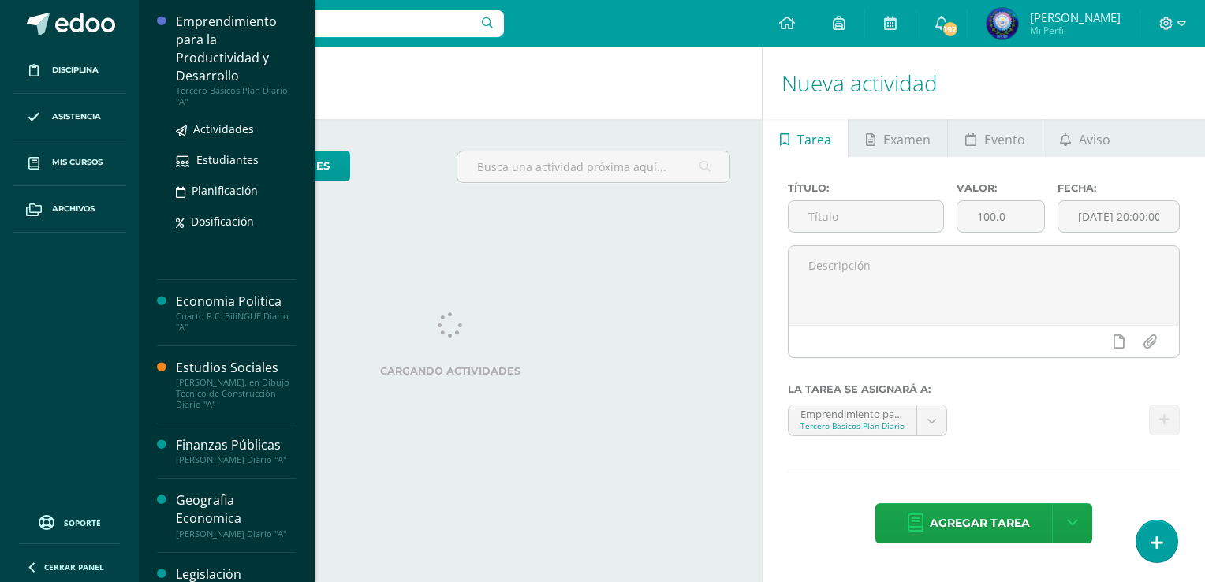
click at [195, 48] on div "Emprendimiento para la Productividad y Desarrollo" at bounding box center [236, 49] width 120 height 73
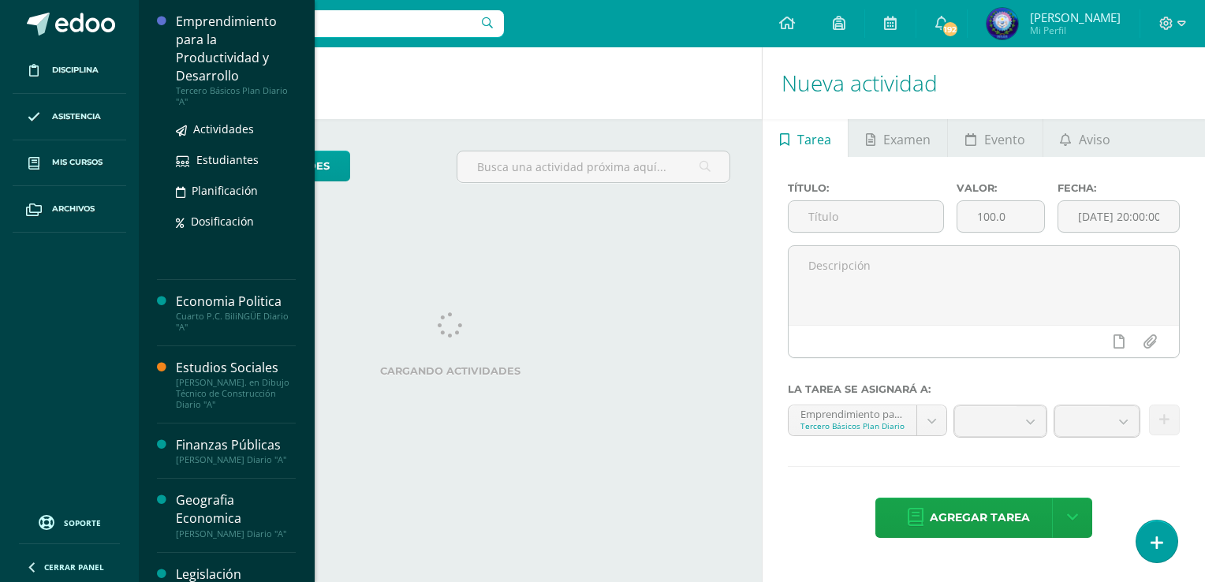
click at [195, 48] on div "Emprendimiento para la Productividad y Desarrollo" at bounding box center [236, 49] width 120 height 73
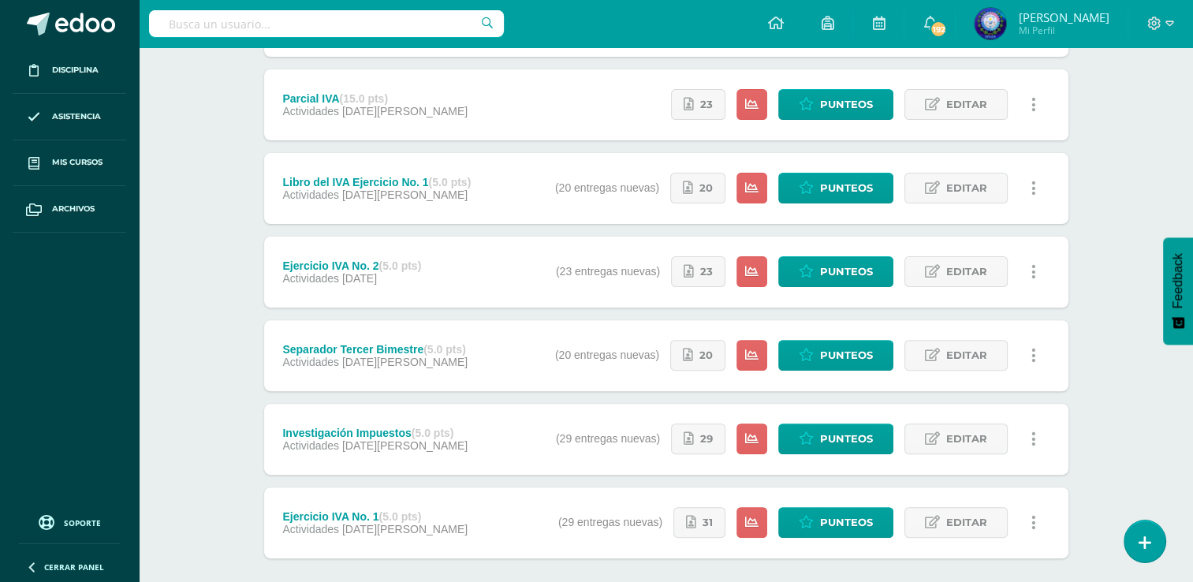
scroll to position [524, 0]
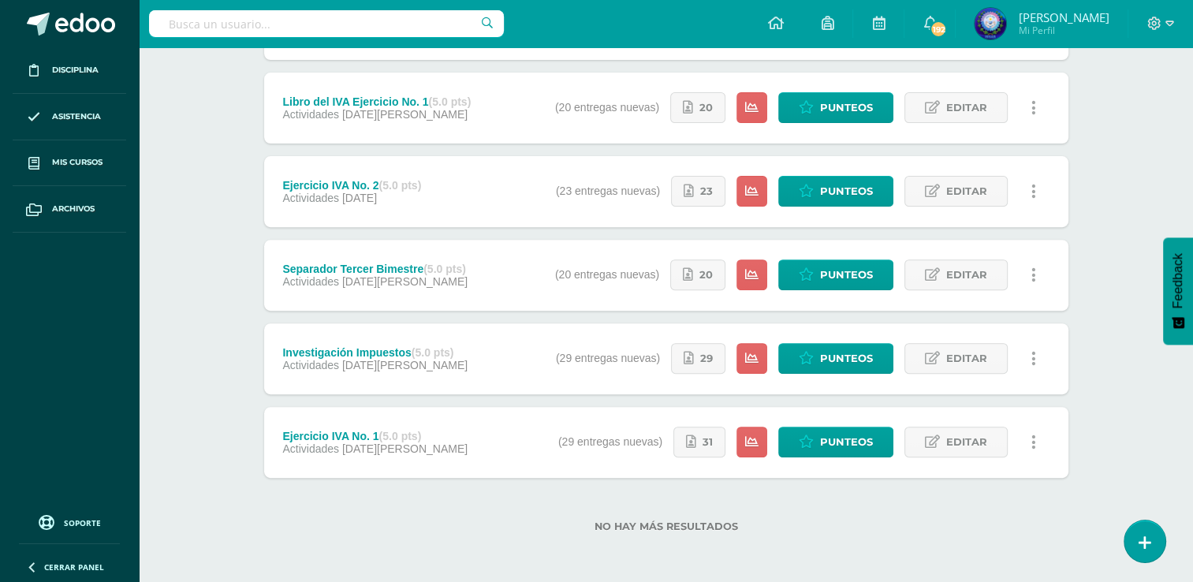
click at [411, 267] on div "Separador Tercer Bimestre (5.0 pts)" at bounding box center [374, 269] width 185 height 13
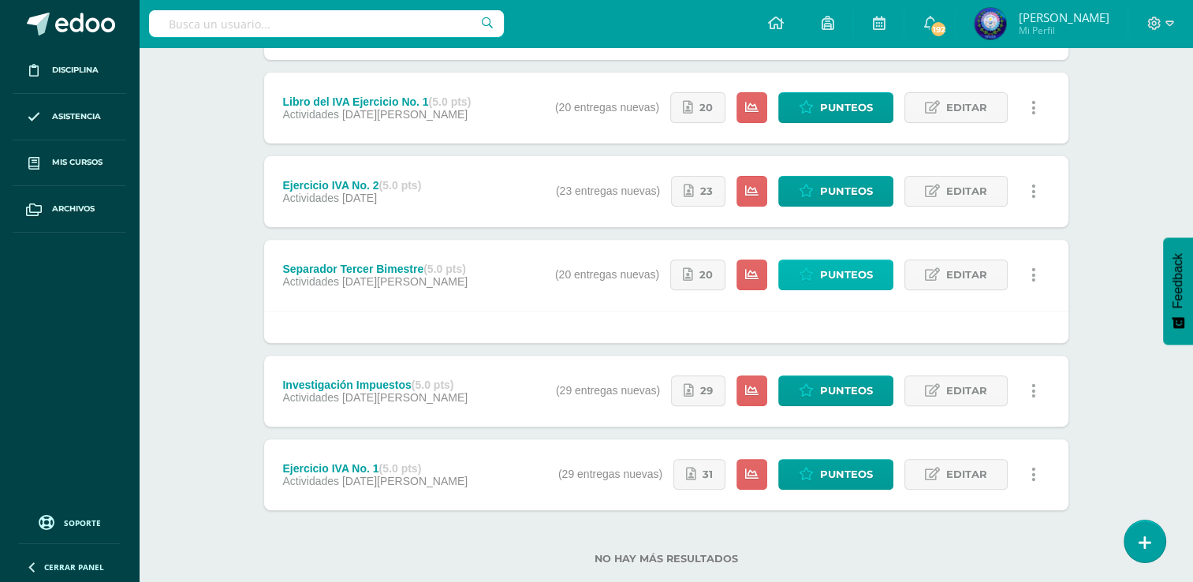
click at [855, 273] on span "Punteos" at bounding box center [846, 274] width 53 height 29
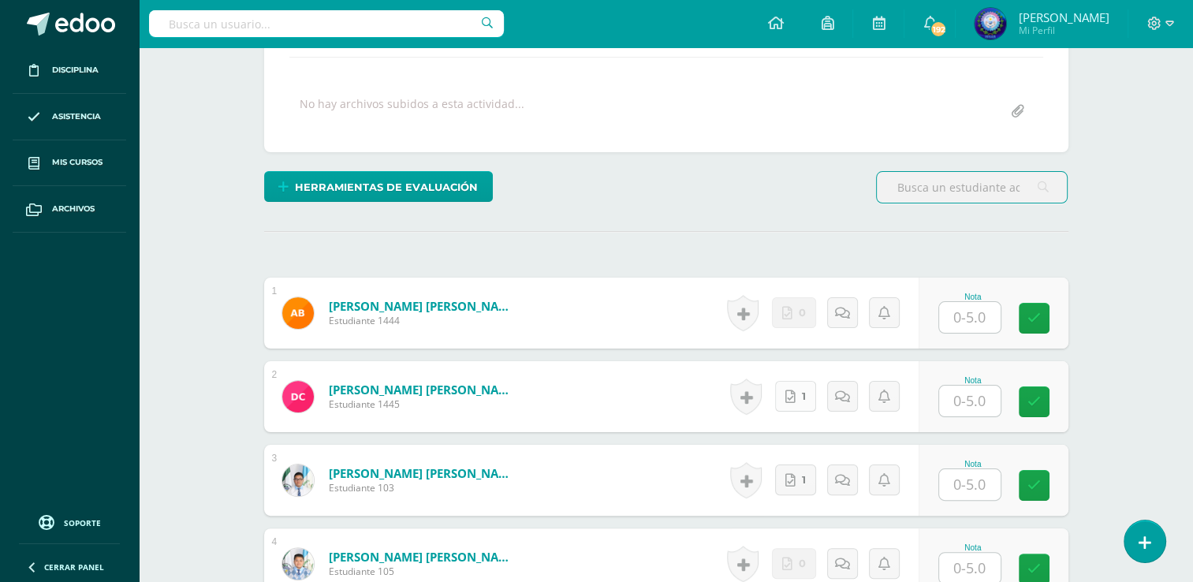
scroll to position [271, 0]
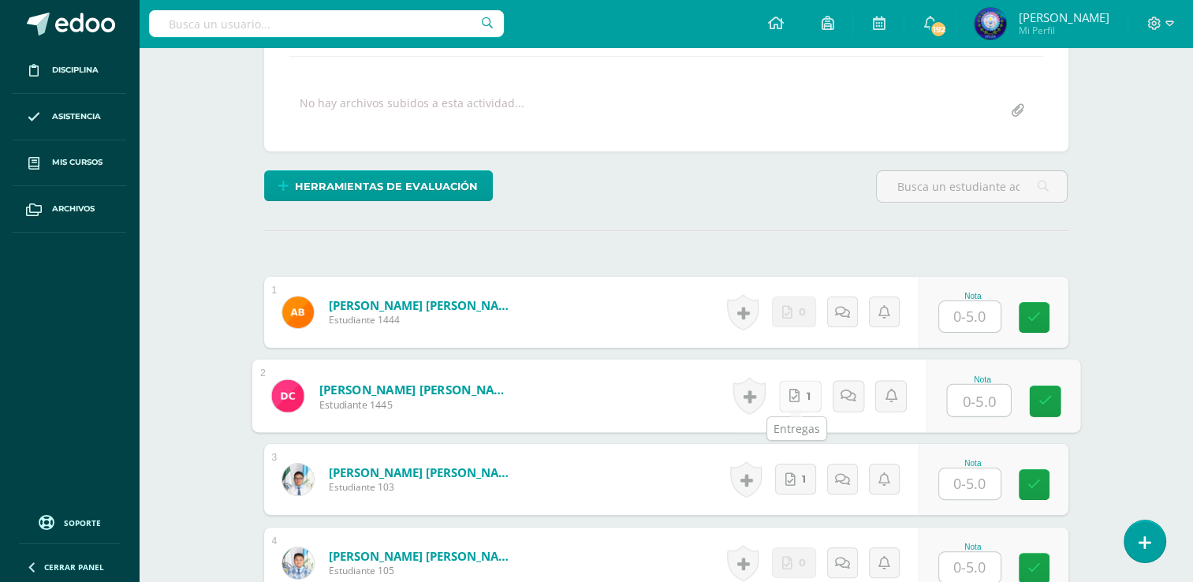
click at [799, 402] on link "1" at bounding box center [799, 396] width 43 height 32
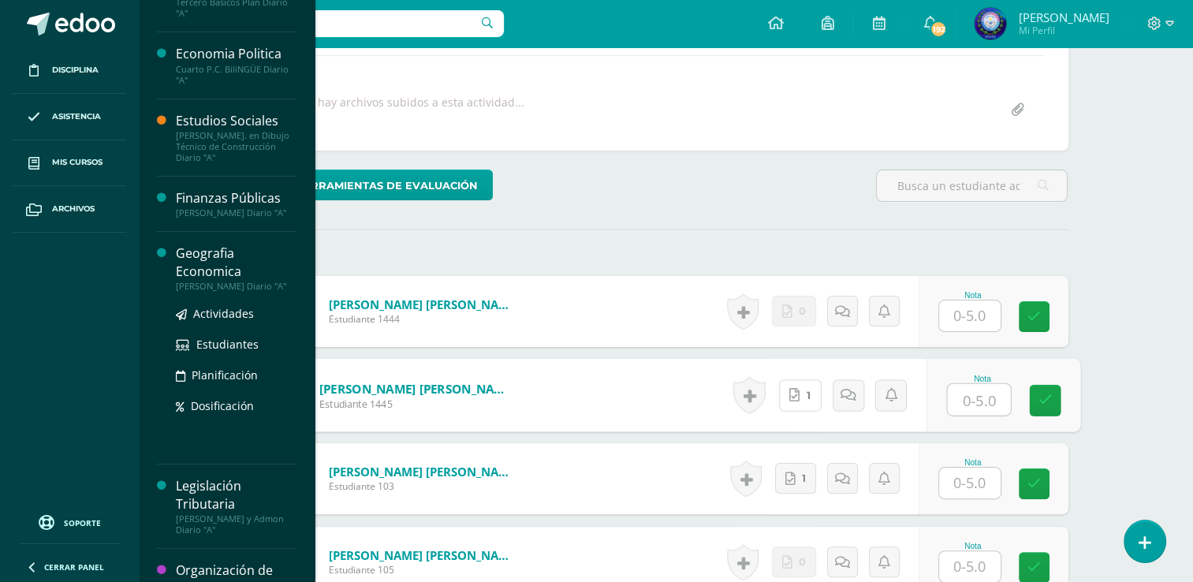
scroll to position [273, 0]
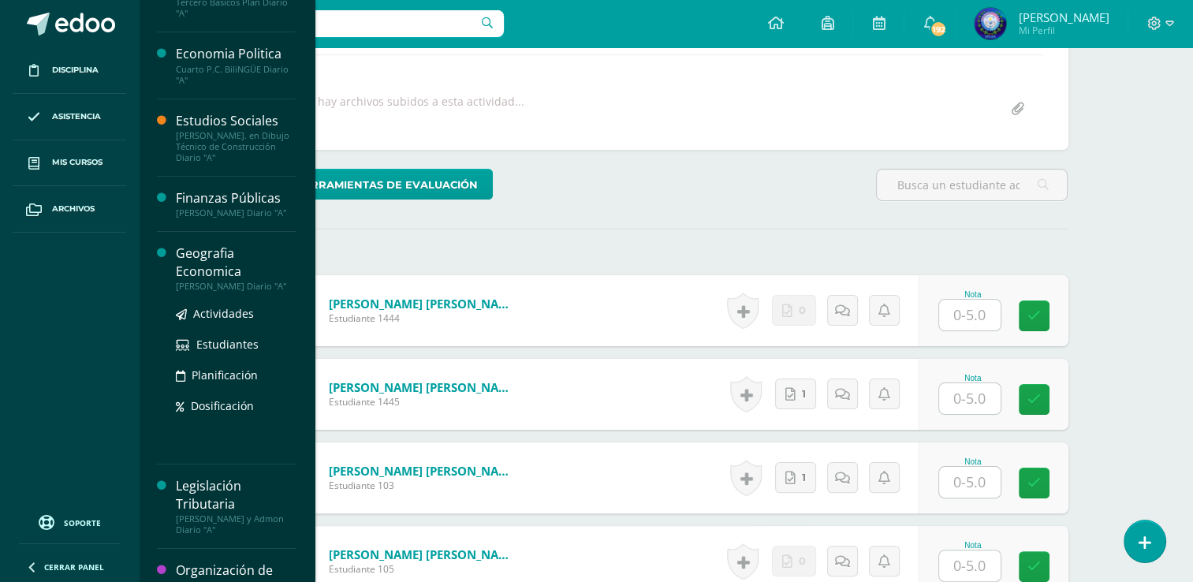
click at [234, 281] on div "Geografia Economica" at bounding box center [236, 262] width 120 height 36
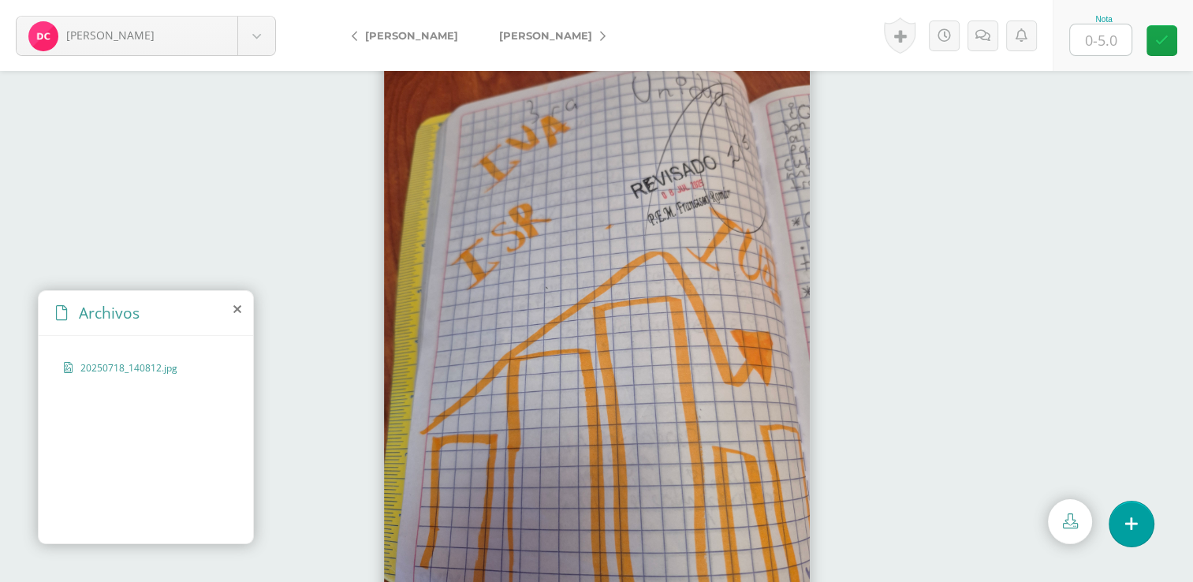
click at [588, 40] on link "Castellón, Carlos" at bounding box center [549, 36] width 140 height 38
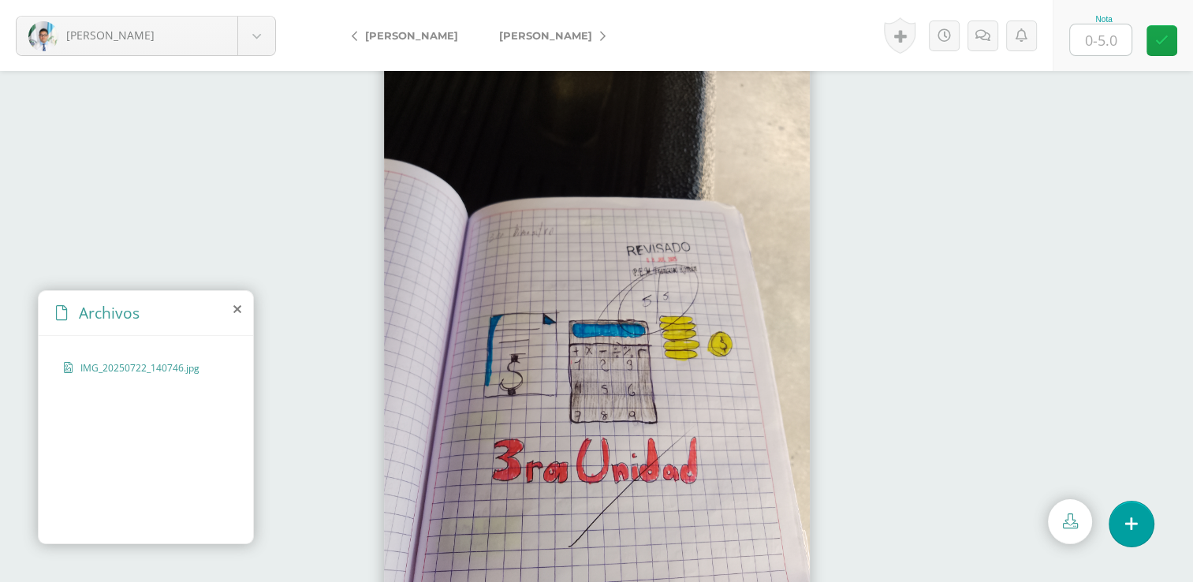
click at [572, 30] on span "[PERSON_NAME]" at bounding box center [545, 35] width 93 height 13
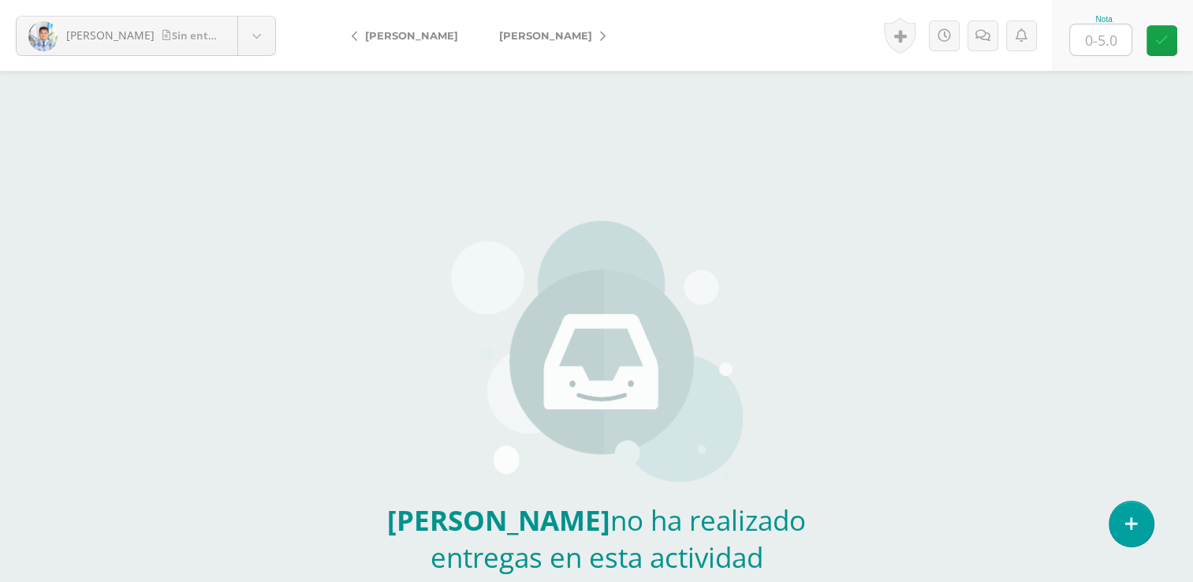
click at [572, 30] on span "[PERSON_NAME]" at bounding box center [545, 35] width 93 height 13
drag, startPoint x: 0, startPoint y: 0, endPoint x: 572, endPoint y: 30, distance: 572.4
click at [572, 30] on span "[PERSON_NAME]" at bounding box center [545, 35] width 93 height 13
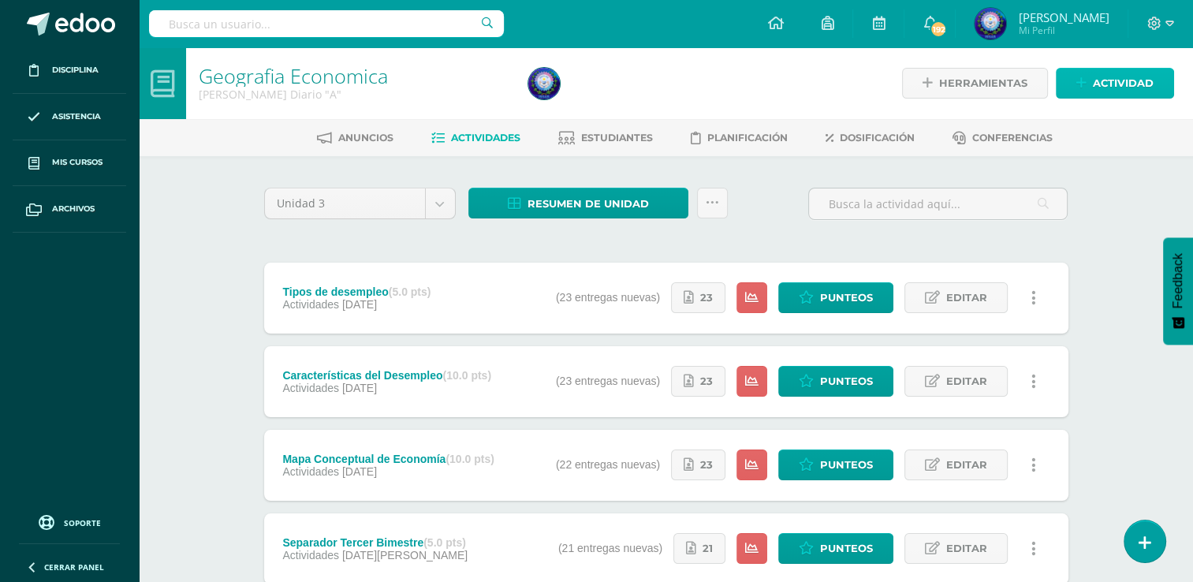
click at [1064, 84] on link "Actividad" at bounding box center [1115, 83] width 118 height 31
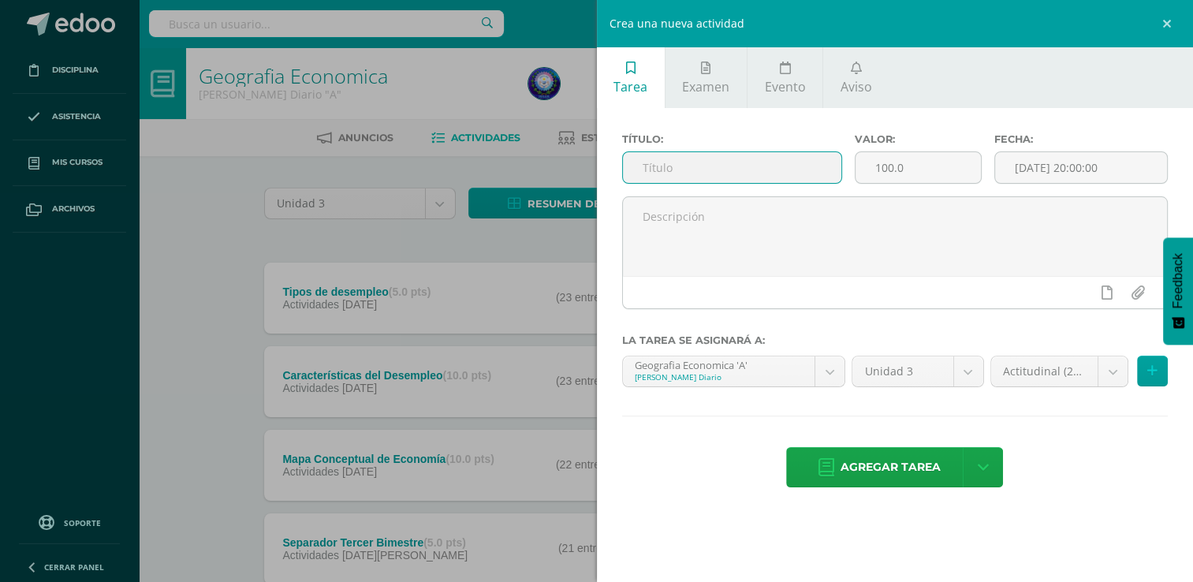
click at [742, 162] on input "text" at bounding box center [732, 167] width 218 height 31
type input "Mapa Mental del Desempleo"
click at [915, 158] on input "100.0" at bounding box center [917, 167] width 125 height 31
type input "1"
type input "05"
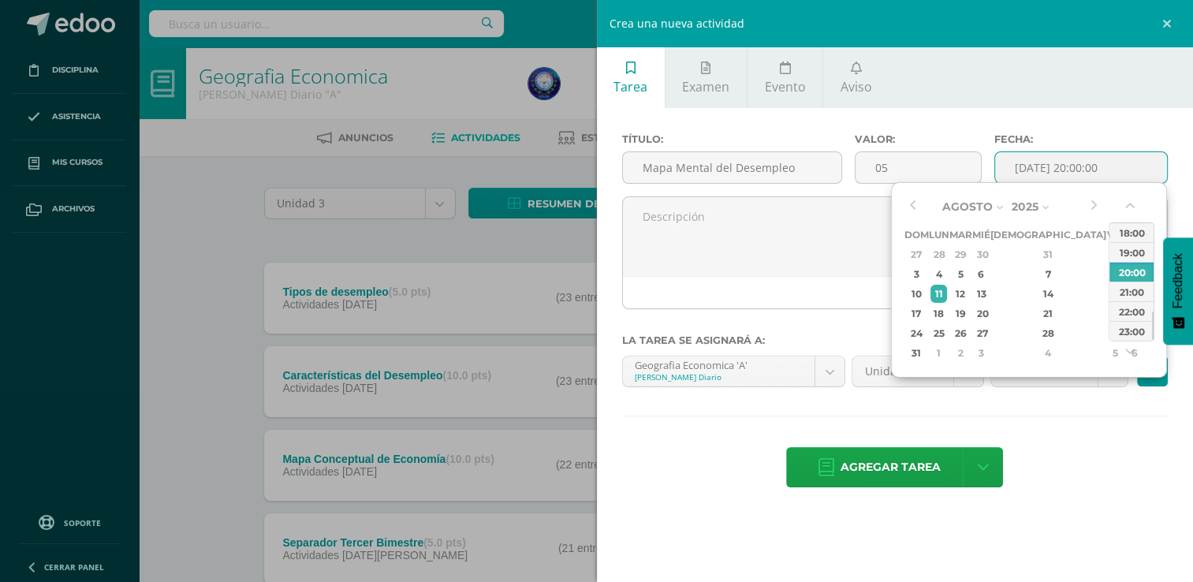
click at [1101, 178] on input "[DATE] 20:00:00" at bounding box center [1081, 167] width 172 height 31
click at [1108, 300] on div "15" at bounding box center [1115, 294] width 14 height 18
click at [1138, 326] on div "23:00" at bounding box center [1131, 331] width 44 height 20
type input "2025-08-15 23:00"
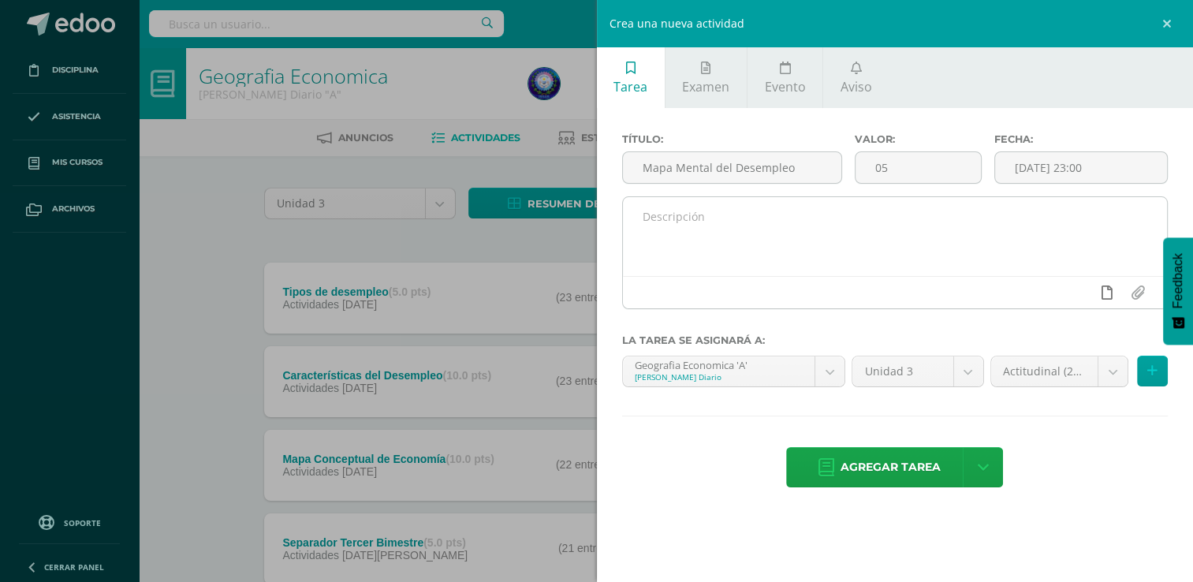
click at [1116, 295] on link at bounding box center [1106, 293] width 31 height 30
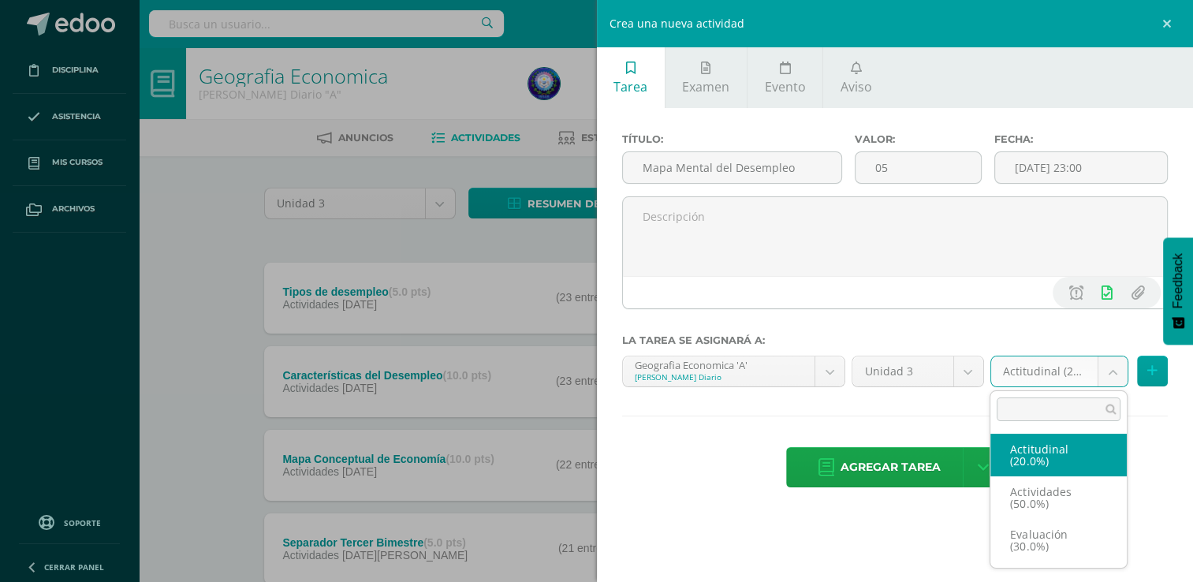
click at [1069, 366] on body "Disciplina Asistencia Mis cursos Archivos Soporte Ayuda Reportar un problema Ce…" at bounding box center [596, 428] width 1193 height 856
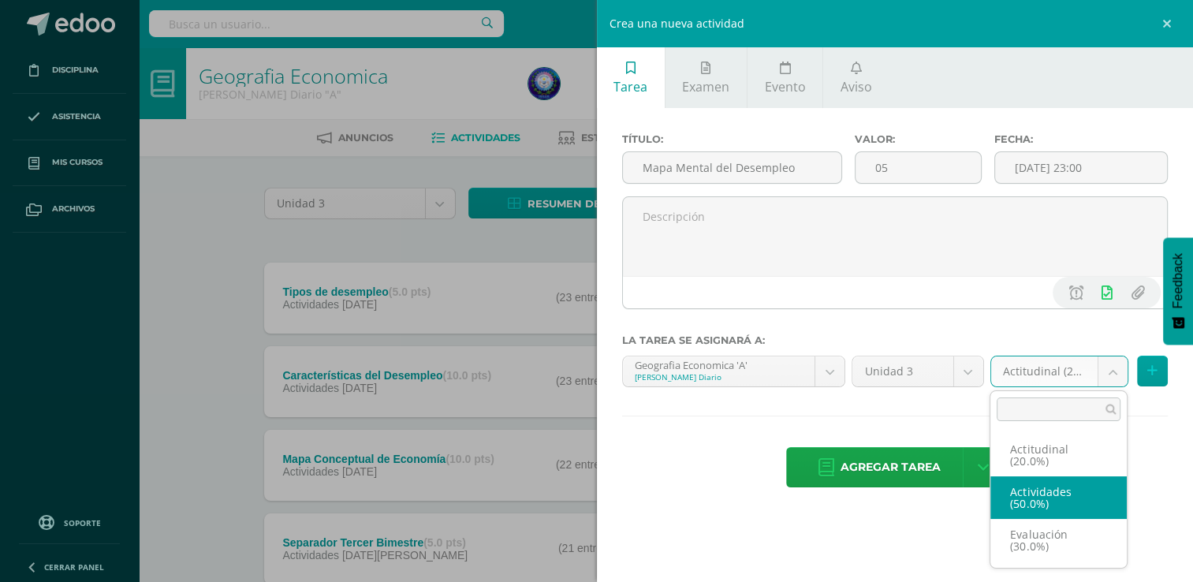
select select "68721"
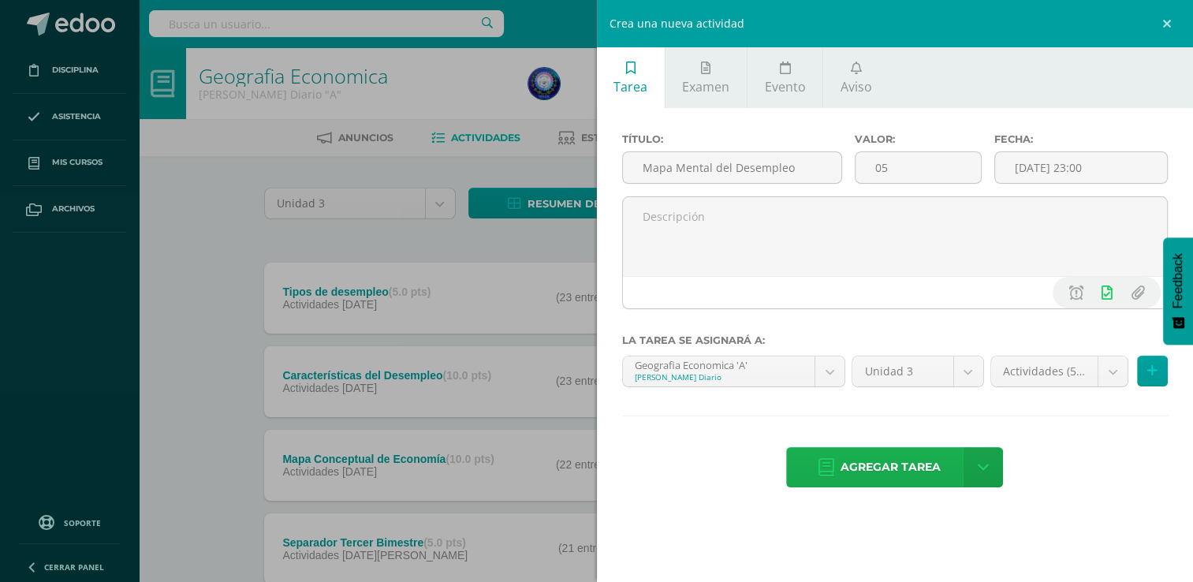
click at [931, 474] on span "Agregar tarea" at bounding box center [890, 467] width 100 height 39
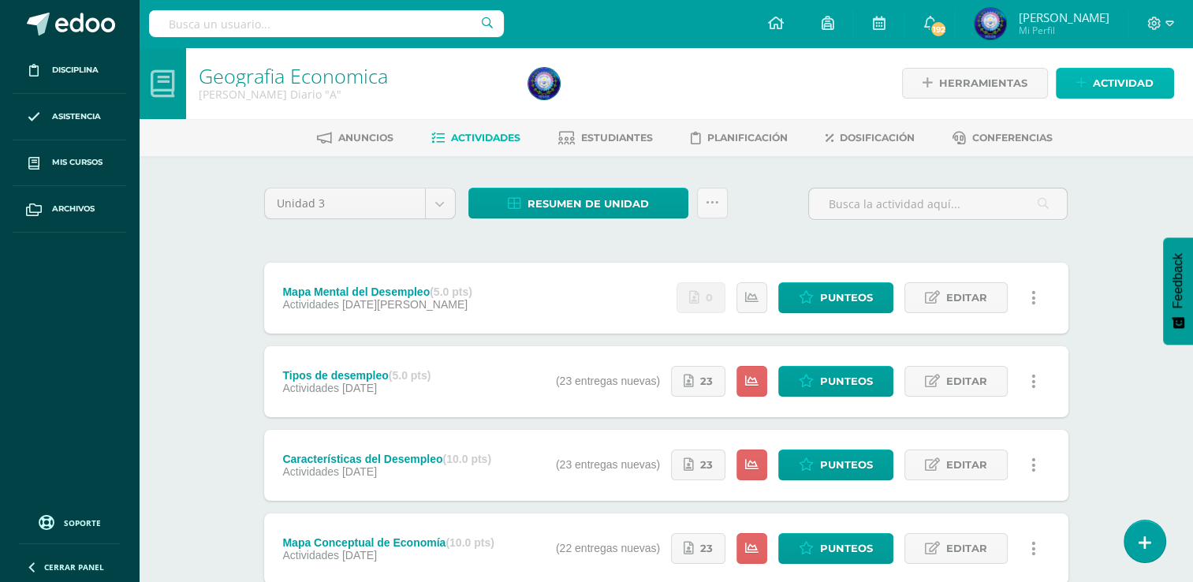
click at [1107, 90] on span "Actividad" at bounding box center [1123, 83] width 61 height 29
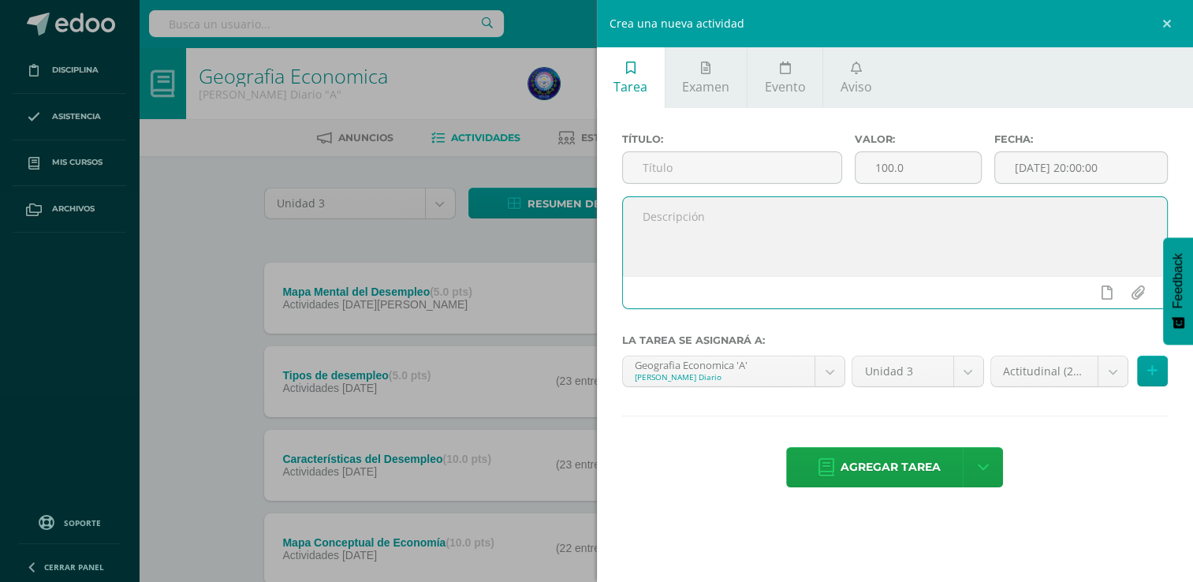
click at [694, 227] on textarea at bounding box center [895, 236] width 545 height 79
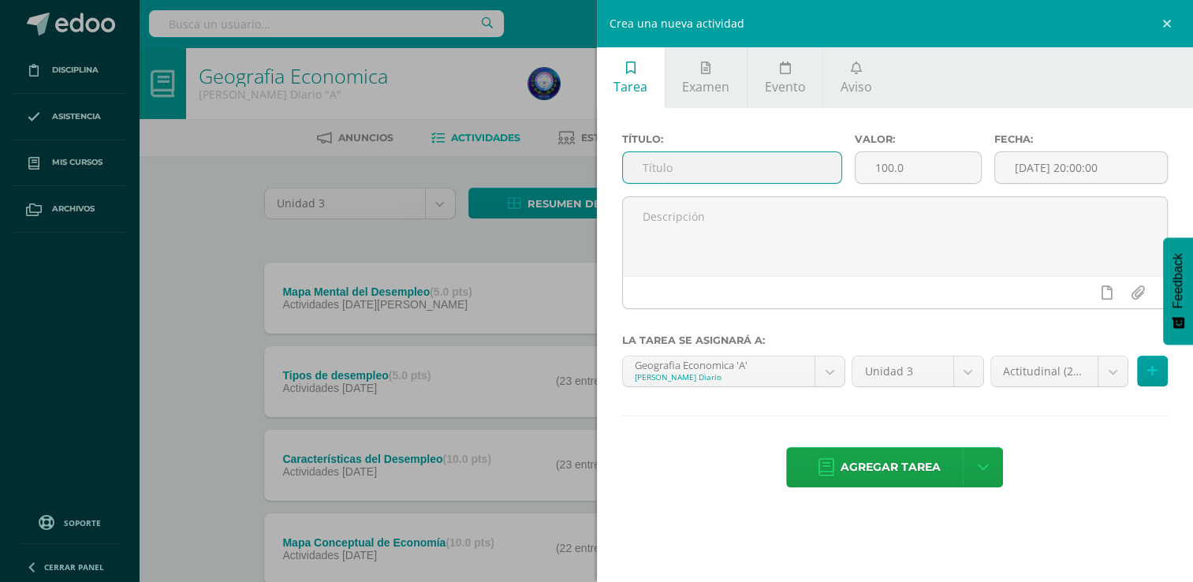
click at [650, 181] on input "text" at bounding box center [732, 167] width 218 height 31
type input "Actitudinal"
click at [915, 154] on input "100.0" at bounding box center [917, 167] width 125 height 31
type input "1"
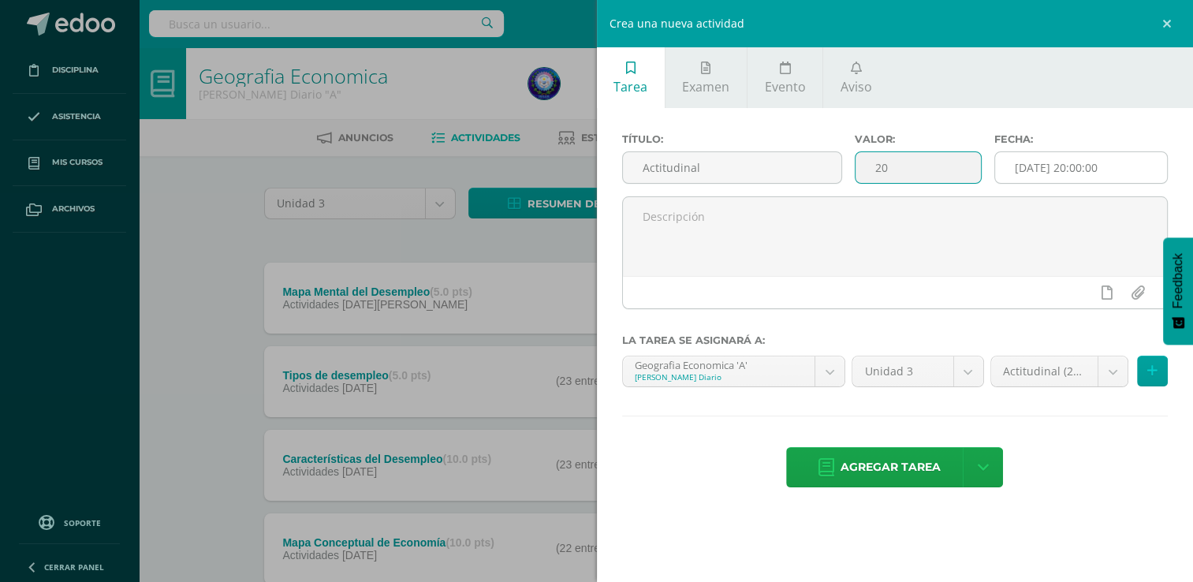
type input "20"
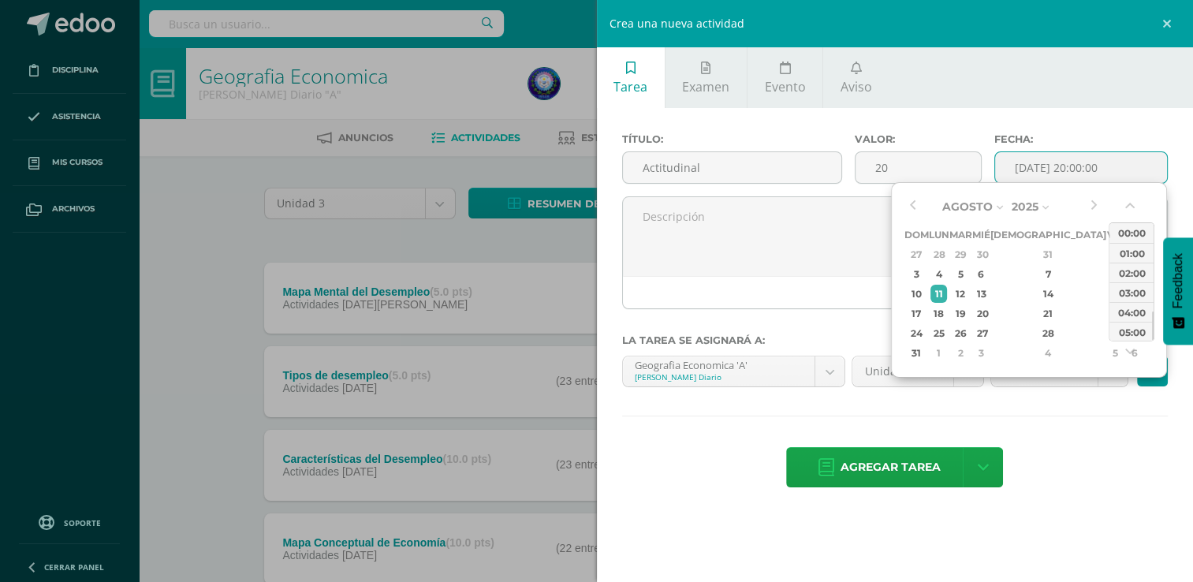
click at [1064, 168] on input "[DATE] 20:00:00" at bounding box center [1081, 167] width 172 height 31
click at [1108, 294] on div "15" at bounding box center [1115, 294] width 14 height 18
click at [1123, 330] on div "23:00" at bounding box center [1131, 331] width 44 height 20
type input "2025-08-15 23:00"
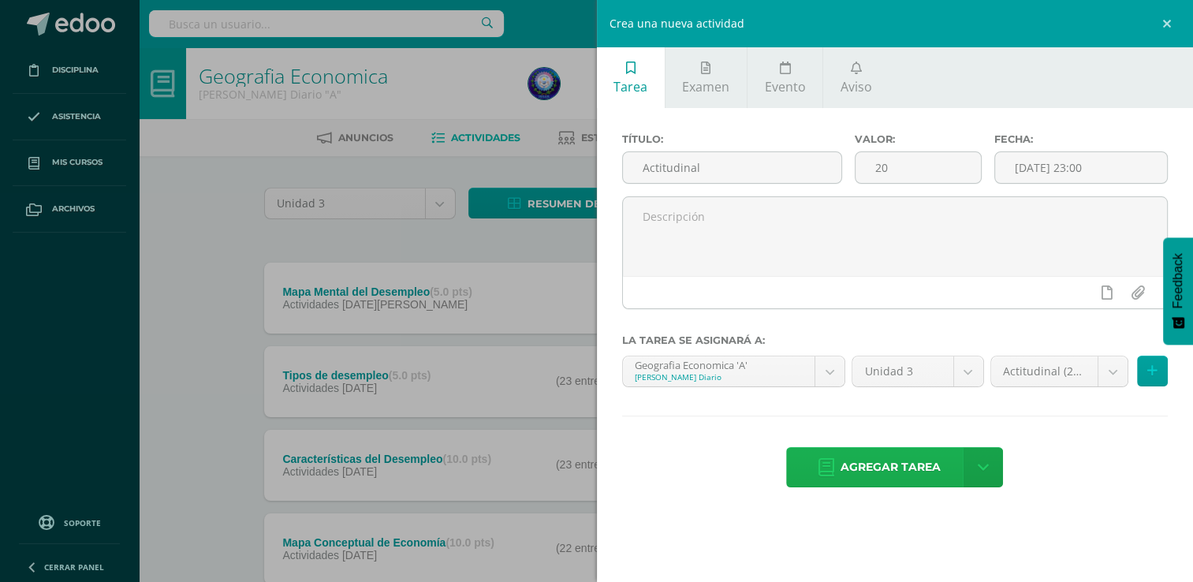
click at [900, 450] on span "Agregar tarea" at bounding box center [890, 467] width 100 height 39
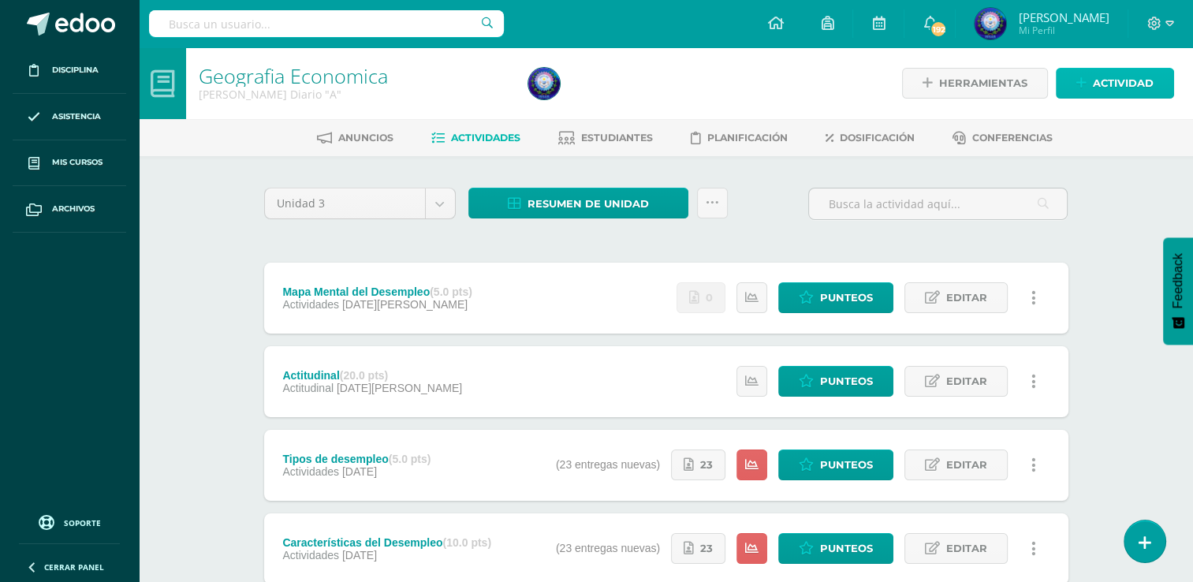
click at [1101, 73] on span "Actividad" at bounding box center [1123, 83] width 61 height 29
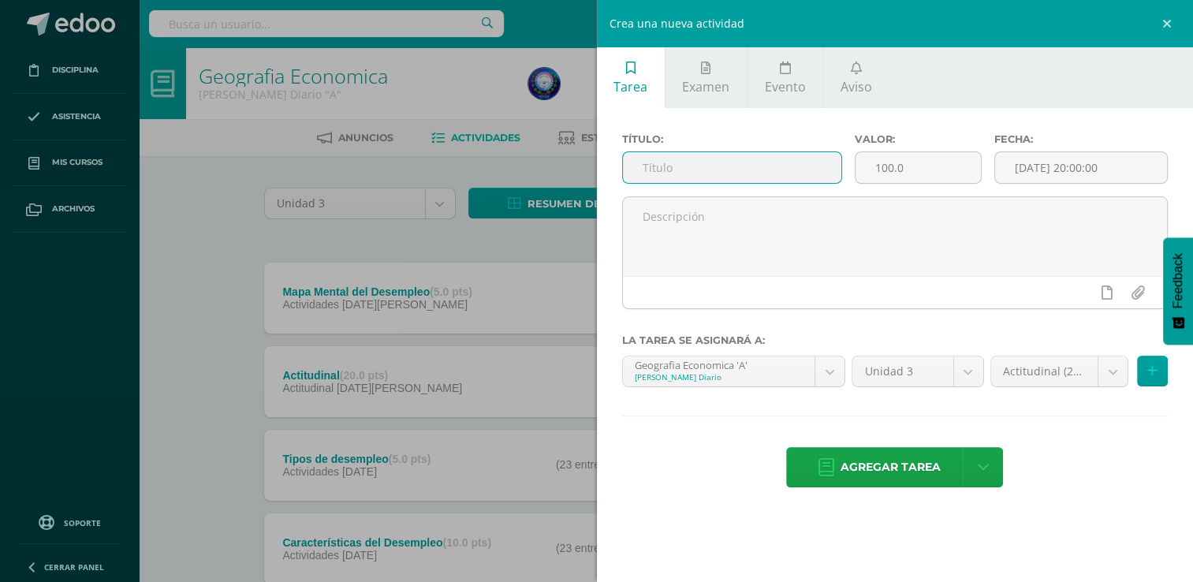
click at [688, 155] on input "text" at bounding box center [732, 167] width 218 height 31
type input "Evaluación Final"
click at [927, 167] on input "100.0" at bounding box center [917, 167] width 125 height 31
type input "1"
type input "30"
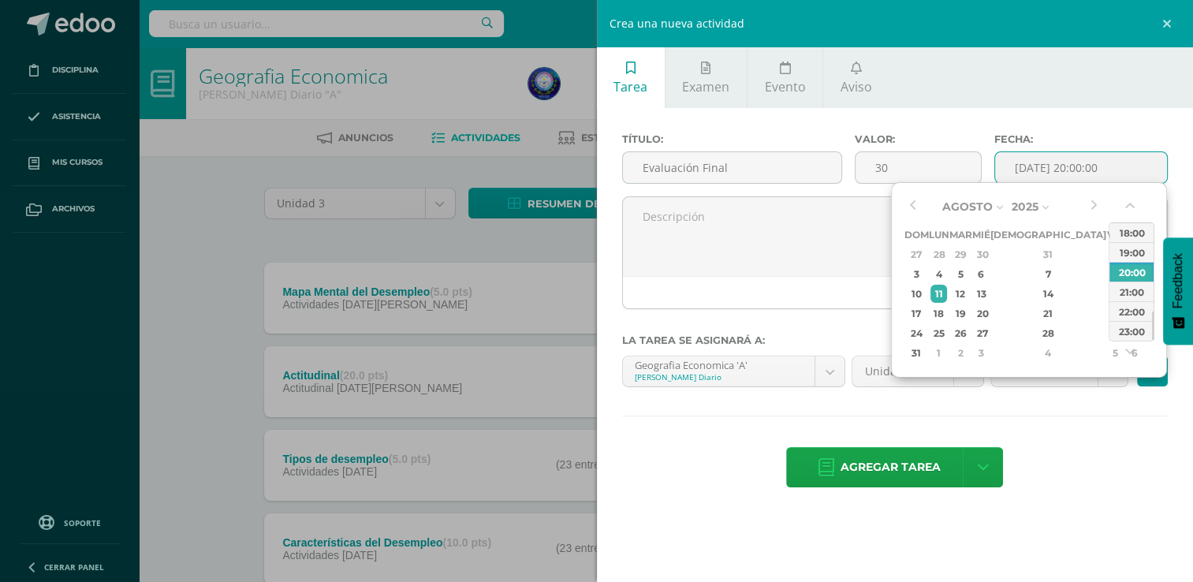
click at [1053, 160] on input "[DATE] 20:00:00" at bounding box center [1081, 167] width 172 height 31
click at [1108, 311] on div "22" at bounding box center [1115, 313] width 14 height 18
type input "2025-08-22 20:00"
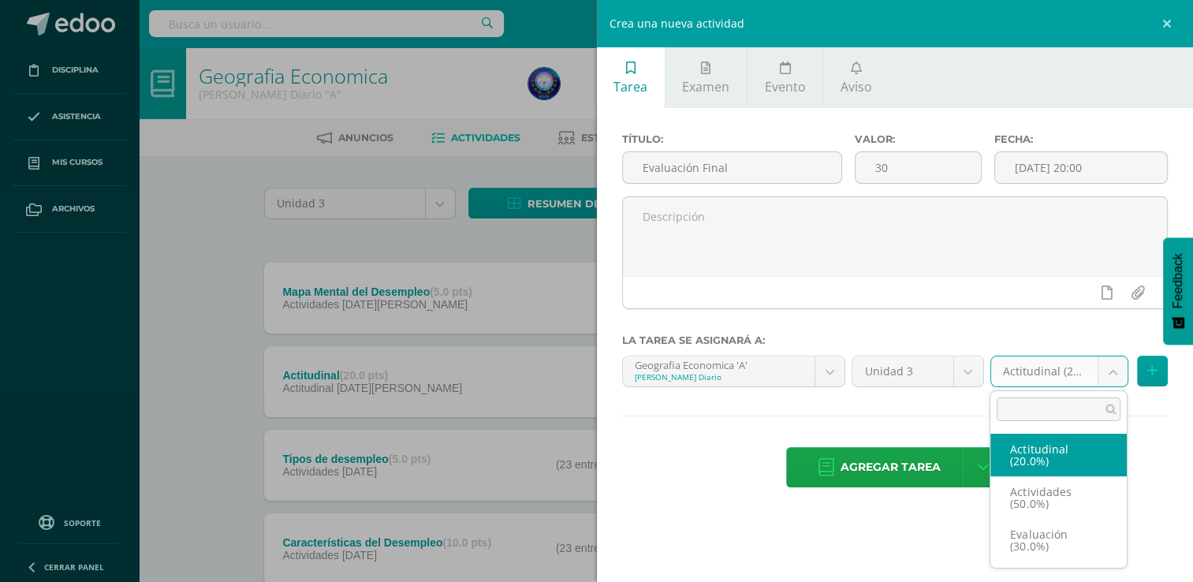
click at [1069, 380] on body "Tarea asignada exitosamente Disciplina Asistencia Mis cursos Archivos Soporte A…" at bounding box center [596, 511] width 1193 height 1023
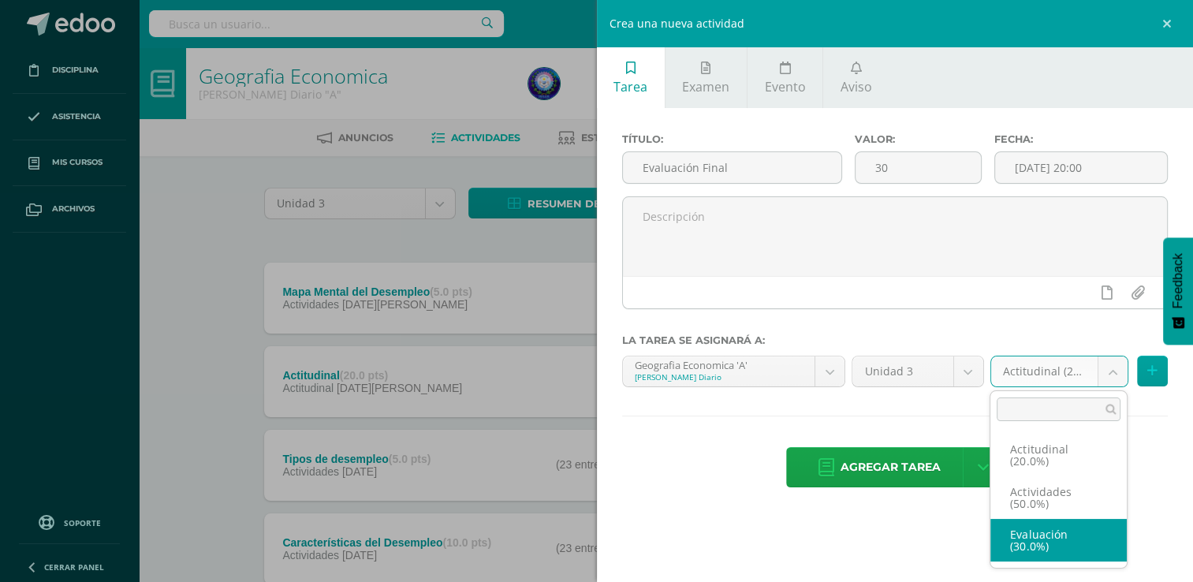
select select "68720"
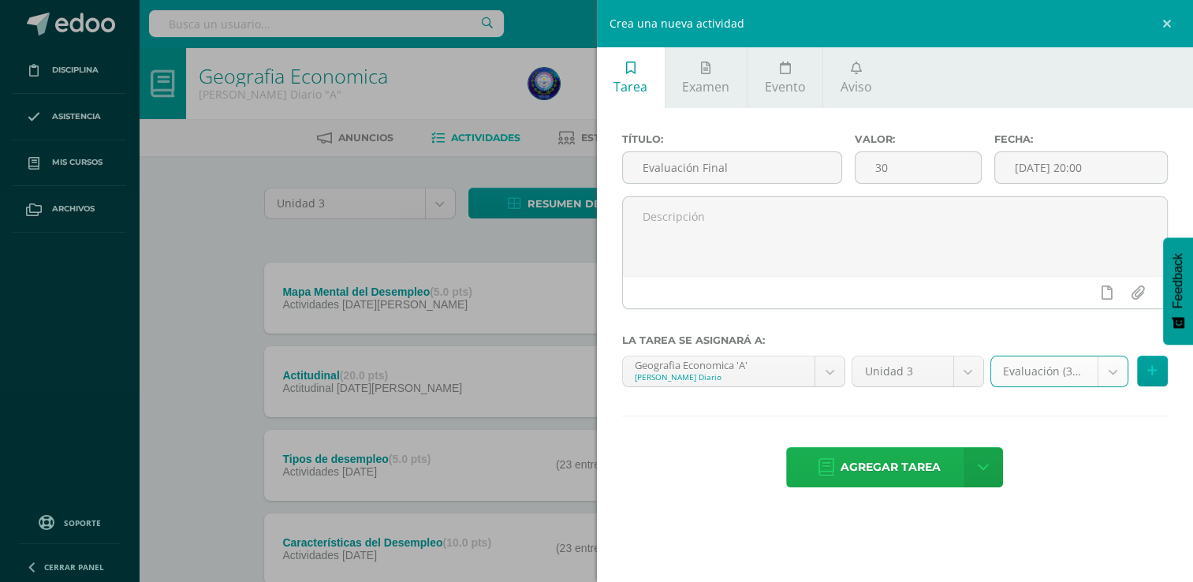
click at [900, 470] on span "Agregar tarea" at bounding box center [890, 467] width 100 height 39
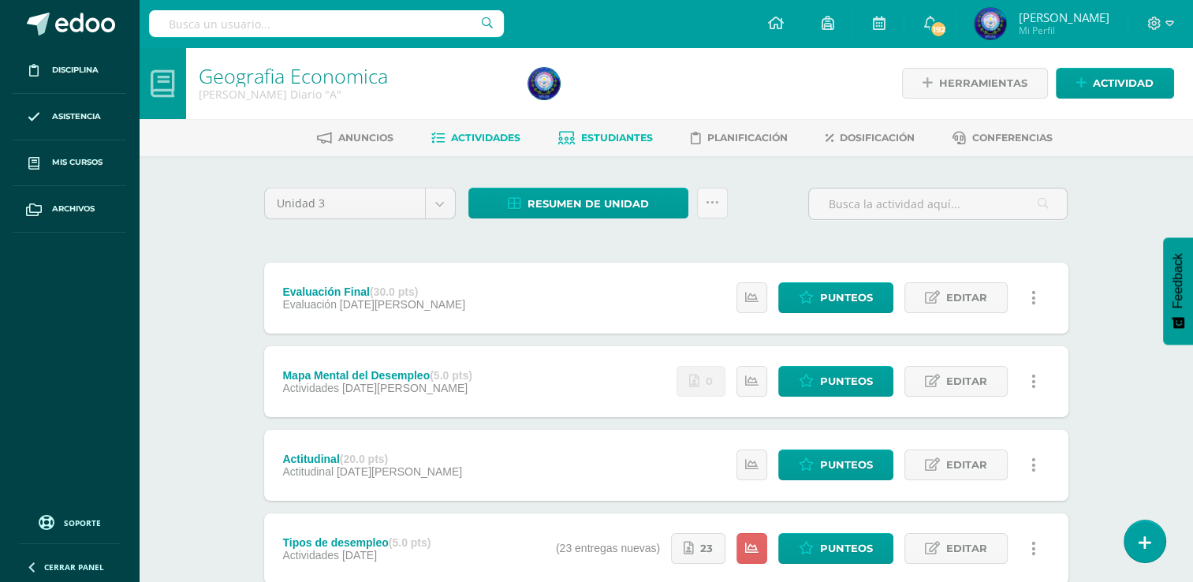
click at [633, 134] on span "Estudiantes" at bounding box center [617, 138] width 72 height 12
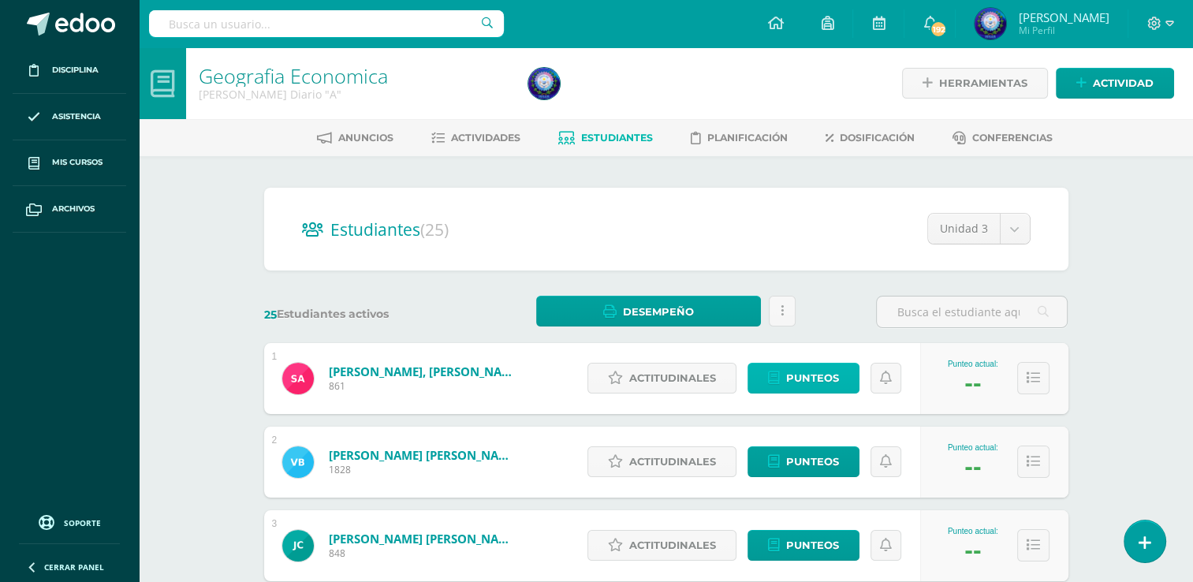
click at [781, 385] on link "Punteos" at bounding box center [803, 378] width 112 height 31
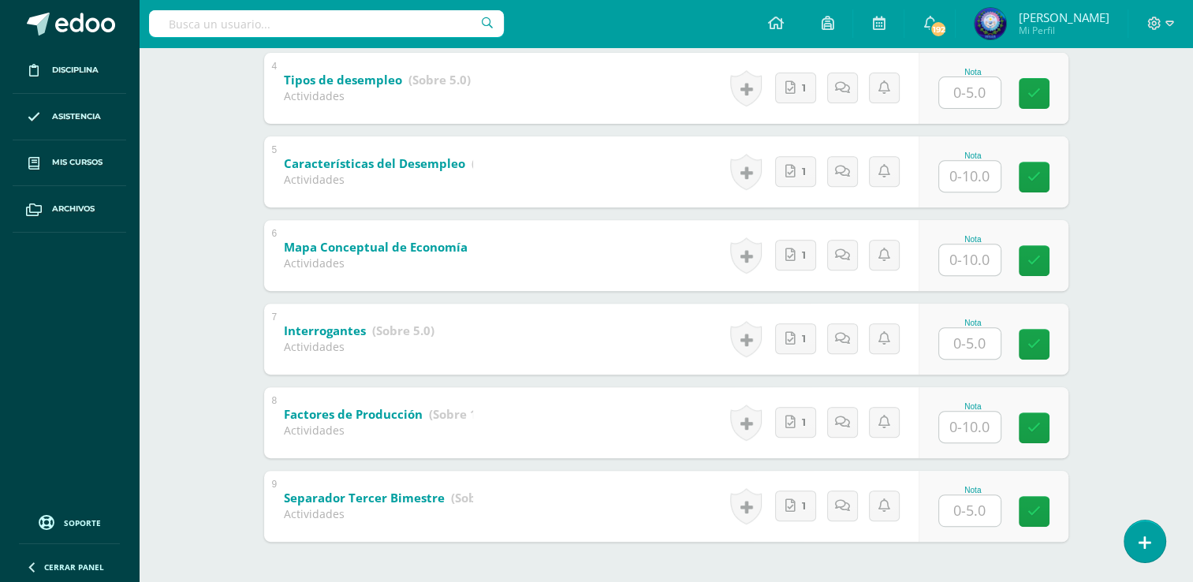
scroll to position [655, 0]
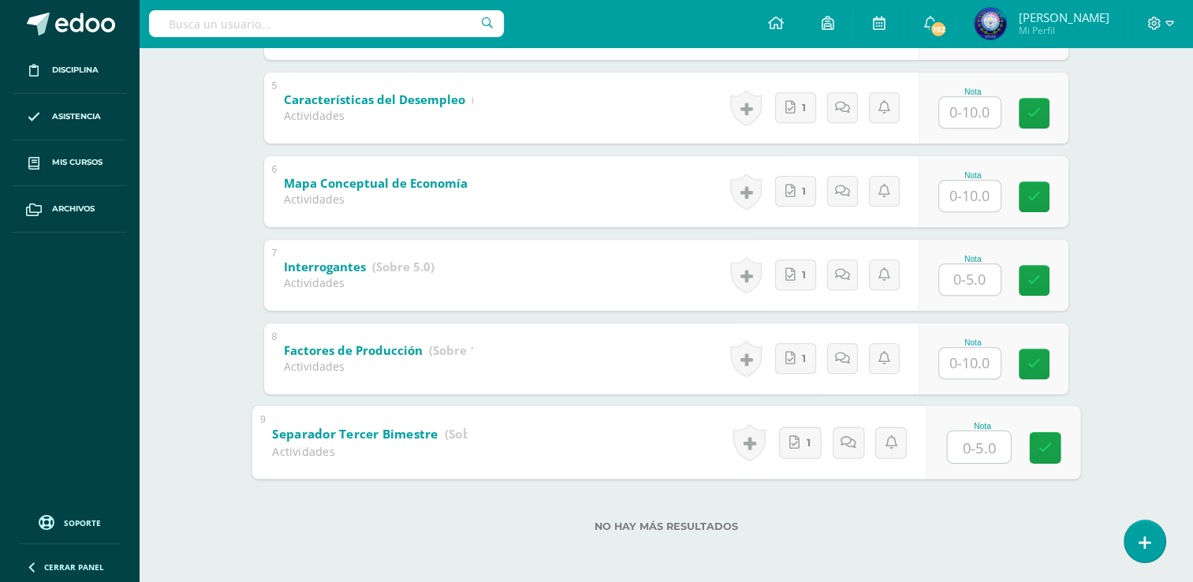
click at [963, 443] on input "text" at bounding box center [978, 446] width 63 height 32
type input "5"
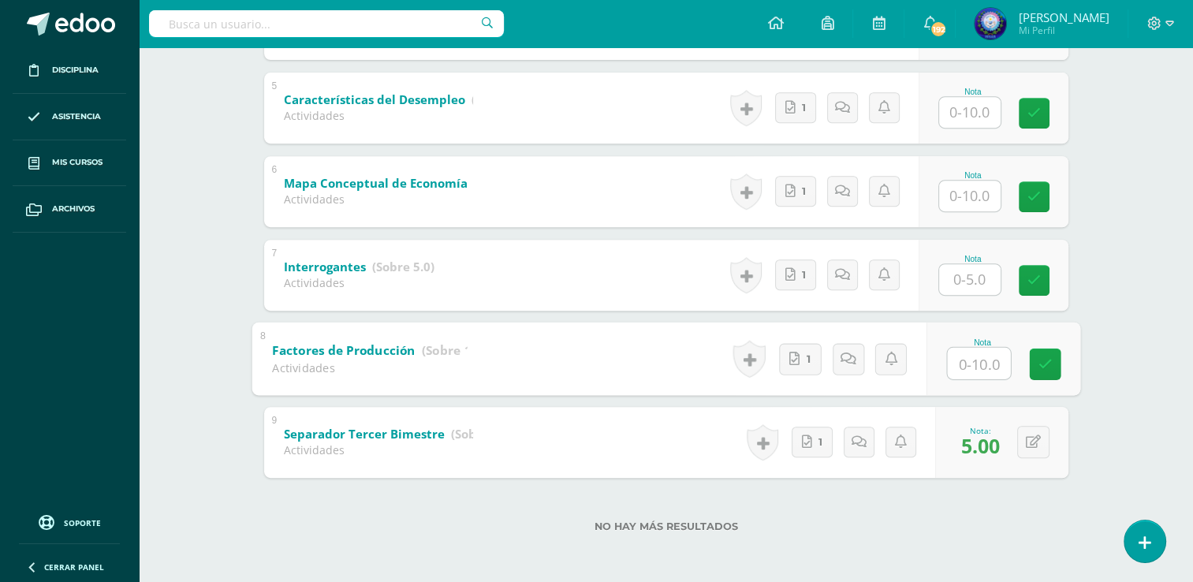
click at [971, 363] on input "text" at bounding box center [978, 363] width 63 height 32
type input "10"
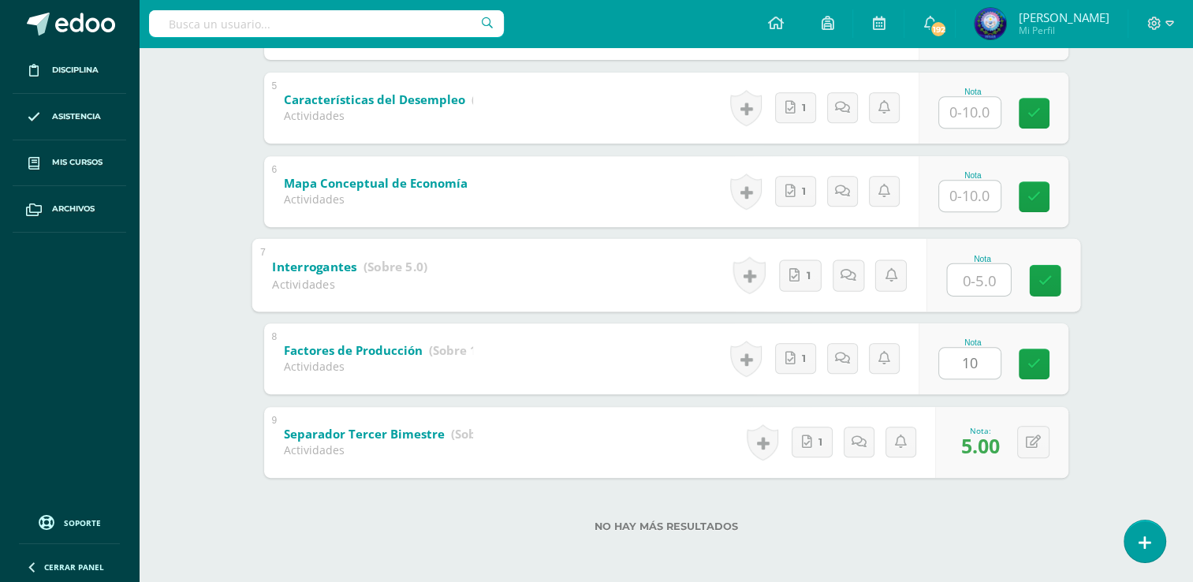
click at [962, 287] on input "text" at bounding box center [978, 279] width 63 height 32
type input "5"
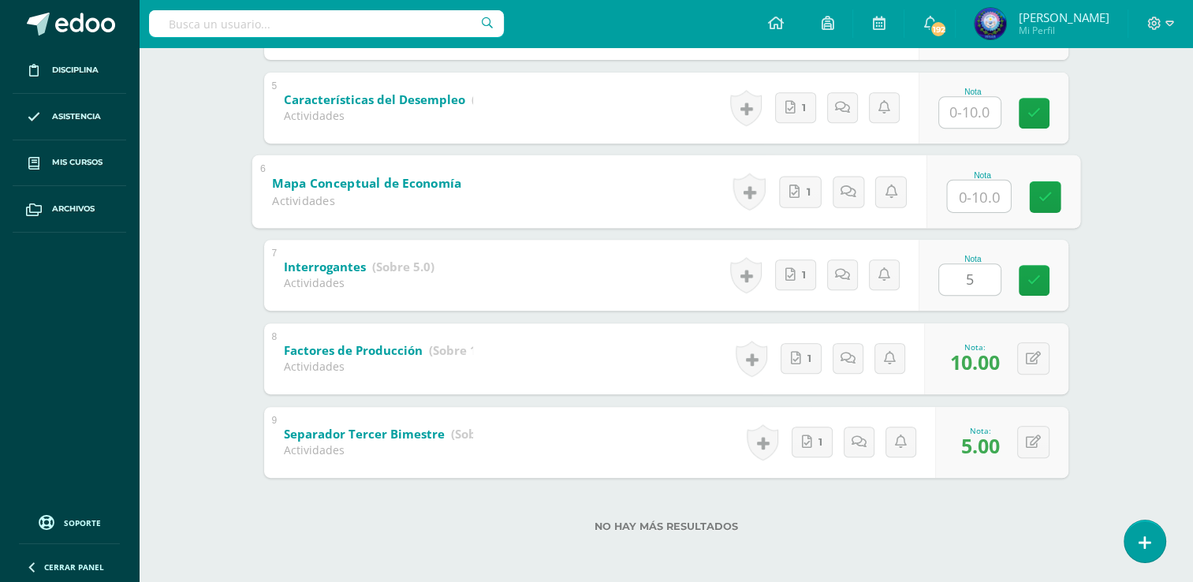
click at [962, 201] on input "text" at bounding box center [978, 196] width 63 height 32
type input "10"
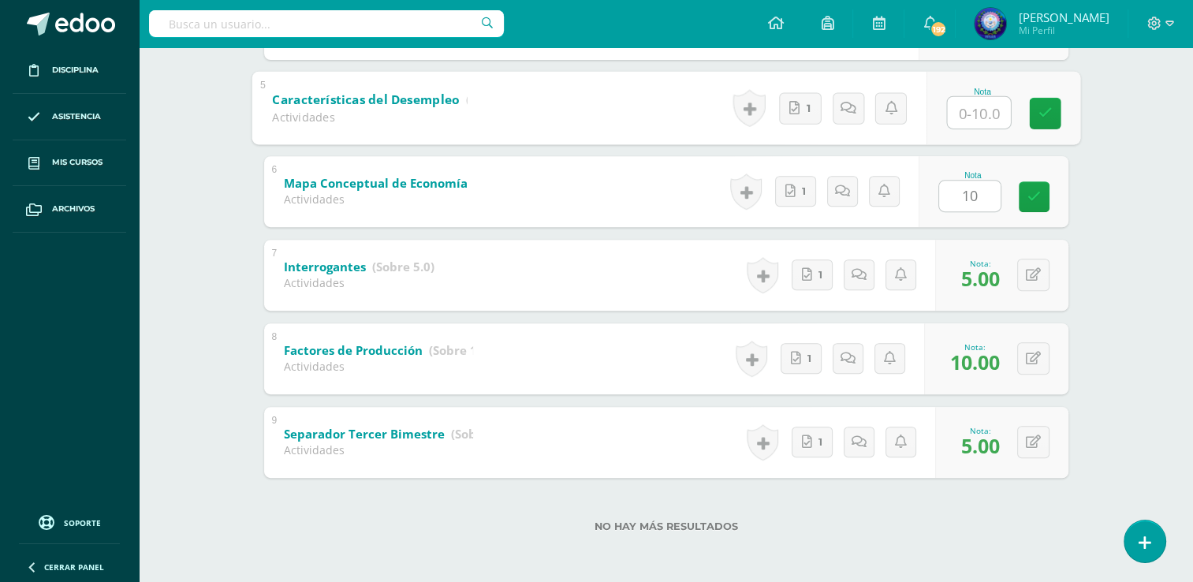
click at [975, 110] on input "text" at bounding box center [978, 112] width 63 height 32
type input "10"
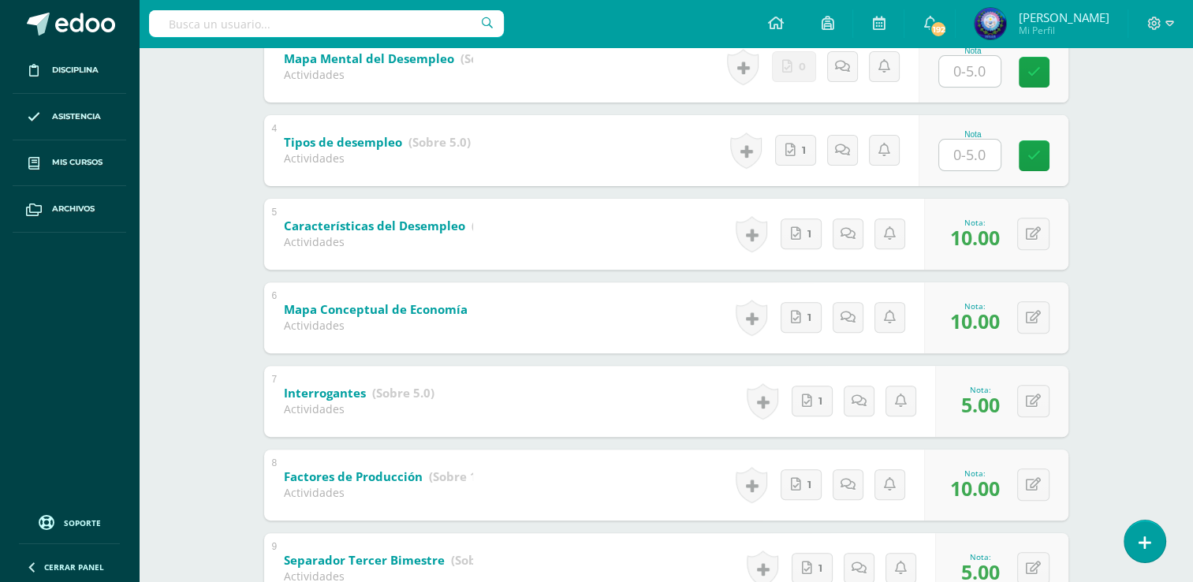
scroll to position [527, 0]
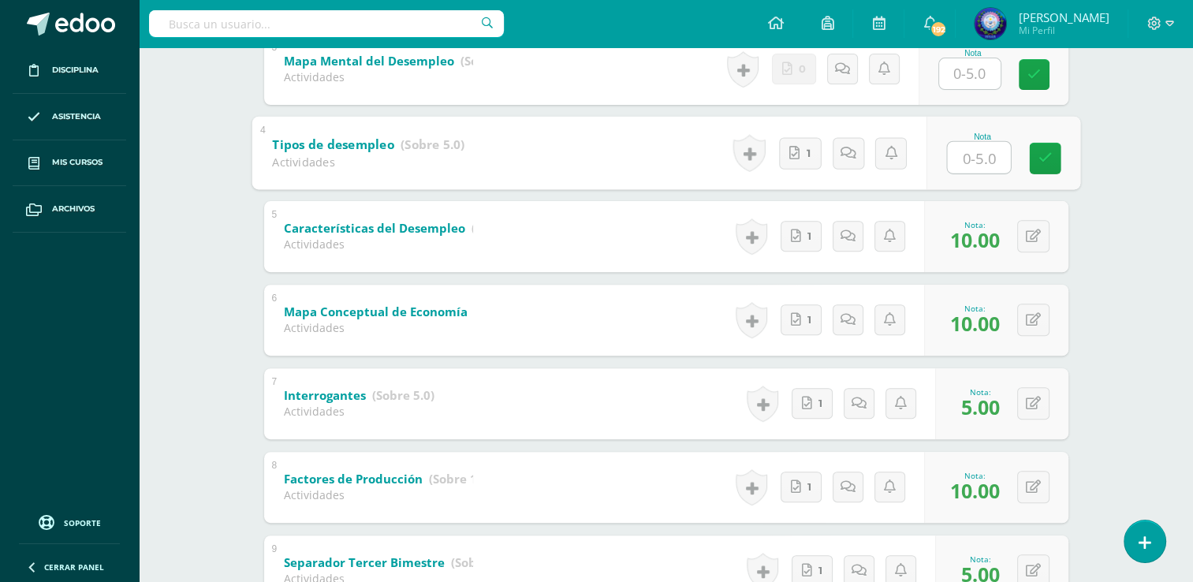
click at [967, 143] on input "text" at bounding box center [978, 157] width 63 height 32
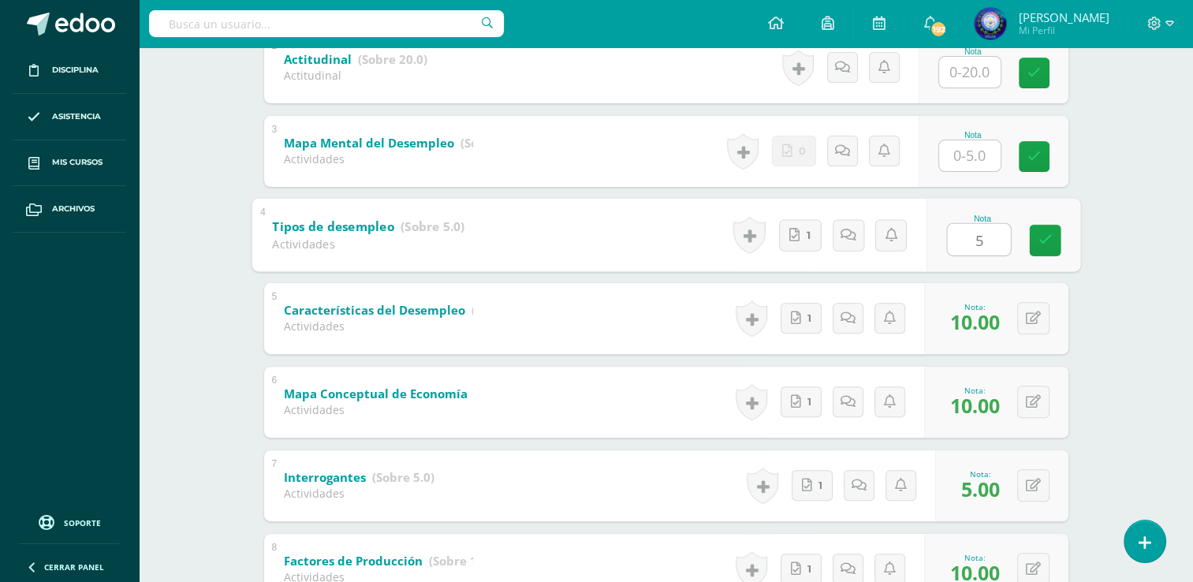
scroll to position [443, 0]
type input "5"
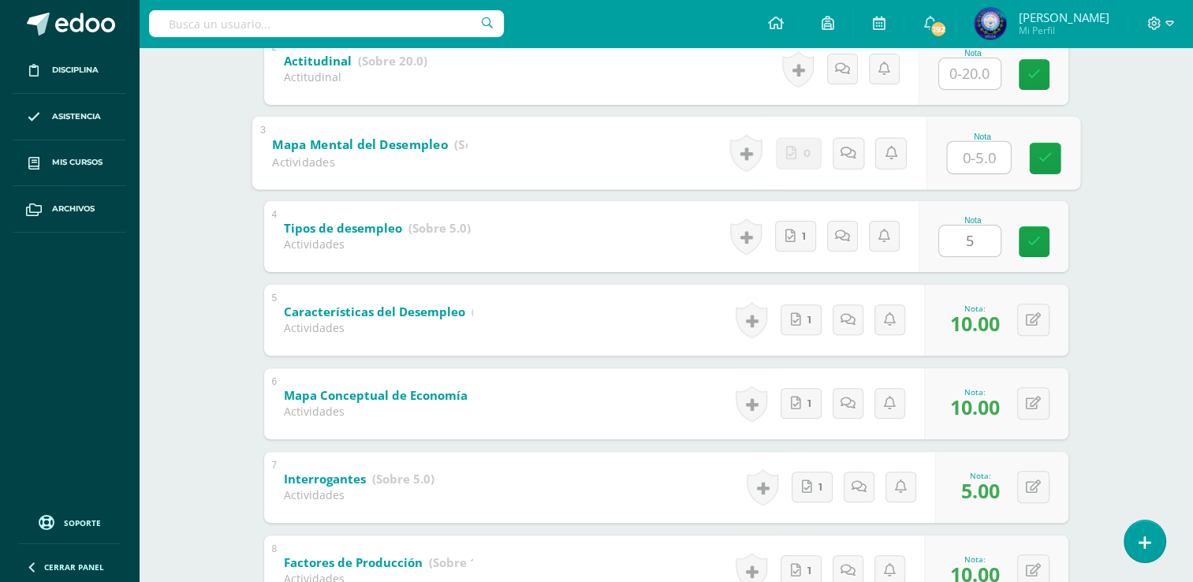
click at [957, 148] on input "text" at bounding box center [978, 157] width 63 height 32
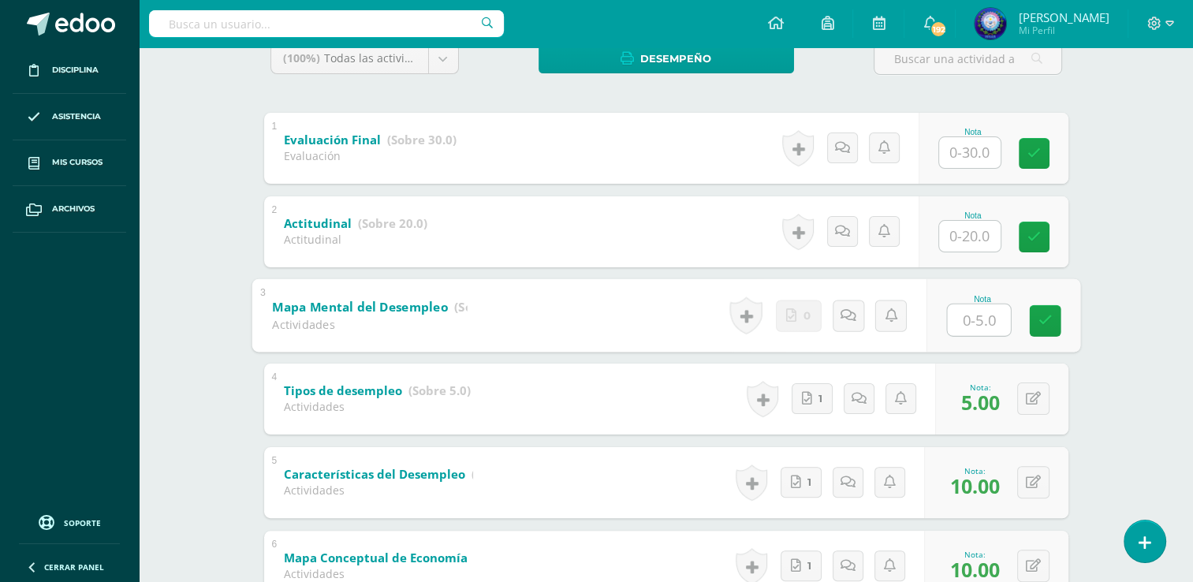
scroll to position [279, 0]
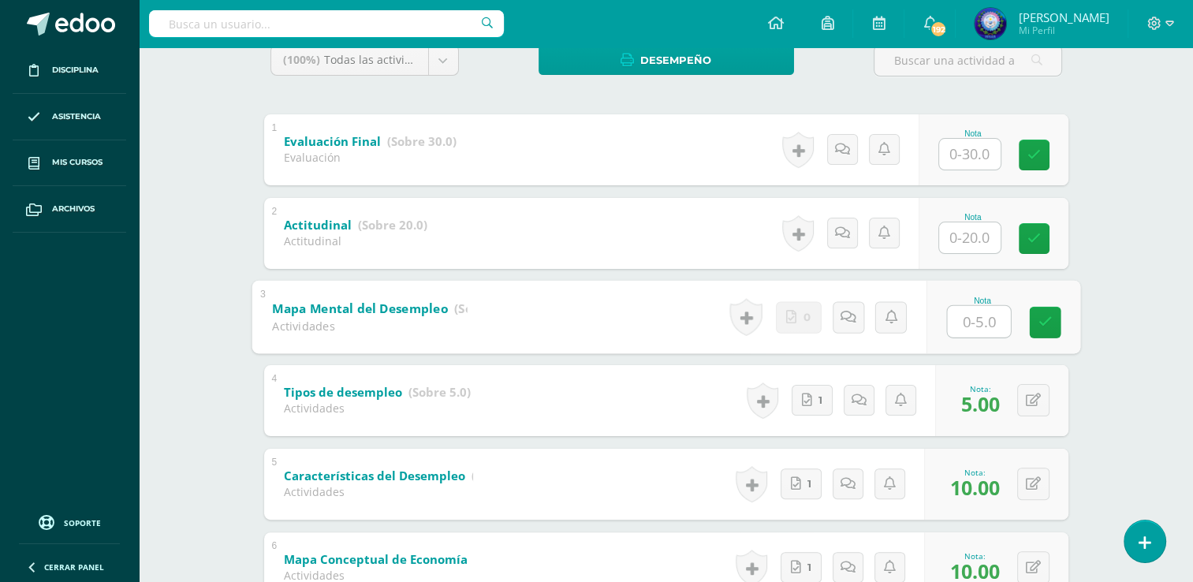
click at [964, 238] on input "text" at bounding box center [969, 237] width 61 height 31
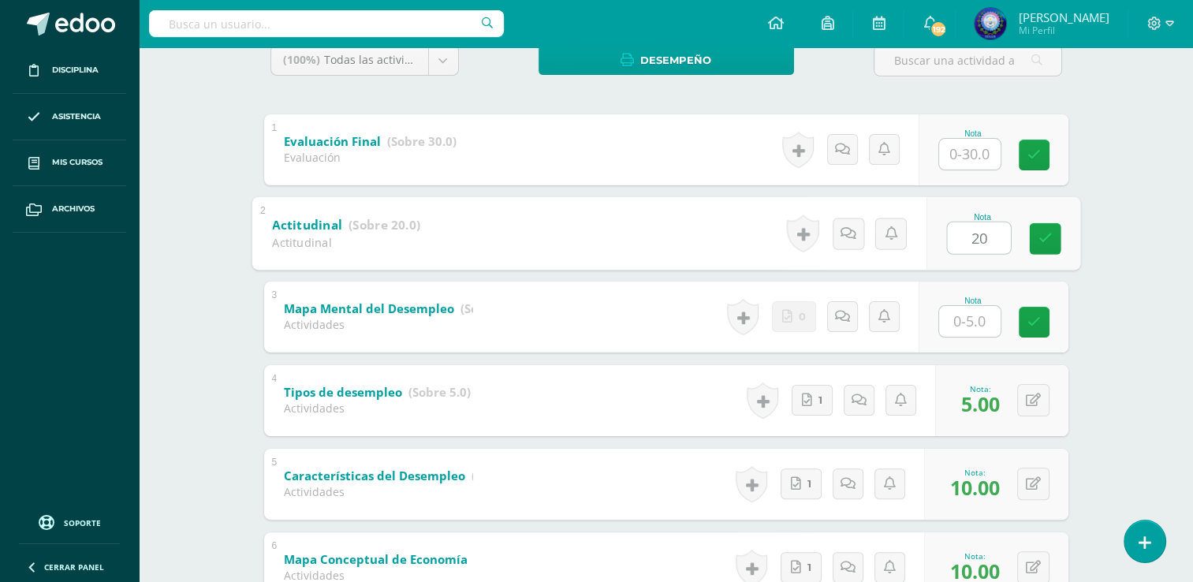
type input "20"
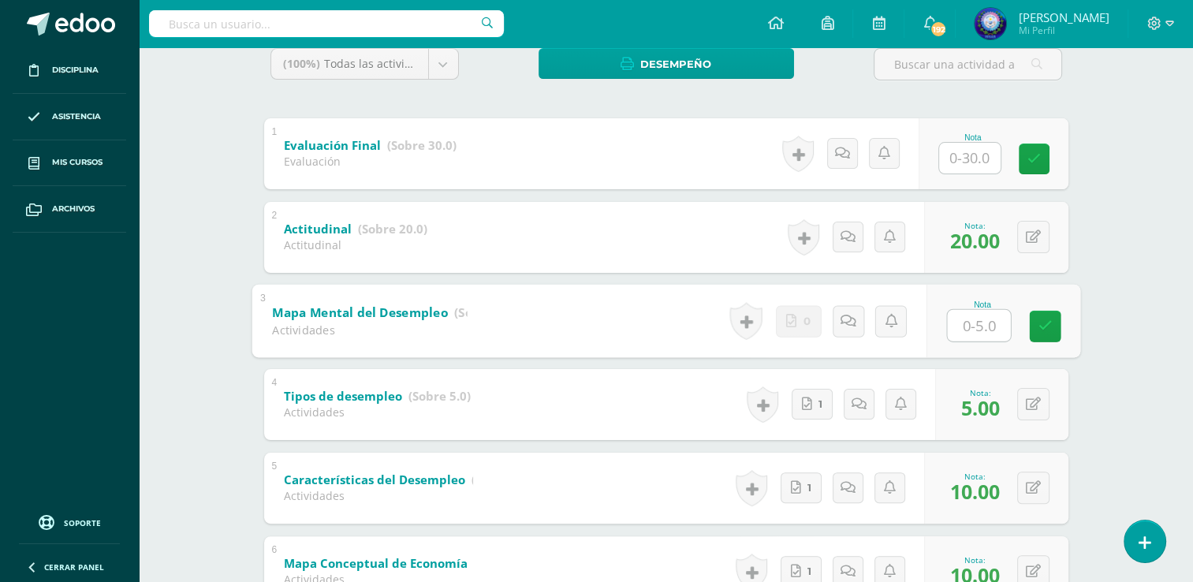
scroll to position [172, 0]
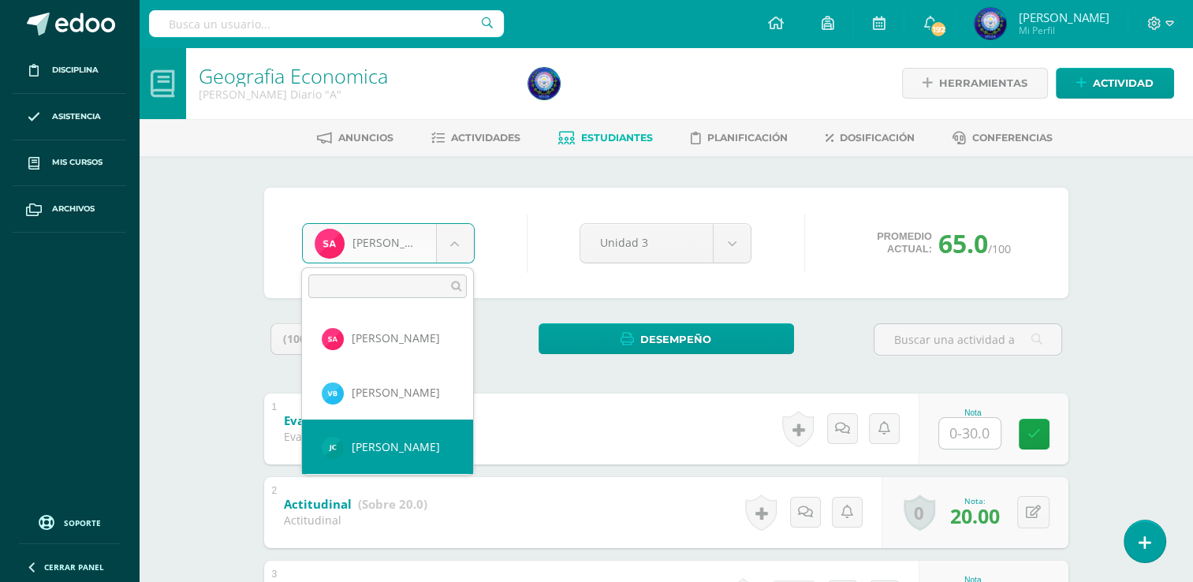
select select "8143"
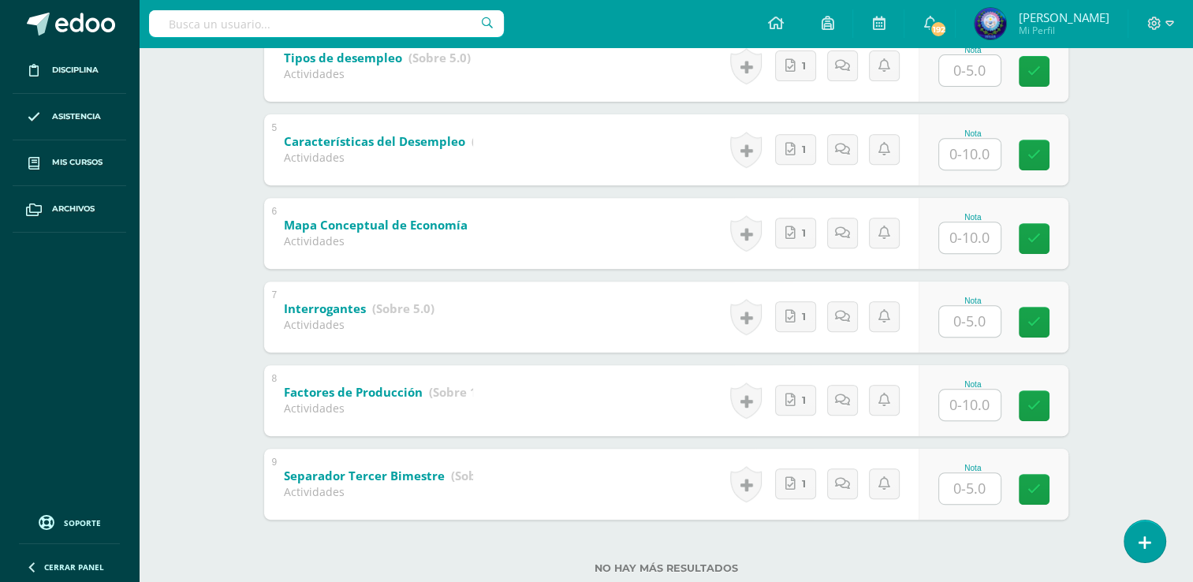
scroll to position [655, 0]
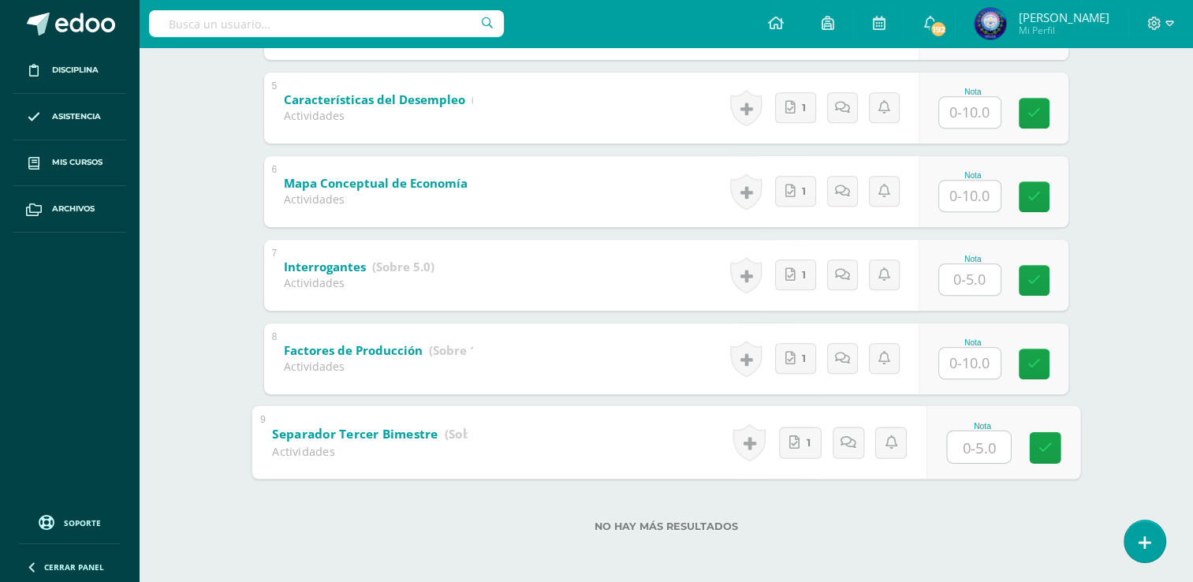
click at [983, 441] on input "text" at bounding box center [978, 446] width 63 height 32
type input "5"
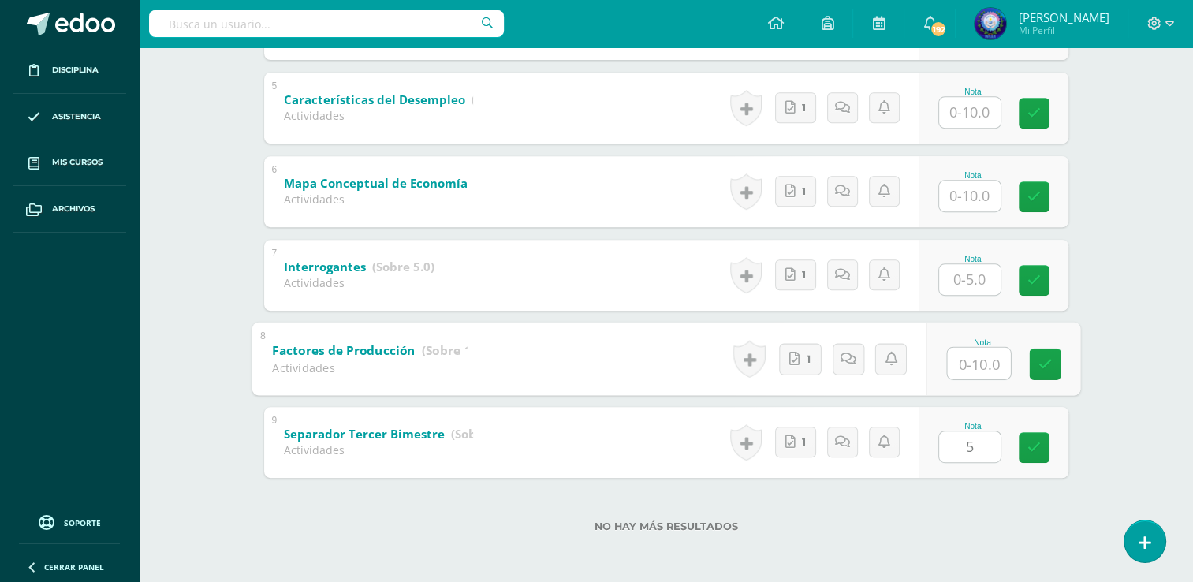
click at [975, 371] on input "text" at bounding box center [978, 363] width 63 height 32
type input "10"
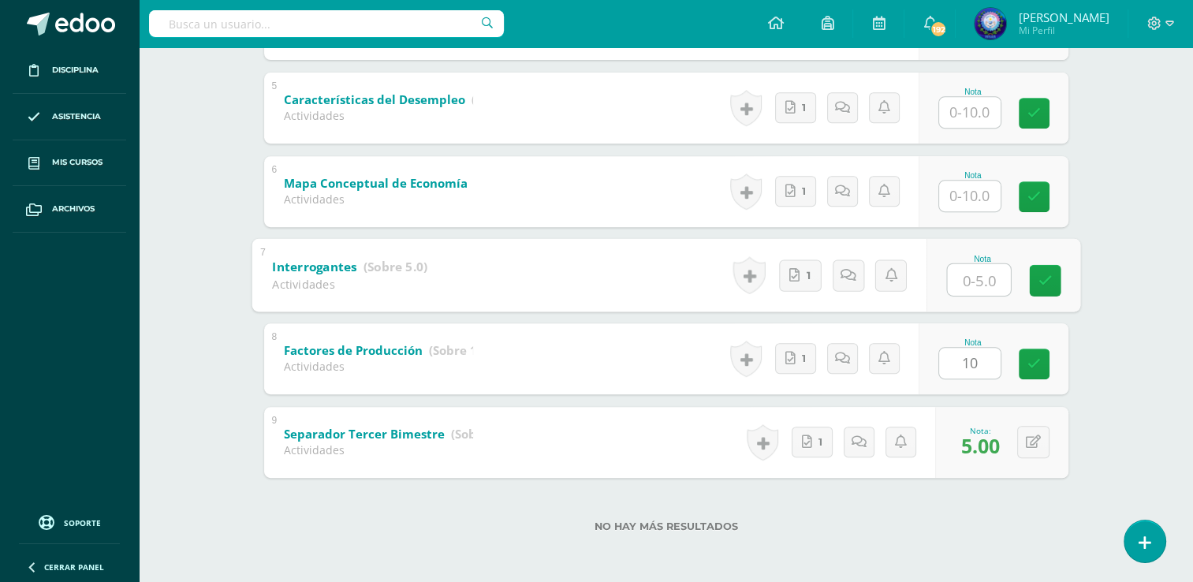
click at [968, 281] on input "text" at bounding box center [978, 279] width 63 height 32
type input "5"
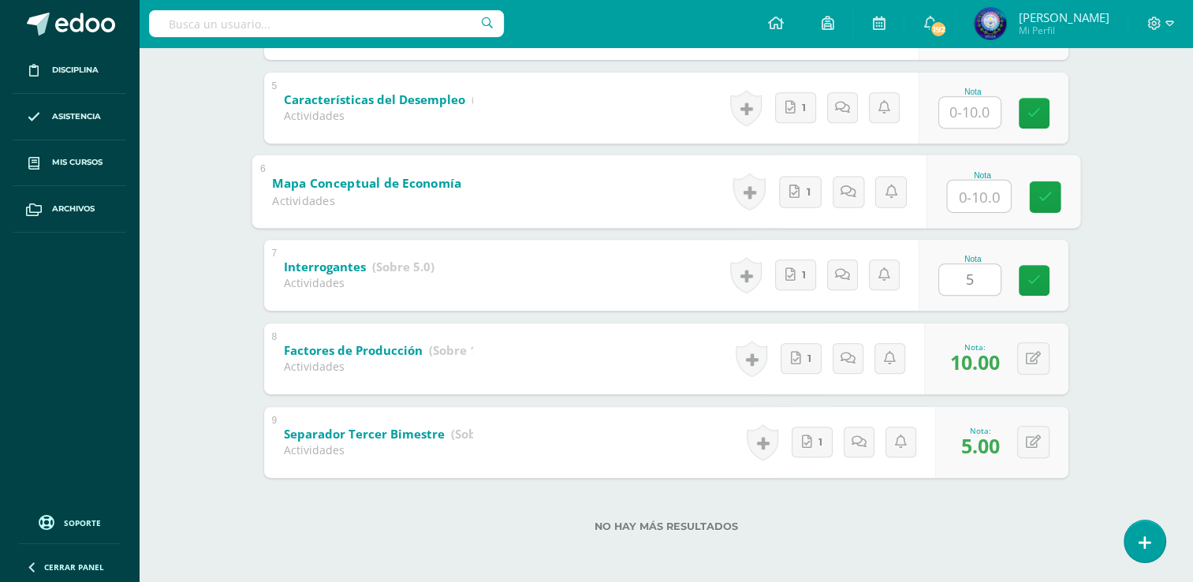
click at [988, 180] on input "text" at bounding box center [978, 196] width 63 height 32
type input "10"
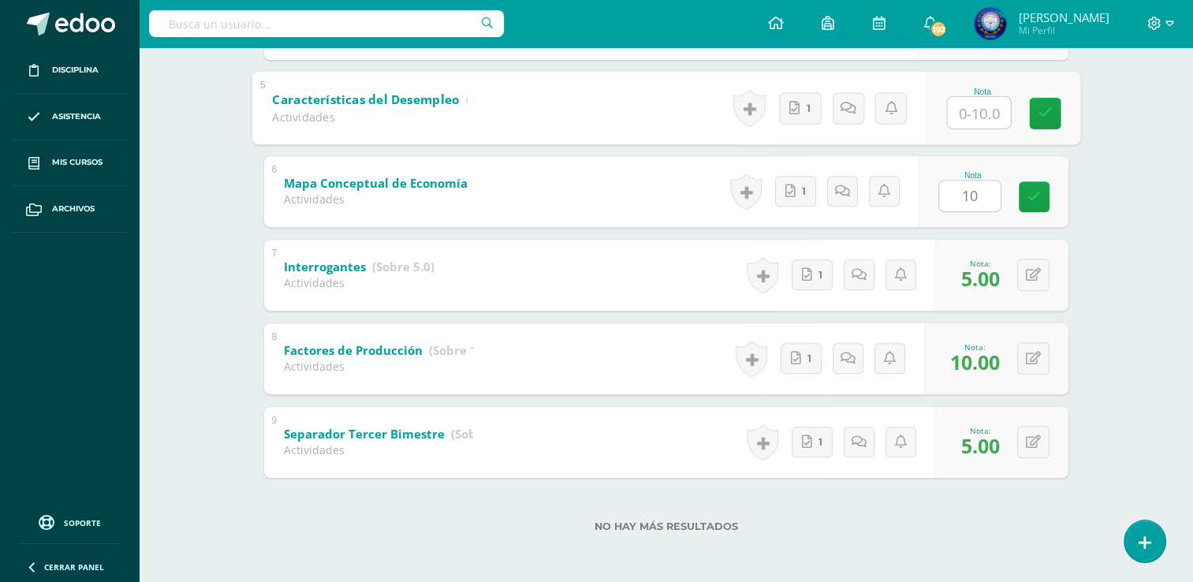
click at [968, 119] on input "text" at bounding box center [978, 112] width 63 height 32
click at [969, 115] on input "text" at bounding box center [978, 112] width 63 height 32
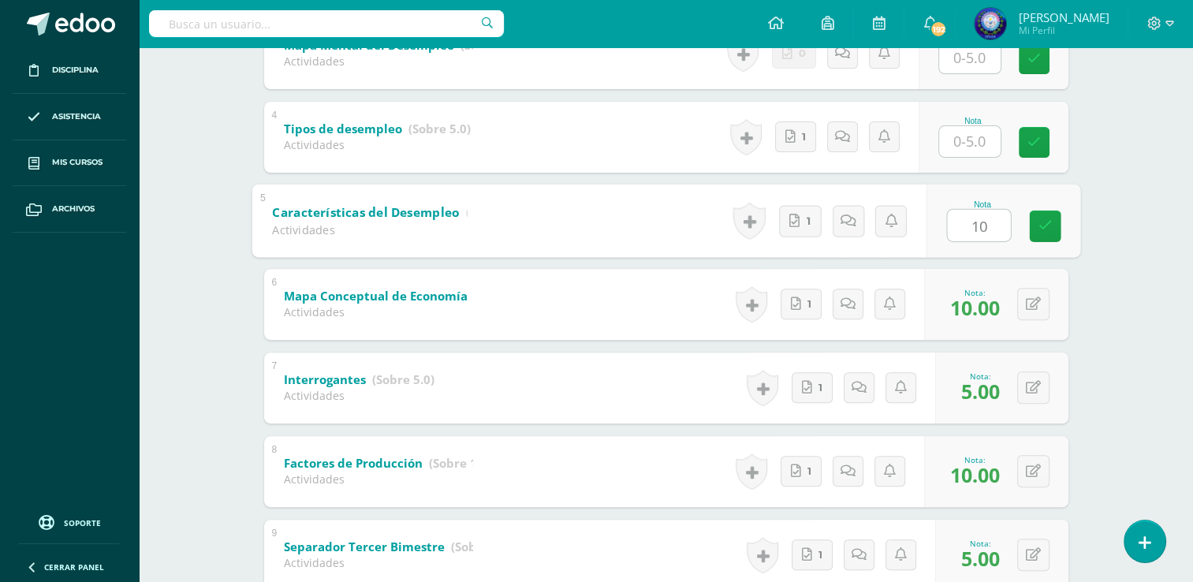
scroll to position [542, 0]
type input "10"
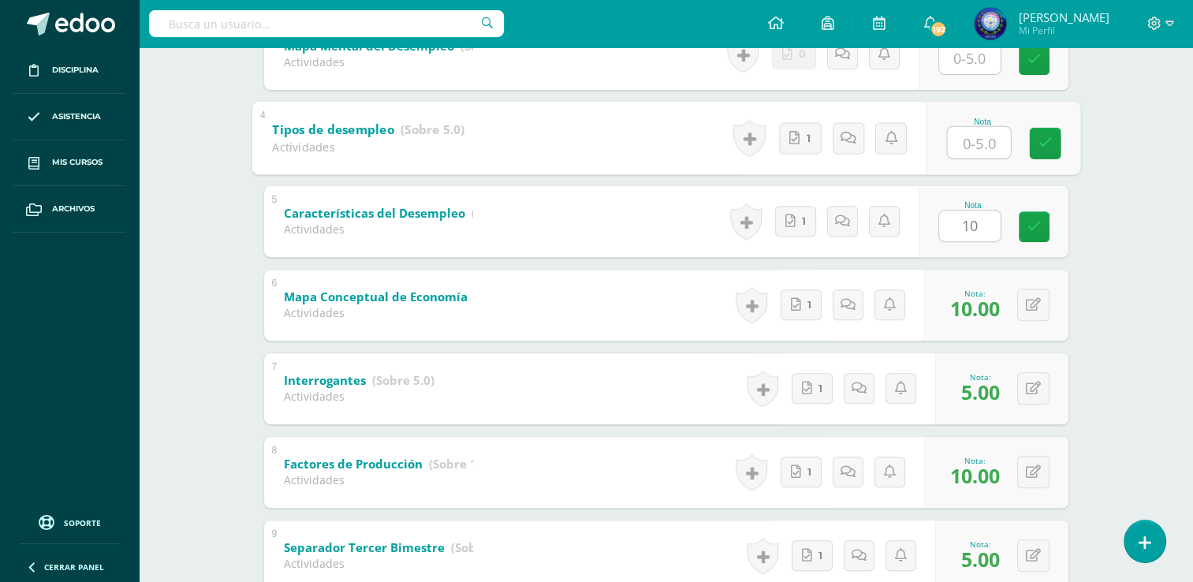
click at [968, 132] on input "text" at bounding box center [978, 142] width 63 height 32
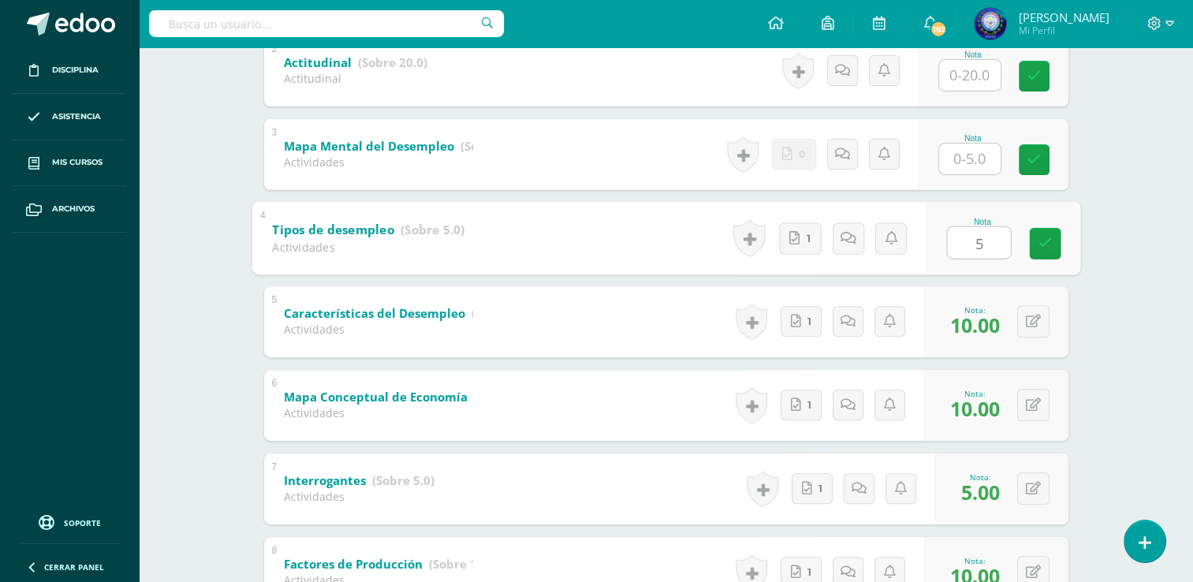
scroll to position [441, 0]
type input "5"
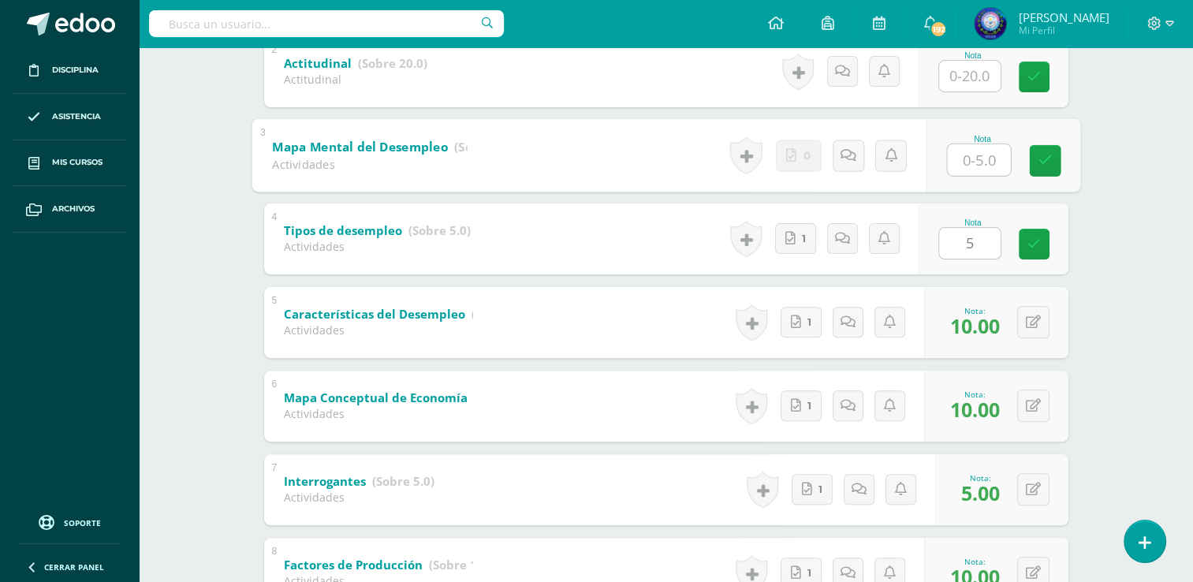
click at [967, 157] on input "text" at bounding box center [978, 159] width 63 height 32
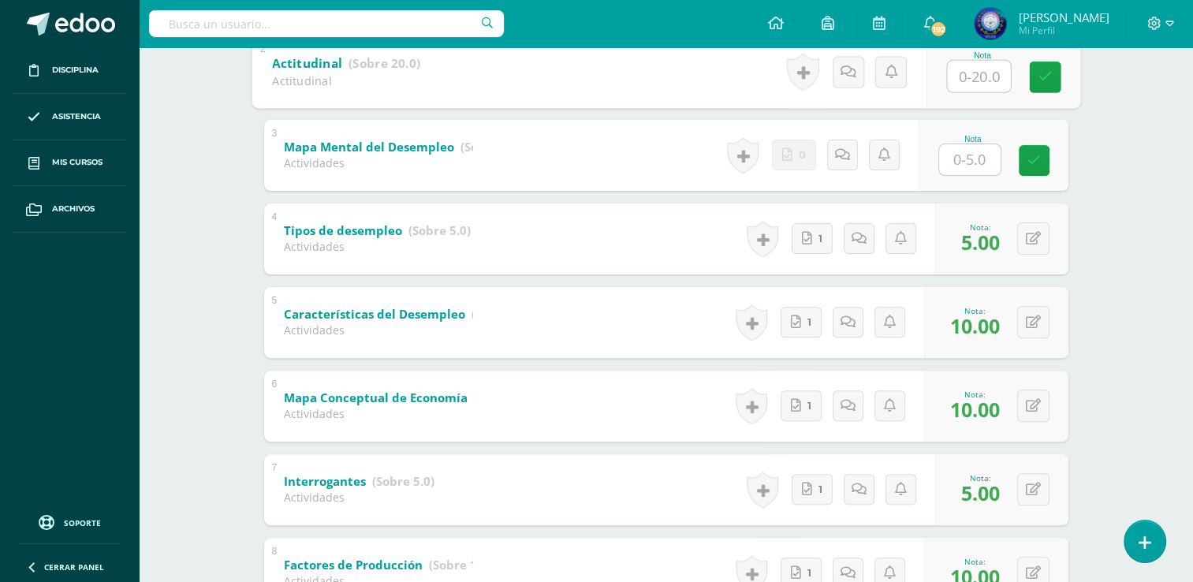
click at [975, 73] on input "text" at bounding box center [978, 76] width 63 height 32
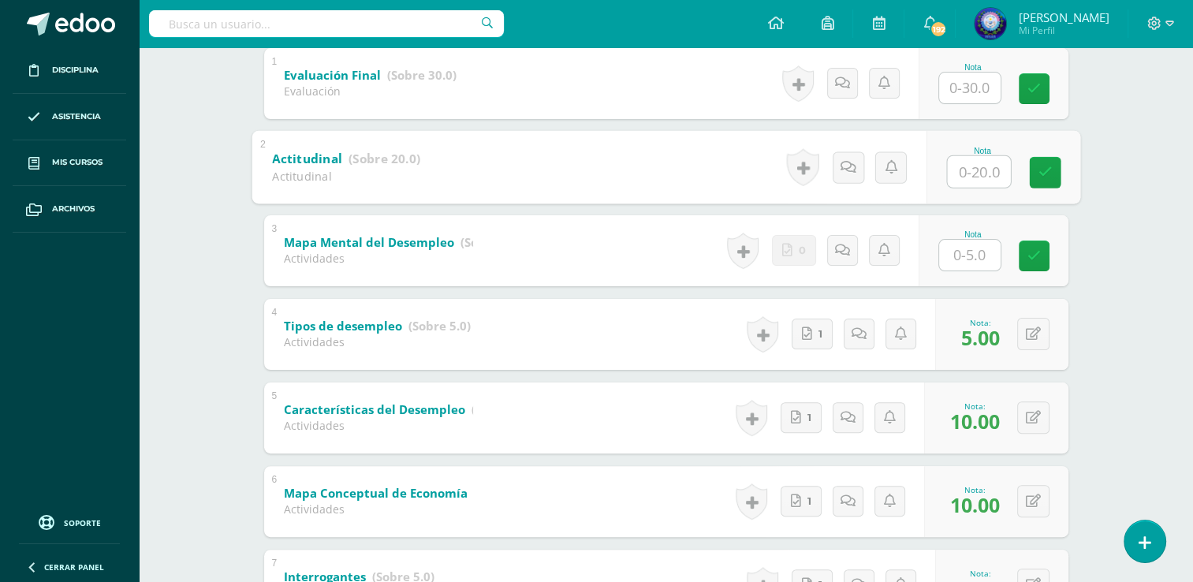
scroll to position [337, 0]
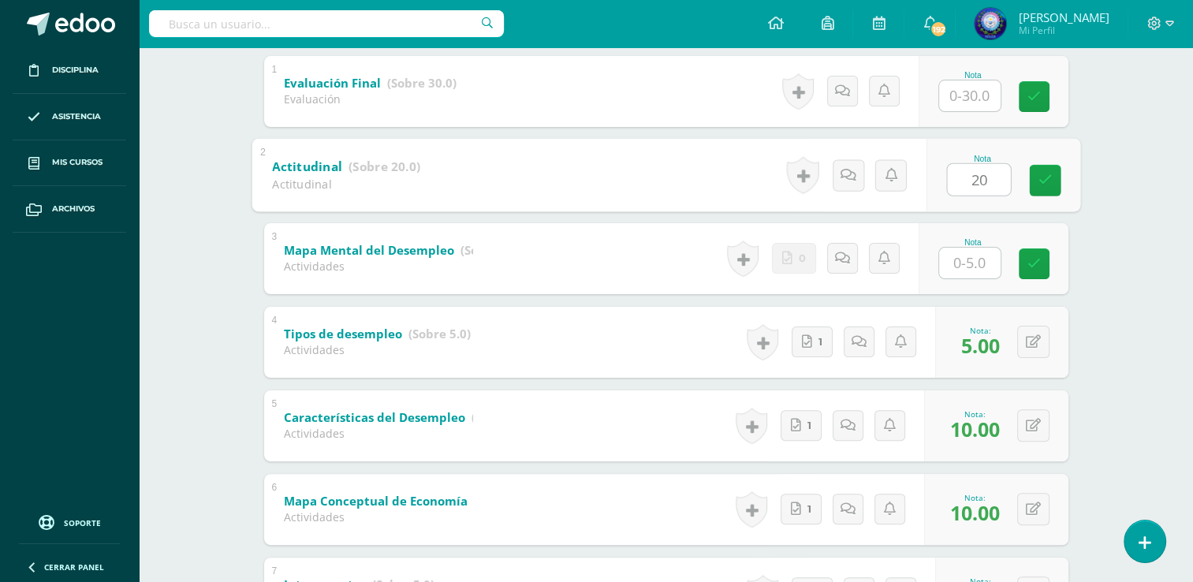
type input "20"
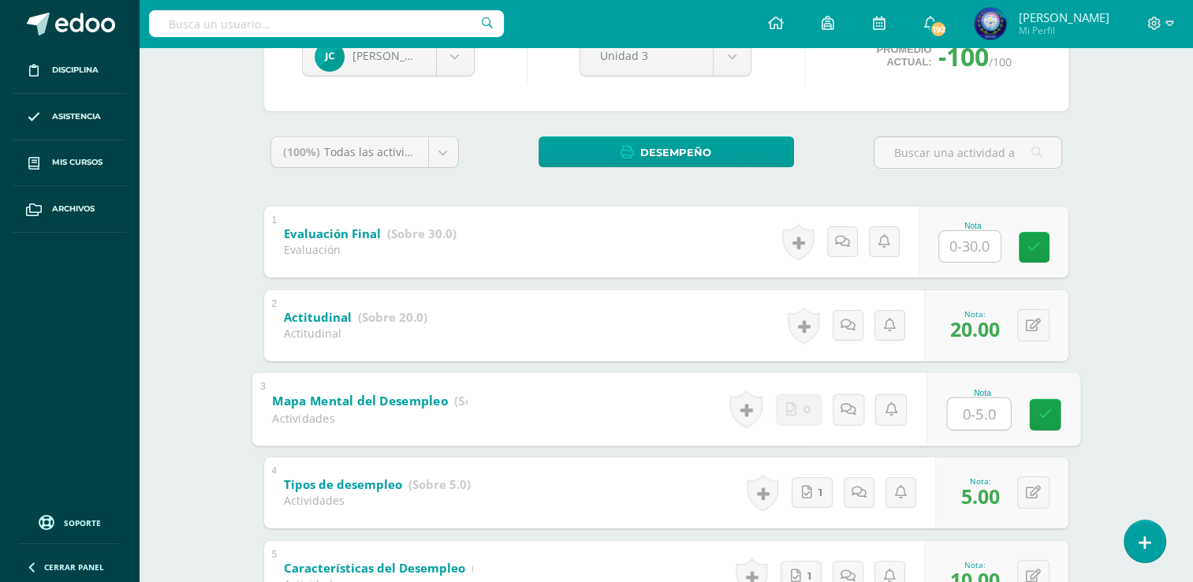
scroll to position [178, 0]
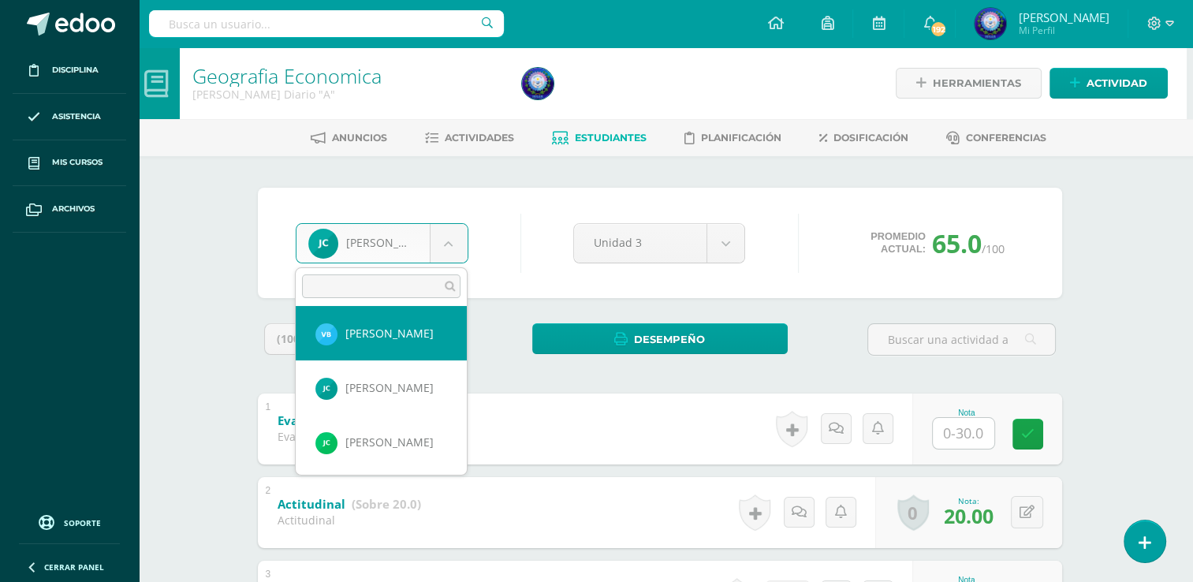
scroll to position [69, 0]
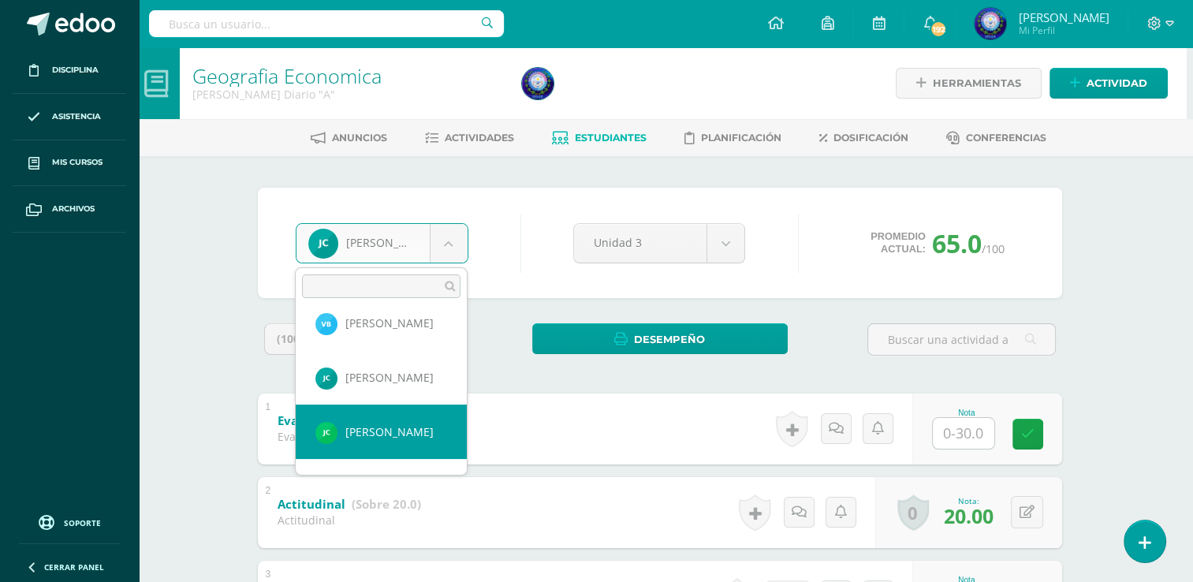
select select "8151"
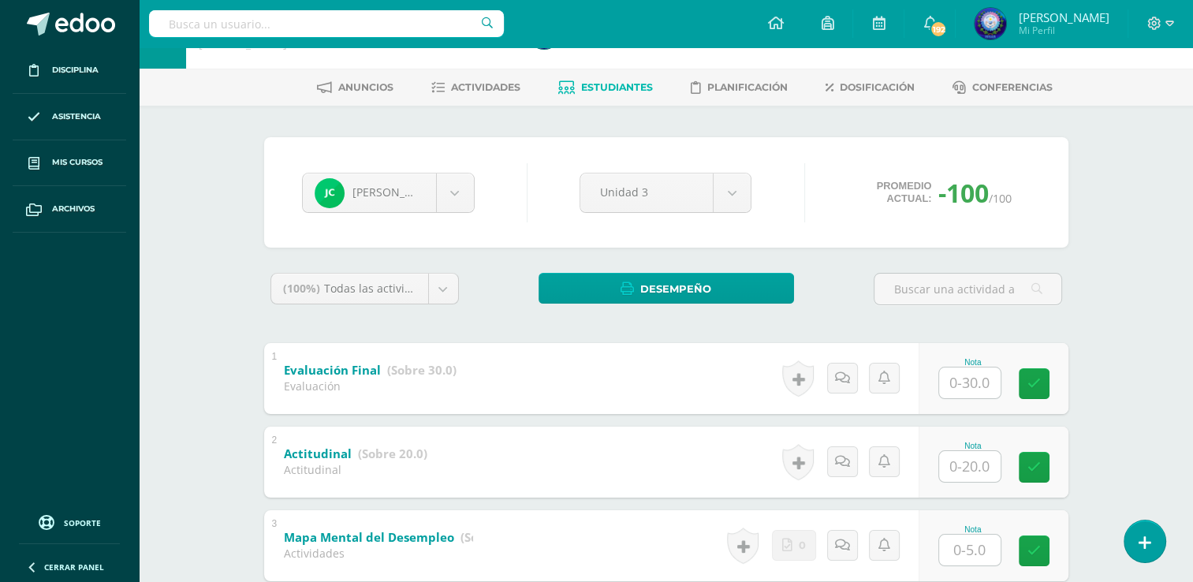
scroll to position [655, 0]
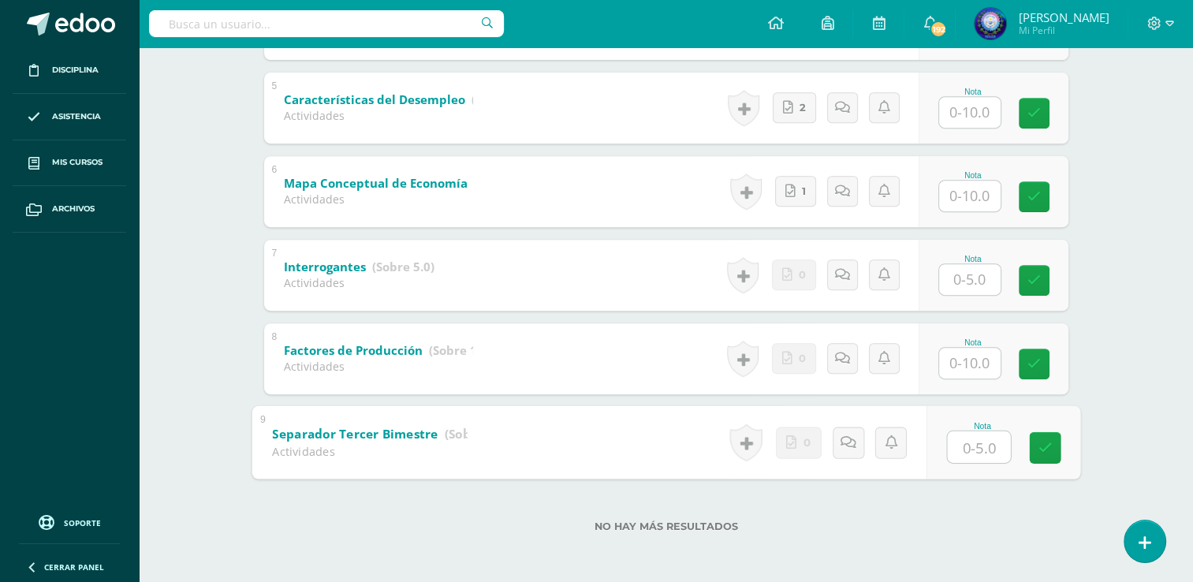
click at [984, 458] on input "text" at bounding box center [978, 446] width 63 height 32
type input "5"
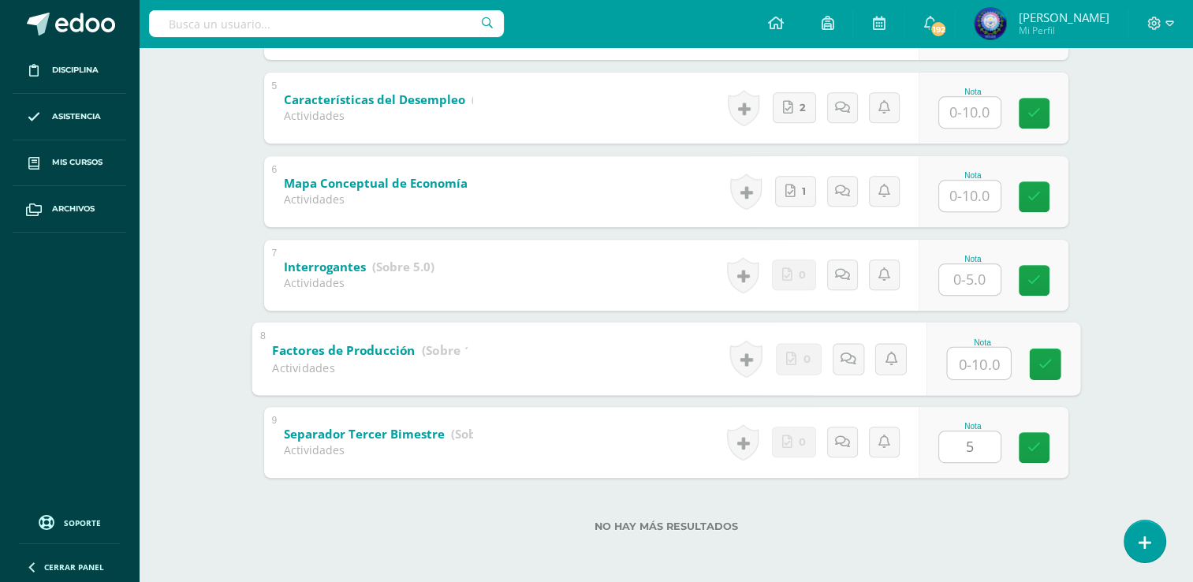
click at [957, 362] on input "text" at bounding box center [978, 363] width 63 height 32
type input "10"
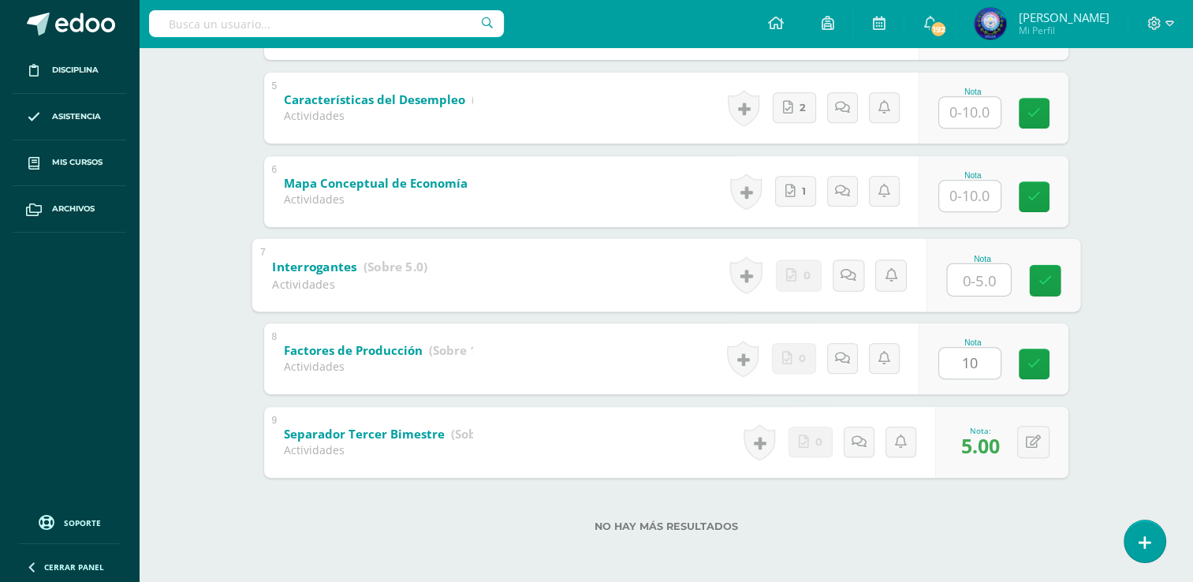
click at [976, 268] on input "text" at bounding box center [978, 279] width 63 height 32
type input "5"
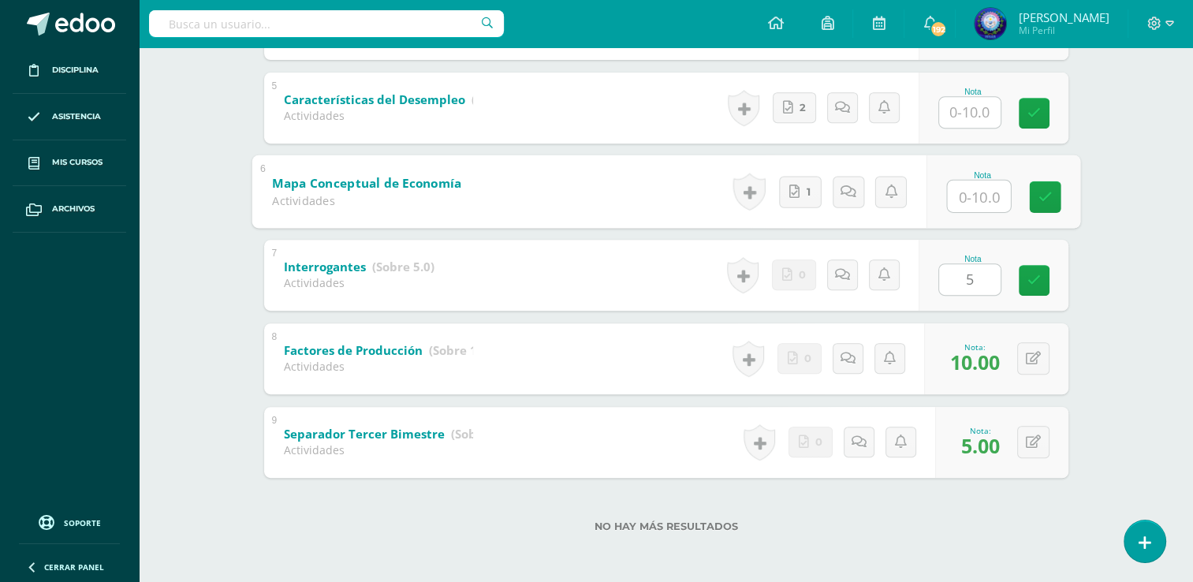
click at [987, 188] on input "text" at bounding box center [978, 196] width 63 height 32
type input "0"
click at [978, 114] on input "text" at bounding box center [969, 112] width 61 height 31
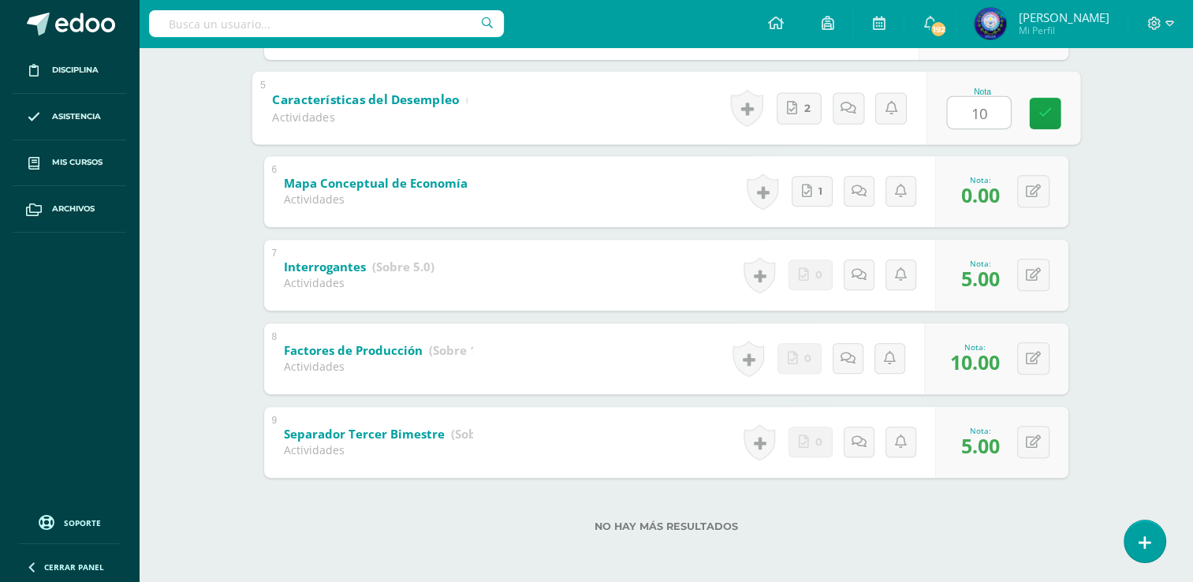
scroll to position [582, 0]
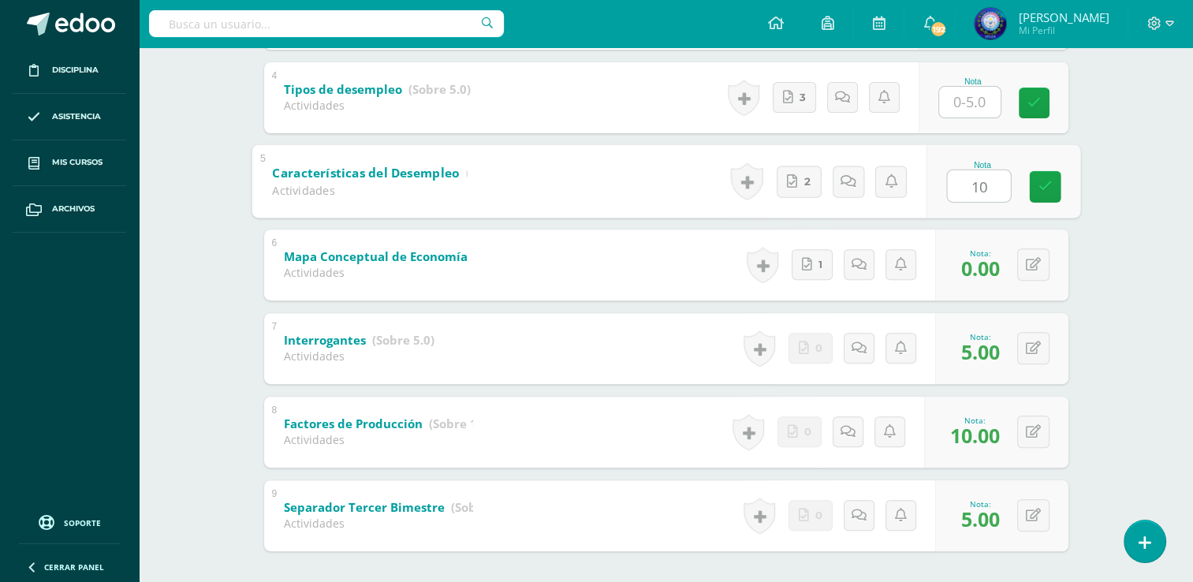
type input "10"
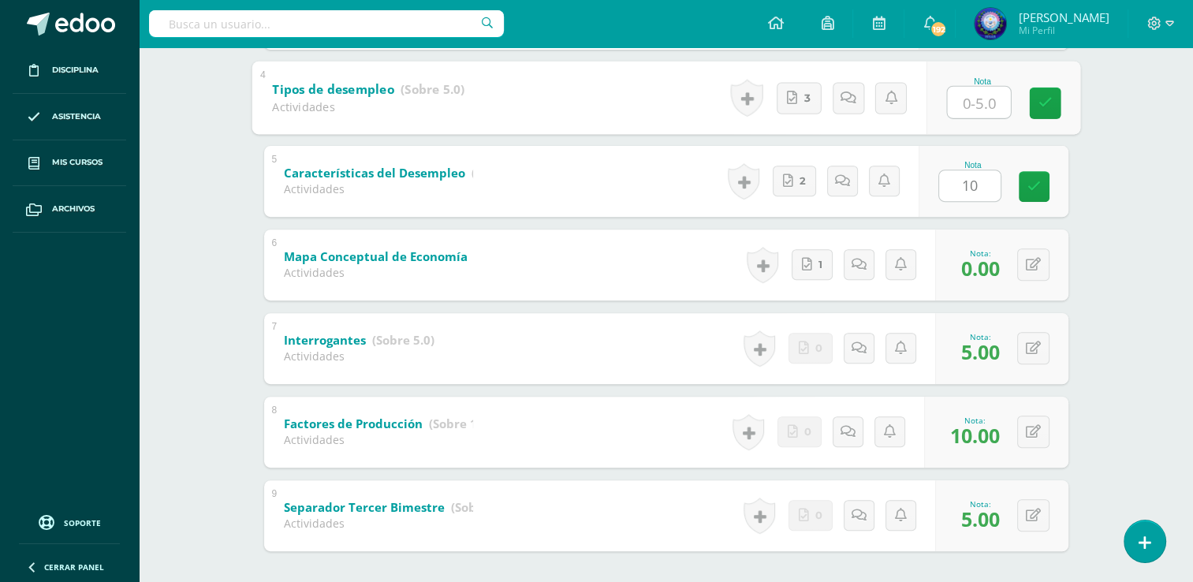
click at [973, 95] on input "text" at bounding box center [978, 102] width 63 height 32
type input "5"
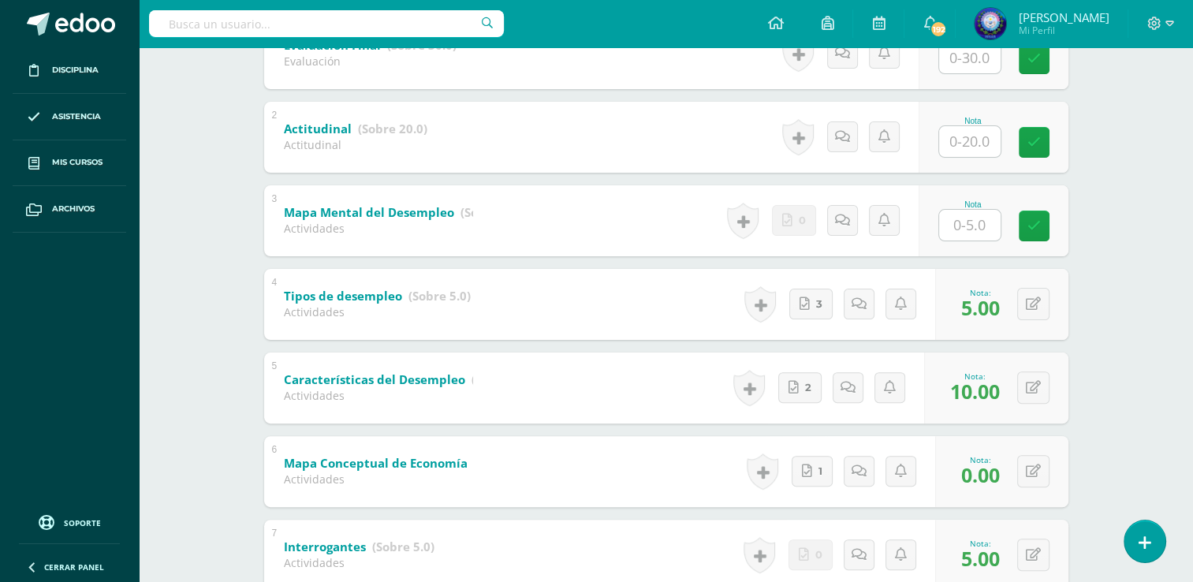
scroll to position [375, 0]
click at [968, 147] on input "text" at bounding box center [978, 141] width 63 height 32
type input "15"
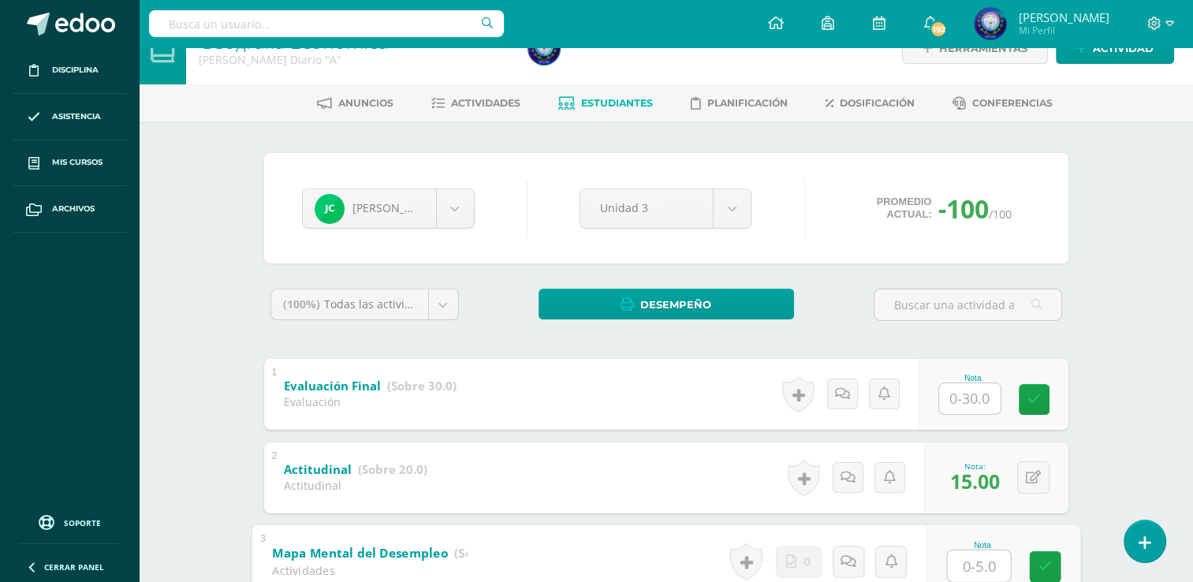
scroll to position [0, 0]
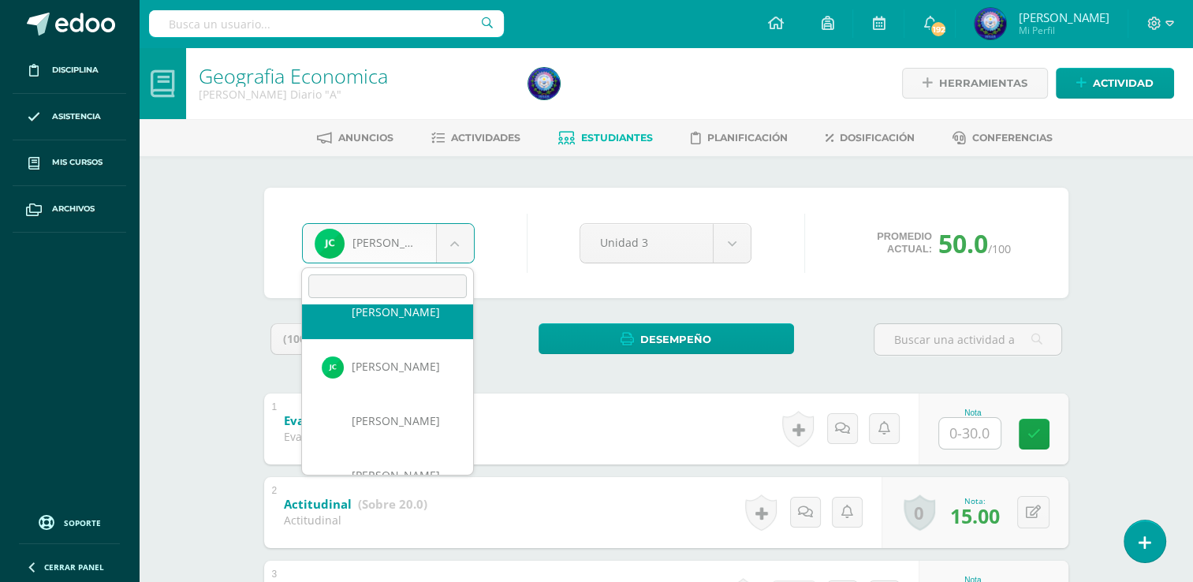
scroll to position [136, 0]
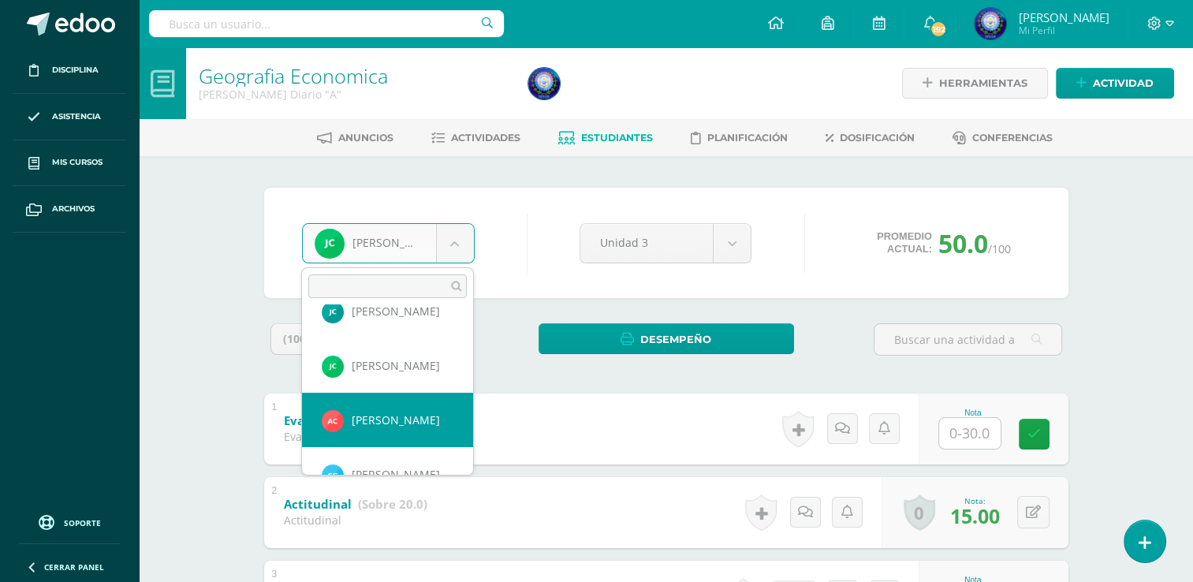
select select "8152"
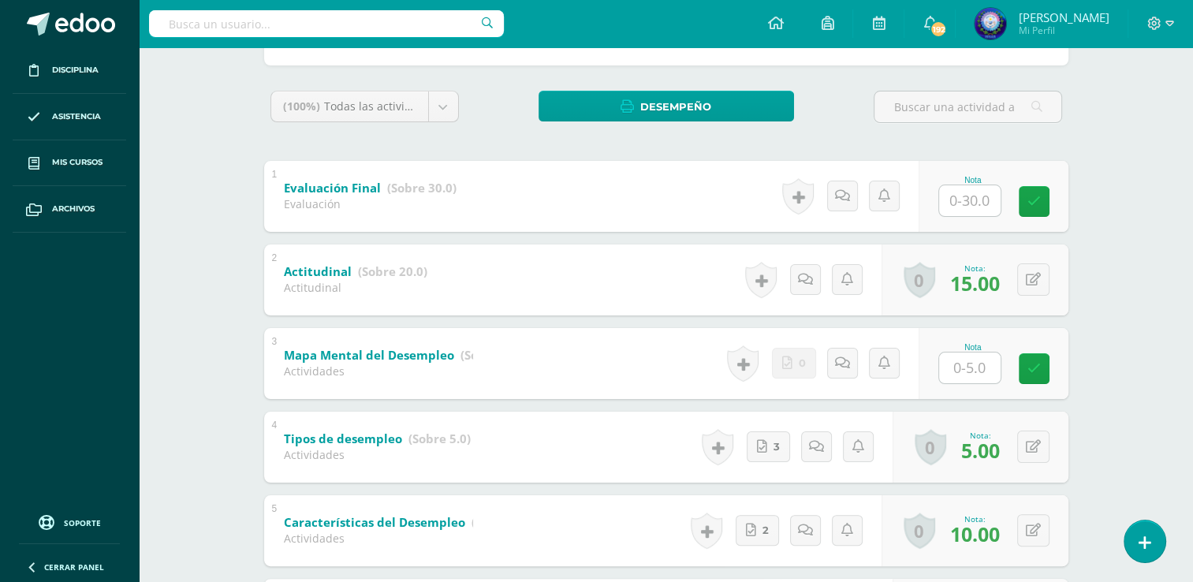
scroll to position [233, 0]
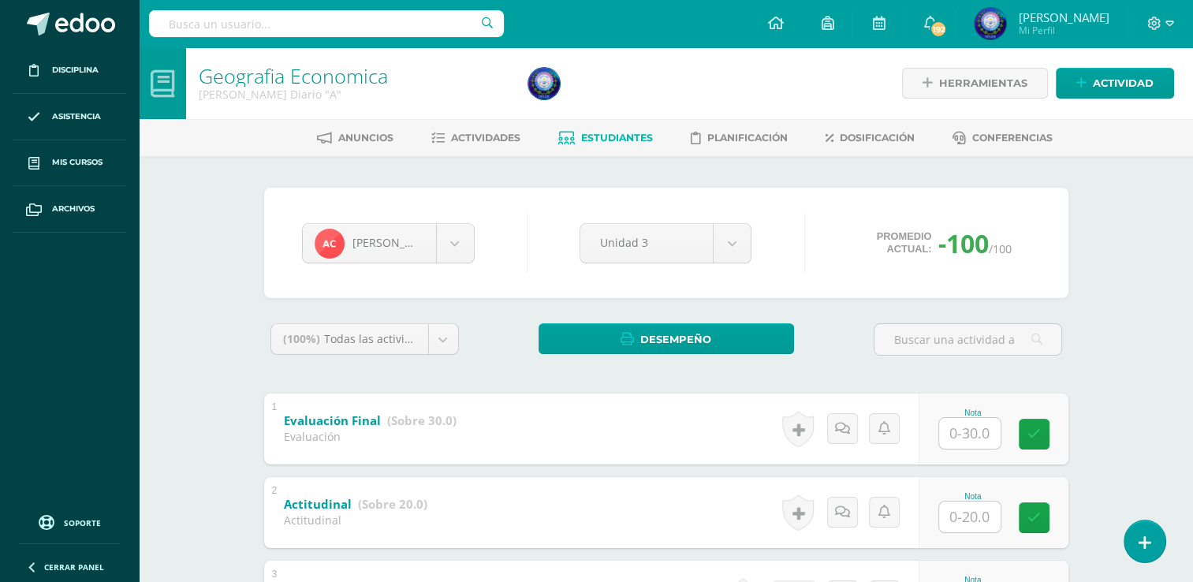
scroll to position [655, 0]
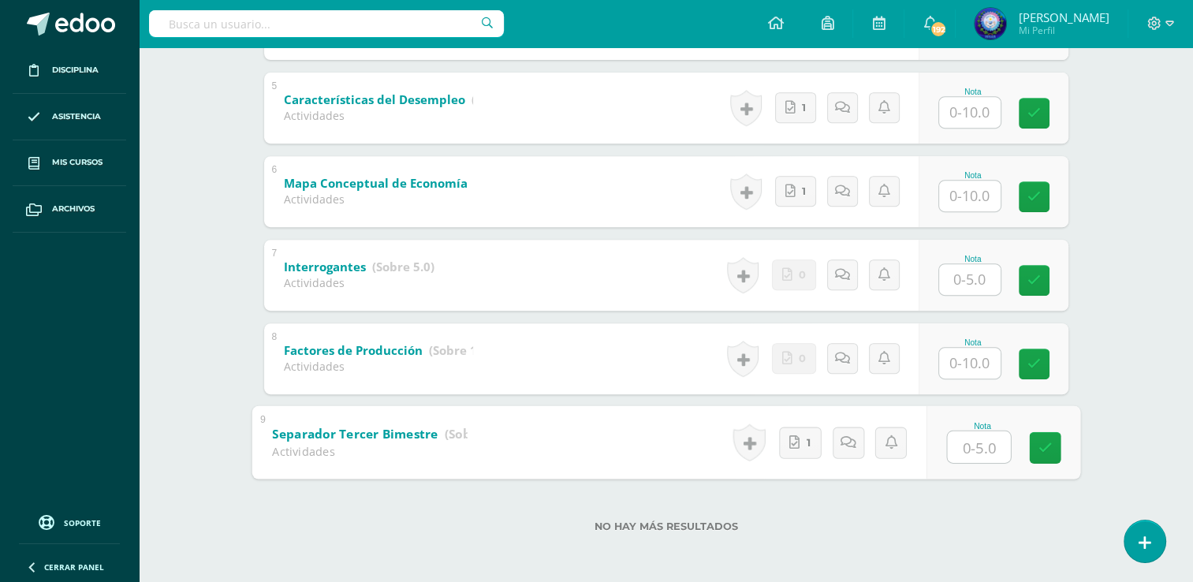
click at [974, 442] on input "text" at bounding box center [978, 446] width 63 height 32
type input "5"
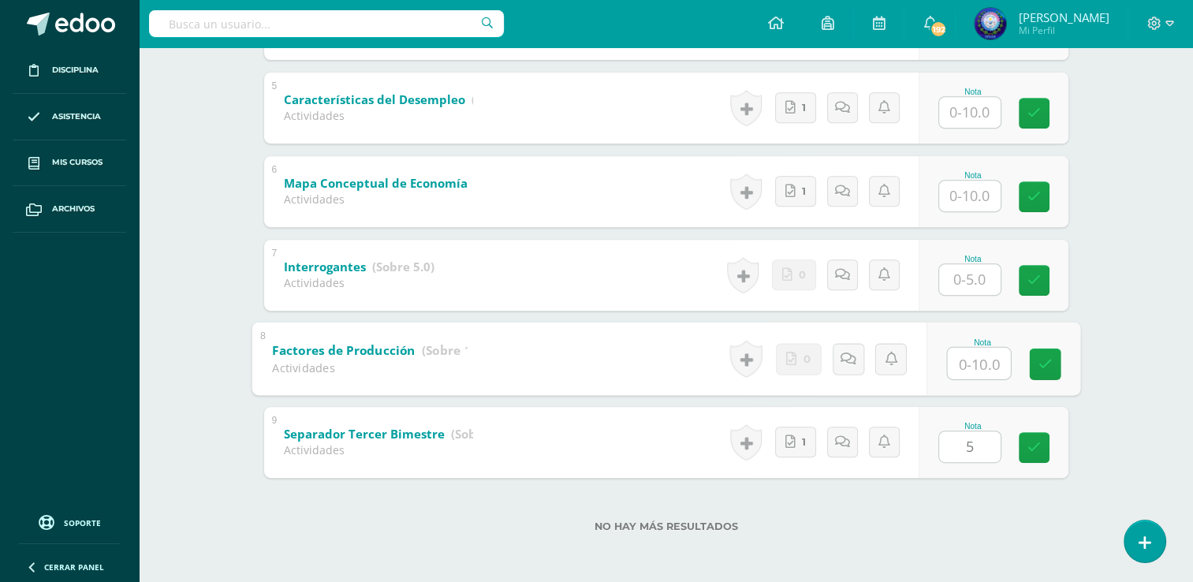
click at [968, 358] on input "text" at bounding box center [978, 363] width 63 height 32
type input "10"
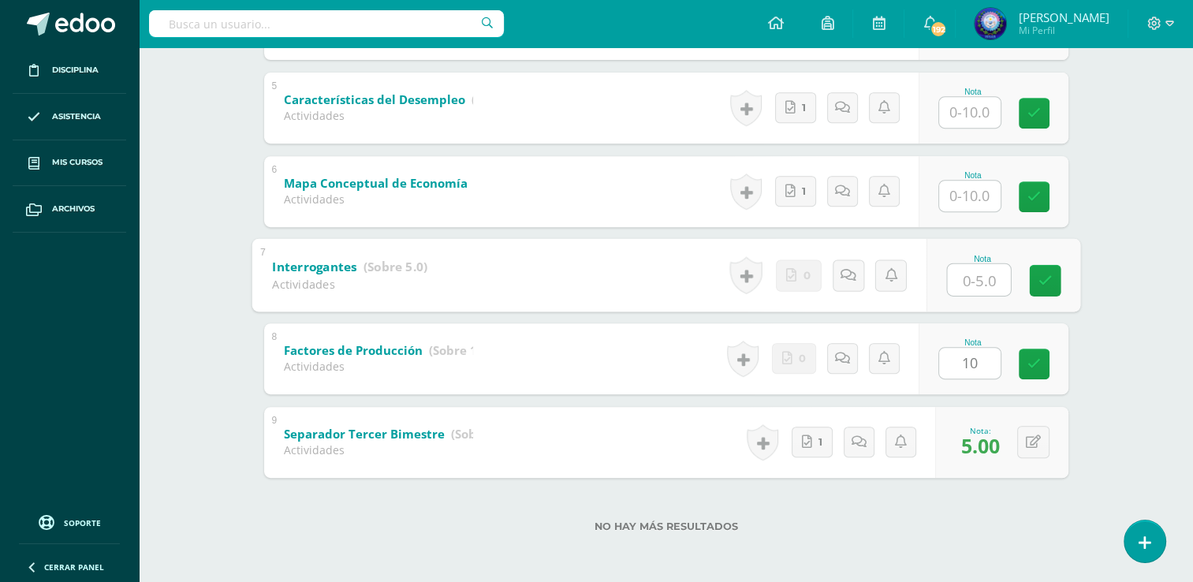
click at [963, 277] on input "text" at bounding box center [978, 279] width 63 height 32
type input "5"
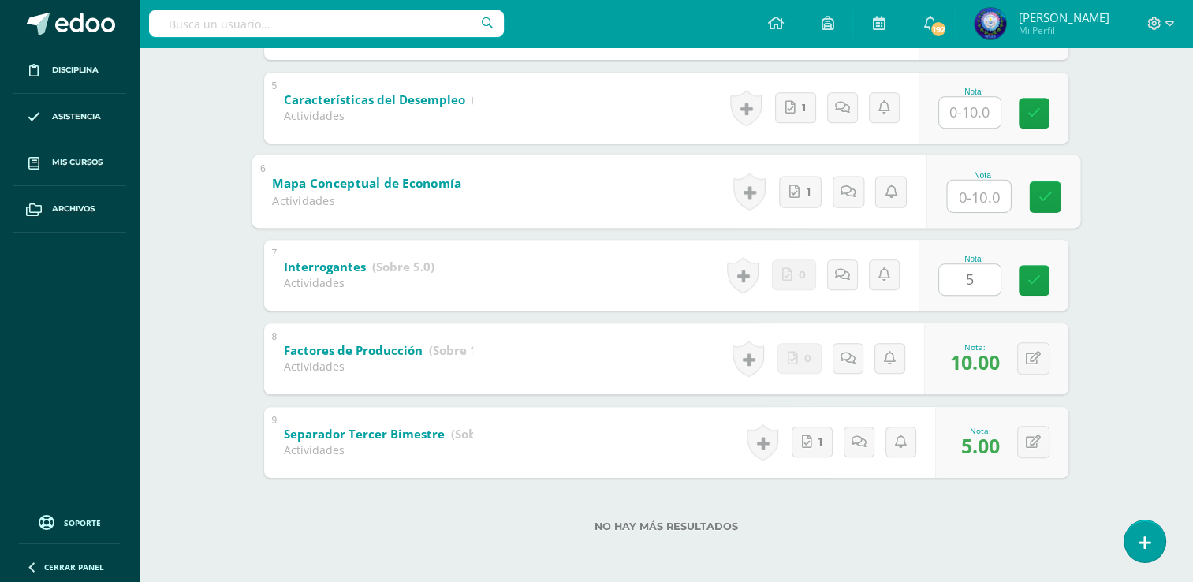
click at [973, 190] on input "text" at bounding box center [978, 196] width 63 height 32
type input "10"
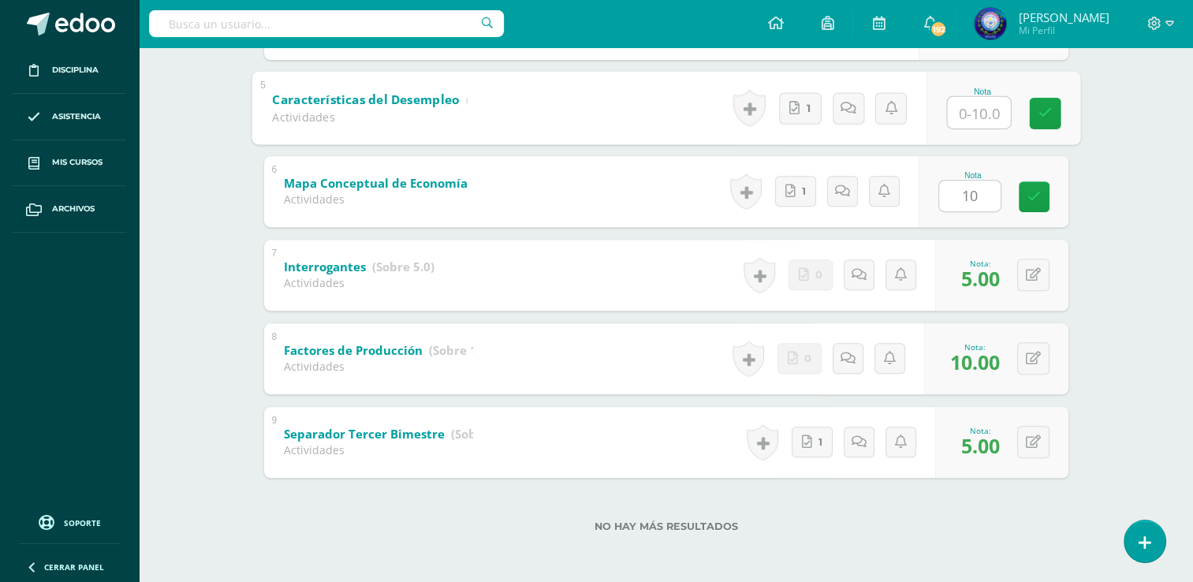
click at [971, 105] on input "text" at bounding box center [978, 112] width 63 height 32
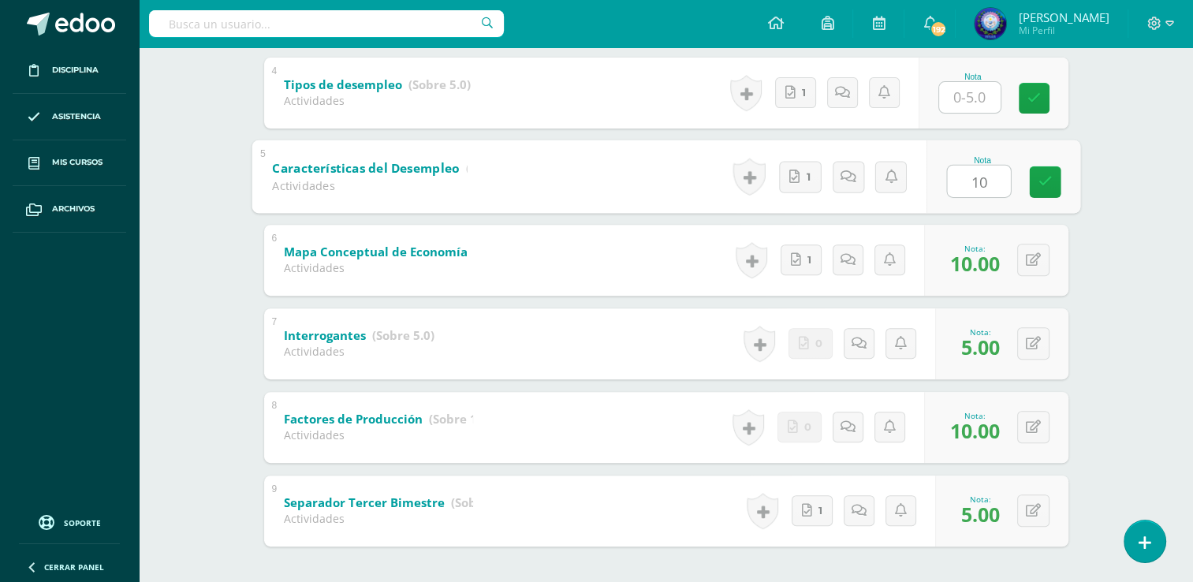
scroll to position [586, 0]
type input "10"
click at [962, 110] on input "text" at bounding box center [969, 98] width 61 height 31
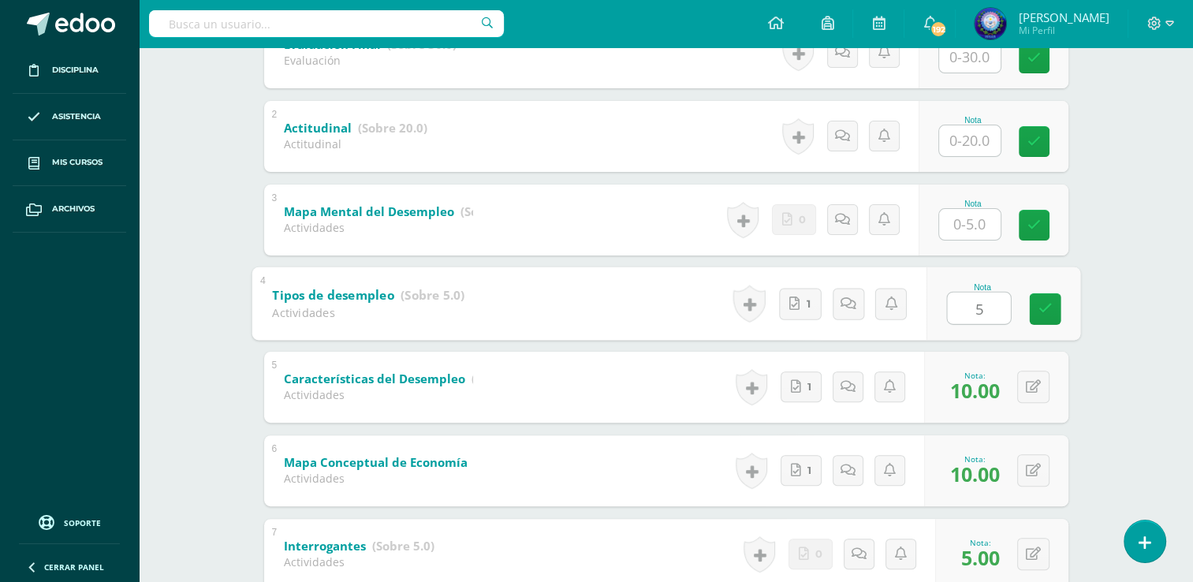
scroll to position [375, 0]
type input "5"
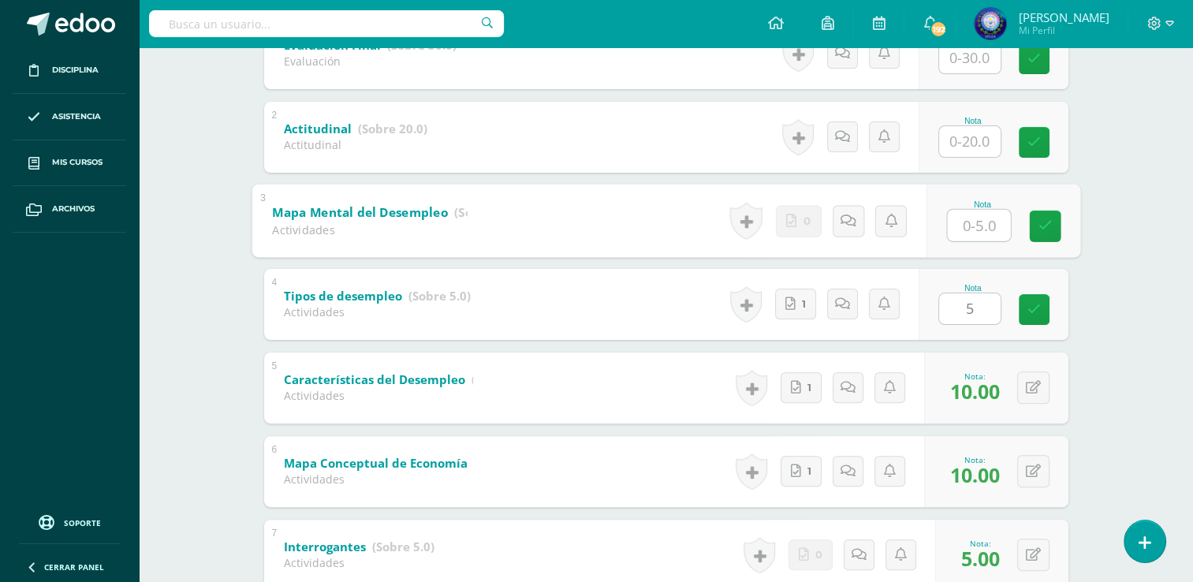
click at [958, 226] on input "text" at bounding box center [978, 225] width 63 height 32
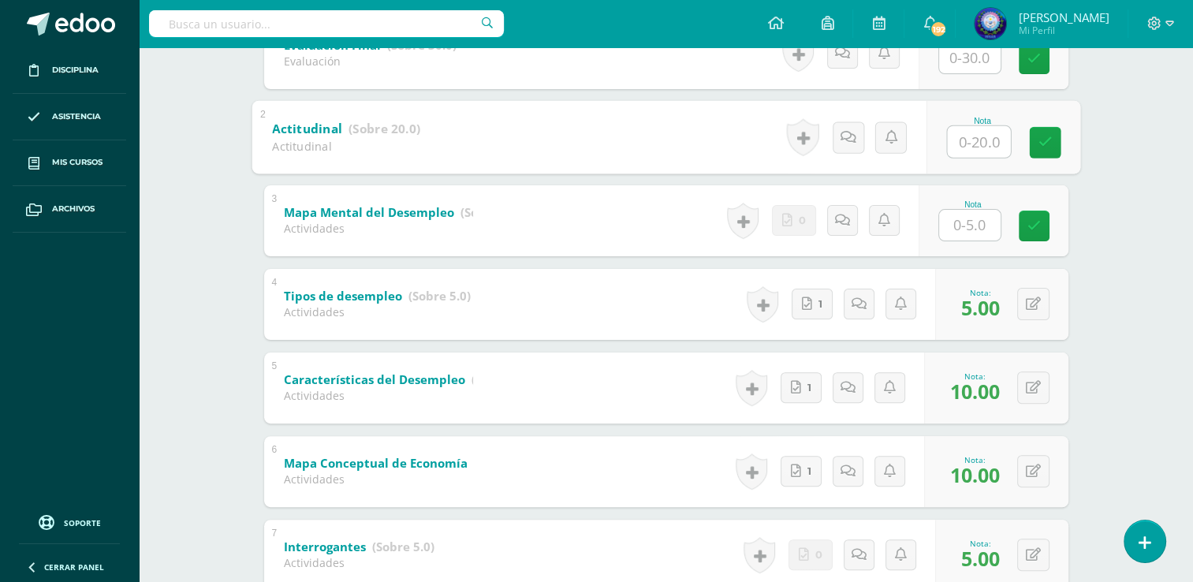
click at [976, 128] on input "text" at bounding box center [978, 141] width 63 height 32
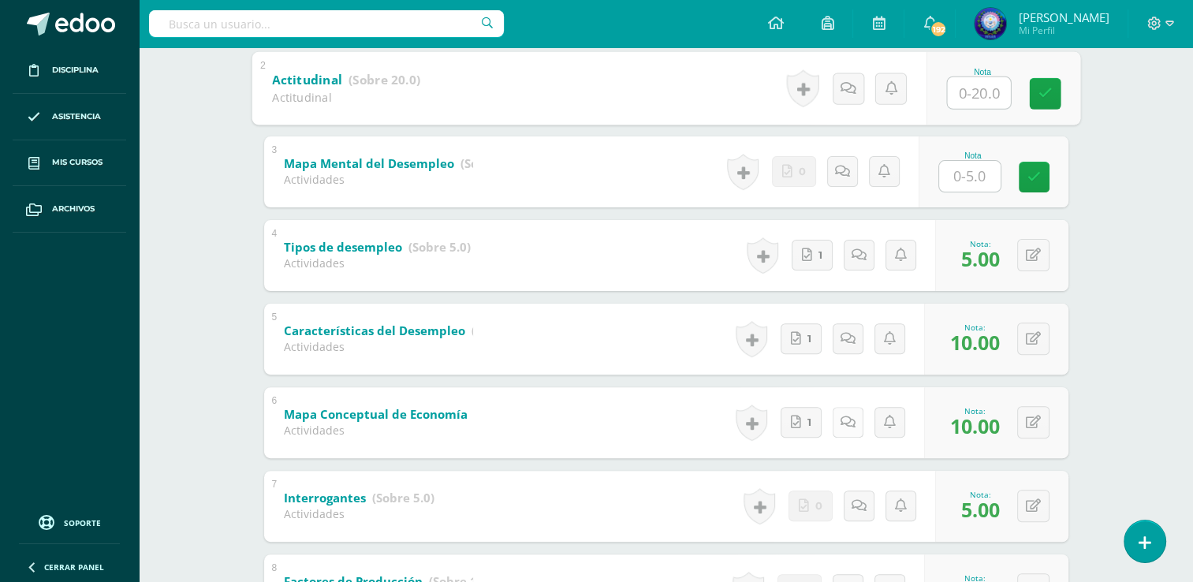
scroll to position [423, 0]
type input "18"
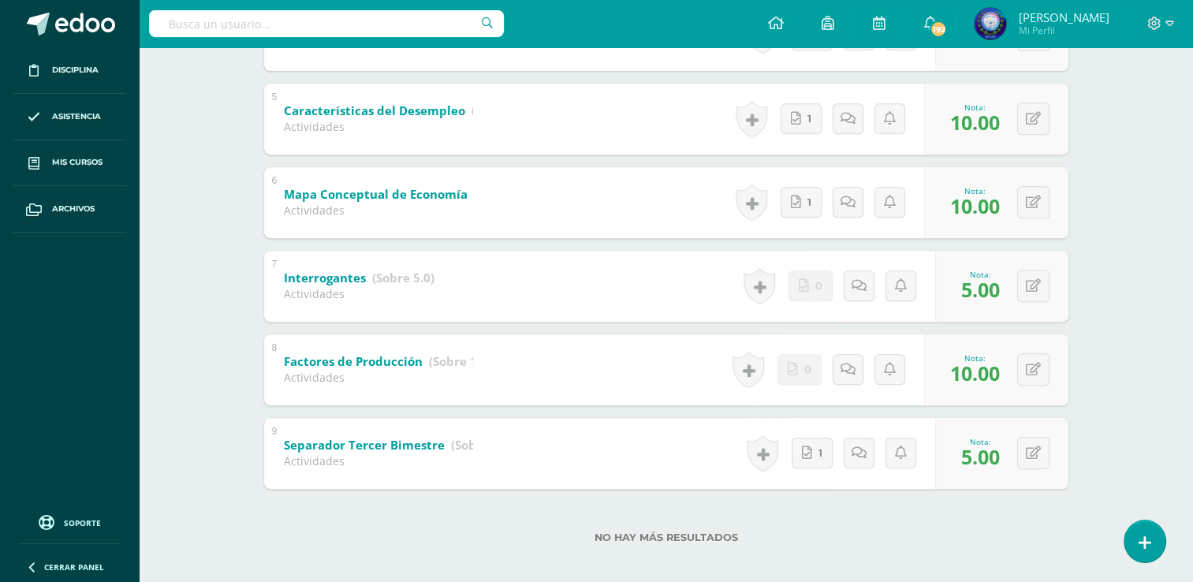
scroll to position [655, 0]
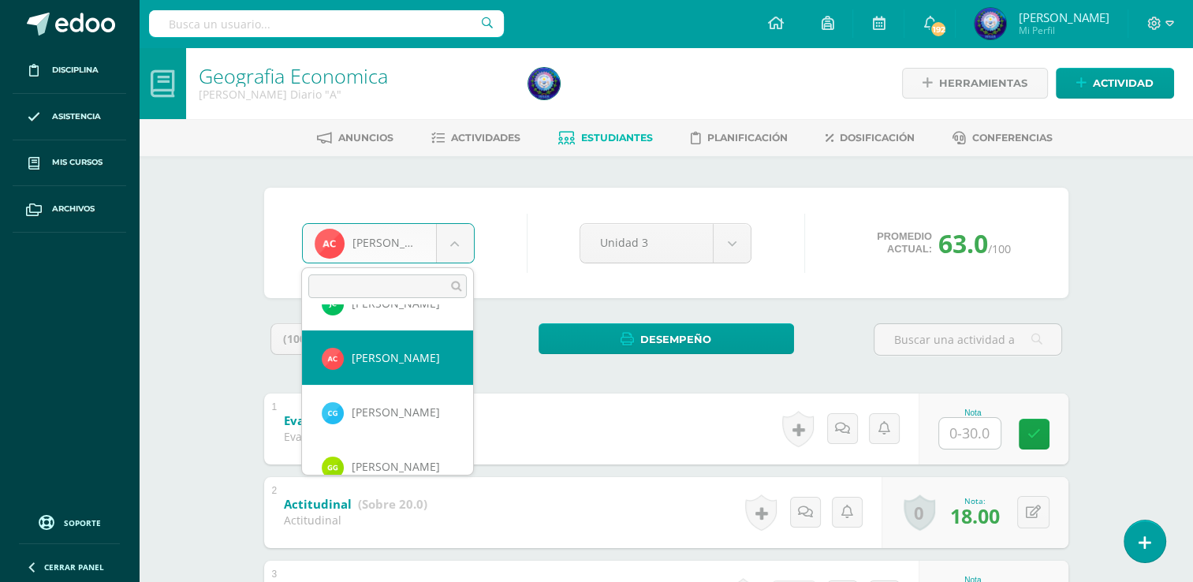
scroll to position [199, 0]
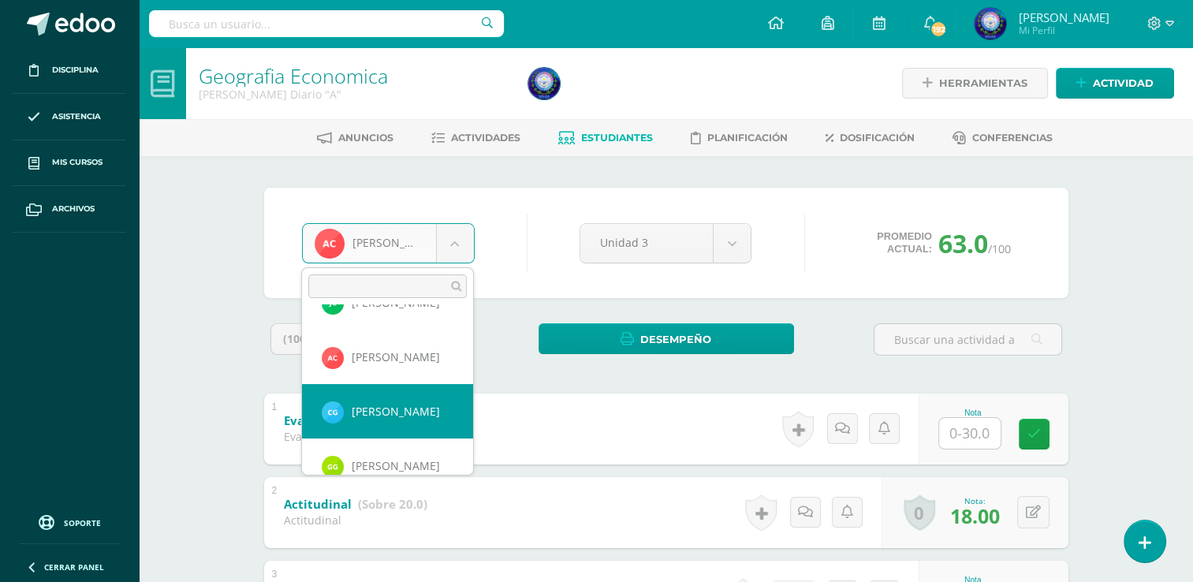
select select "8153"
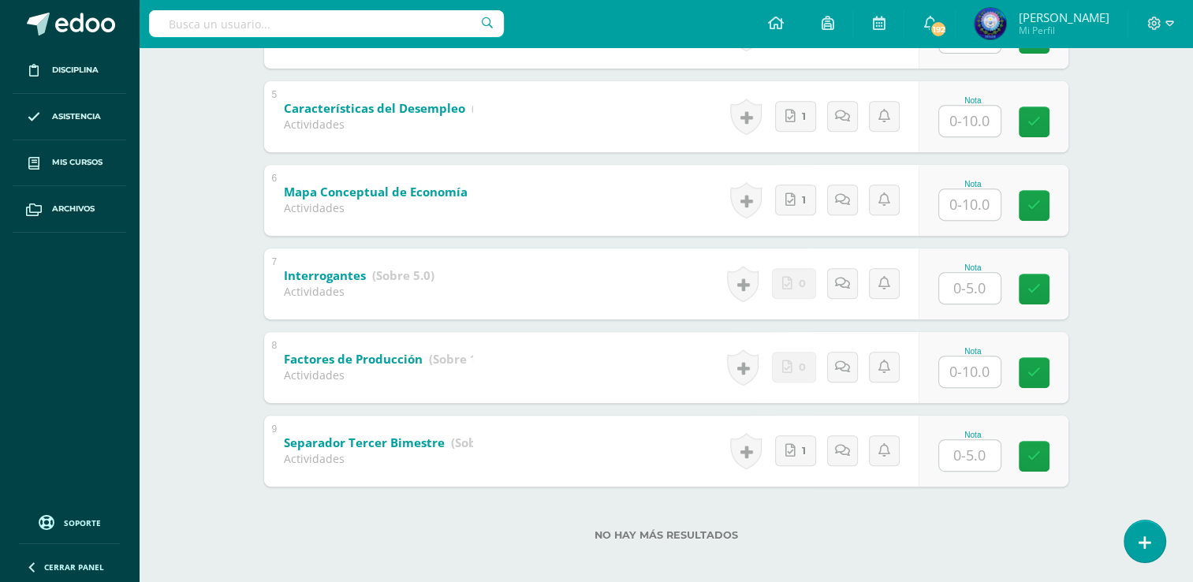
scroll to position [655, 0]
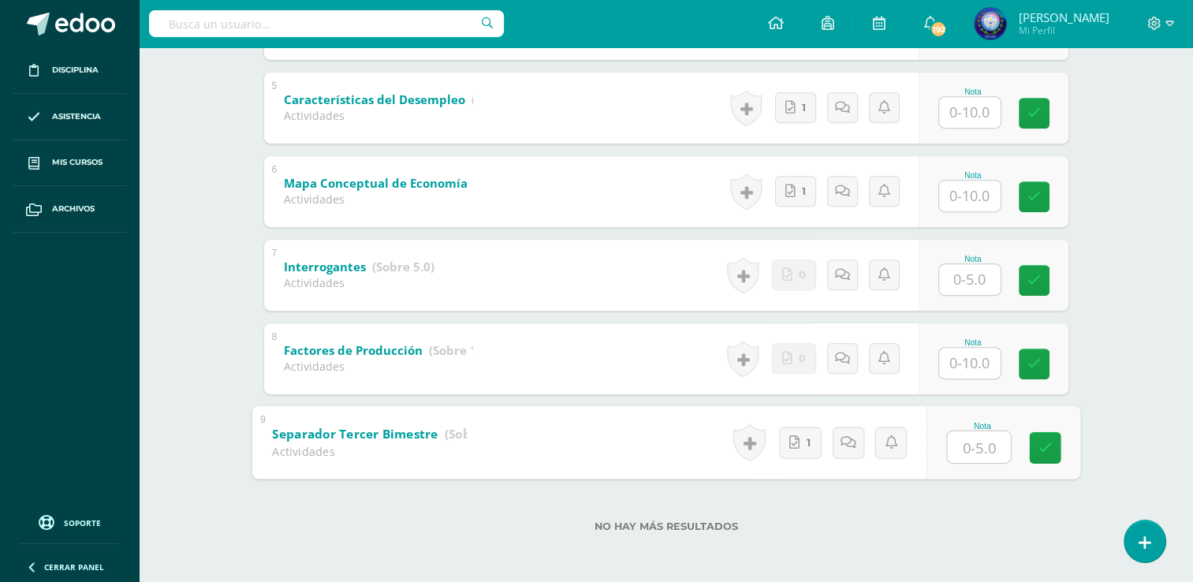
click at [974, 445] on input "text" at bounding box center [978, 446] width 63 height 32
type input "5"
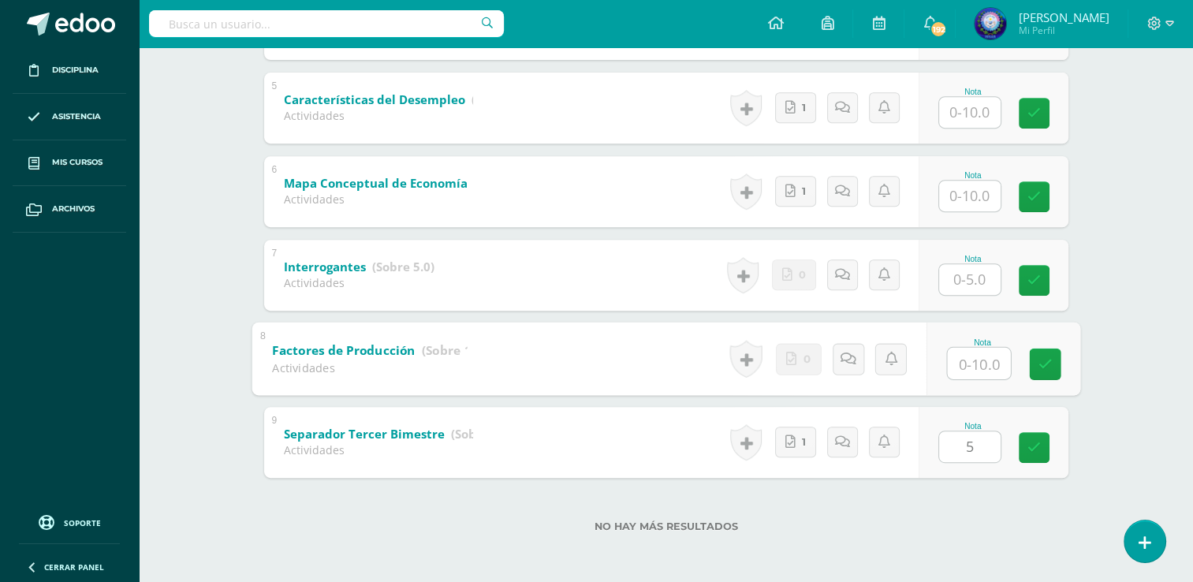
click at [973, 360] on input "text" at bounding box center [978, 363] width 63 height 32
type input "10"
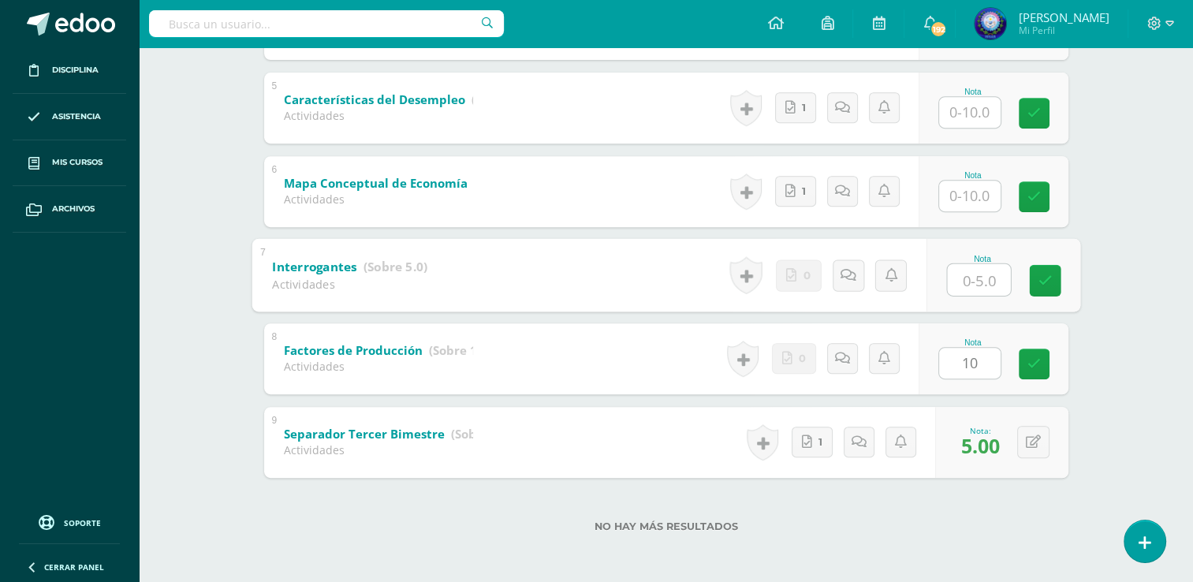
click at [973, 285] on input "text" at bounding box center [978, 279] width 63 height 32
type input "5"
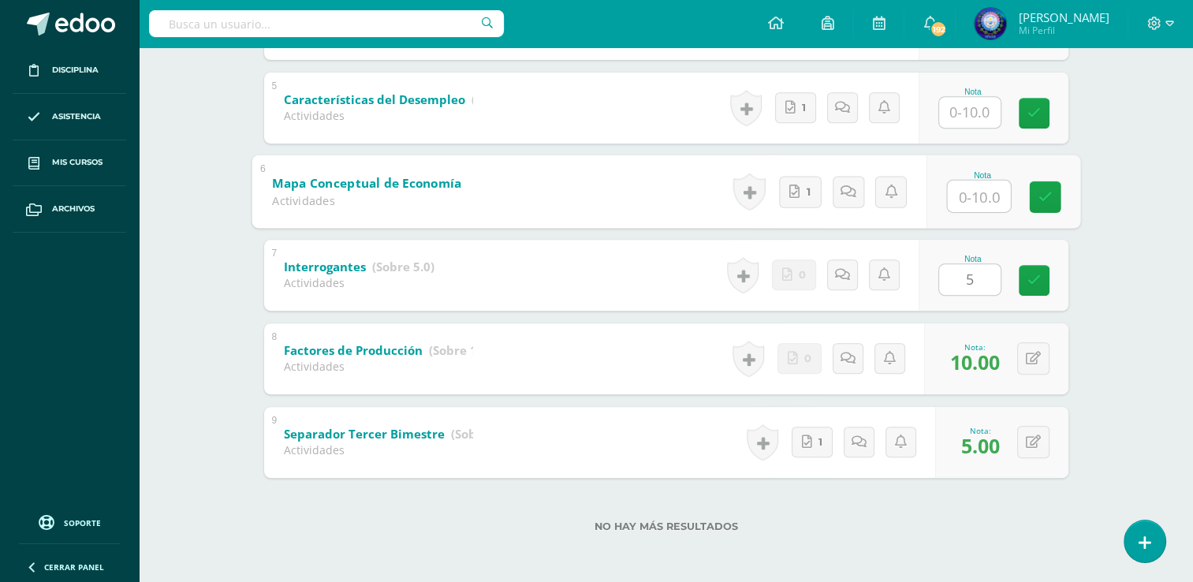
click at [974, 192] on input "text" at bounding box center [978, 196] width 63 height 32
click at [971, 121] on input "text" at bounding box center [969, 112] width 61 height 31
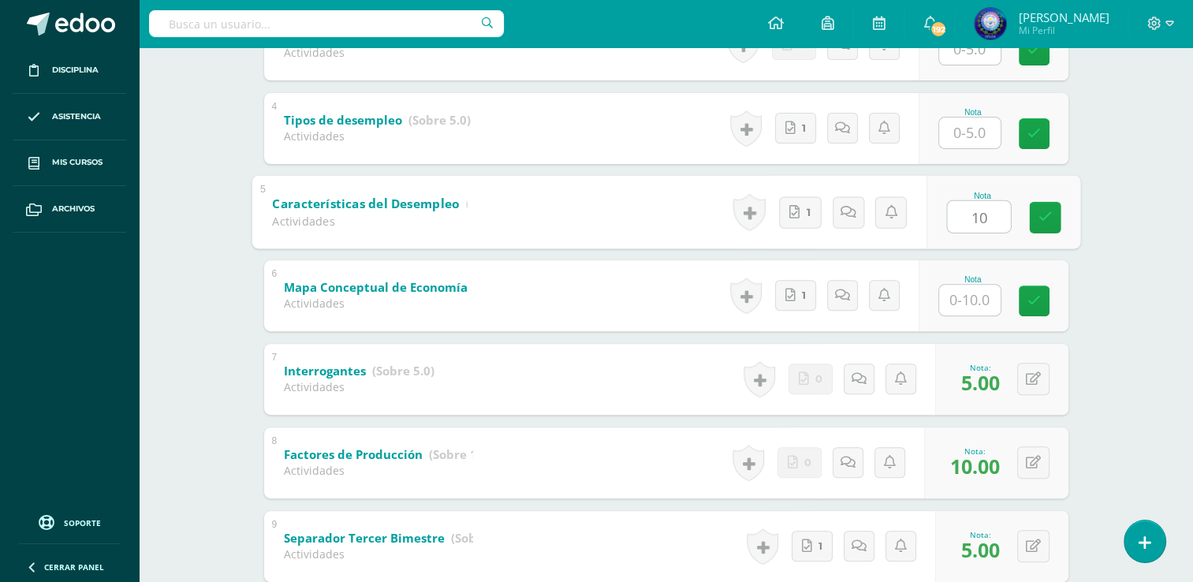
scroll to position [550, 0]
type input "10"
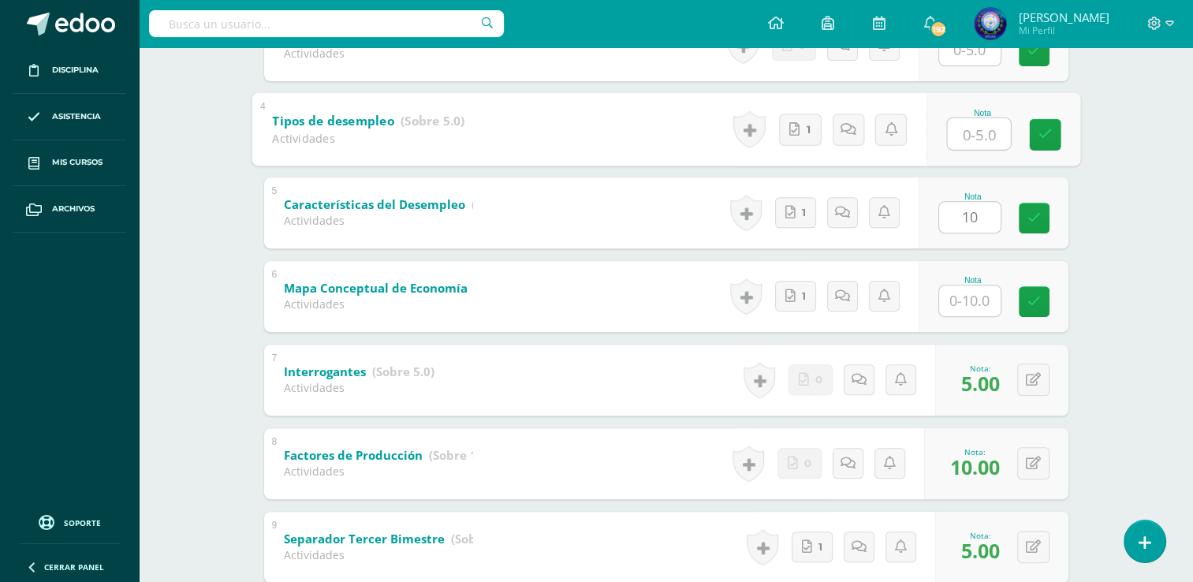
click at [967, 137] on input "text" at bounding box center [978, 133] width 63 height 32
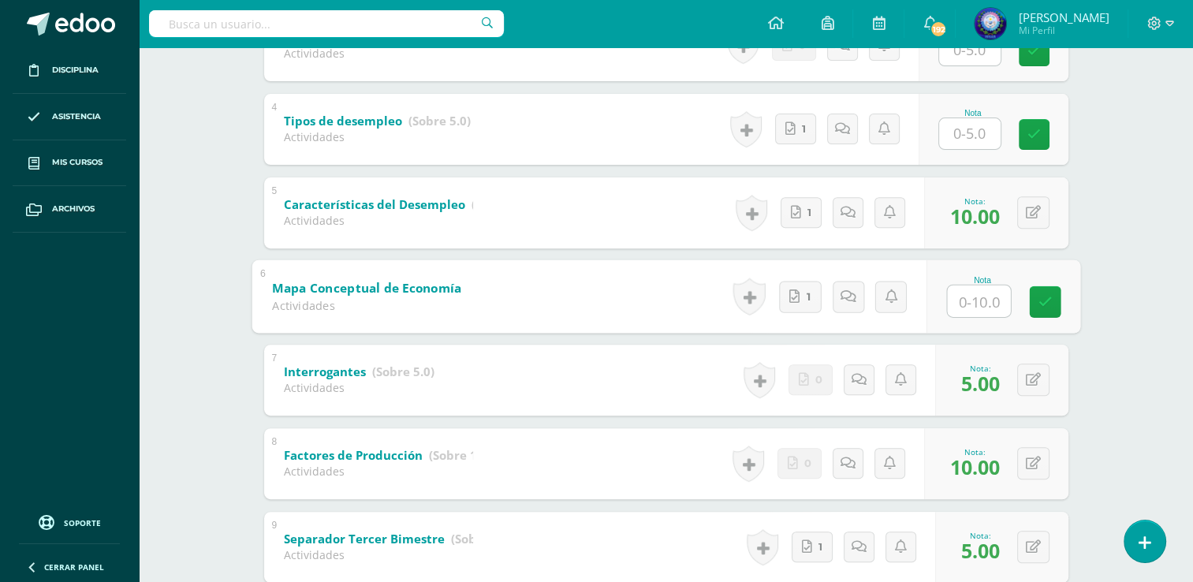
click at [984, 286] on input "text" at bounding box center [978, 301] width 63 height 32
type input "10"
click at [964, 129] on input "text" at bounding box center [969, 133] width 61 height 31
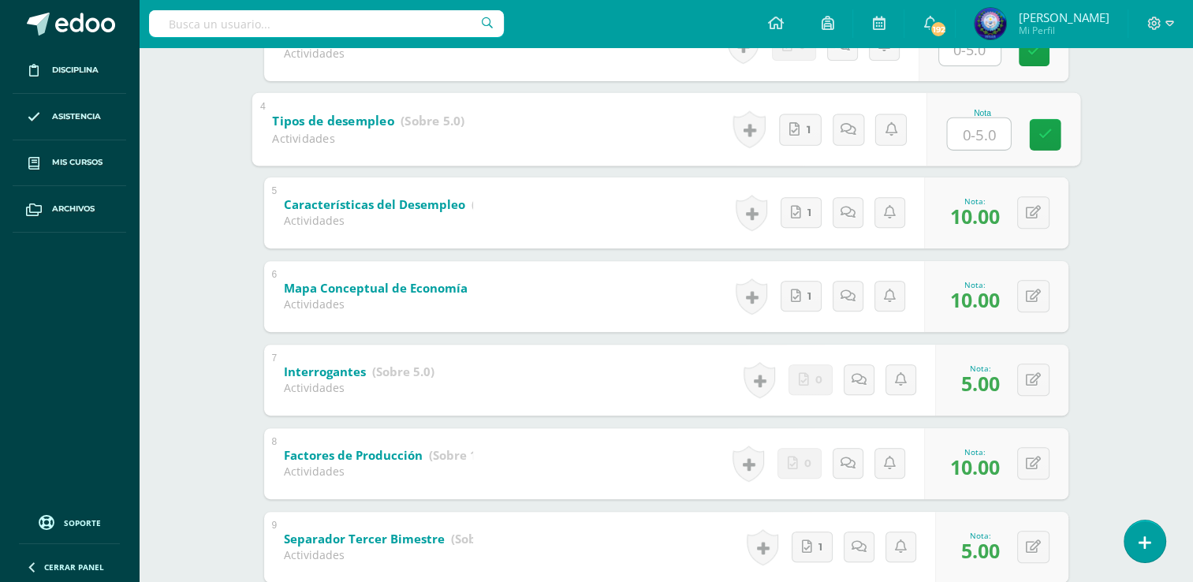
type input "5"
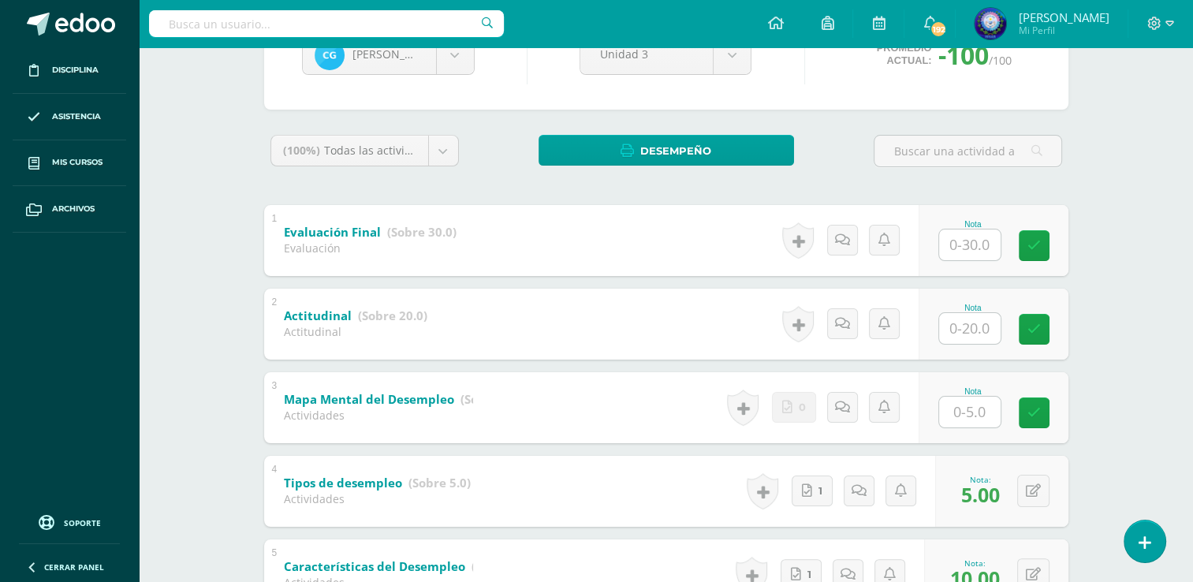
scroll to position [179, 0]
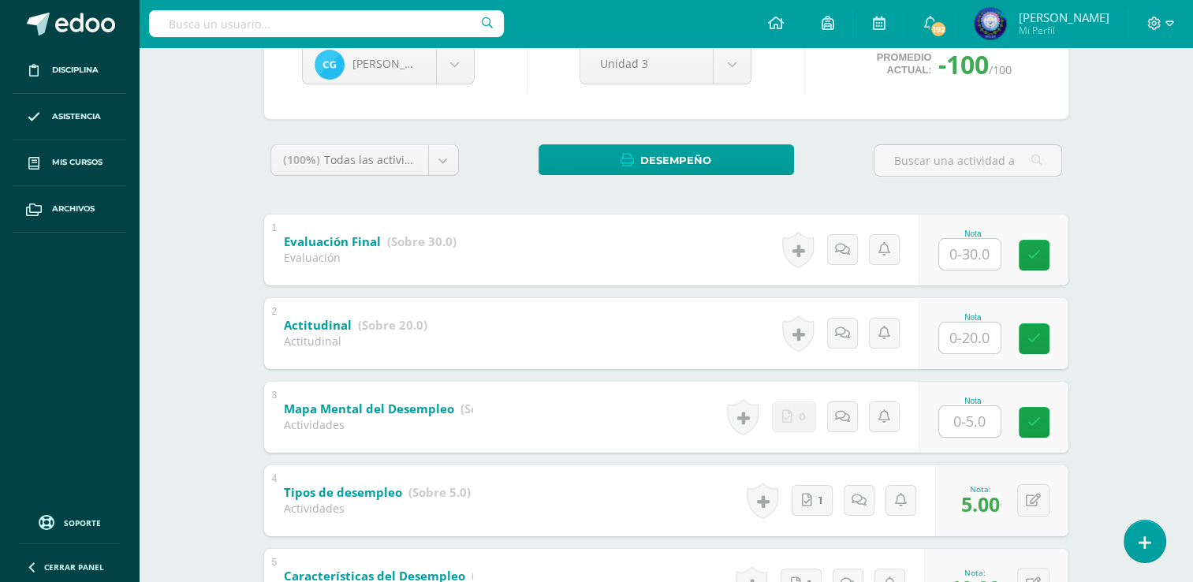
drag, startPoint x: 961, startPoint y: 319, endPoint x: 961, endPoint y: 333, distance: 14.2
click at [961, 333] on div "Nota" at bounding box center [972, 333] width 69 height 41
click at [961, 333] on input "text" at bounding box center [978, 338] width 63 height 32
type input "16"
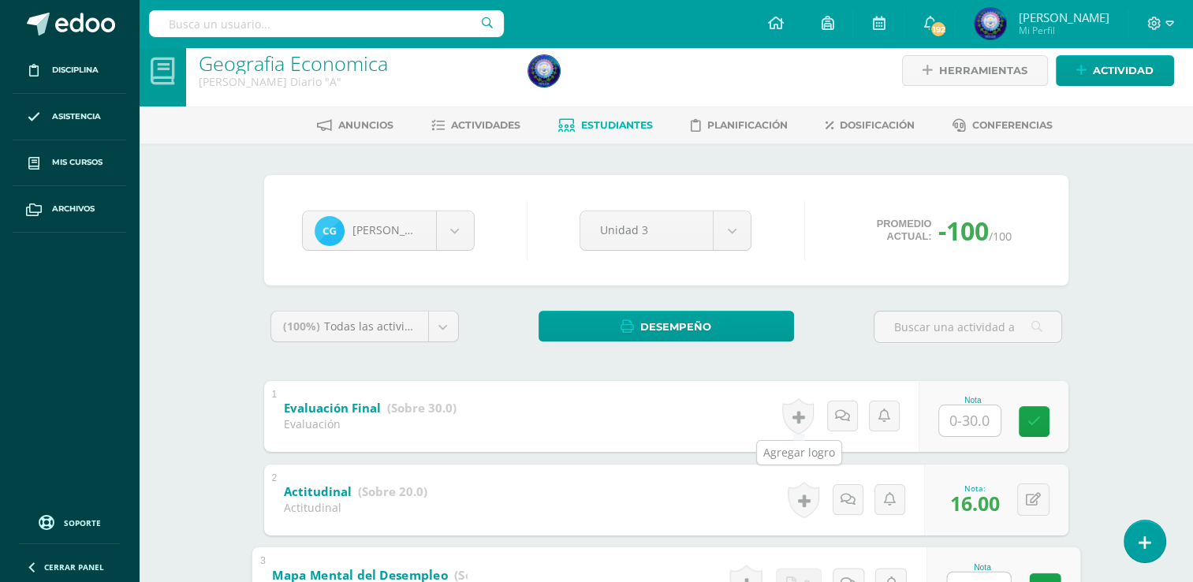
scroll to position [0, 0]
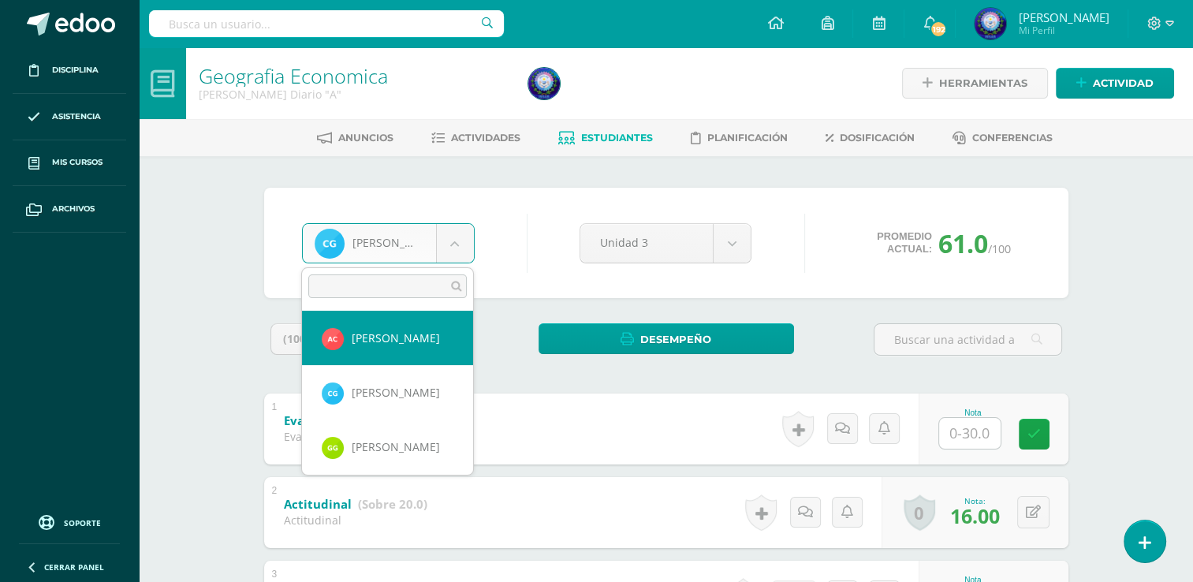
scroll to position [226, 0]
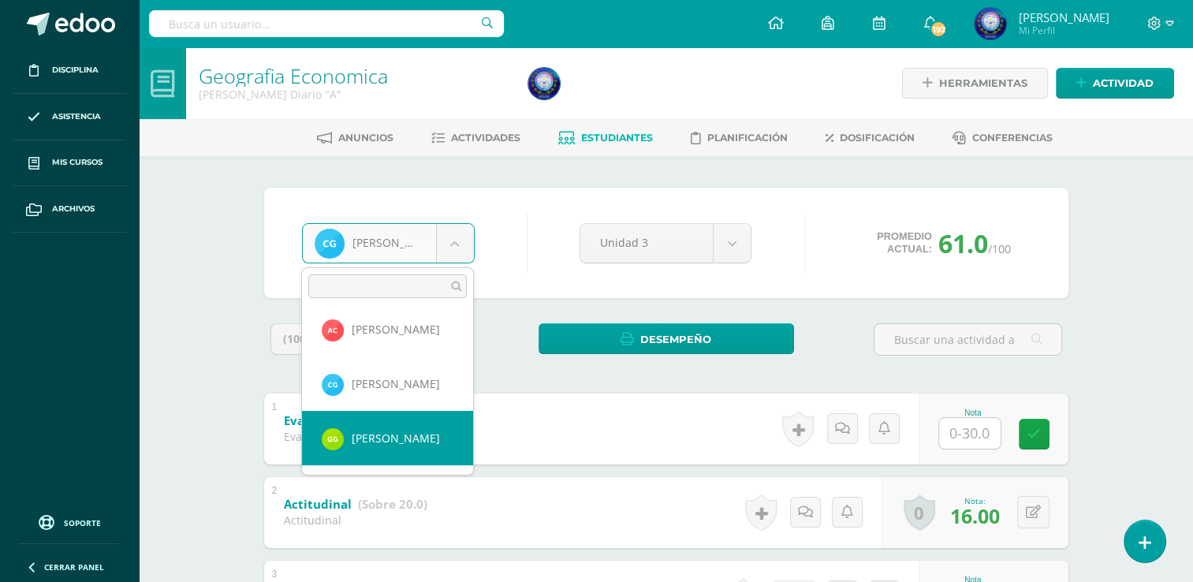
select select "8155"
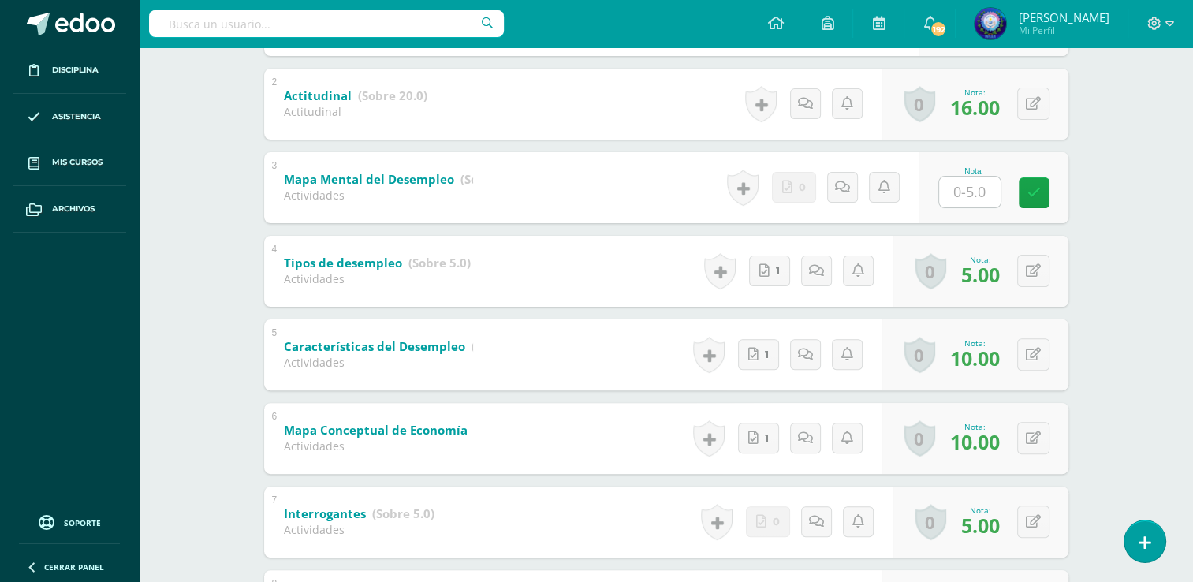
scroll to position [655, 0]
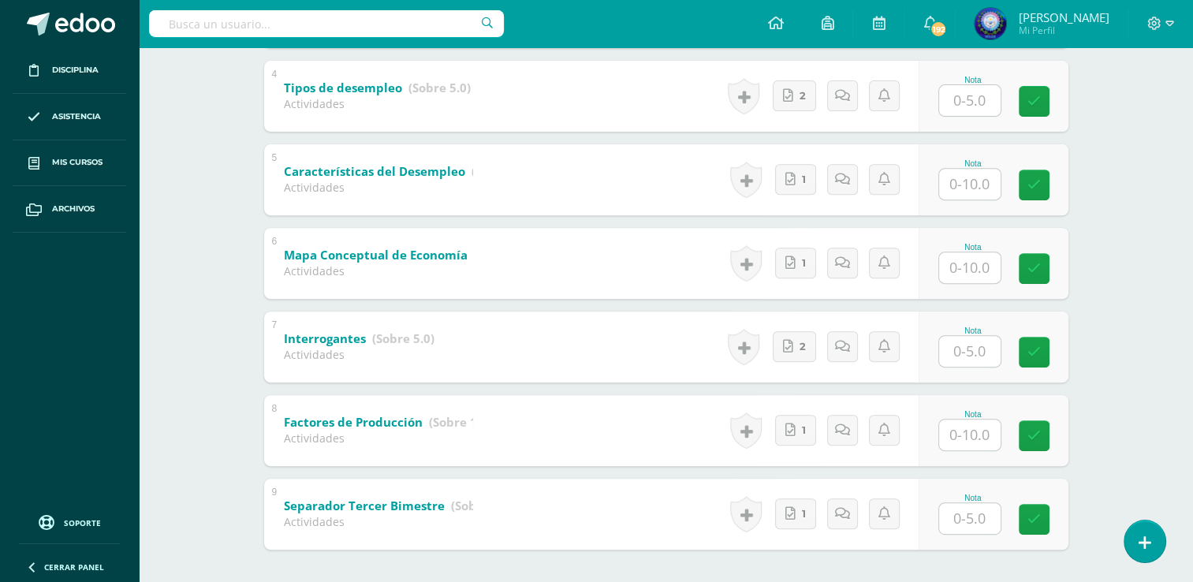
scroll to position [655, 0]
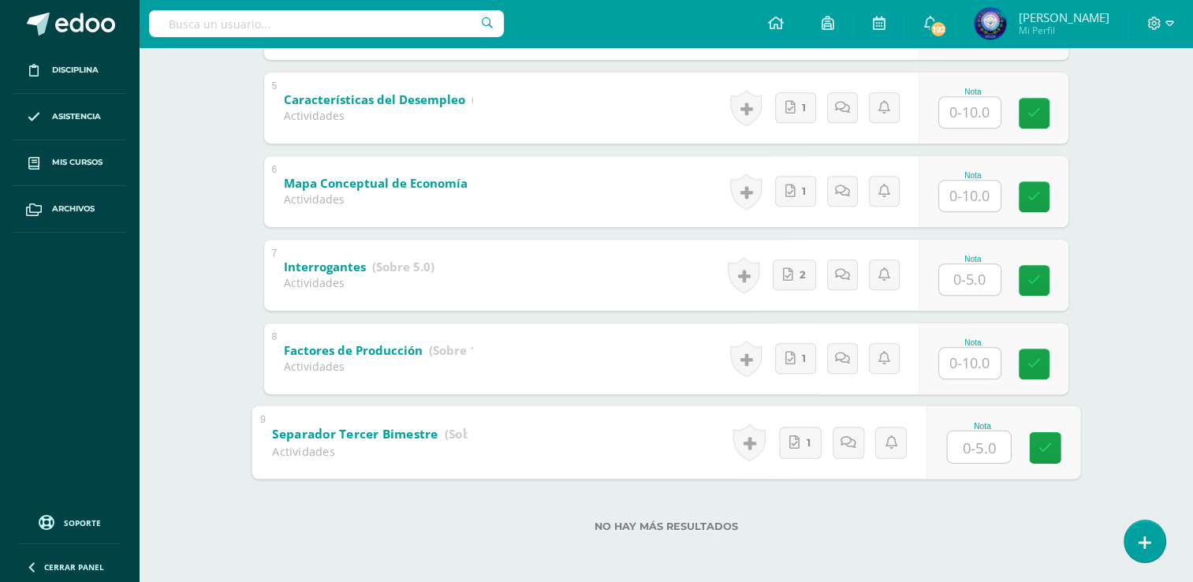
click at [959, 457] on input "text" at bounding box center [978, 446] width 63 height 32
type input "5"
click at [969, 358] on input "text" at bounding box center [969, 363] width 61 height 31
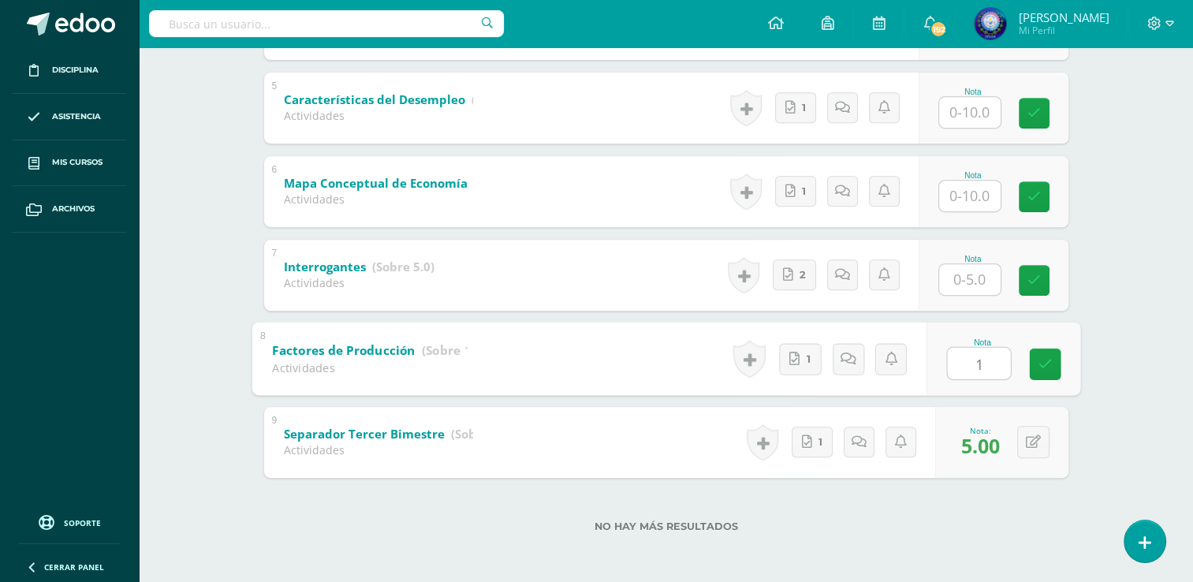
type input "10"
click at [972, 275] on input "text" at bounding box center [969, 279] width 61 height 31
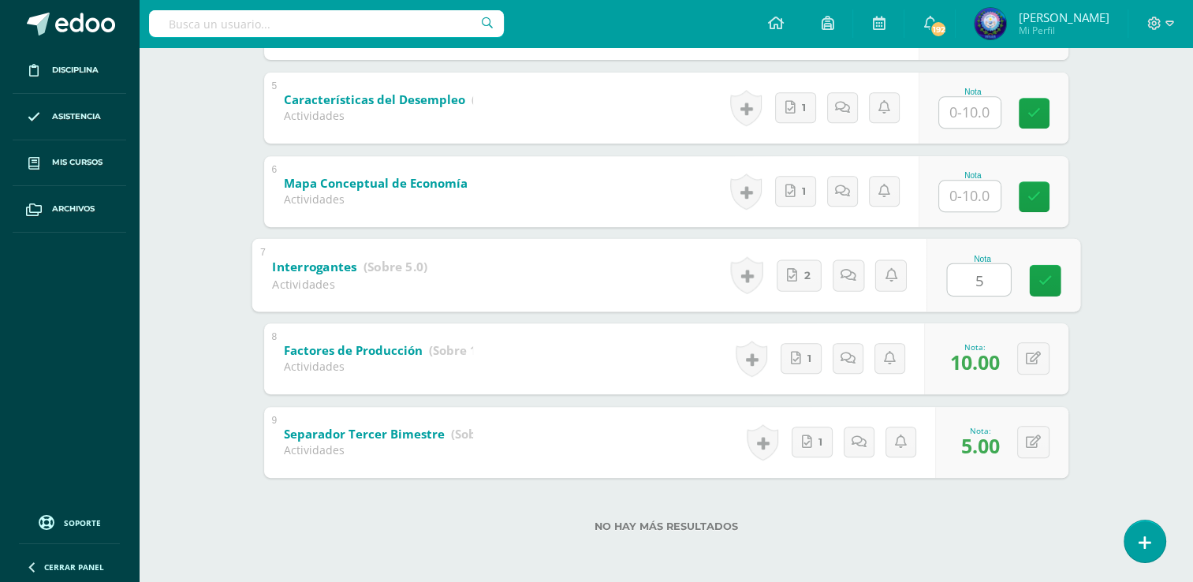
type input "5"
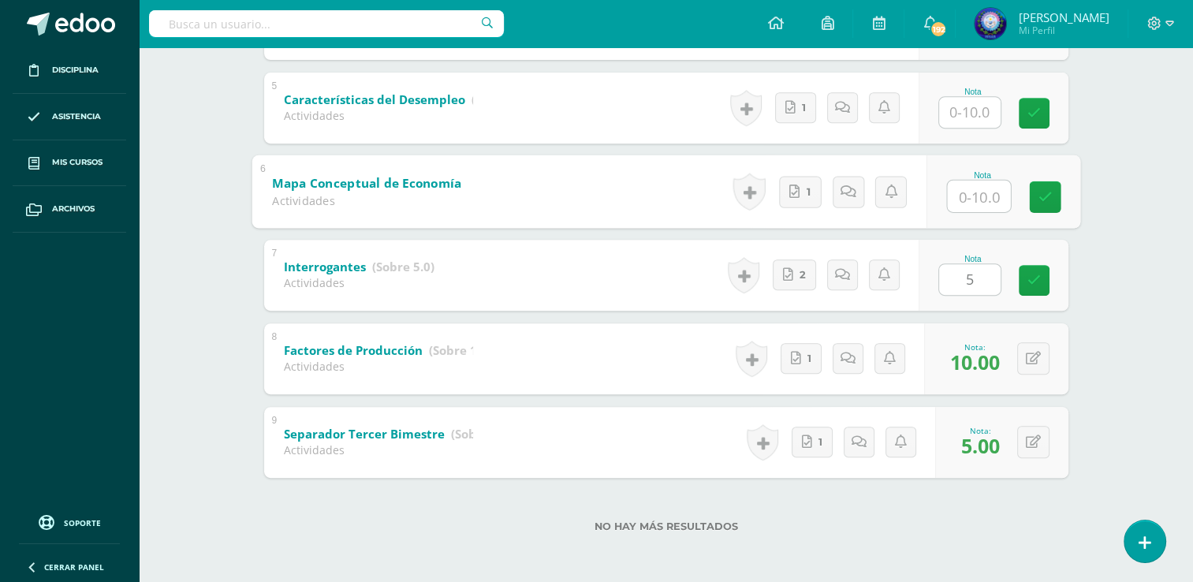
click at [981, 194] on input "text" at bounding box center [978, 196] width 63 height 32
type input "10"
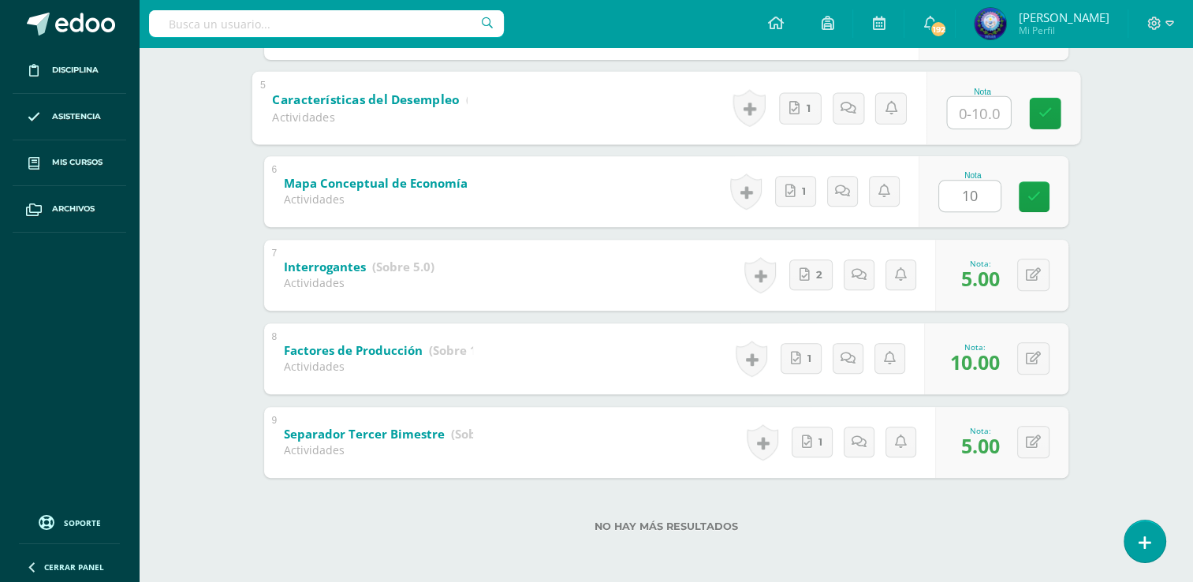
click at [978, 117] on input "text" at bounding box center [978, 112] width 63 height 32
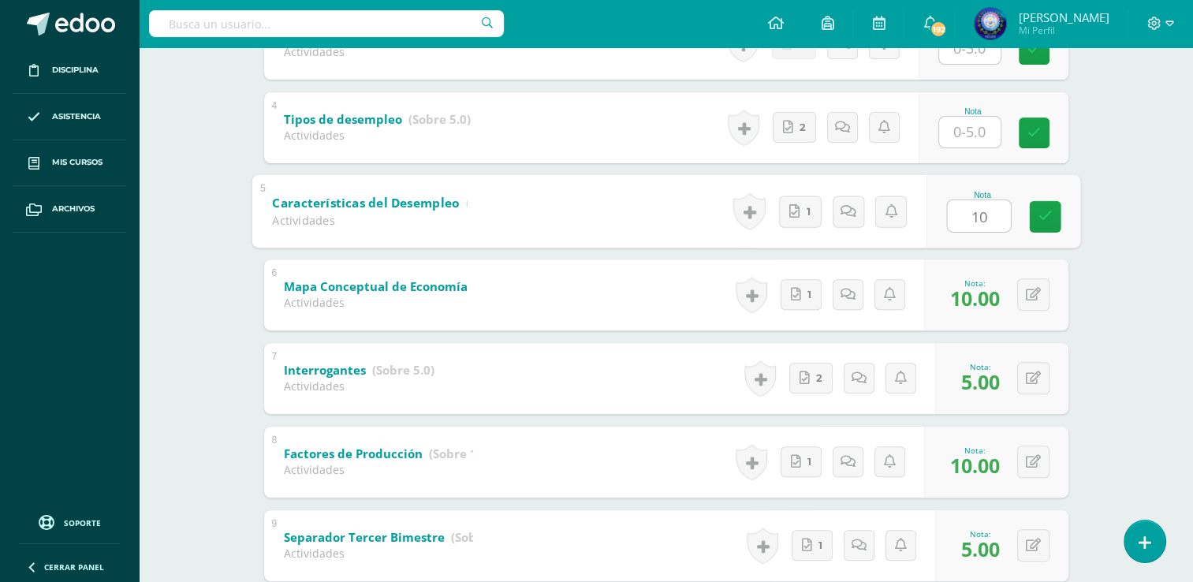
scroll to position [551, 0]
type input "10"
drag, startPoint x: 972, startPoint y: 151, endPoint x: 962, endPoint y: 125, distance: 28.0
click at [962, 125] on div "Nota" at bounding box center [993, 128] width 150 height 71
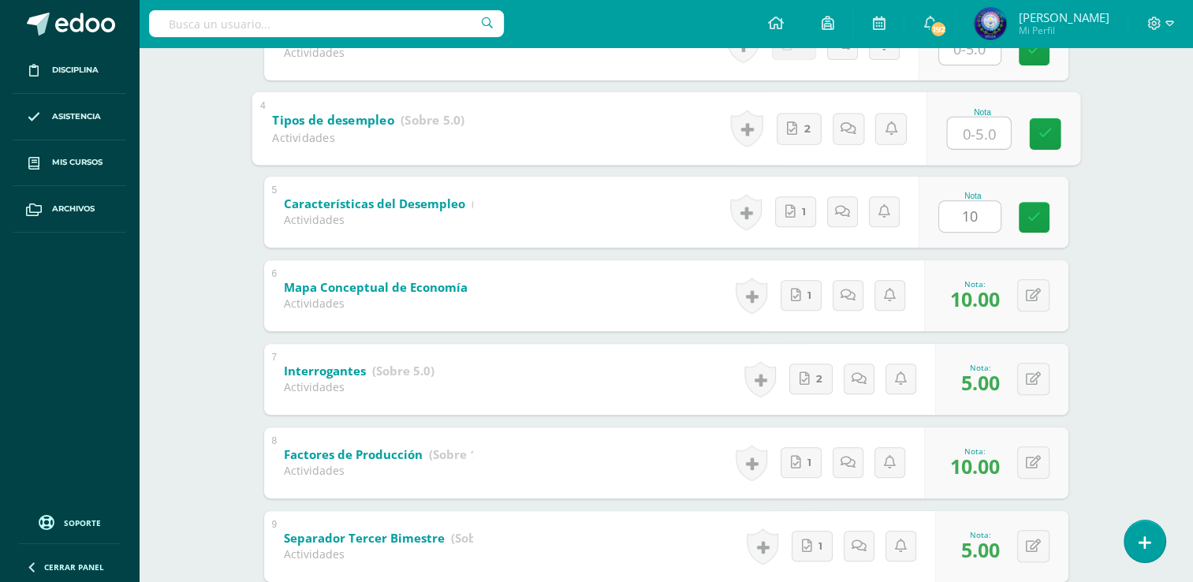
click at [962, 125] on input "text" at bounding box center [978, 133] width 63 height 32
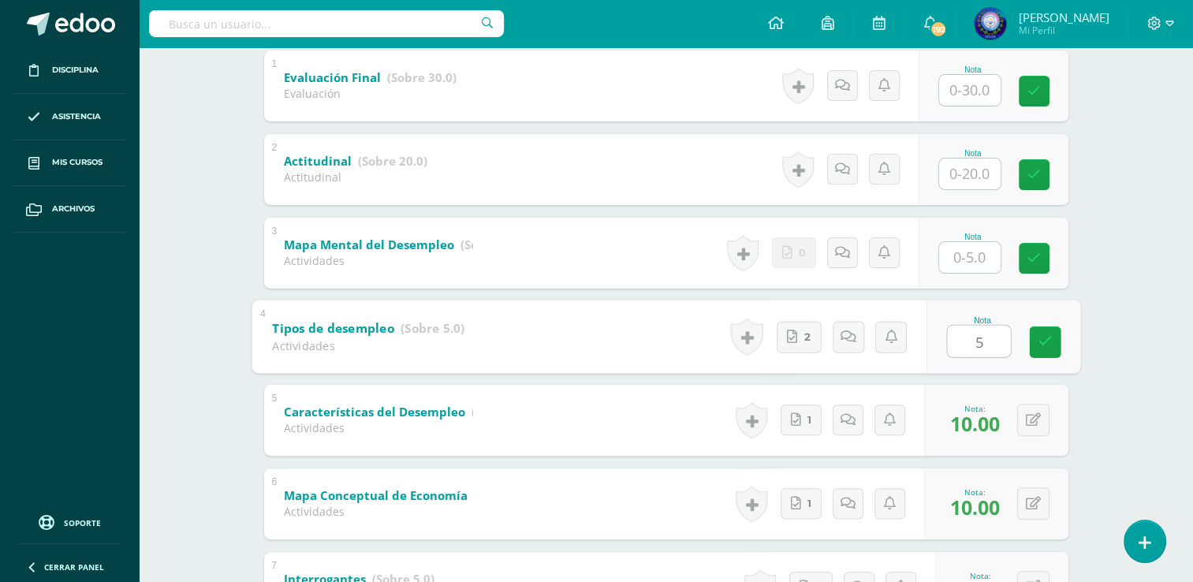
scroll to position [341, 0]
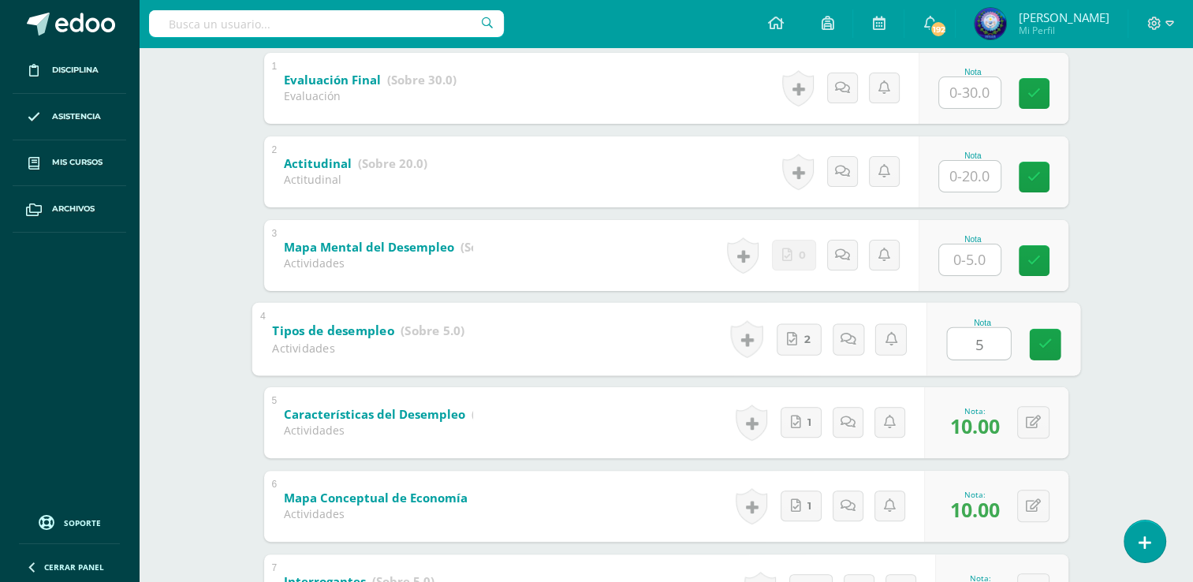
type input "5"
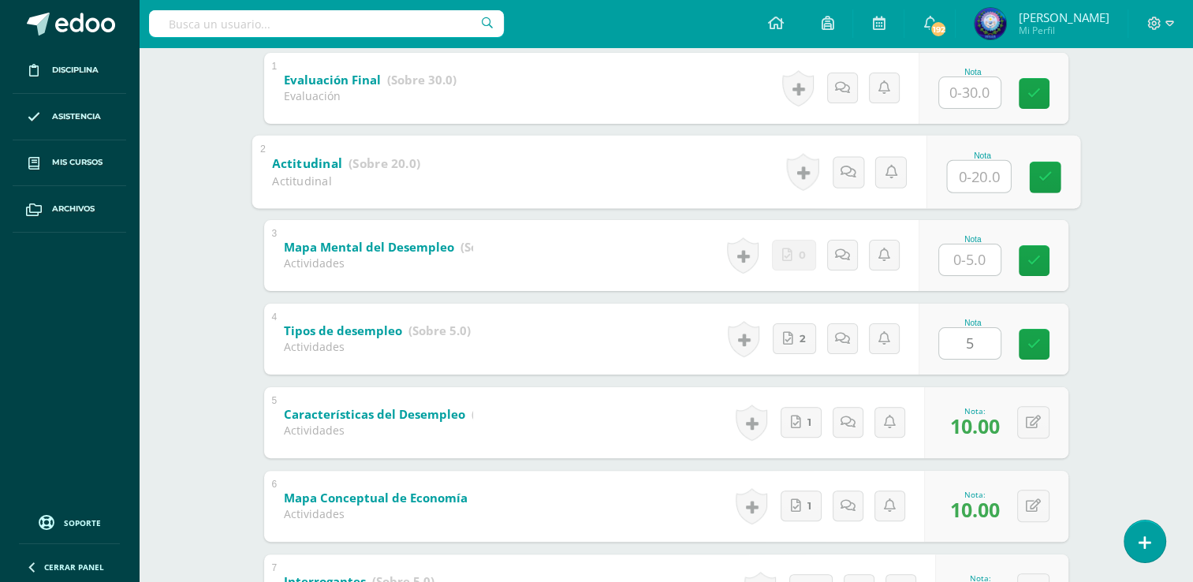
click at [966, 178] on input "text" at bounding box center [978, 176] width 63 height 32
type input "20"
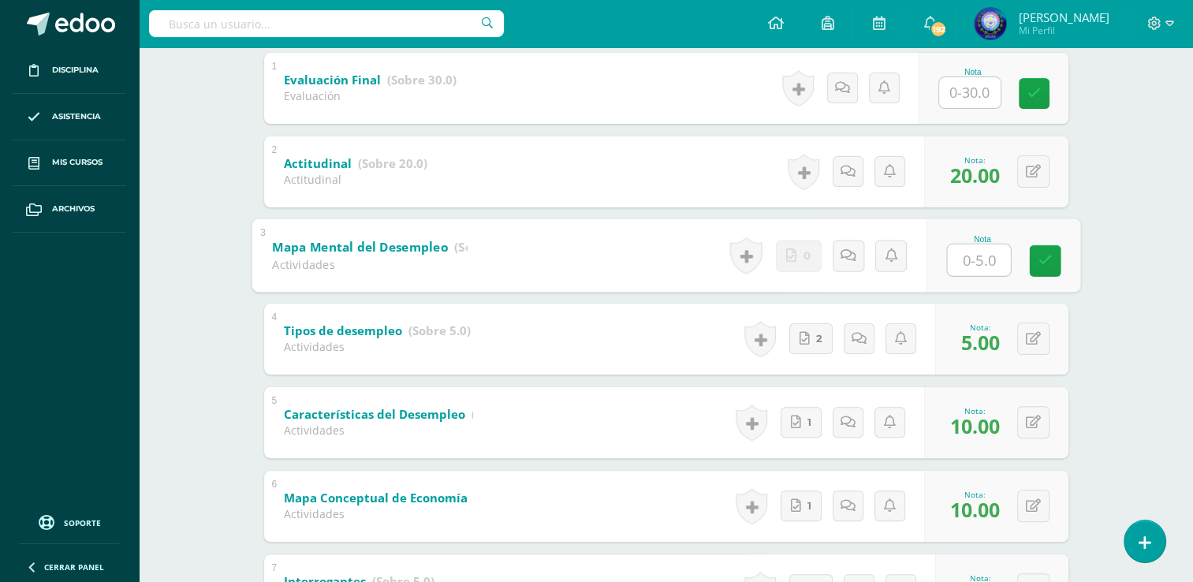
scroll to position [0, 0]
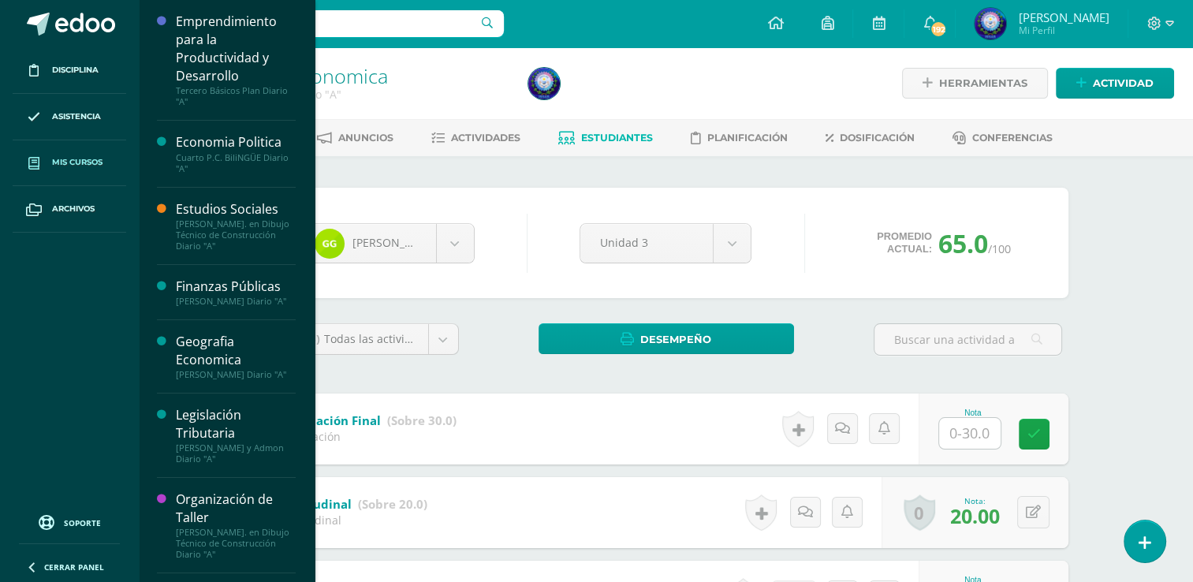
click at [82, 156] on span "Mis cursos" at bounding box center [77, 162] width 50 height 13
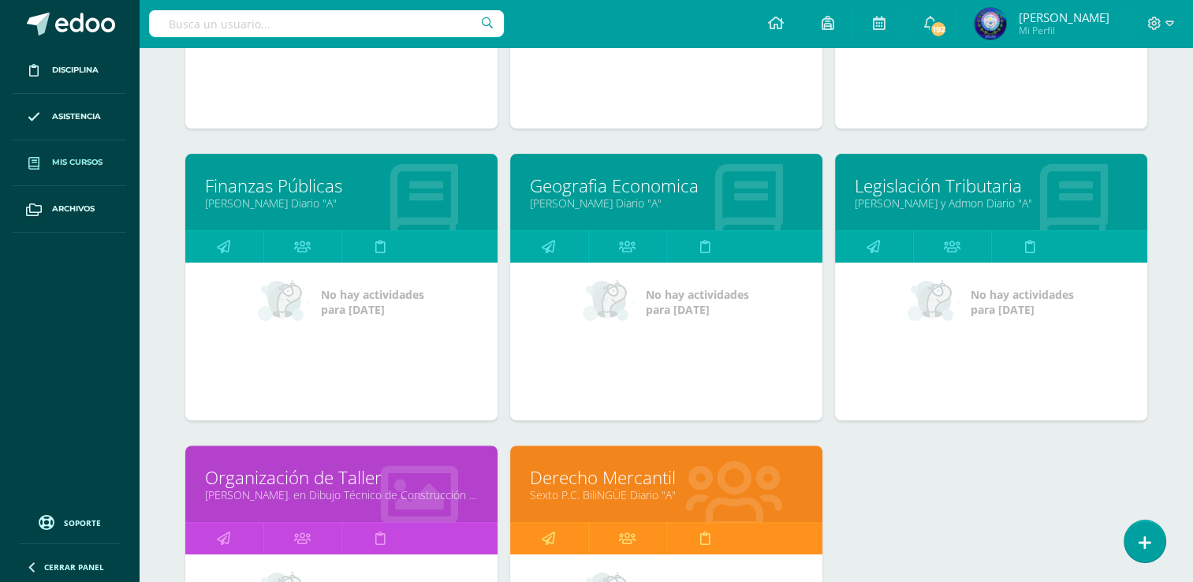
scroll to position [432, 0]
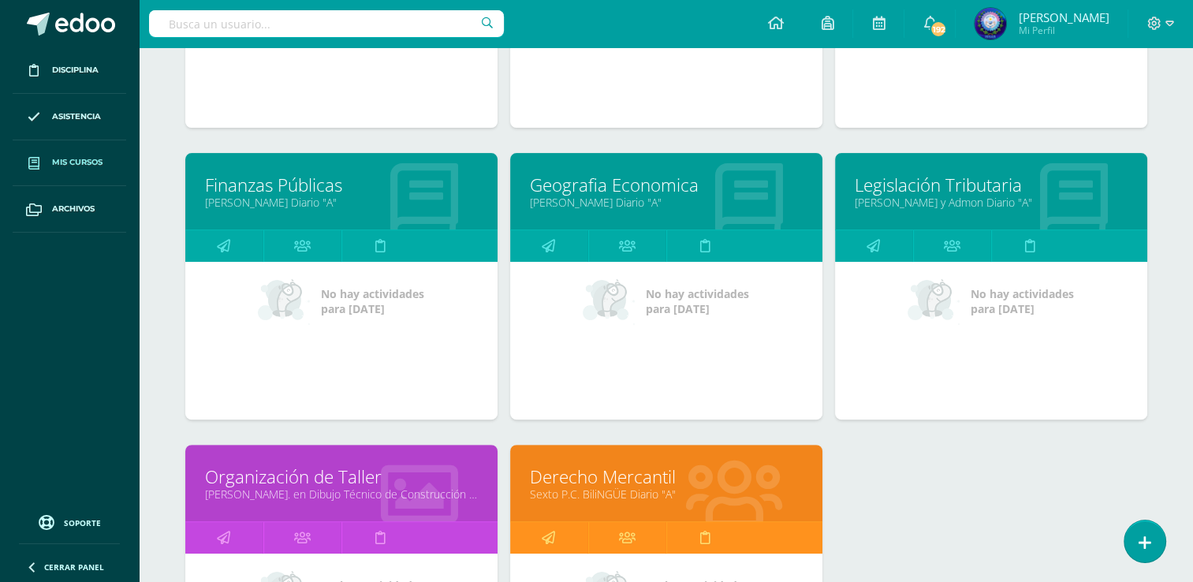
click at [367, 486] on link "[PERSON_NAME]. en Dibujo Técnico de Construcción Diario "A"" at bounding box center [341, 493] width 273 height 15
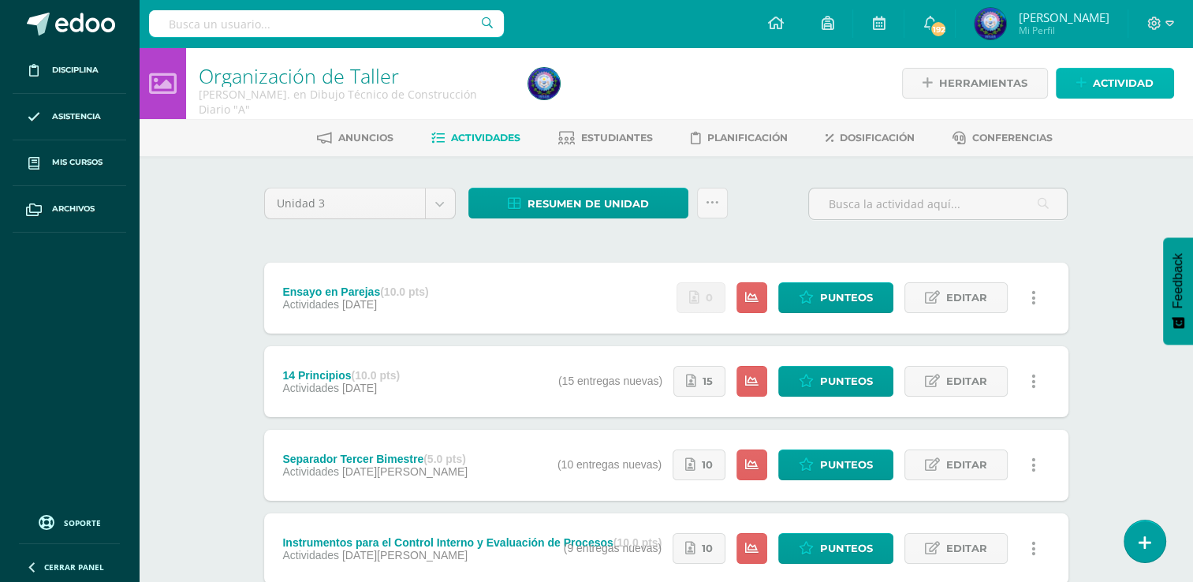
click at [1110, 84] on span "Actividad" at bounding box center [1123, 83] width 61 height 29
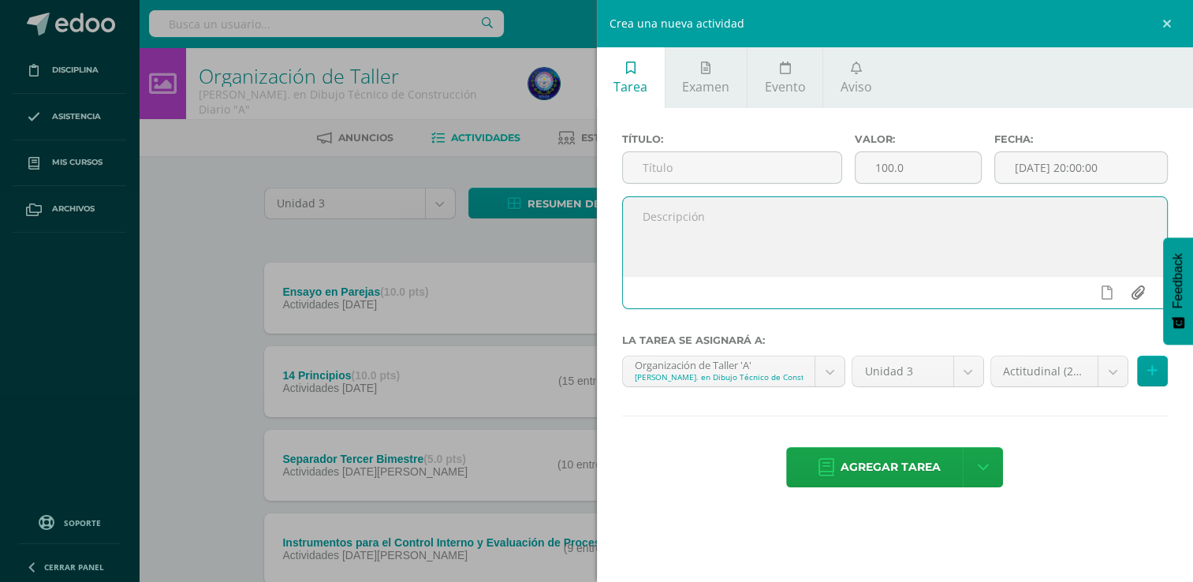
click at [1137, 285] on input "file" at bounding box center [1137, 293] width 31 height 30
type input "C:\fakepath\EL MARKETING Y LA VENTA.pdf"
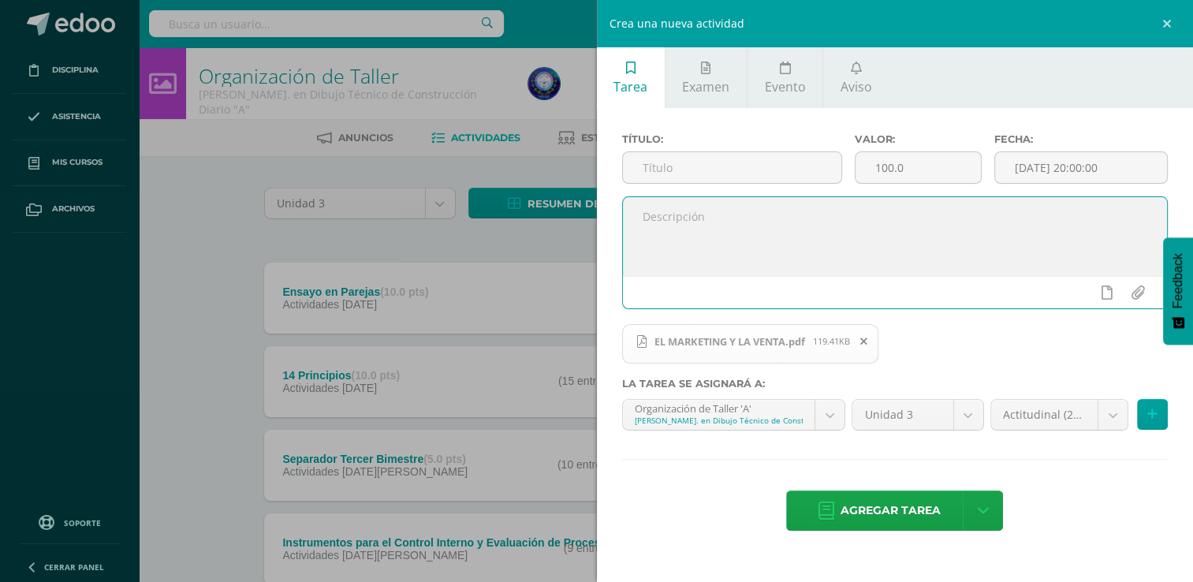
click at [703, 206] on textarea at bounding box center [895, 236] width 545 height 79
type textarea "Realizar Mapa Conceptual sobre el tema de Marketing y la Venta"
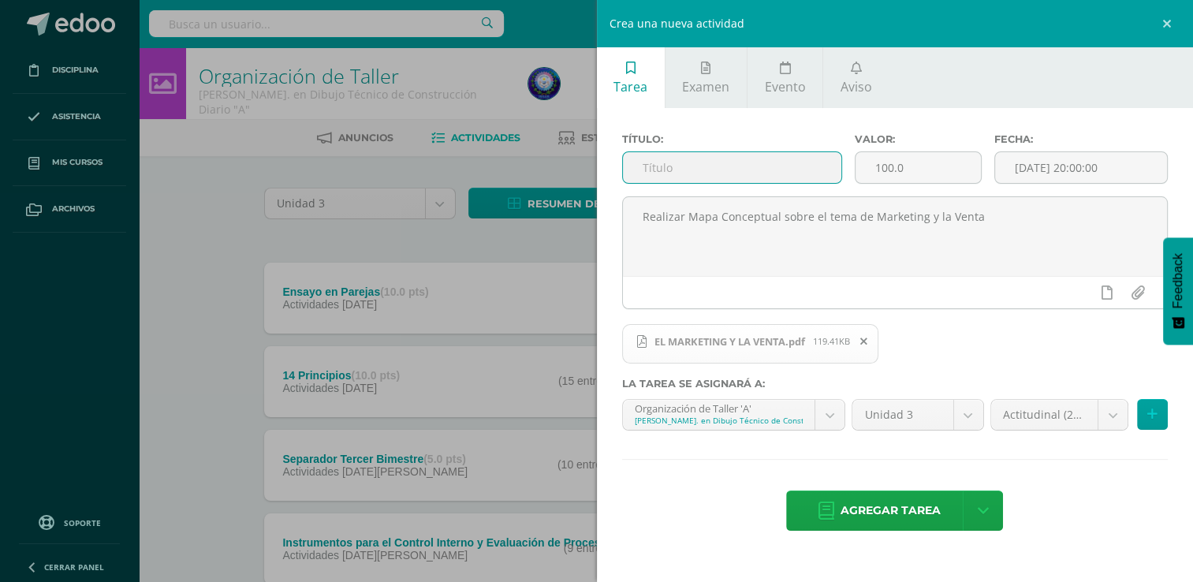
click at [709, 181] on input "text" at bounding box center [732, 167] width 218 height 31
type input "Mapa Conceptual Marketing"
click at [938, 165] on input "100.0" at bounding box center [917, 167] width 125 height 31
type input "10"
click at [1097, 157] on input "[DATE] 20:00:00" at bounding box center [1081, 167] width 172 height 31
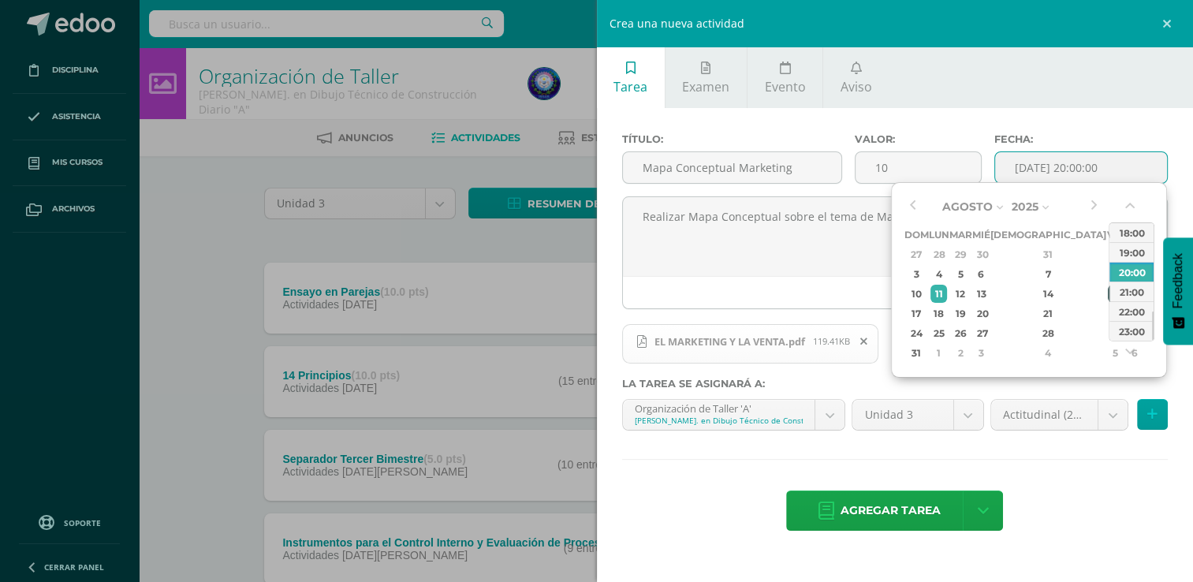
click at [1108, 293] on div "15" at bounding box center [1115, 294] width 14 height 18
click at [1138, 334] on div "23:00" at bounding box center [1131, 331] width 44 height 20
type input "[DATE] 23:00"
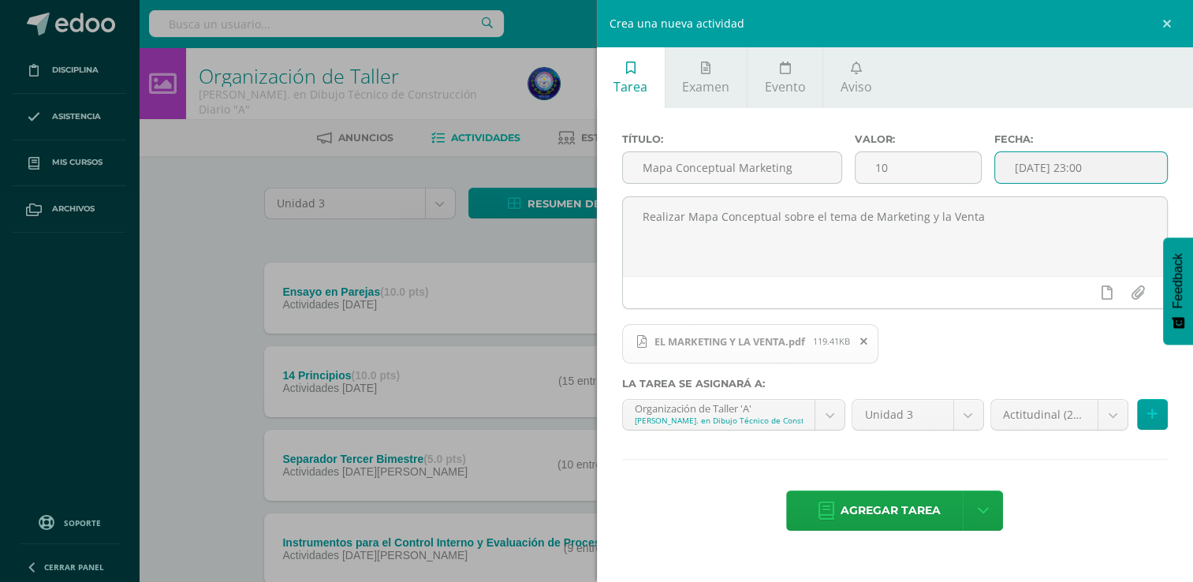
click at [582, 70] on div "Crea una nueva actividad Tarea Examen Evento Aviso Título: Mapa Conceptual Mark…" at bounding box center [596, 291] width 1193 height 582
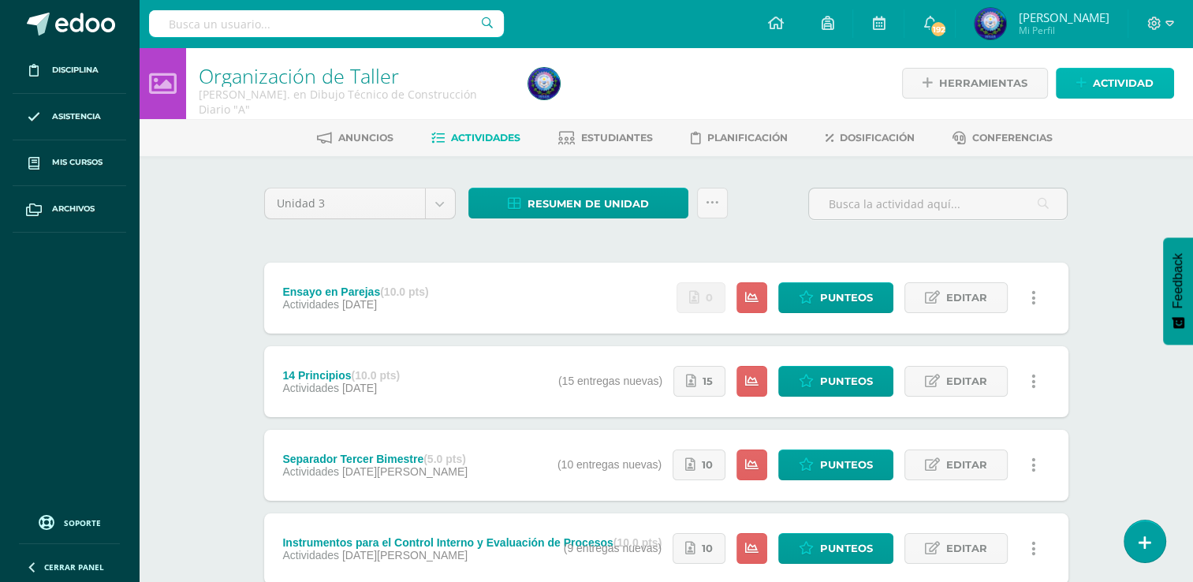
click at [1097, 90] on span "Actividad" at bounding box center [1123, 83] width 61 height 29
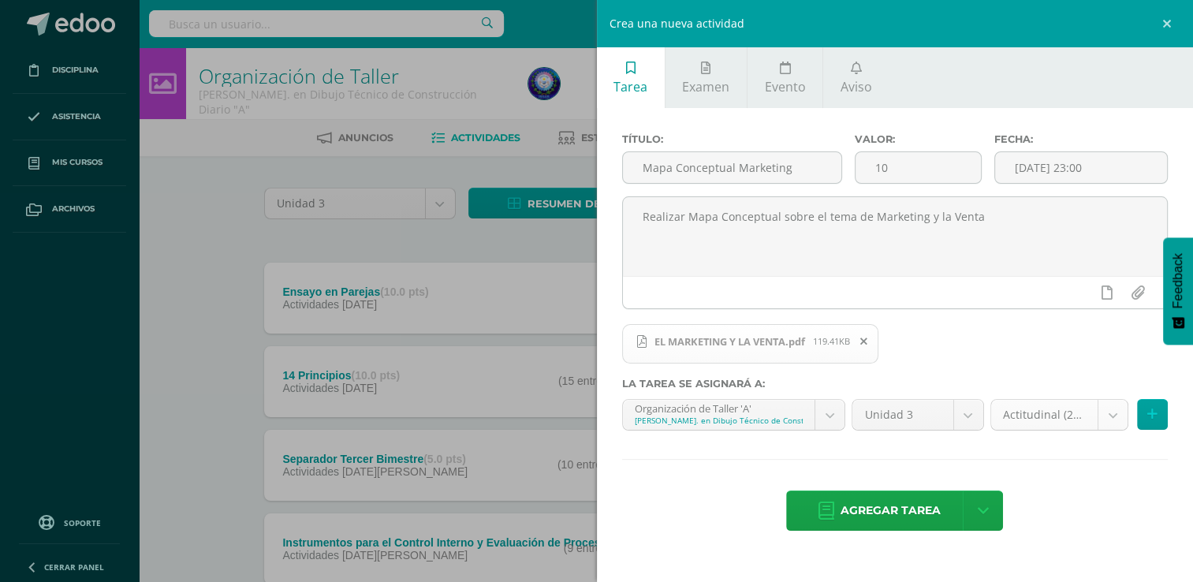
click at [1039, 425] on body "Disciplina Asistencia Mis cursos Archivos Soporte Ayuda Reportar un problema Ce…" at bounding box center [596, 344] width 1193 height 689
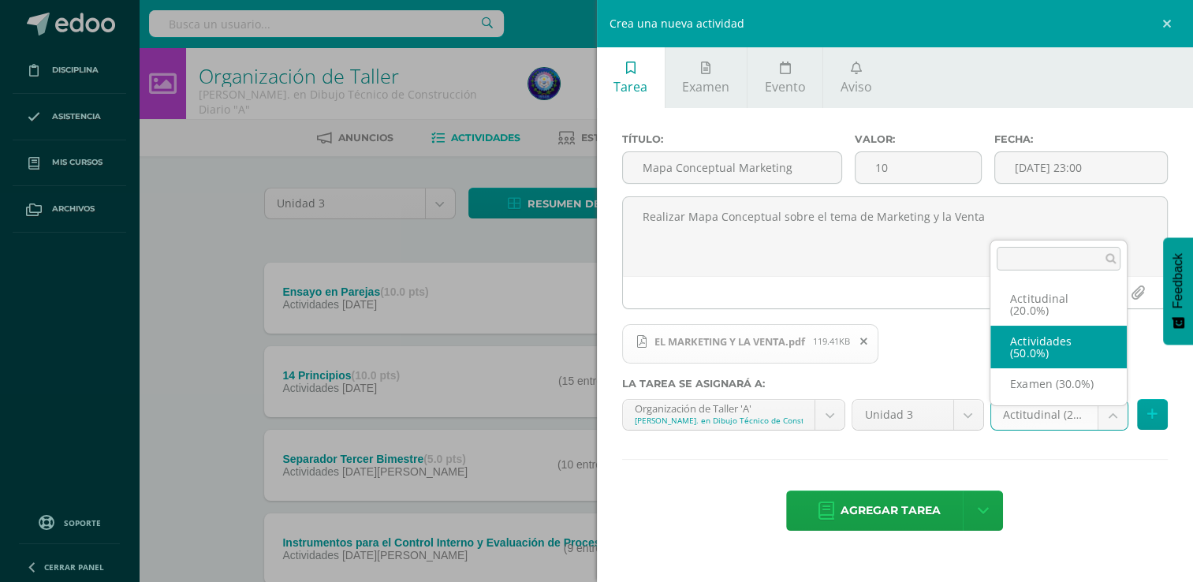
select select "70080"
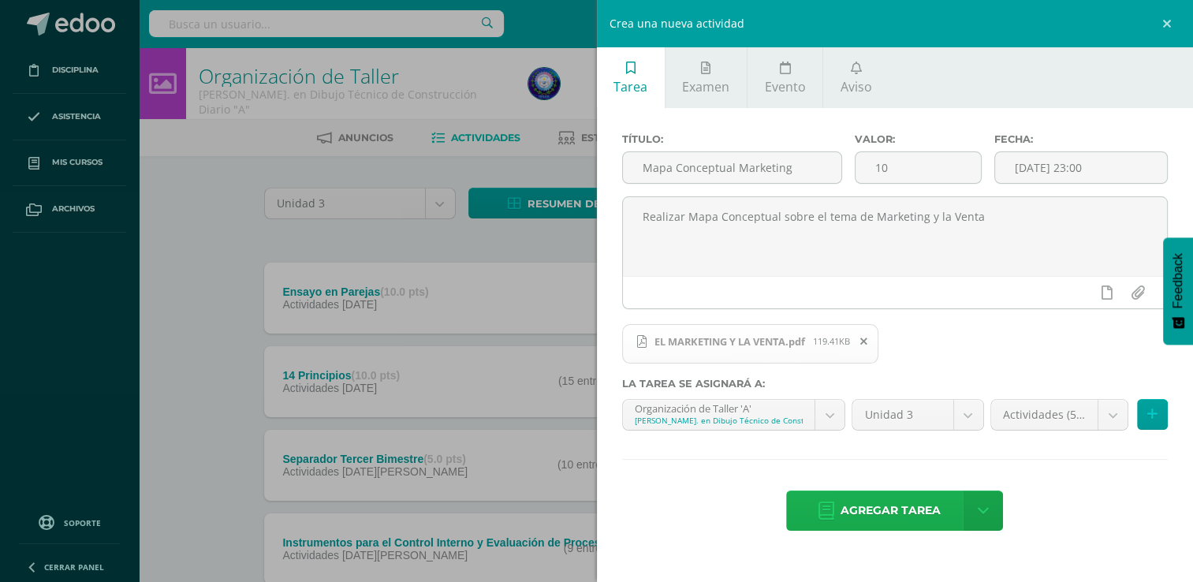
click at [848, 503] on span "Agregar tarea" at bounding box center [890, 510] width 100 height 39
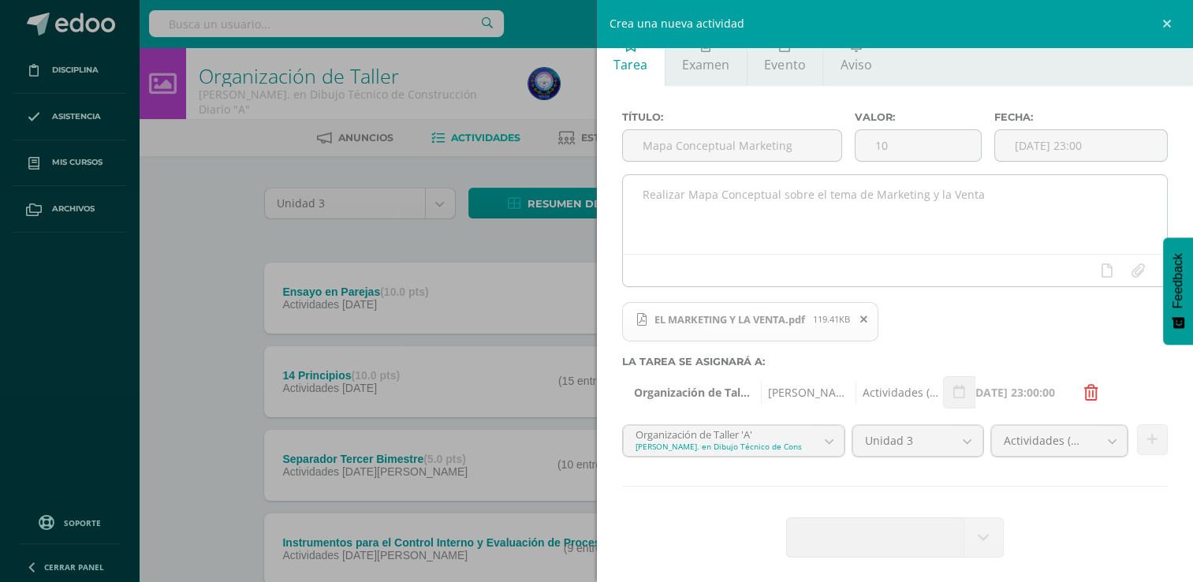
scroll to position [24, 0]
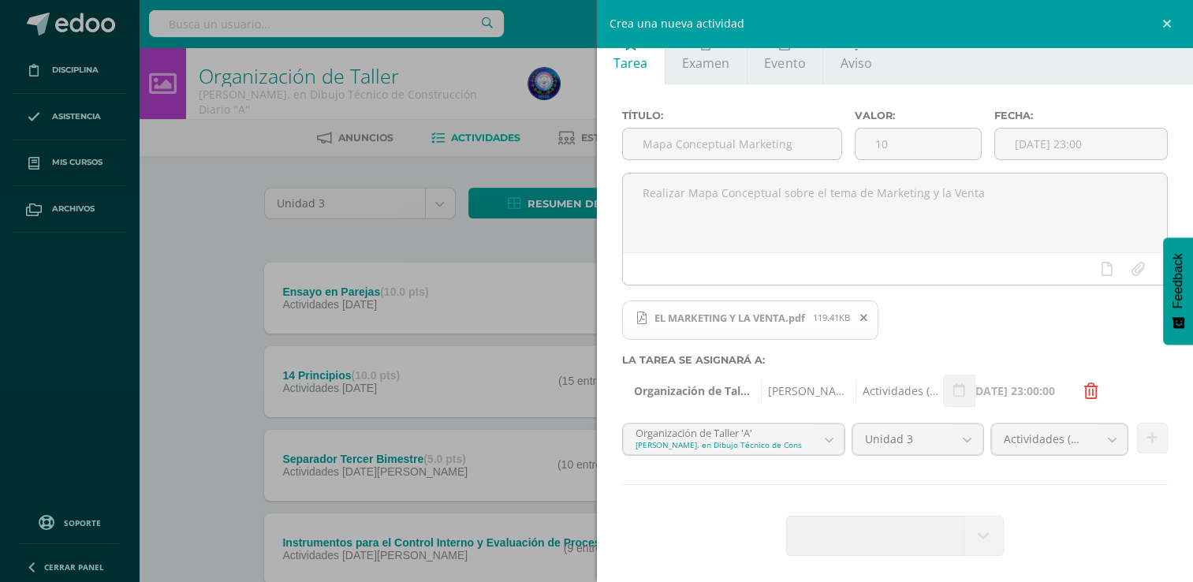
click at [594, 248] on div "Crea una nueva actividad Tarea Examen Evento Aviso Título: Mapa Conceptual Mark…" at bounding box center [596, 291] width 1193 height 582
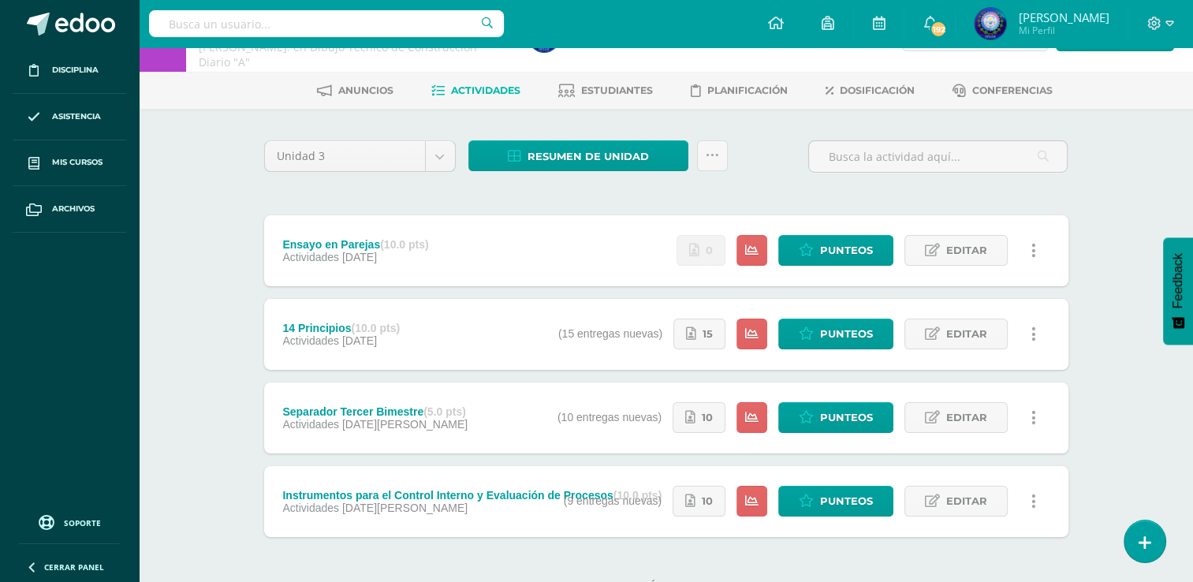
scroll to position [0, 0]
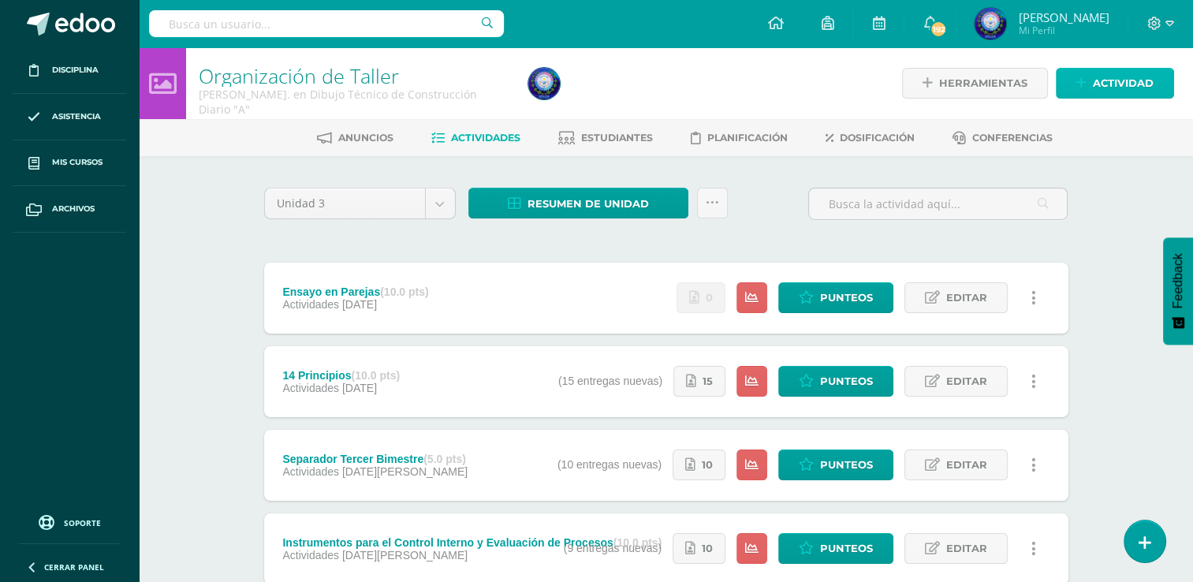
click at [1092, 86] on link "Actividad" at bounding box center [1115, 83] width 118 height 31
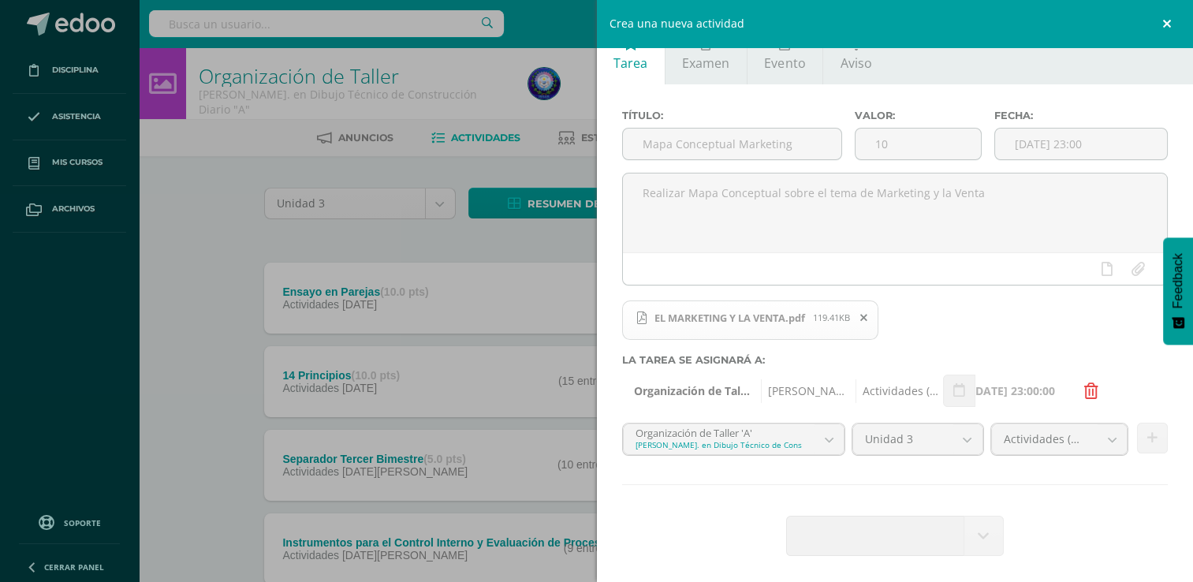
click at [1173, 20] on link at bounding box center [1169, 23] width 47 height 47
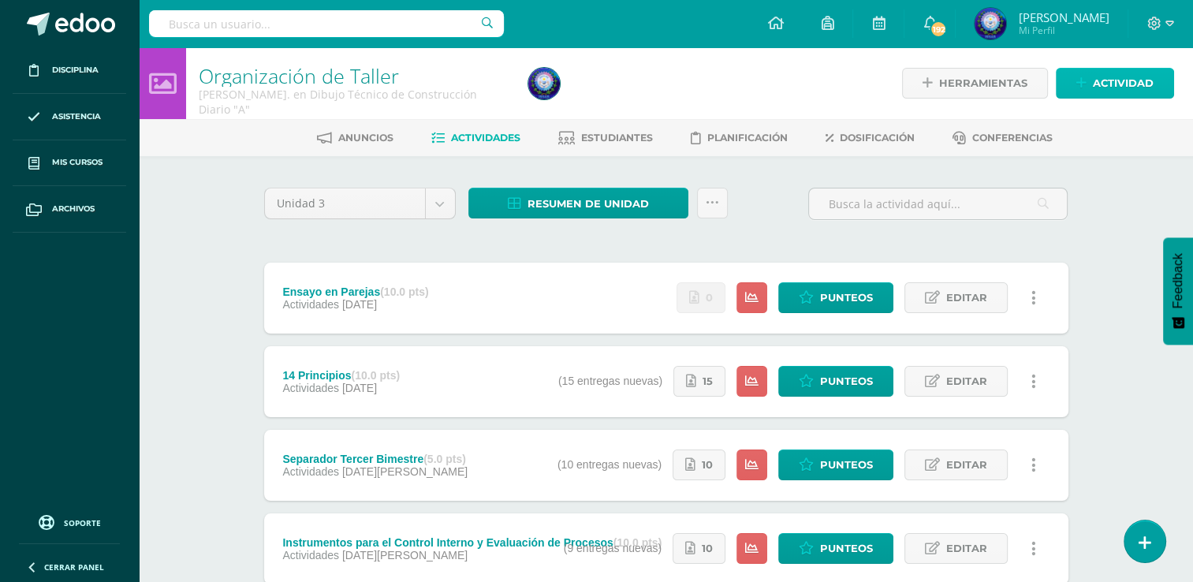
click at [1101, 97] on span "Actividad" at bounding box center [1123, 83] width 61 height 29
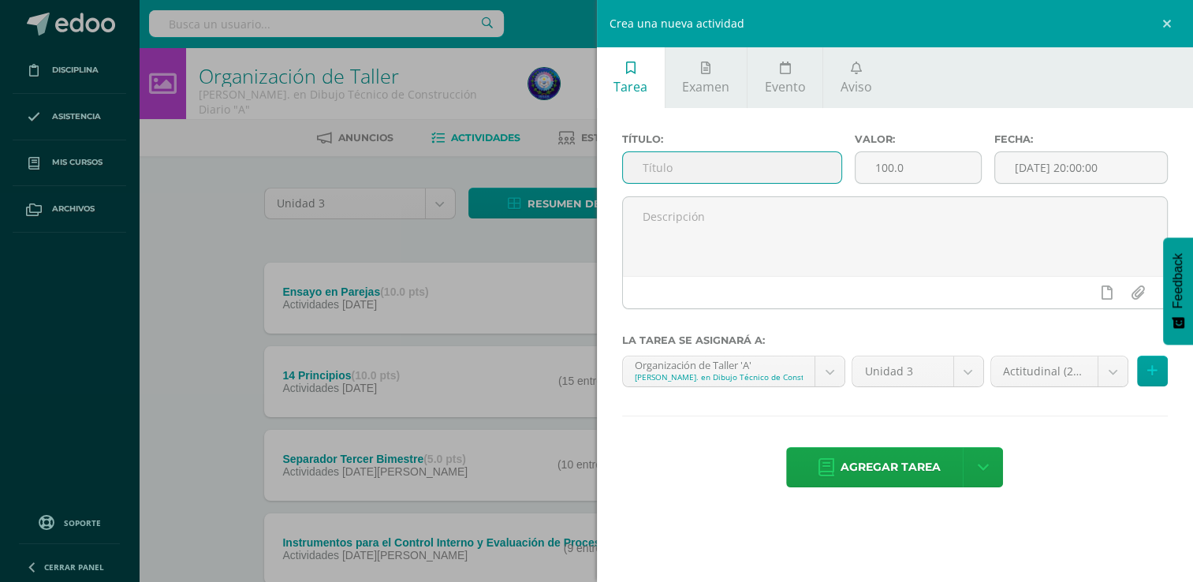
click at [830, 169] on input "text" at bounding box center [732, 167] width 218 height 31
type input "Mapa Conceptual Marketing"
click at [904, 173] on input "100.0" at bounding box center [917, 167] width 125 height 31
type input "10"
click at [1075, 159] on input "[DATE] 20:00:00" at bounding box center [1081, 167] width 172 height 31
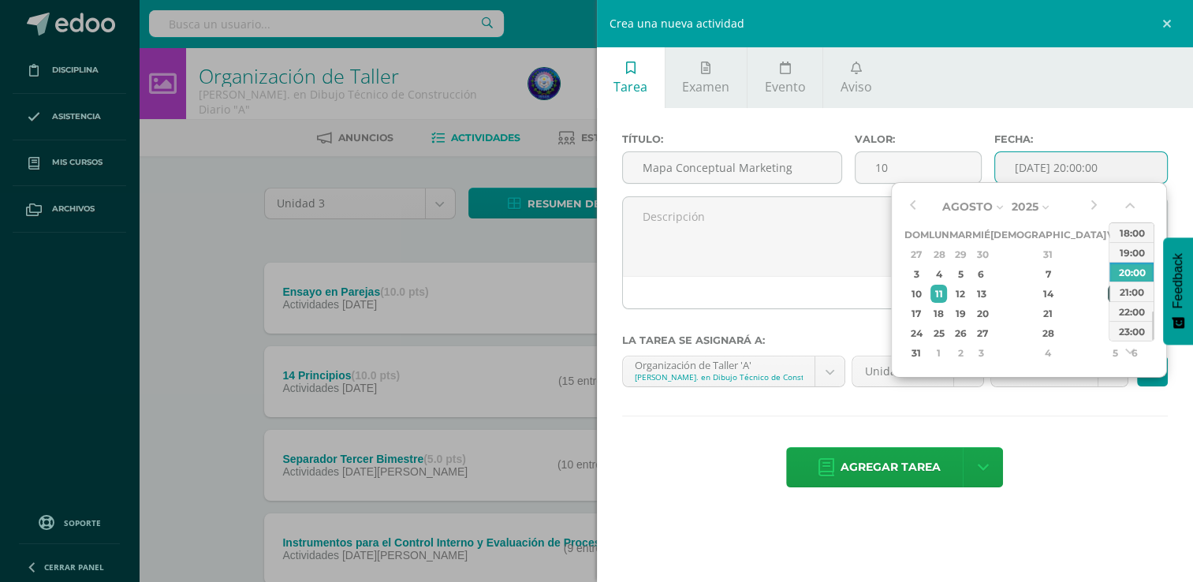
click at [1108, 291] on div "15" at bounding box center [1115, 294] width 14 height 18
click at [1121, 333] on div "23:00" at bounding box center [1131, 331] width 44 height 20
type input "2025-08-15 23:00"
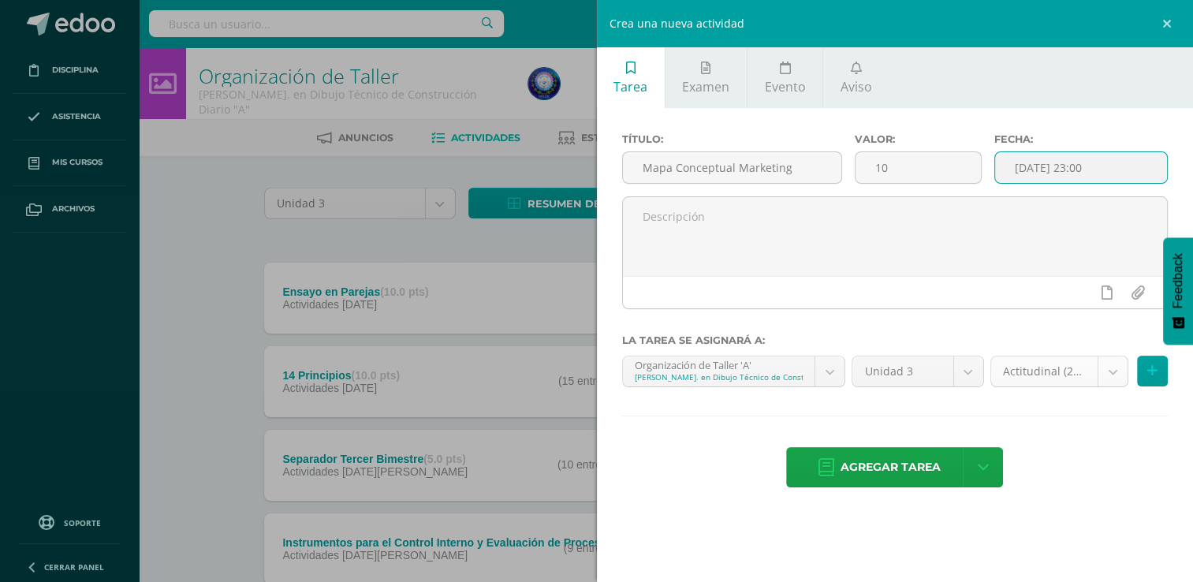
click at [1053, 380] on body "Disciplina Asistencia Mis cursos Archivos Soporte Ayuda Reportar un problema Ce…" at bounding box center [596, 344] width 1193 height 689
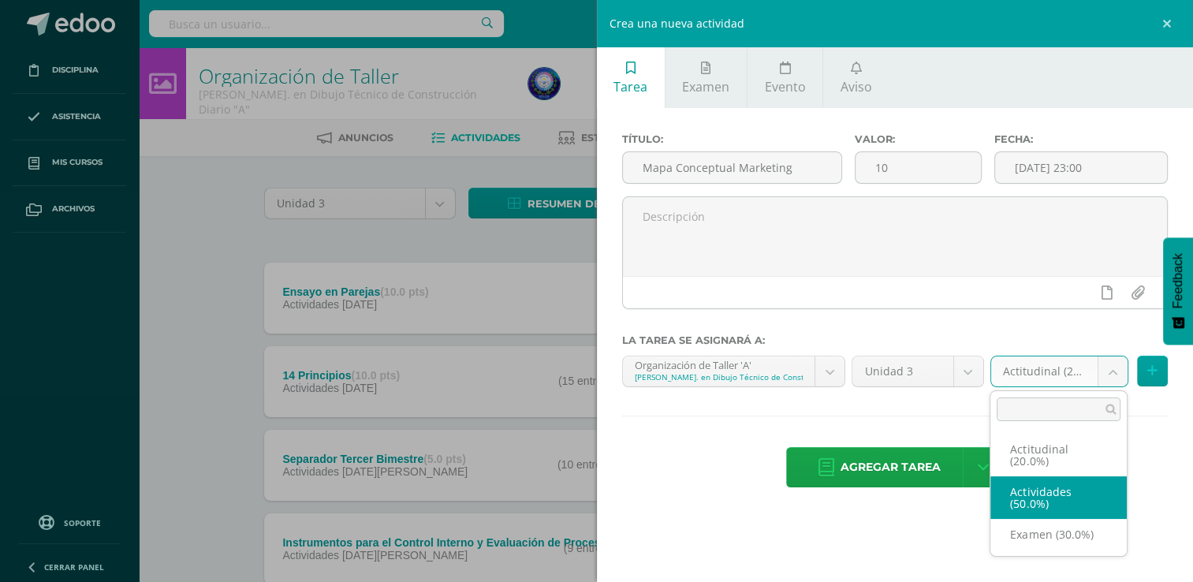
select select "70080"
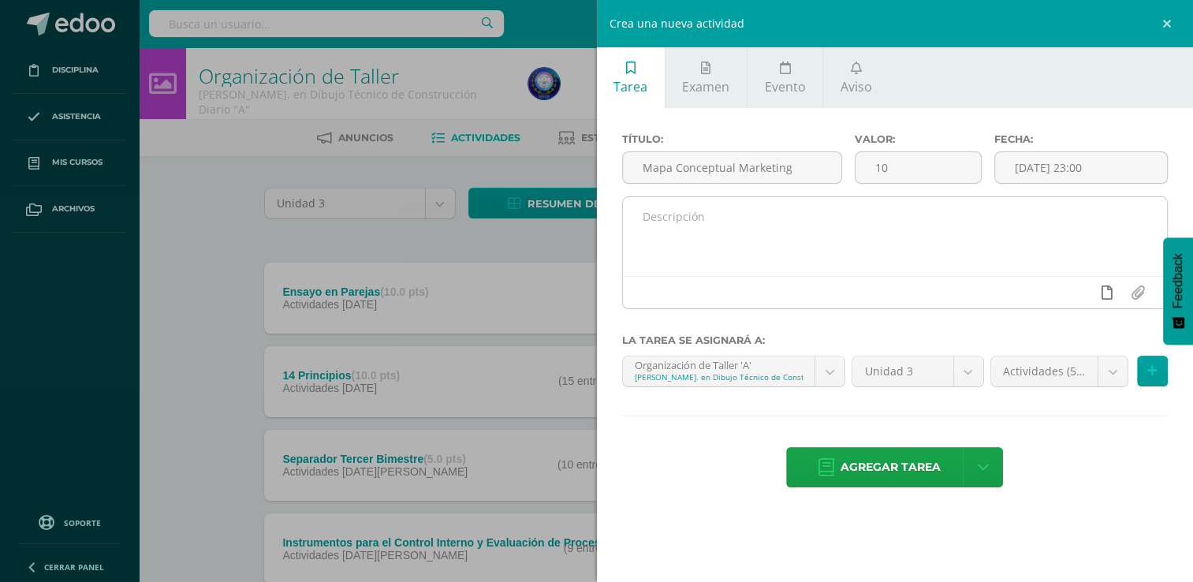
click at [1101, 296] on icon at bounding box center [1106, 292] width 11 height 14
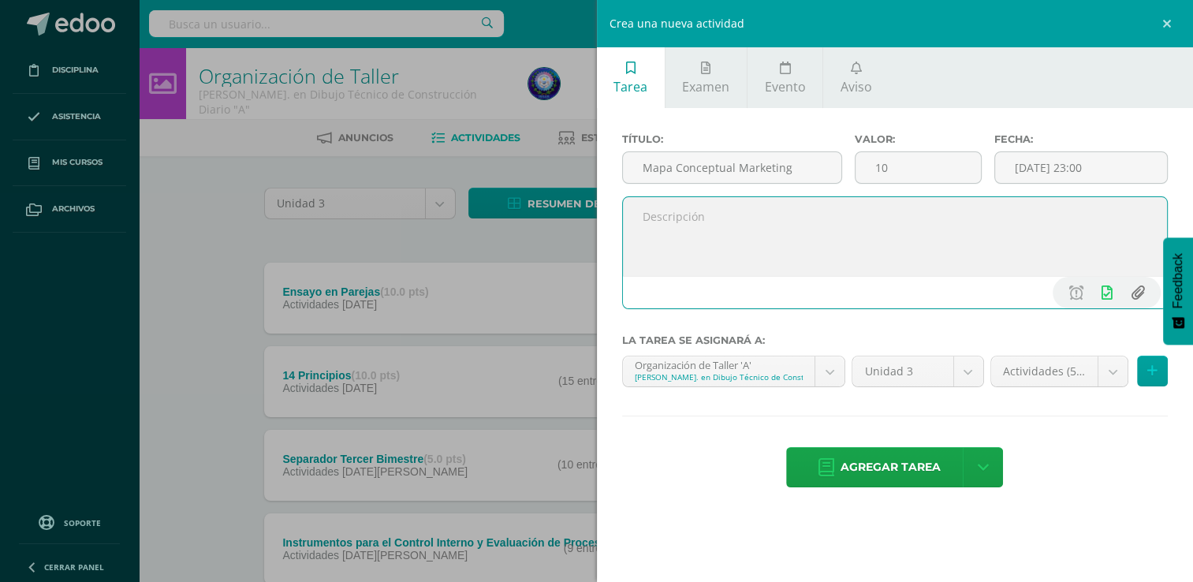
click at [1139, 289] on input "file" at bounding box center [1137, 293] width 31 height 30
type input "C:\fakepath\EL MARKETING Y LA VENTA.pdf"
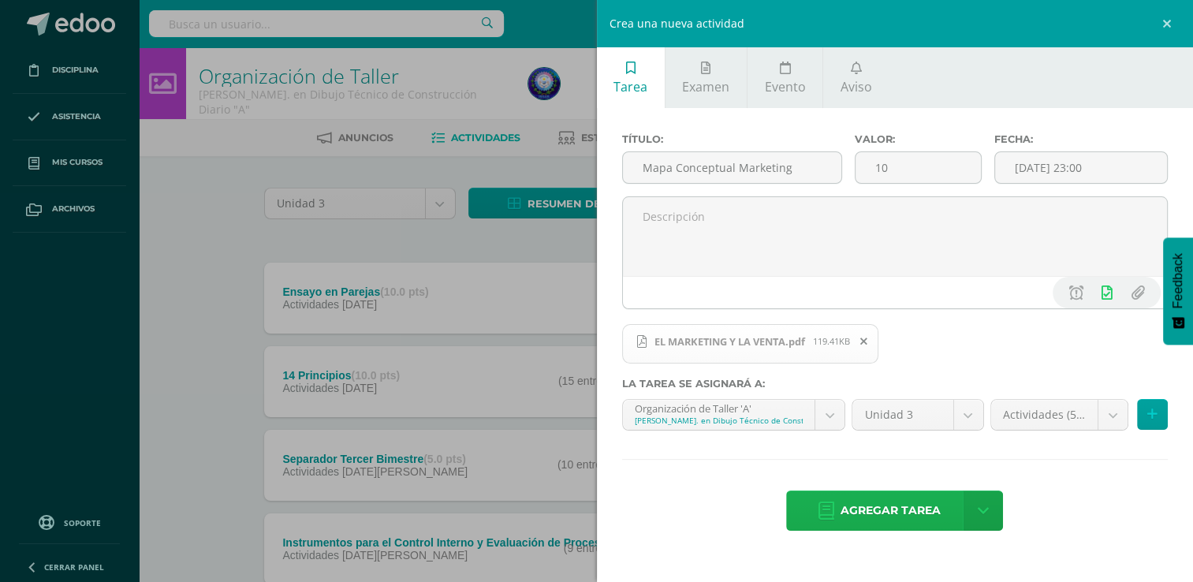
click at [883, 503] on span "Agregar tarea" at bounding box center [890, 510] width 100 height 39
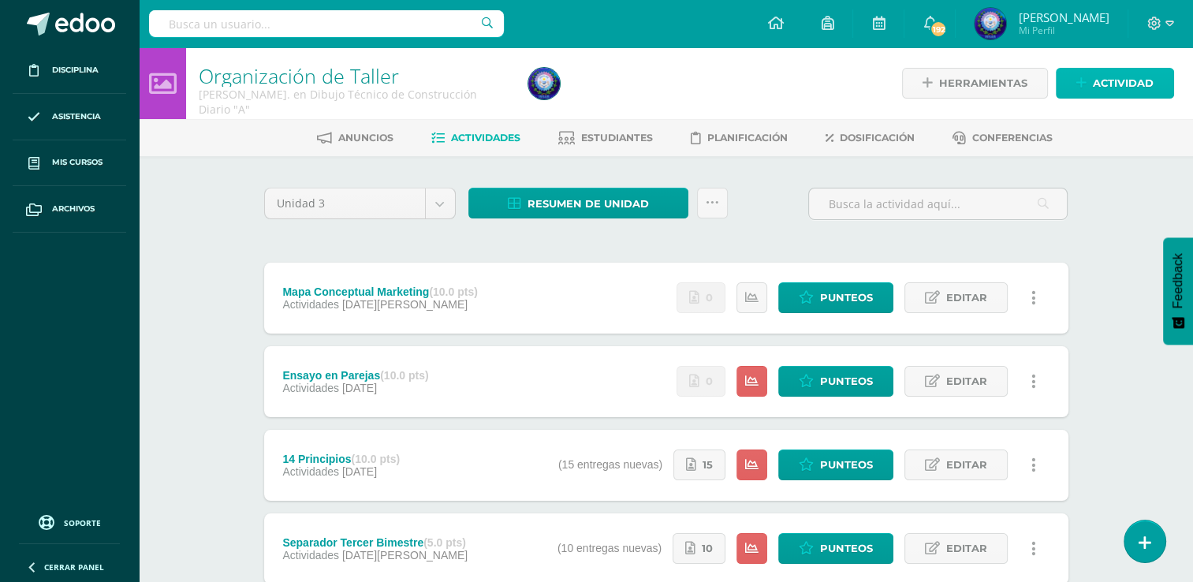
click at [1132, 93] on span "Actividad" at bounding box center [1123, 83] width 61 height 29
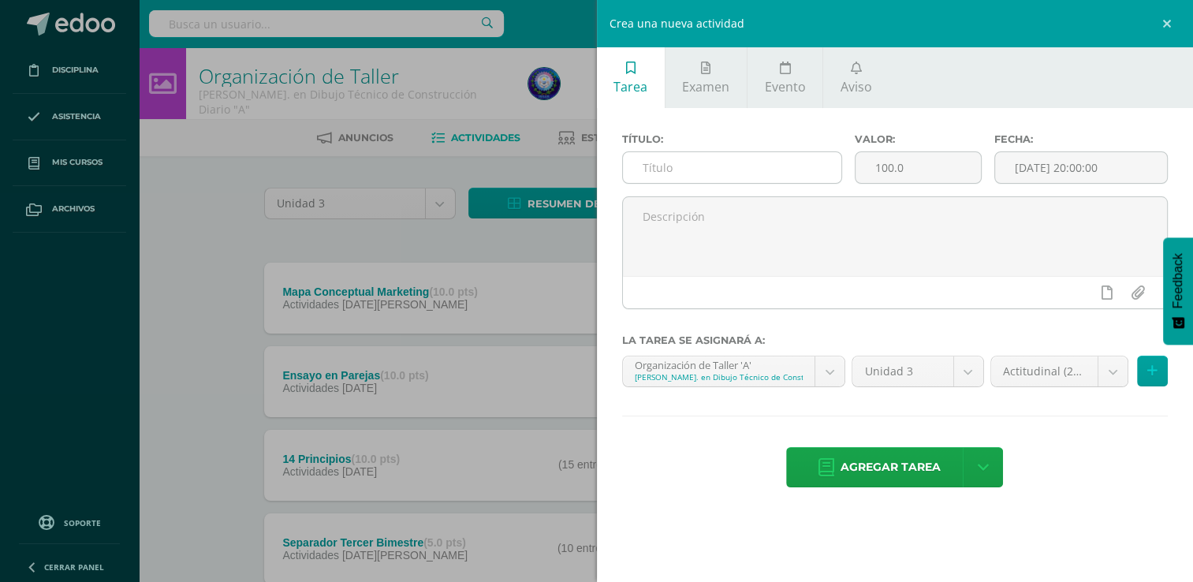
click at [762, 161] on input "text" at bounding box center [732, 167] width 218 height 31
type input "Actitudinal"
click at [905, 166] on input "100.0" at bounding box center [917, 167] width 125 height 31
drag, startPoint x: 916, startPoint y: 166, endPoint x: 834, endPoint y: 162, distance: 82.1
click at [834, 162] on div "Título: Actitudinal Valor: 100.0 Fecha: 2025-08-11 20:00:00" at bounding box center [895, 164] width 559 height 63
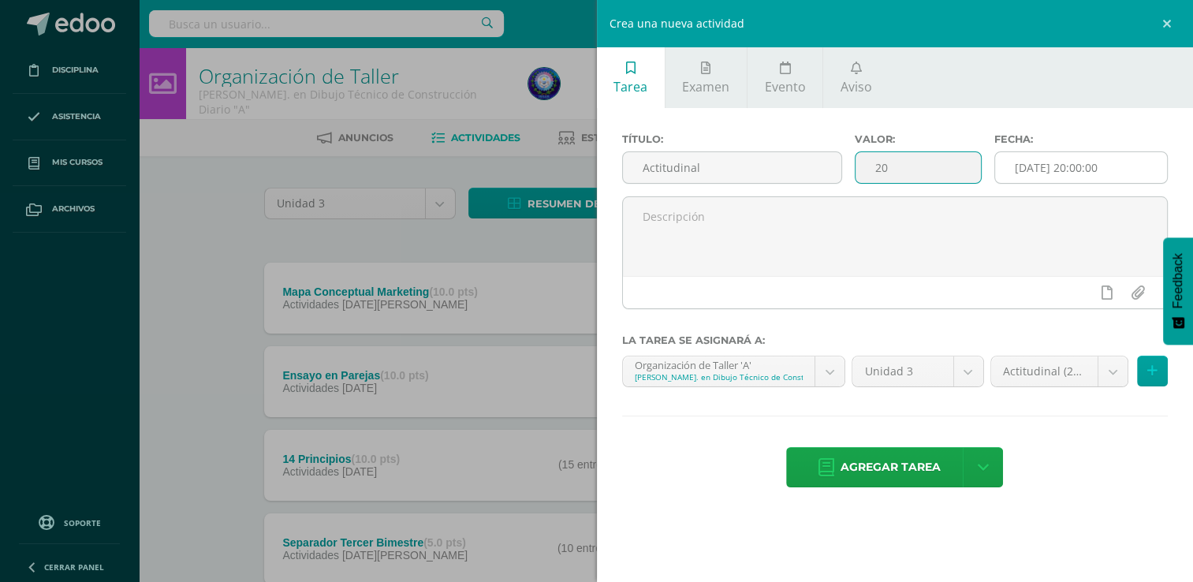
type input "20"
click at [1070, 154] on input "[DATE] 20:00:00" at bounding box center [1081, 167] width 172 height 31
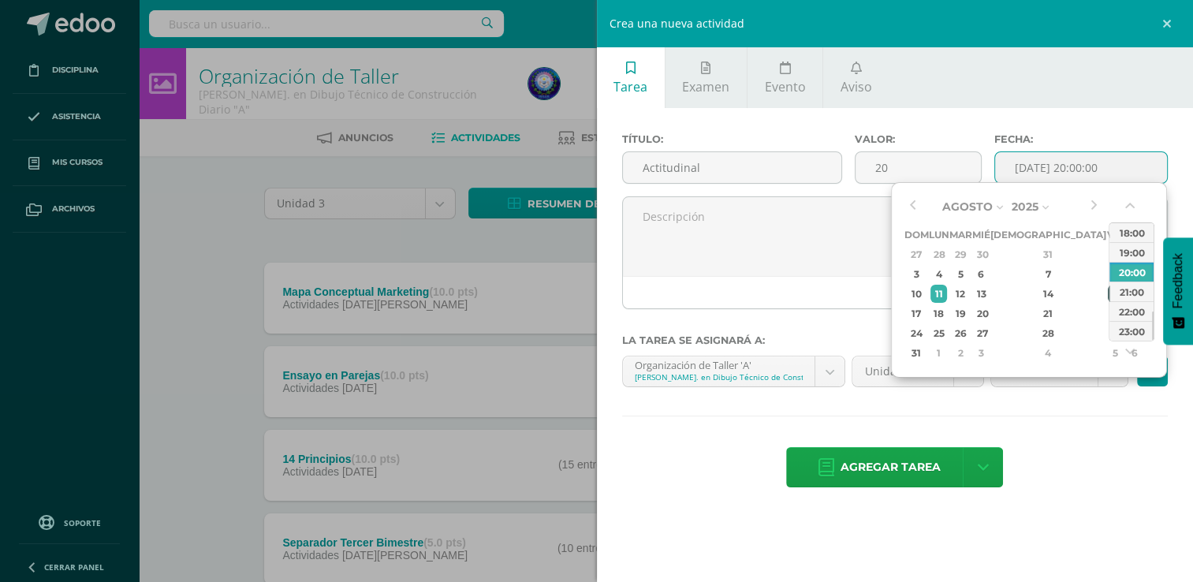
click at [1108, 294] on div "15" at bounding box center [1115, 294] width 14 height 18
type input "2025-08-15 20:00"
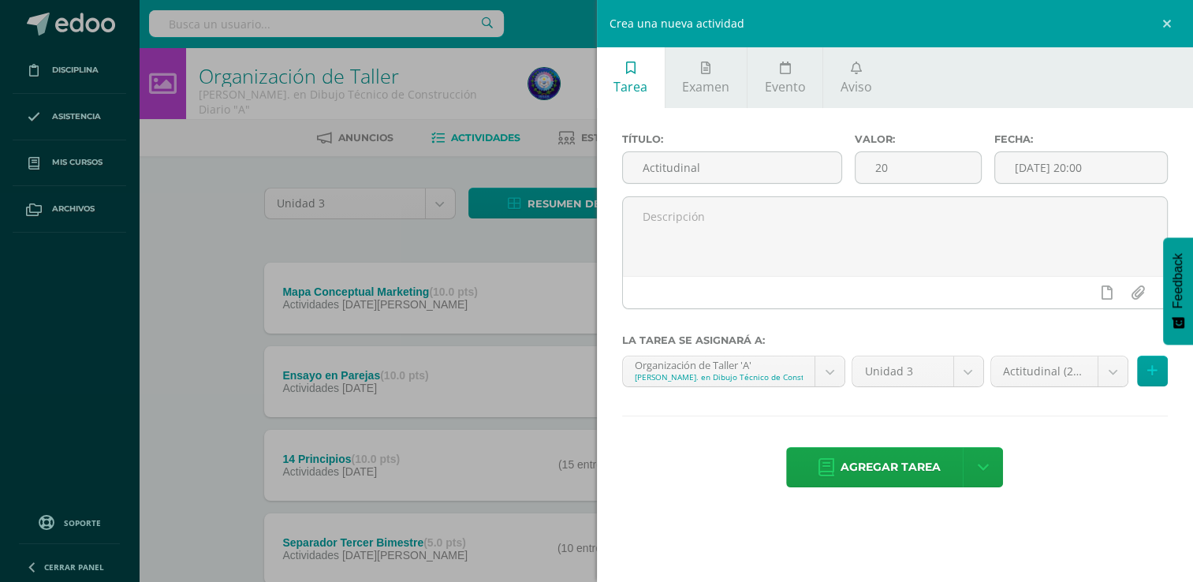
click at [1090, 405] on div "Título: Actitudinal Valor: 20 Fecha: 2025-08-15 20:00 La tarea se asignará a: O…" at bounding box center [895, 312] width 597 height 408
click at [1088, 369] on body "Tarea asignada exitosamente Disciplina Asistencia Mis cursos Archivos Soporte A…" at bounding box center [596, 386] width 1193 height 773
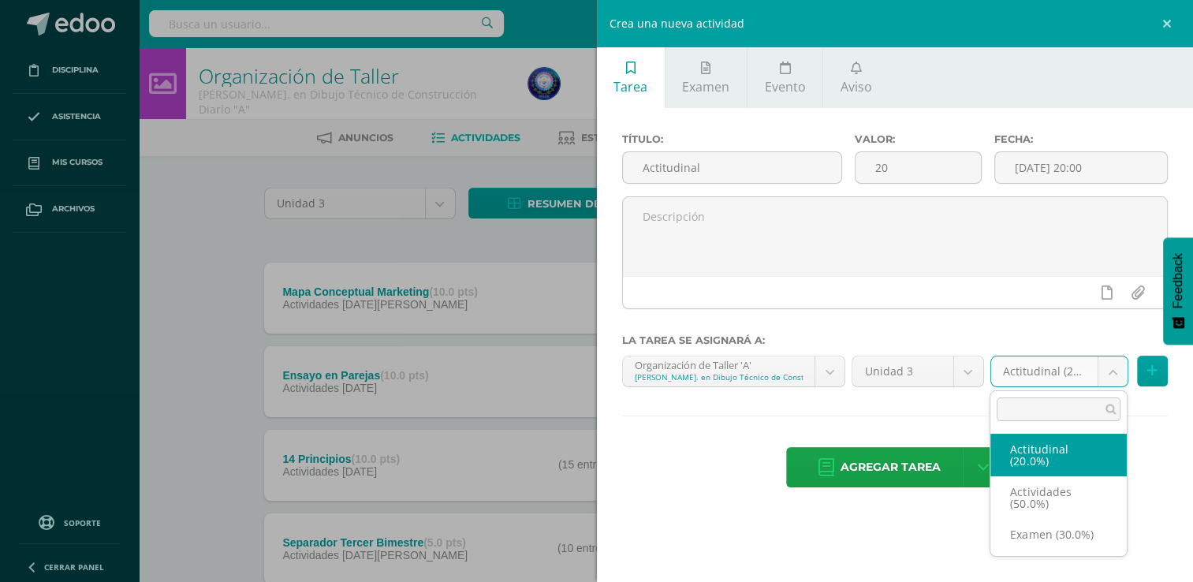
drag, startPoint x: 1041, startPoint y: 450, endPoint x: 1029, endPoint y: 453, distance: 12.1
select select "80085"
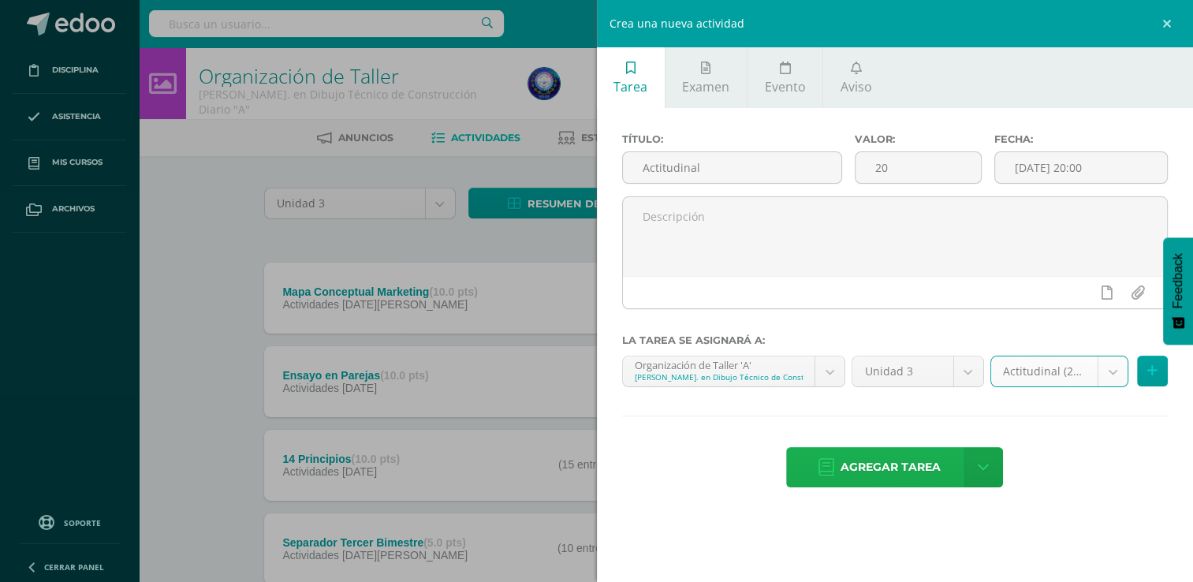
click at [891, 477] on span "Agregar tarea" at bounding box center [890, 467] width 100 height 39
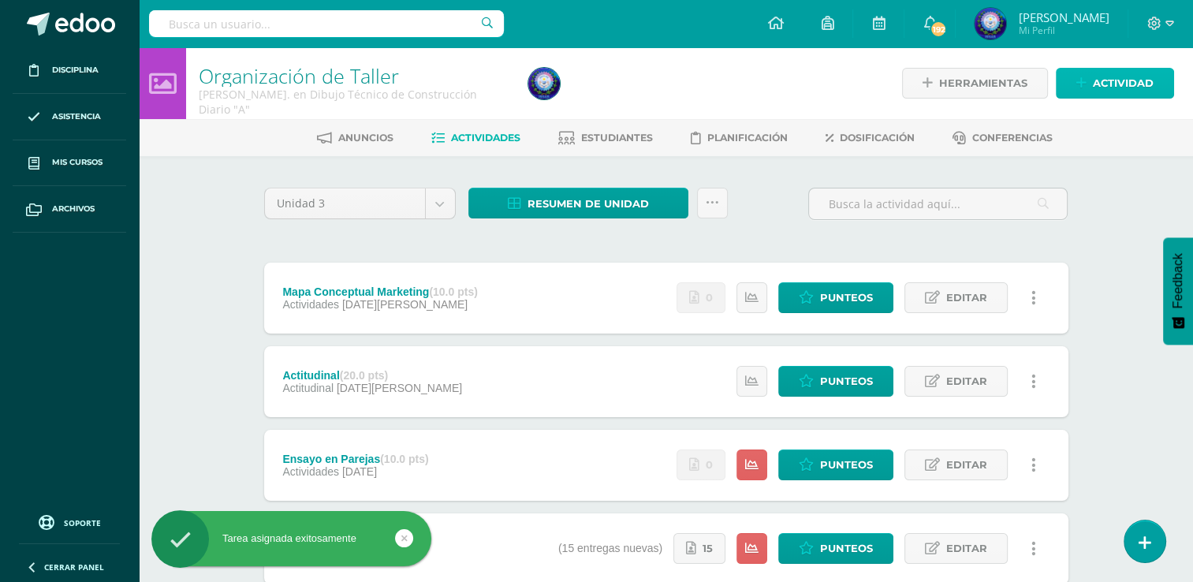
click at [1112, 68] on link "Actividad" at bounding box center [1115, 83] width 118 height 31
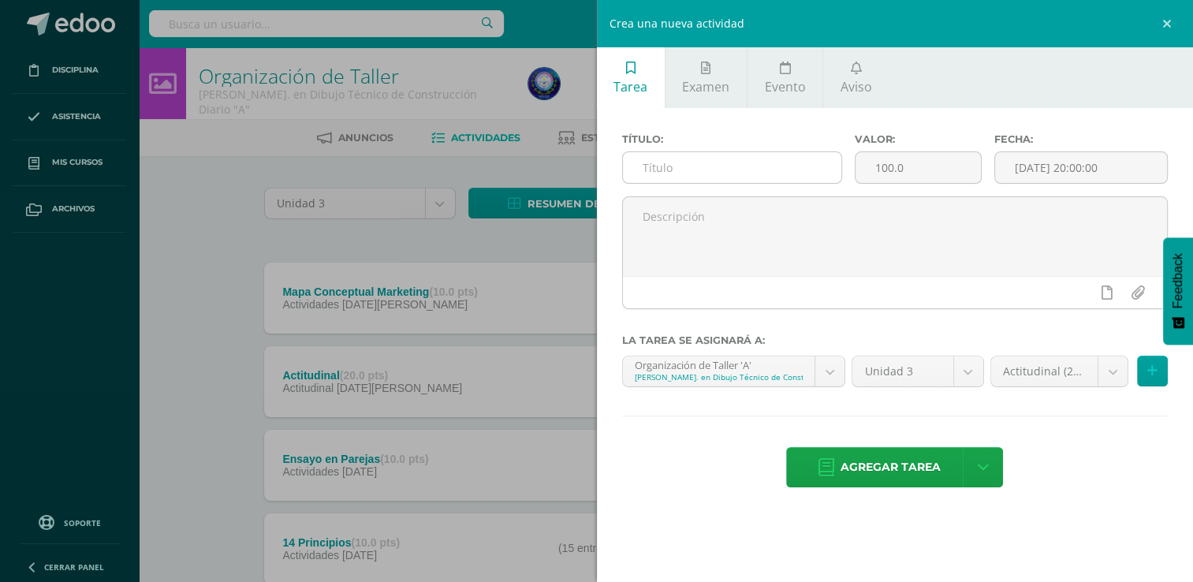
click at [748, 164] on input "text" at bounding box center [732, 167] width 218 height 31
type input "Evaluación Final"
drag, startPoint x: 917, startPoint y: 167, endPoint x: 867, endPoint y: 183, distance: 52.1
click at [867, 183] on div "100.0" at bounding box center [918, 167] width 127 height 32
type input "30"
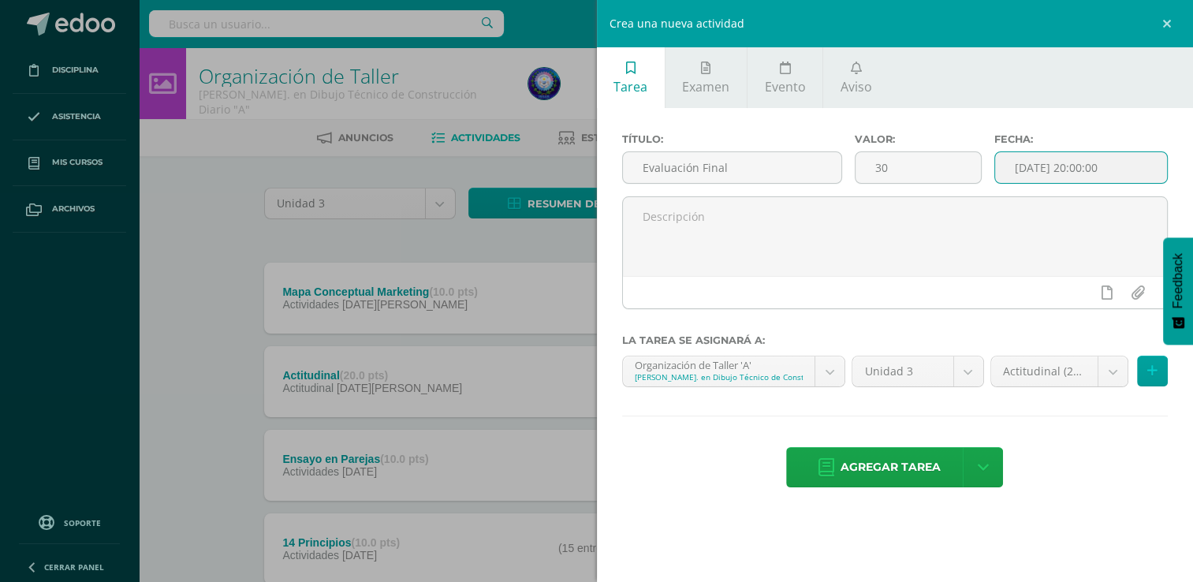
click at [1097, 163] on input "[DATE] 20:00:00" at bounding box center [1081, 167] width 172 height 31
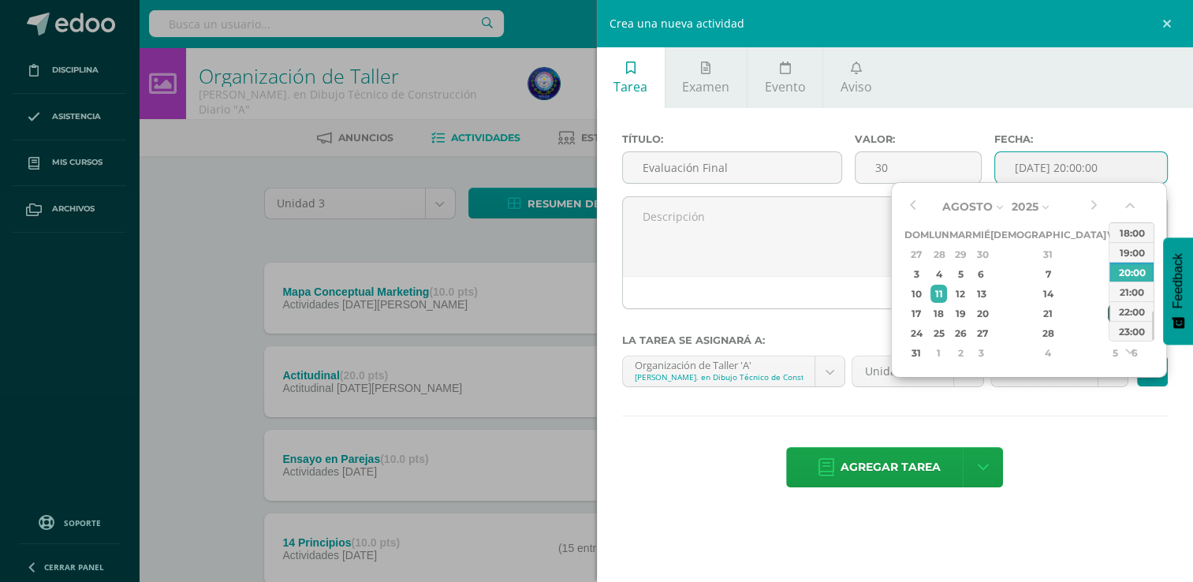
click at [1108, 304] on div "22" at bounding box center [1115, 313] width 14 height 18
click at [1123, 330] on div "23:00" at bounding box center [1131, 331] width 44 height 20
type input "2025-08-22 23:00"
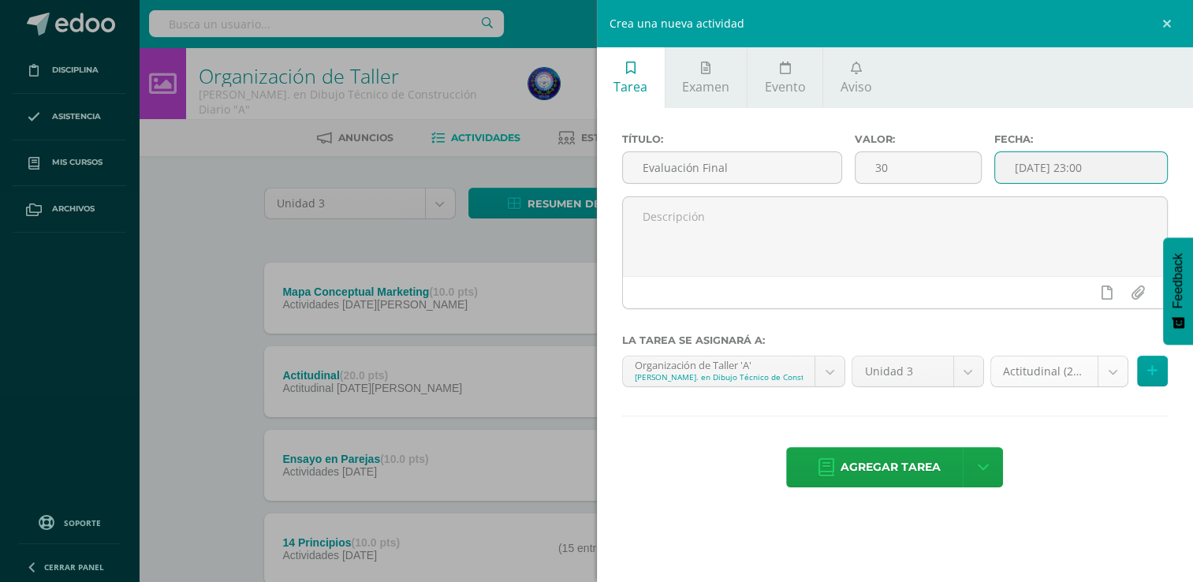
click at [1066, 356] on div "Actitudinal (20.0%)" at bounding box center [1059, 372] width 139 height 32
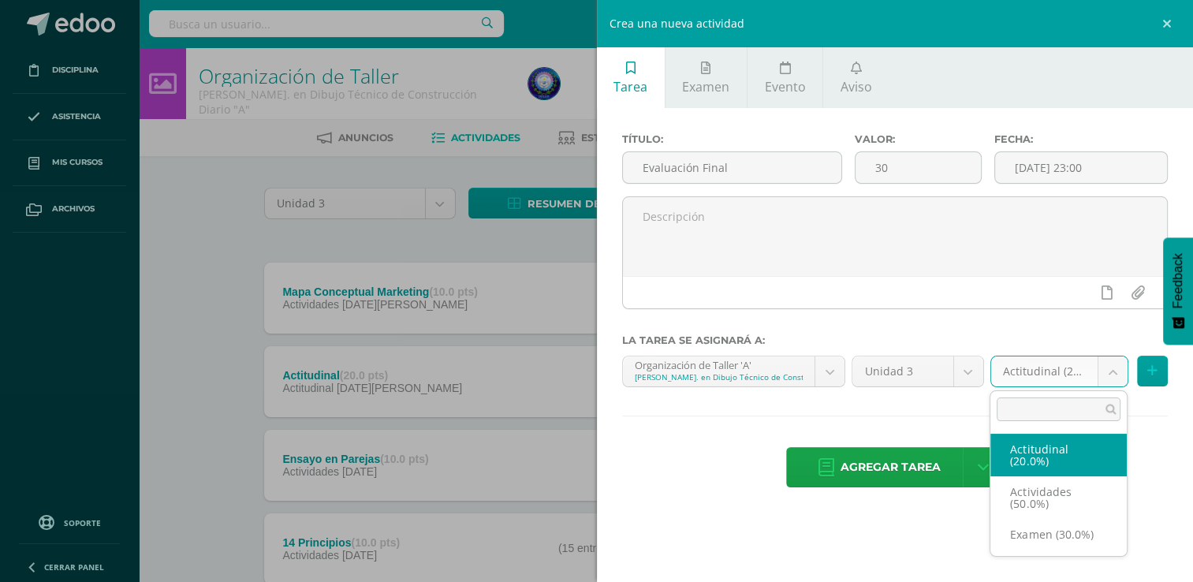
click at [1066, 364] on body "Tarea asignada exitosamente Disciplina Asistencia Mis cursos Archivos Soporte A…" at bounding box center [596, 428] width 1193 height 856
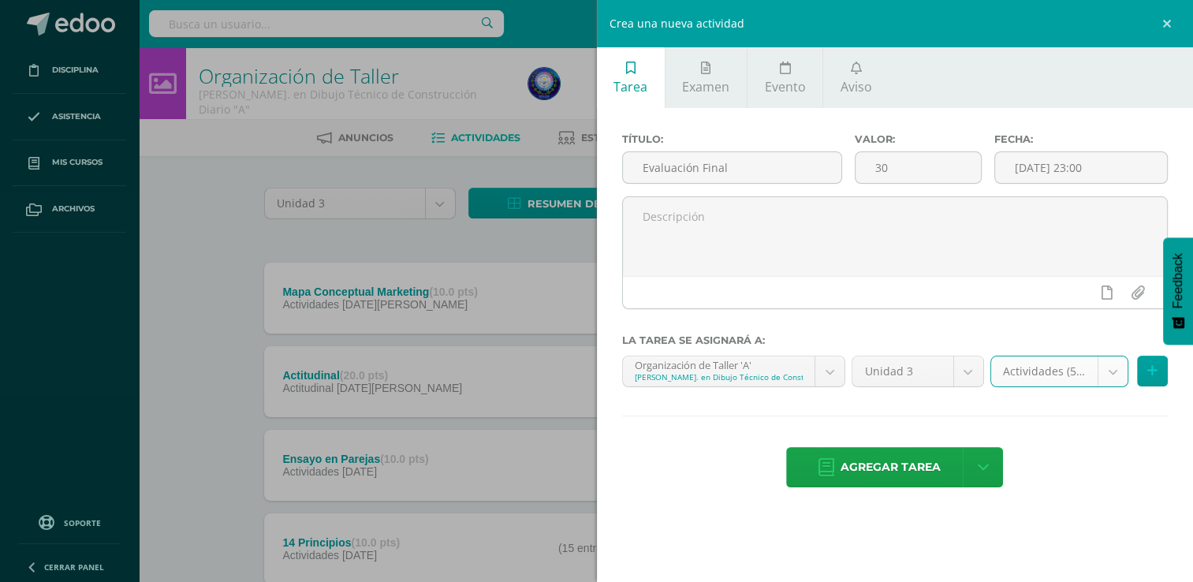
click at [1044, 386] on div "Actividades (50.0%) Actitudinal (20.0%) Actividades (50.0%) Examen (30.0%)" at bounding box center [1079, 378] width 184 height 44
click at [1046, 377] on body "Tarea asignada exitosamente Disciplina Asistencia Mis cursos Archivos Soporte A…" at bounding box center [596, 428] width 1193 height 856
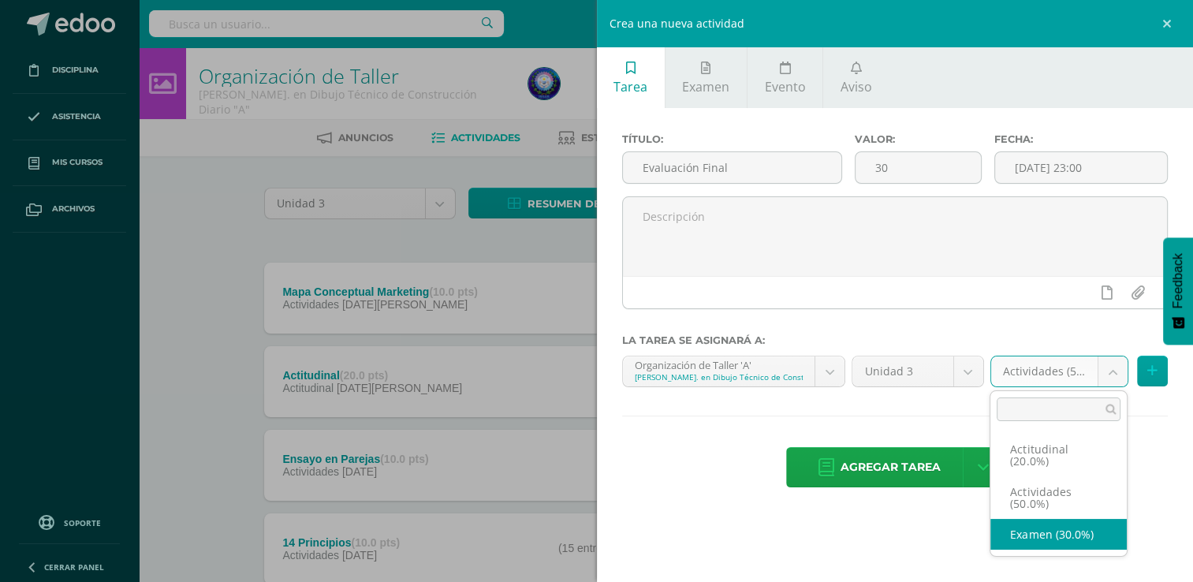
select select "70079"
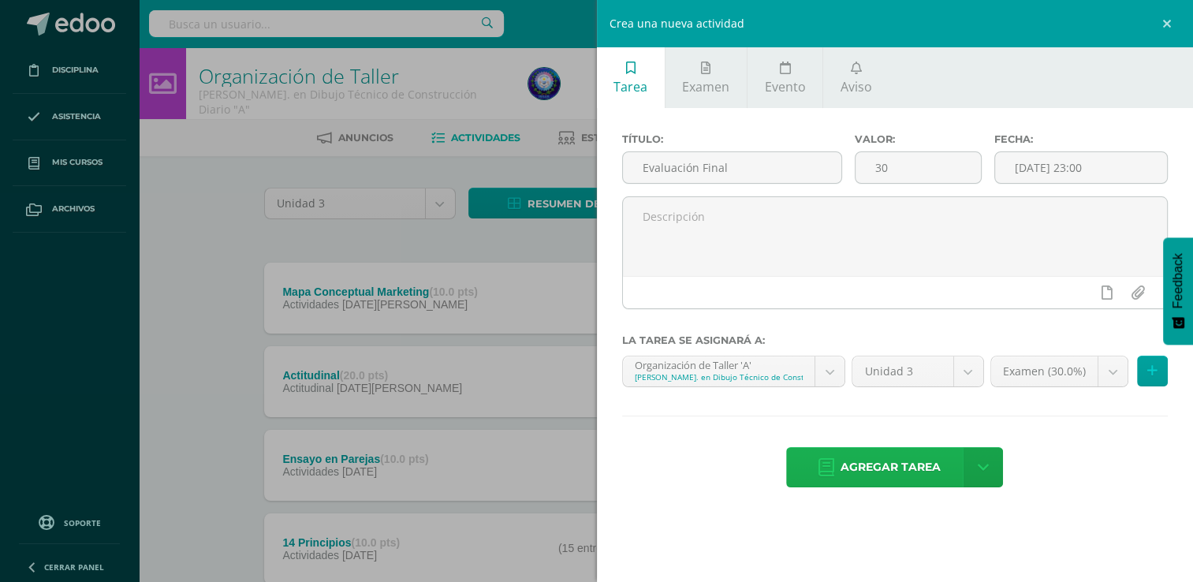
click at [896, 478] on span "Agregar tarea" at bounding box center [890, 467] width 100 height 39
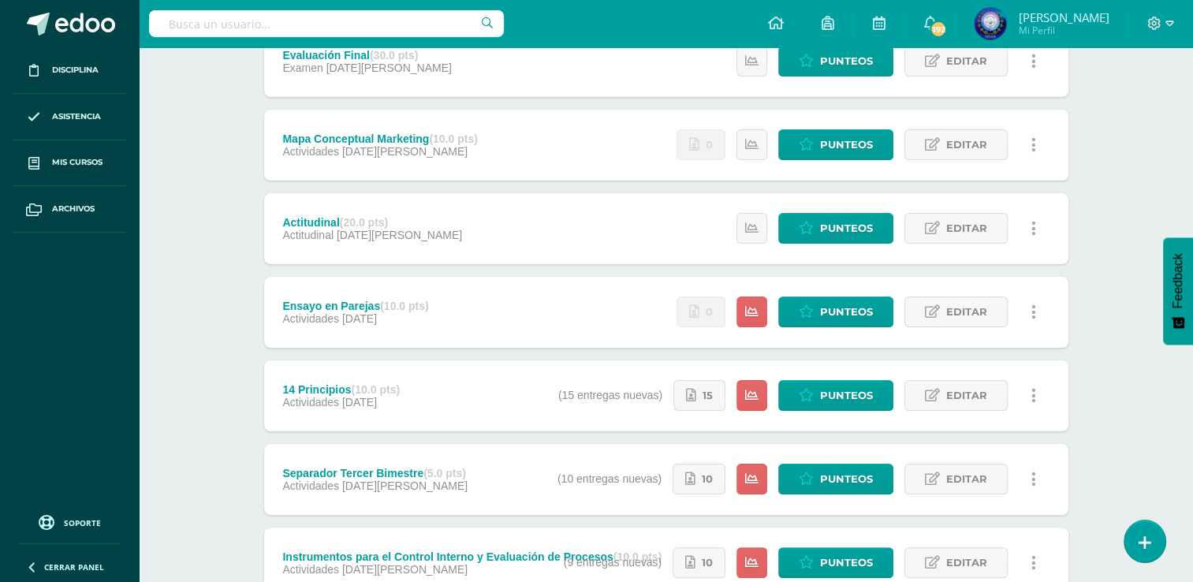
scroll to position [158, 0]
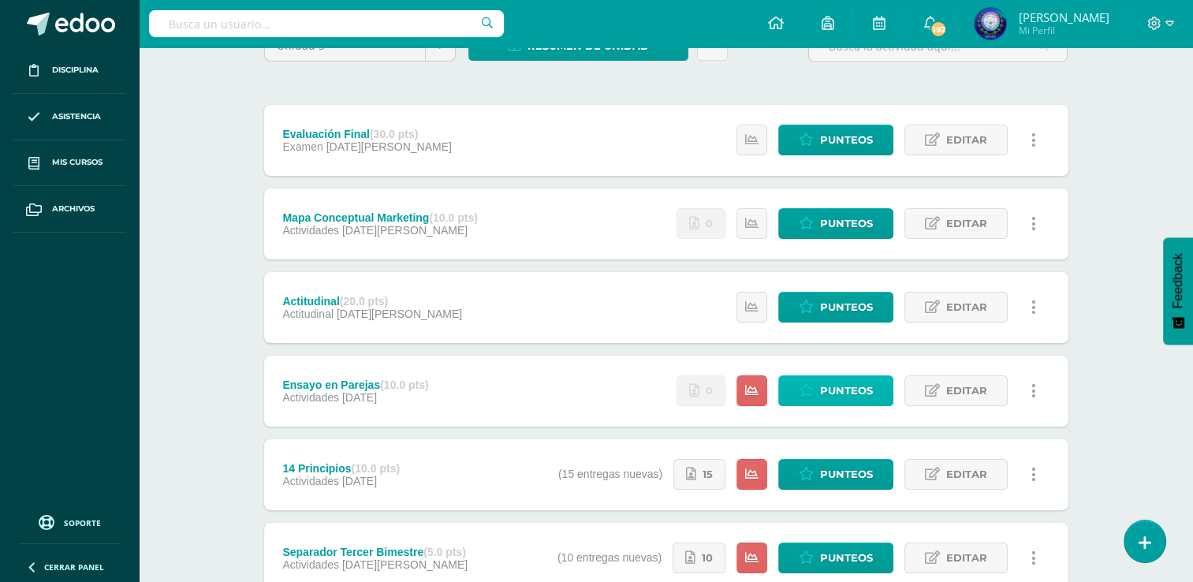
click at [860, 399] on span "Punteos" at bounding box center [846, 390] width 53 height 29
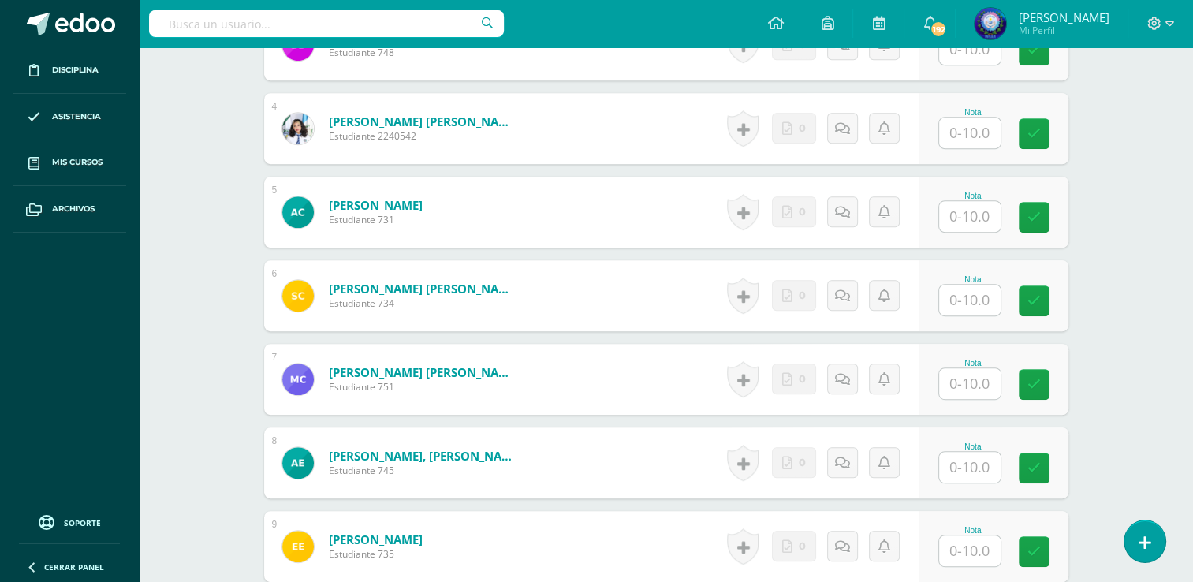
scroll to position [784, 0]
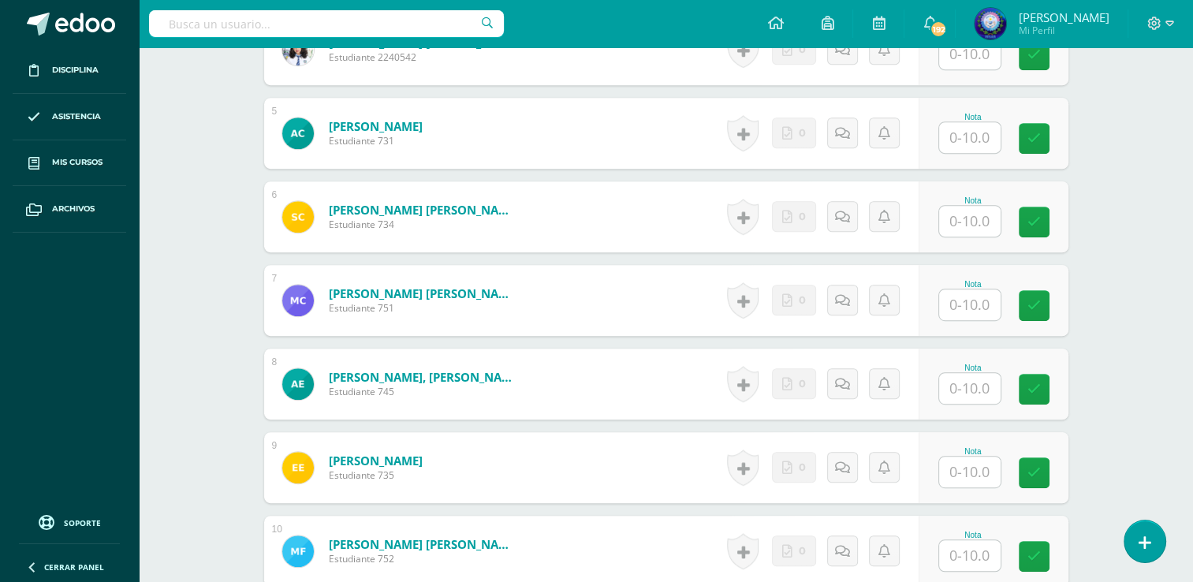
click at [956, 465] on input "text" at bounding box center [969, 471] width 61 height 31
type input "10"
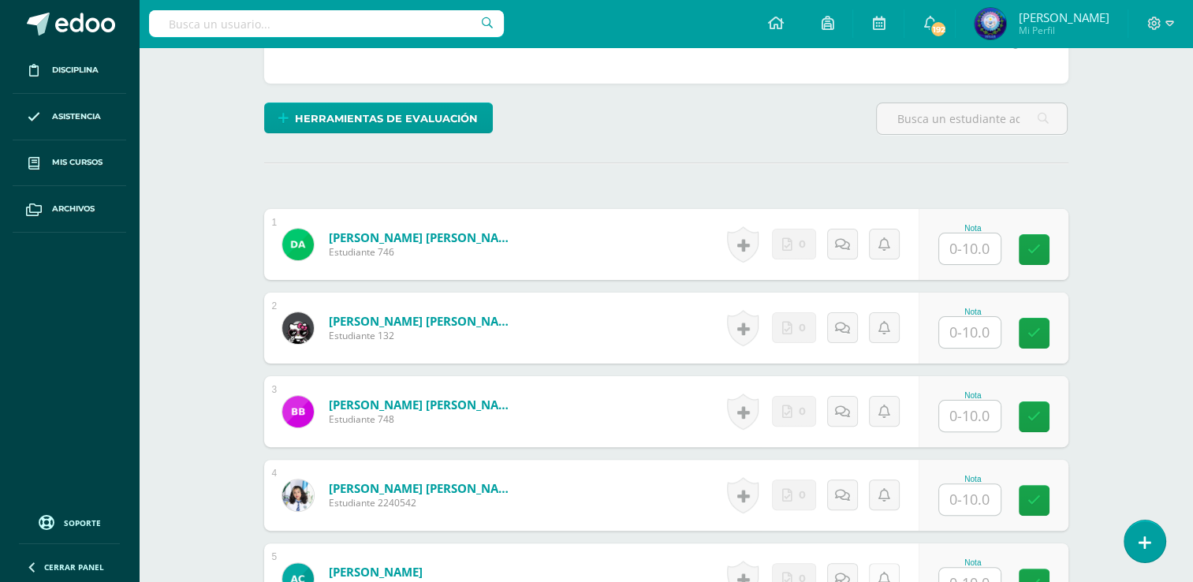
scroll to position [311, 0]
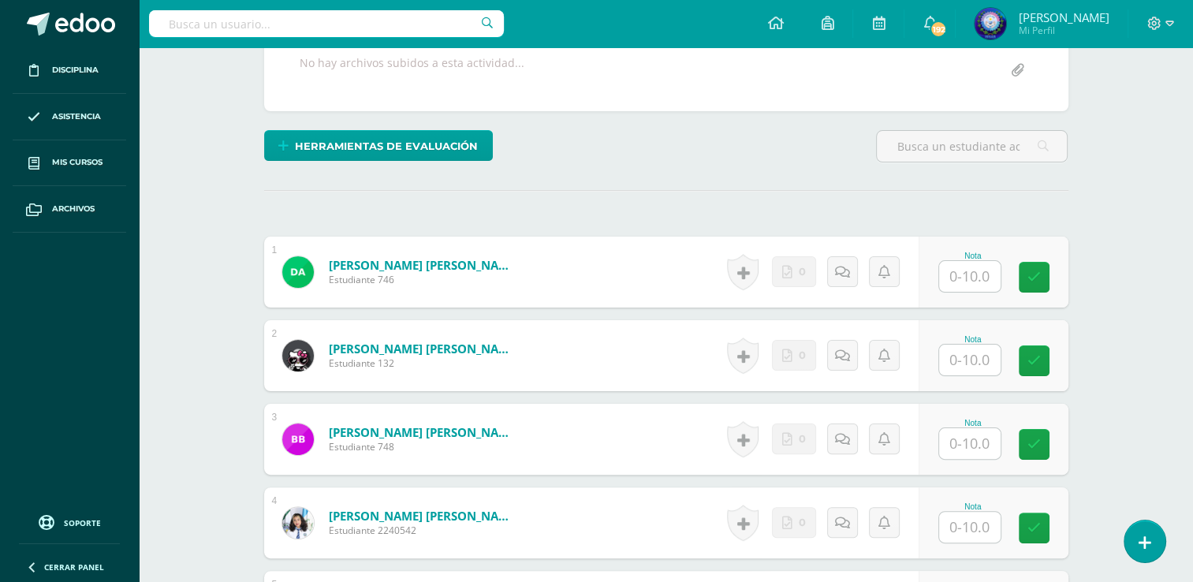
click at [948, 275] on input "text" at bounding box center [969, 276] width 61 height 31
type input "10"
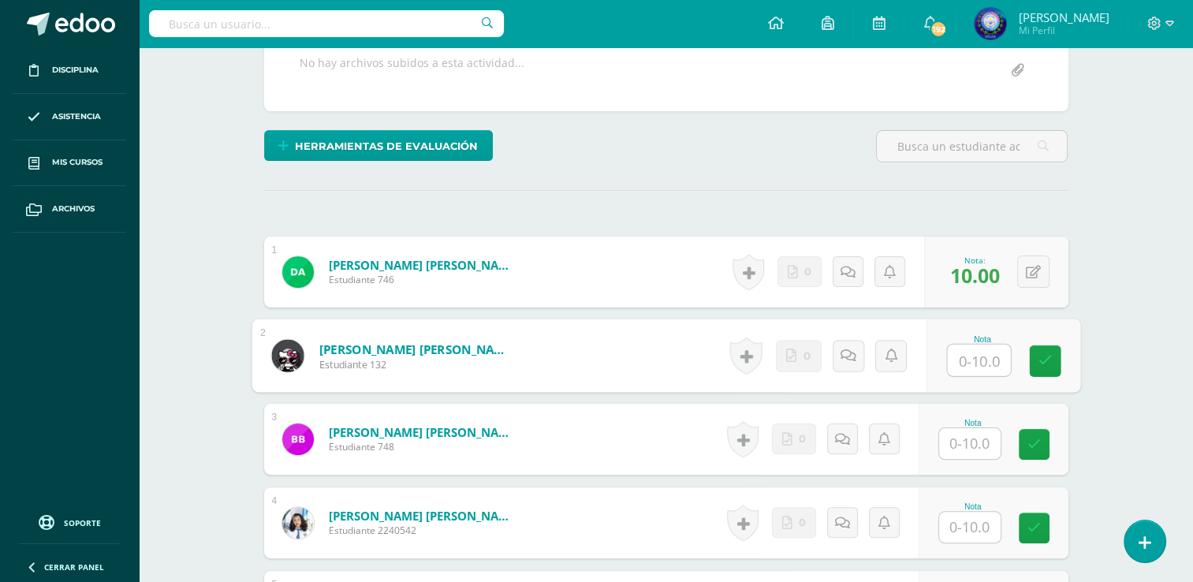
click at [963, 430] on input "text" at bounding box center [969, 443] width 61 height 31
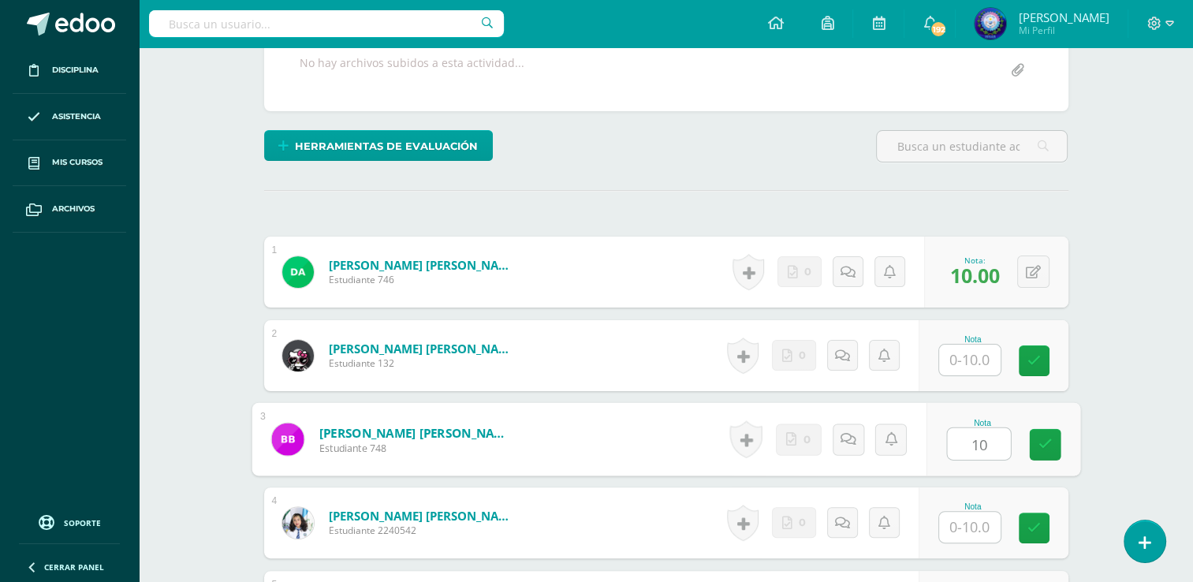
type input "10"
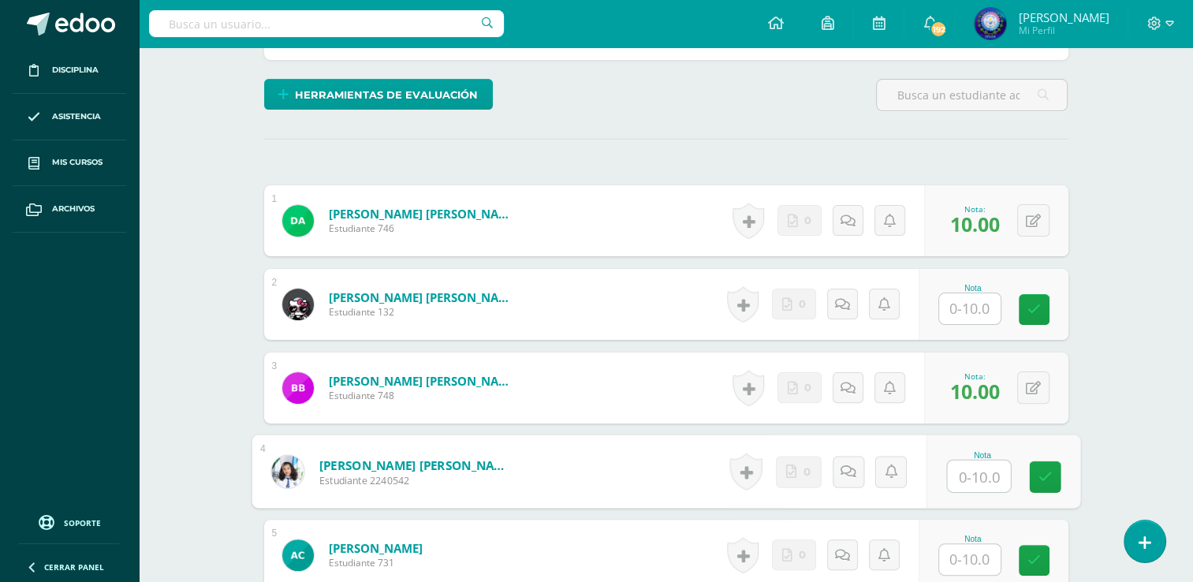
scroll to position [390, 0]
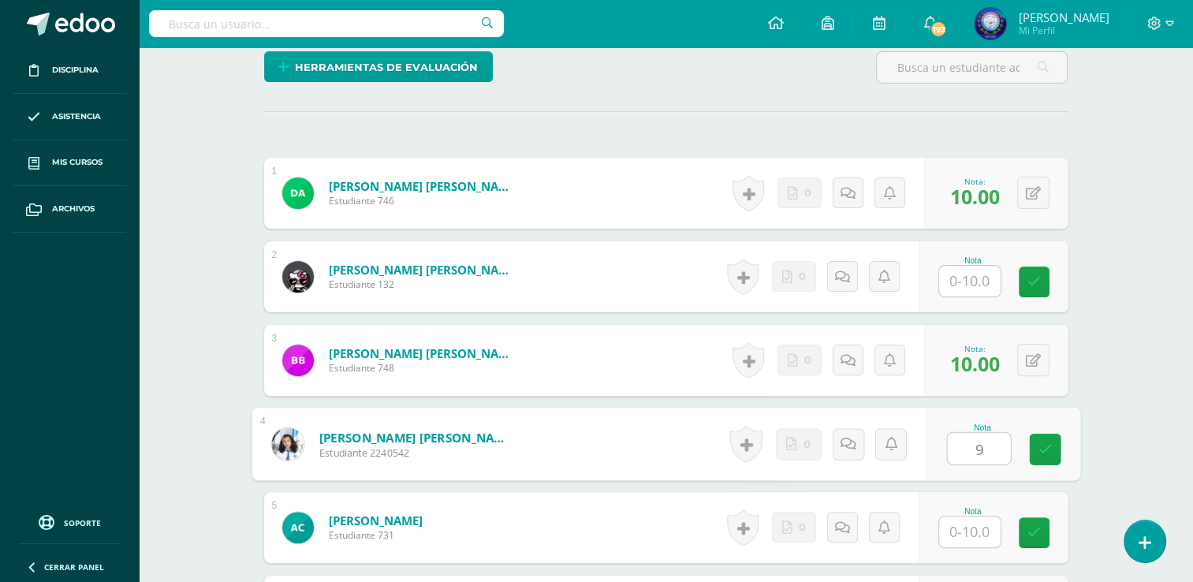
type input "9"
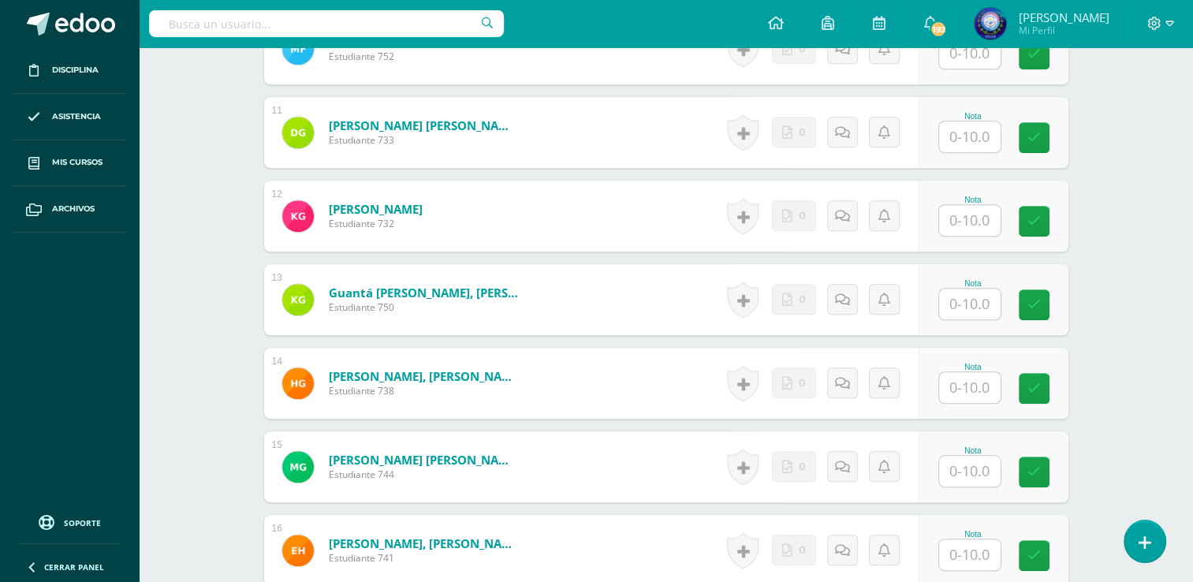
scroll to position [1415, 0]
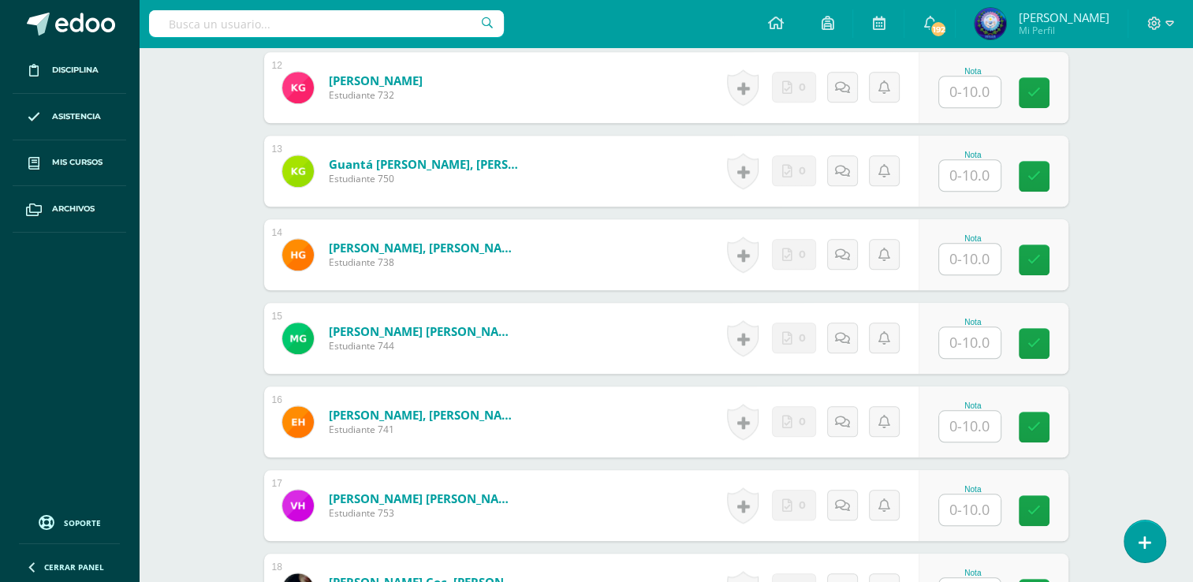
click at [967, 434] on input "text" at bounding box center [969, 426] width 61 height 31
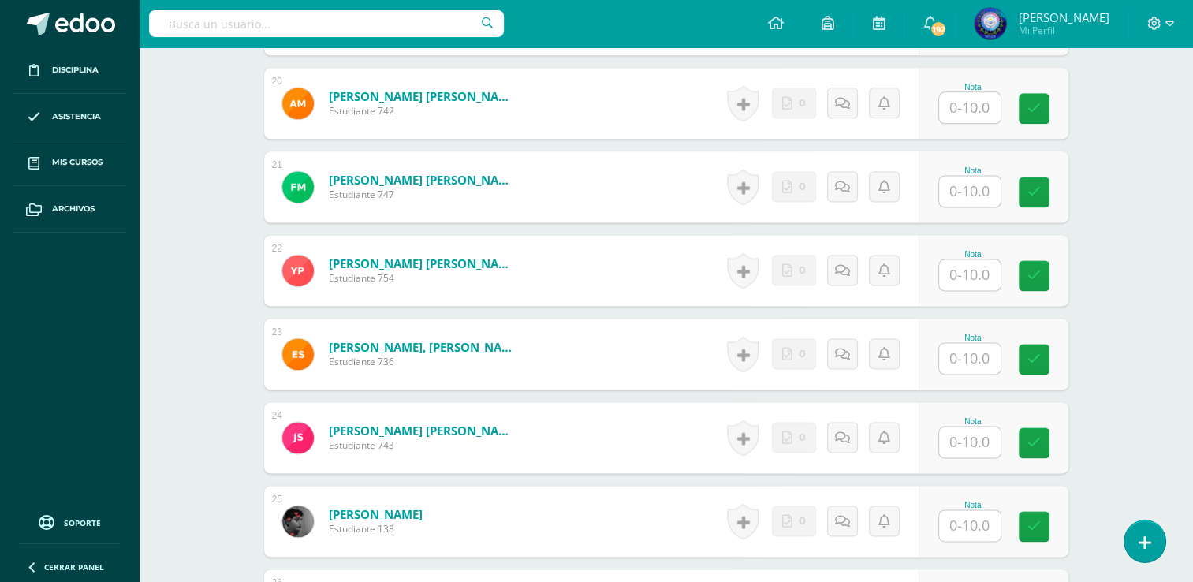
scroll to position [2125, 0]
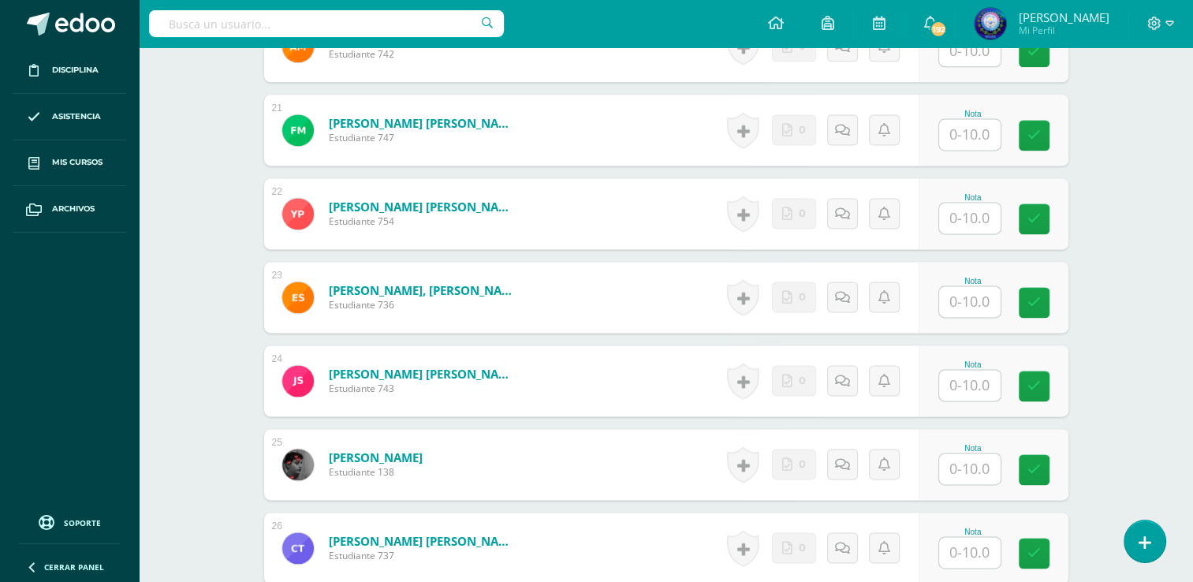
type input "10"
click at [967, 379] on input "text" at bounding box center [978, 386] width 63 height 32
type input "10"
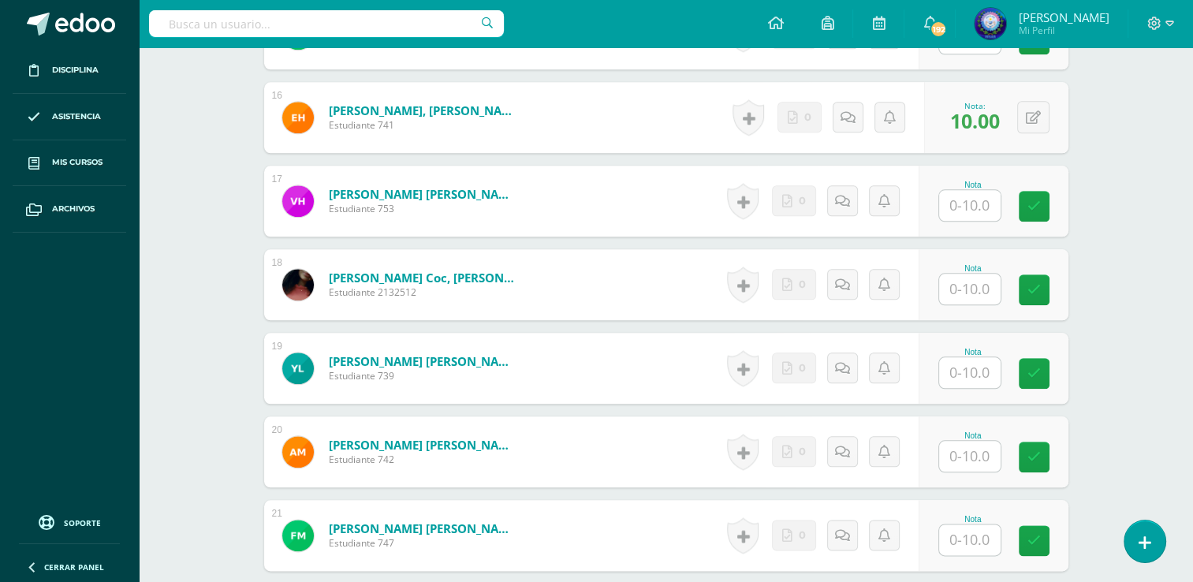
scroll to position [1652, 0]
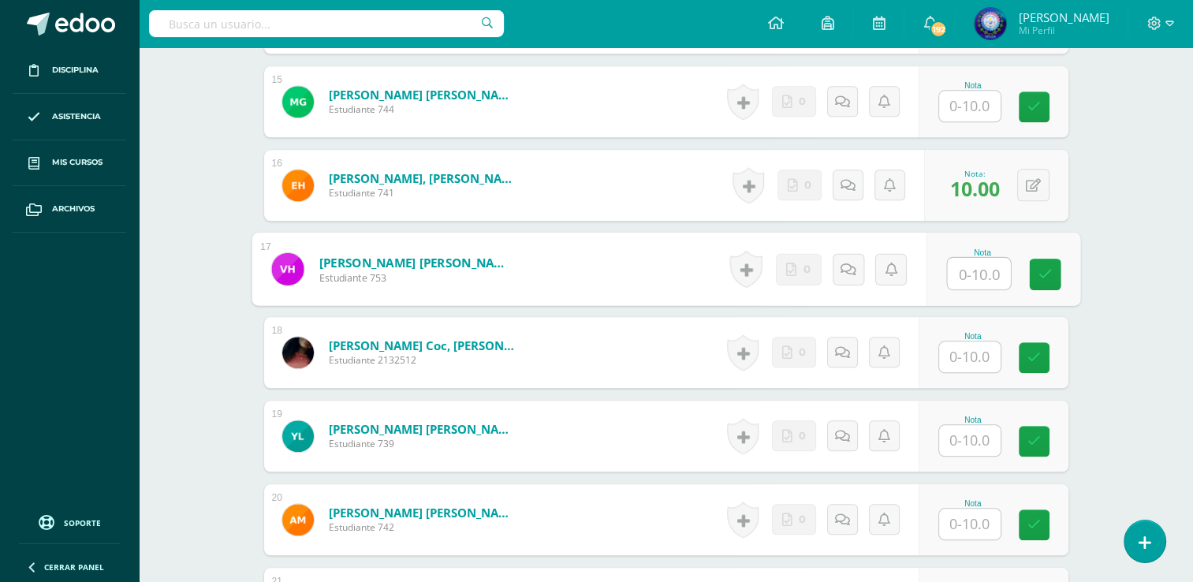
click at [969, 274] on input "text" at bounding box center [978, 274] width 63 height 32
type input "10"
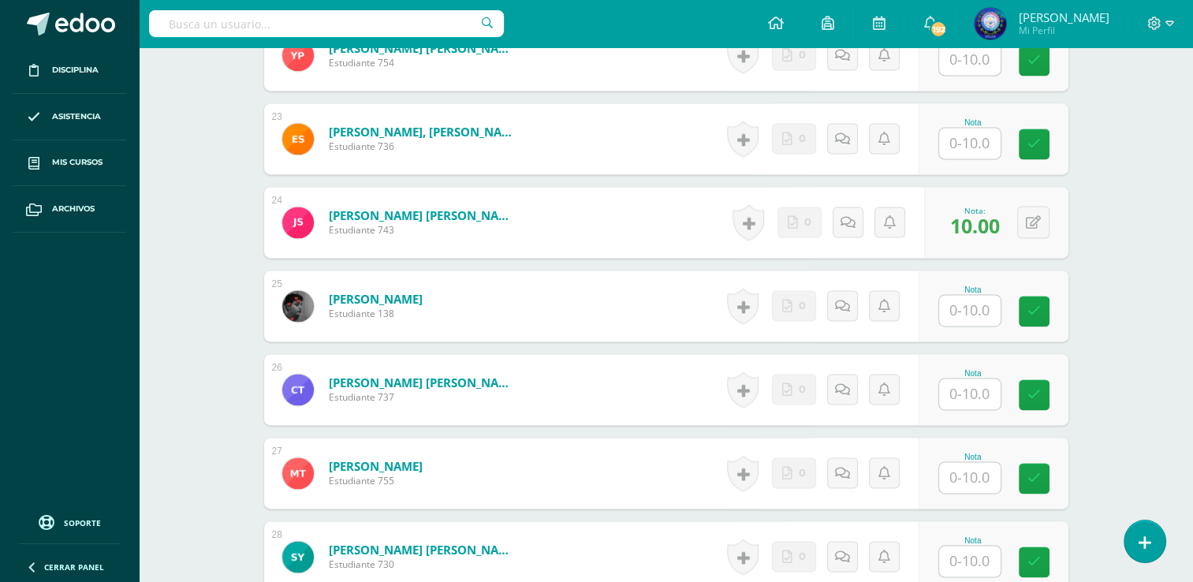
scroll to position [2472, 0]
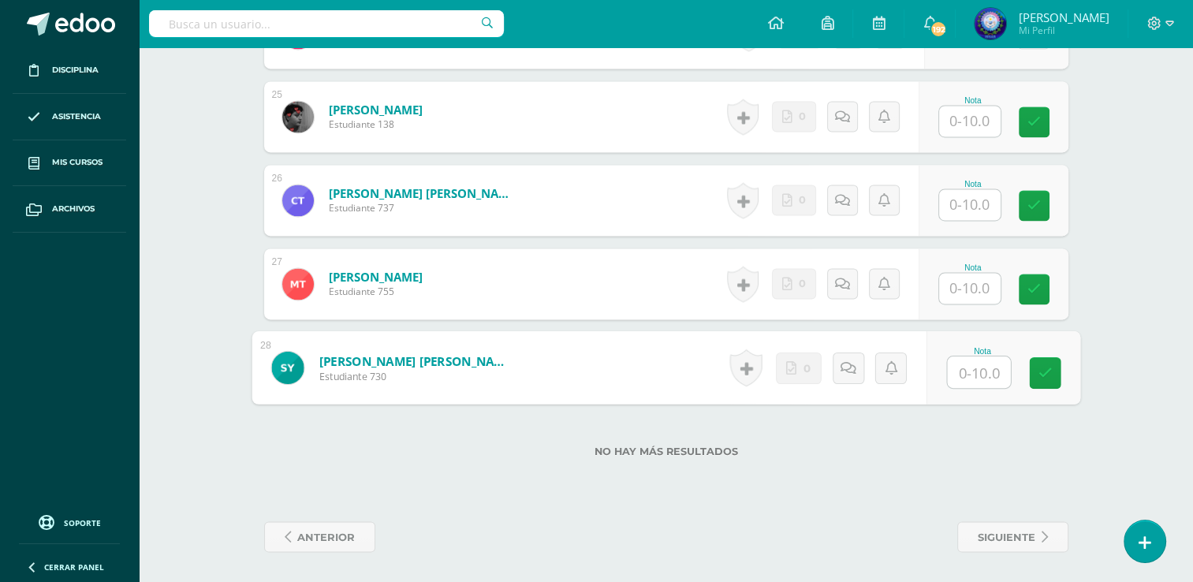
click at [962, 382] on input "text" at bounding box center [978, 372] width 63 height 32
type input "10"
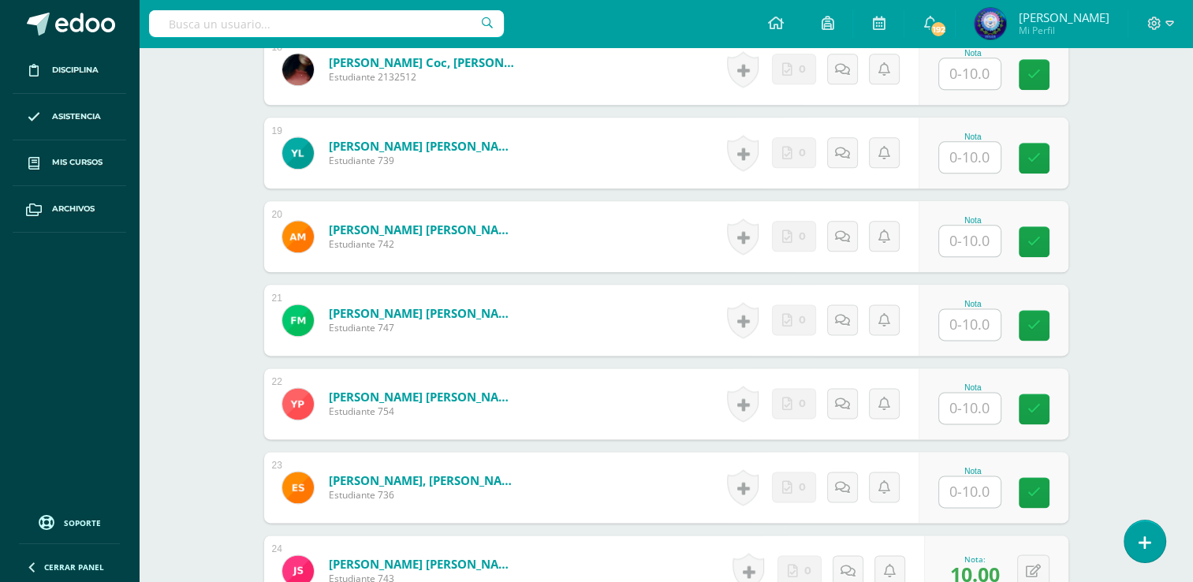
scroll to position [1999, 0]
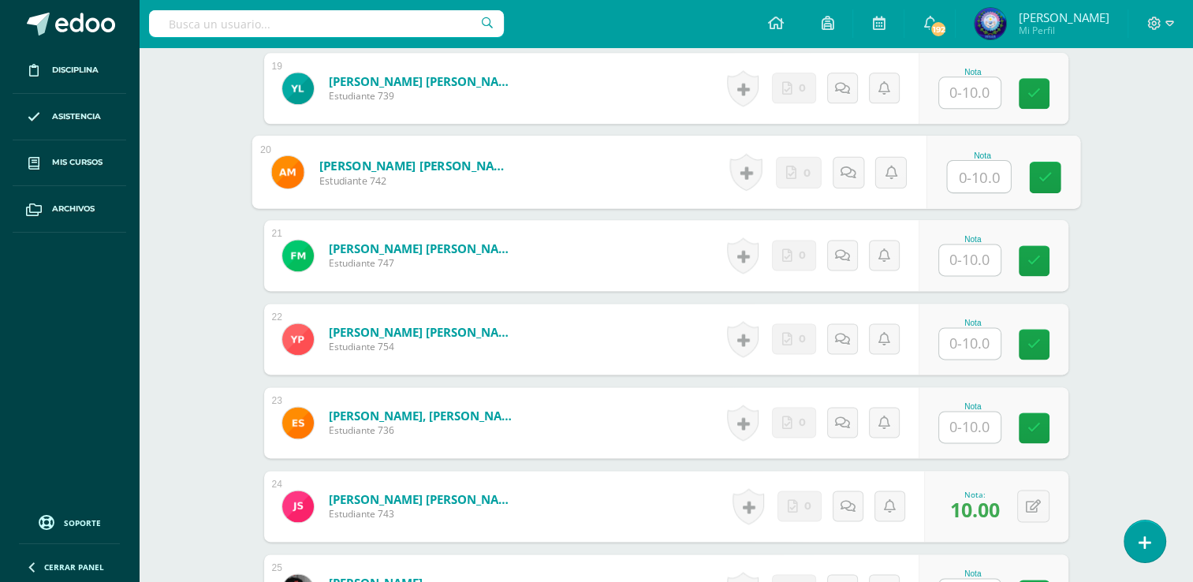
click at [954, 175] on input "text" at bounding box center [978, 177] width 63 height 32
type input "10"
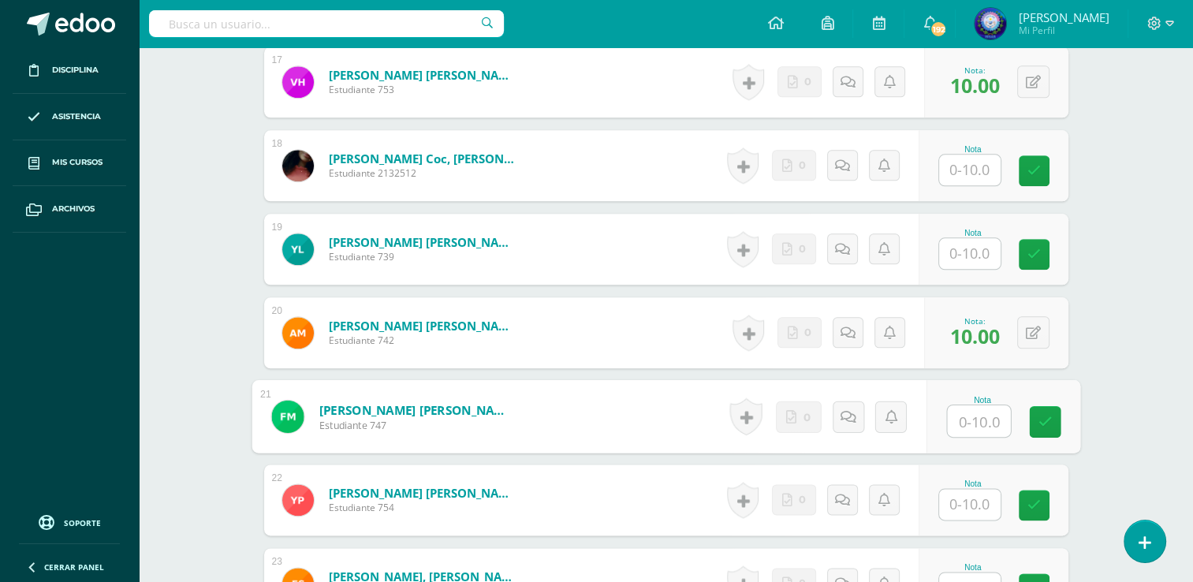
scroll to position [1684, 0]
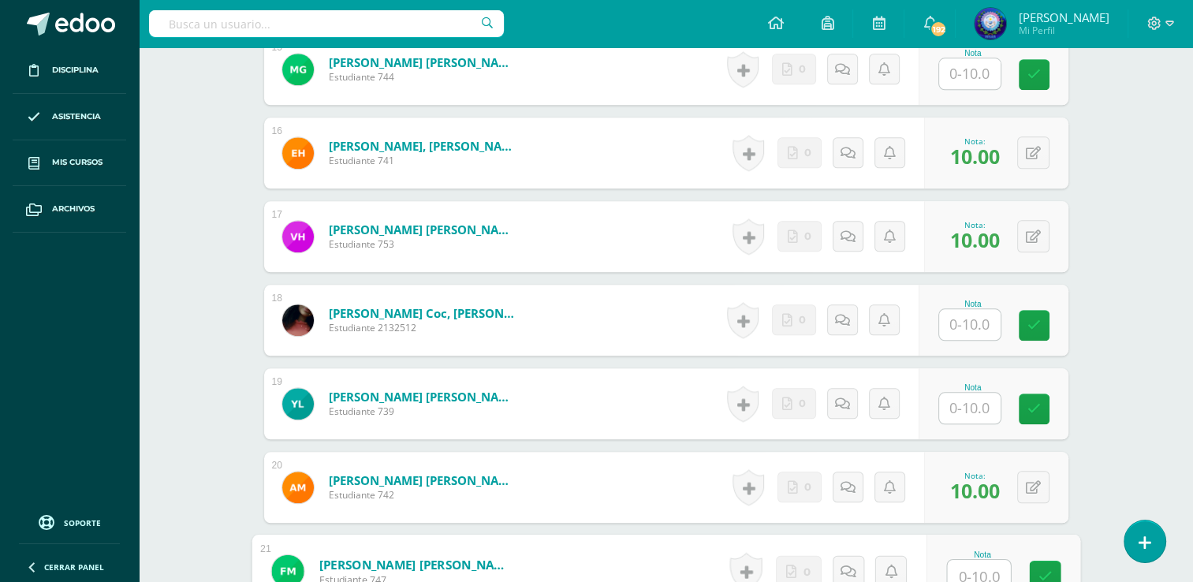
click at [987, 394] on input "text" at bounding box center [969, 408] width 61 height 31
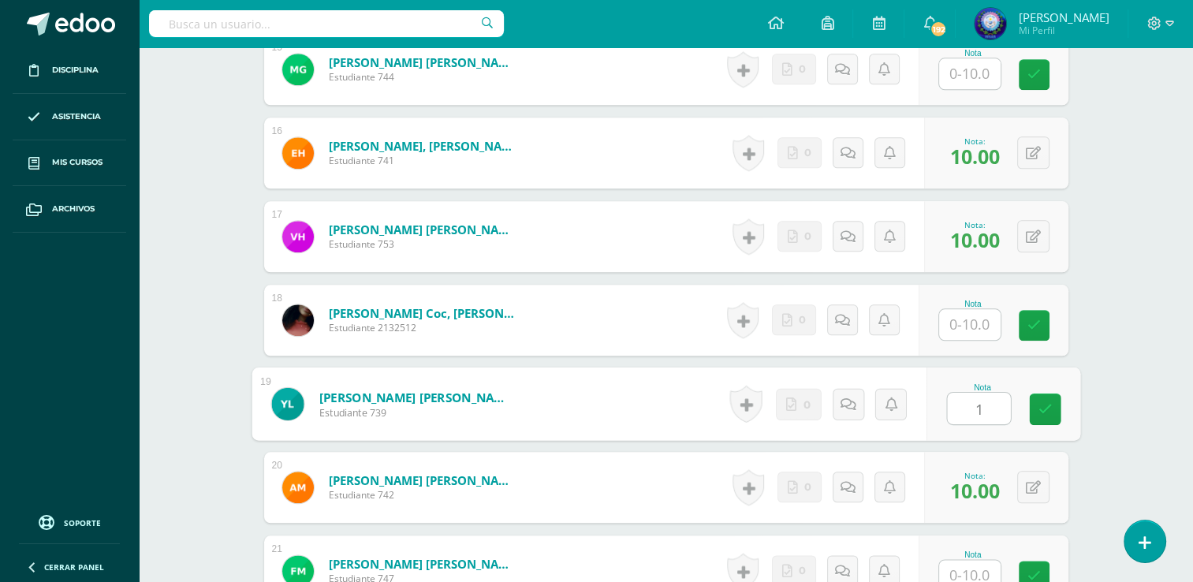
type input "10"
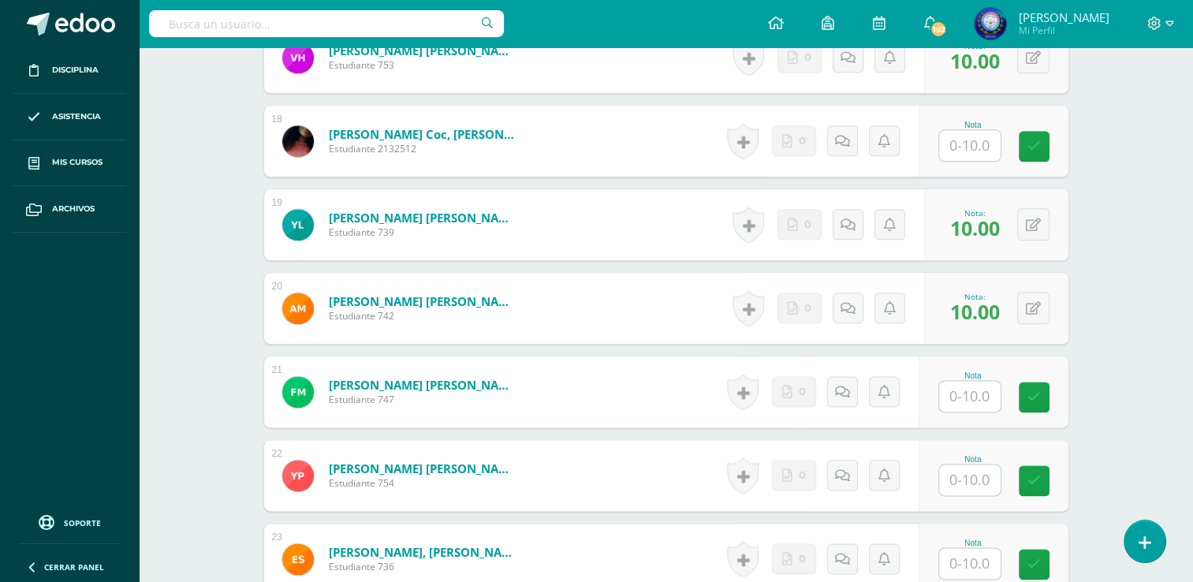
scroll to position [1921, 0]
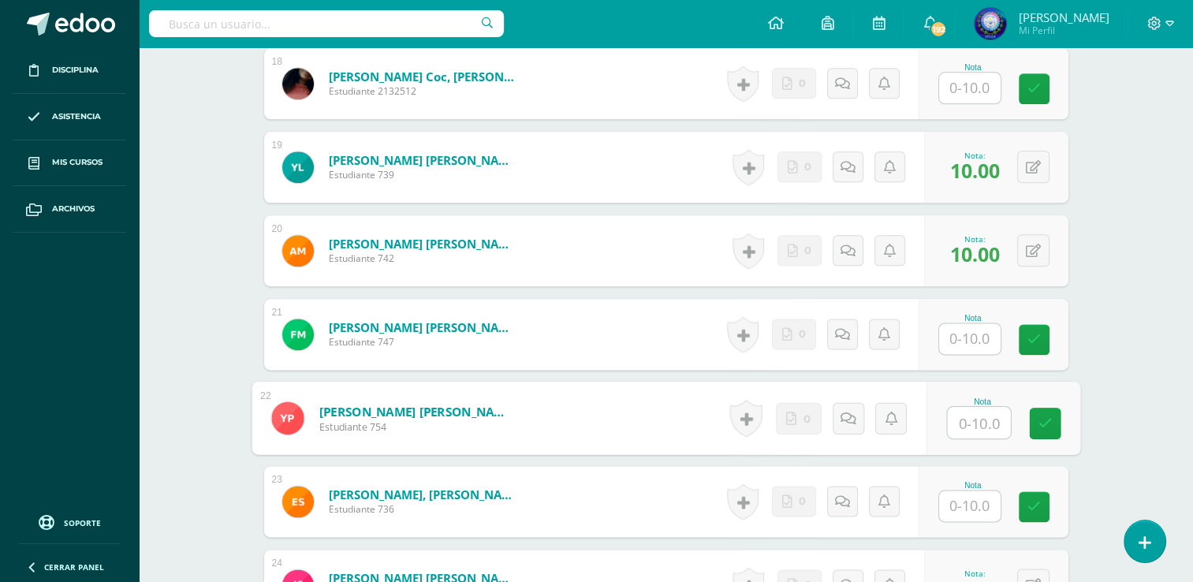
click at [982, 421] on input "text" at bounding box center [978, 423] width 63 height 32
type input "10"
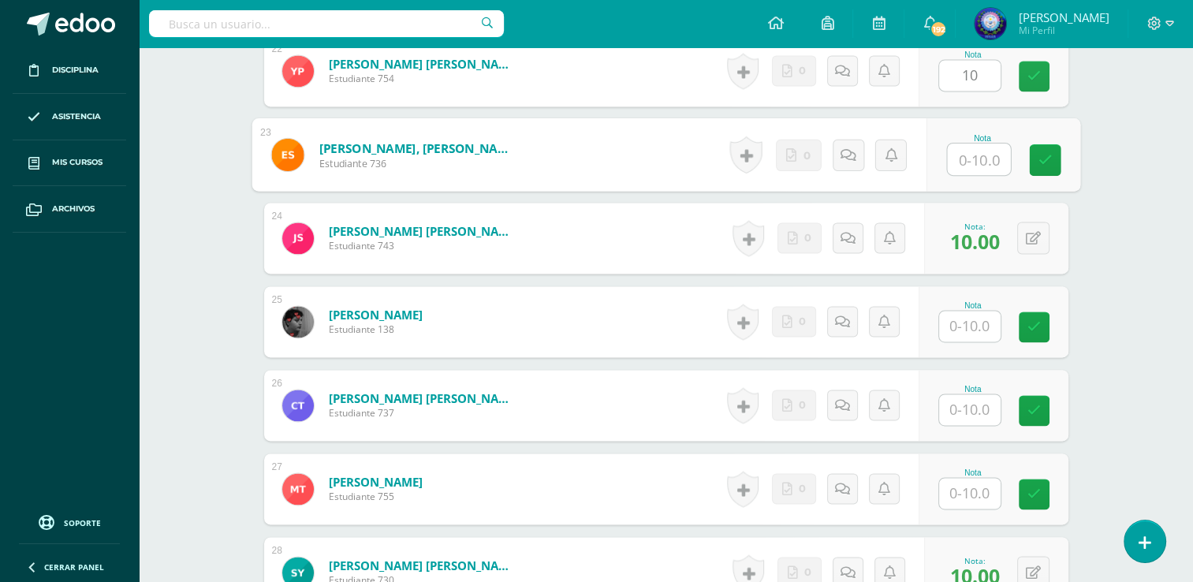
scroll to position [2394, 0]
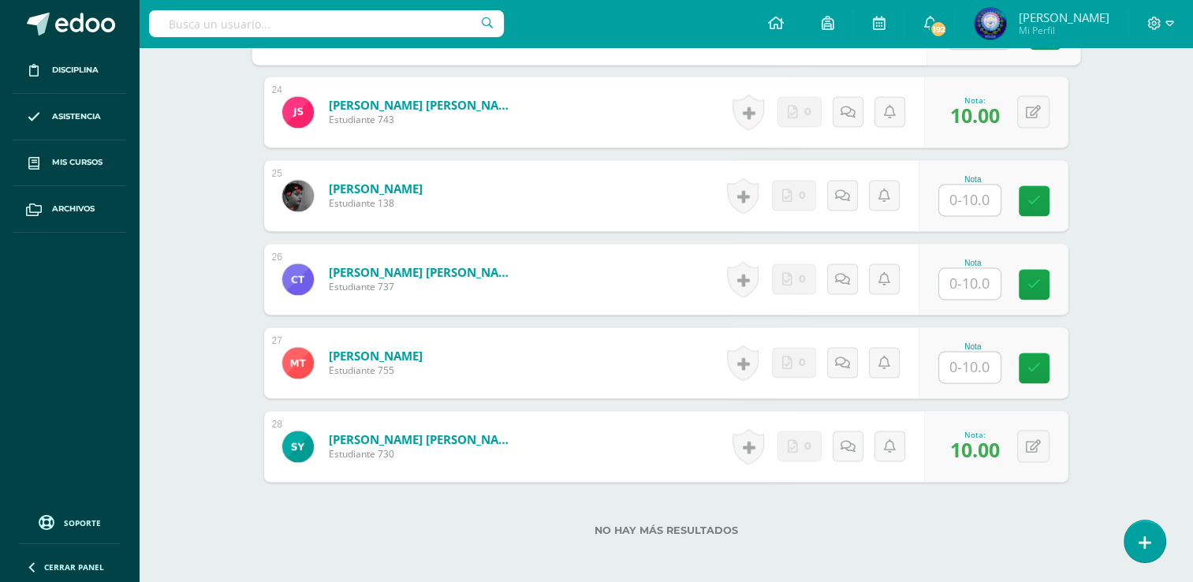
click at [948, 365] on input "text" at bounding box center [969, 367] width 61 height 31
type input "10"
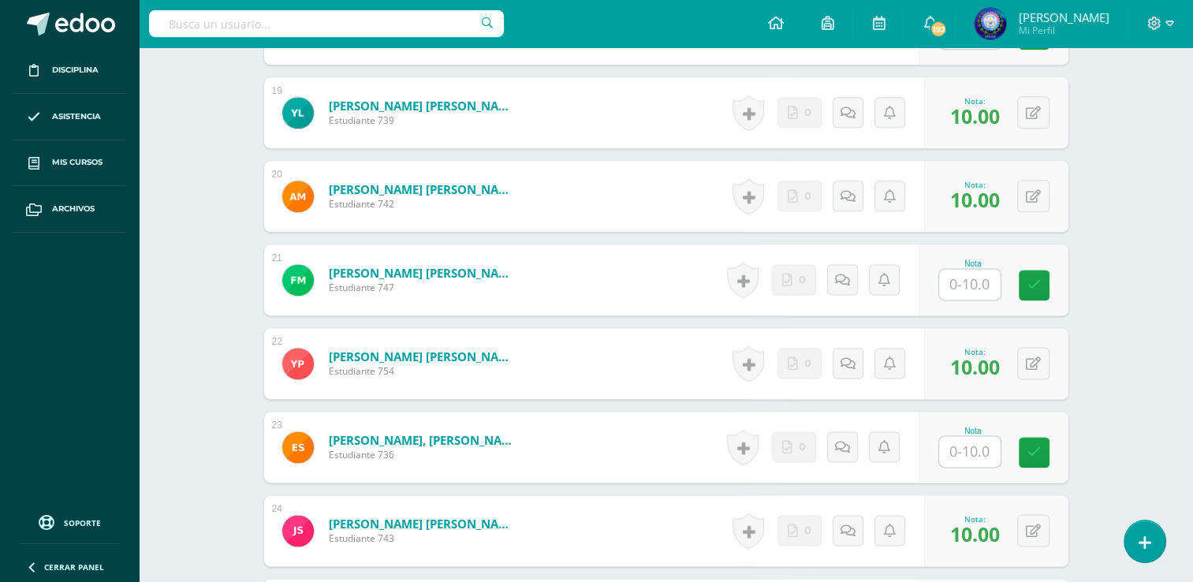
scroll to position [1999, 0]
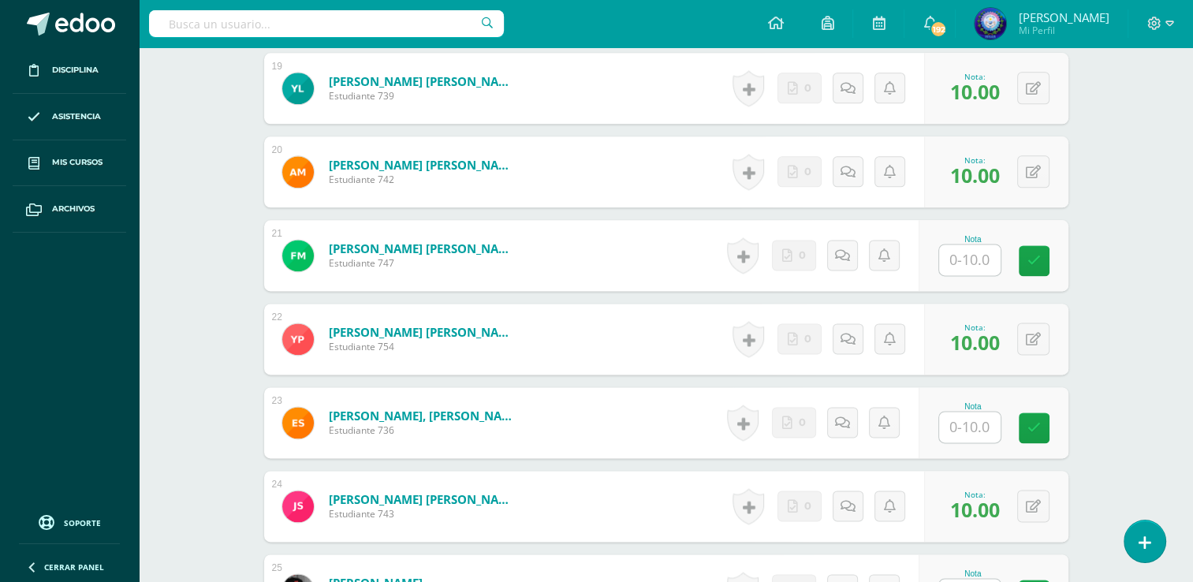
click at [982, 424] on input "text" at bounding box center [969, 427] width 61 height 31
type input "10"
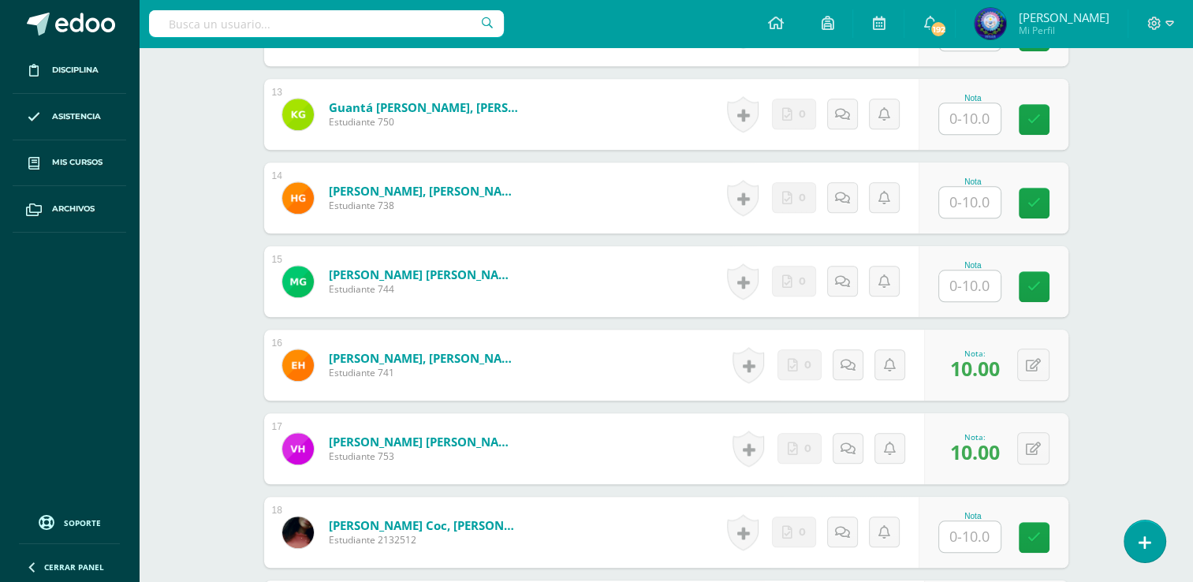
scroll to position [1448, 0]
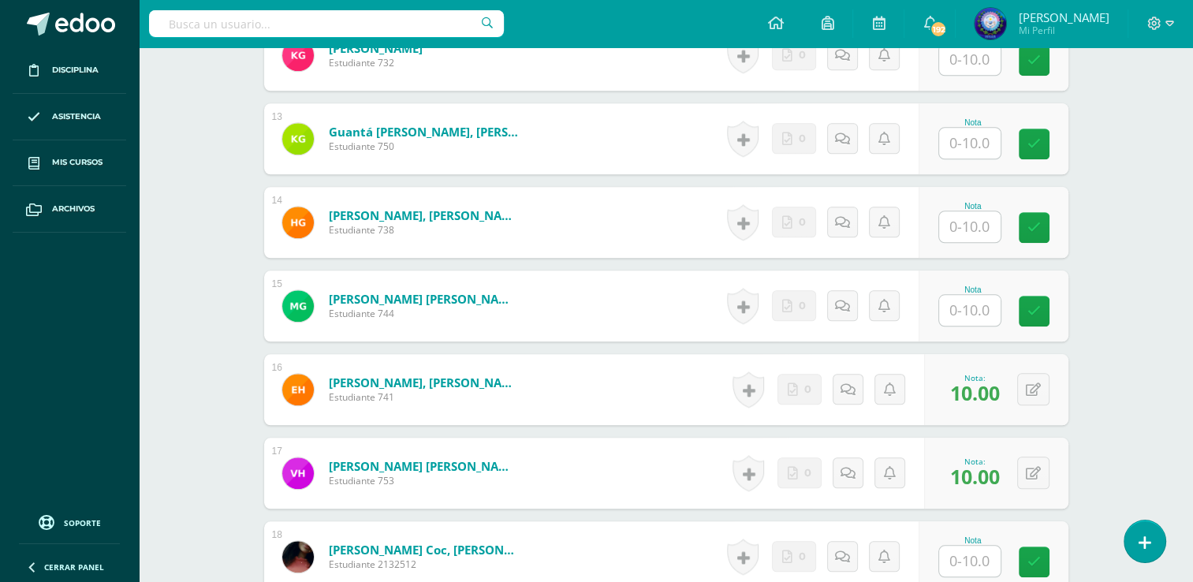
click at [989, 143] on input "text" at bounding box center [969, 143] width 61 height 31
type input "10"
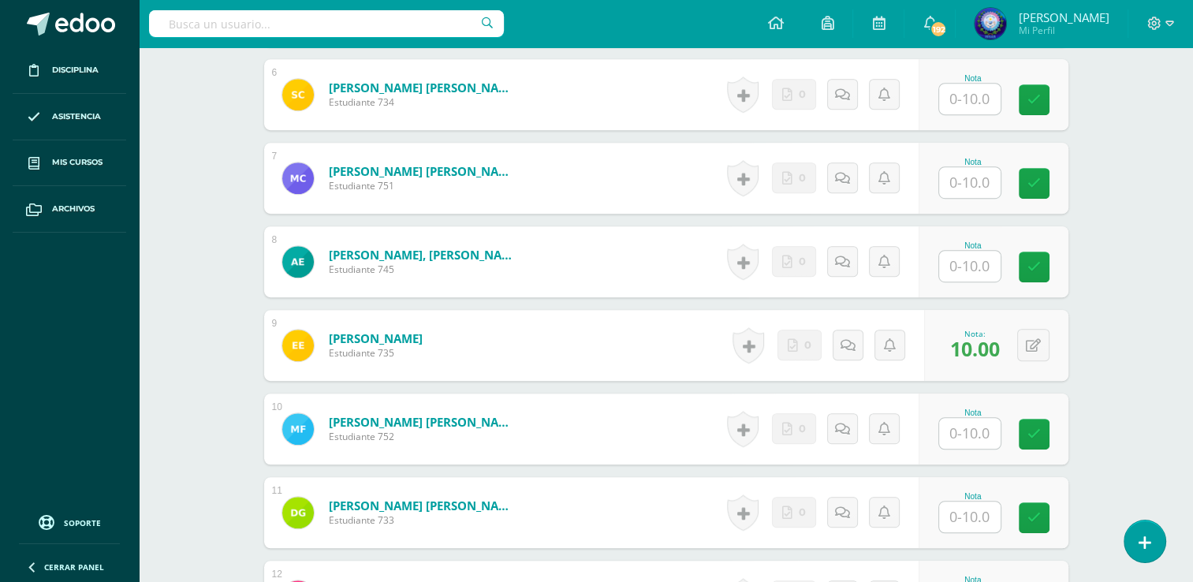
scroll to position [896, 0]
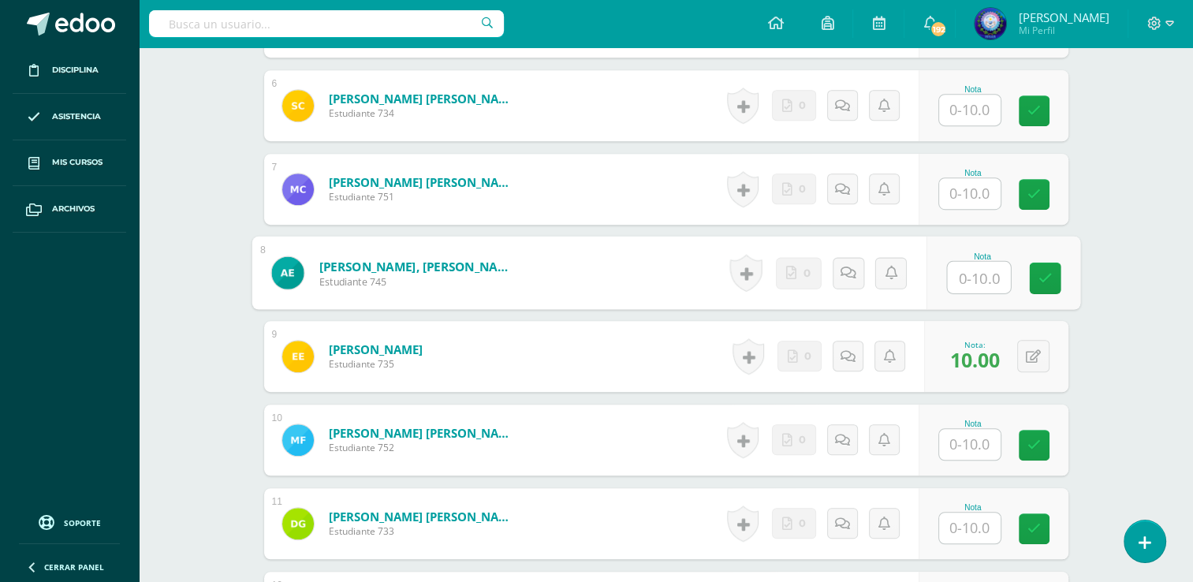
click at [971, 278] on input "text" at bounding box center [978, 278] width 63 height 32
type input "10"
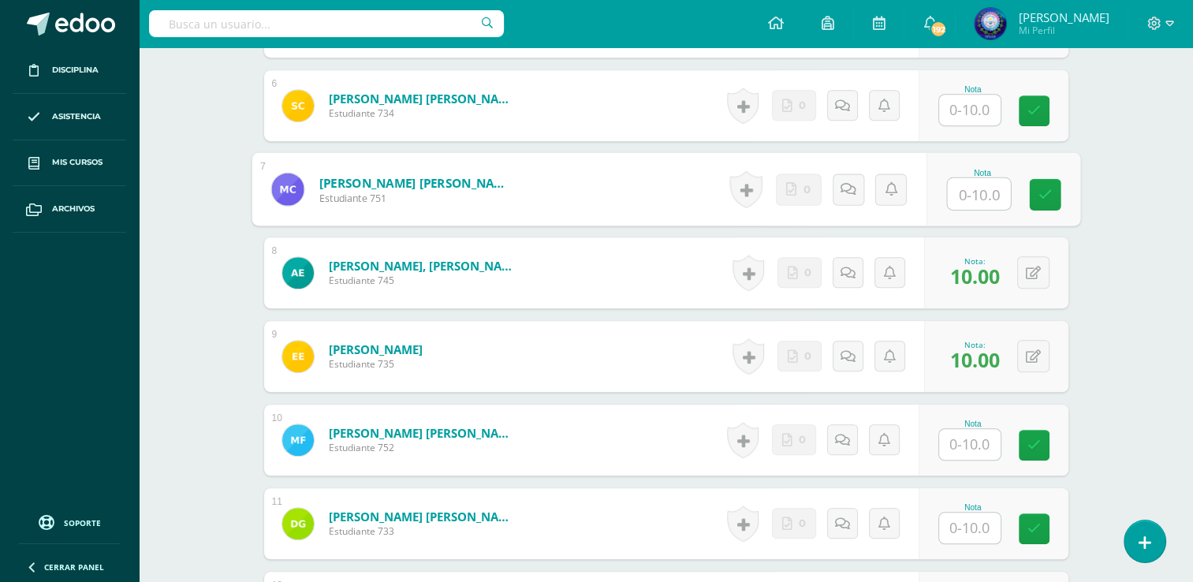
click at [959, 193] on input "text" at bounding box center [978, 194] width 63 height 32
type input "10"
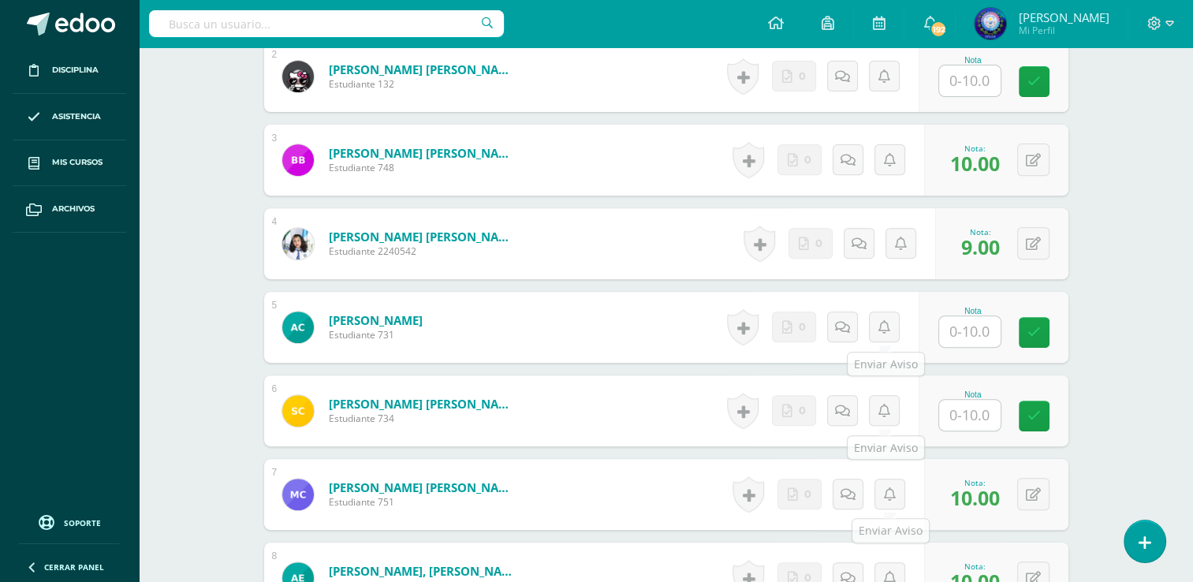
scroll to position [580, 0]
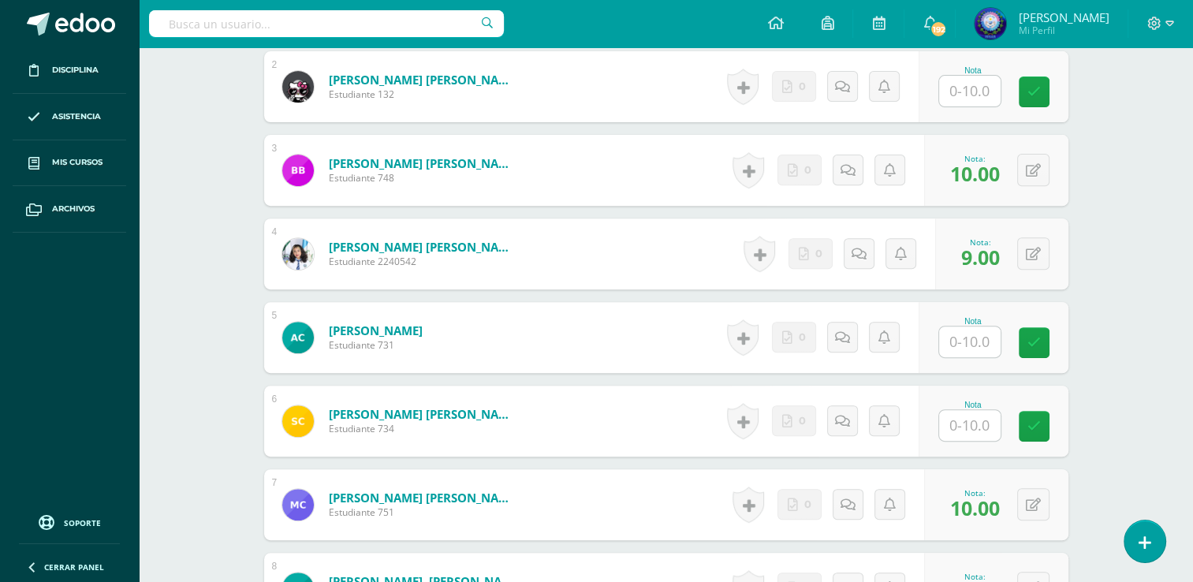
click at [963, 418] on input "text" at bounding box center [969, 425] width 61 height 31
type input "10"
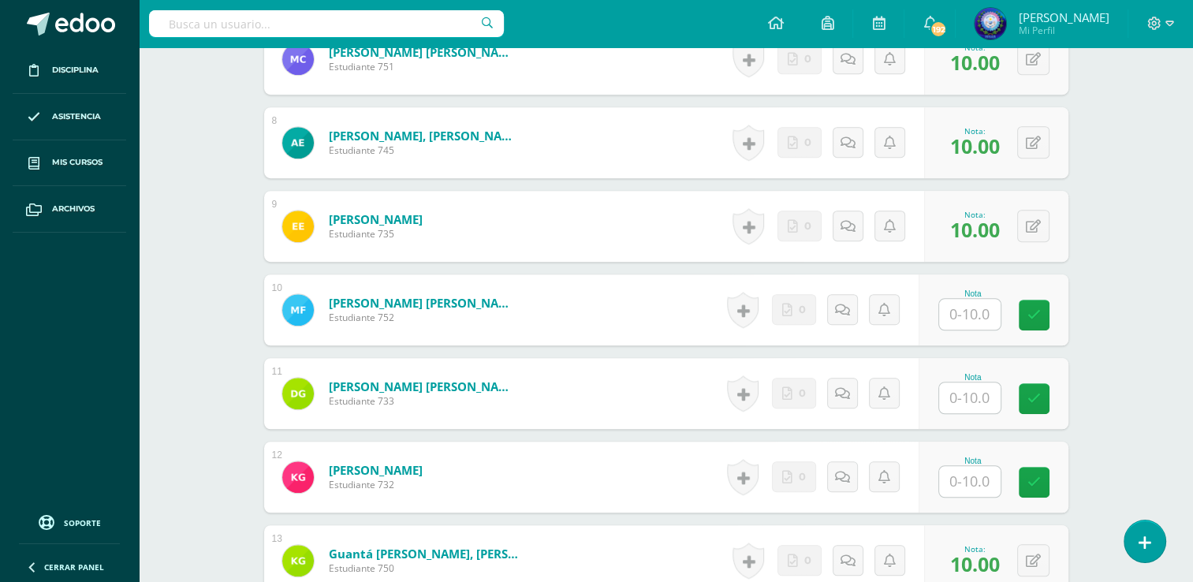
scroll to position [1053, 0]
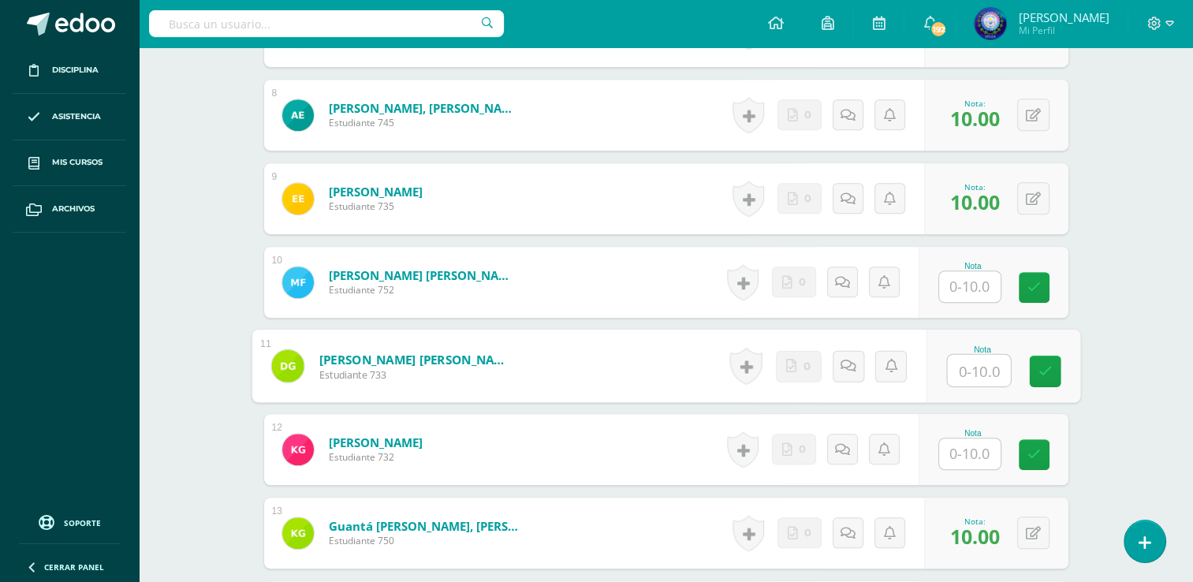
click at [980, 363] on input "text" at bounding box center [978, 371] width 63 height 32
type input "10"
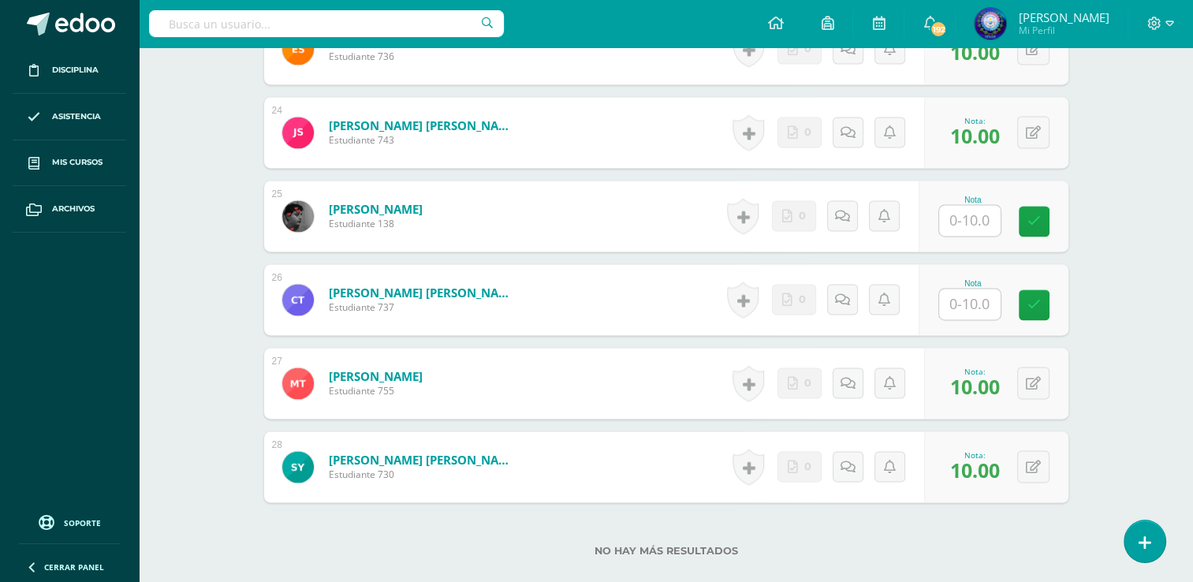
scroll to position [2472, 0]
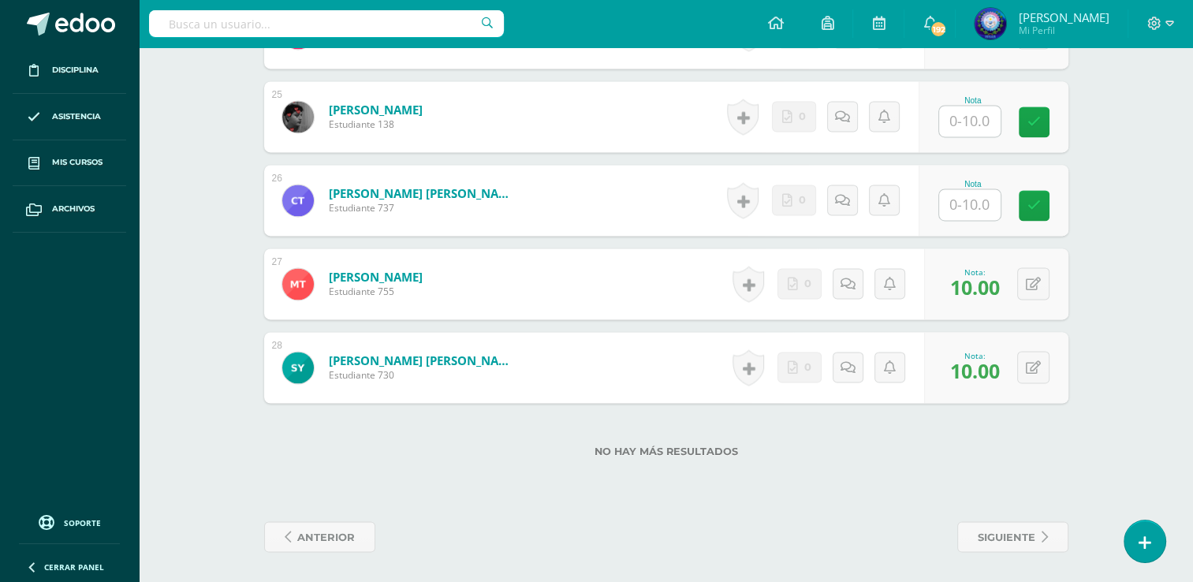
click at [941, 200] on div "Nota" at bounding box center [993, 200] width 150 height 71
type input "10"
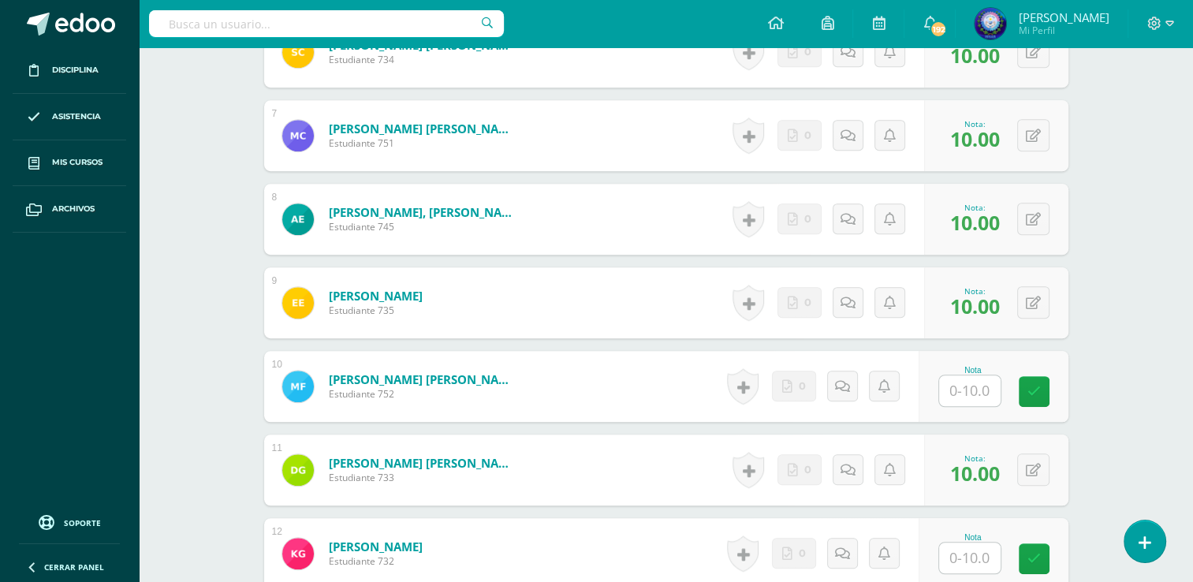
scroll to position [1053, 0]
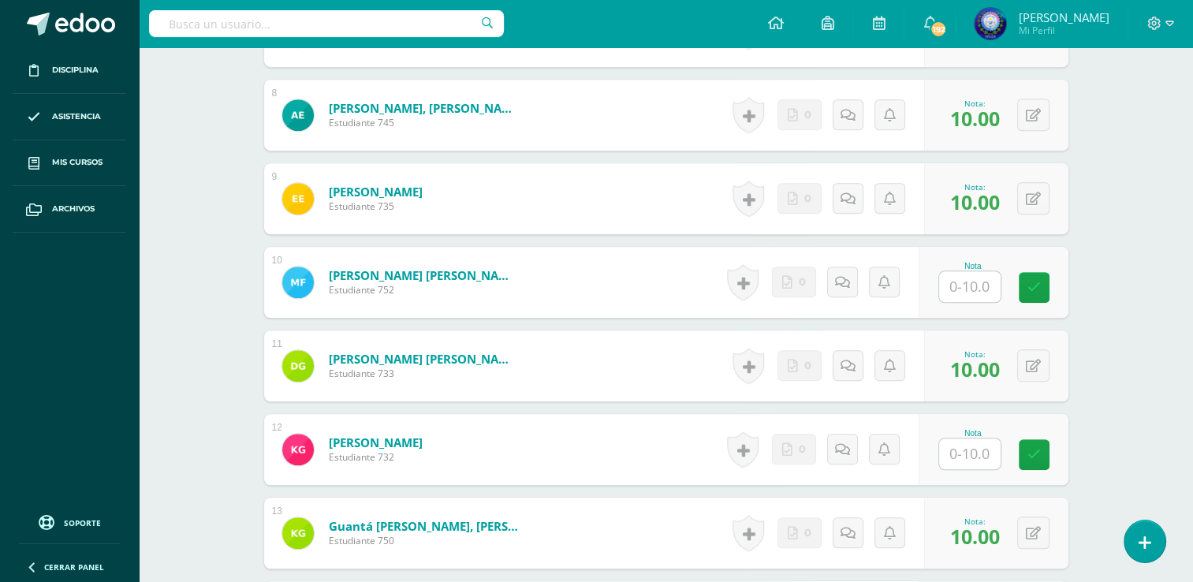
click at [955, 457] on input "text" at bounding box center [969, 453] width 61 height 31
type input "10"
drag, startPoint x: 926, startPoint y: 377, endPoint x: 1012, endPoint y: 448, distance: 110.8
click at [927, 374] on div "0 Logros Logros obtenidos Aún no hay logros agregados Nota: 10.00" at bounding box center [996, 365] width 144 height 71
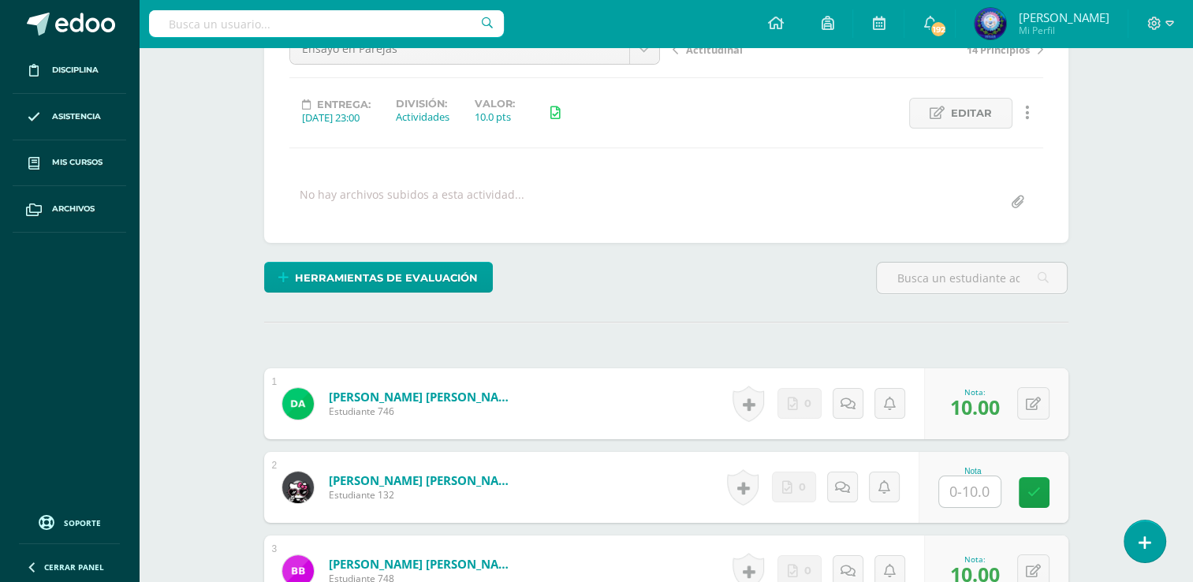
scroll to position [344, 0]
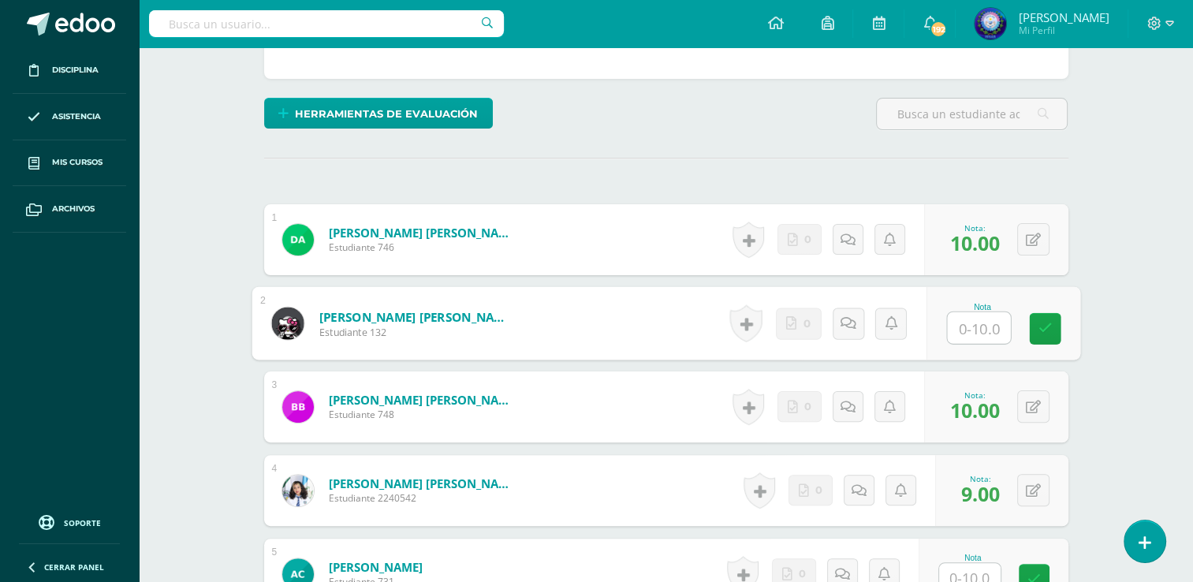
click at [971, 335] on input "text" at bounding box center [978, 328] width 63 height 32
type input "5"
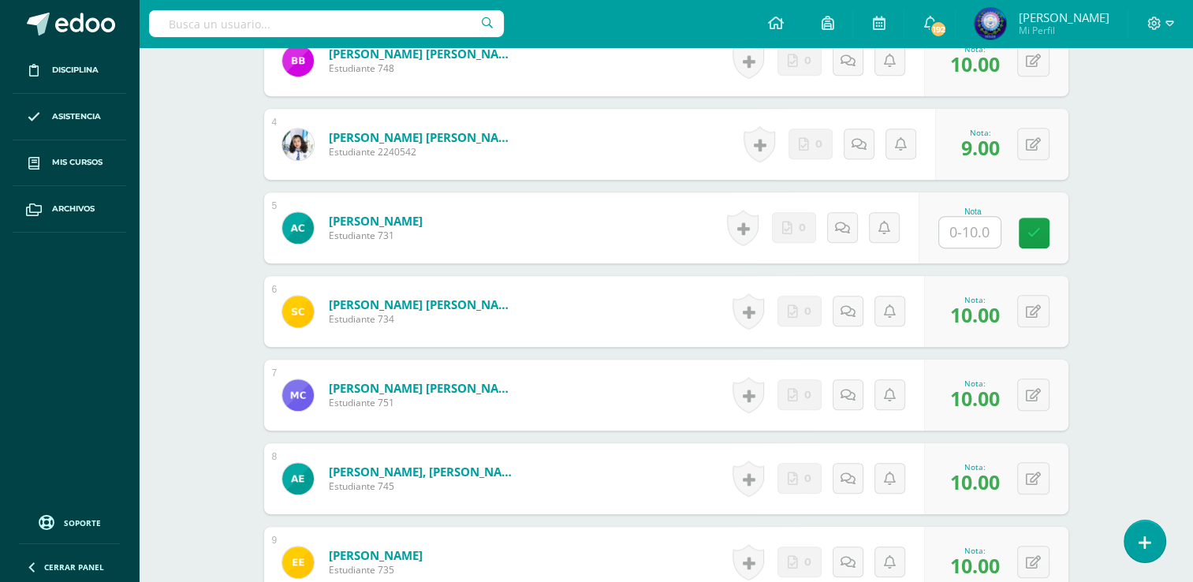
scroll to position [738, 0]
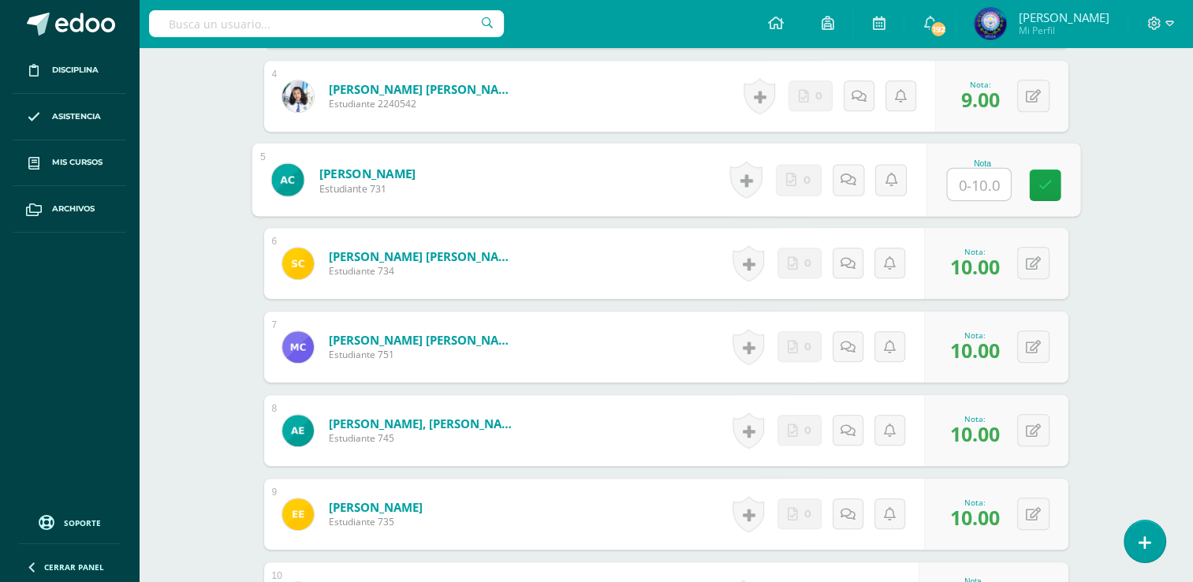
click at [956, 178] on input "text" at bounding box center [978, 185] width 63 height 32
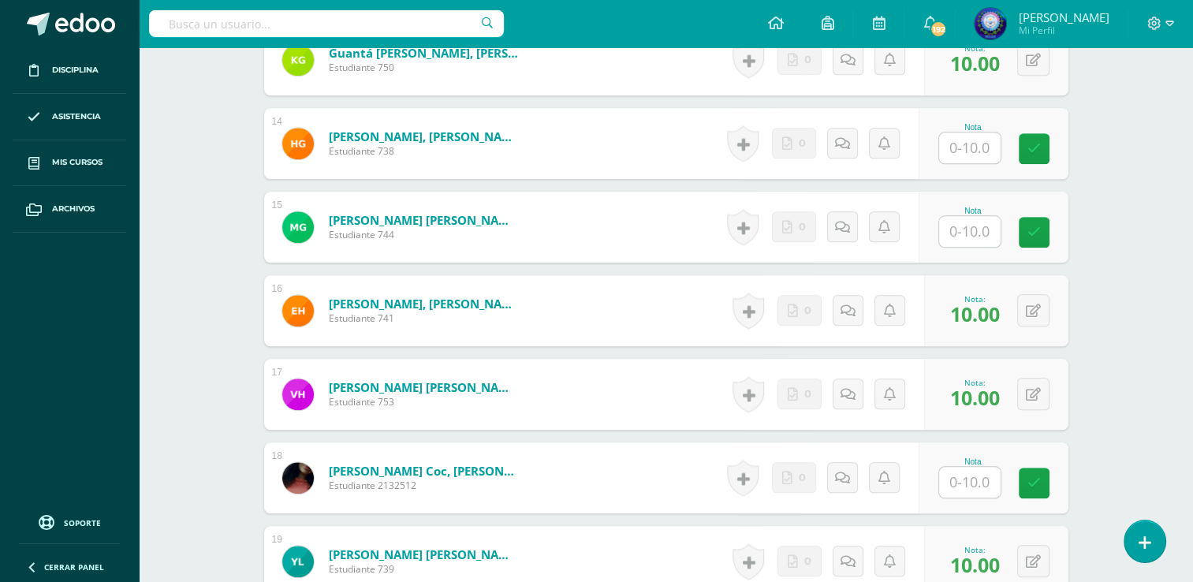
scroll to position [1684, 0]
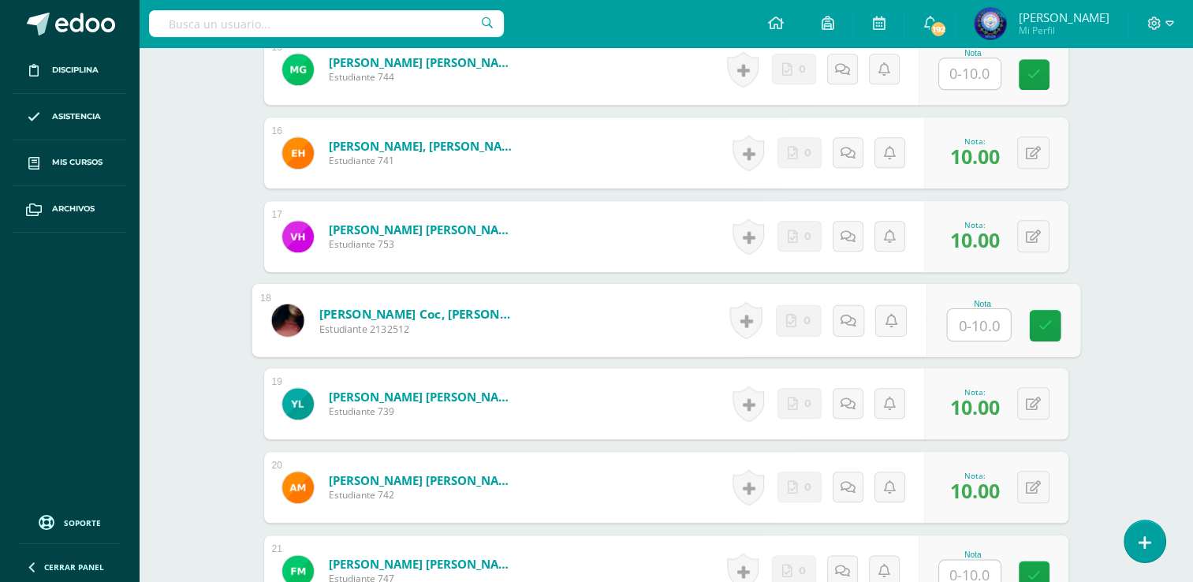
click at [984, 323] on input "text" at bounding box center [978, 325] width 63 height 32
type input "5"
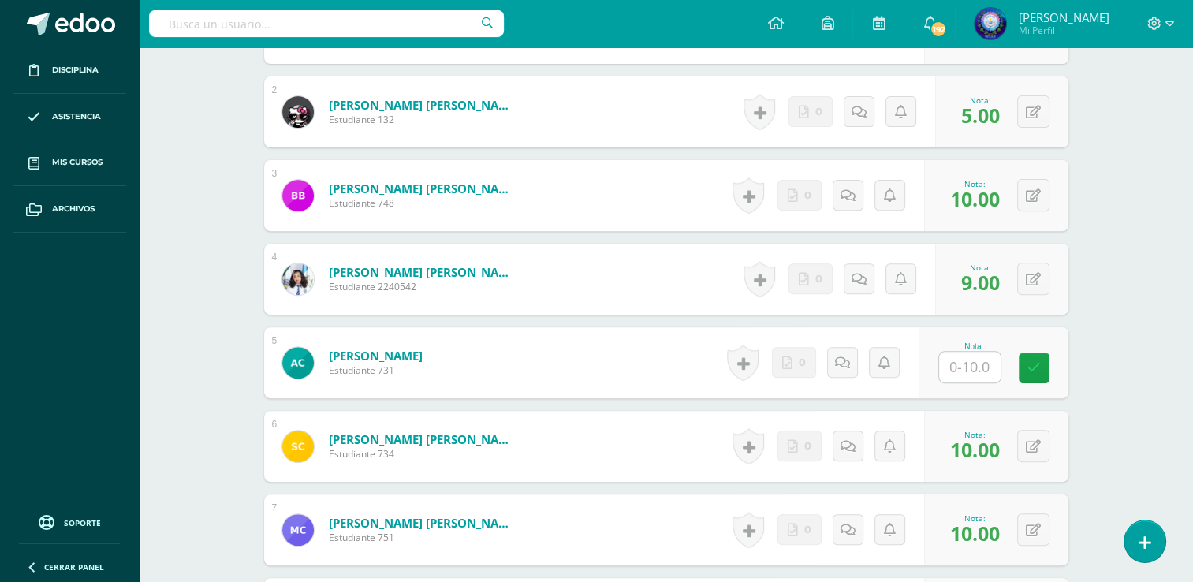
scroll to position [659, 0]
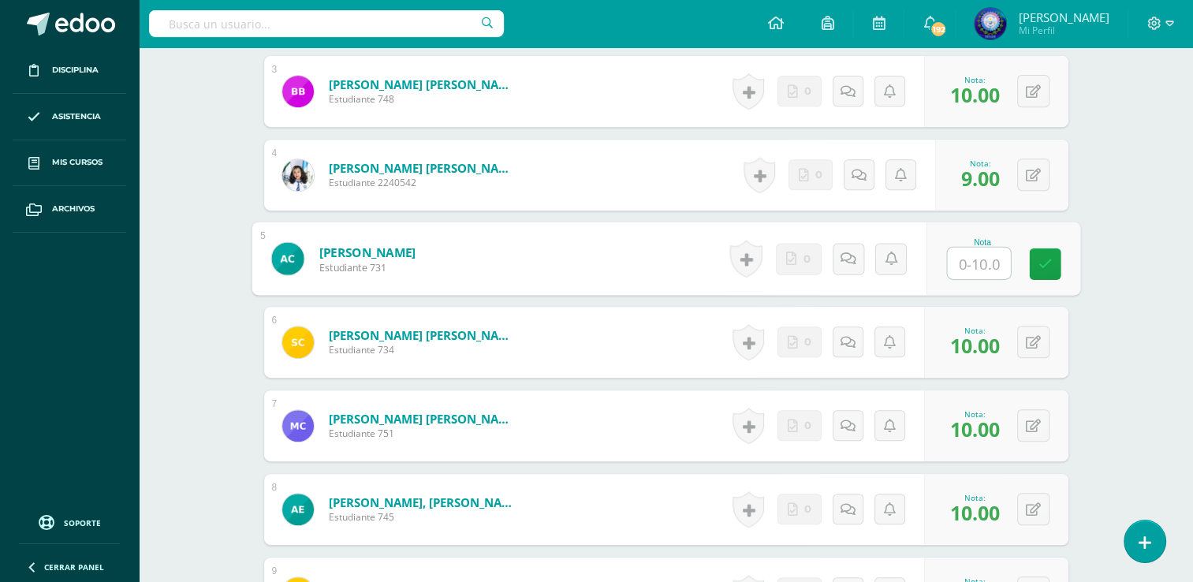
click at [964, 255] on input "text" at bounding box center [978, 264] width 63 height 32
type input "0"
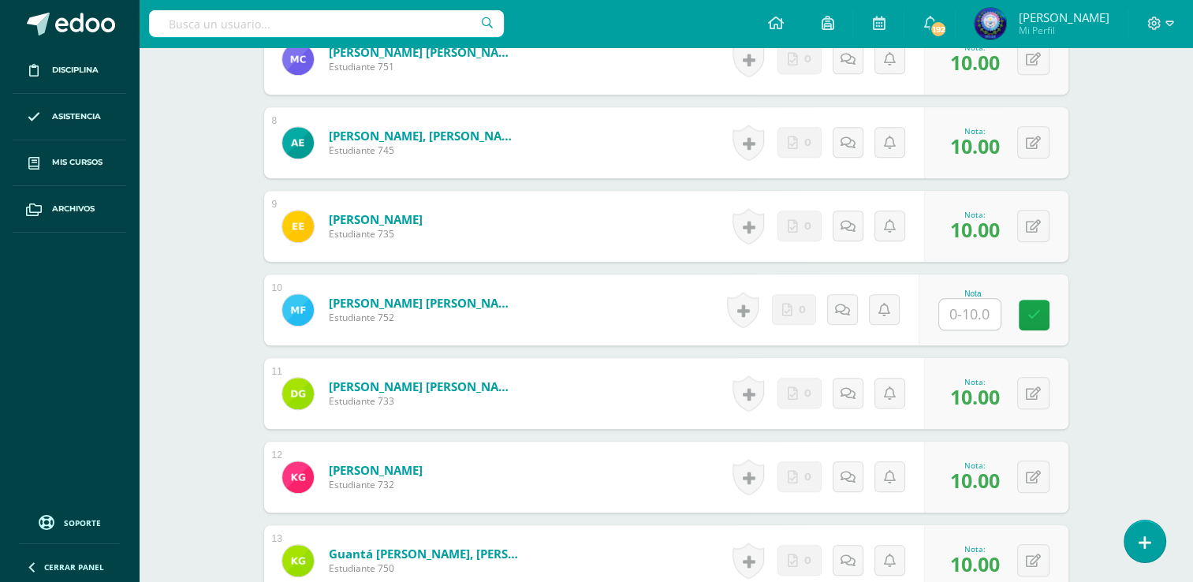
scroll to position [1053, 0]
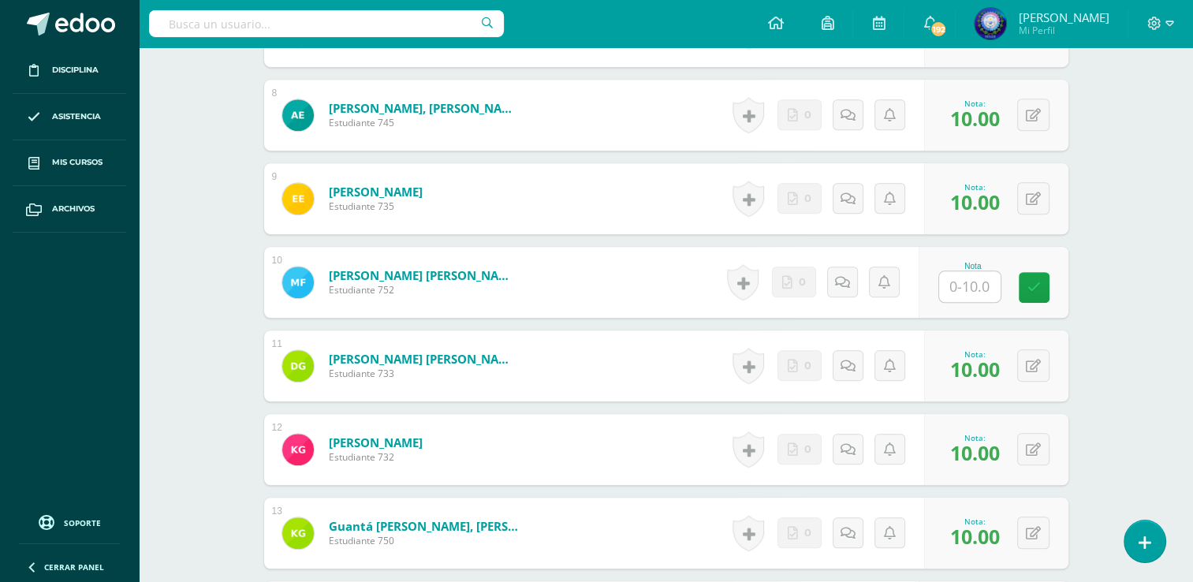
click at [965, 281] on input "text" at bounding box center [969, 286] width 61 height 31
type input "0"
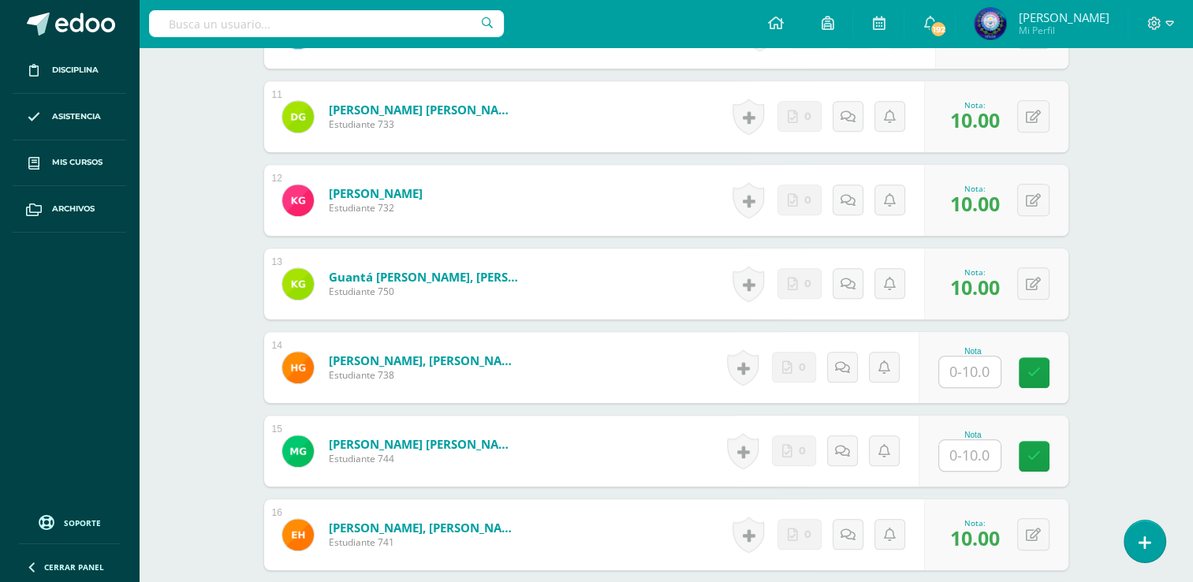
scroll to position [1369, 0]
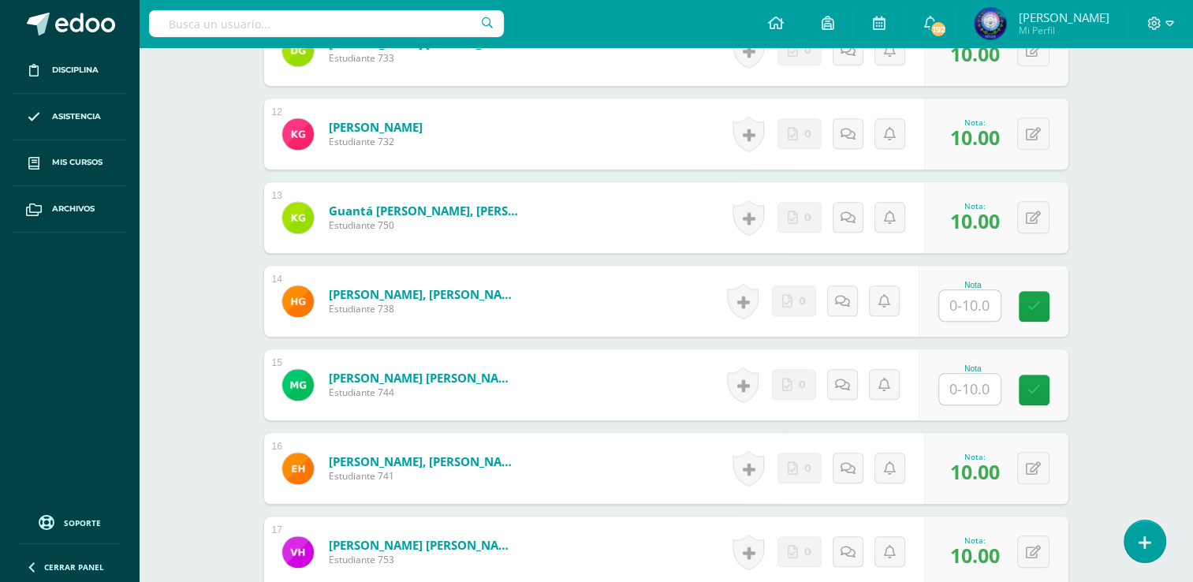
click at [989, 282] on div "Nota" at bounding box center [972, 285] width 69 height 9
click at [974, 298] on input "text" at bounding box center [969, 305] width 61 height 31
type input "0"
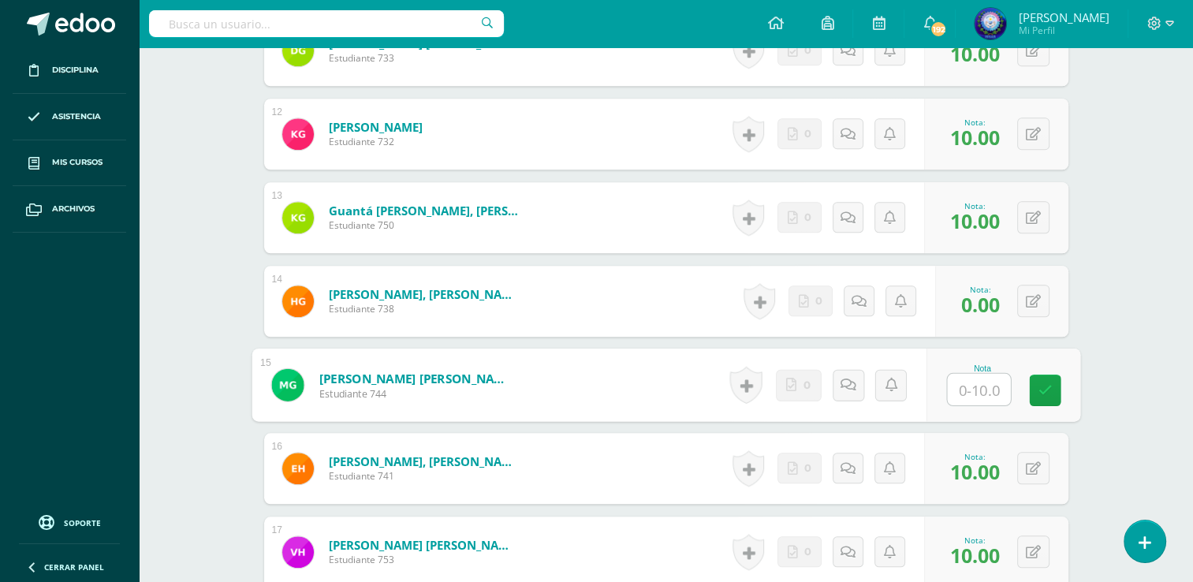
type input "0"
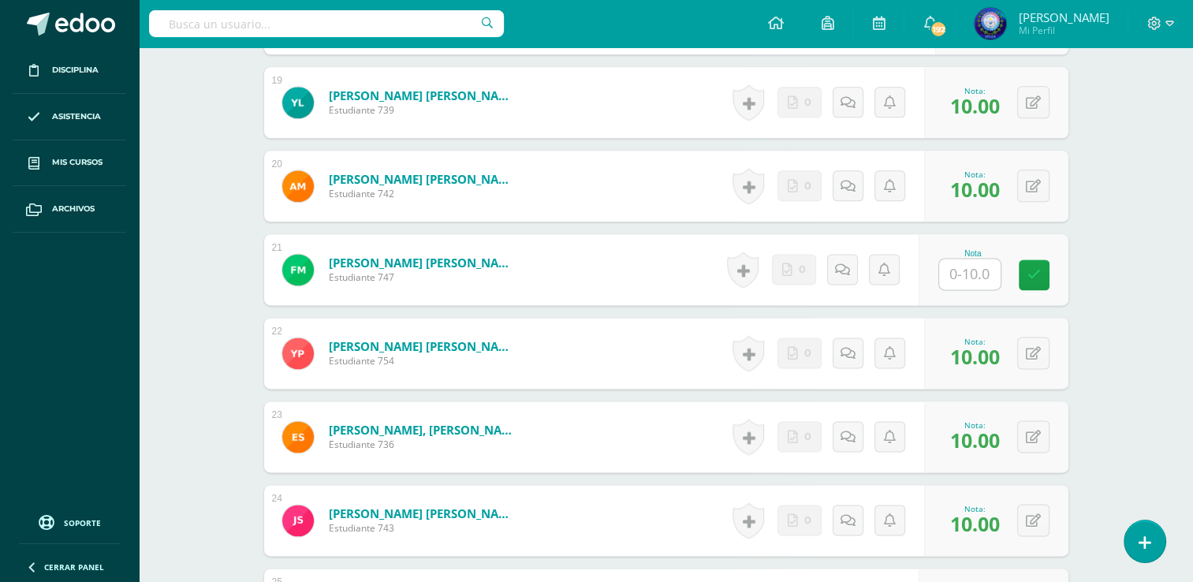
scroll to position [1999, 0]
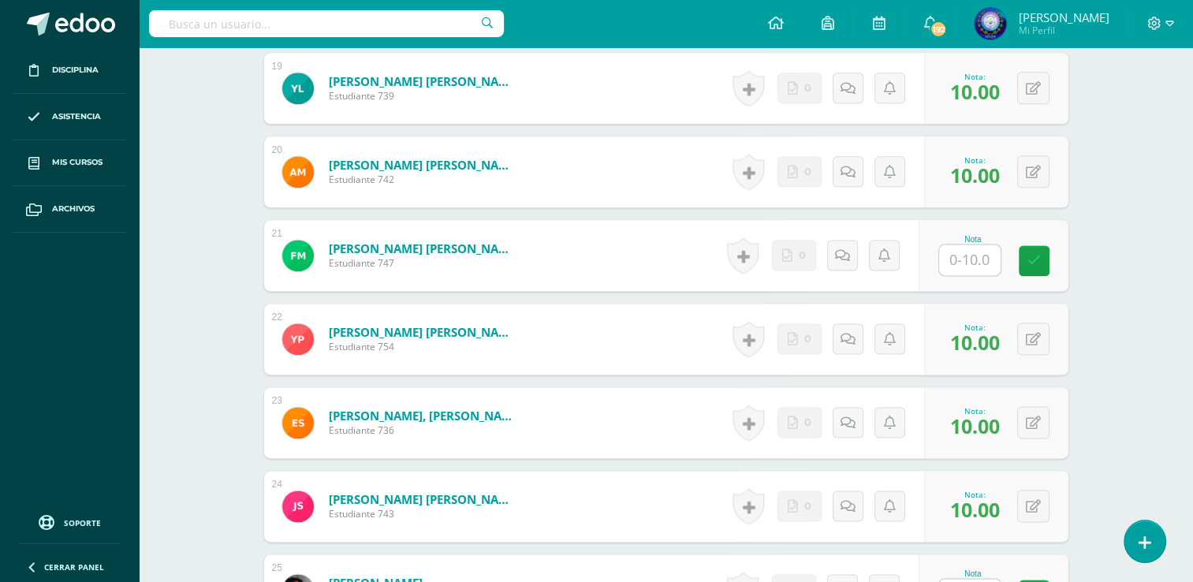
click at [975, 277] on div "Nota" at bounding box center [993, 255] width 150 height 71
click at [974, 258] on input "text" at bounding box center [969, 259] width 61 height 31
type input "0"
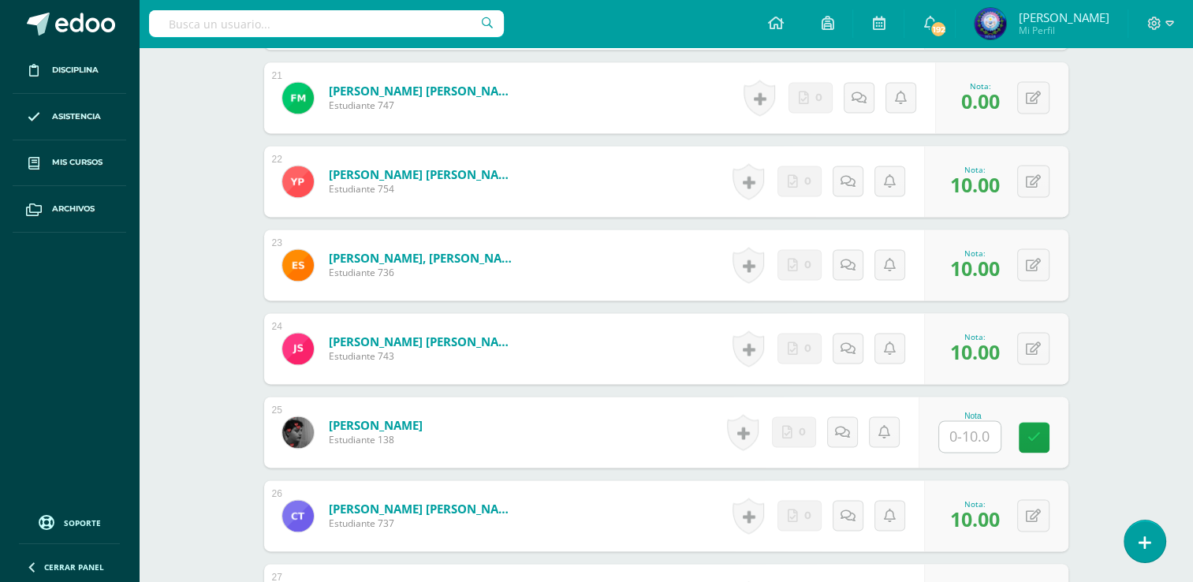
scroll to position [2315, 0]
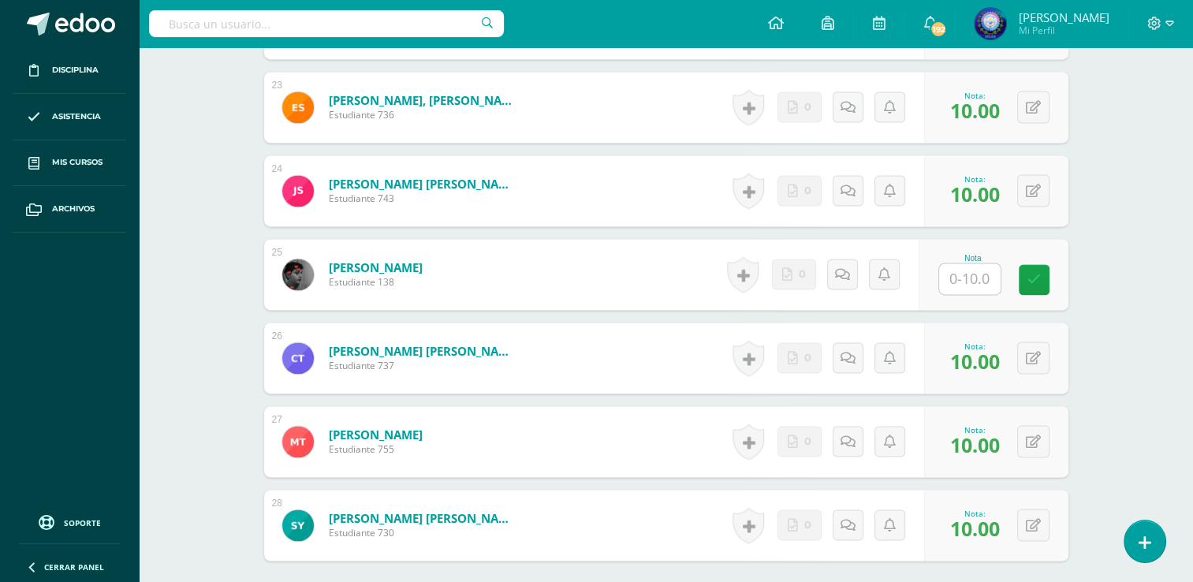
click at [977, 263] on input "text" at bounding box center [969, 278] width 61 height 31
type input "0"
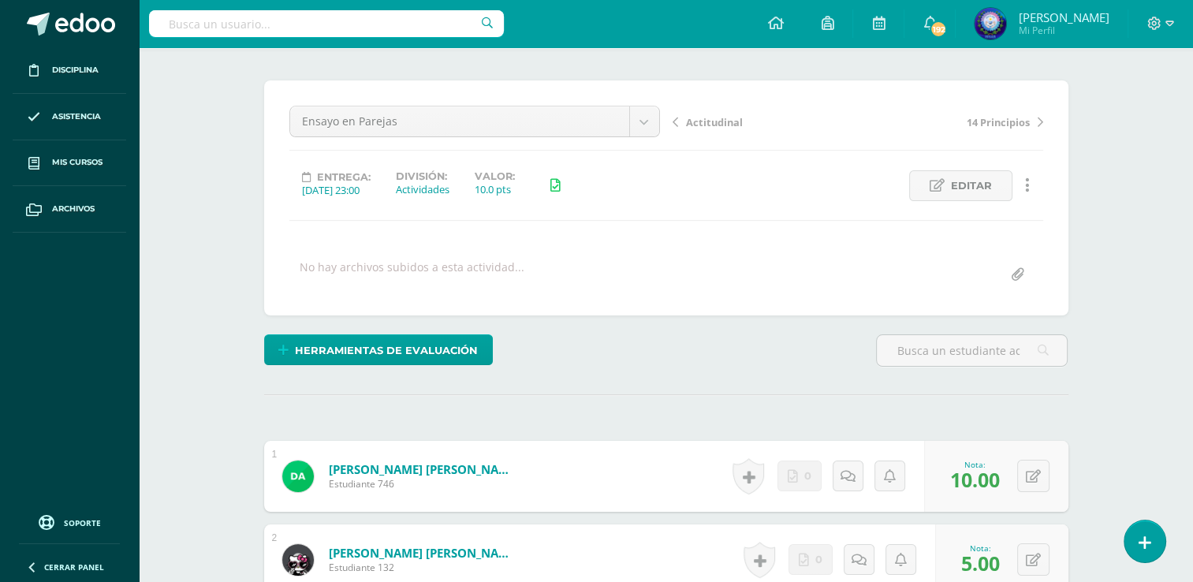
scroll to position [0, 0]
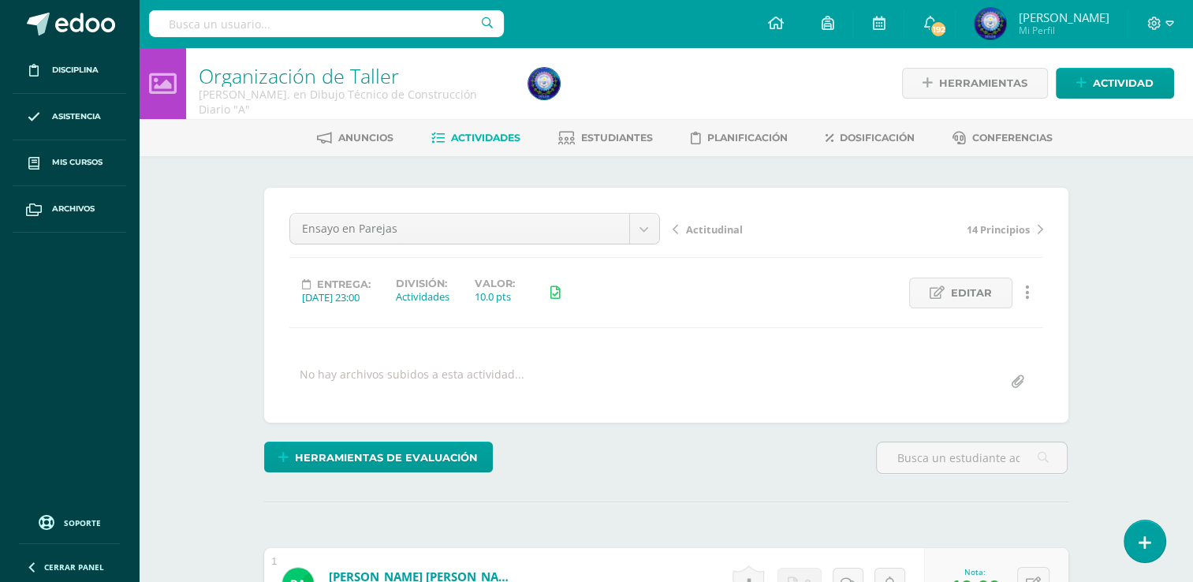
click at [496, 138] on span "Actividades" at bounding box center [485, 138] width 69 height 12
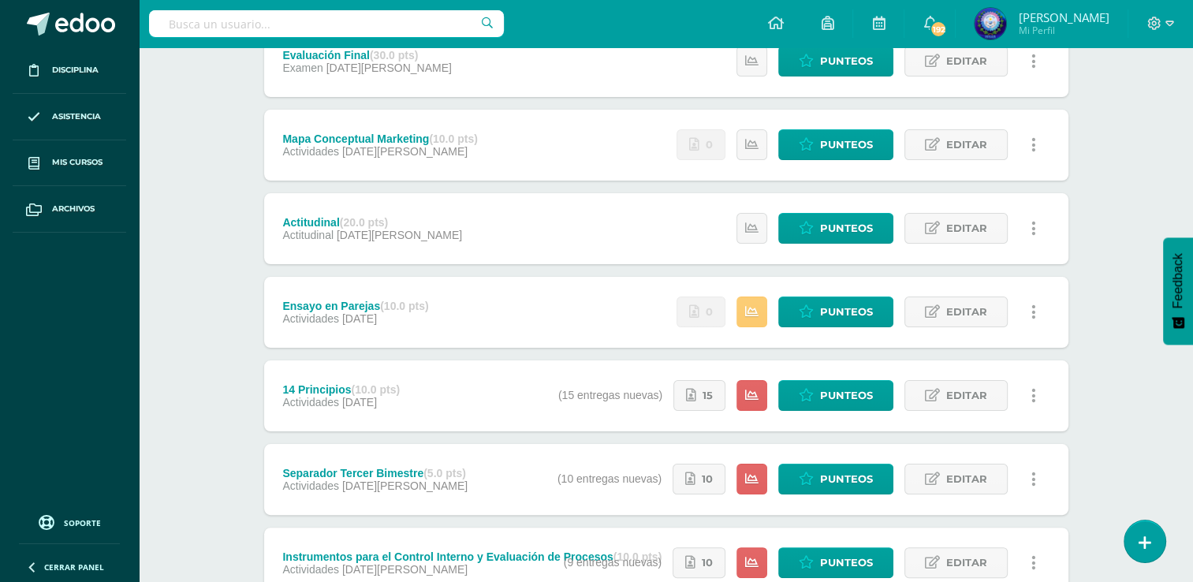
scroll to position [315, 0]
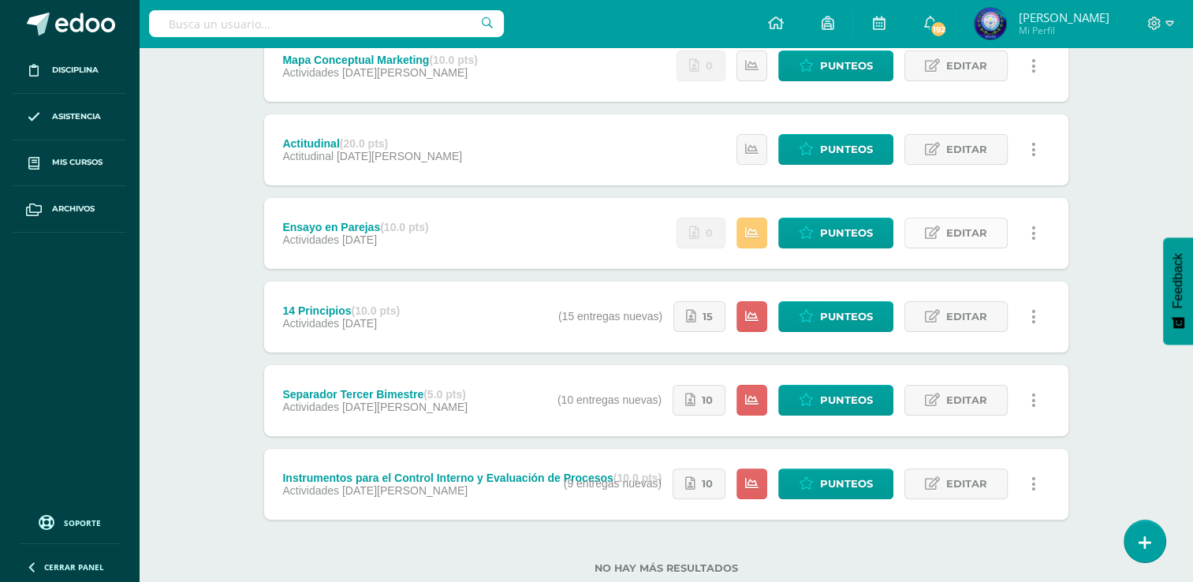
click at [929, 238] on icon at bounding box center [932, 232] width 15 height 13
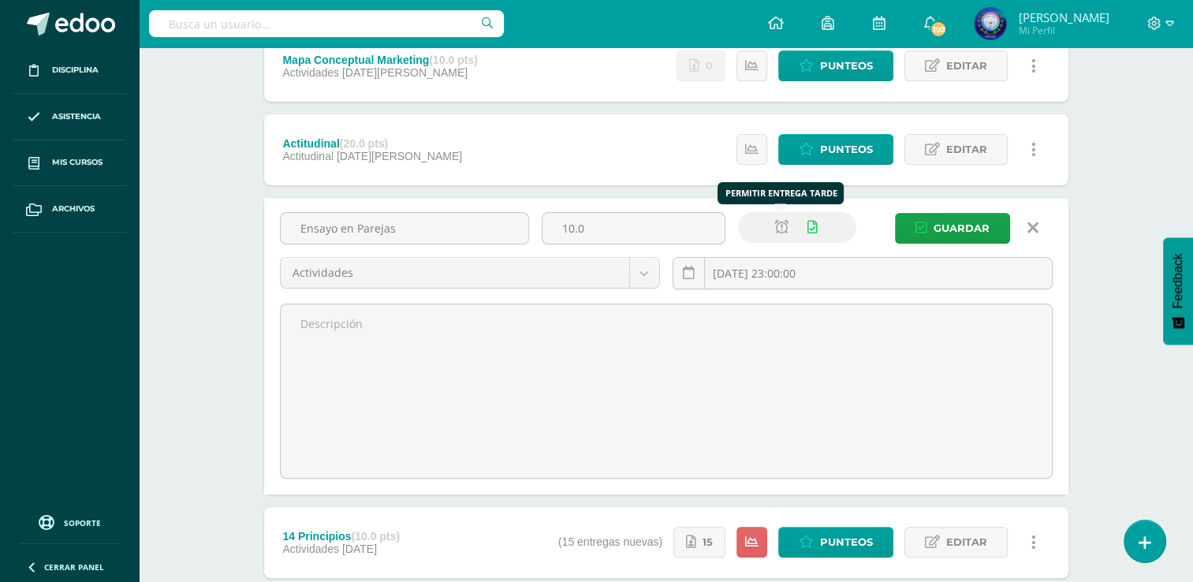
click at [784, 238] on link at bounding box center [781, 227] width 31 height 31
click at [943, 223] on span "Guardar" at bounding box center [961, 228] width 56 height 29
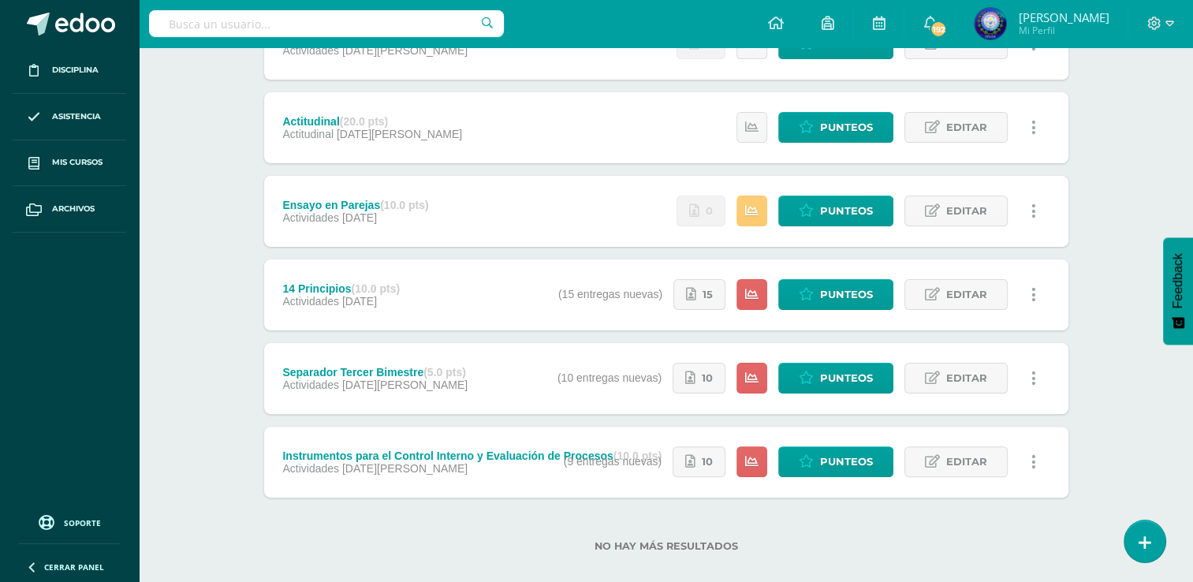
scroll to position [357, 0]
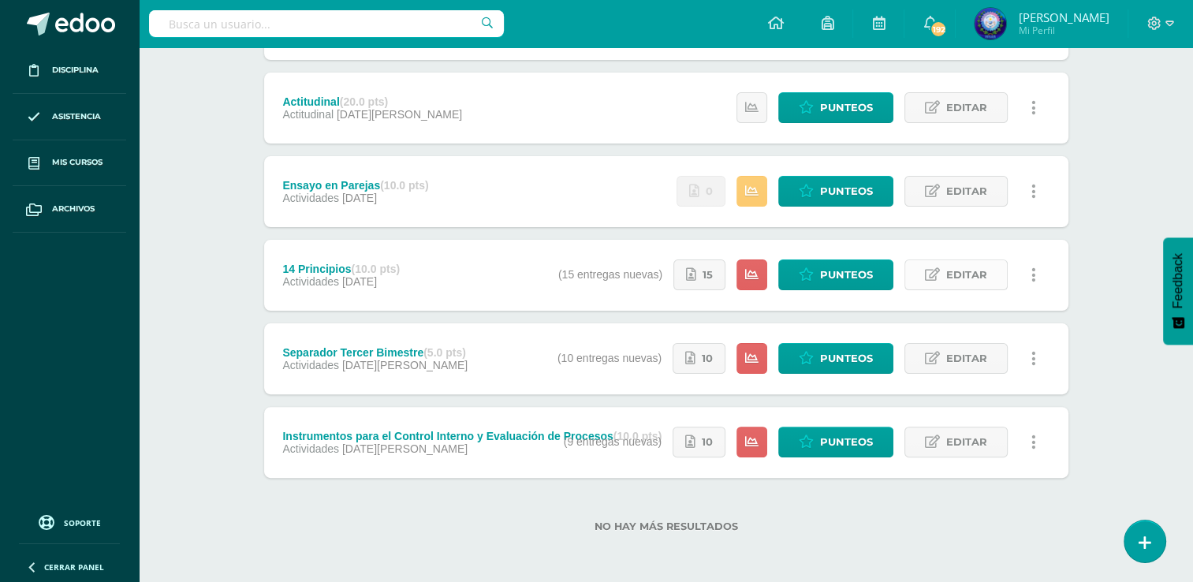
click at [949, 275] on span "Editar" at bounding box center [966, 274] width 41 height 29
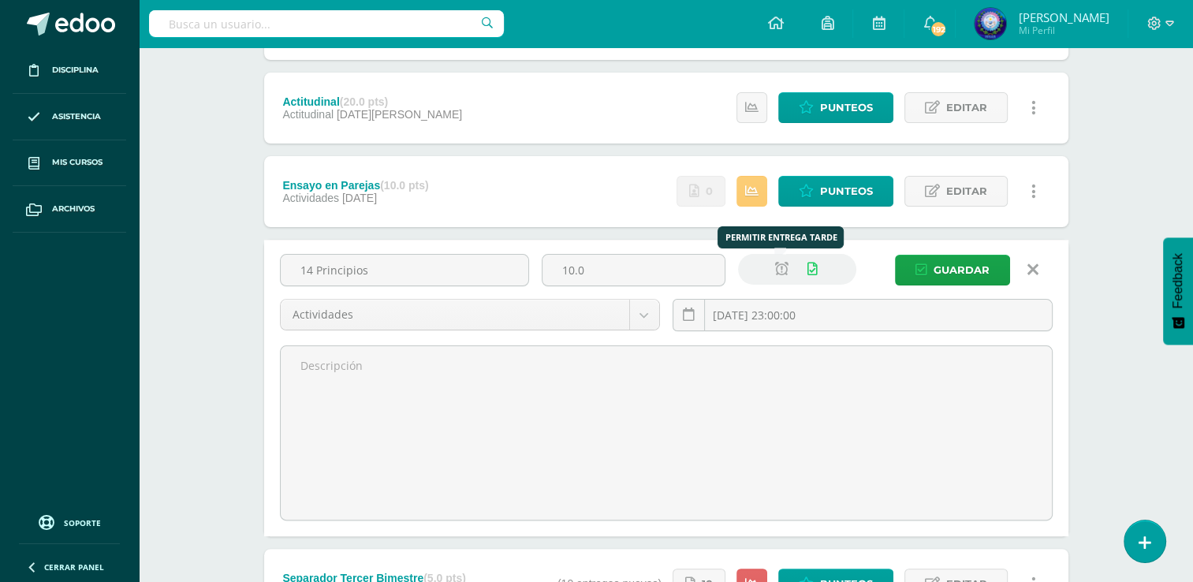
click at [779, 270] on icon at bounding box center [781, 269] width 13 height 13
click at [948, 270] on span "Guardar" at bounding box center [961, 269] width 56 height 29
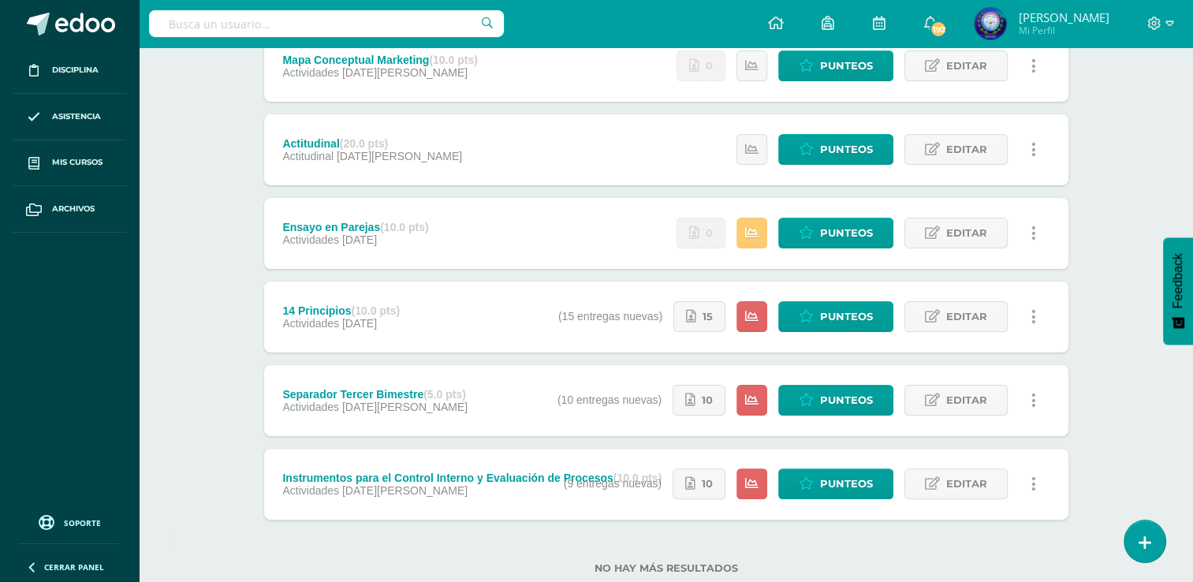
scroll to position [357, 0]
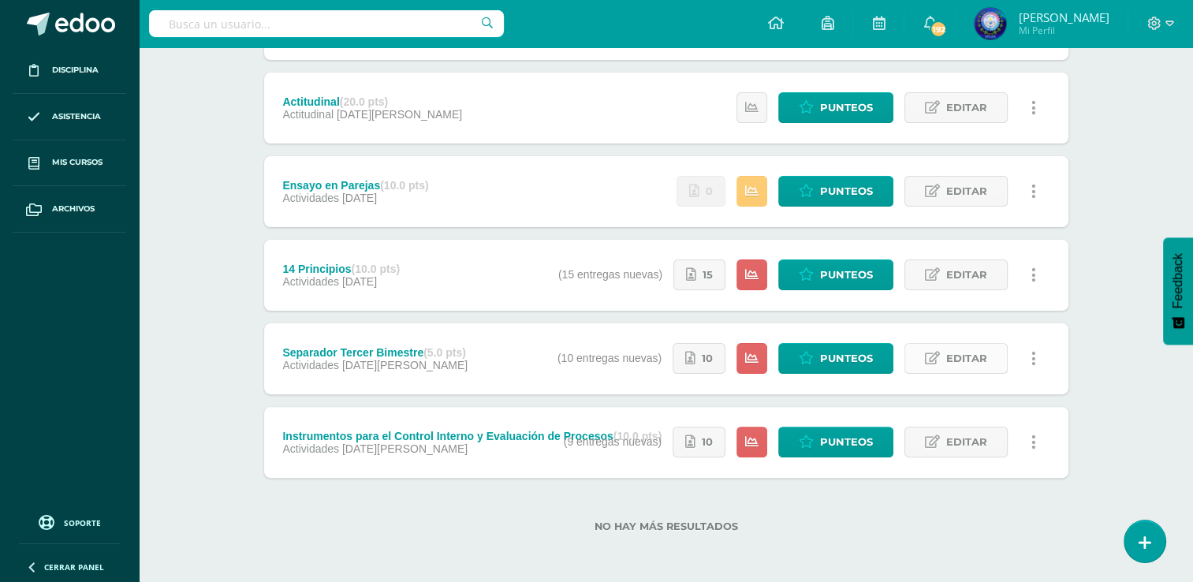
click at [967, 362] on span "Editar" at bounding box center [966, 358] width 41 height 29
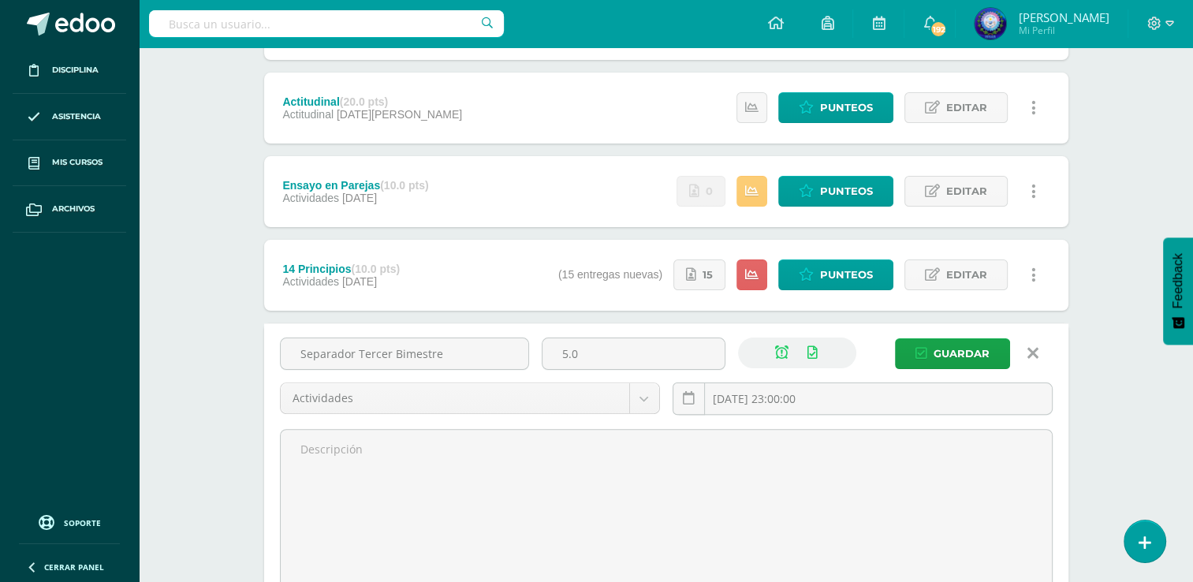
click at [1084, 330] on div "Unidad 3 Unidad 1 Unidad 2 Unidad 3 Unidad 4 Resumen de unidad Descargar como H…" at bounding box center [666, 303] width 867 height 1009
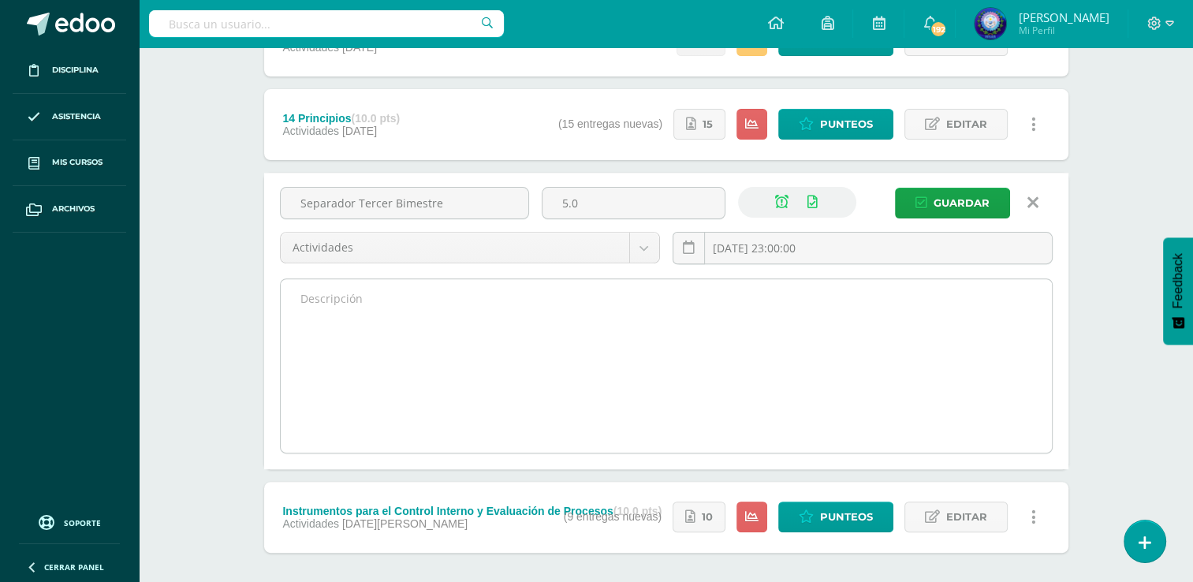
scroll to position [581, 0]
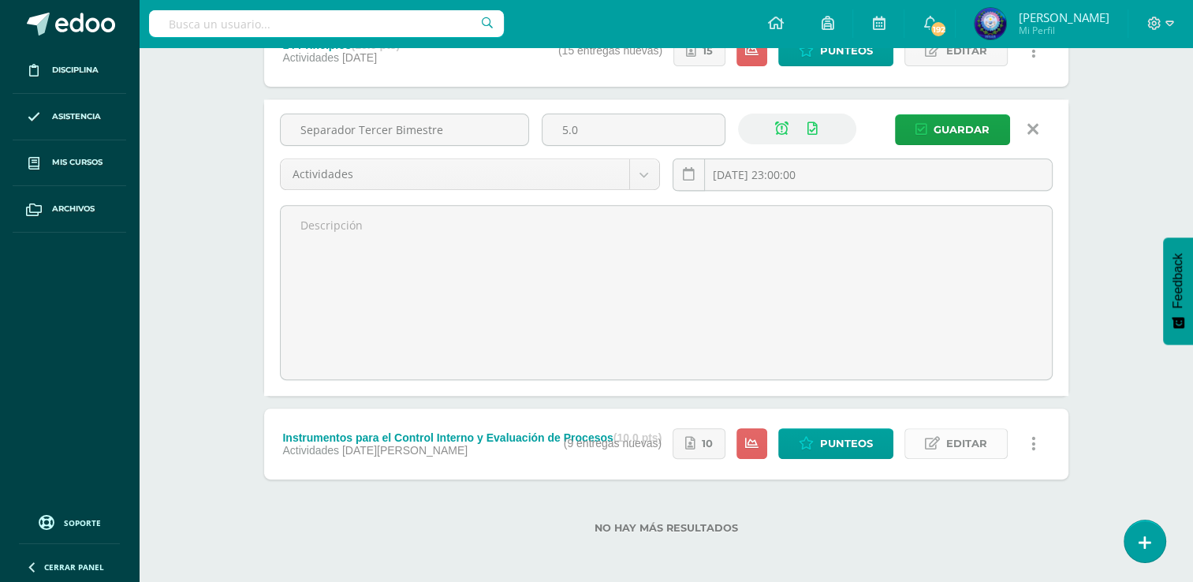
click at [956, 429] on span "Editar" at bounding box center [966, 443] width 41 height 29
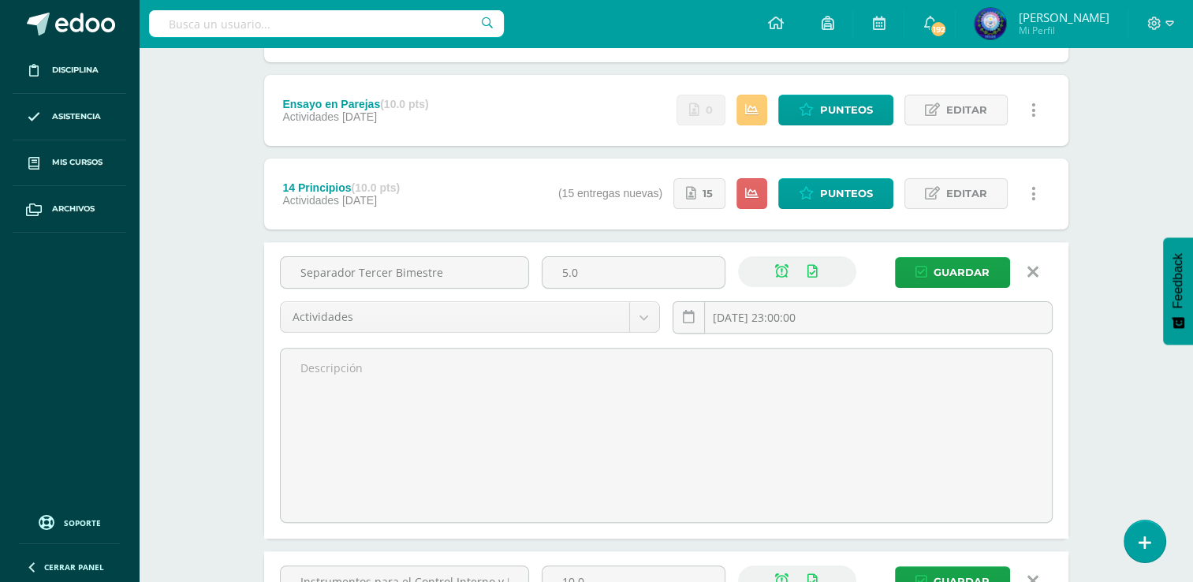
scroll to position [345, 0]
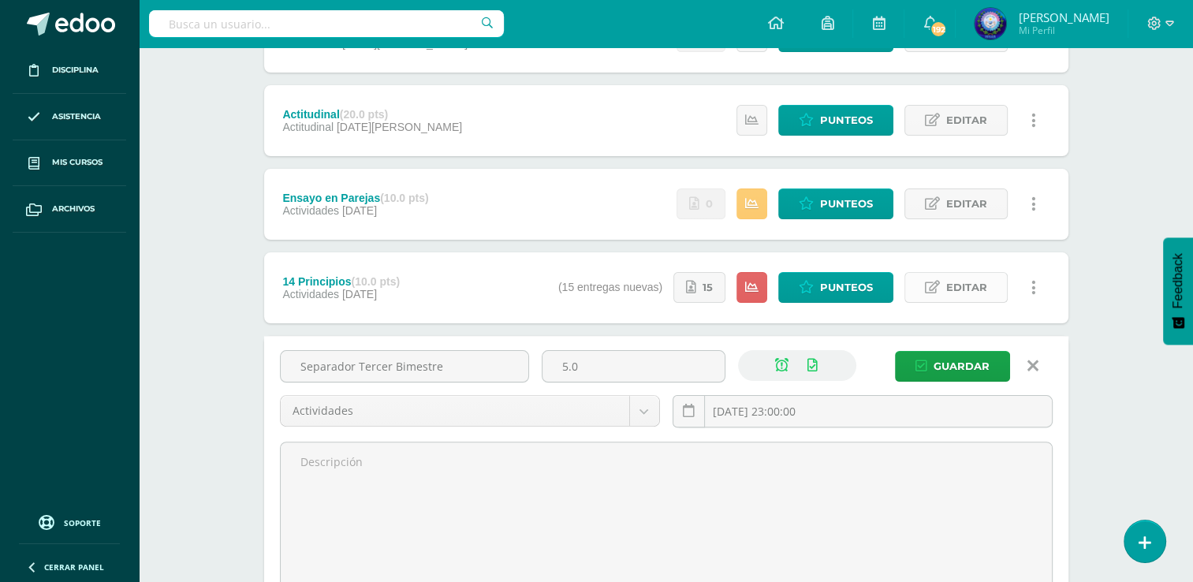
click at [968, 289] on span "Editar" at bounding box center [966, 287] width 41 height 29
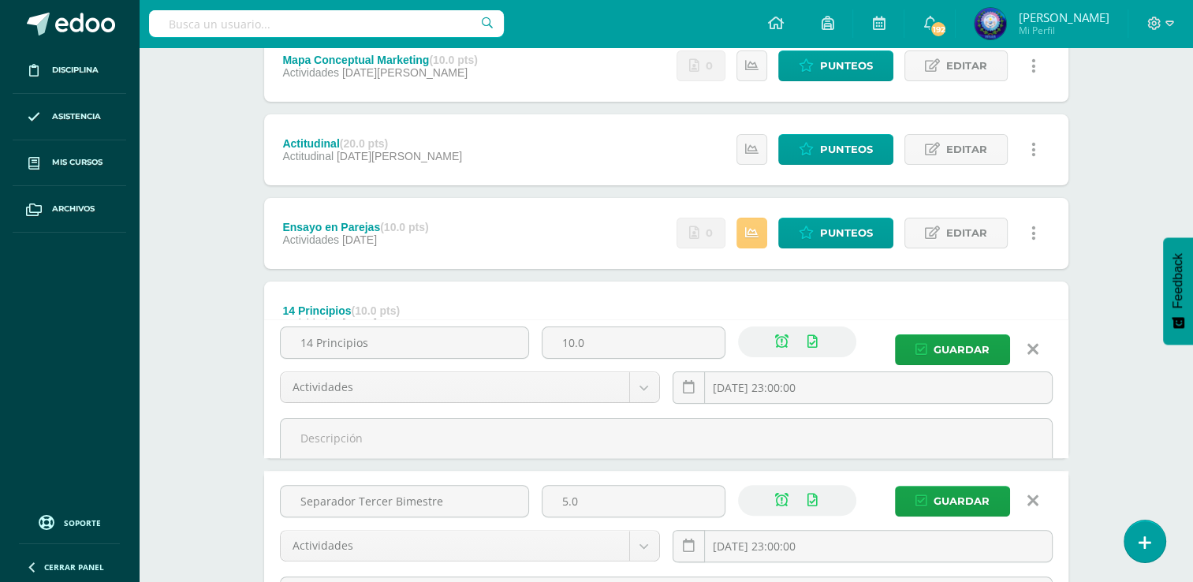
scroll to position [266, 0]
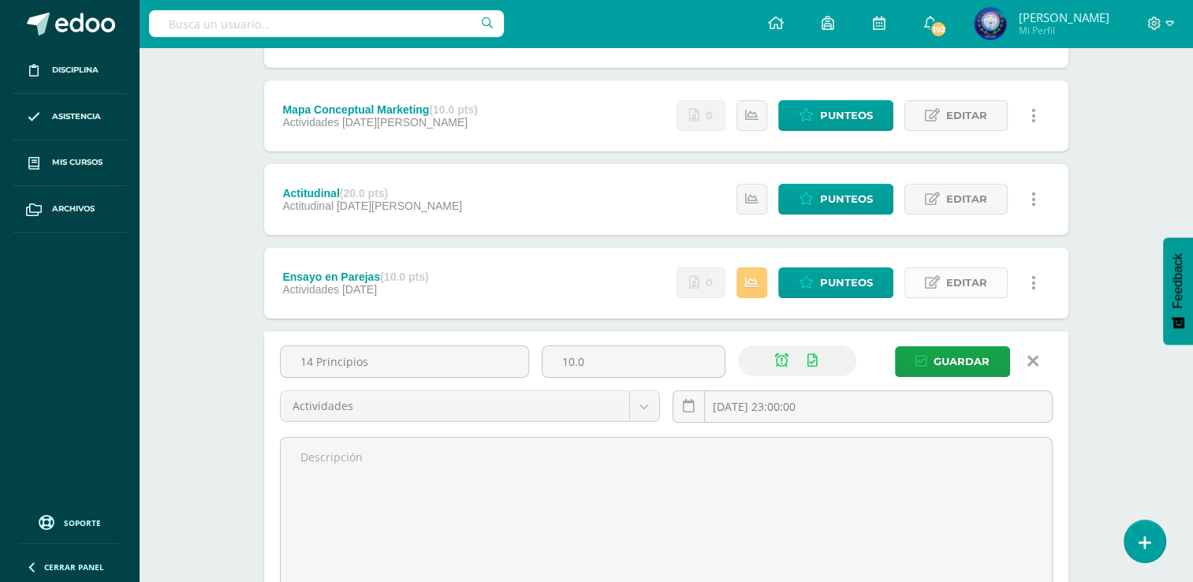
click at [974, 270] on span "Editar" at bounding box center [966, 282] width 41 height 29
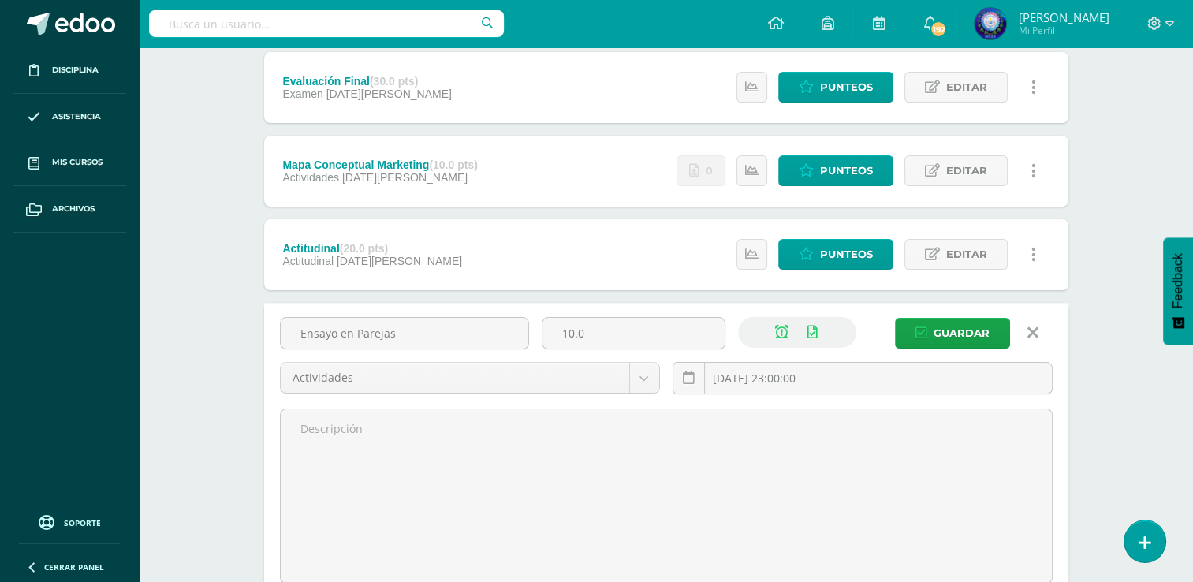
scroll to position [187, 0]
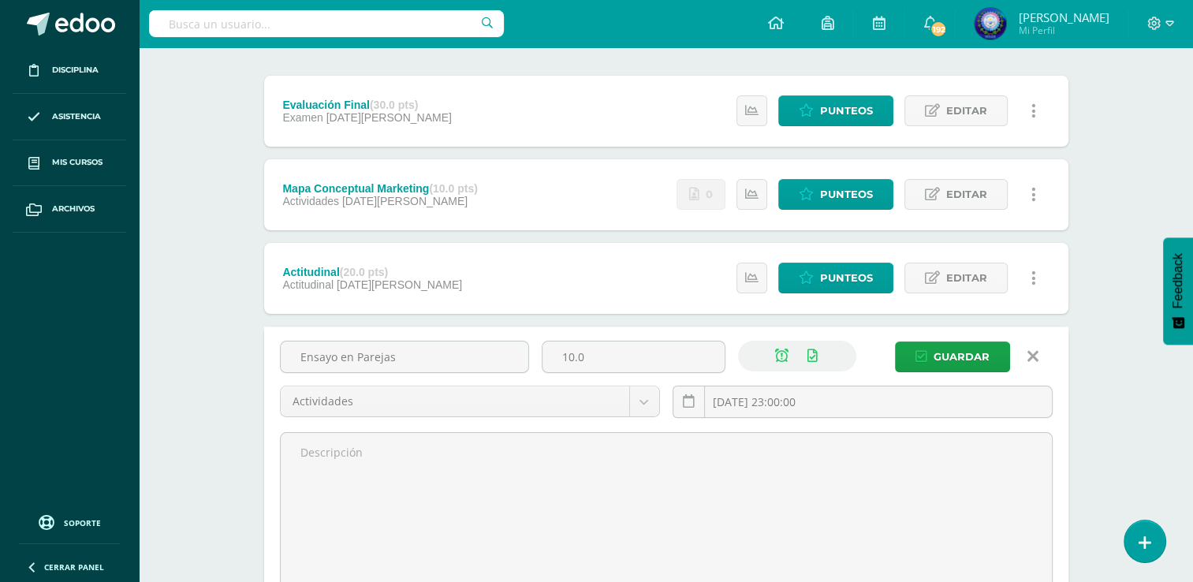
click at [963, 213] on div "Estatus de Actividad: 28 Estudiantes sin calificar 0 Estudiantes con cero Media…" at bounding box center [860, 194] width 415 height 71
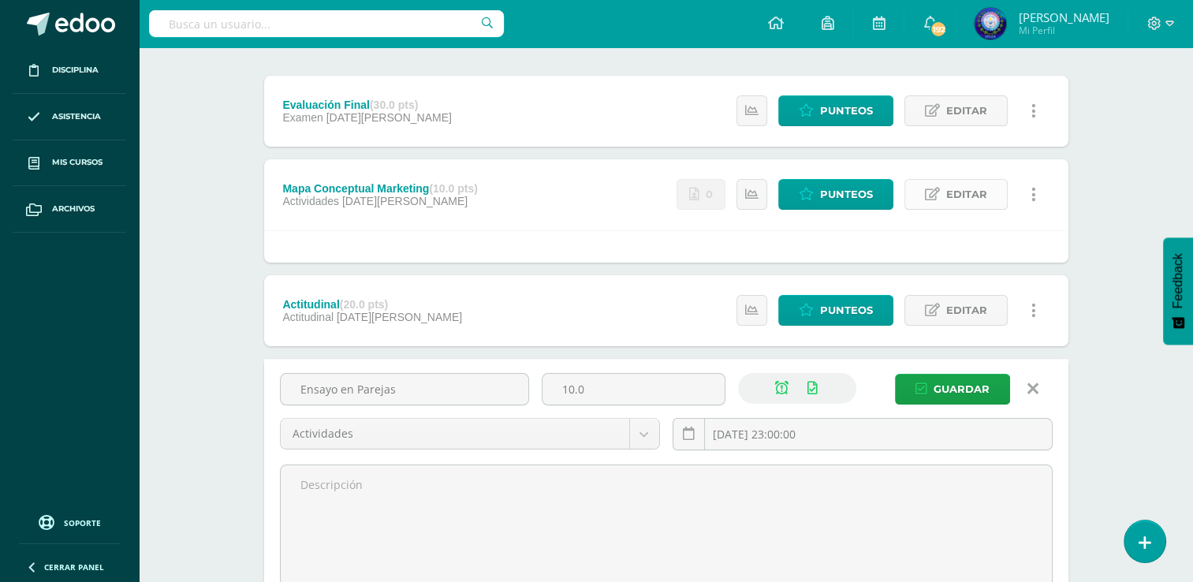
click at [929, 201] on link "Editar" at bounding box center [955, 194] width 103 height 31
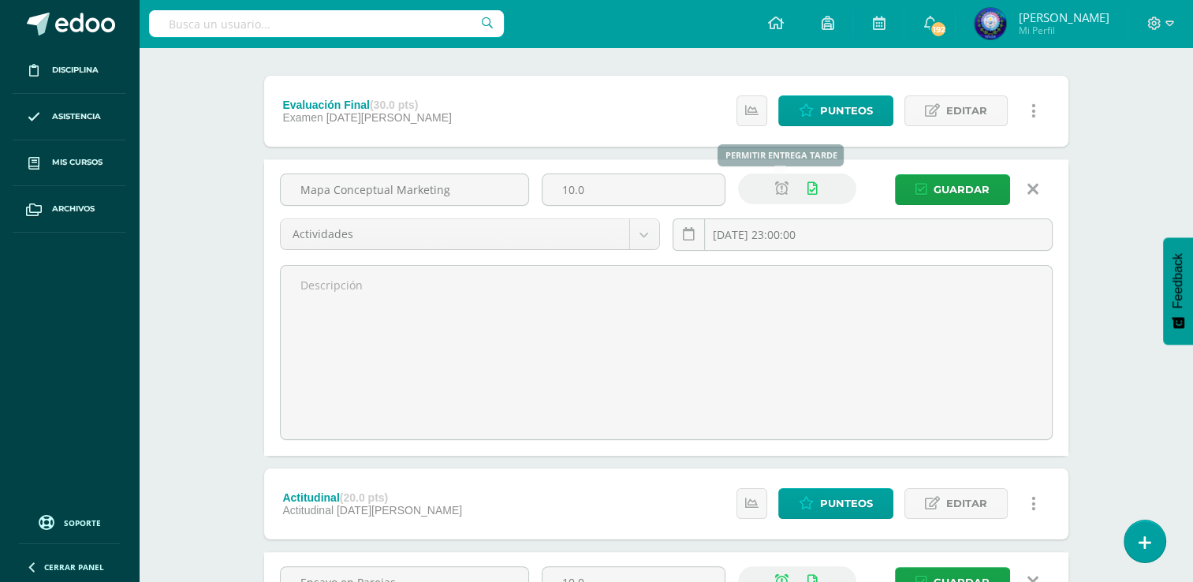
click at [760, 194] on div at bounding box center [797, 188] width 118 height 31
click at [773, 188] on link at bounding box center [781, 188] width 31 height 31
click at [975, 189] on span "Guardar" at bounding box center [961, 189] width 56 height 29
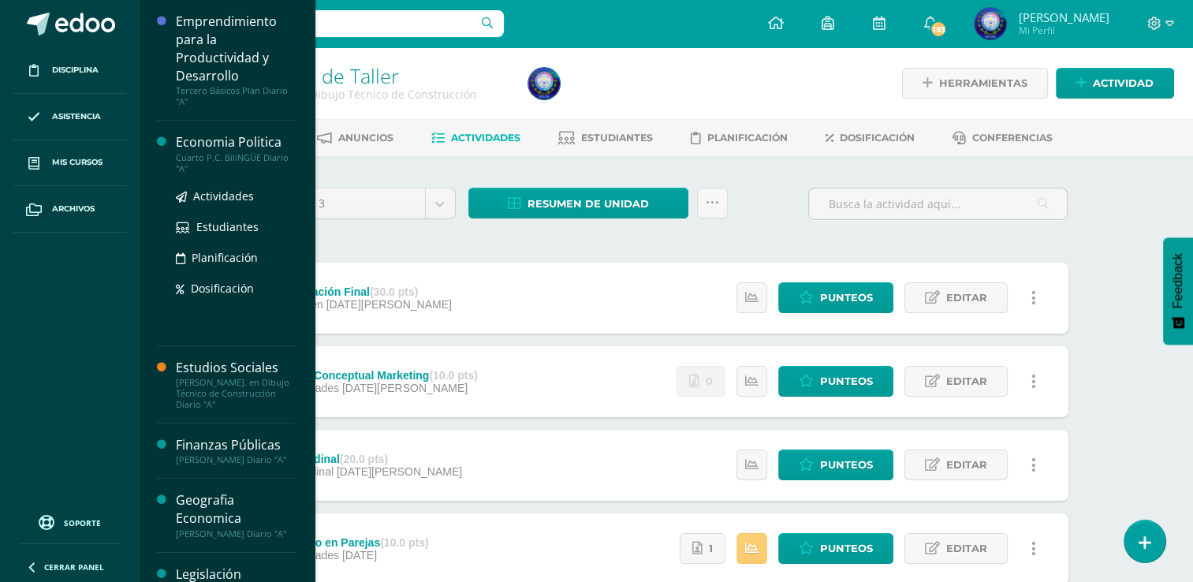
click at [255, 141] on div "Economia Politica" at bounding box center [236, 142] width 120 height 18
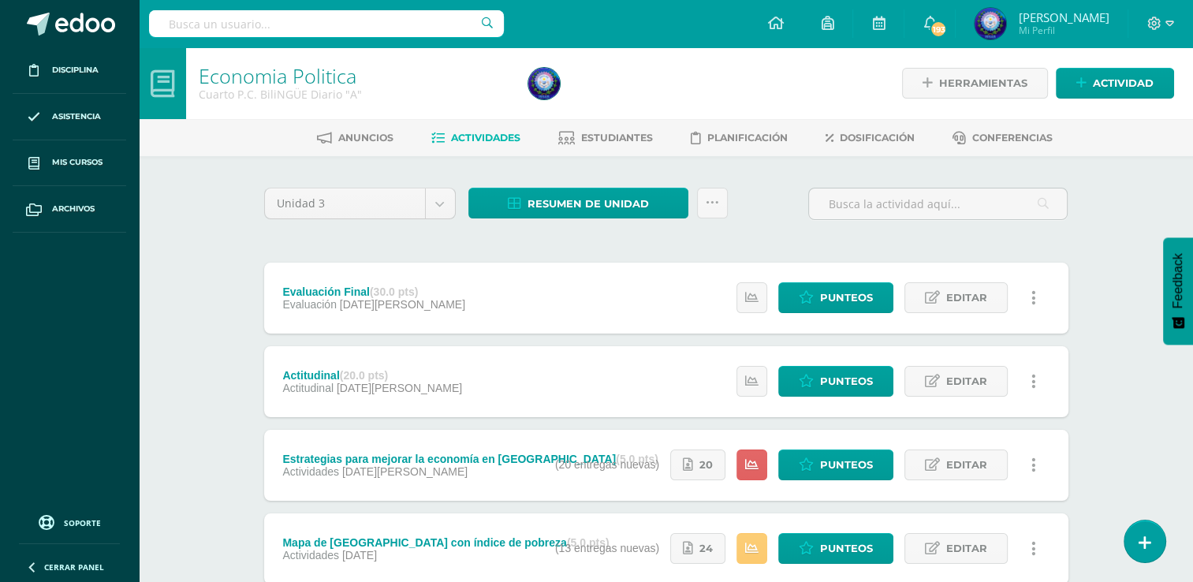
scroll to position [158, 0]
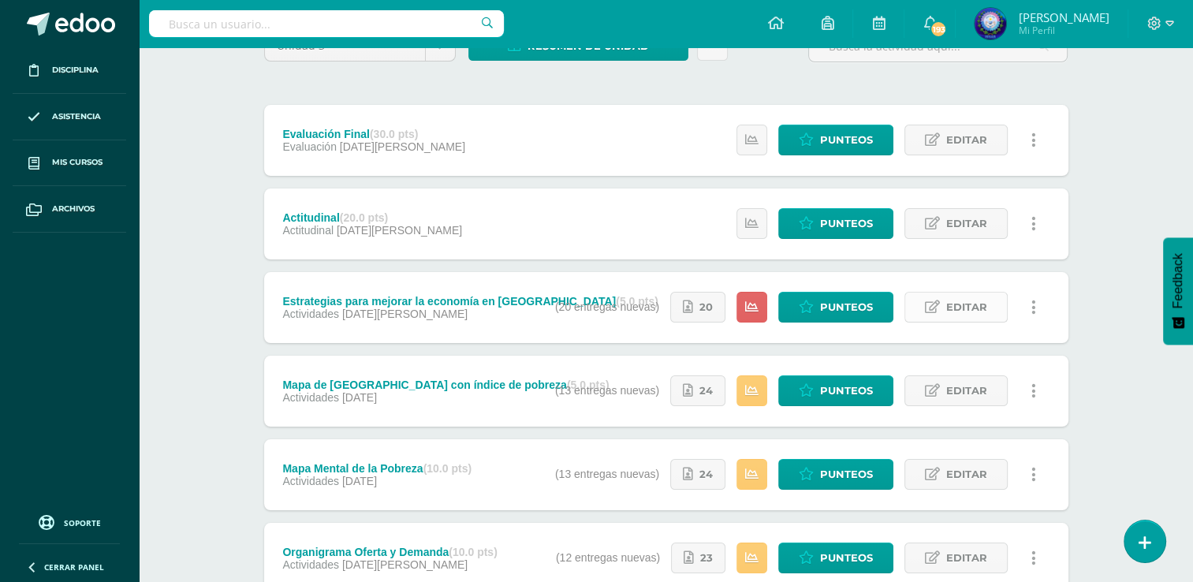
click at [985, 316] on span "Editar" at bounding box center [966, 306] width 41 height 29
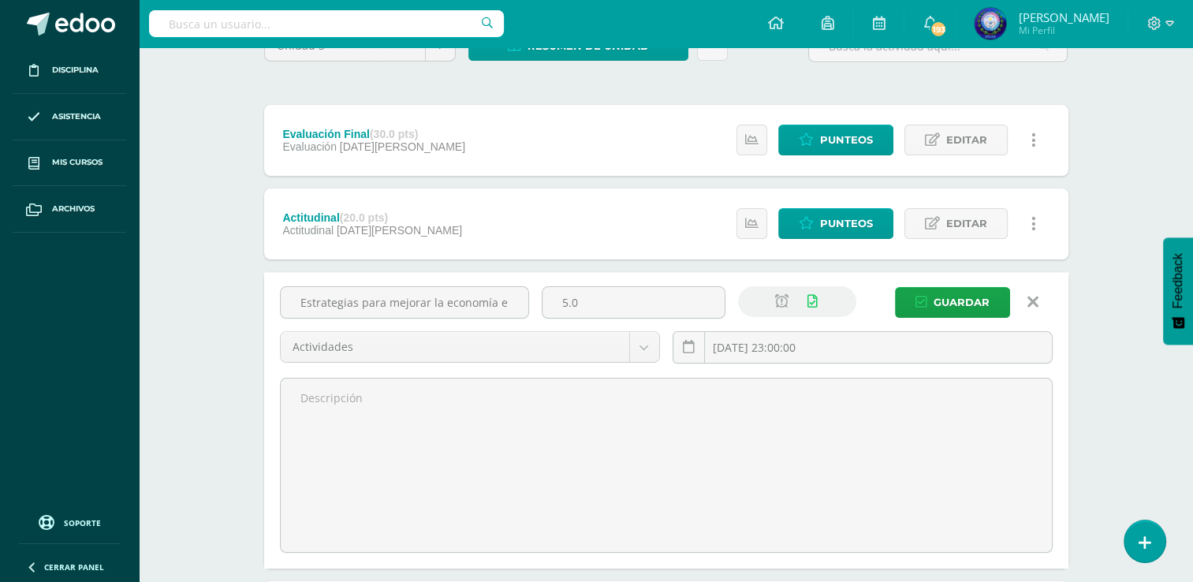
click at [1129, 266] on div "Economia Politica Cuarto P.C. BiliNGÜE Diario "A" Herramientas Detalle de asist…" at bounding box center [666, 532] width 1054 height 1285
click at [1036, 305] on icon at bounding box center [1032, 301] width 11 height 17
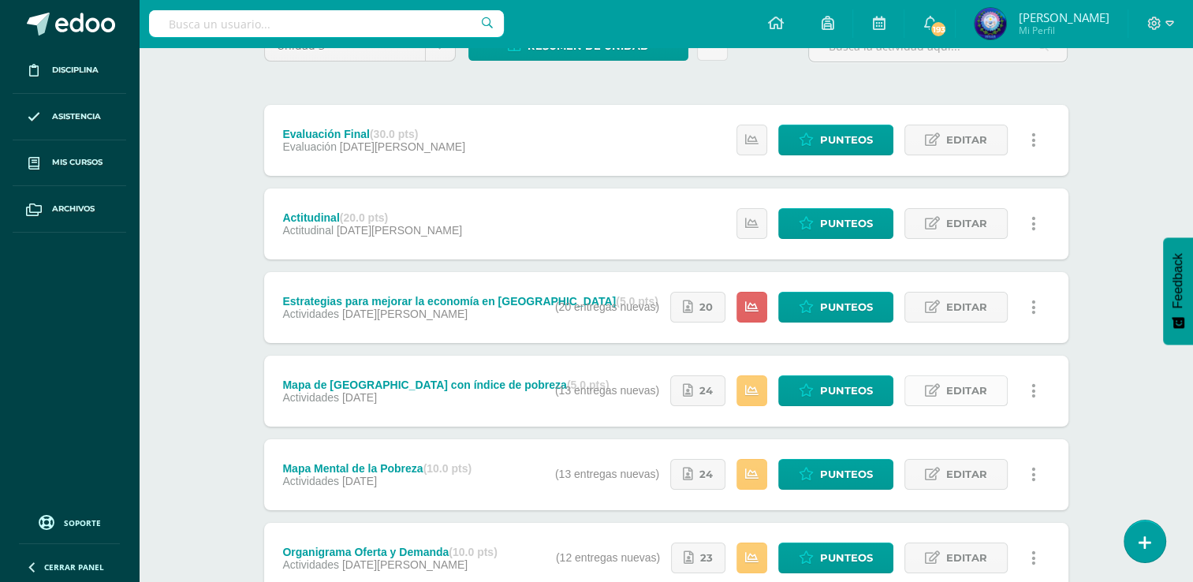
click at [975, 388] on span "Editar" at bounding box center [966, 390] width 41 height 29
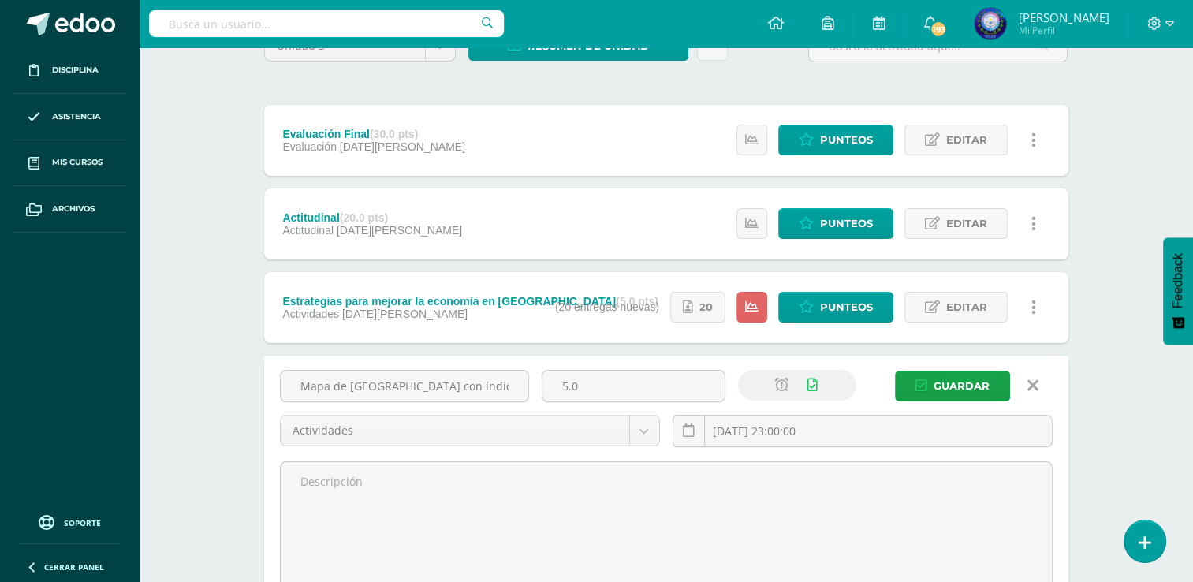
click at [1105, 346] on div "Economia Politica Cuarto P.C. BiliNGÜE Diario "A" Herramientas Detalle de asist…" at bounding box center [666, 532] width 1054 height 1285
click at [1040, 383] on link at bounding box center [1033, 386] width 40 height 30
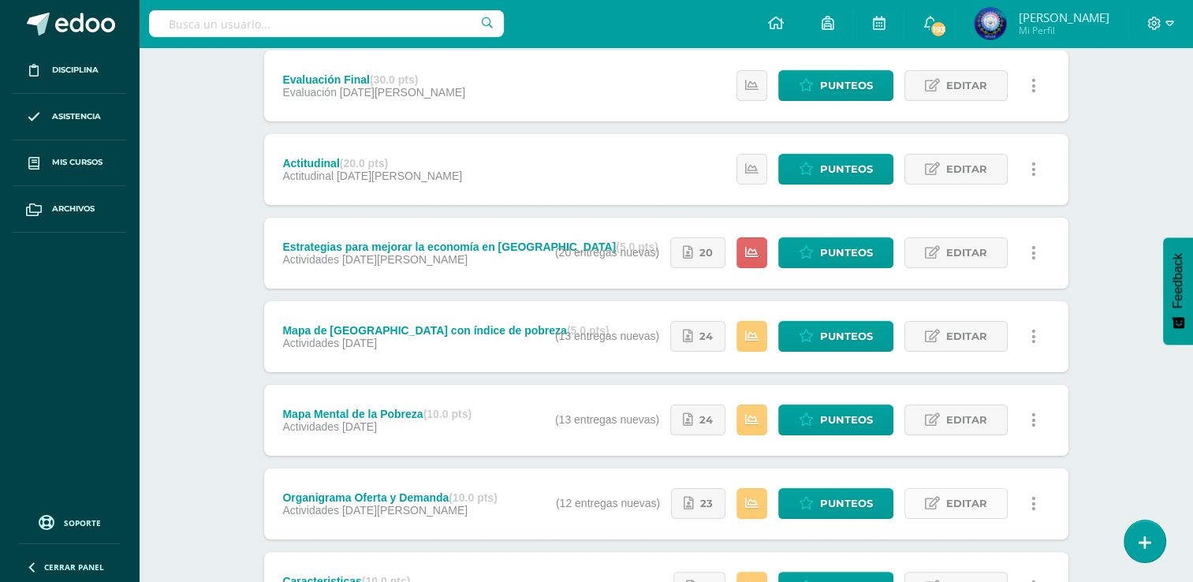
scroll to position [315, 0]
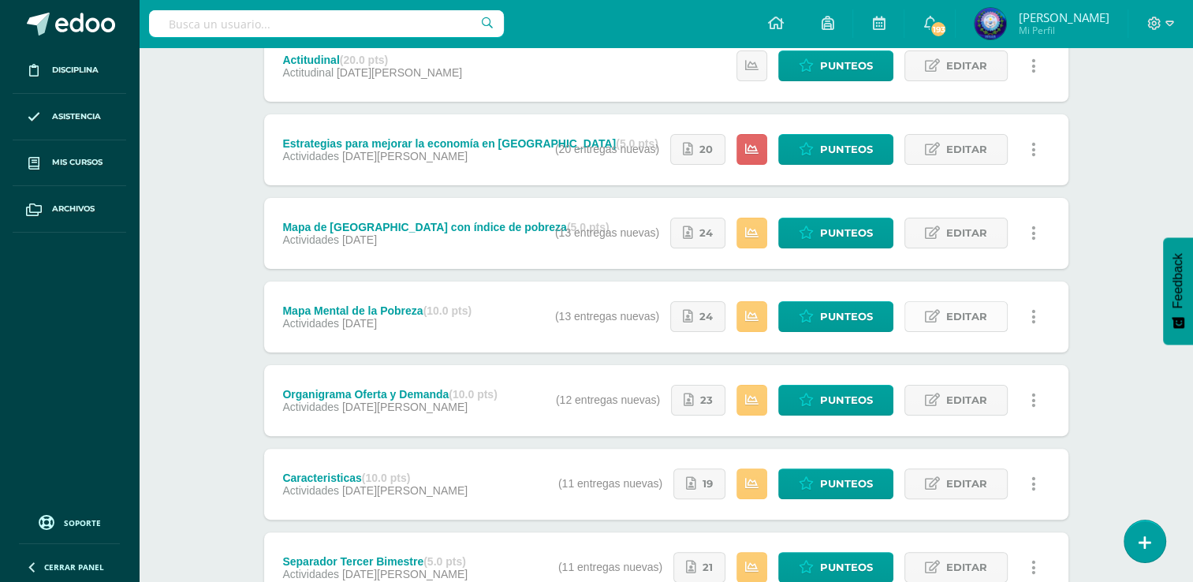
click at [949, 326] on span "Editar" at bounding box center [966, 316] width 41 height 29
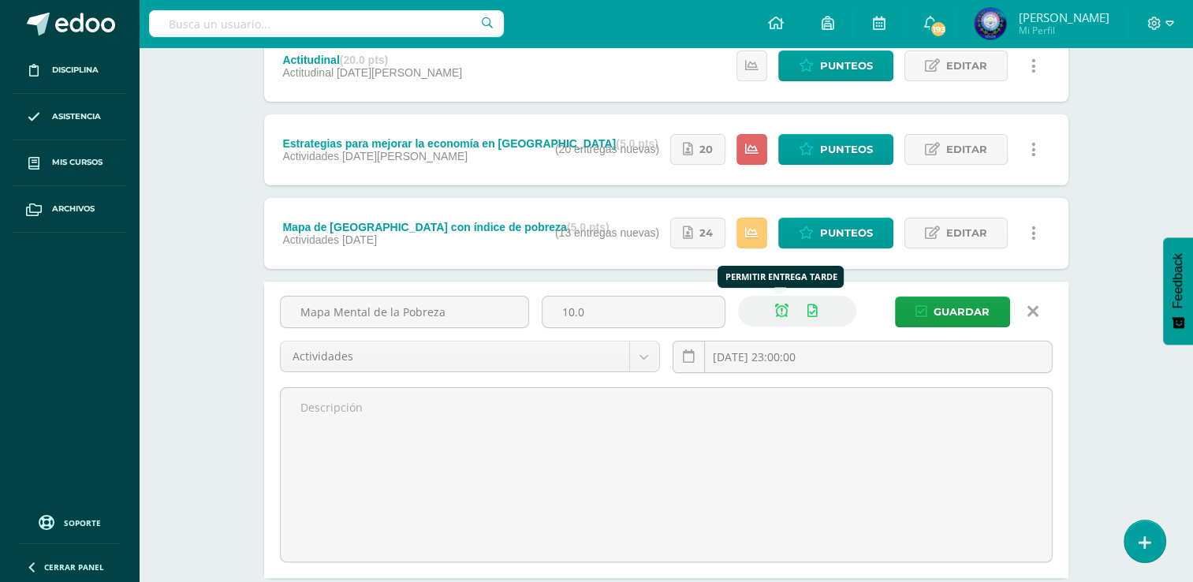
click at [782, 311] on icon at bounding box center [781, 310] width 13 height 13
click at [959, 309] on span "Guardar" at bounding box center [961, 311] width 56 height 29
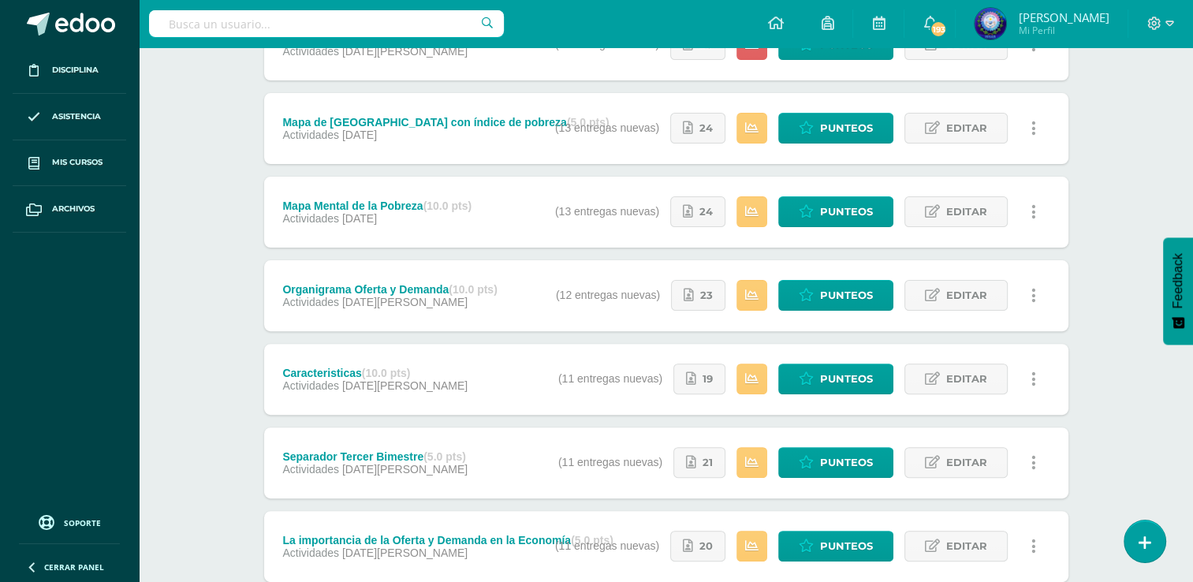
scroll to position [394, 0]
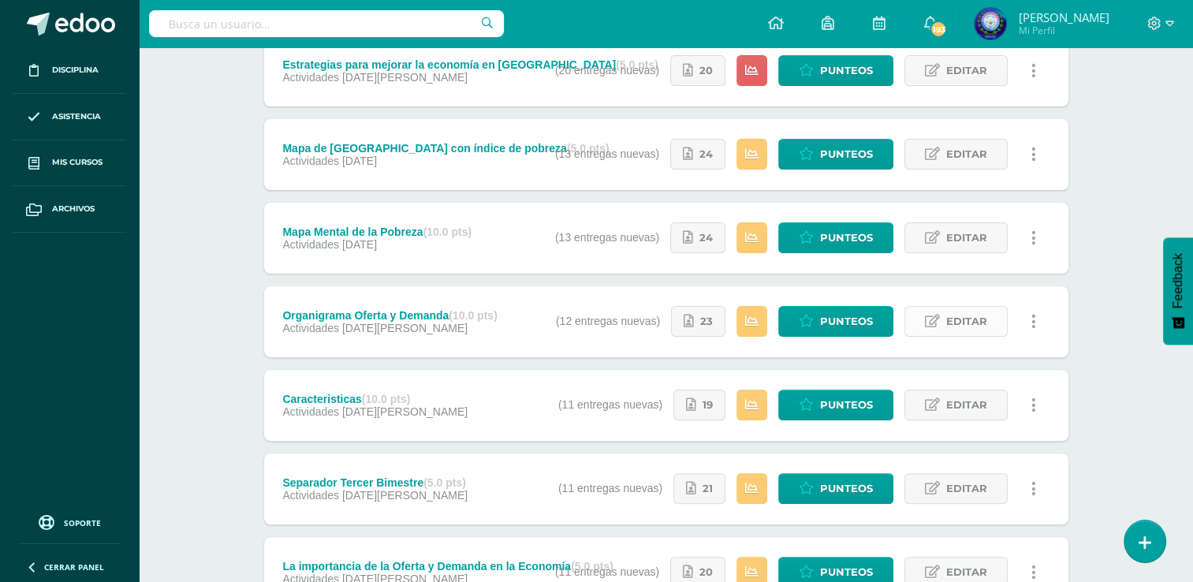
click at [982, 323] on span "Editar" at bounding box center [966, 321] width 41 height 29
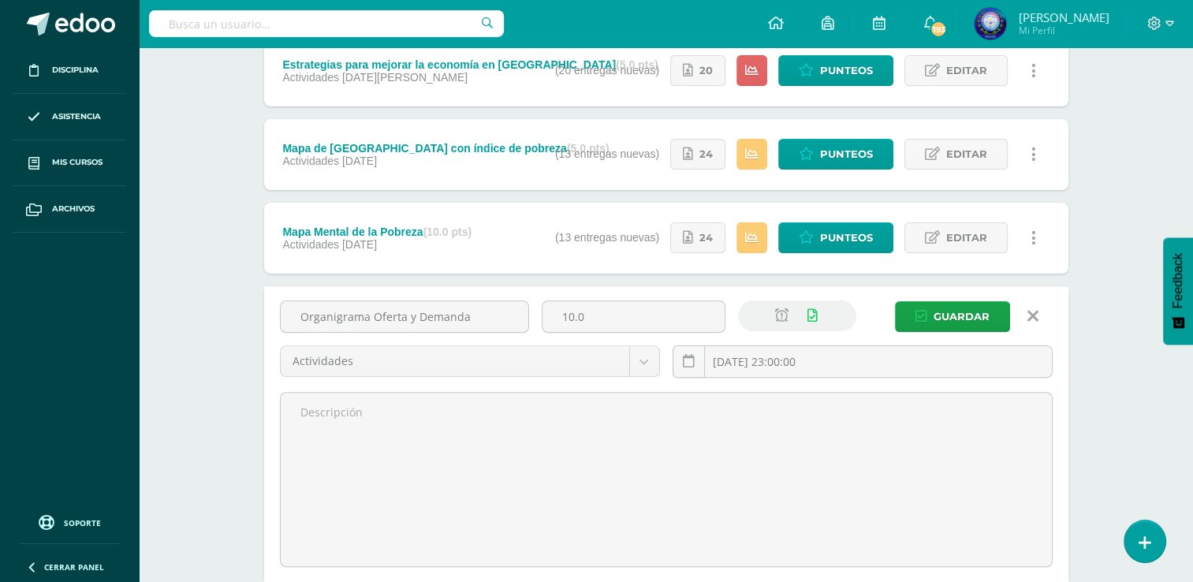
click at [1034, 322] on icon at bounding box center [1032, 315] width 11 height 17
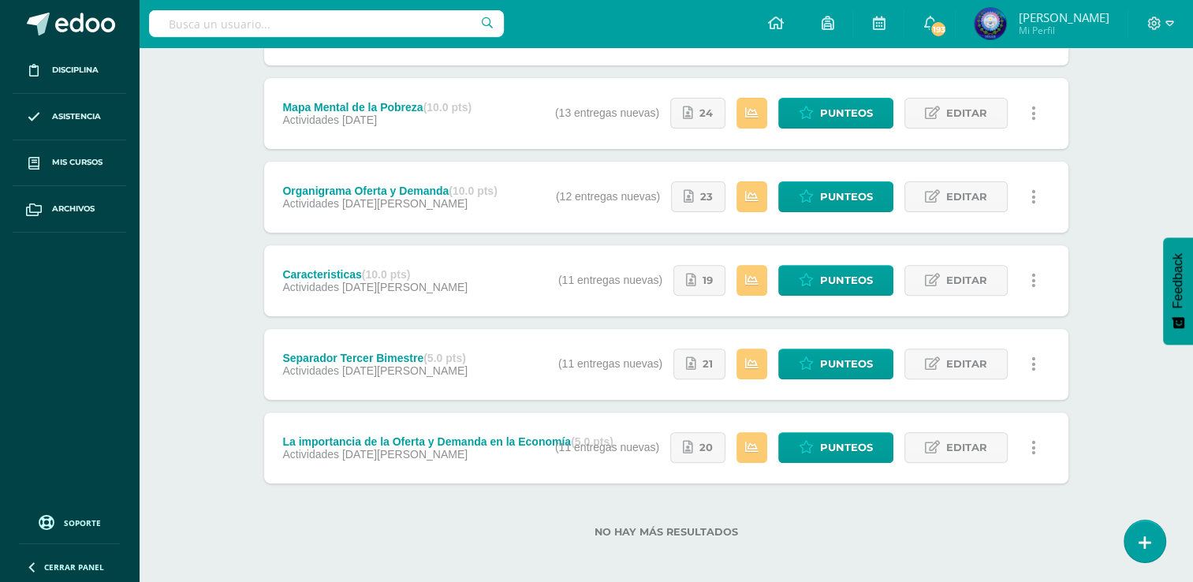
scroll to position [524, 0]
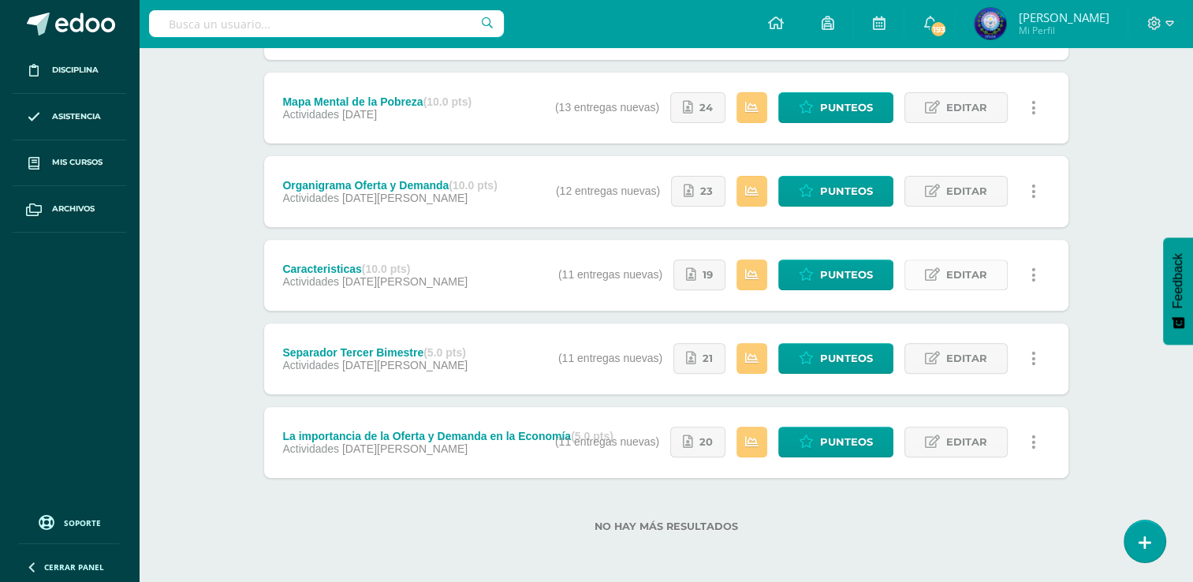
click at [978, 284] on span "Editar" at bounding box center [966, 274] width 41 height 29
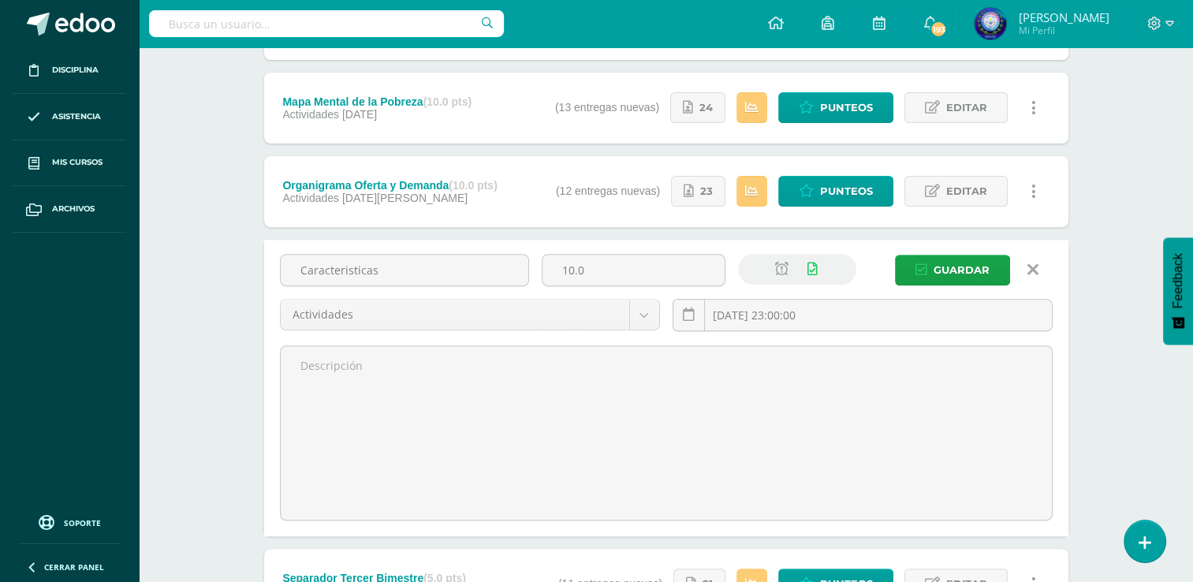
click at [1082, 267] on div "Unidad 3 Unidad 1 Unidad 2 Unidad 3 Unidad 4 Resumen de unidad Descargar como H…" at bounding box center [666, 220] width 867 height 1176
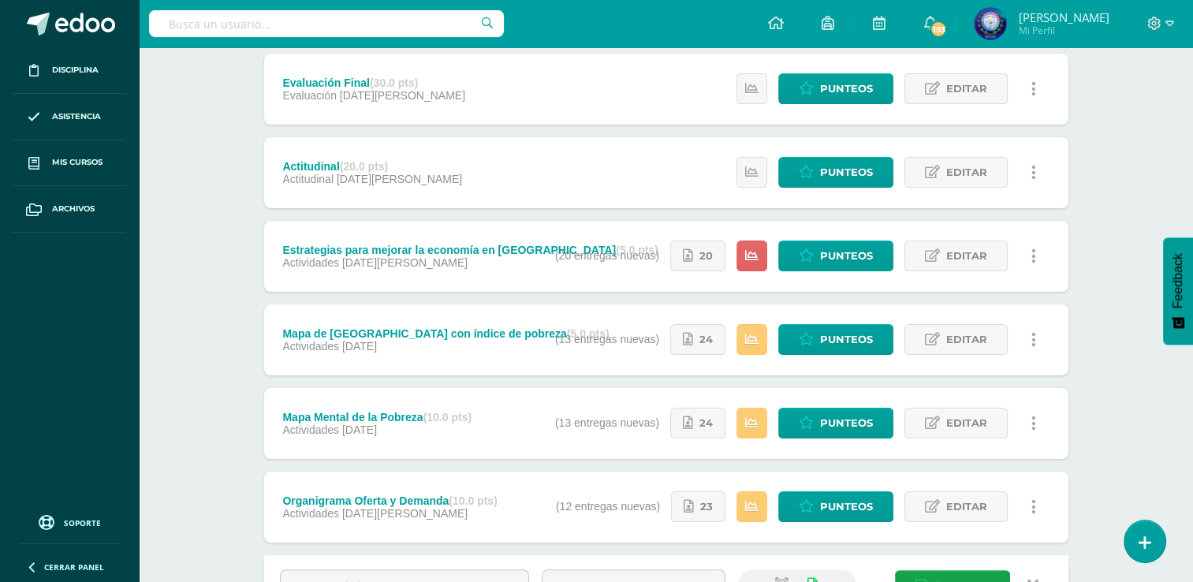
scroll to position [0, 0]
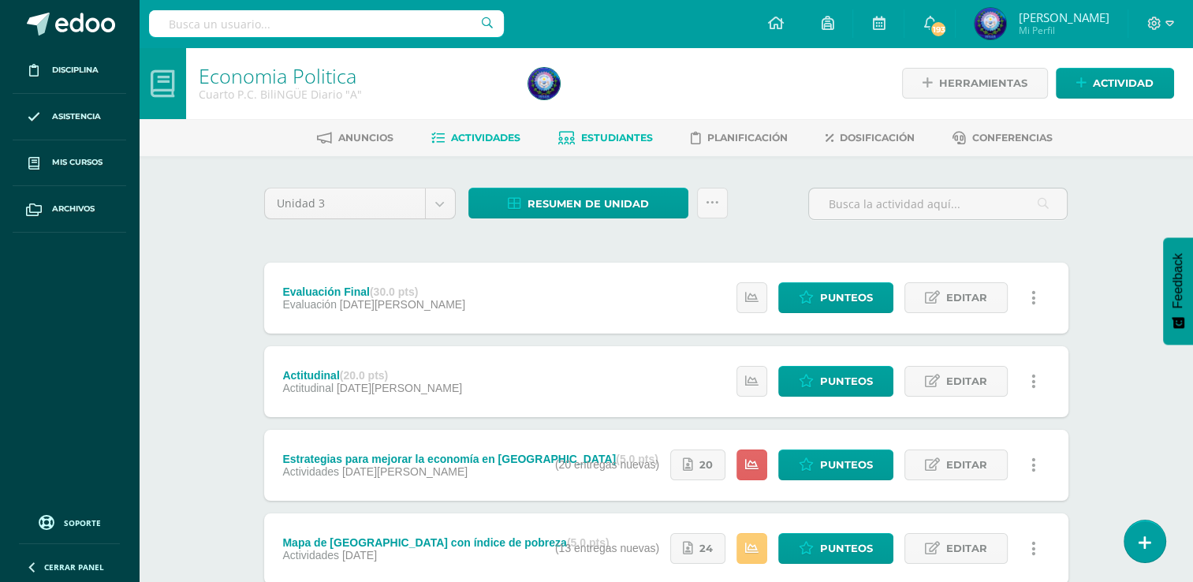
click at [622, 141] on span "Estudiantes" at bounding box center [617, 138] width 72 height 12
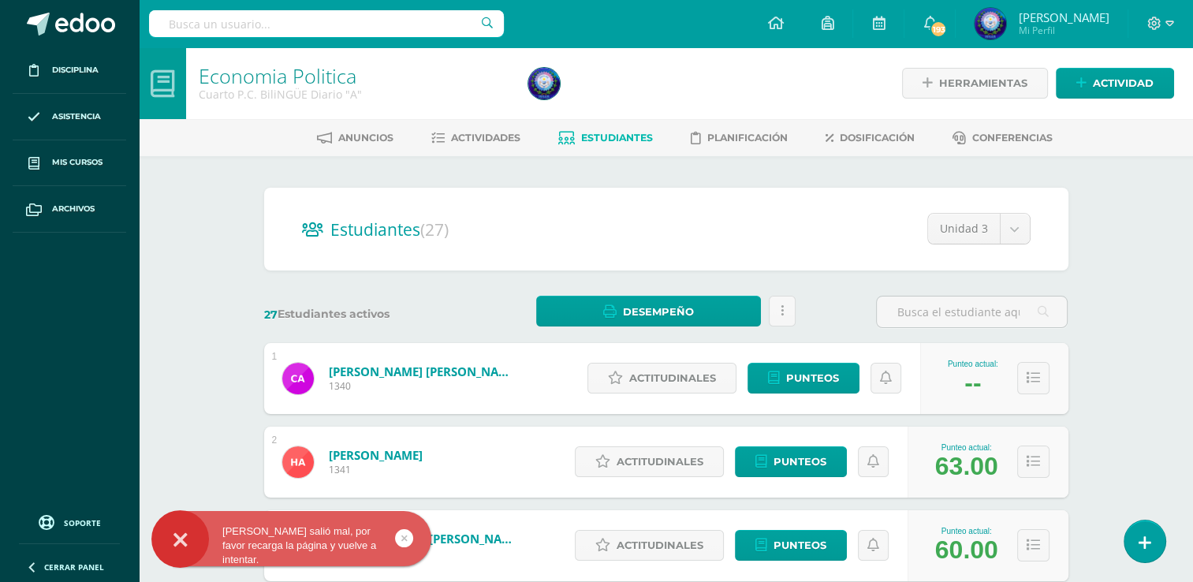
click at [708, 198] on div "Estudiantes (27) Unidad 3 Unidad 4 Unidad 1 Unidad 3 Unidad 2" at bounding box center [666, 229] width 804 height 83
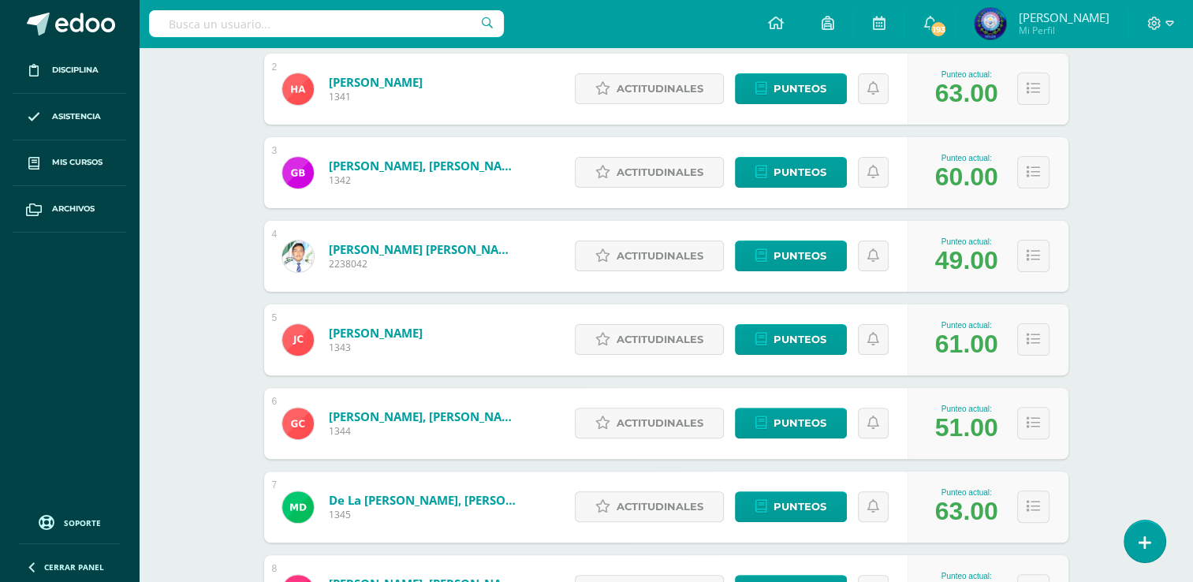
scroll to position [136, 0]
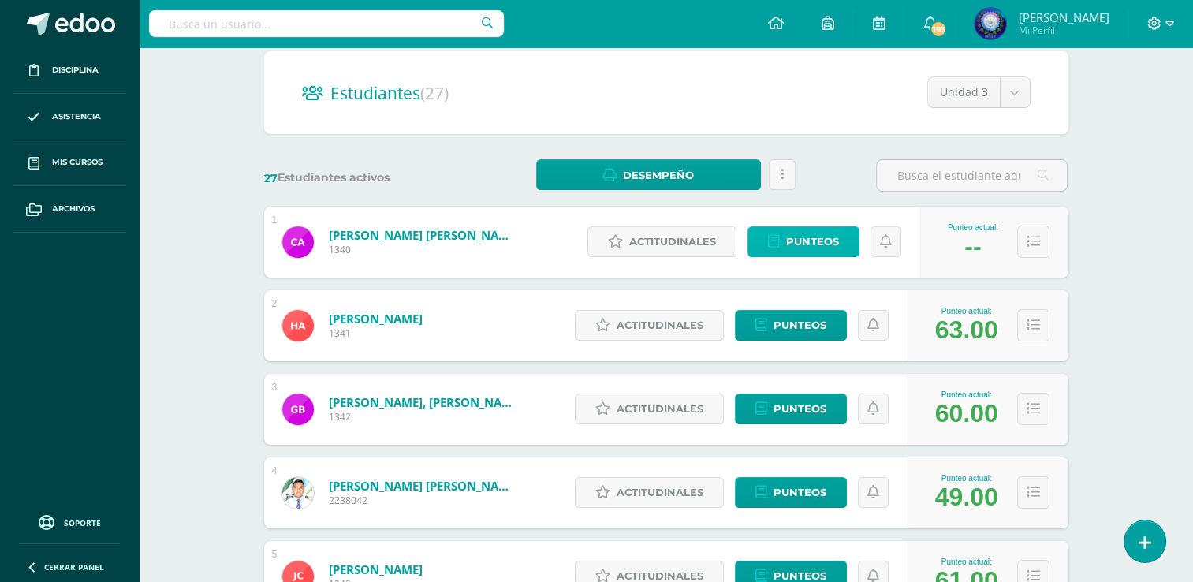
click at [789, 241] on span "Punteos" at bounding box center [812, 241] width 53 height 29
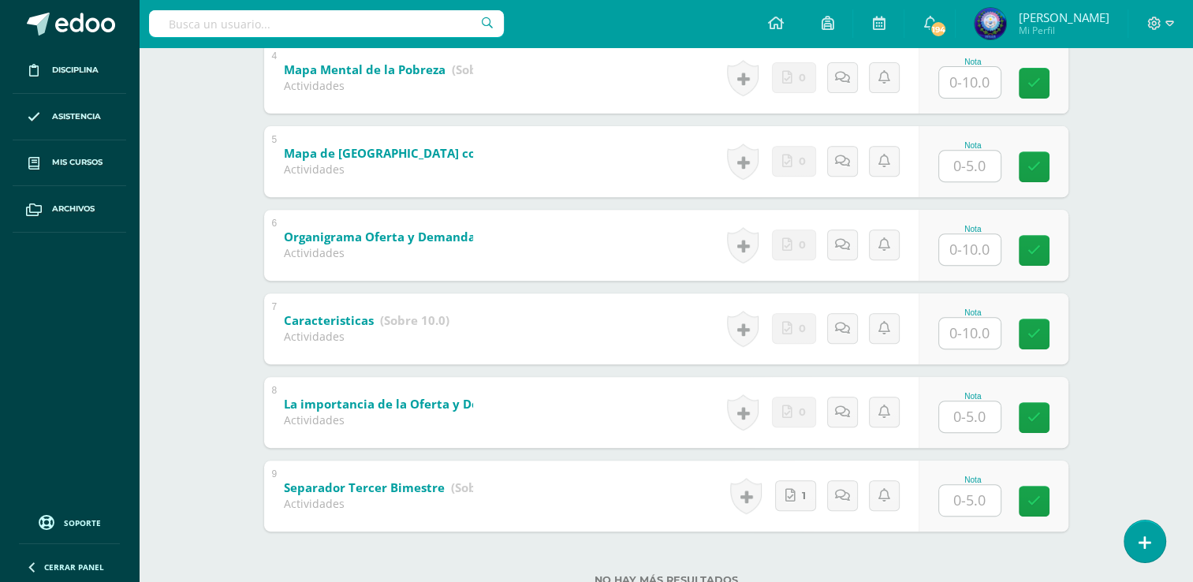
scroll to position [655, 0]
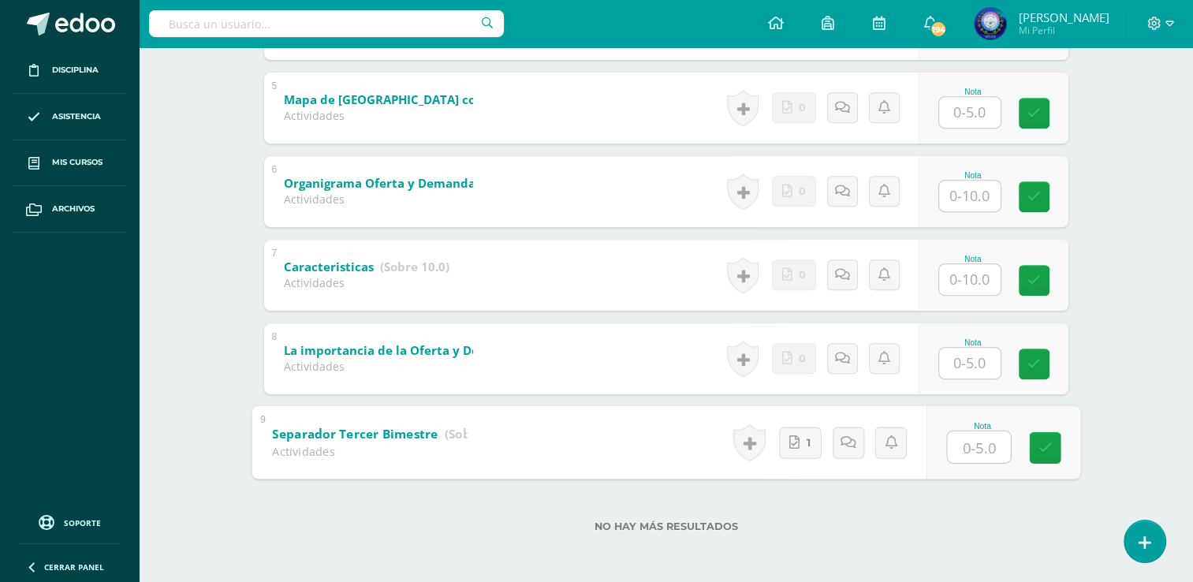
click at [978, 439] on input "text" at bounding box center [978, 446] width 63 height 32
type input "5"
click at [969, 351] on input "text" at bounding box center [969, 363] width 61 height 31
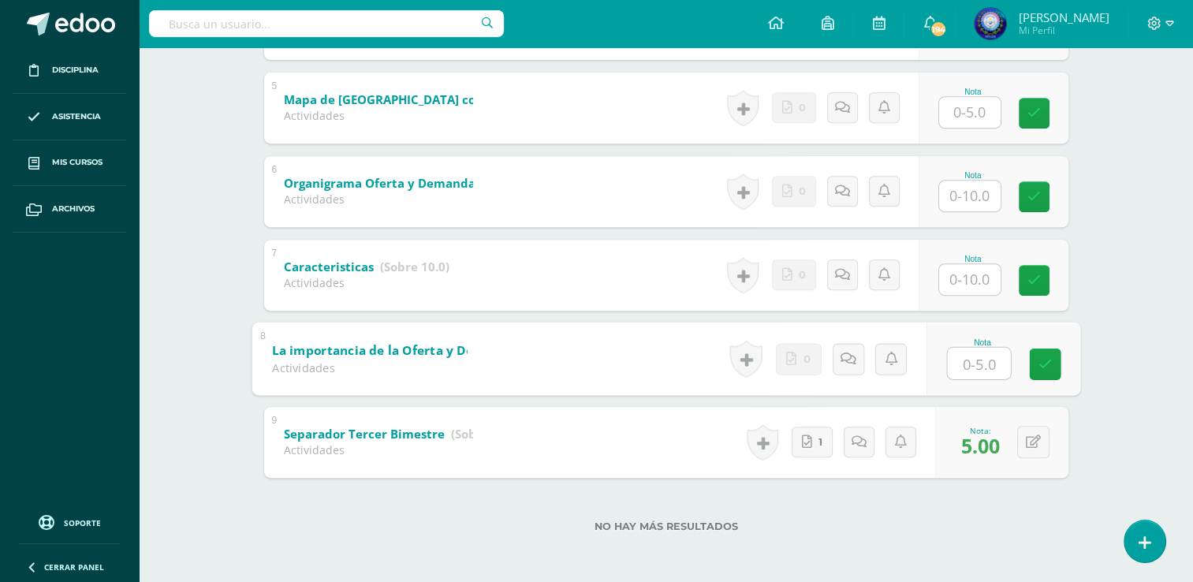
click at [955, 281] on input "text" at bounding box center [969, 279] width 61 height 31
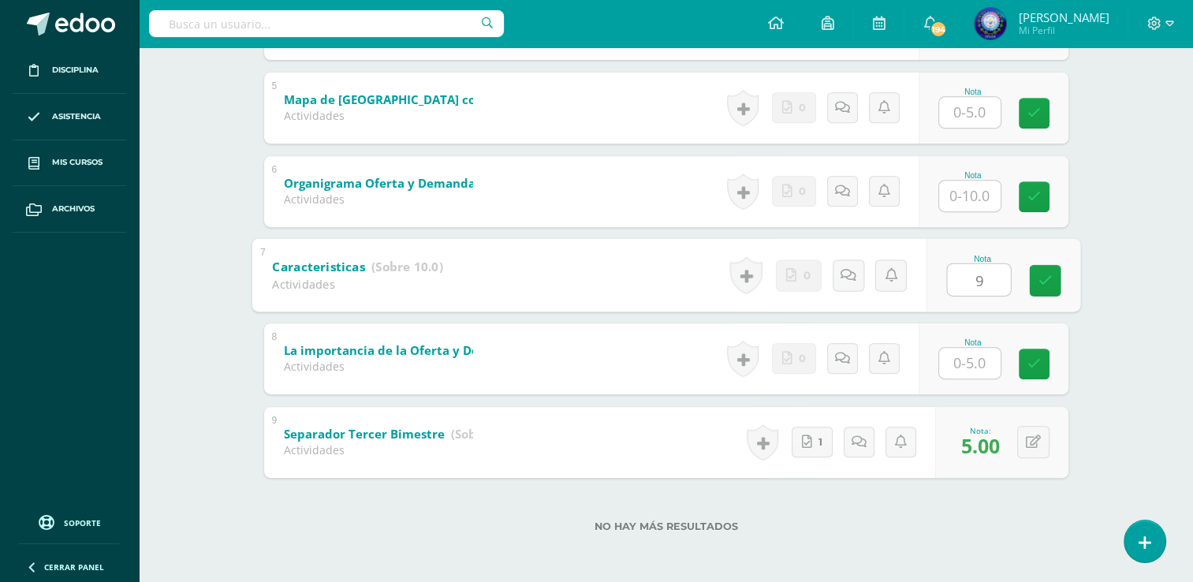
type input "9"
click at [979, 365] on input "text" at bounding box center [969, 363] width 61 height 31
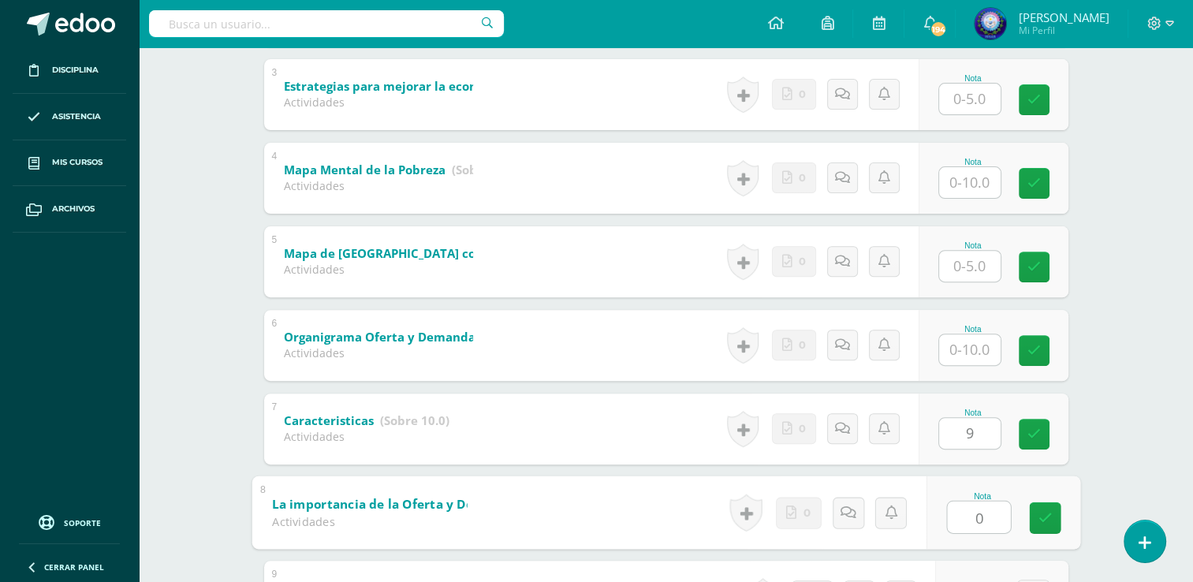
scroll to position [497, 0]
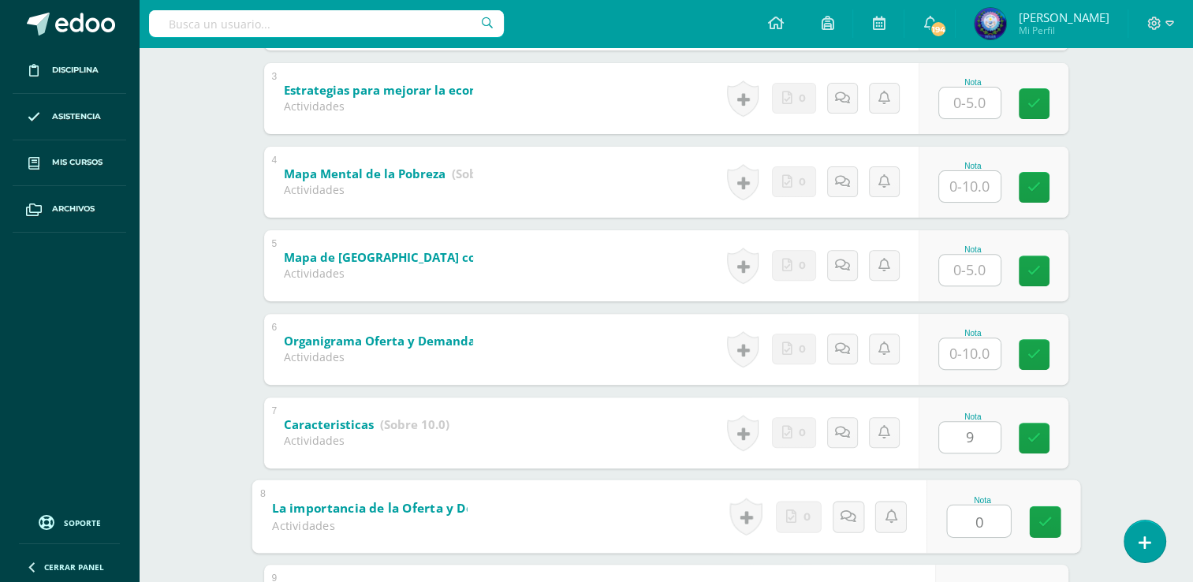
type input "0"
click at [984, 348] on input "text" at bounding box center [969, 353] width 61 height 31
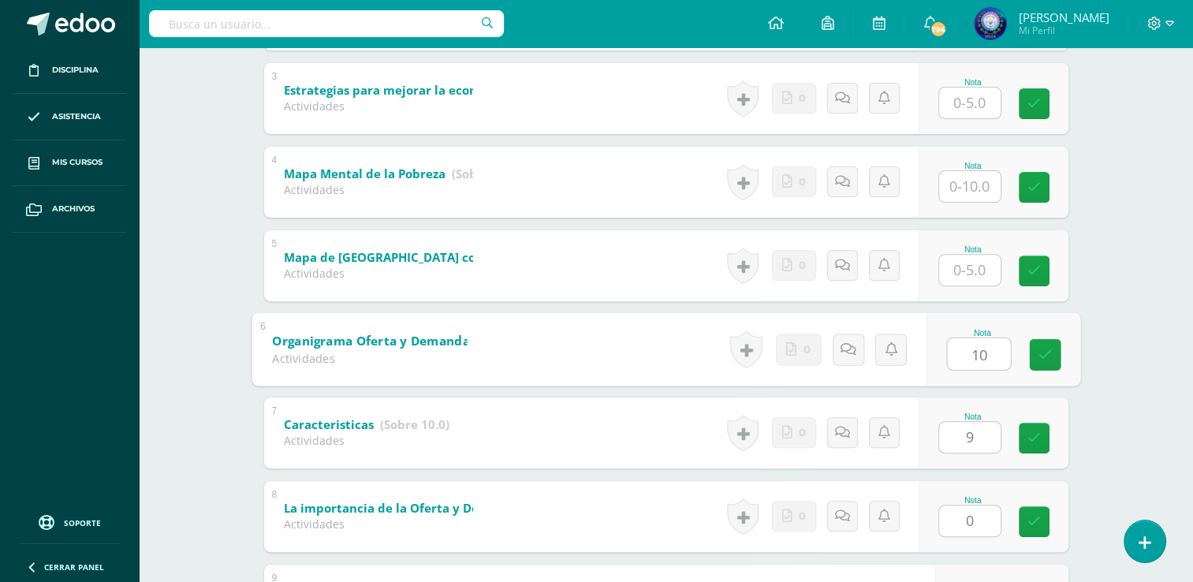
type input "10"
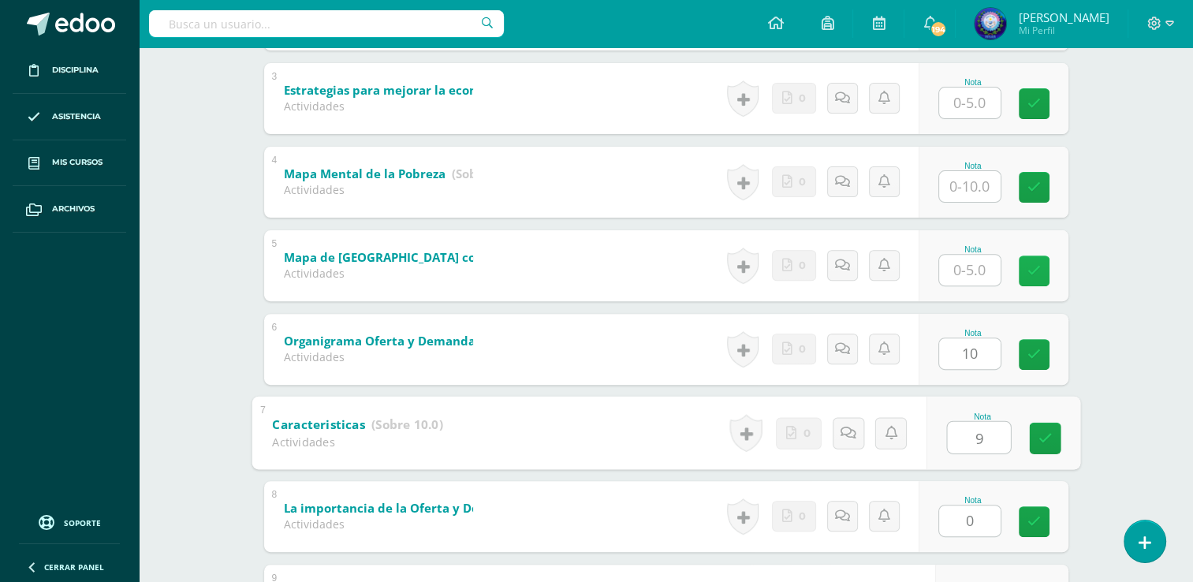
click at [1034, 264] on icon at bounding box center [1033, 270] width 13 height 13
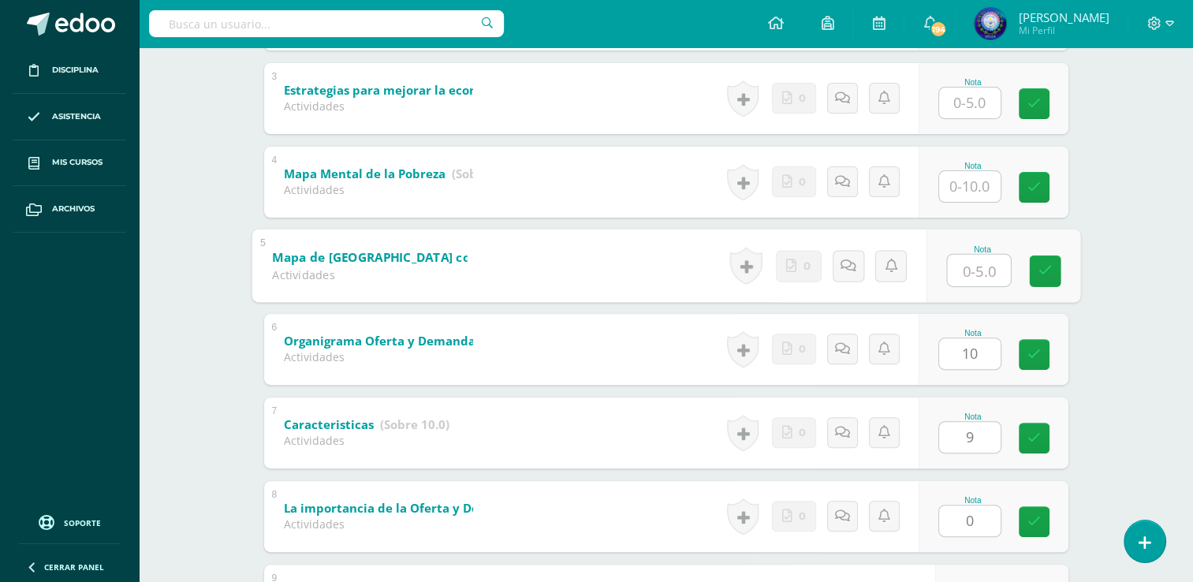
click at [971, 263] on input "text" at bounding box center [978, 270] width 63 height 32
click at [943, 176] on div "Nota" at bounding box center [993, 182] width 150 height 71
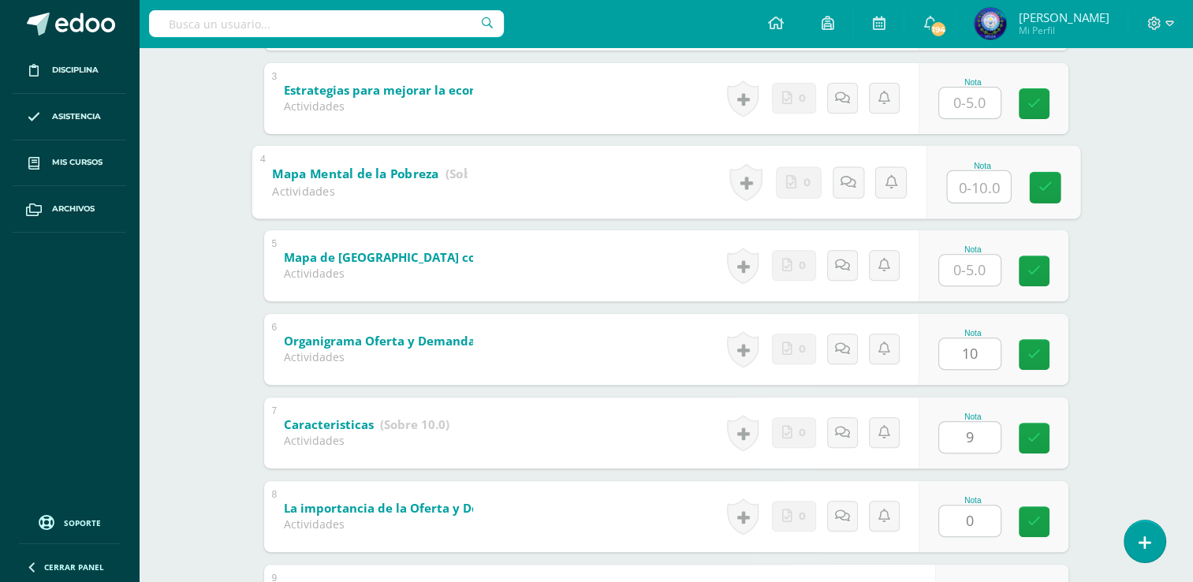
click at [981, 270] on input "text" at bounding box center [969, 270] width 61 height 31
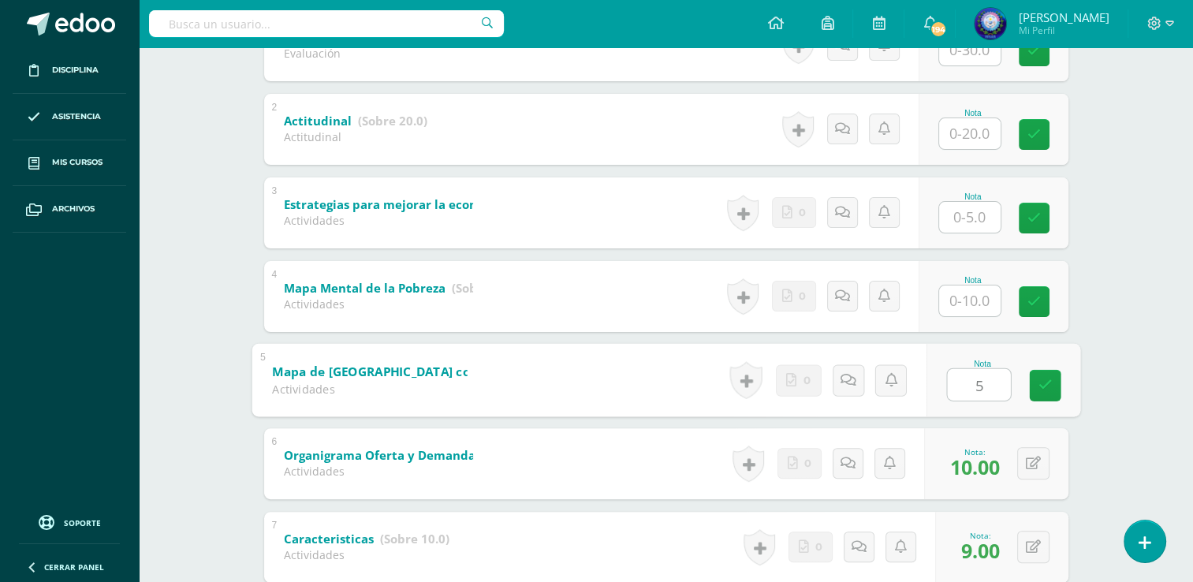
scroll to position [419, 0]
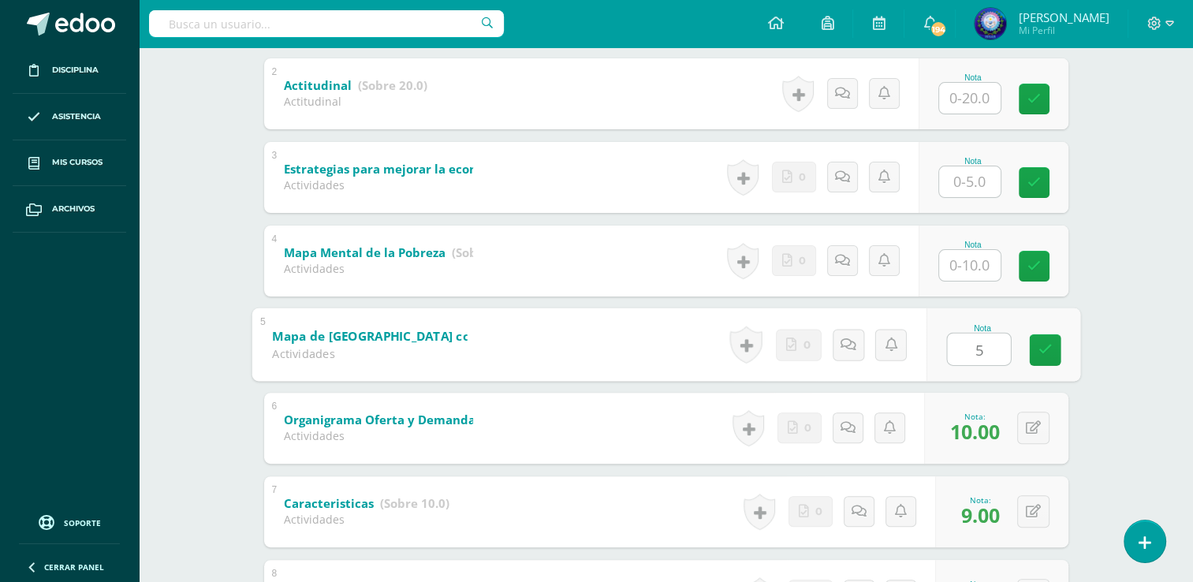
type input "5"
click at [965, 249] on div at bounding box center [969, 265] width 63 height 32
click at [973, 268] on input "text" at bounding box center [969, 265] width 61 height 31
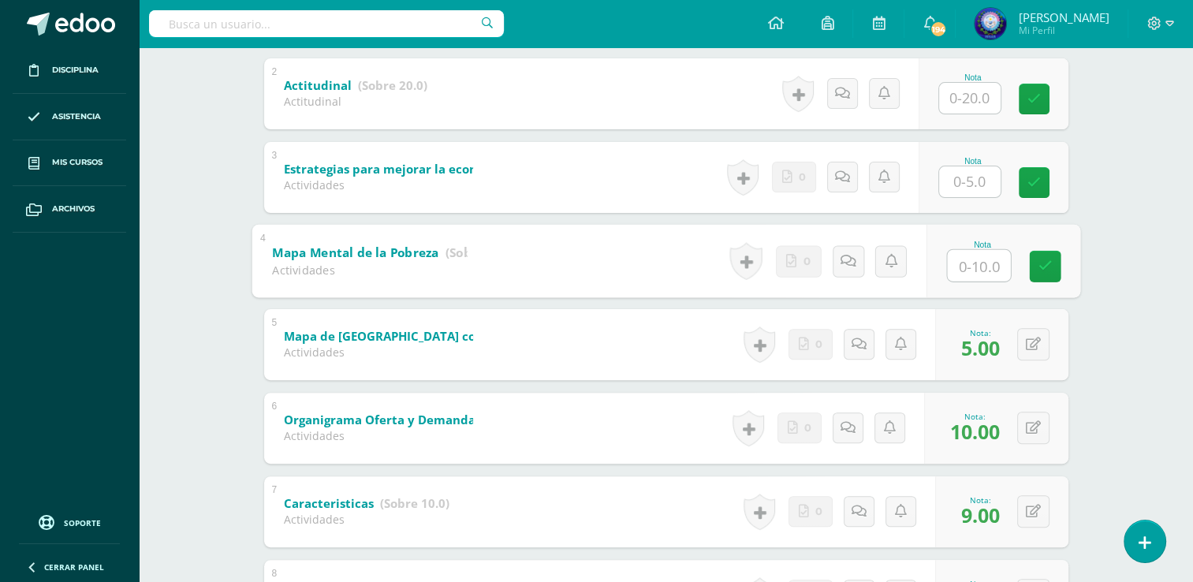
type input "0"
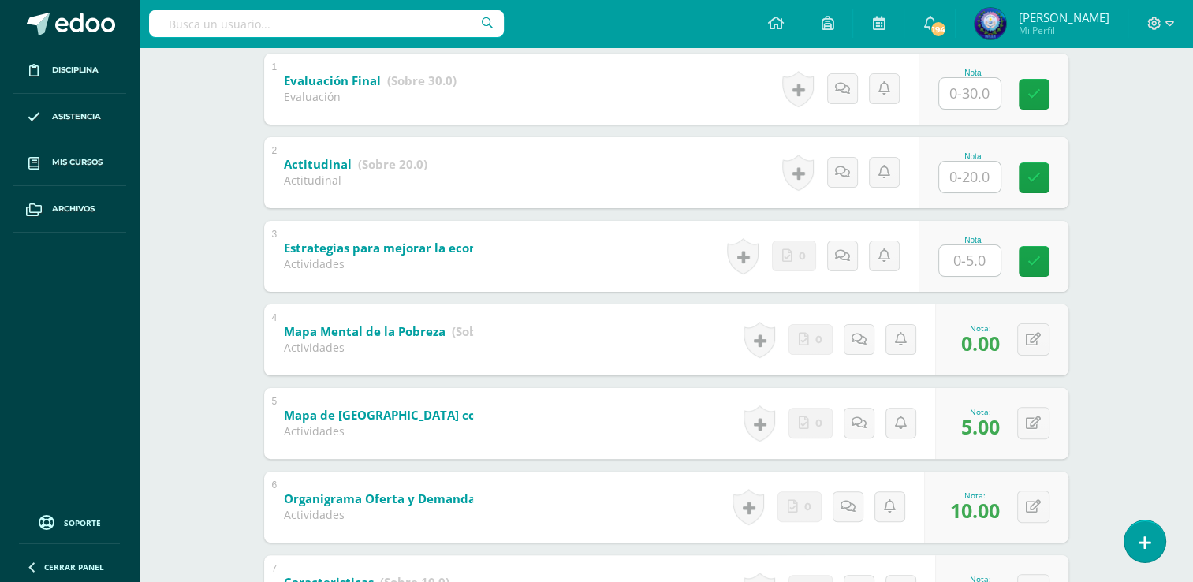
scroll to position [261, 0]
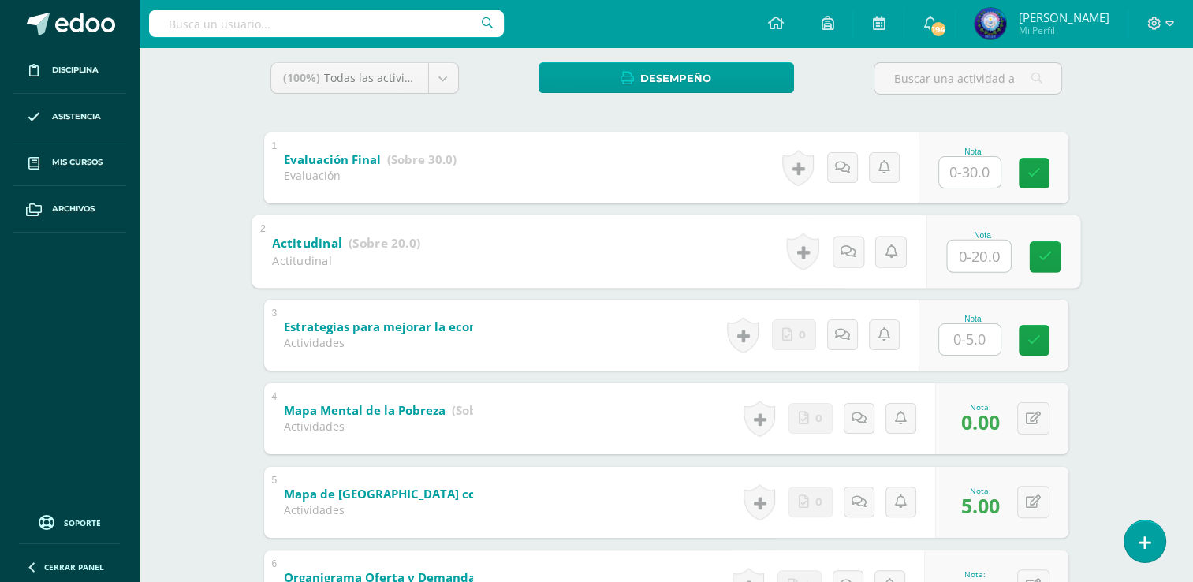
click at [971, 269] on input "text" at bounding box center [978, 256] width 63 height 32
type input "8"
type input "10"
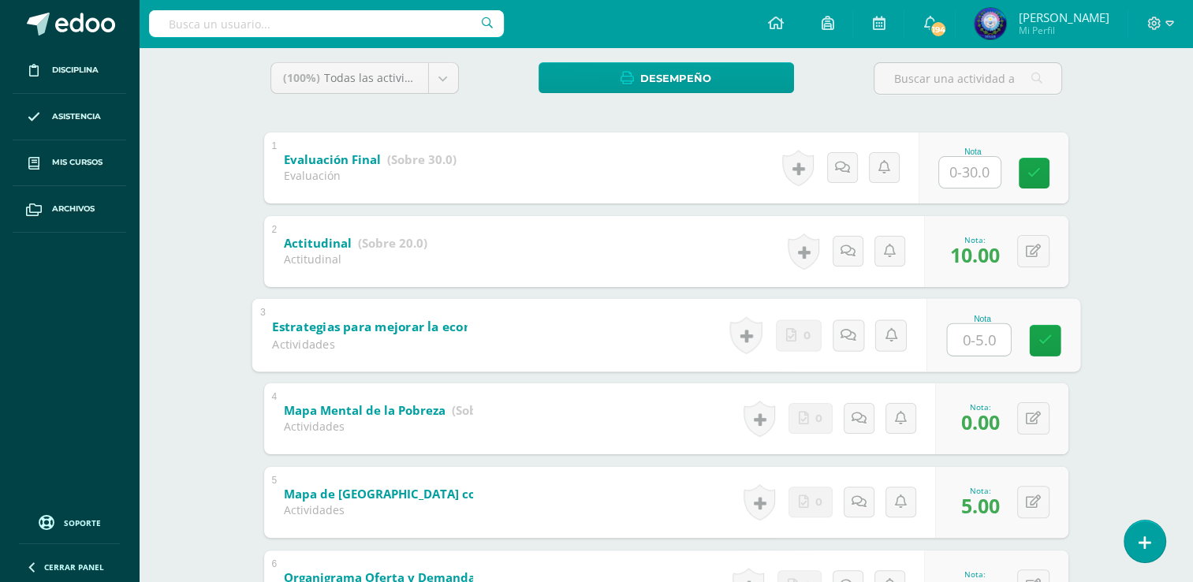
scroll to position [24, 0]
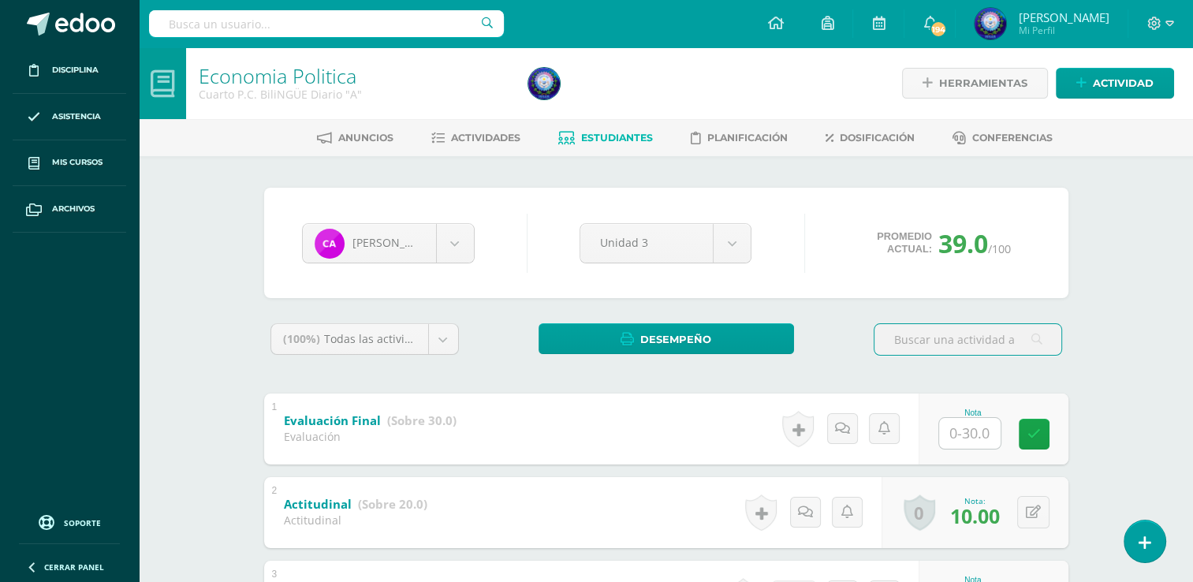
click at [629, 146] on link "Estudiantes" at bounding box center [605, 137] width 95 height 25
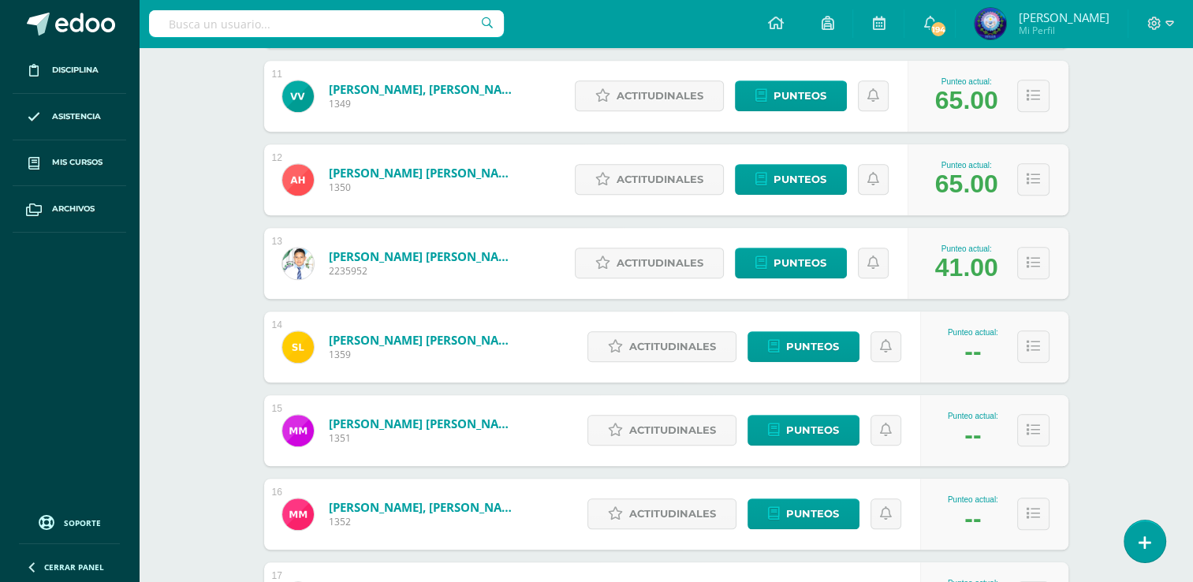
scroll to position [1156, 0]
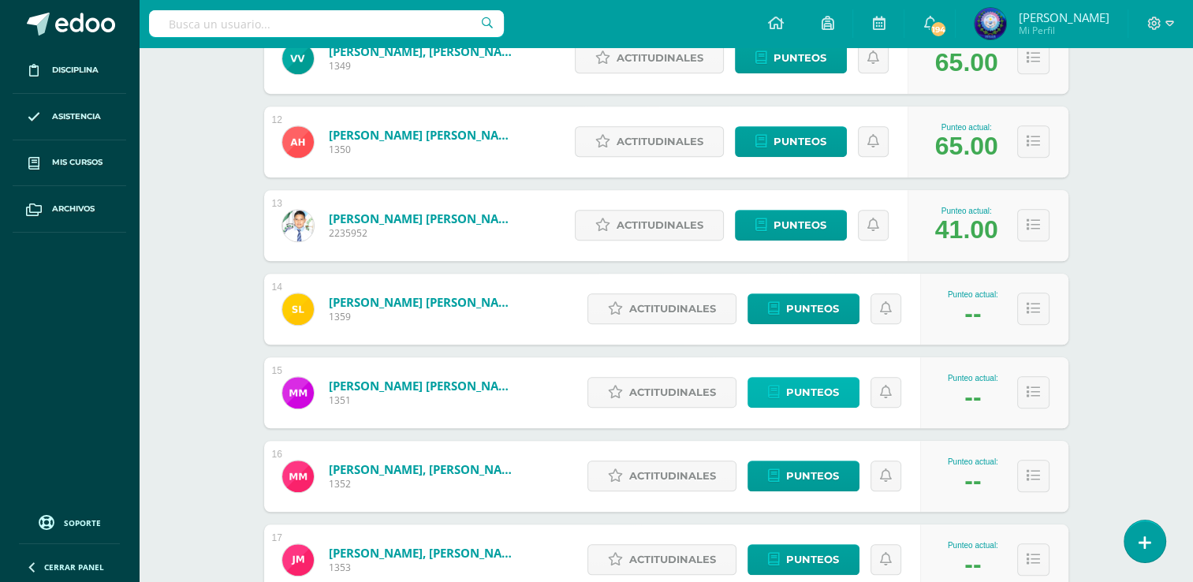
click at [777, 380] on link "Punteos" at bounding box center [803, 392] width 112 height 31
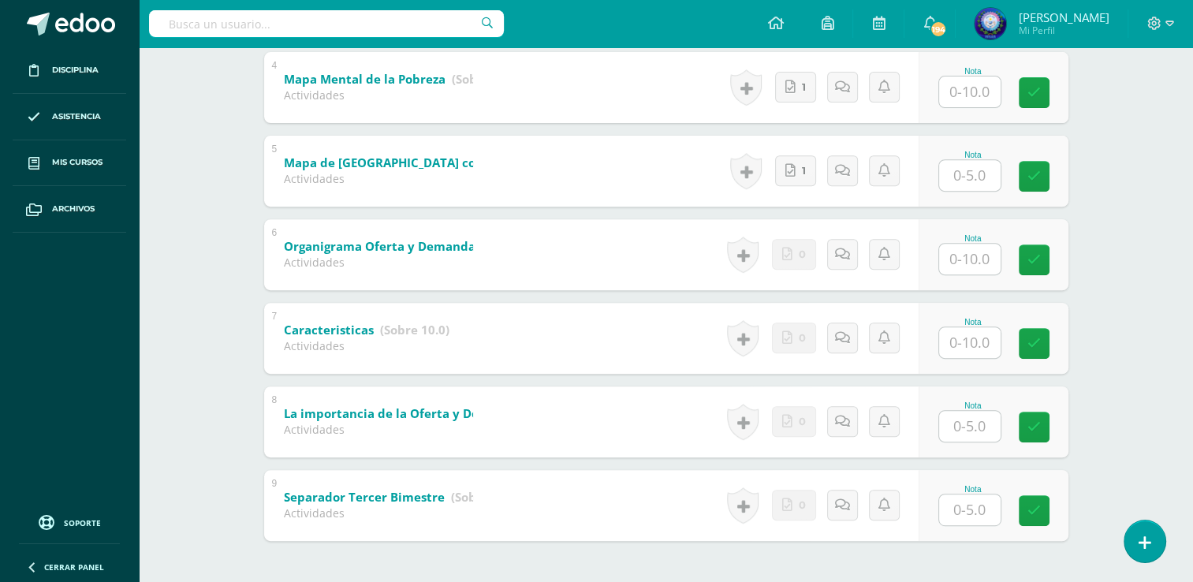
scroll to position [655, 0]
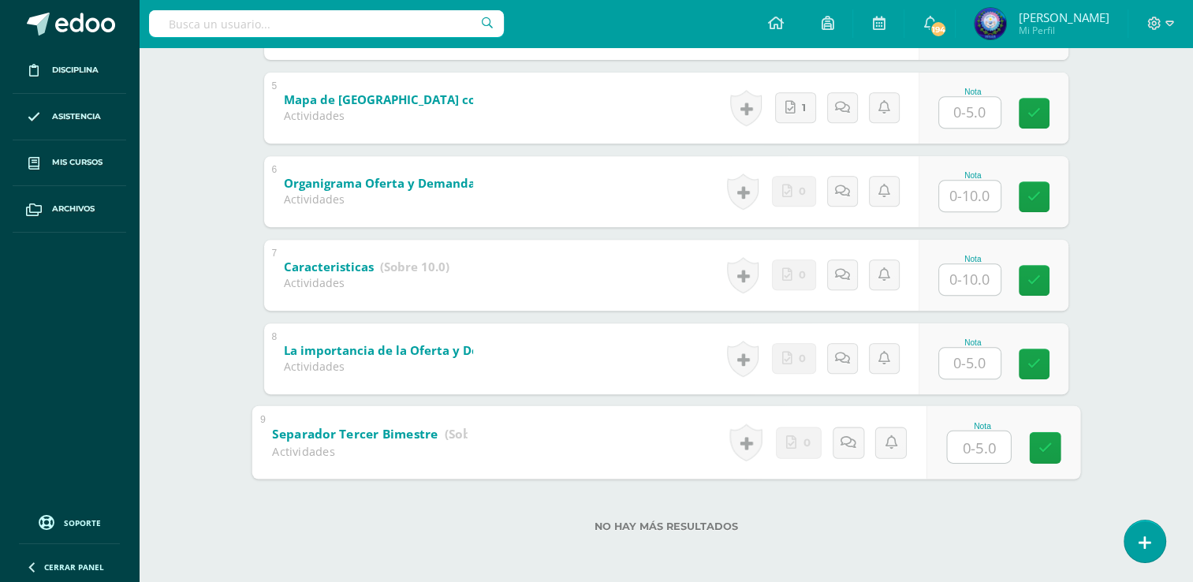
click at [977, 443] on input "text" at bounding box center [978, 446] width 63 height 32
type input "5"
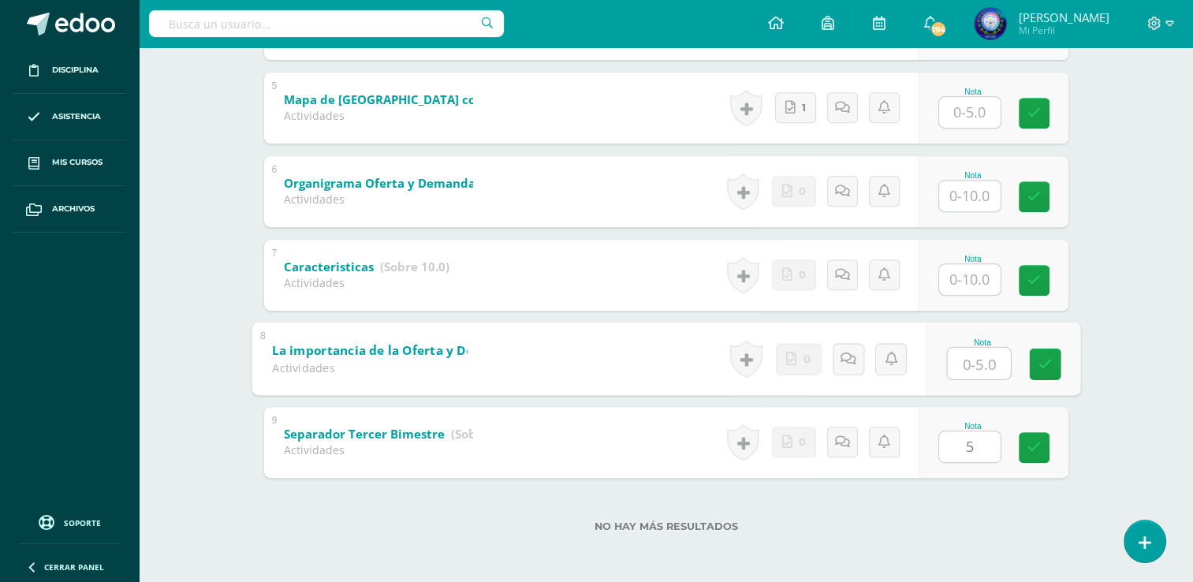
click at [983, 367] on input "text" at bounding box center [978, 363] width 63 height 32
type input "0"
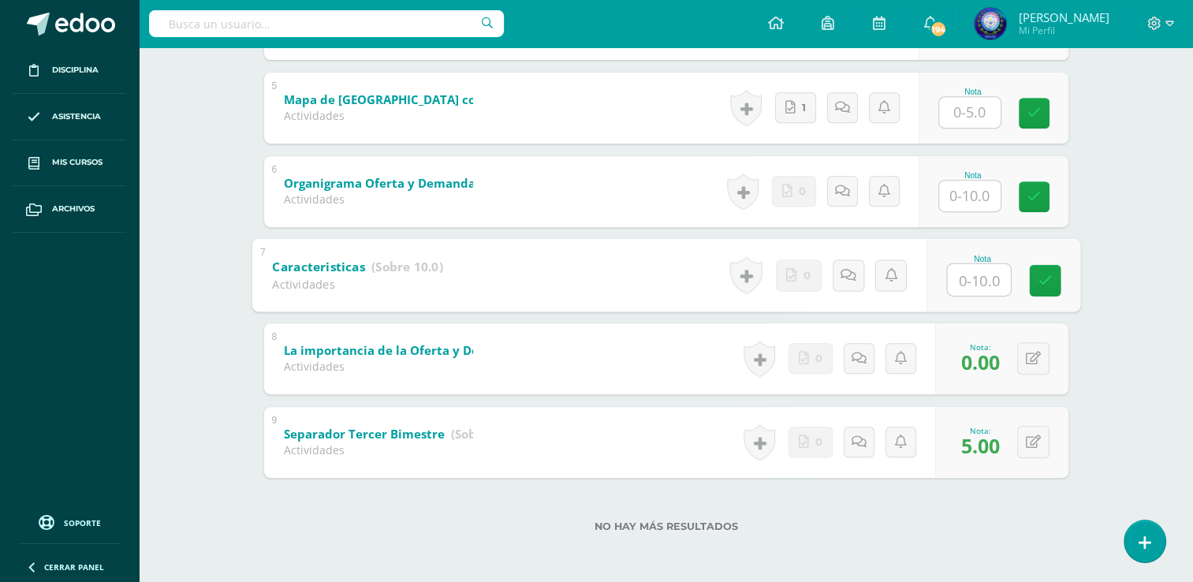
click at [978, 292] on input "text" at bounding box center [978, 279] width 63 height 32
type input "10"
click at [964, 218] on div "Nota" at bounding box center [993, 191] width 150 height 71
click at [963, 206] on input "text" at bounding box center [969, 196] width 61 height 31
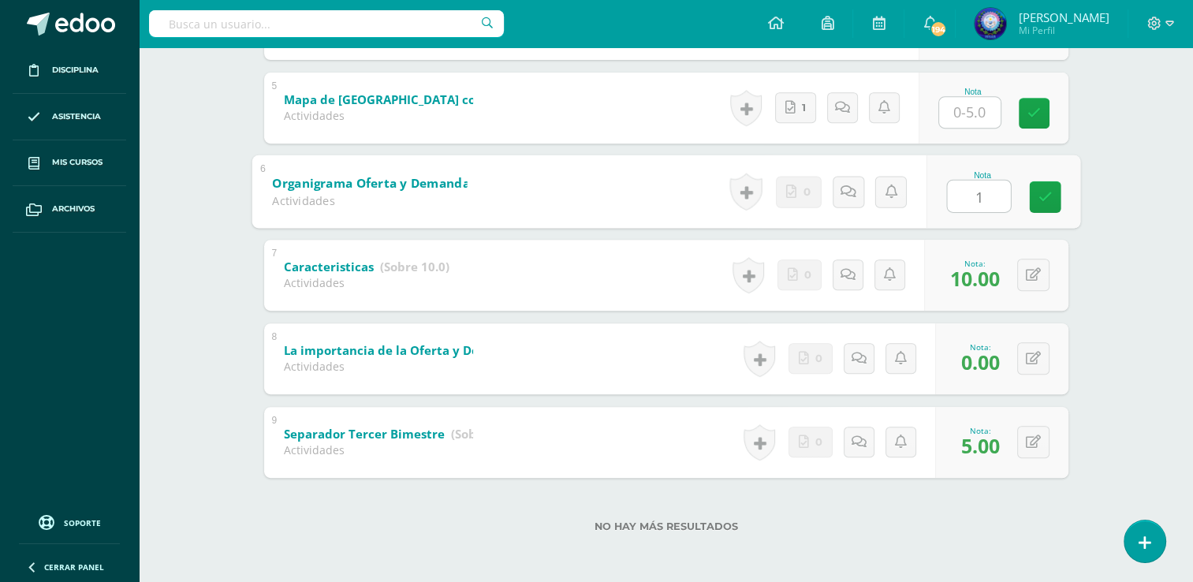
type input "10"
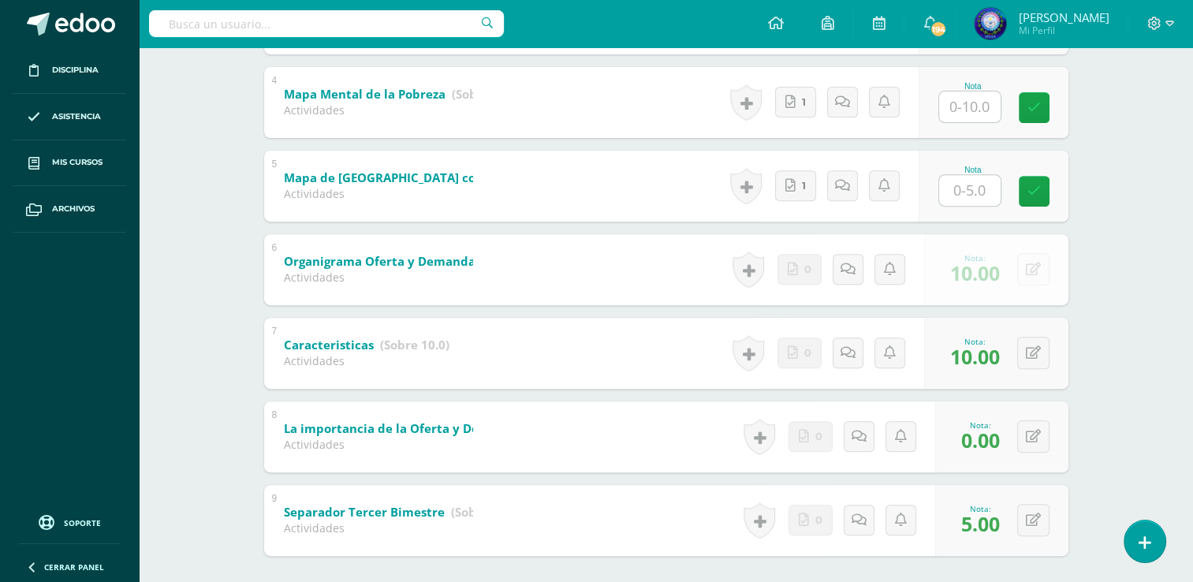
scroll to position [576, 0]
click at [974, 185] on input "text" at bounding box center [969, 191] width 61 height 31
type input "5"
click at [983, 108] on input "text" at bounding box center [969, 107] width 61 height 31
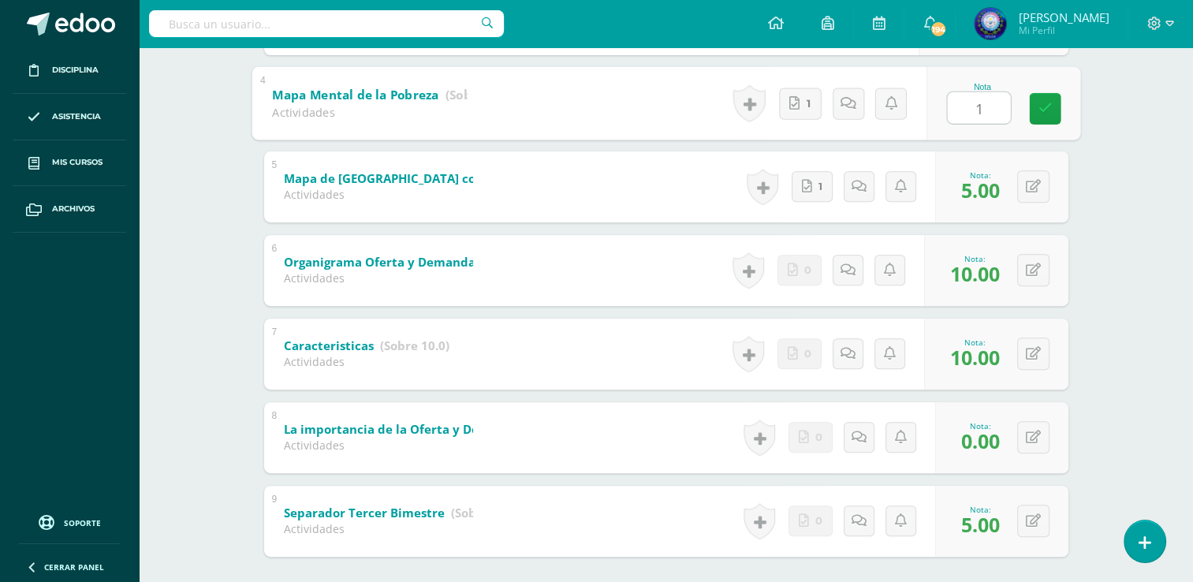
type input "10"
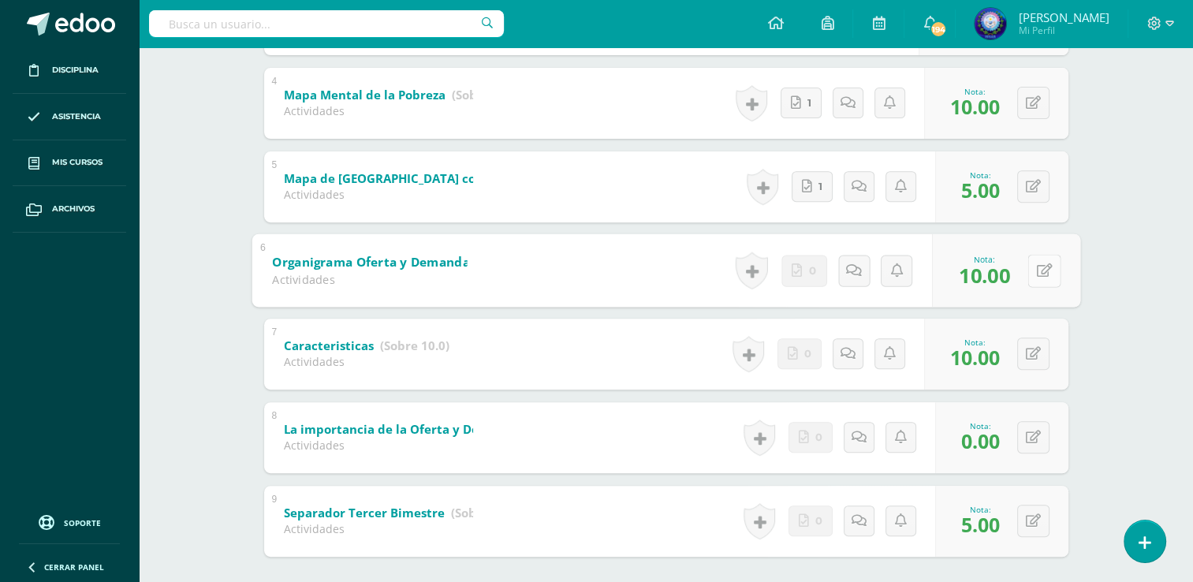
click at [1028, 271] on button at bounding box center [1043, 270] width 33 height 33
type input "0"
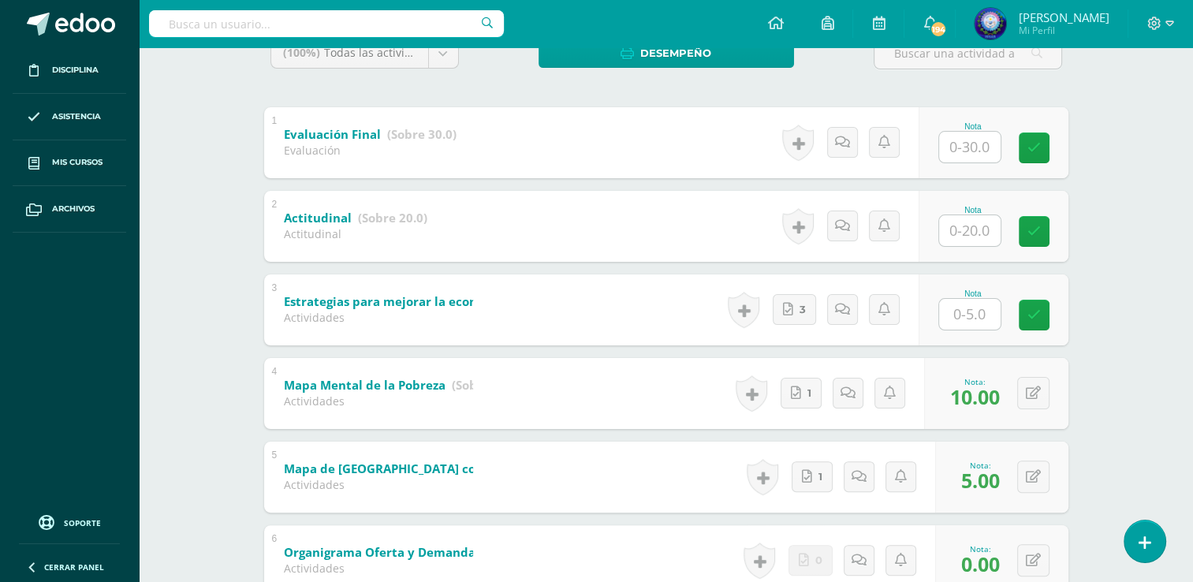
scroll to position [182, 0]
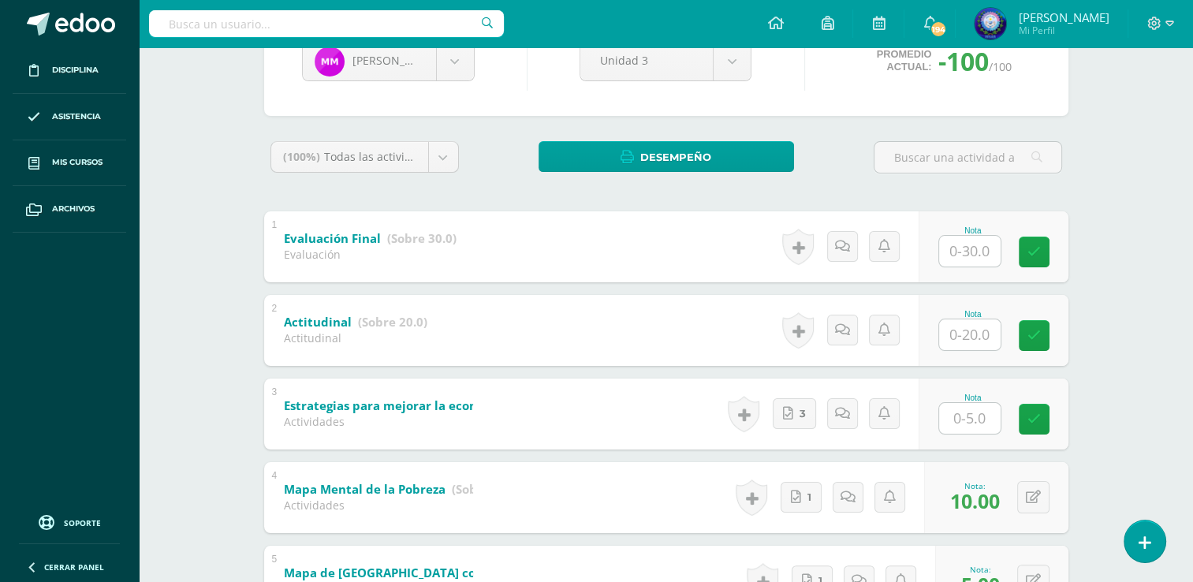
click at [965, 347] on input "text" at bounding box center [969, 334] width 61 height 31
type input "12"
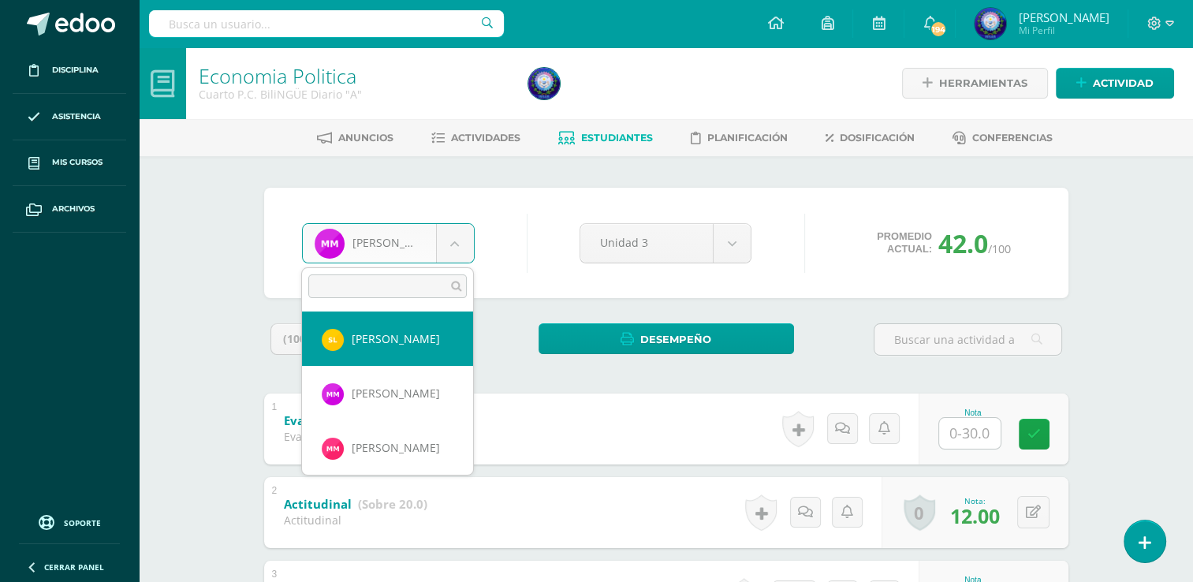
scroll to position [731, 0]
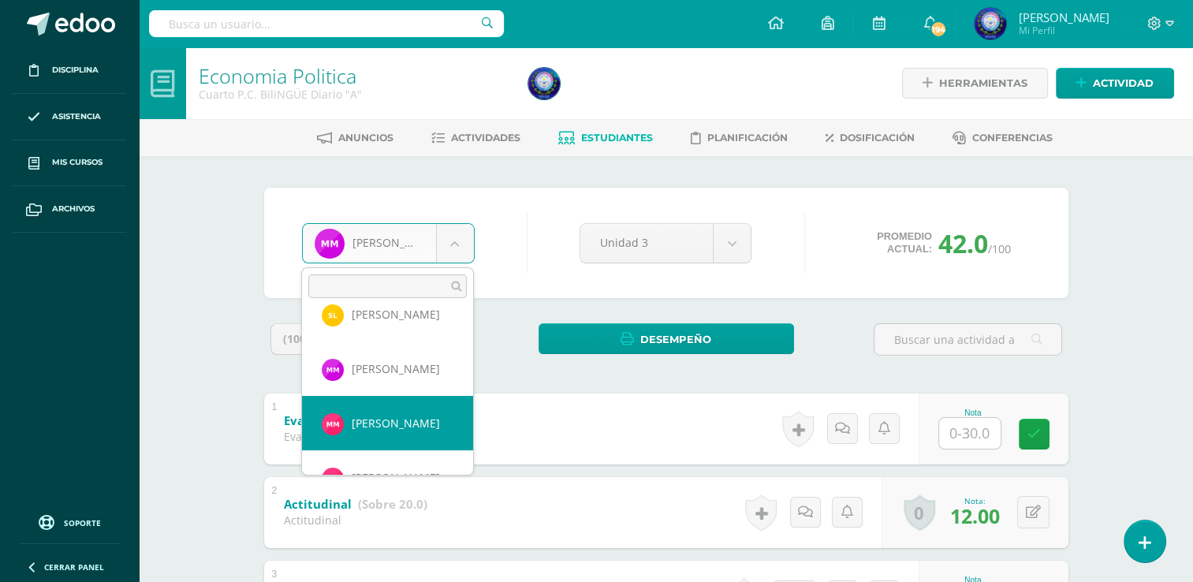
select select "8699"
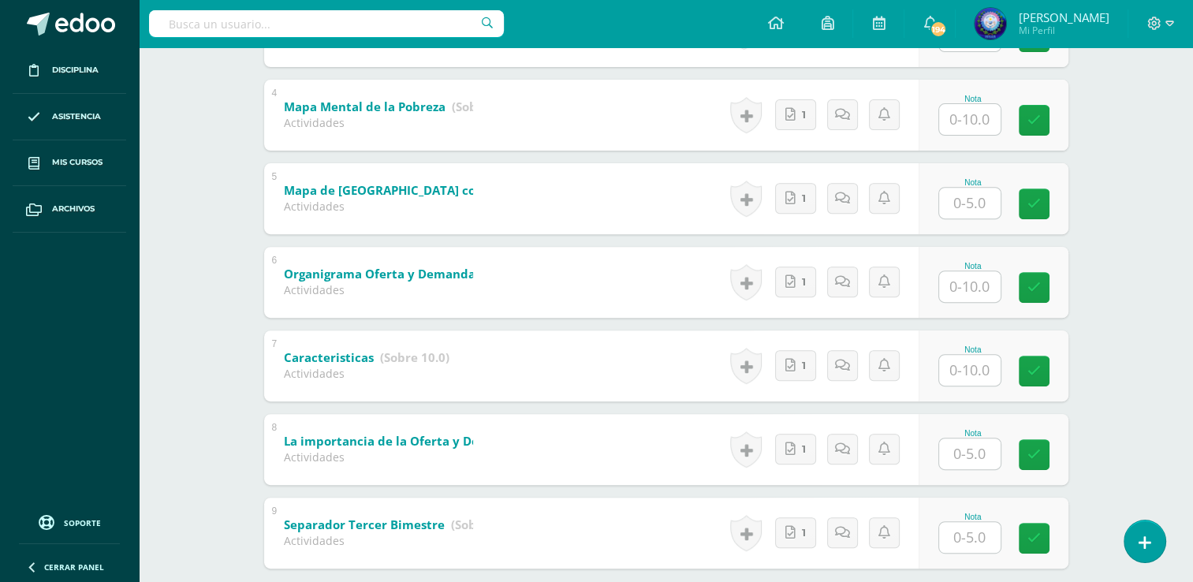
scroll to position [655, 0]
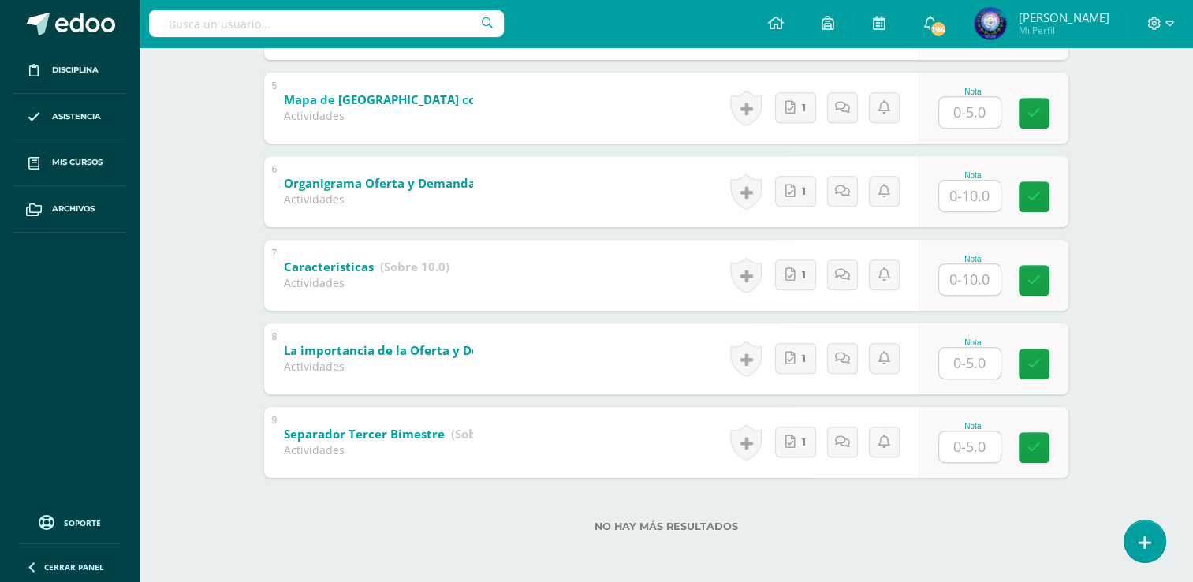
click at [952, 442] on input "text" at bounding box center [969, 446] width 61 height 31
type input "5"
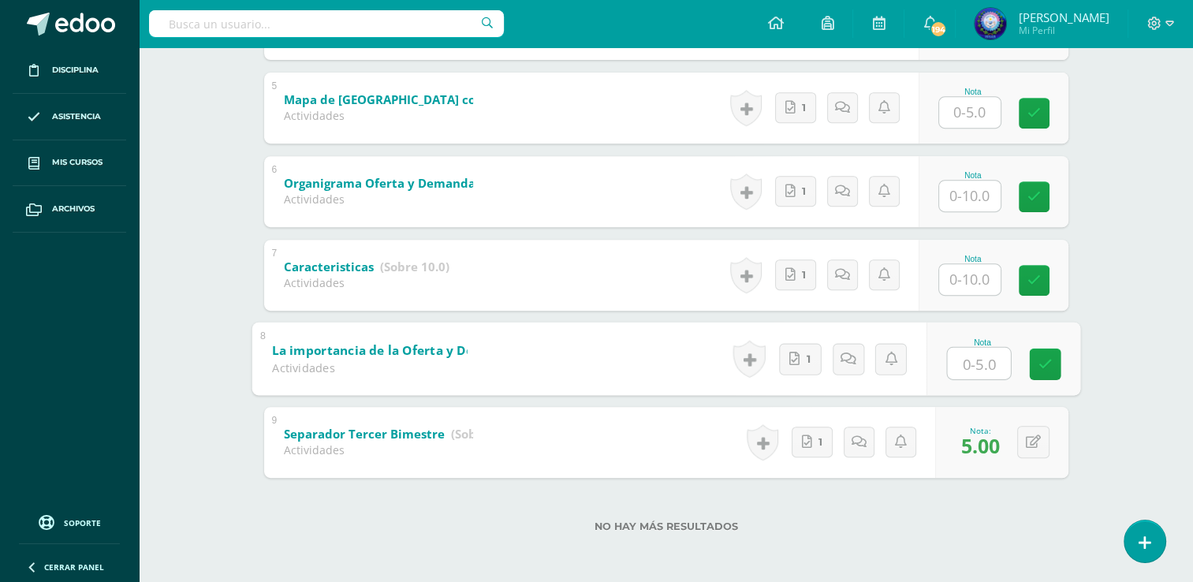
click at [957, 374] on input "text" at bounding box center [978, 363] width 63 height 32
type input "5"
click at [952, 279] on input "text" at bounding box center [969, 279] width 61 height 31
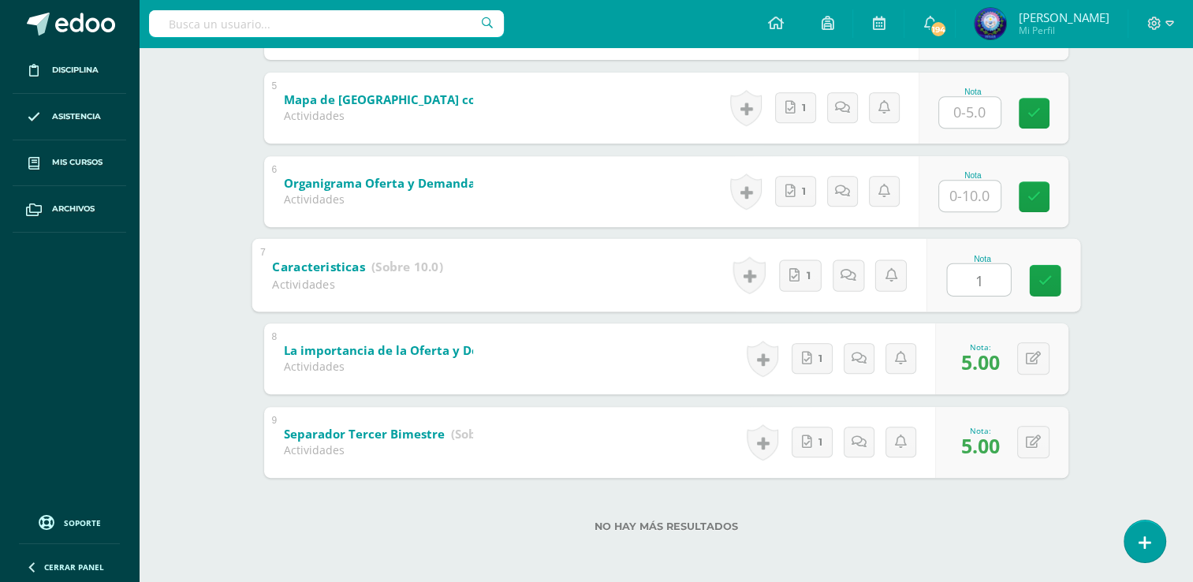
type input "10"
click at [969, 191] on input "text" at bounding box center [969, 196] width 61 height 31
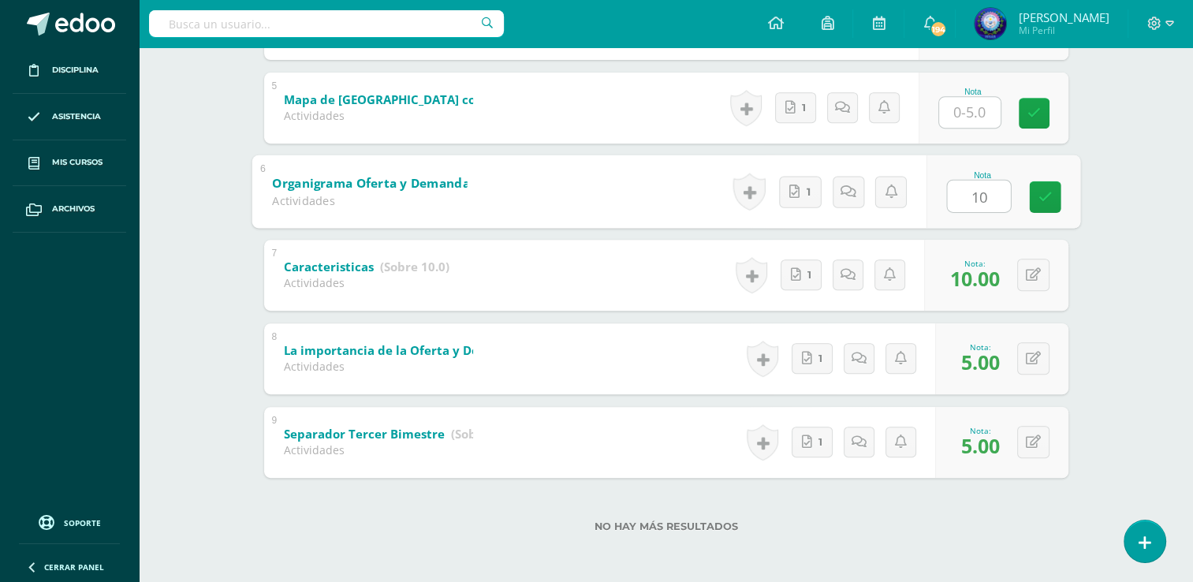
type input "1"
type input "10"
drag, startPoint x: 1029, startPoint y: 262, endPoint x: 1032, endPoint y: 278, distance: 16.9
click at [1030, 273] on button at bounding box center [1043, 275] width 33 height 33
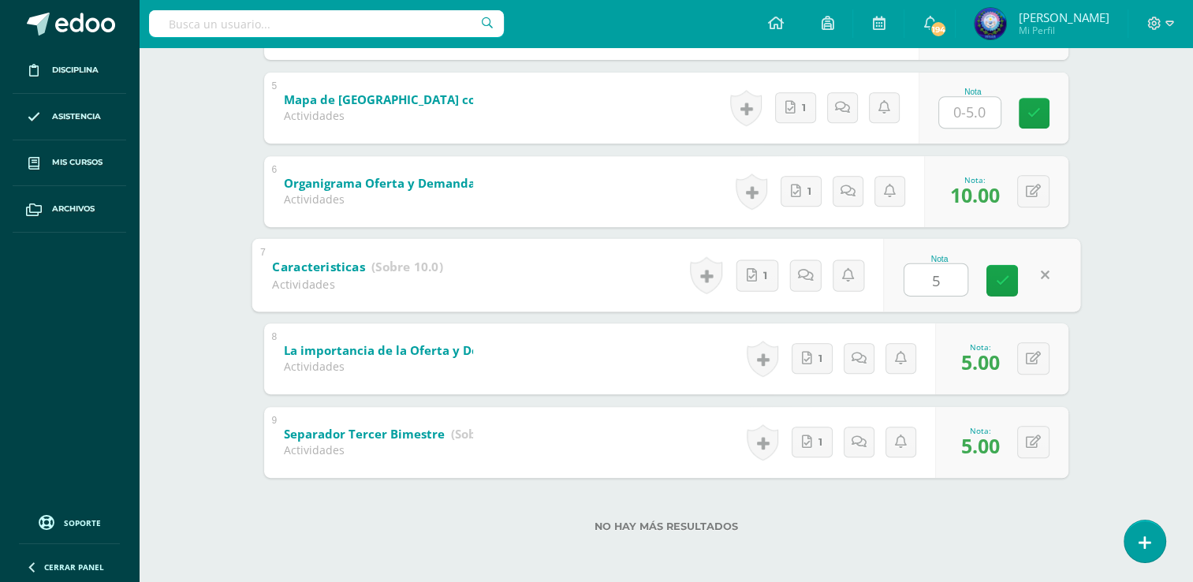
type input "5"
click at [946, 106] on div at bounding box center [978, 111] width 65 height 33
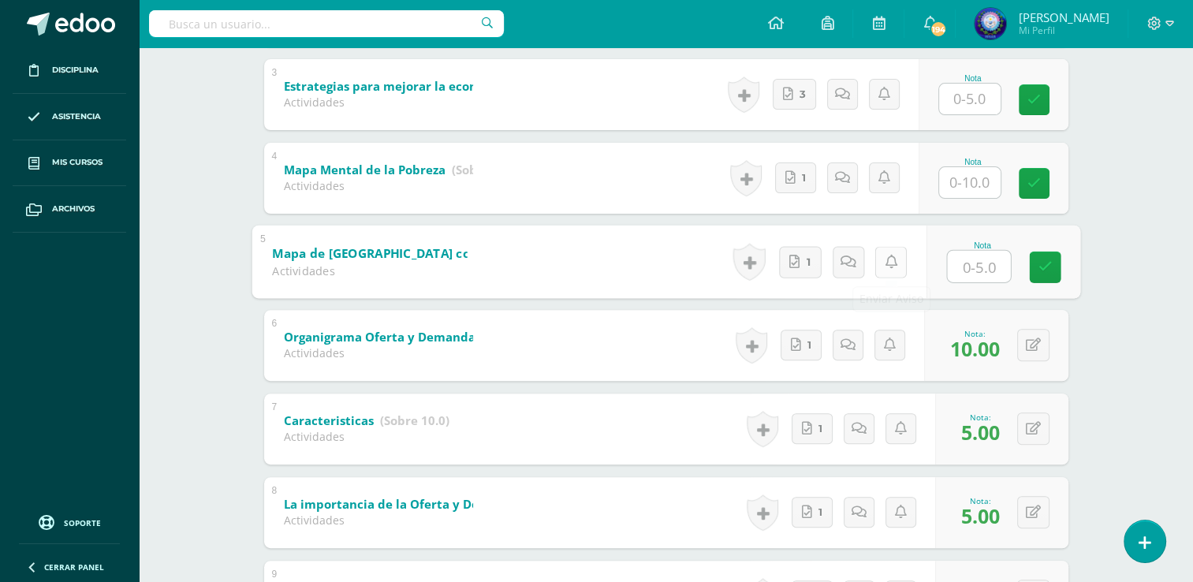
scroll to position [497, 0]
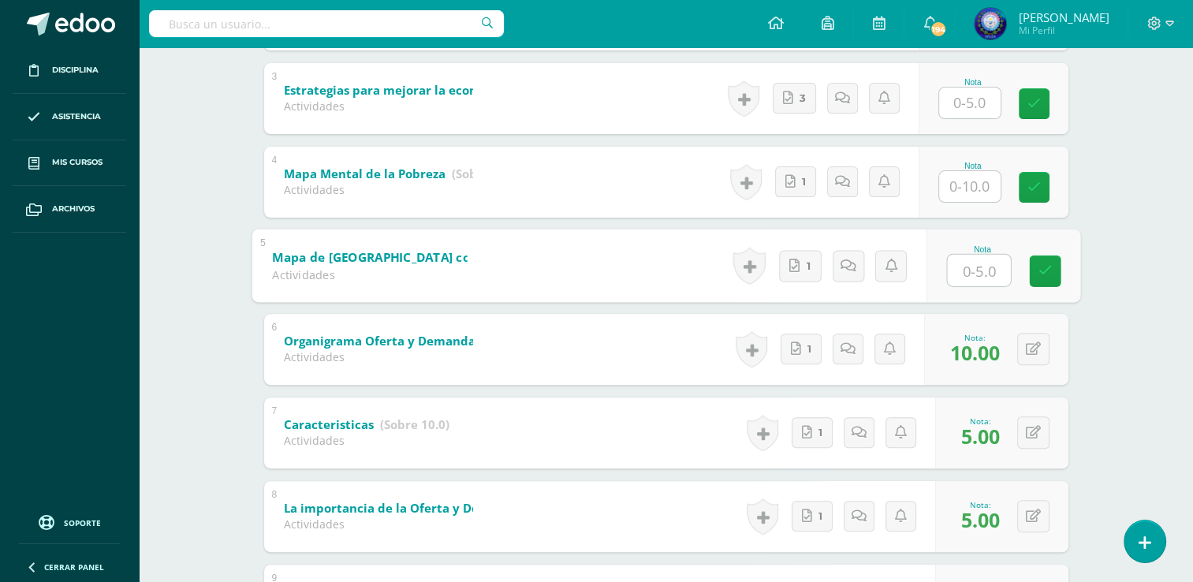
click at [958, 197] on input "text" at bounding box center [969, 186] width 61 height 31
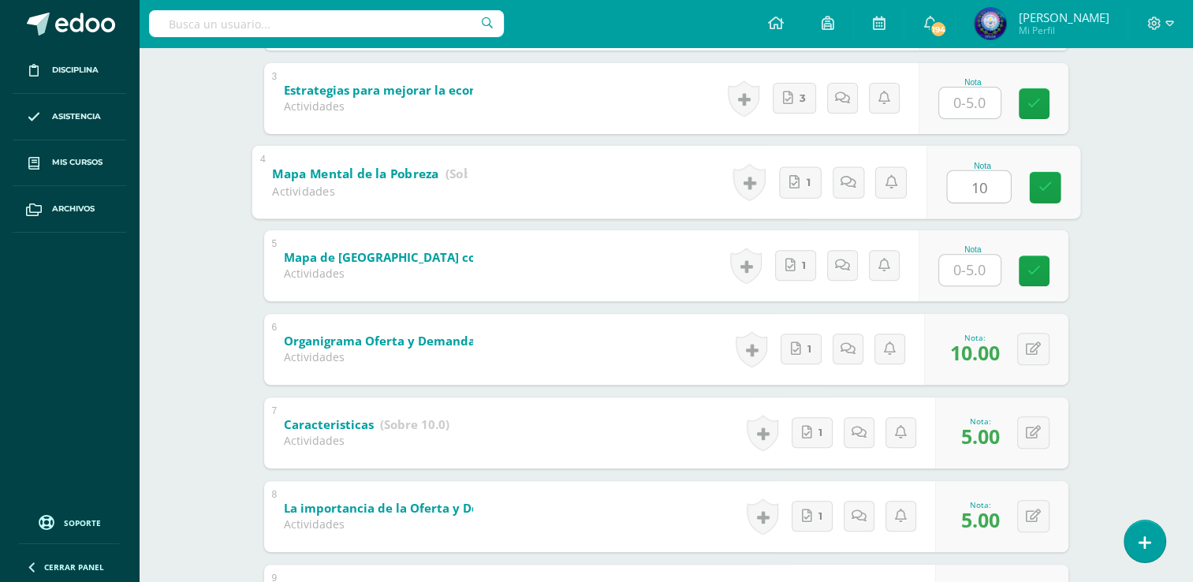
type input "10"
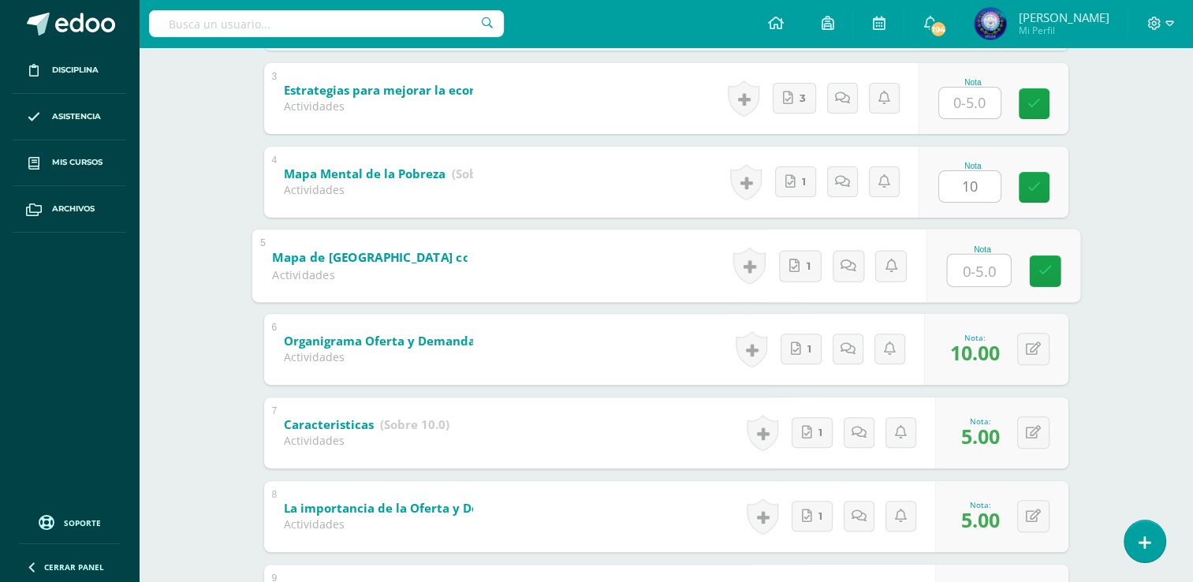
type input "5"
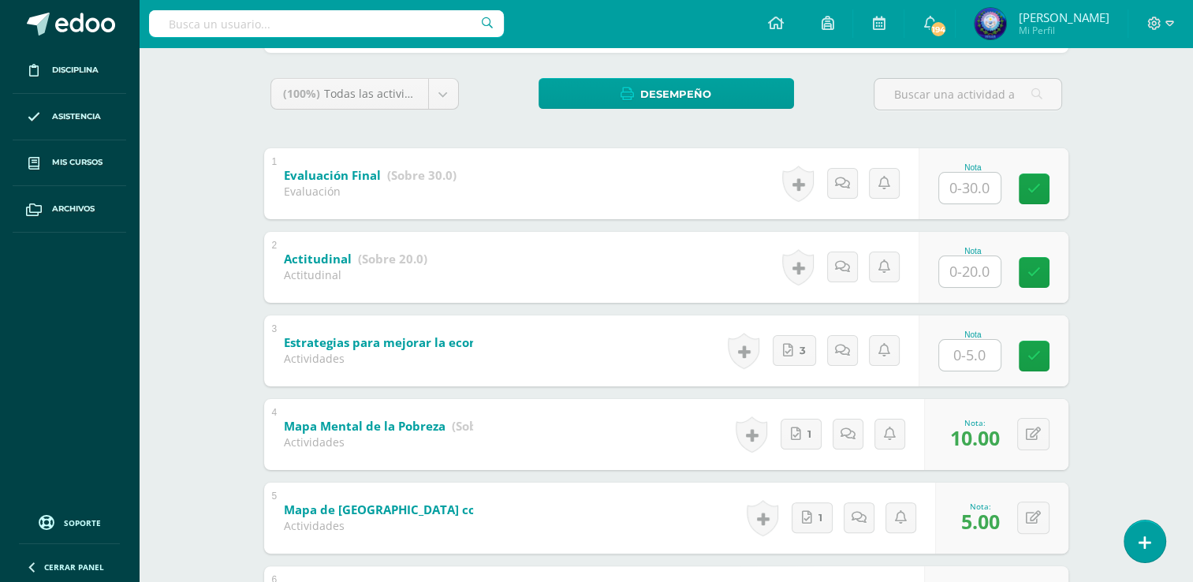
scroll to position [182, 0]
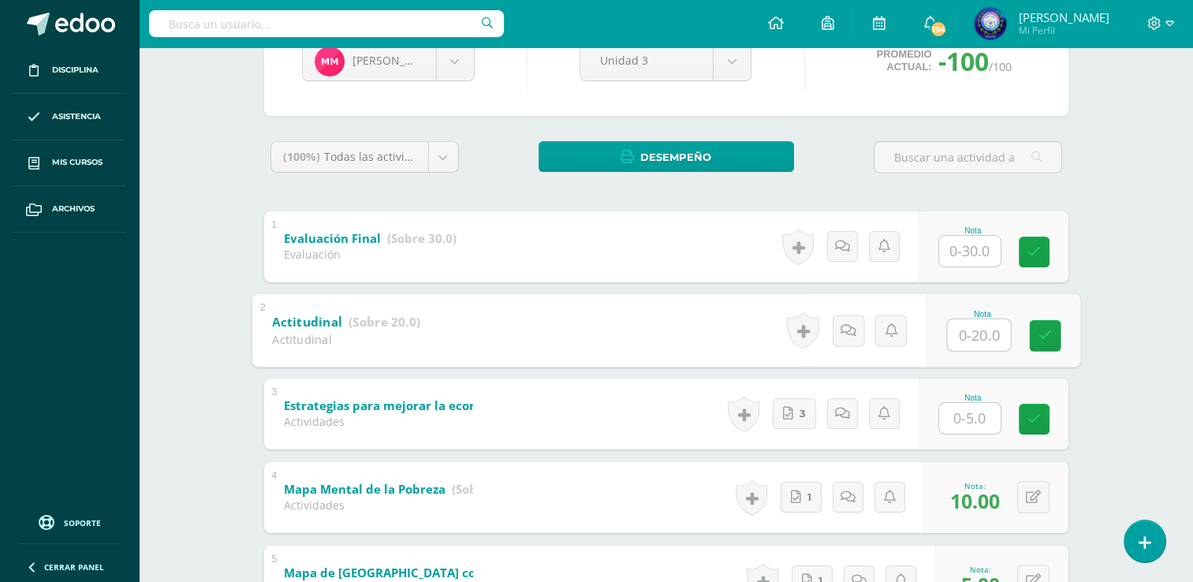
click at [971, 341] on input "text" at bounding box center [978, 335] width 63 height 32
type input "20"
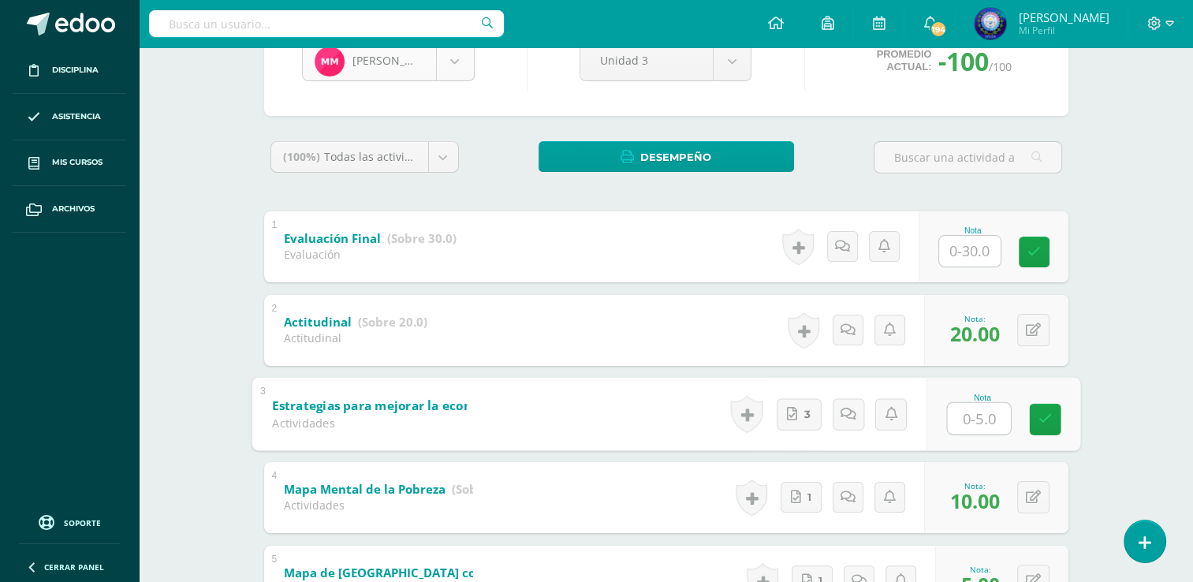
click at [456, 75] on body "Disciplina Asistencia Mis cursos Archivos Soporte Ayuda Reportar un problema Ce…" at bounding box center [596, 437] width 1193 height 1238
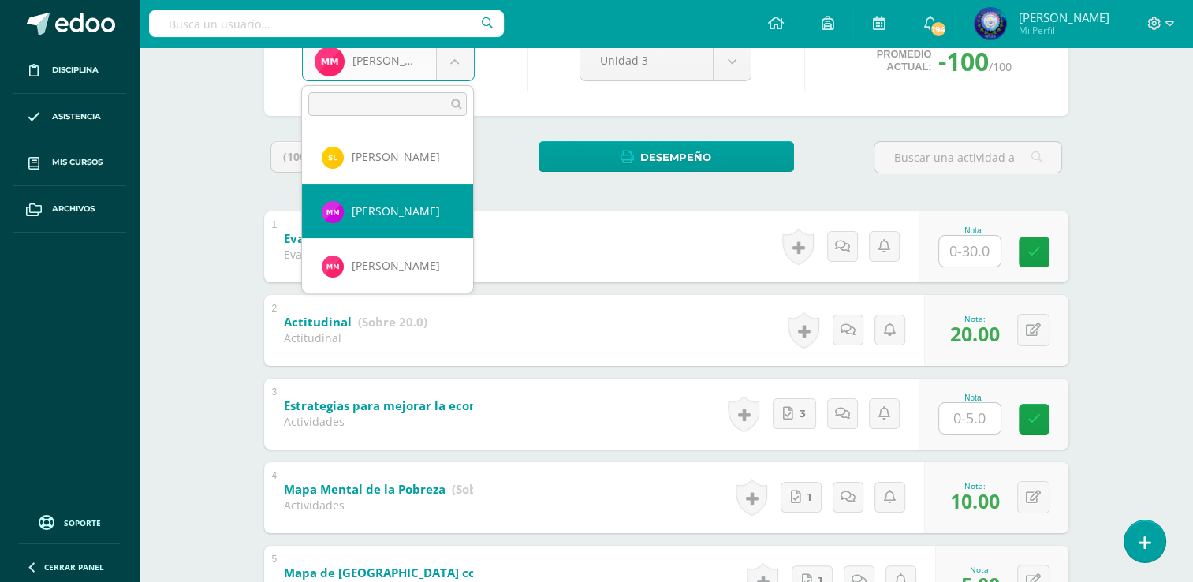
scroll to position [785, 0]
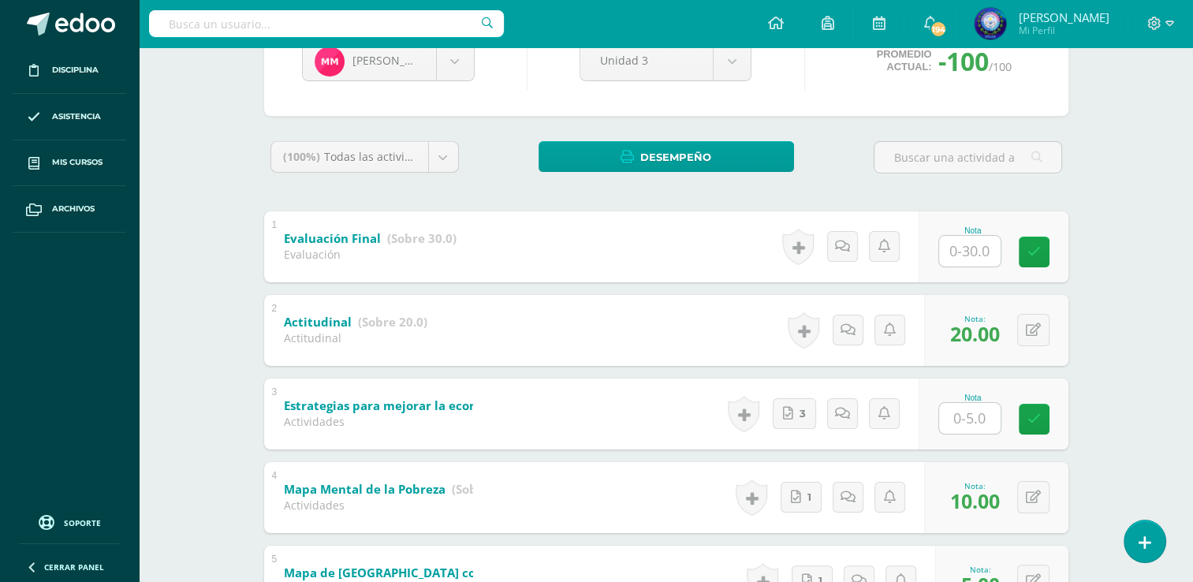
click at [664, 184] on body "Disciplina Asistencia Mis cursos Archivos Soporte Ayuda Reportar un problema Ce…" at bounding box center [596, 437] width 1193 height 1238
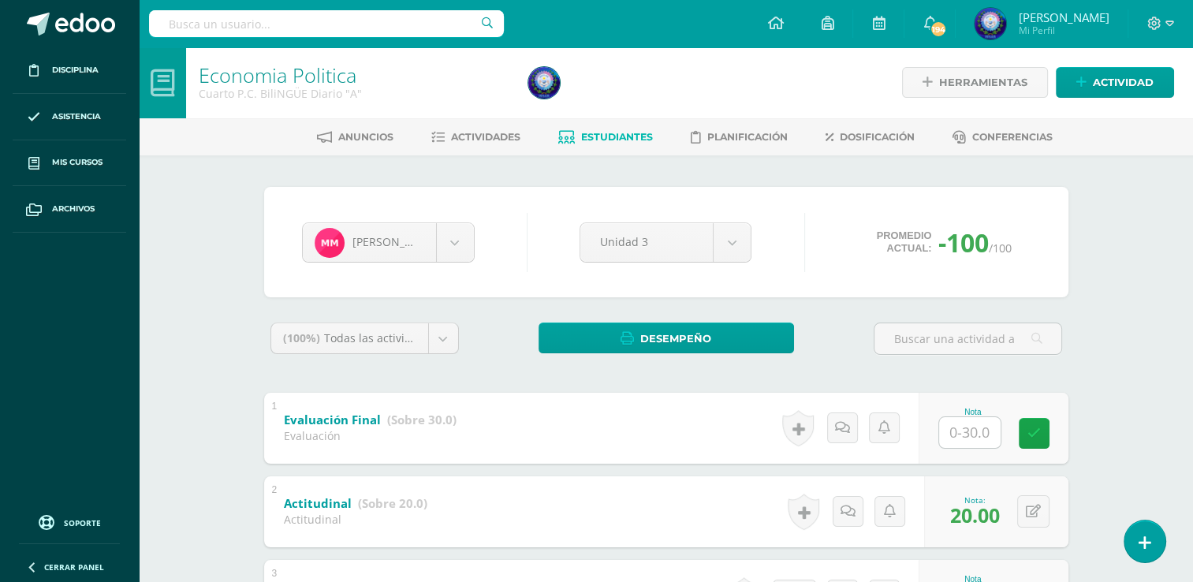
scroll to position [0, 0]
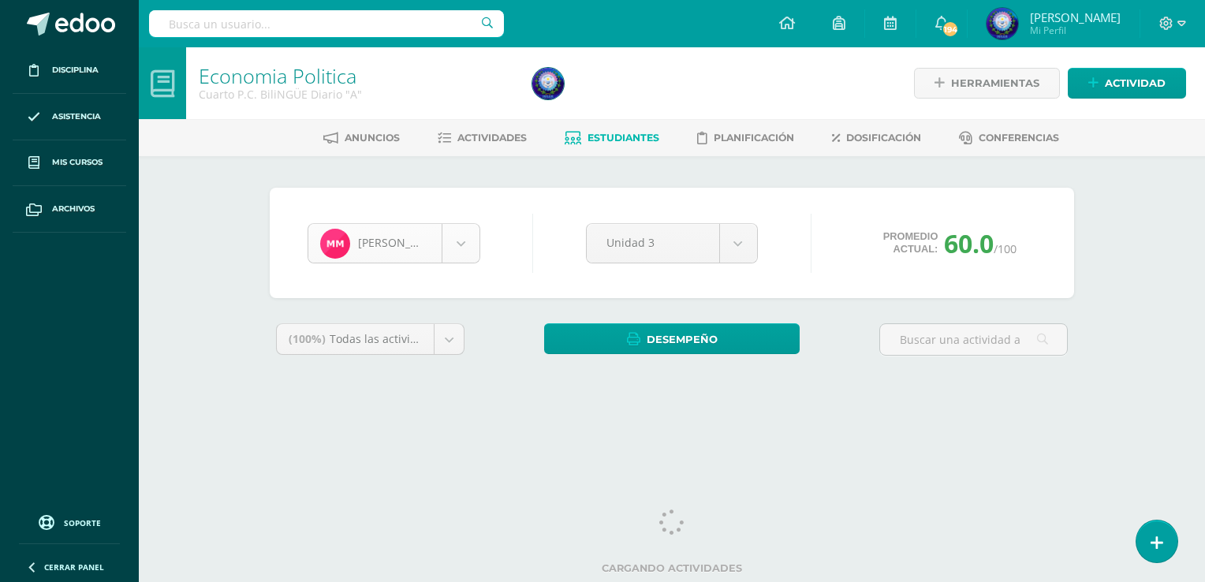
click at [460, 248] on body "Disciplina Asistencia Mis cursos Archivos Soporte Ayuda Reportar un problema Ce…" at bounding box center [602, 212] width 1205 height 425
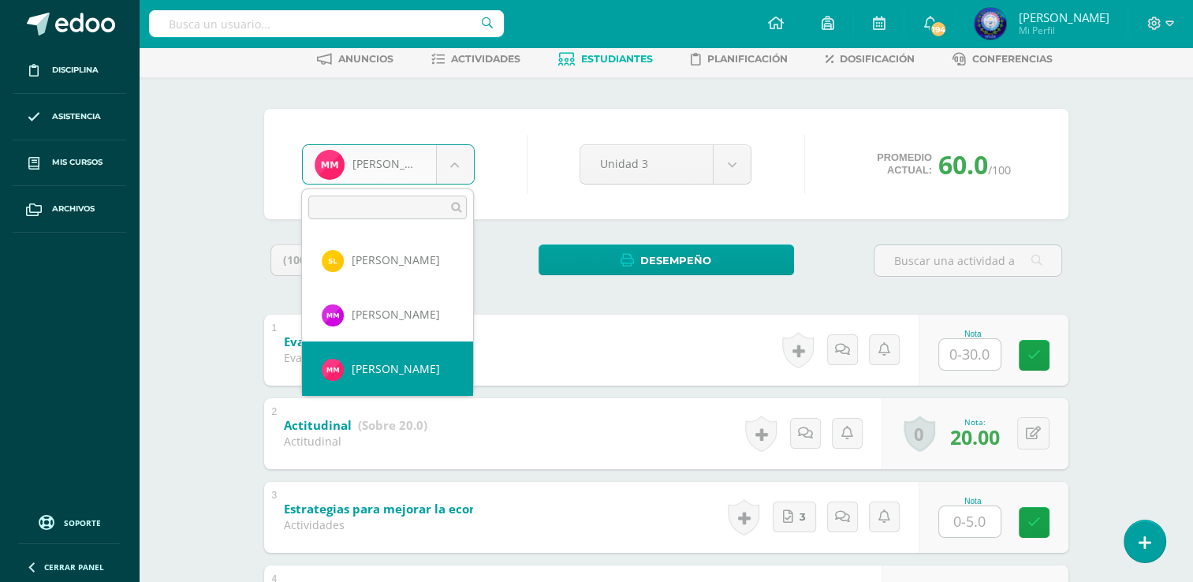
scroll to position [785, 0]
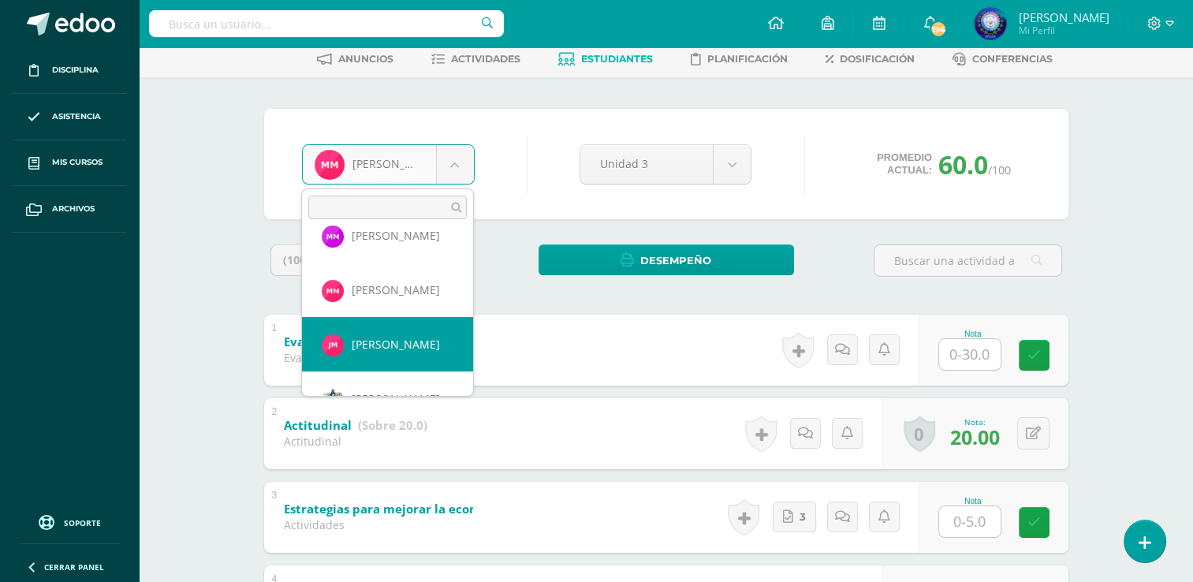
select select "8700"
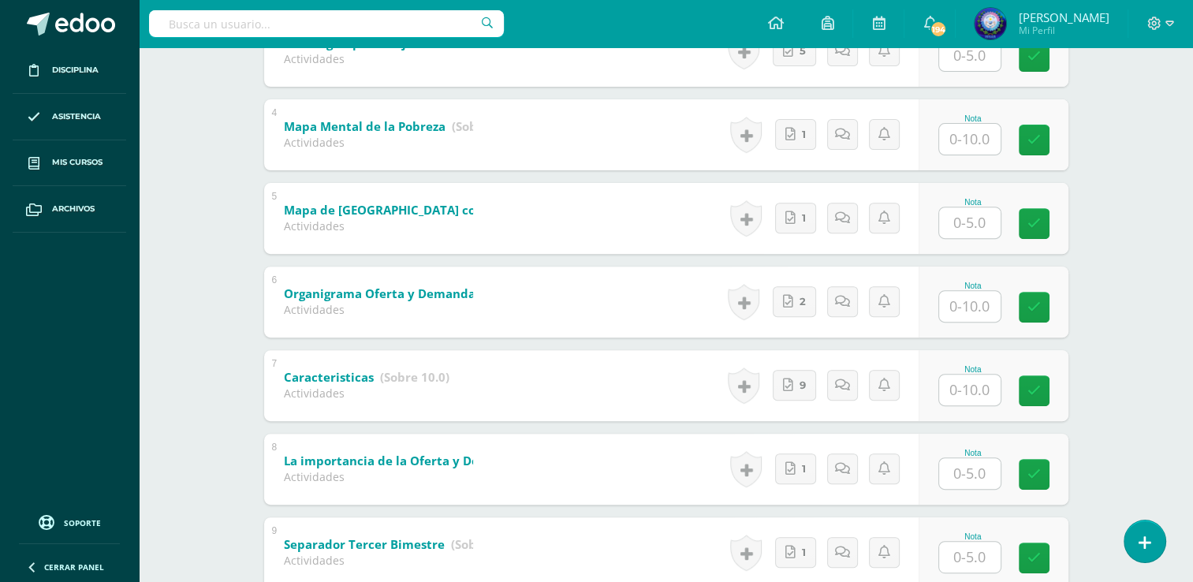
scroll to position [655, 0]
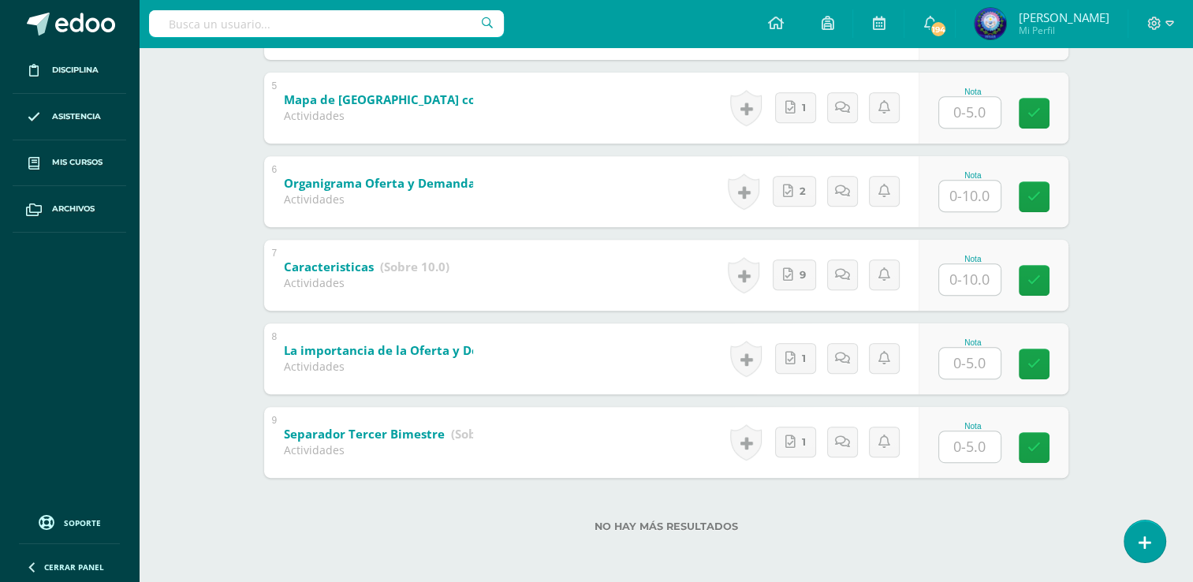
click at [964, 442] on input "text" at bounding box center [969, 446] width 61 height 31
type input "5"
click at [974, 353] on input "text" at bounding box center [969, 363] width 61 height 31
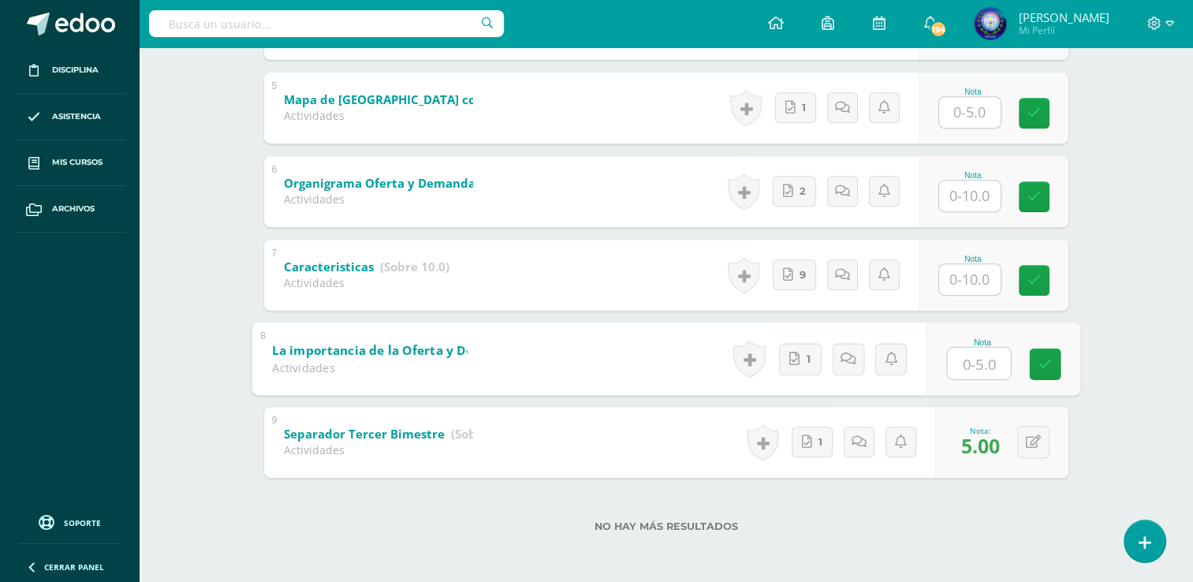
type input "5"
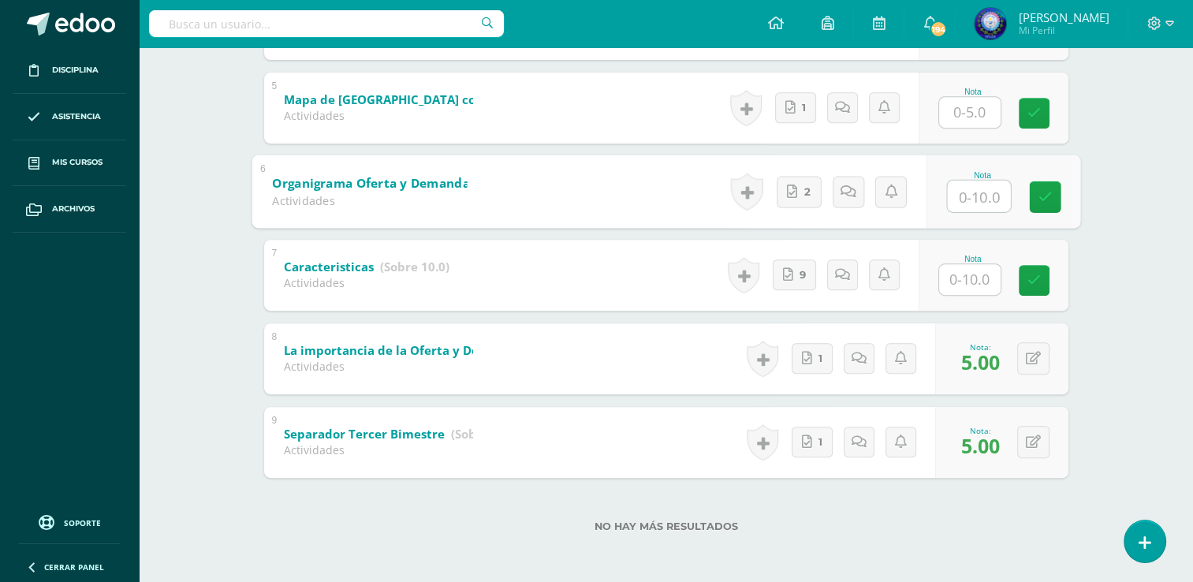
click at [978, 194] on input "text" at bounding box center [978, 196] width 63 height 32
type input "10"
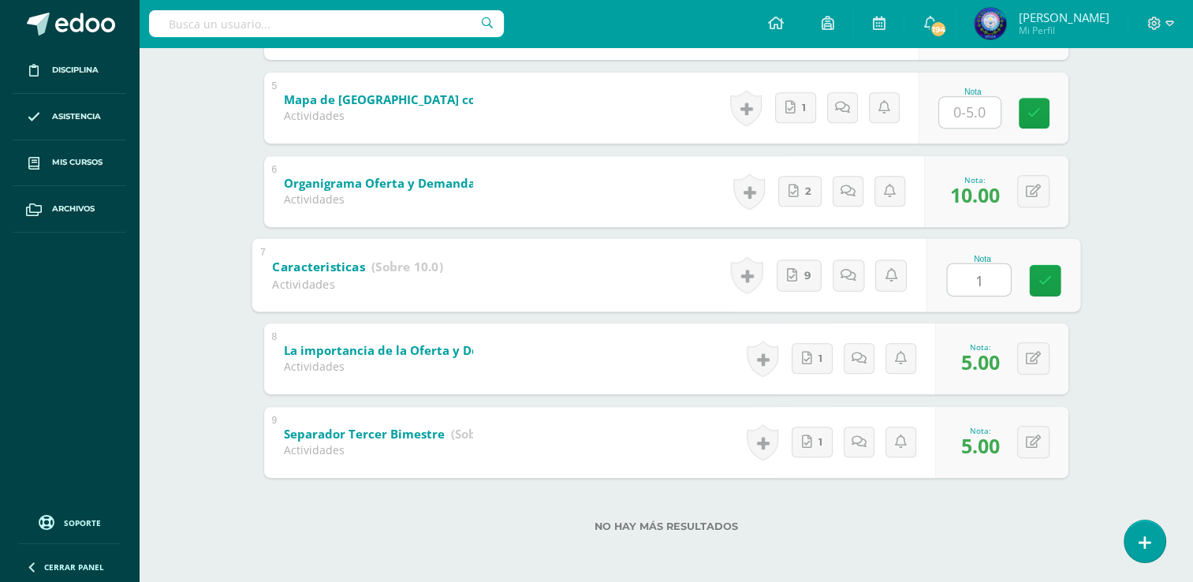
type input "10"
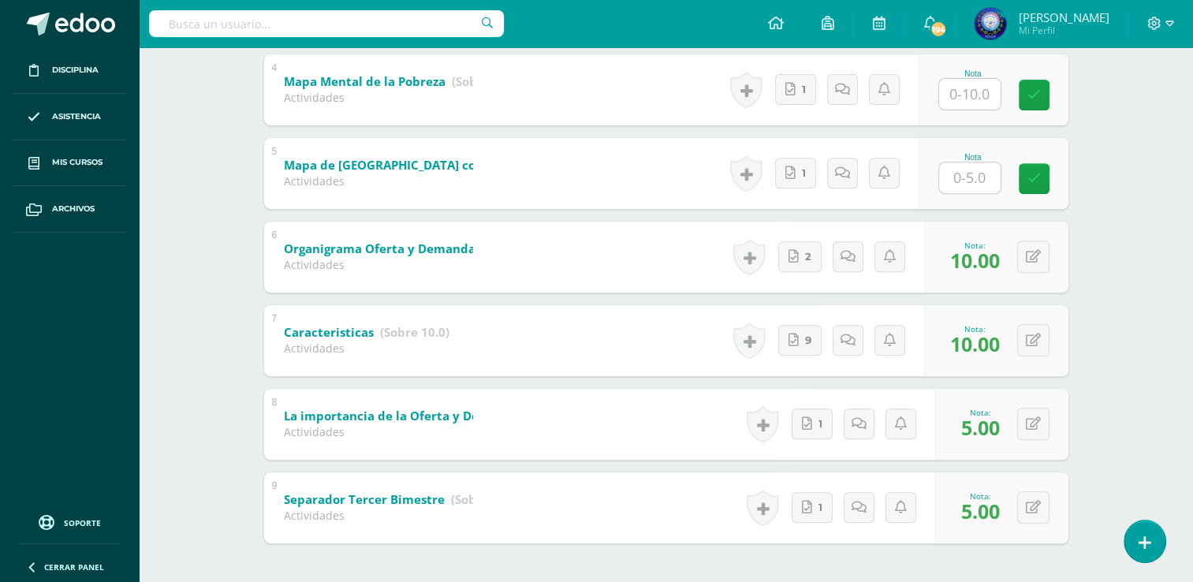
scroll to position [497, 0]
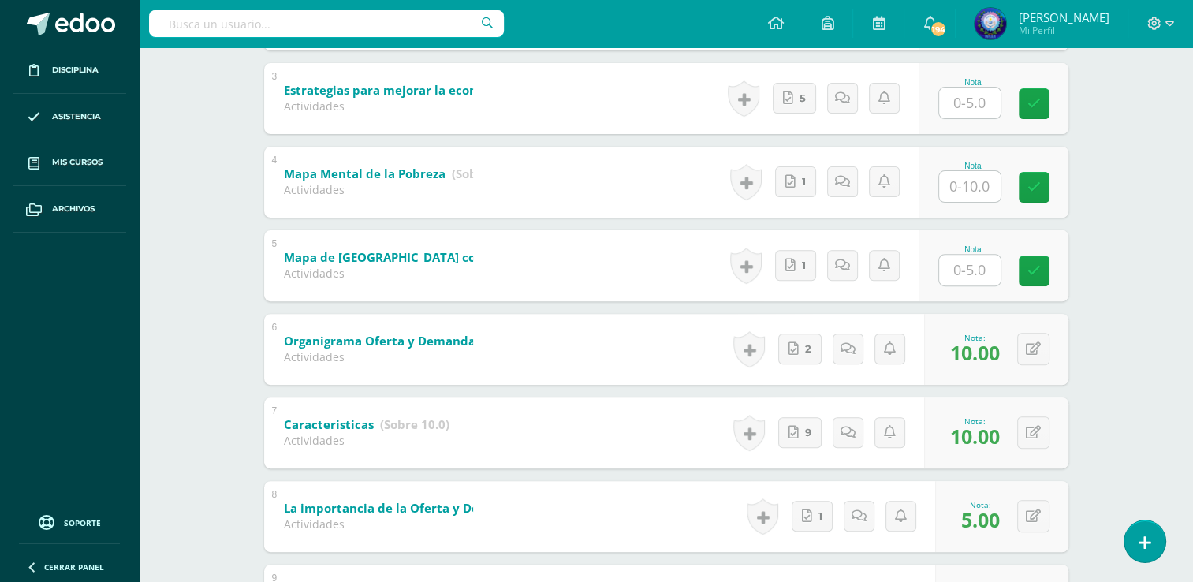
click at [962, 262] on input "text" at bounding box center [969, 270] width 61 height 31
click at [963, 177] on input "text" at bounding box center [978, 186] width 63 height 32
type input "10"
type input "5"
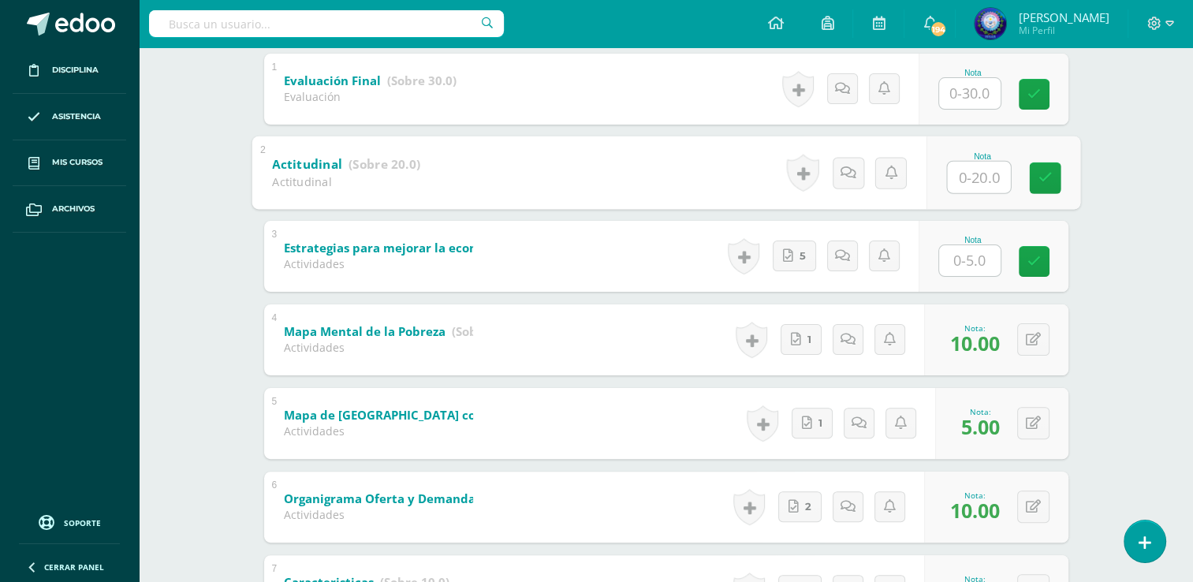
click at [980, 166] on input "text" at bounding box center [978, 177] width 63 height 32
type input "20"
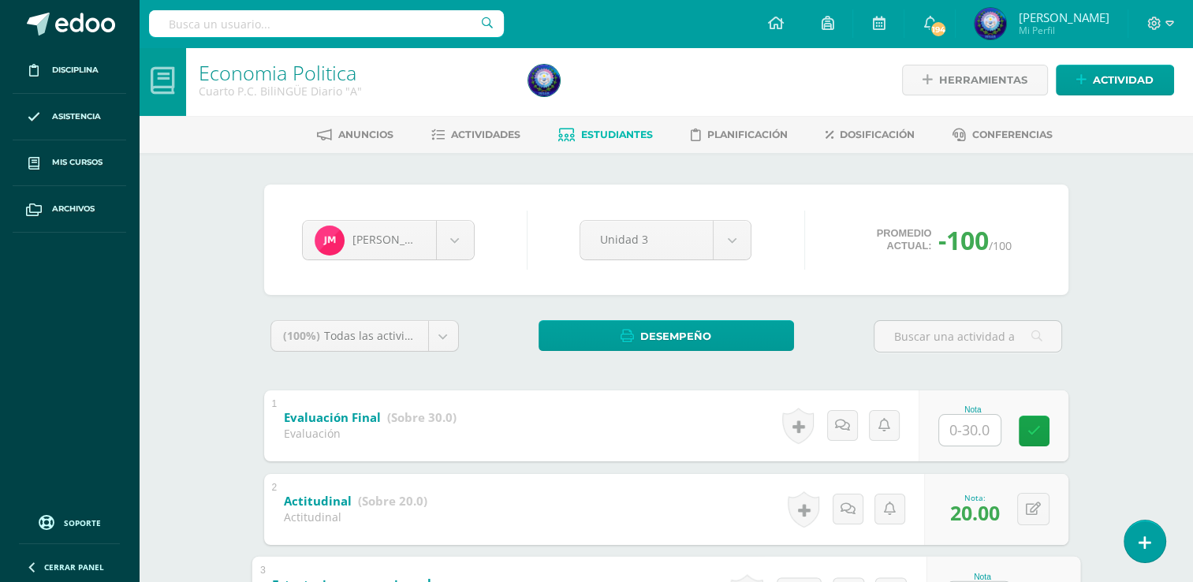
scroll to position [0, 0]
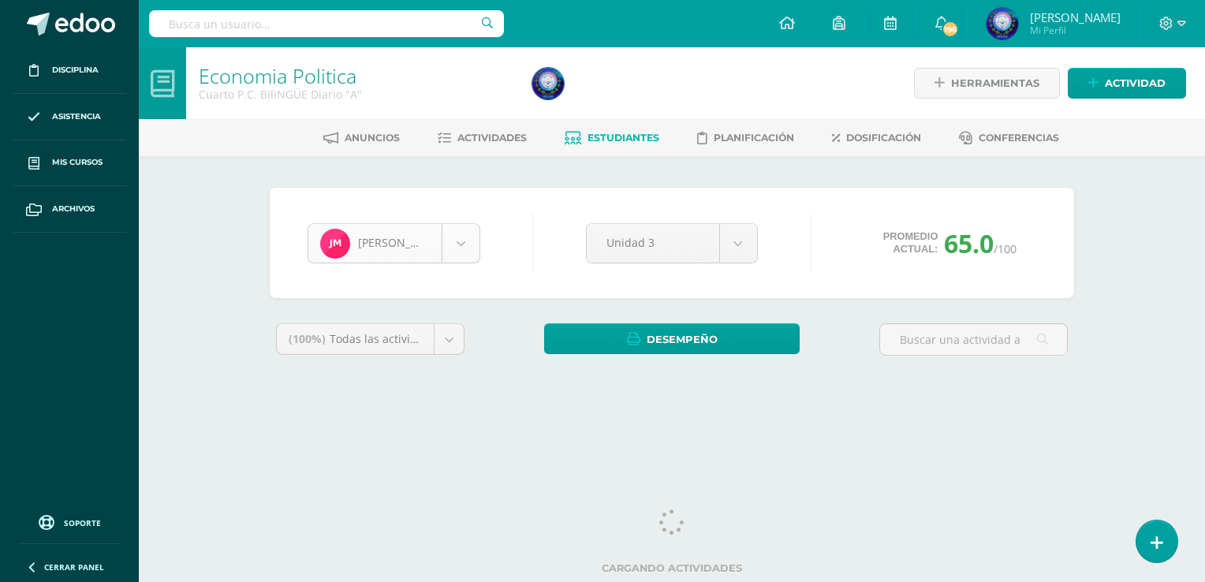
click at [451, 248] on body "Disciplina Asistencia Mis cursos Archivos Soporte Ayuda Reportar un problema Ce…" at bounding box center [602, 212] width 1205 height 425
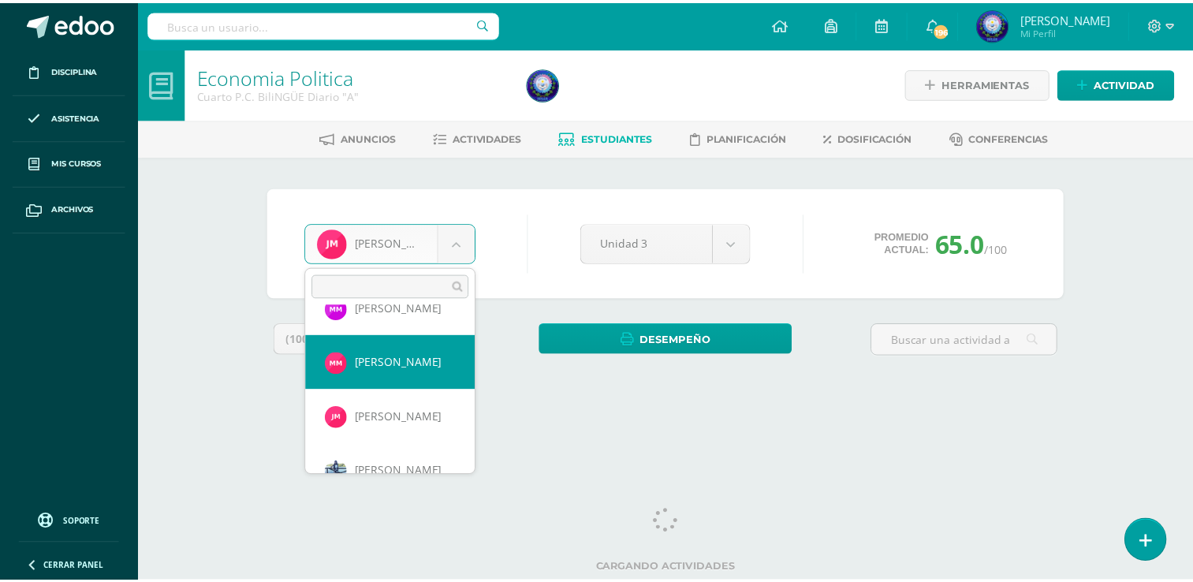
scroll to position [870, 0]
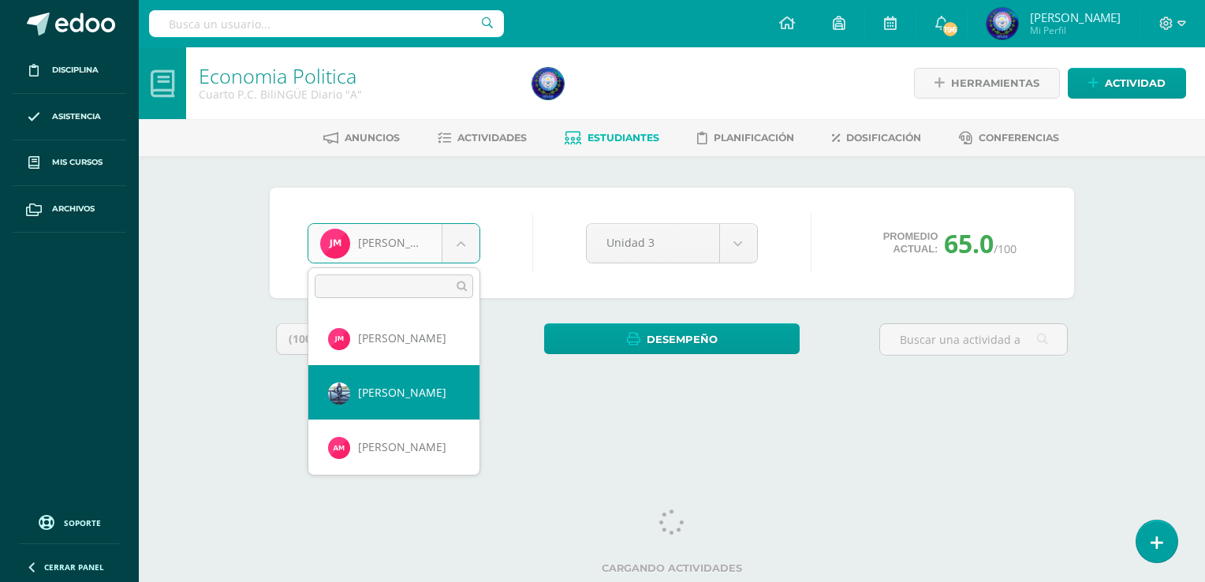
select select "144"
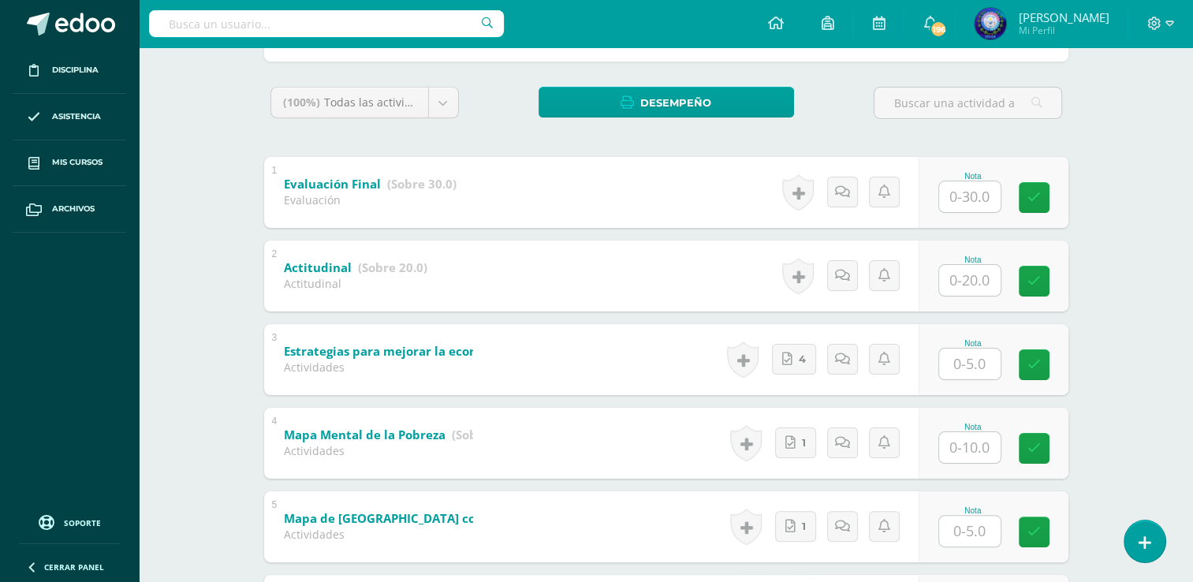
scroll to position [655, 0]
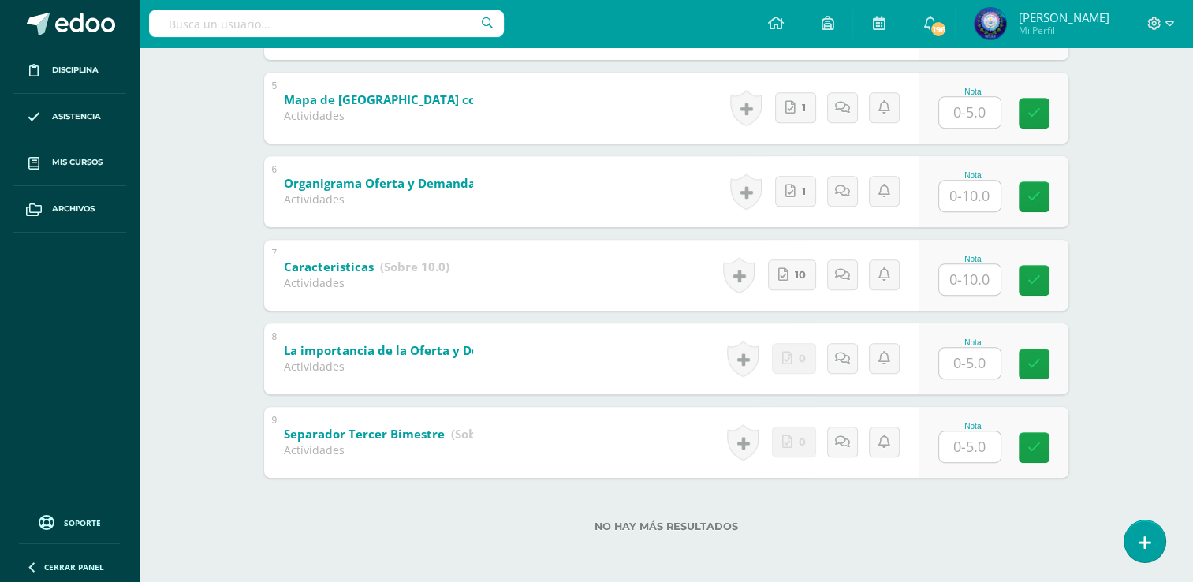
click at [986, 457] on input "text" at bounding box center [969, 446] width 61 height 31
type input "5"
click at [973, 353] on input "text" at bounding box center [969, 363] width 61 height 31
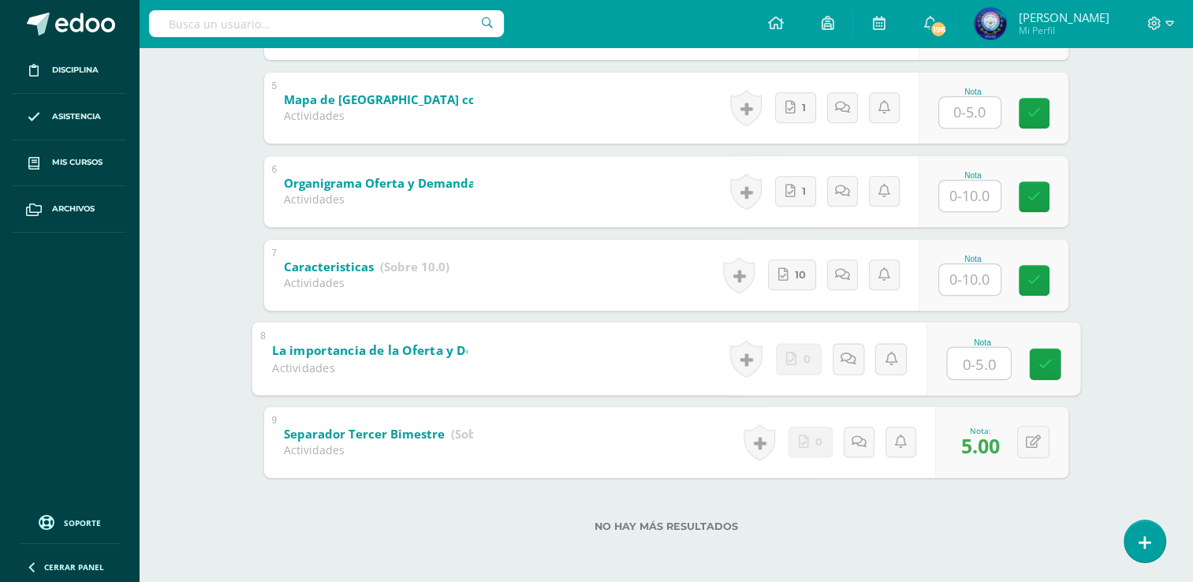
click at [970, 361] on input "text" at bounding box center [978, 363] width 63 height 32
type input "5"
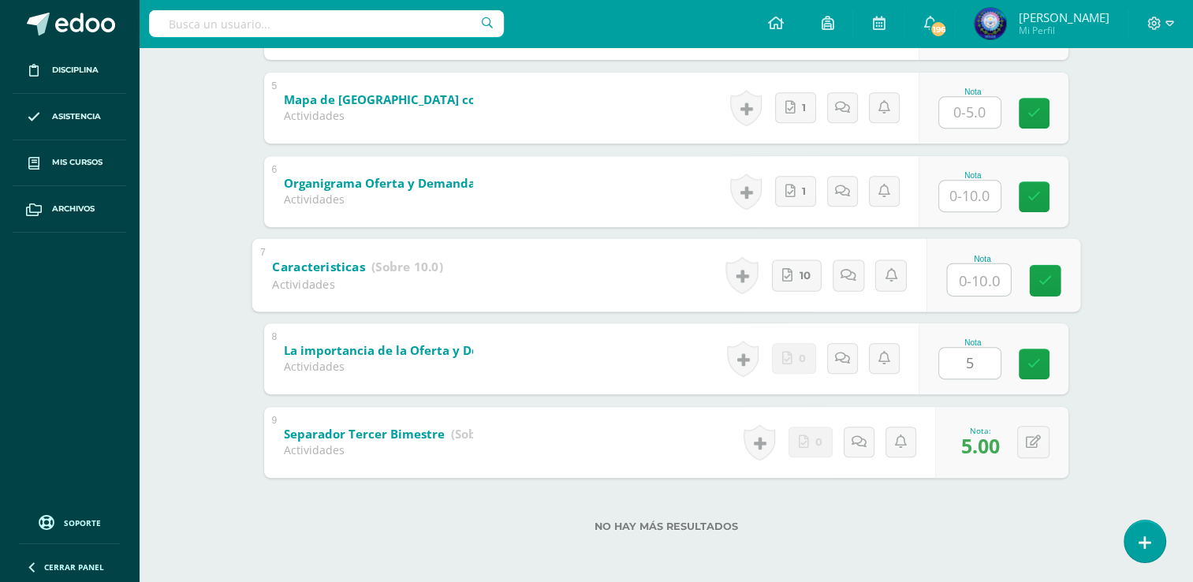
click at [982, 269] on input "text" at bounding box center [978, 279] width 63 height 32
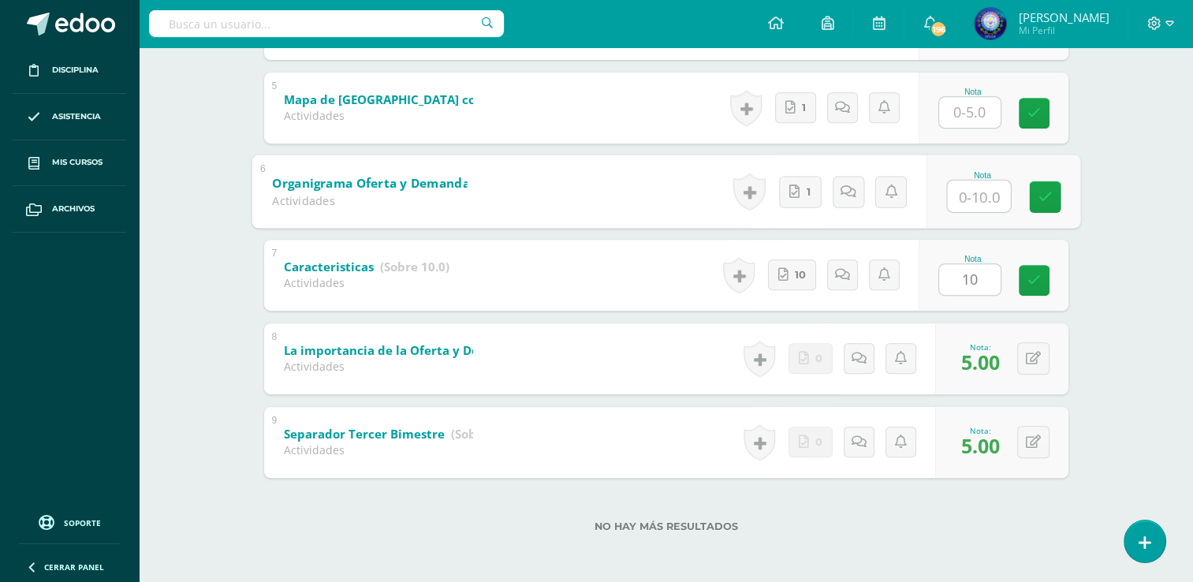
click at [956, 188] on input "text" at bounding box center [978, 196] width 63 height 32
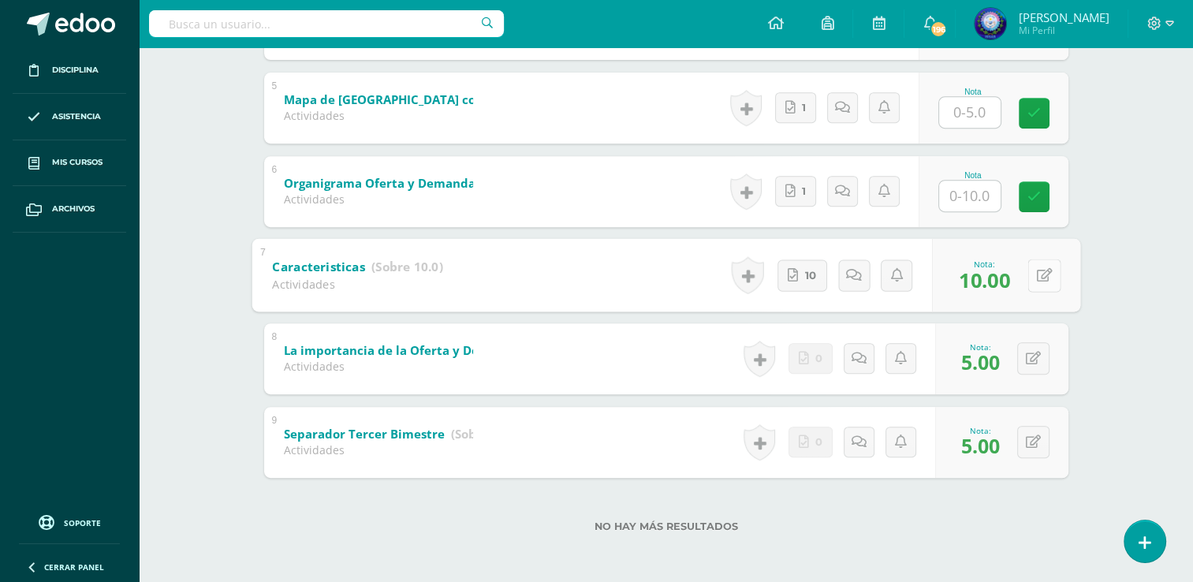
click at [1028, 275] on button at bounding box center [1043, 275] width 33 height 33
click at [995, 276] on icon at bounding box center [1002, 280] width 14 height 13
click at [1033, 274] on button at bounding box center [1033, 275] width 32 height 32
type input "5"
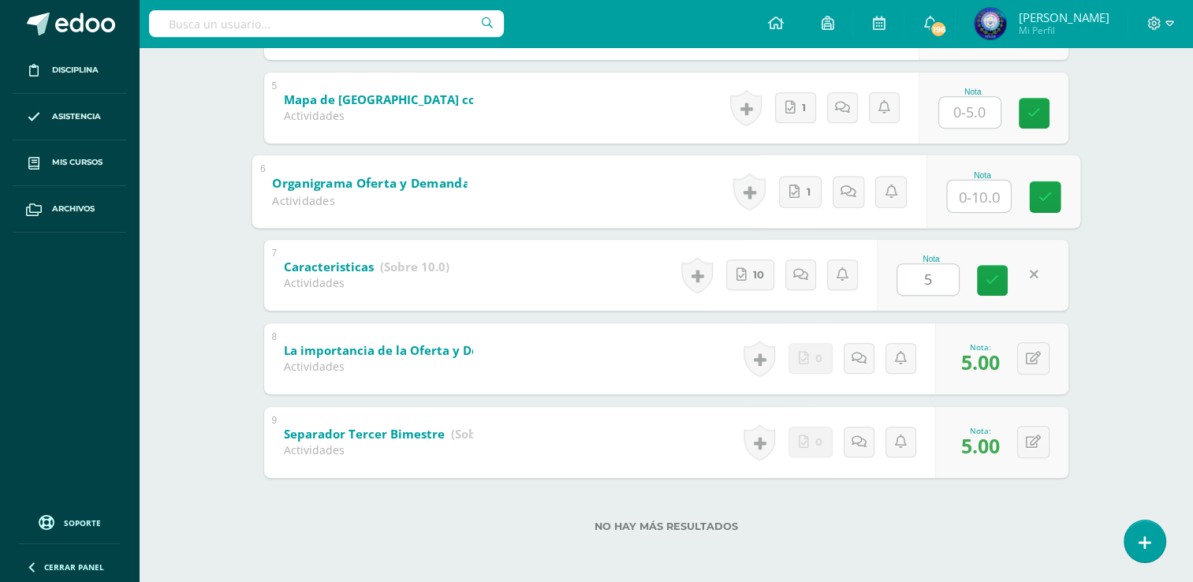
click at [978, 200] on input "text" at bounding box center [978, 196] width 63 height 32
type input "10"
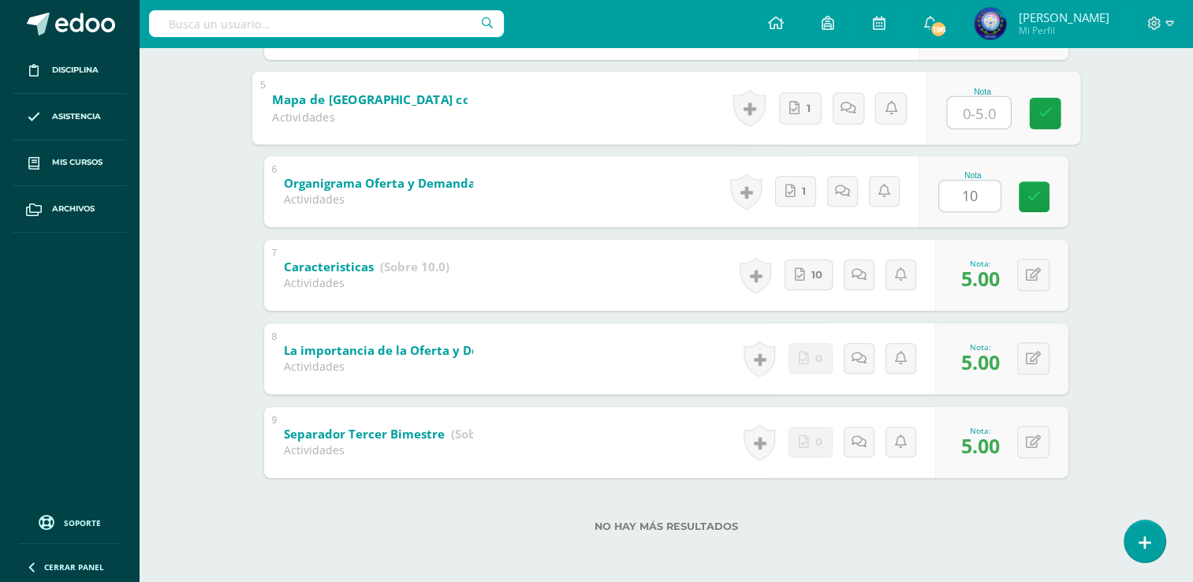
click at [968, 106] on input "text" at bounding box center [978, 112] width 63 height 32
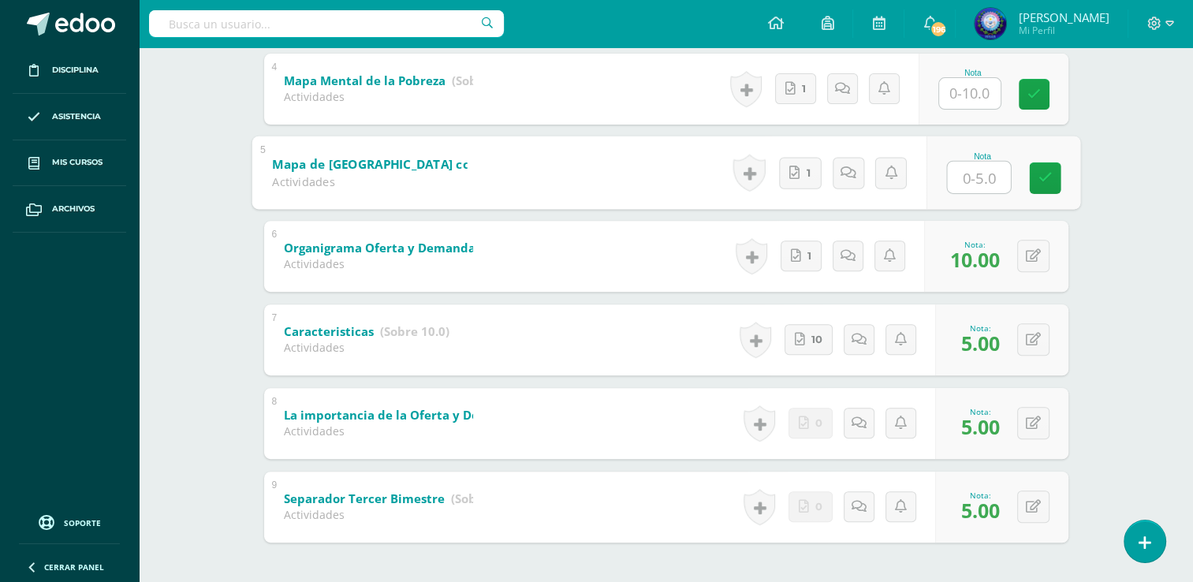
scroll to position [497, 0]
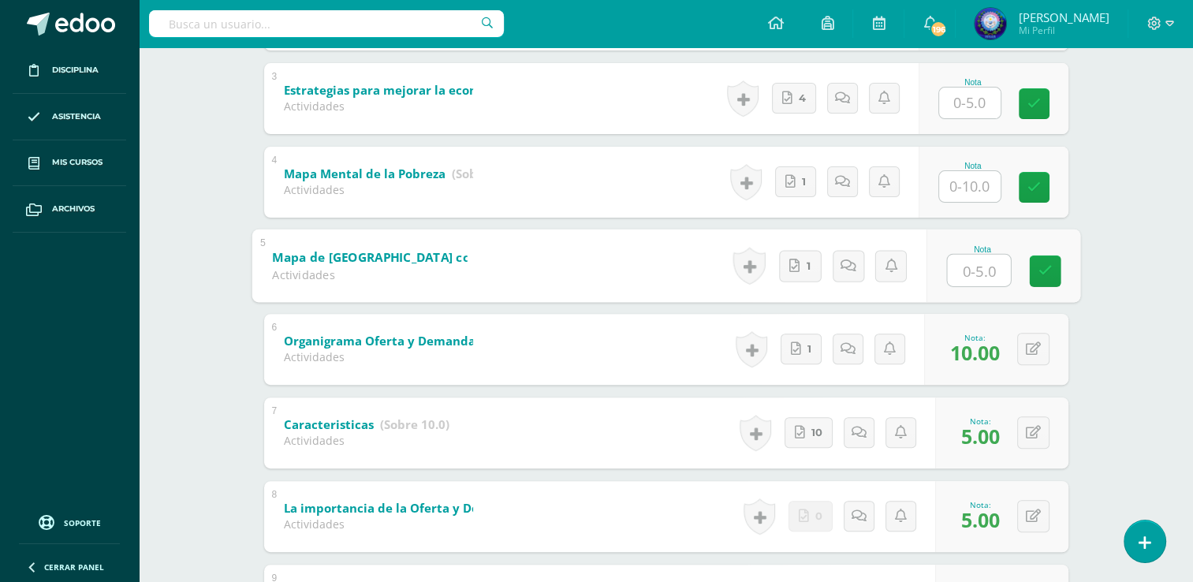
click at [959, 196] on input "text" at bounding box center [969, 186] width 61 height 31
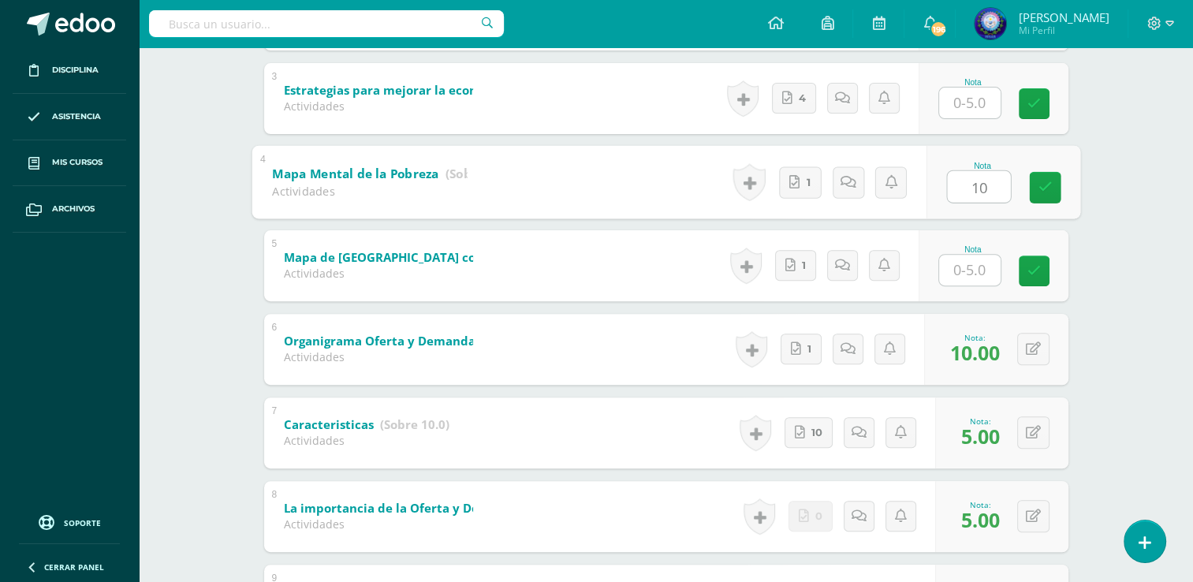
type input "10"
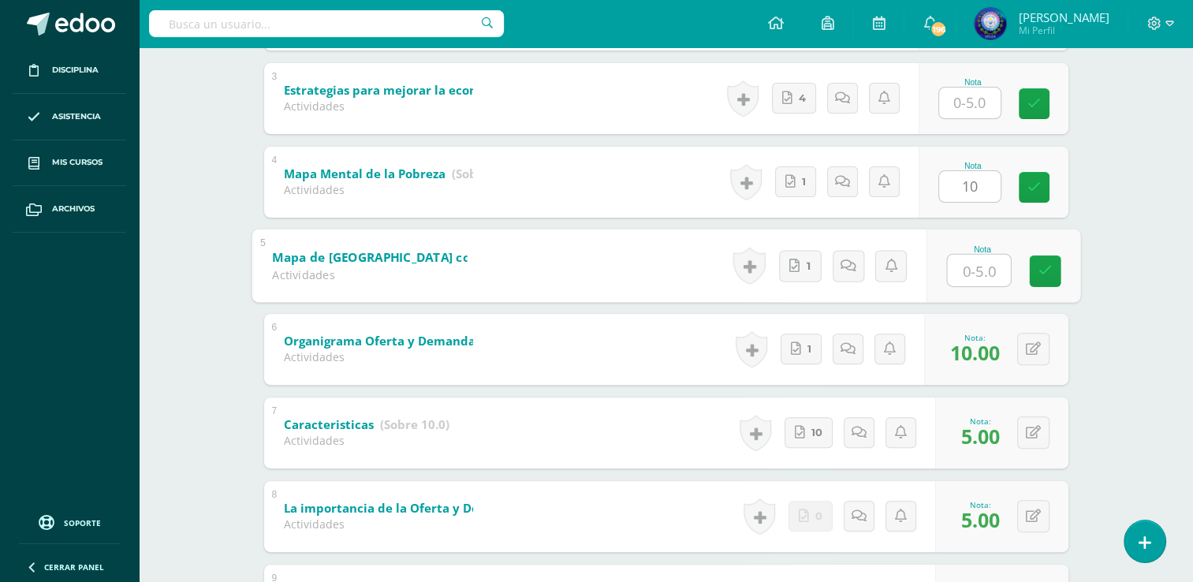
type input "5"
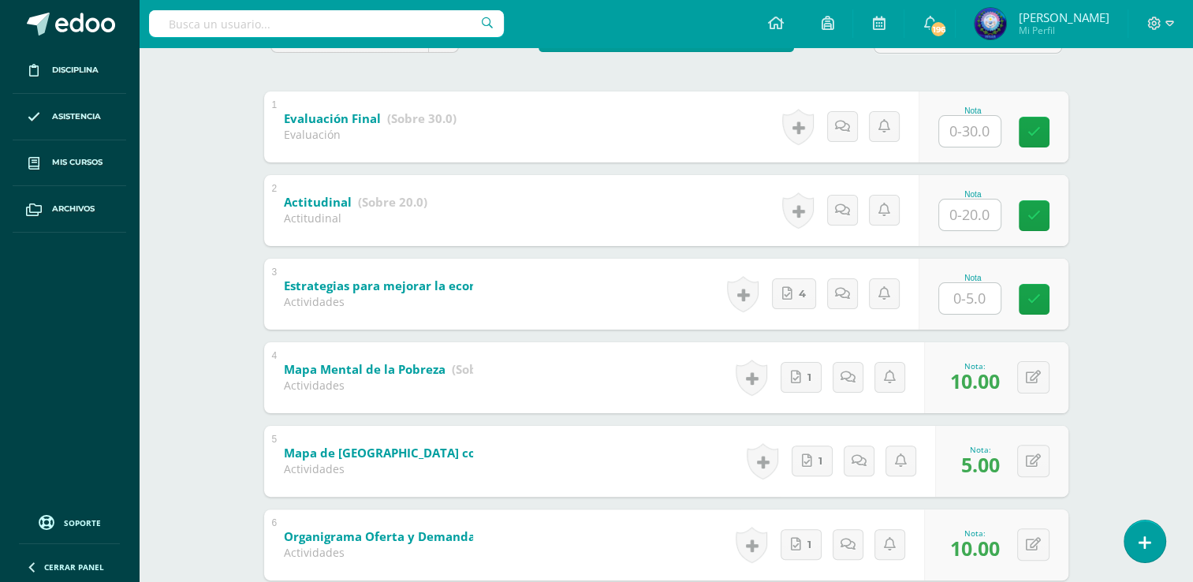
scroll to position [261, 0]
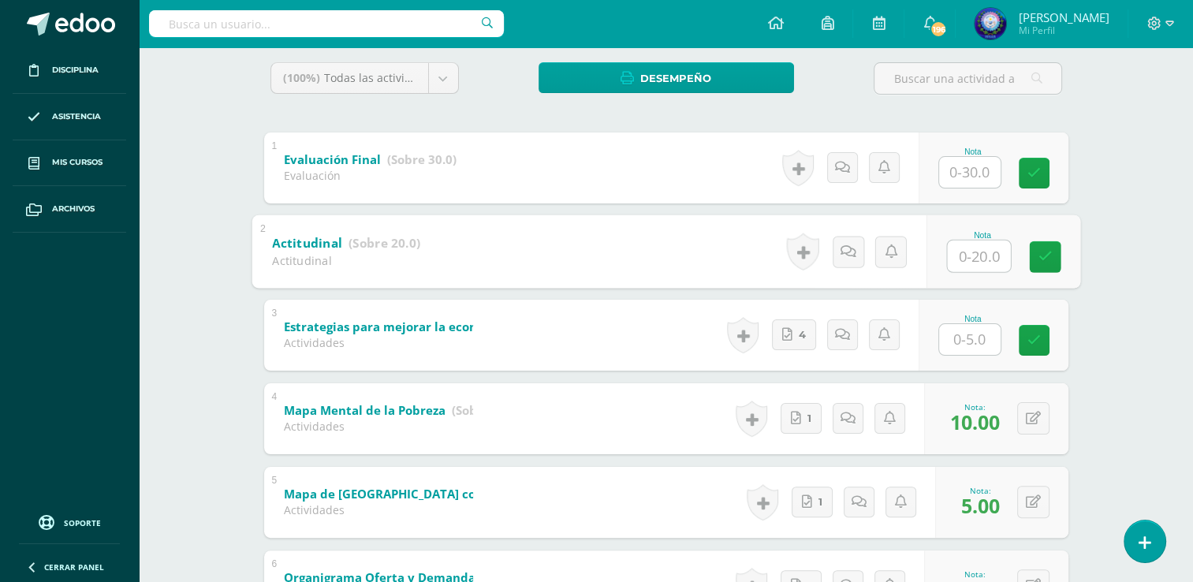
click at [956, 260] on input "text" at bounding box center [978, 256] width 63 height 32
type input "15"
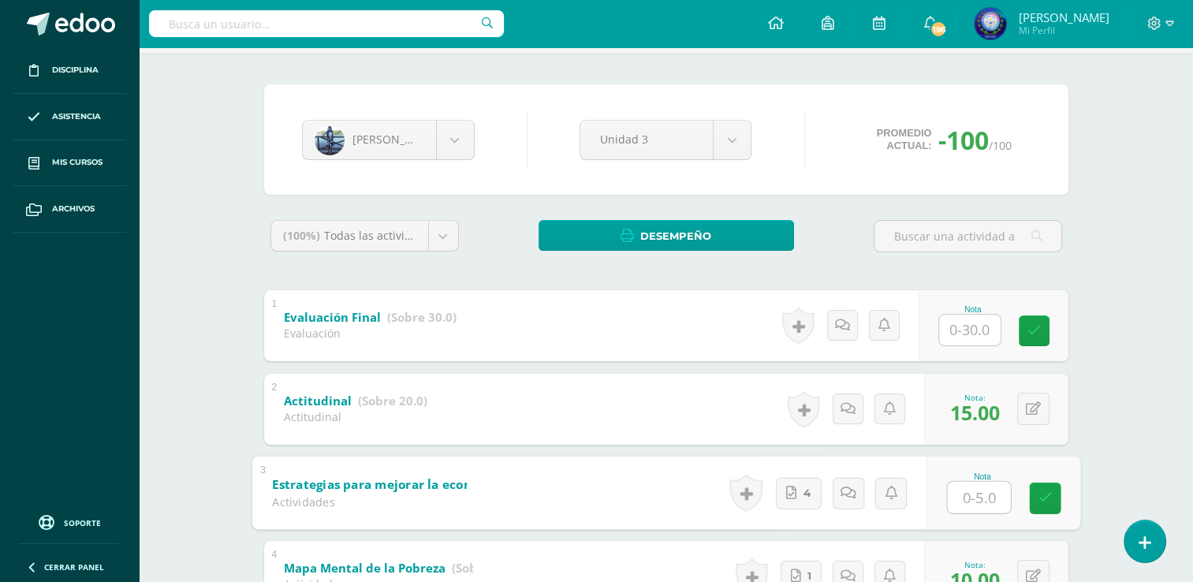
scroll to position [0, 0]
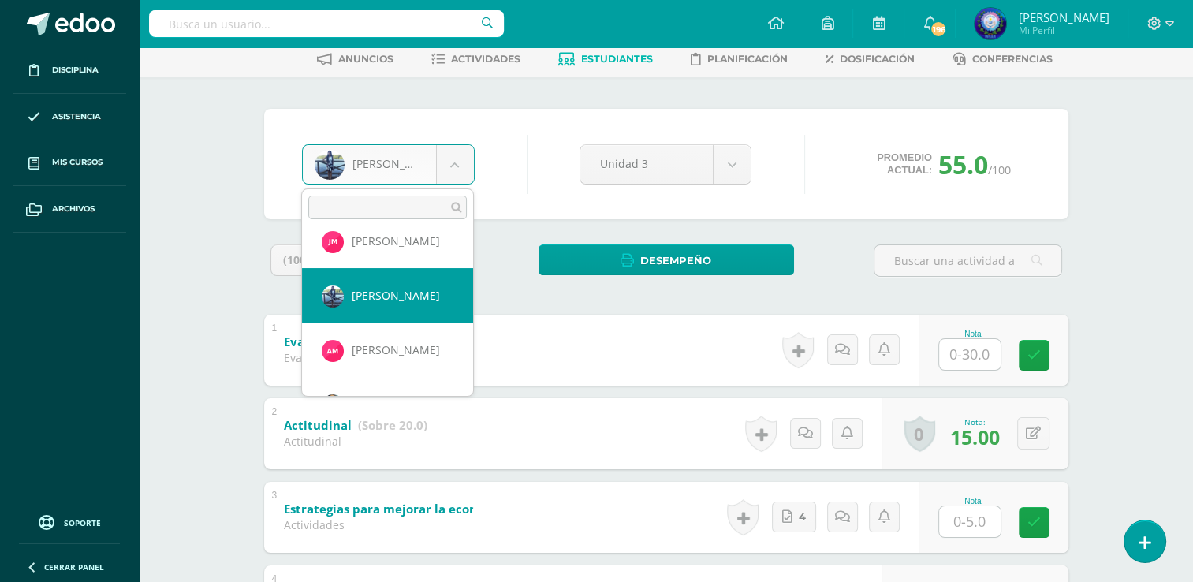
scroll to position [926, 0]
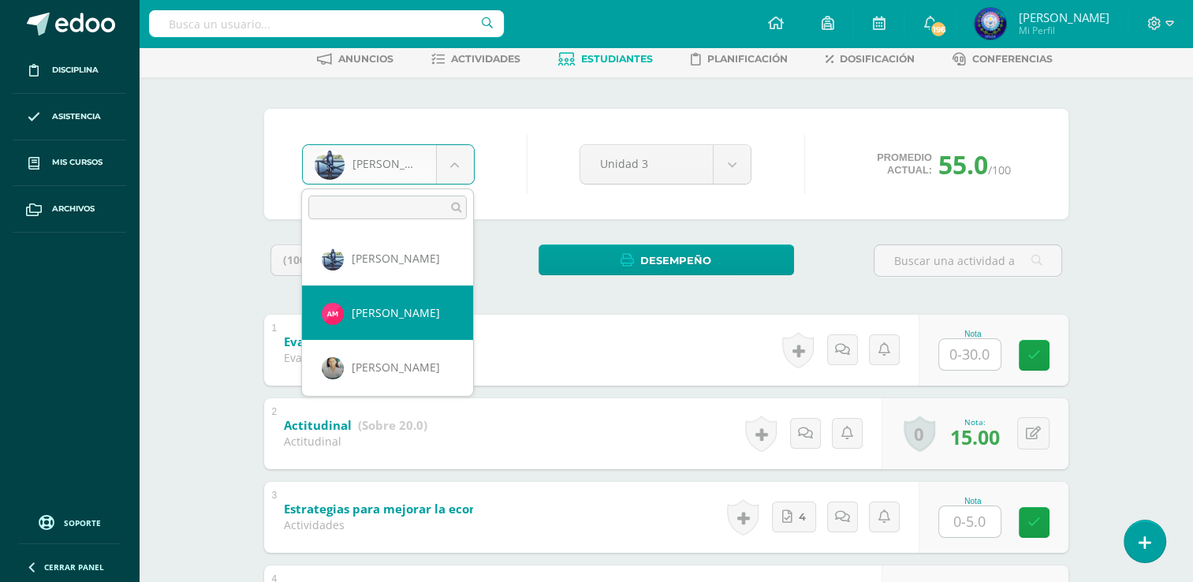
select select "8723"
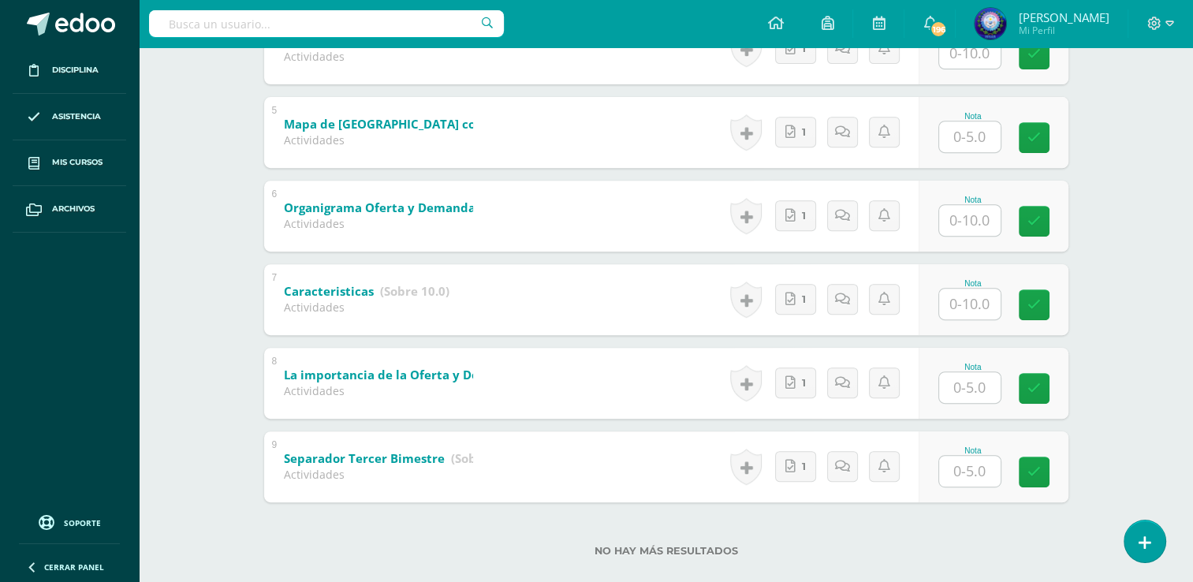
scroll to position [655, 0]
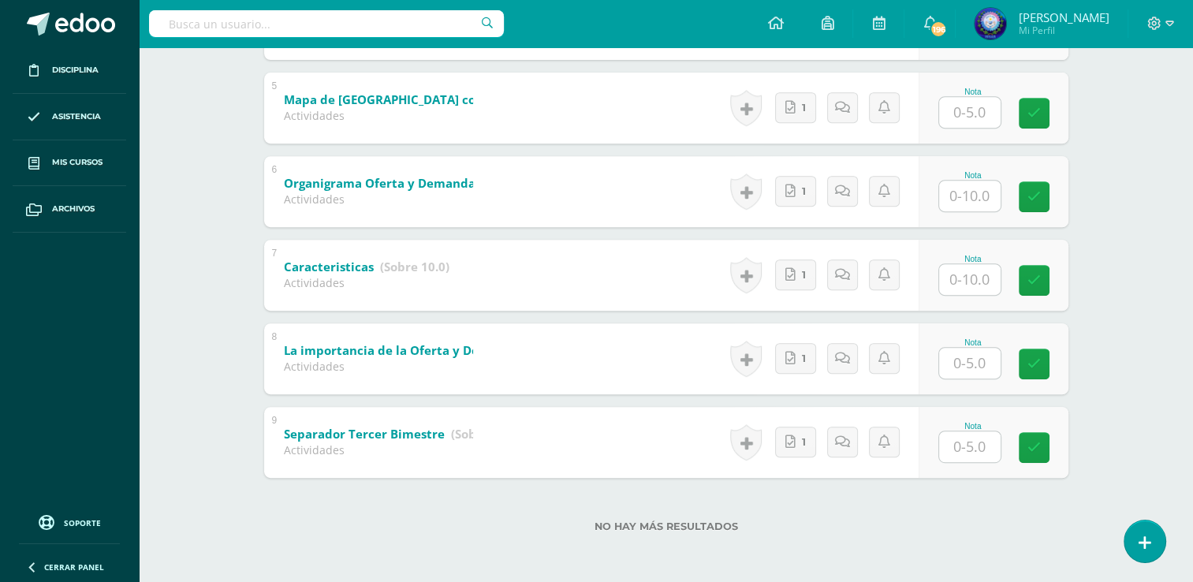
click at [944, 429] on div "Nota" at bounding box center [972, 442] width 69 height 41
drag, startPoint x: 944, startPoint y: 430, endPoint x: 949, endPoint y: 440, distance: 11.0
click at [951, 437] on input "text" at bounding box center [978, 446] width 63 height 32
type input "5"
click at [968, 374] on input "text" at bounding box center [969, 363] width 61 height 31
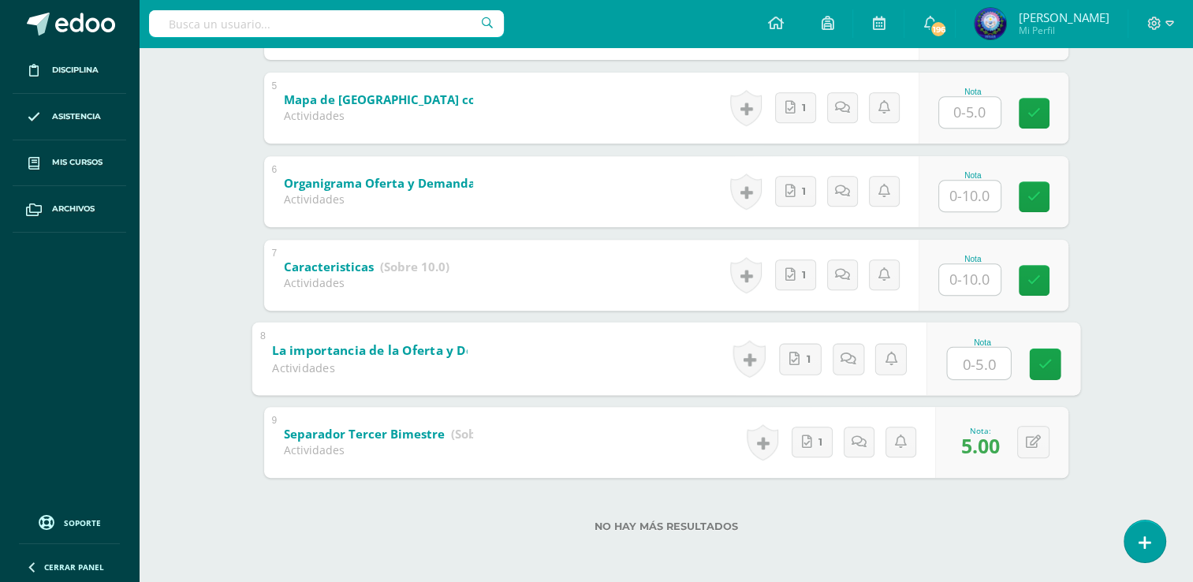
type input "5"
click at [978, 275] on input "text" at bounding box center [969, 279] width 61 height 31
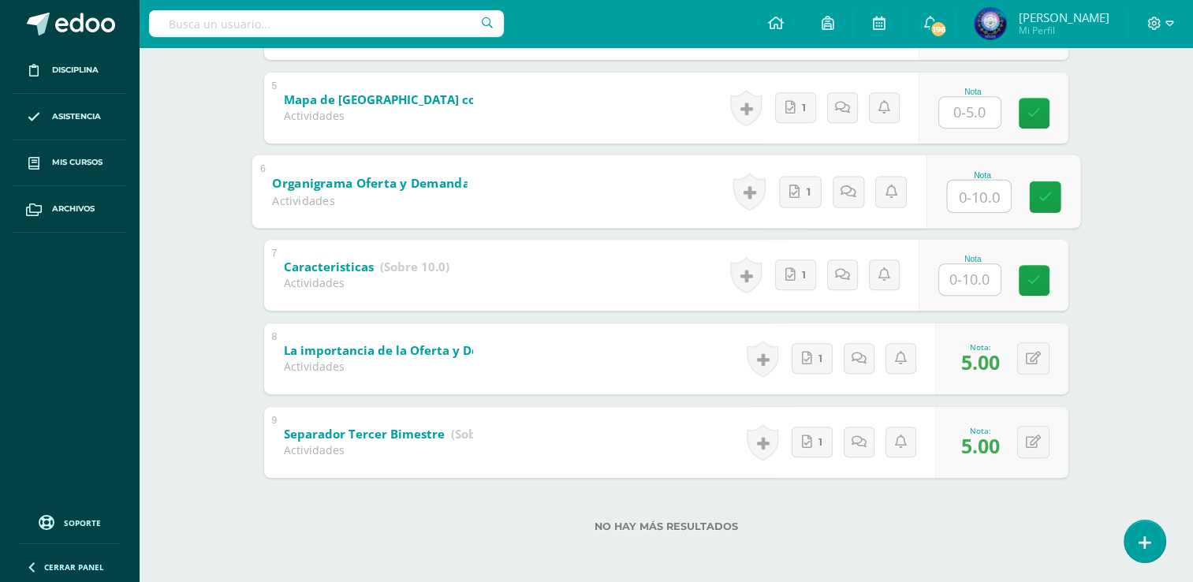
click at [969, 201] on input "text" at bounding box center [978, 196] width 63 height 32
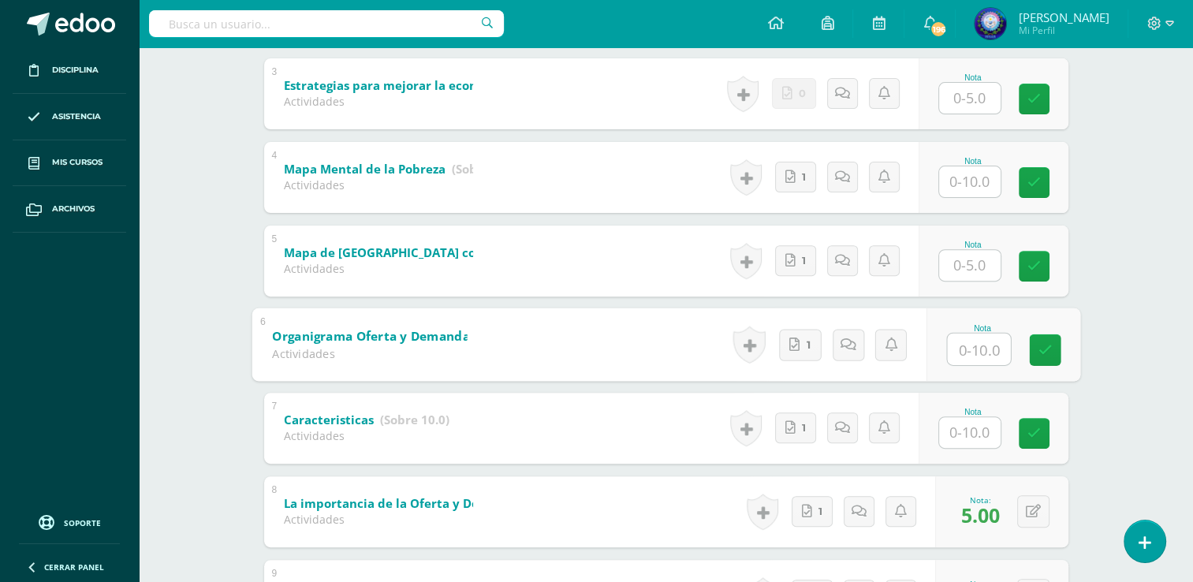
scroll to position [576, 0]
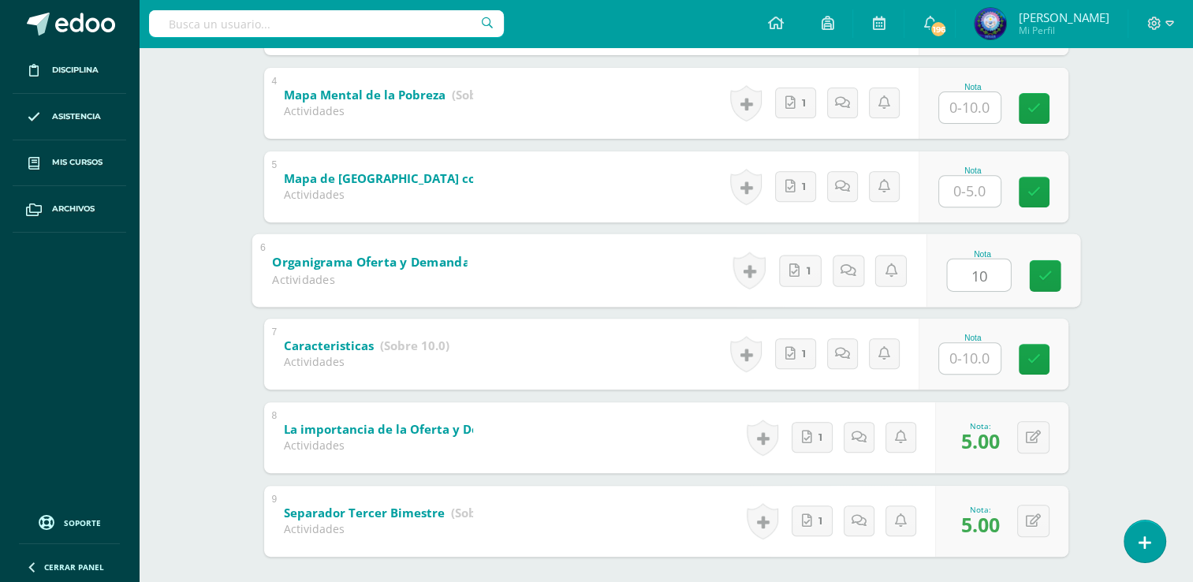
type input "10"
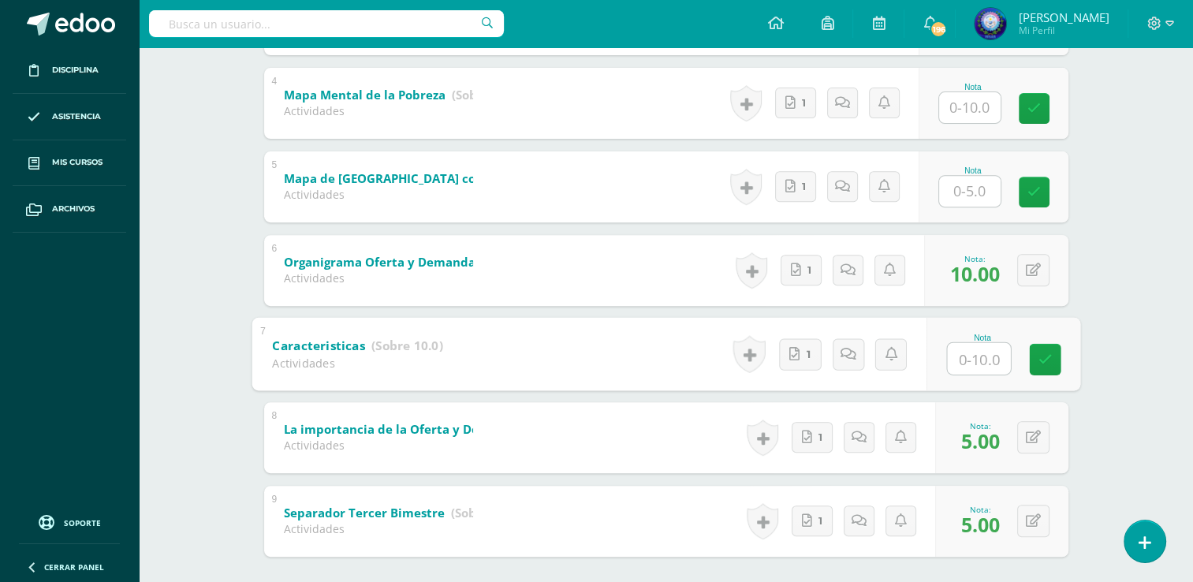
type input "8"
click at [958, 191] on input "text" at bounding box center [969, 191] width 61 height 31
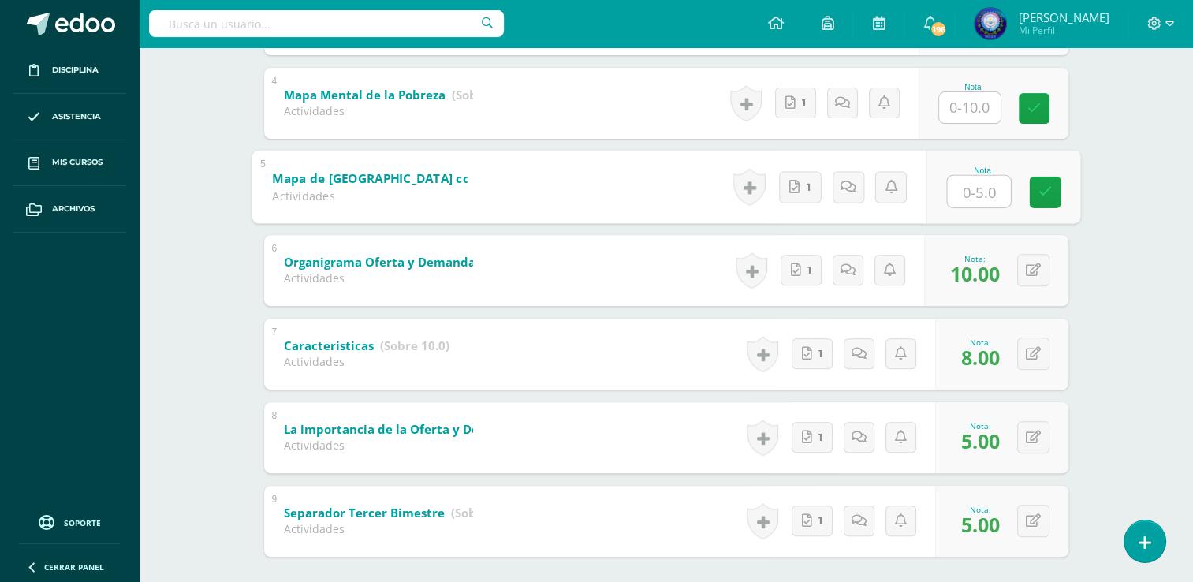
click at [973, 108] on input "text" at bounding box center [969, 107] width 61 height 31
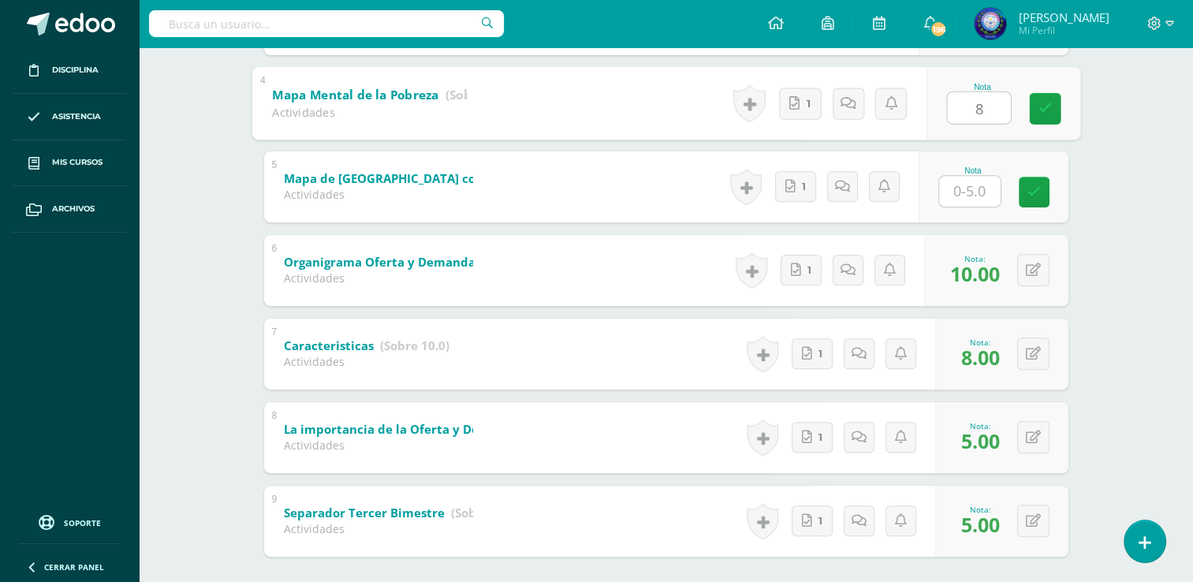
type input "8"
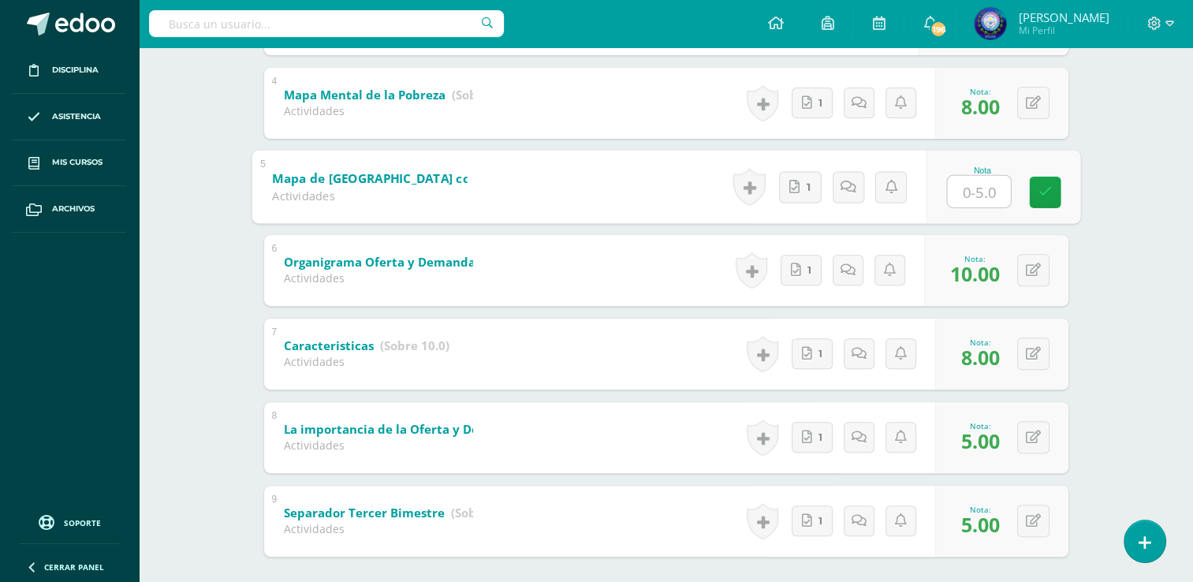
type input "5"
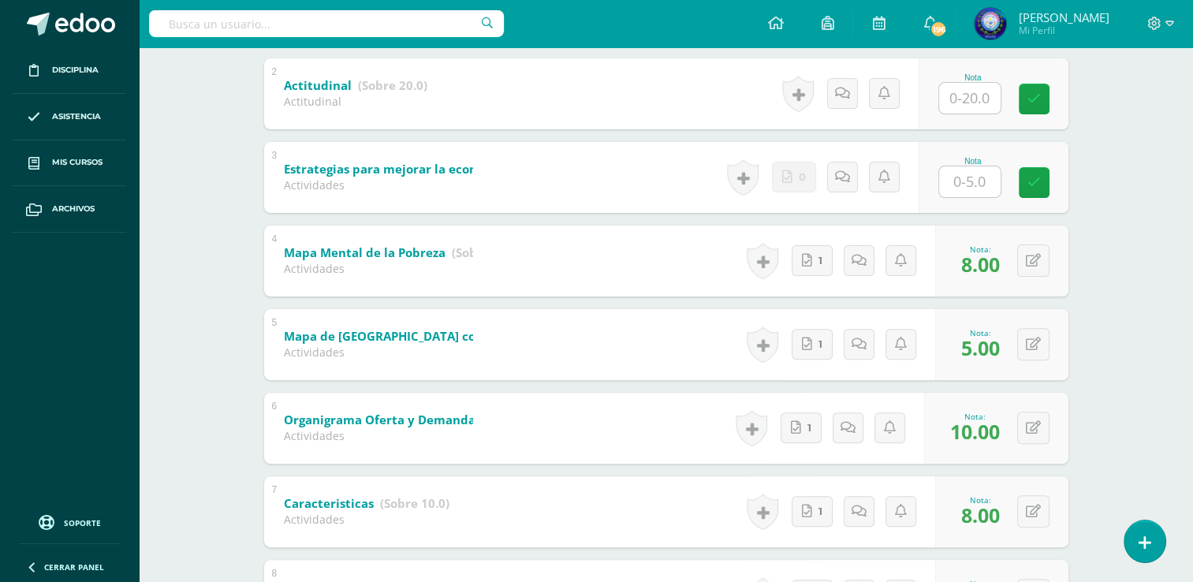
scroll to position [340, 0]
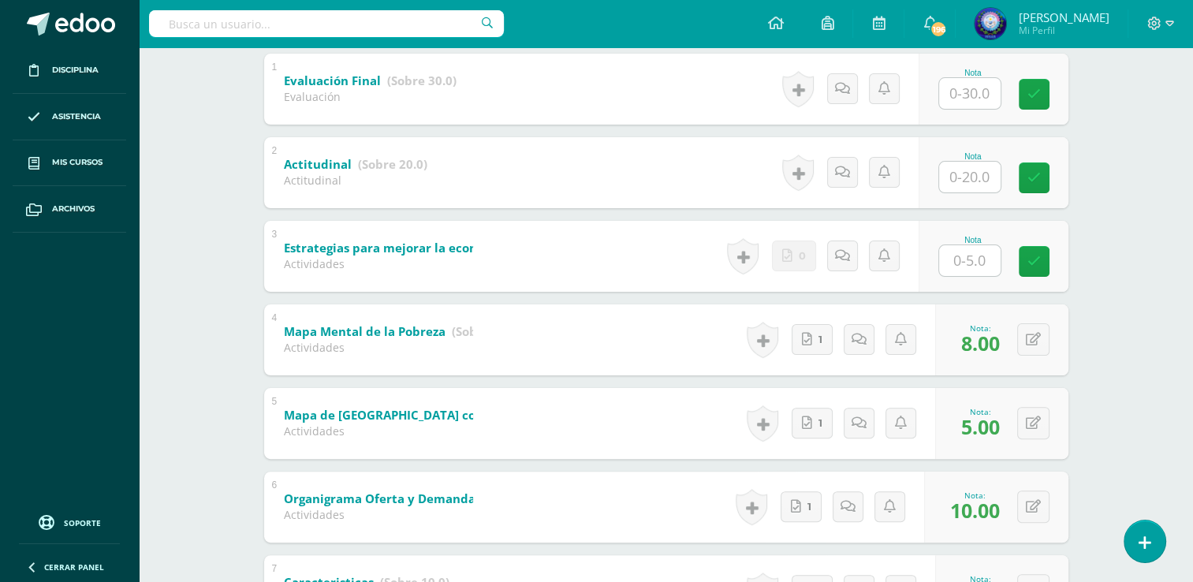
drag, startPoint x: 974, startPoint y: 171, endPoint x: 965, endPoint y: 169, distance: 9.8
click at [974, 171] on input "text" at bounding box center [969, 177] width 61 height 31
type input "18"
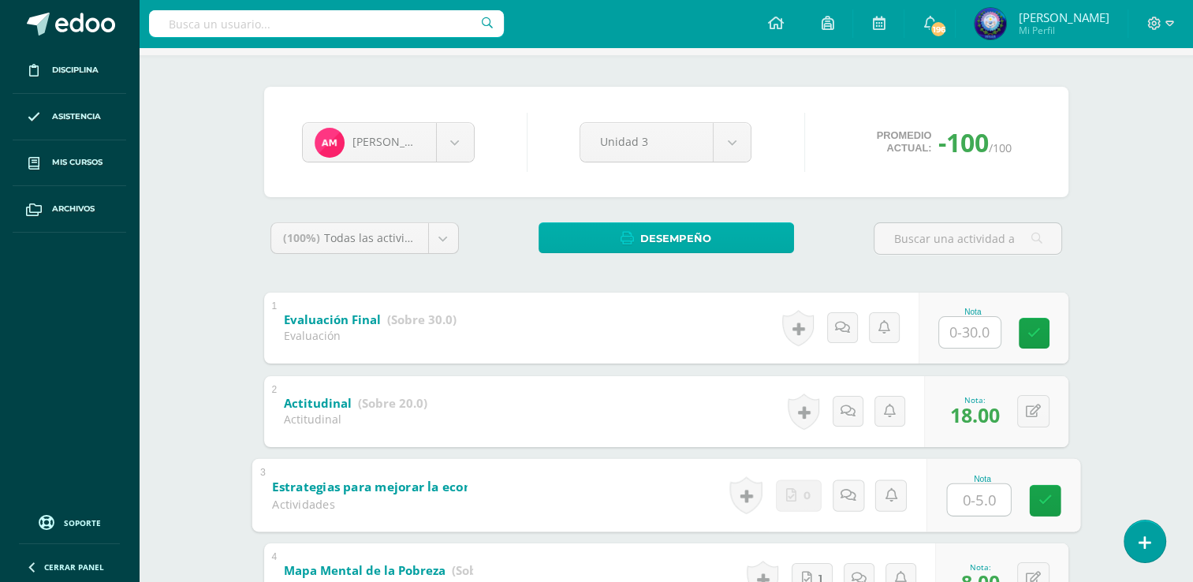
scroll to position [0, 0]
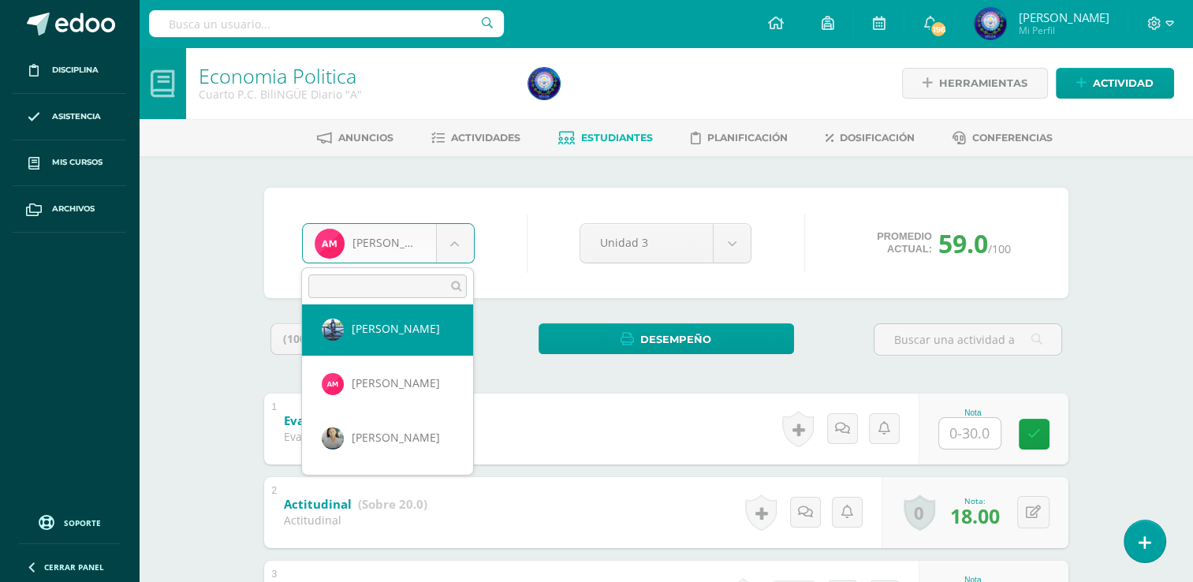
scroll to position [948, 0]
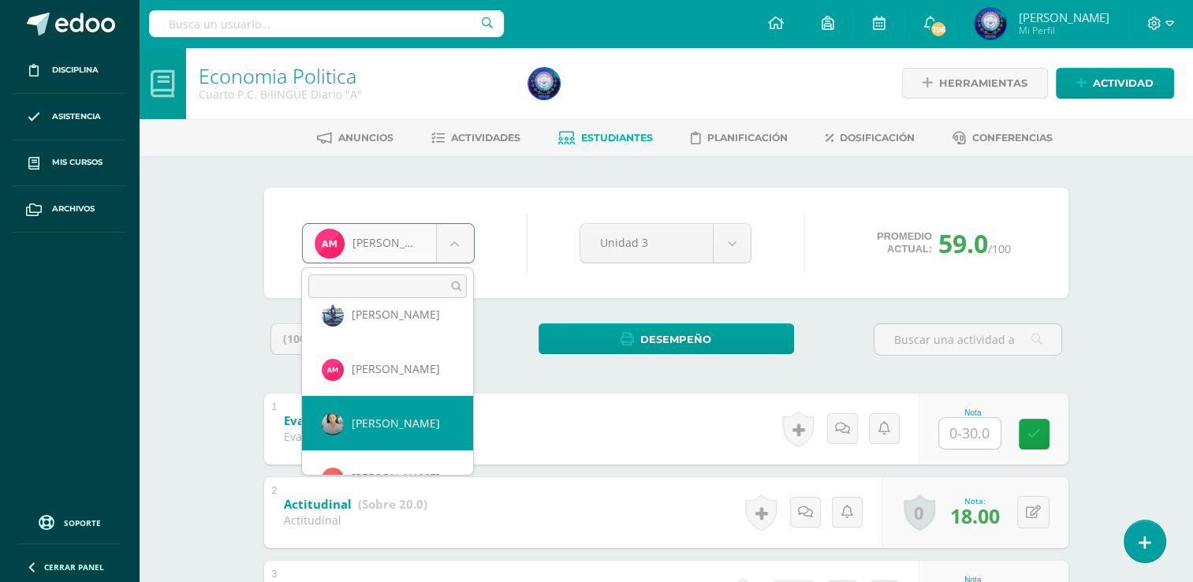
select select "6852"
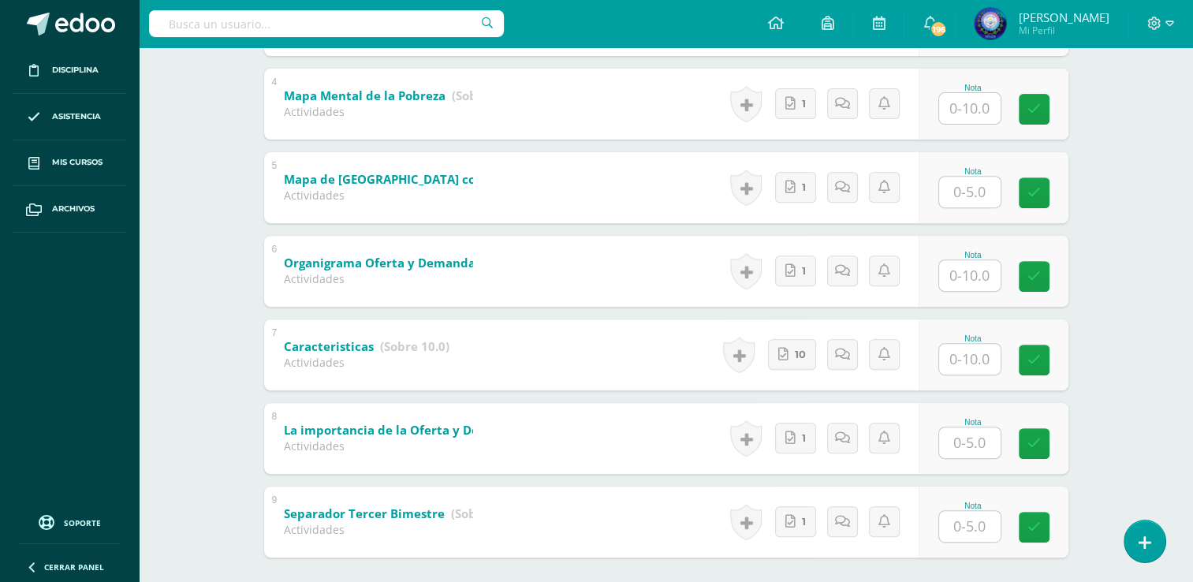
scroll to position [655, 0]
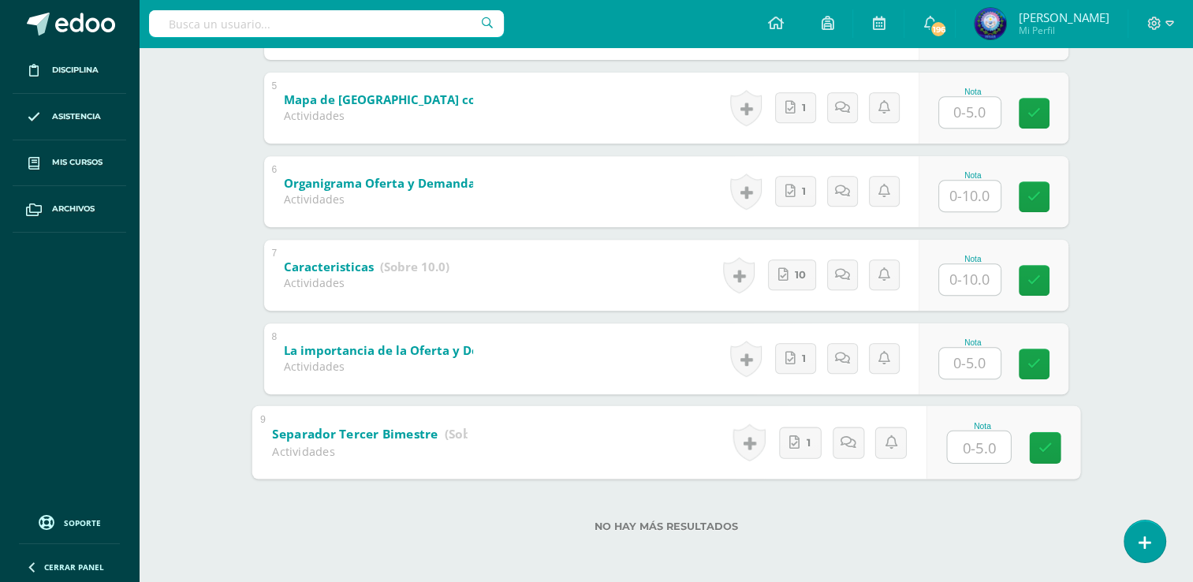
click at [959, 440] on input "text" at bounding box center [978, 446] width 63 height 32
type input "5"
click at [968, 360] on input "text" at bounding box center [969, 363] width 61 height 31
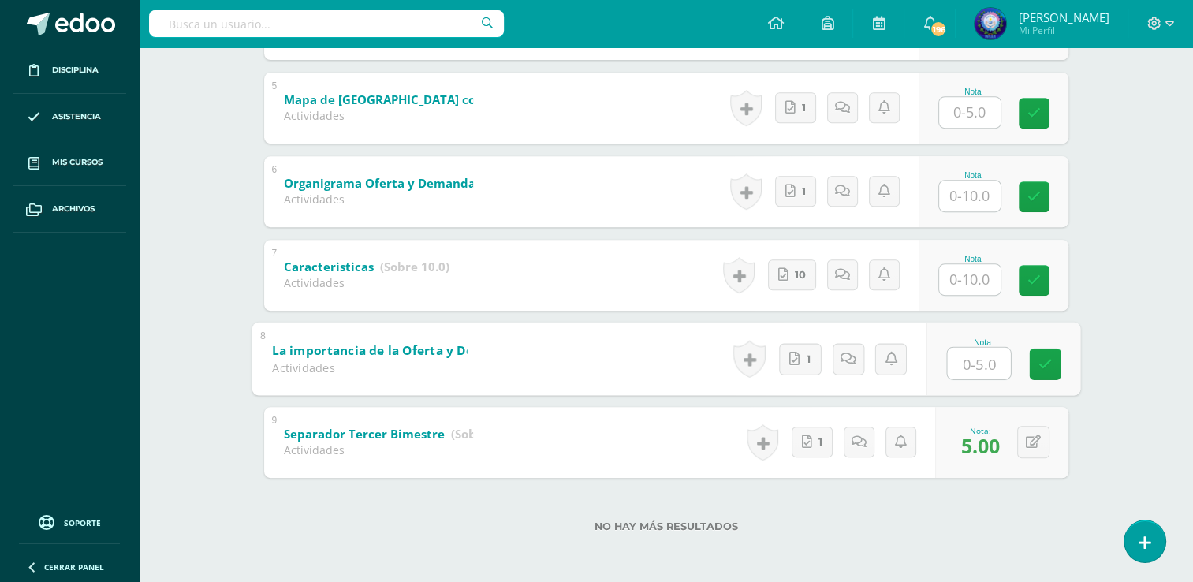
type input "5"
click at [954, 289] on input "text" at bounding box center [969, 279] width 61 height 31
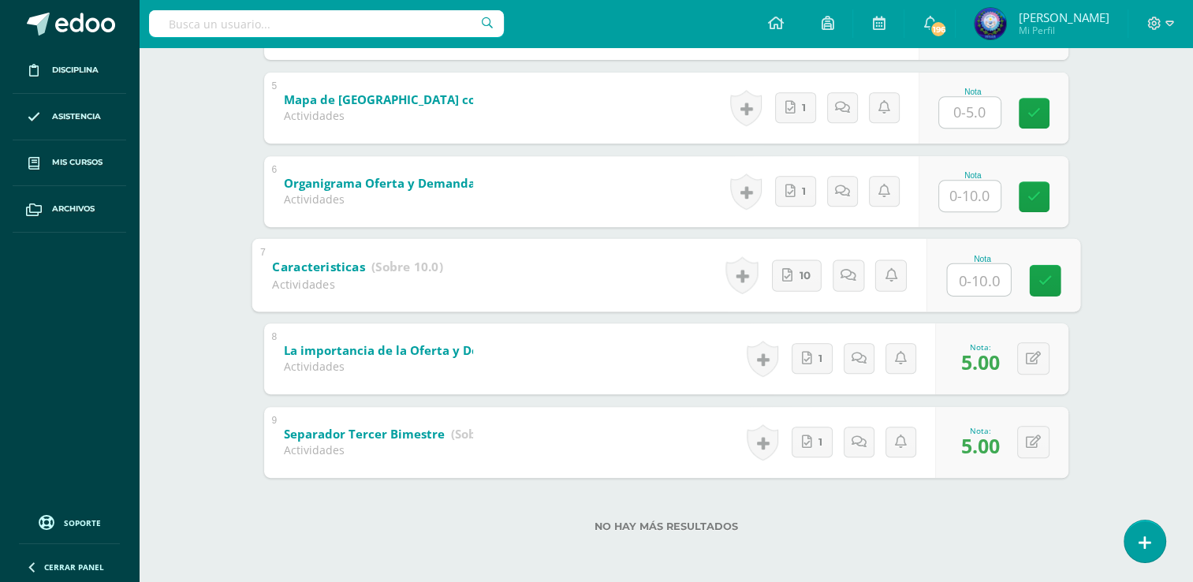
click at [968, 211] on div "Nota" at bounding box center [993, 191] width 150 height 71
click at [966, 206] on input "text" at bounding box center [969, 196] width 61 height 31
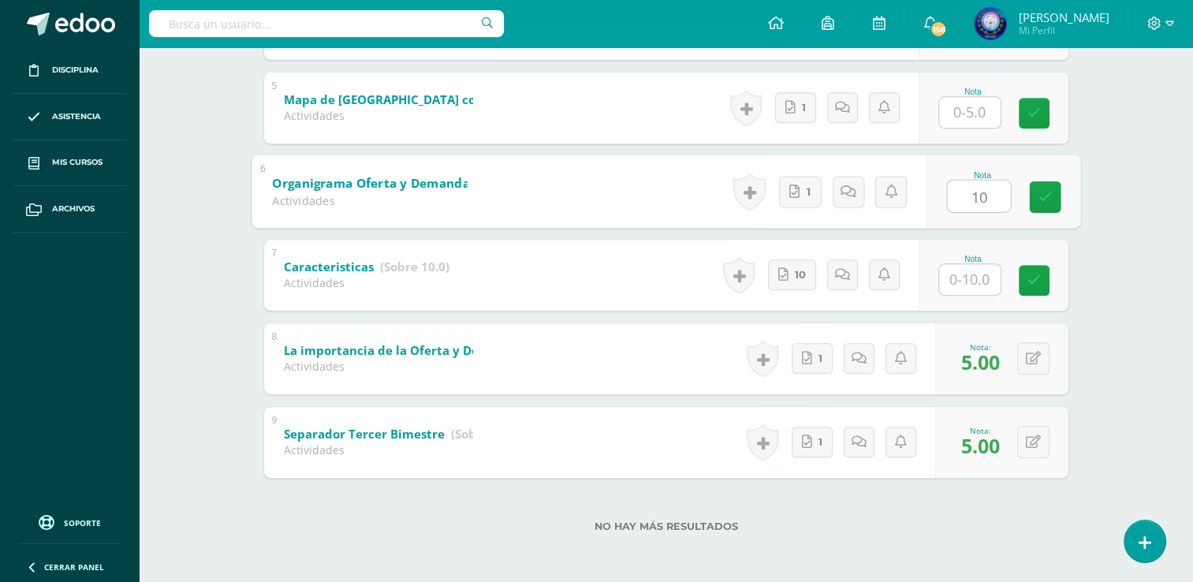
type input "10"
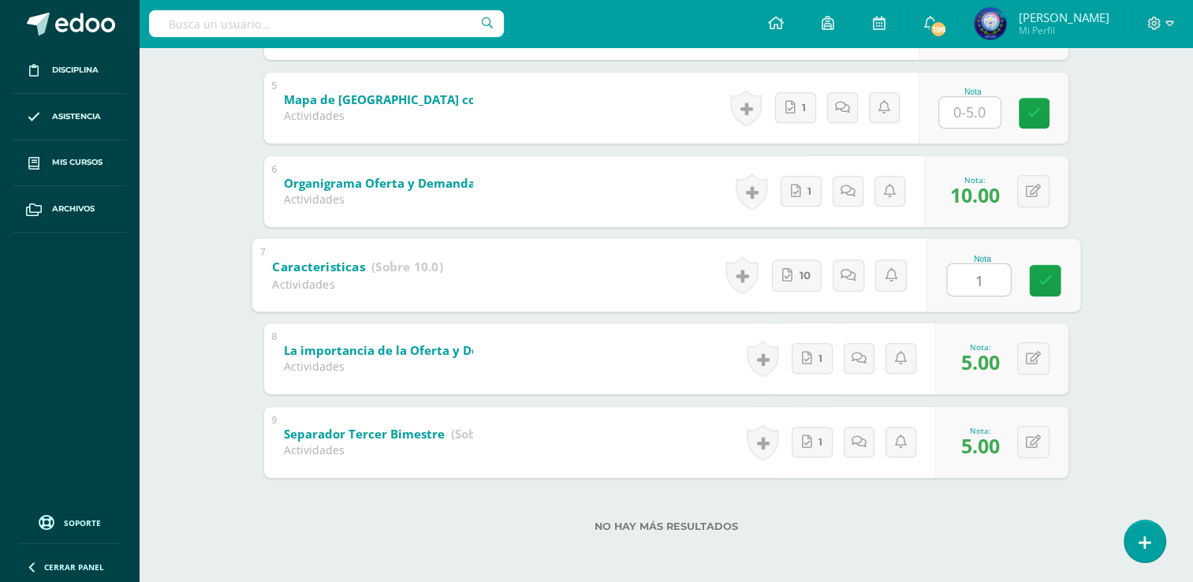
type input "10"
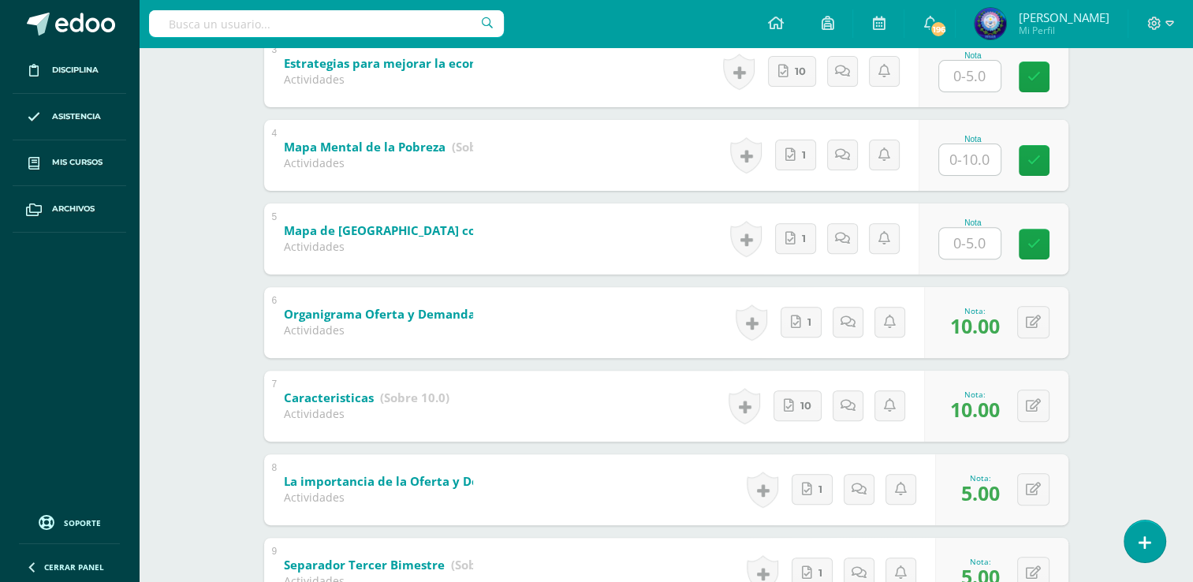
scroll to position [497, 0]
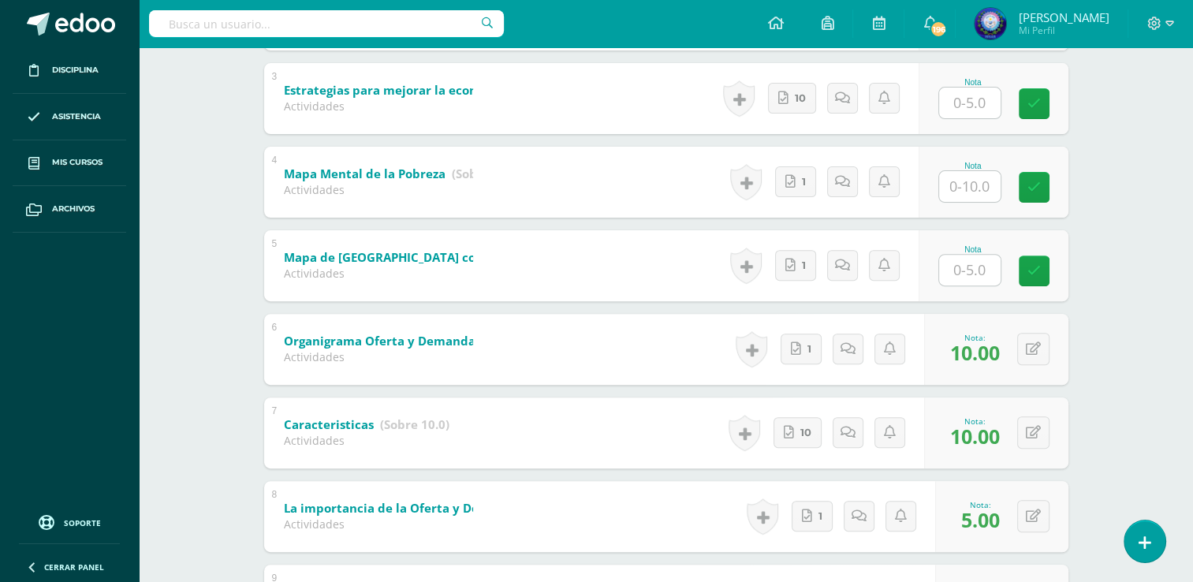
click at [972, 188] on input "text" at bounding box center [969, 186] width 61 height 31
type input "10"
type input "5"
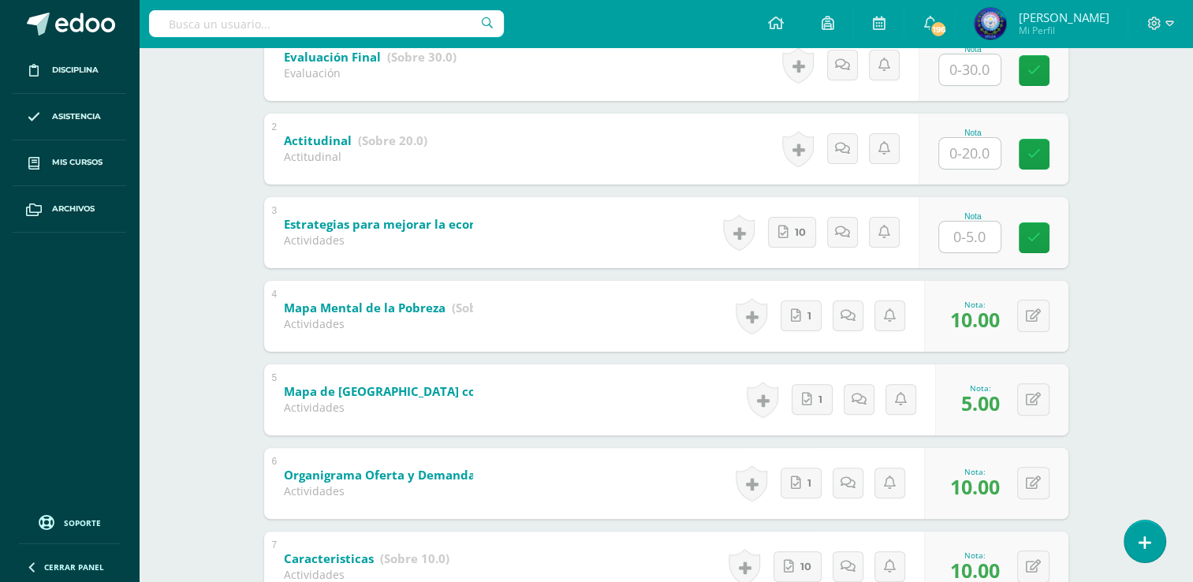
scroll to position [340, 0]
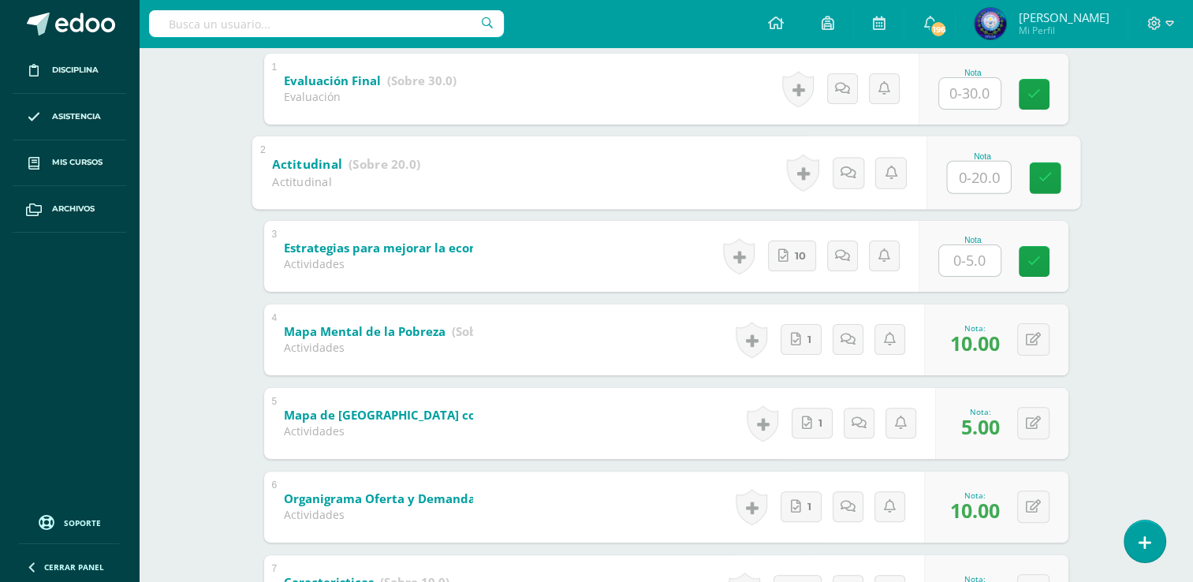
click at [972, 173] on input "text" at bounding box center [978, 177] width 63 height 32
type input "20"
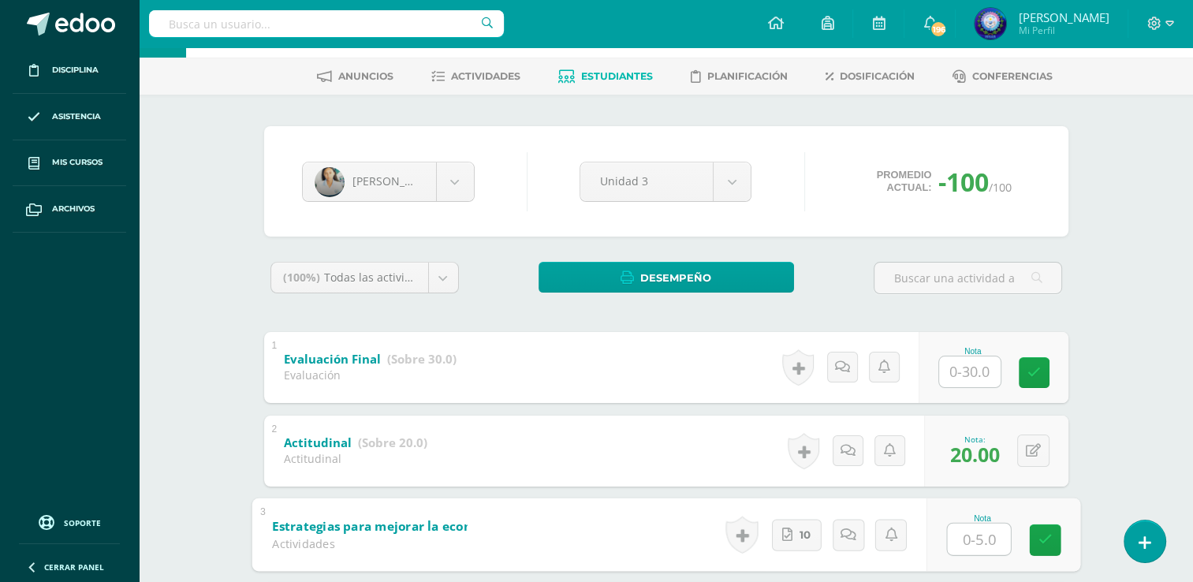
scroll to position [24, 0]
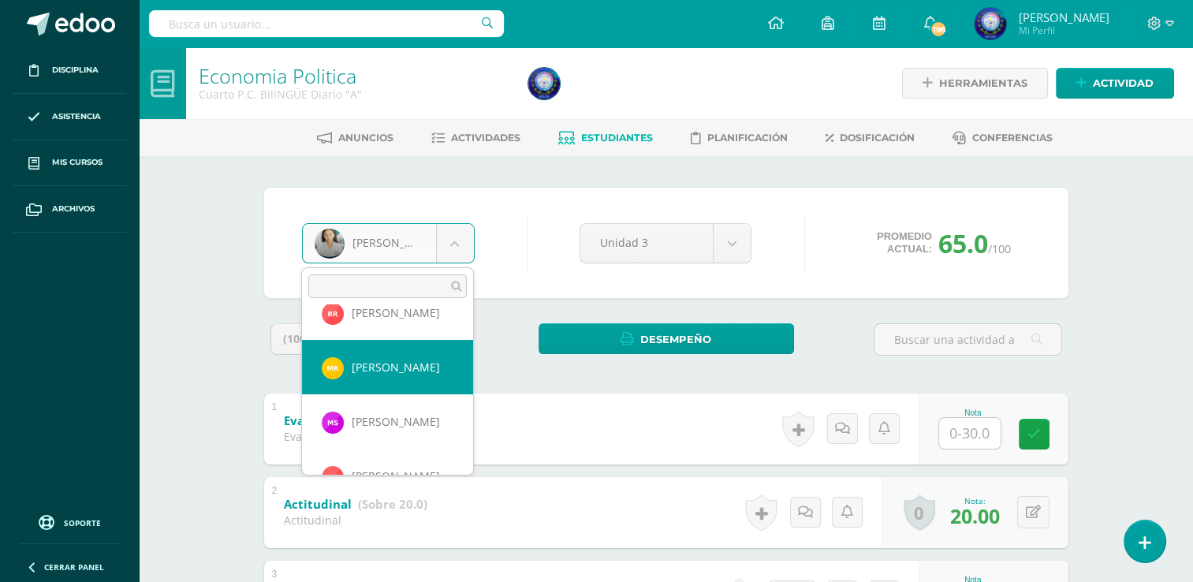
scroll to position [1094, 0]
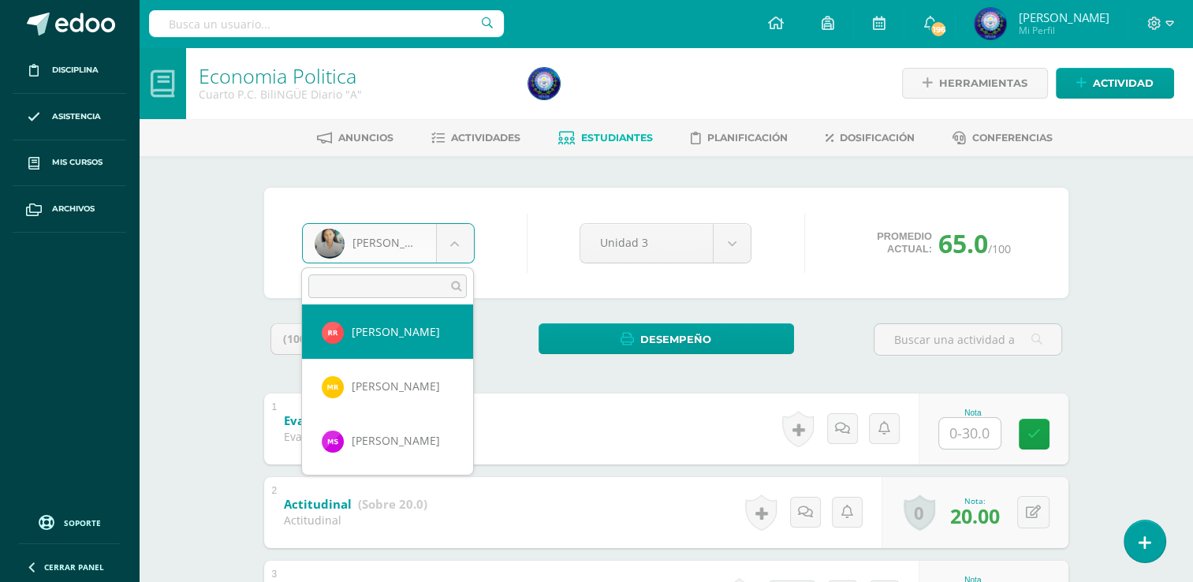
select select "8701"
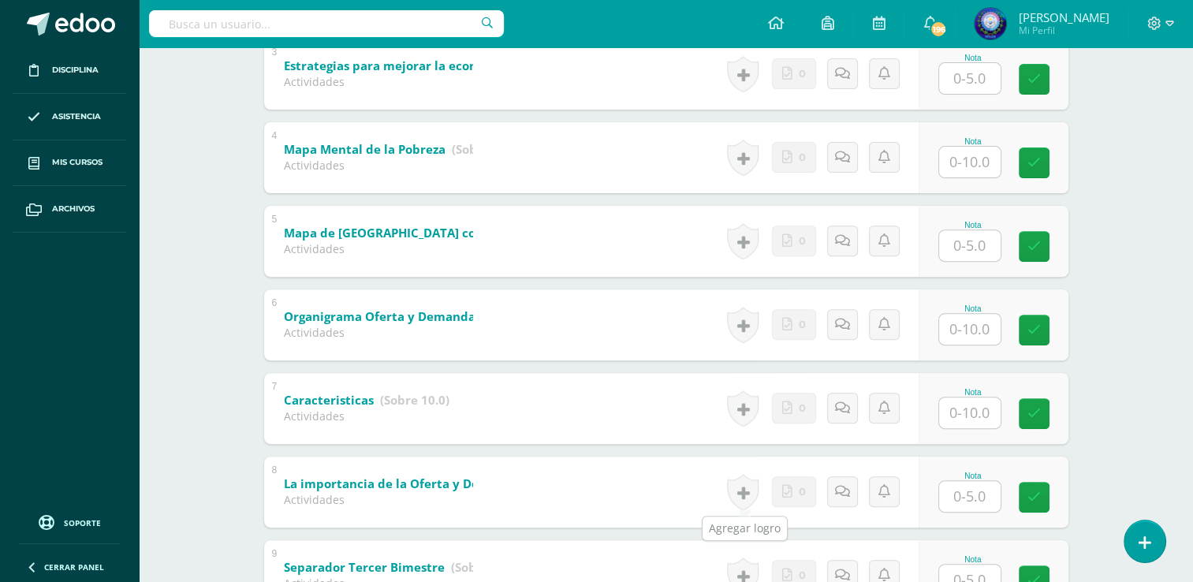
scroll to position [655, 0]
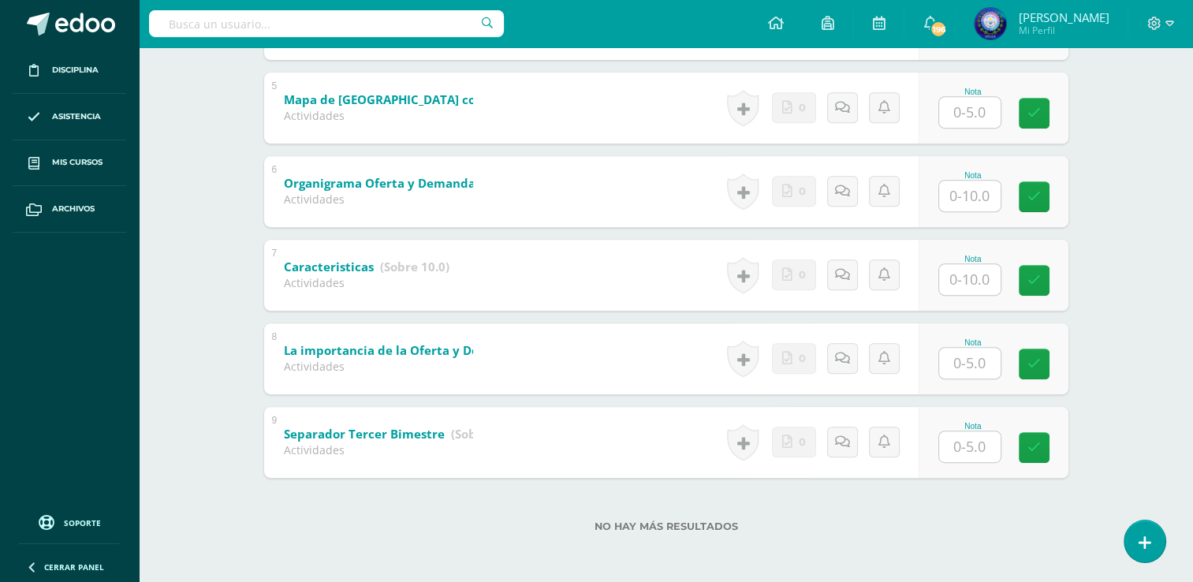
click at [970, 441] on input "text" at bounding box center [969, 446] width 61 height 31
type input "5"
click at [965, 369] on input "text" at bounding box center [969, 363] width 61 height 31
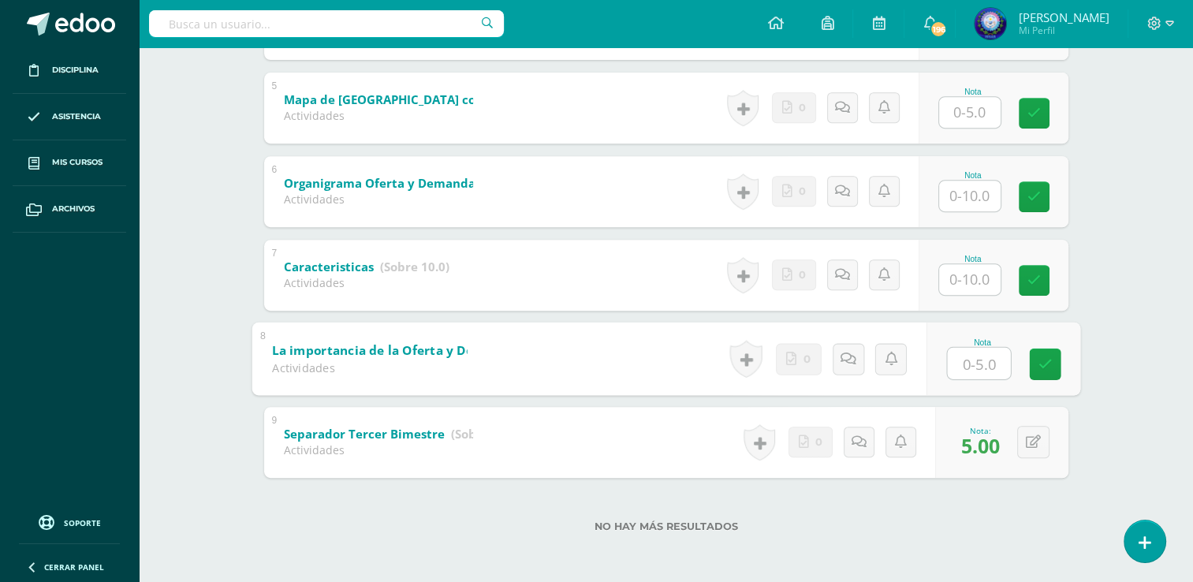
type input "3"
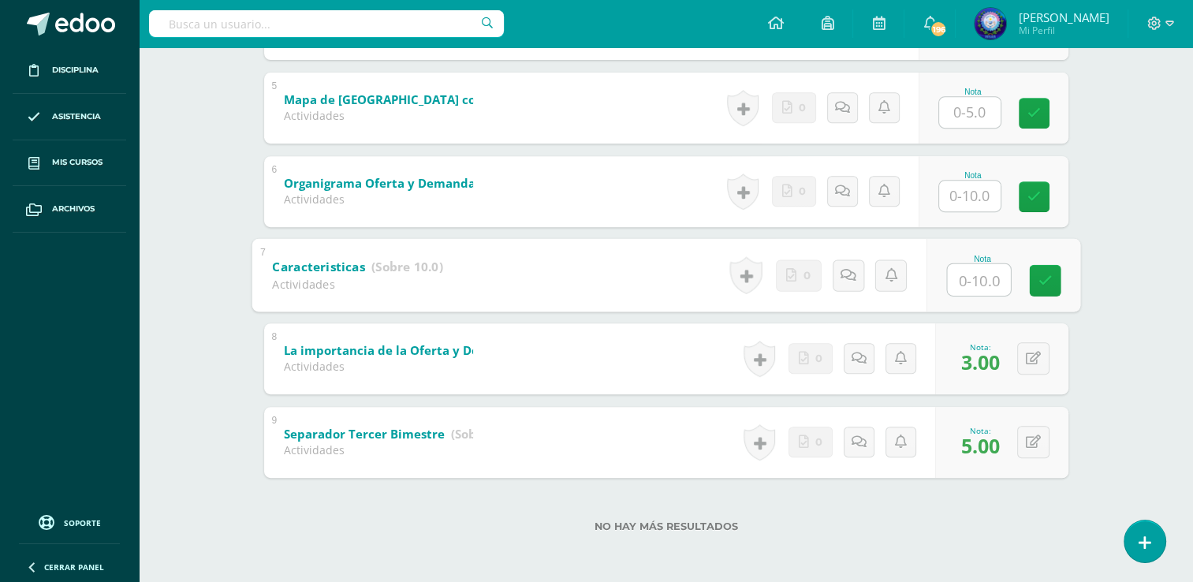
click at [965, 272] on input "text" at bounding box center [978, 279] width 63 height 32
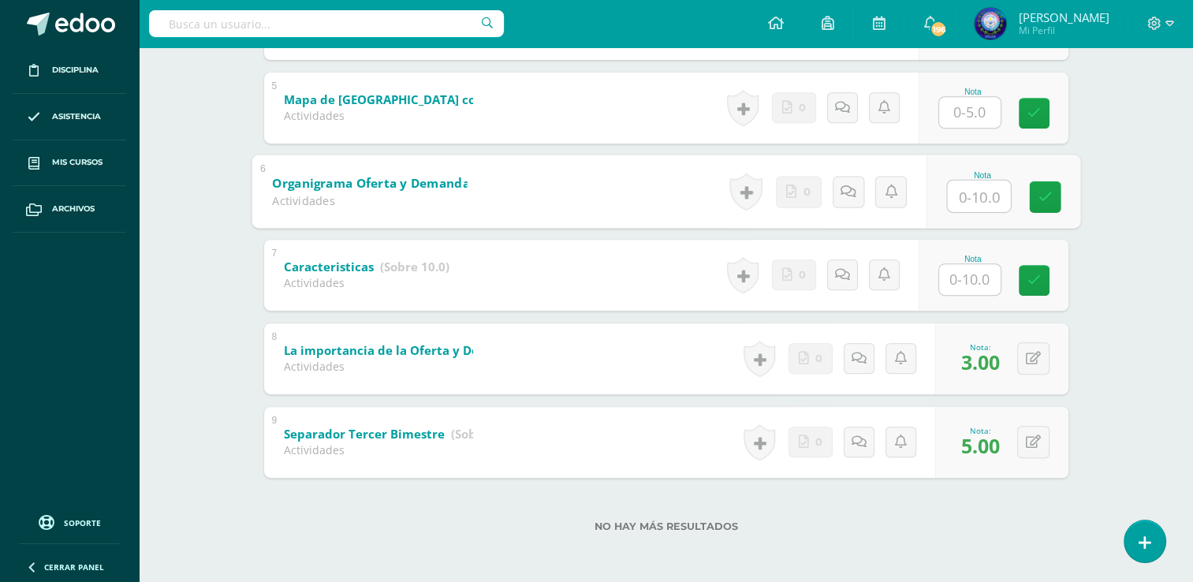
click at [953, 195] on input "text" at bounding box center [978, 196] width 63 height 32
type input "9"
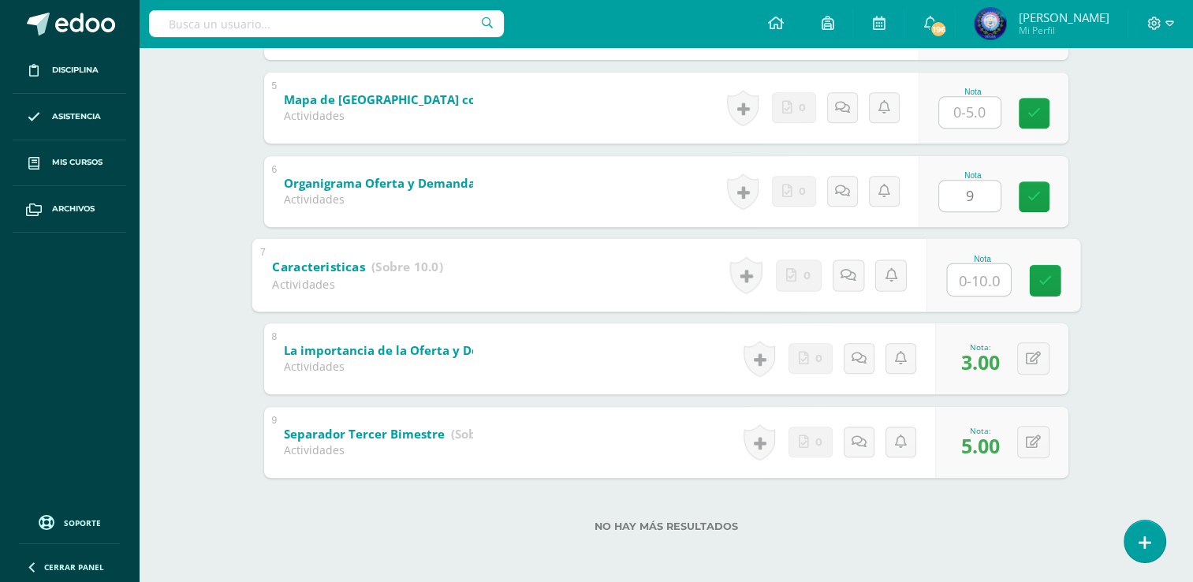
type input "0"
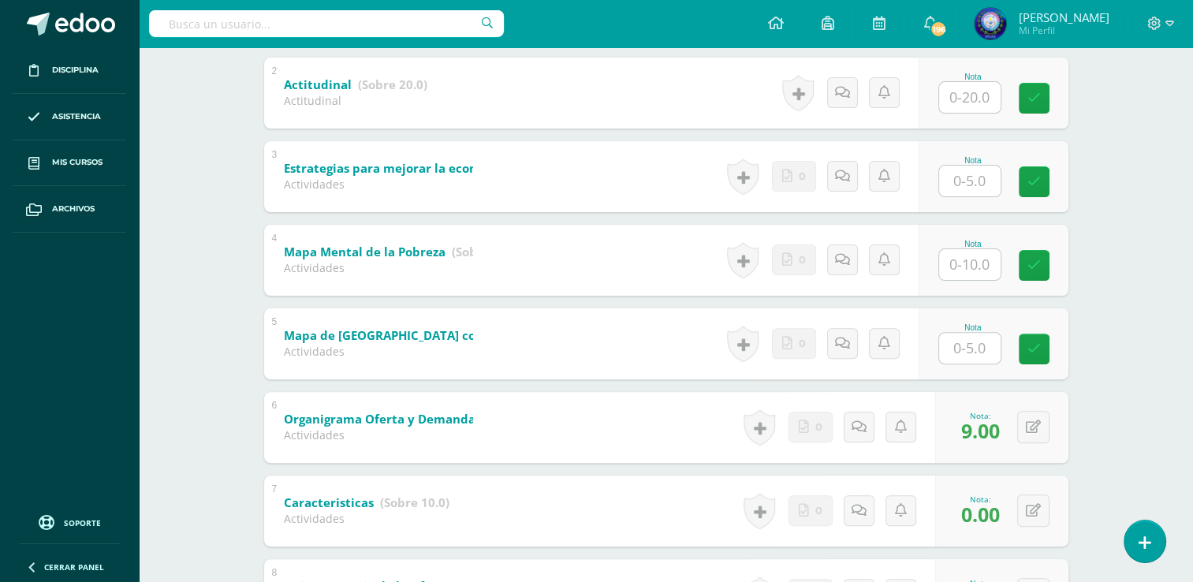
scroll to position [419, 0]
click at [964, 254] on input "text" at bounding box center [969, 265] width 61 height 31
click at [978, 350] on input "text" at bounding box center [969, 348] width 61 height 31
type input "5"
click at [986, 261] on input "text" at bounding box center [969, 265] width 61 height 31
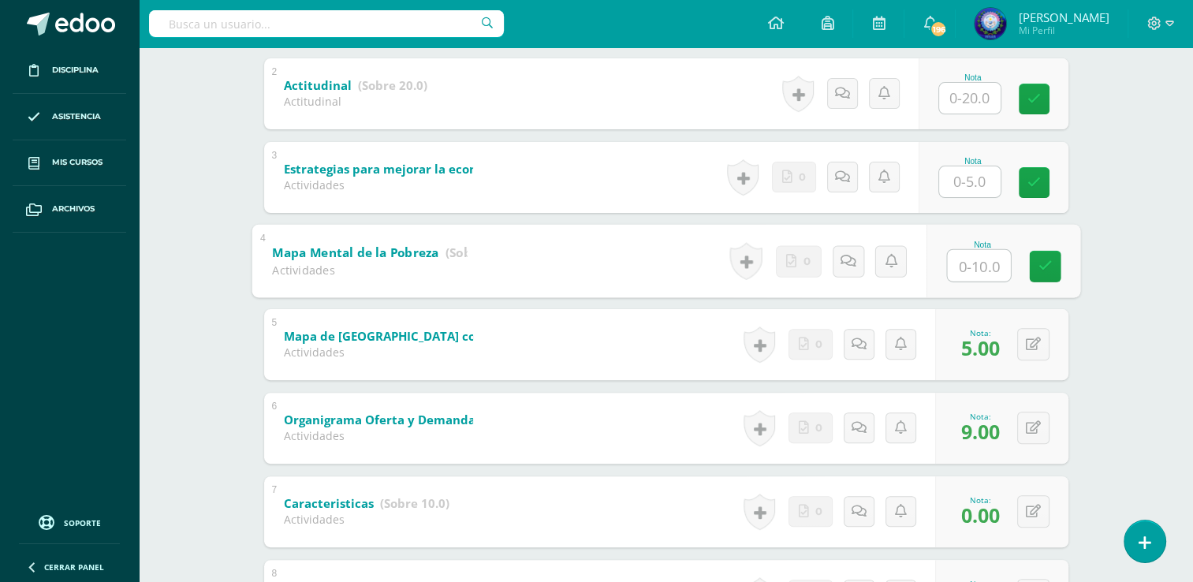
type input "0"
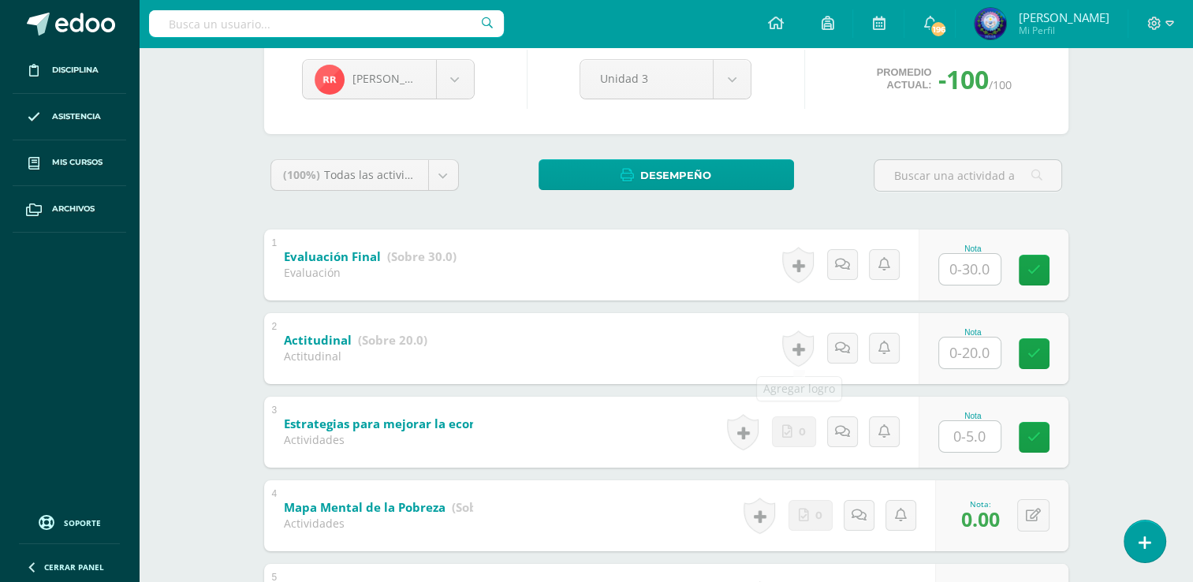
scroll to position [261, 0]
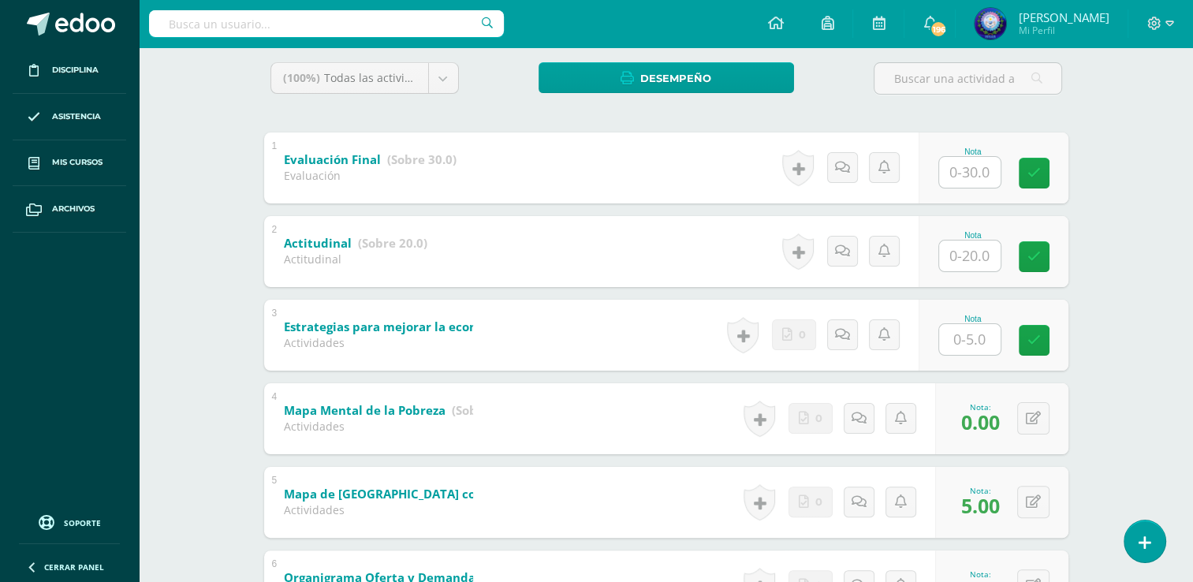
click at [997, 252] on input "text" at bounding box center [969, 255] width 61 height 31
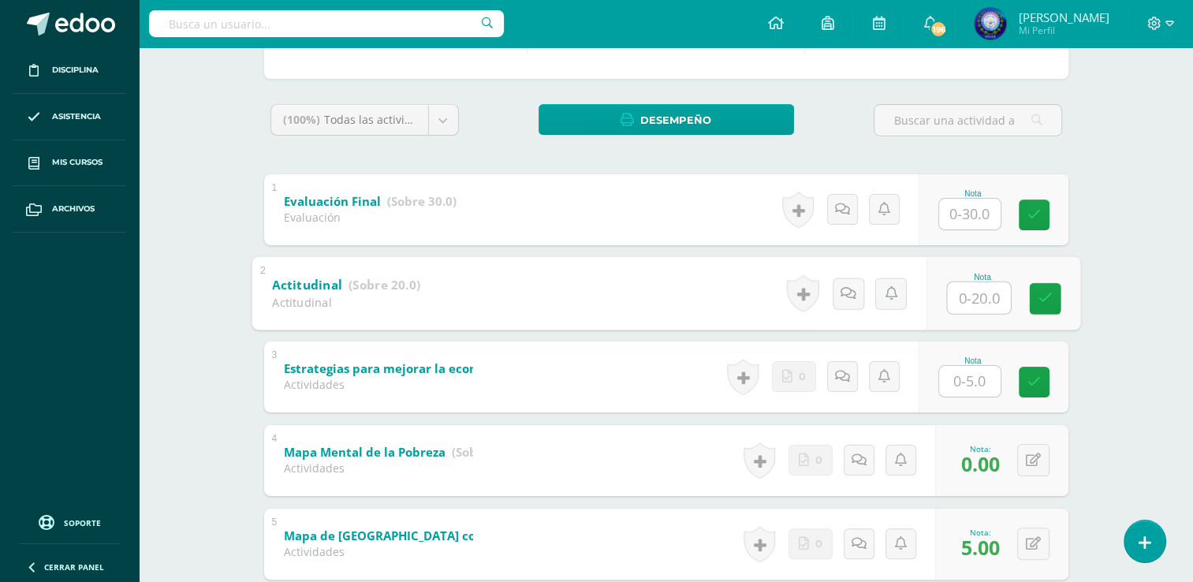
scroll to position [182, 0]
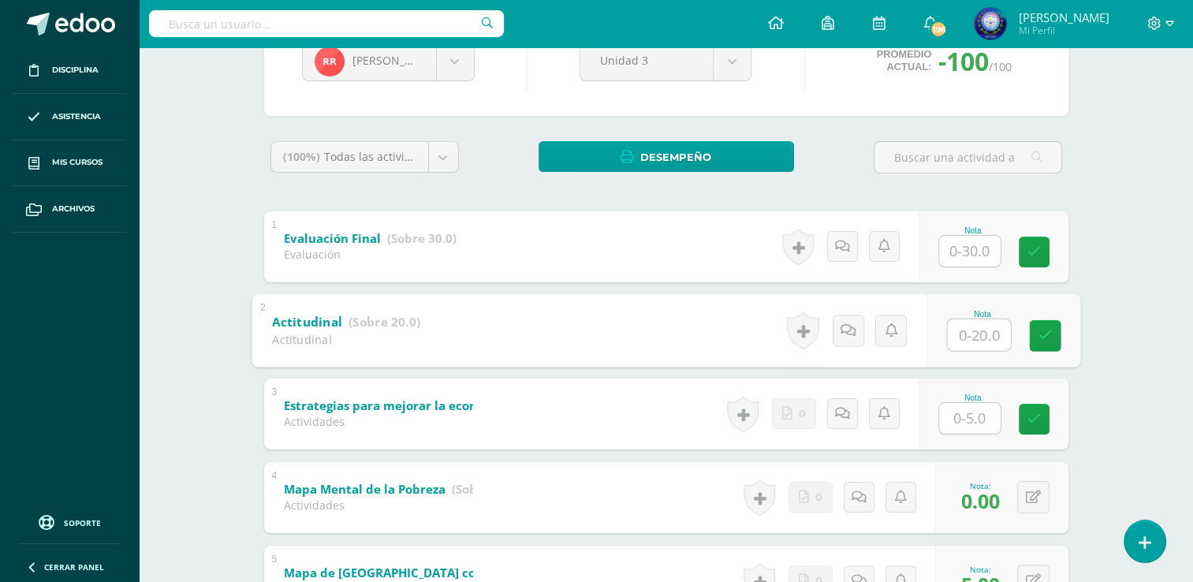
type input "5"
type input "8"
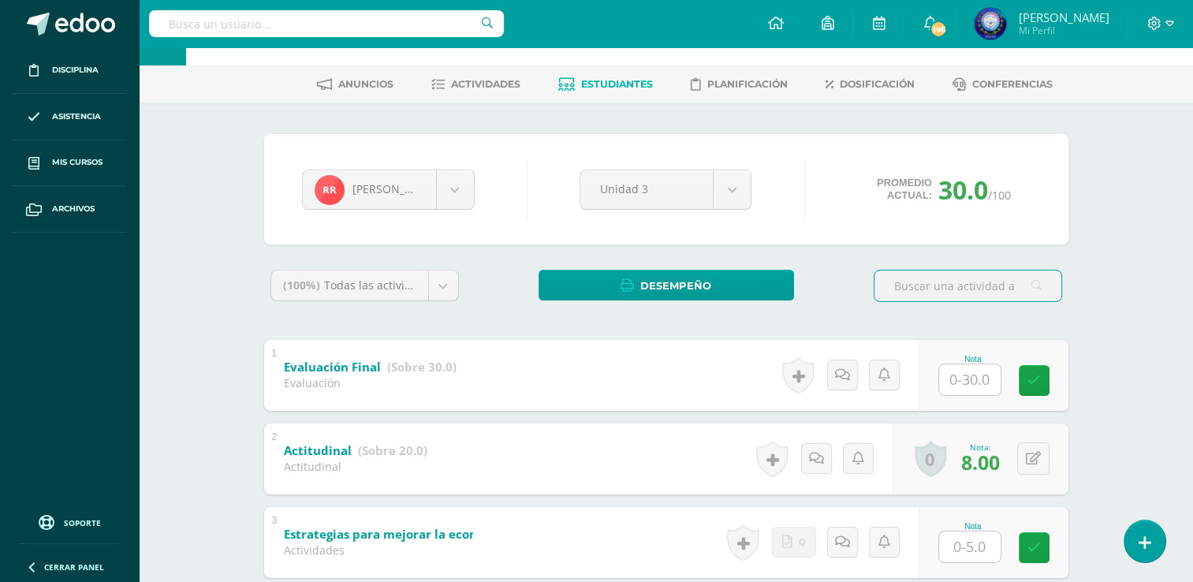
scroll to position [79, 0]
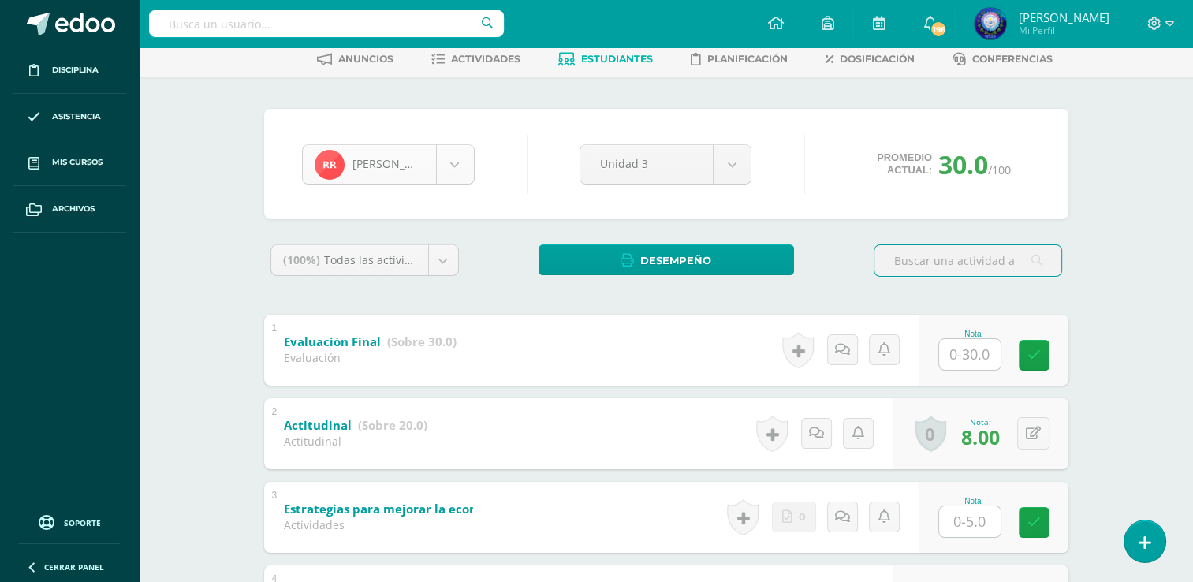
click at [465, 151] on body "Disciplina Asistencia Mis cursos Archivos Soporte Ayuda Reportar un problema Ce…" at bounding box center [596, 540] width 1193 height 1238
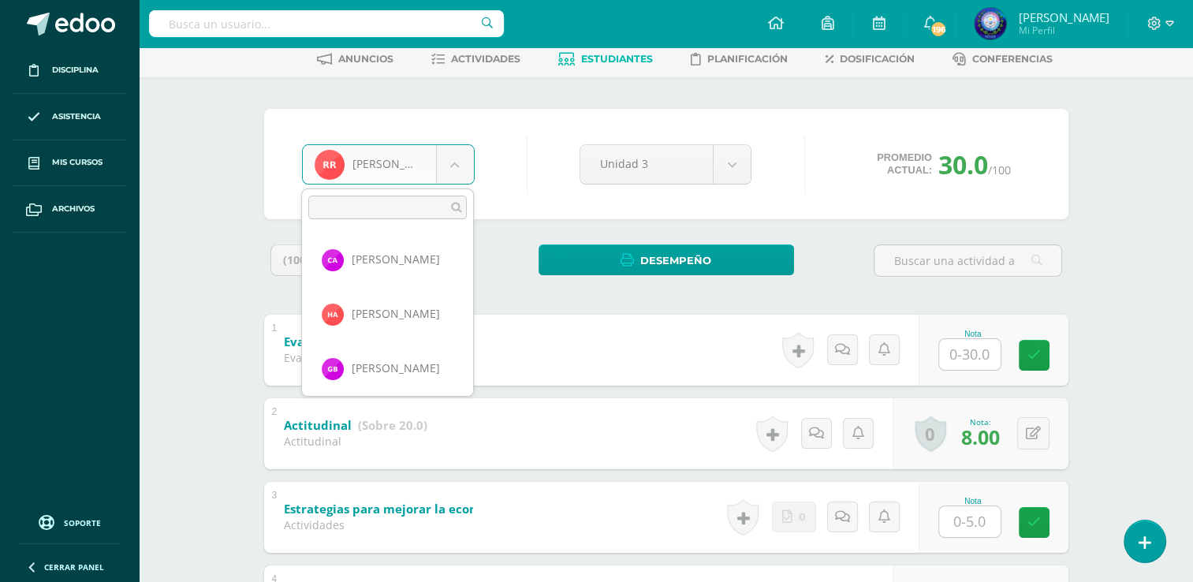
scroll to position [978, 0]
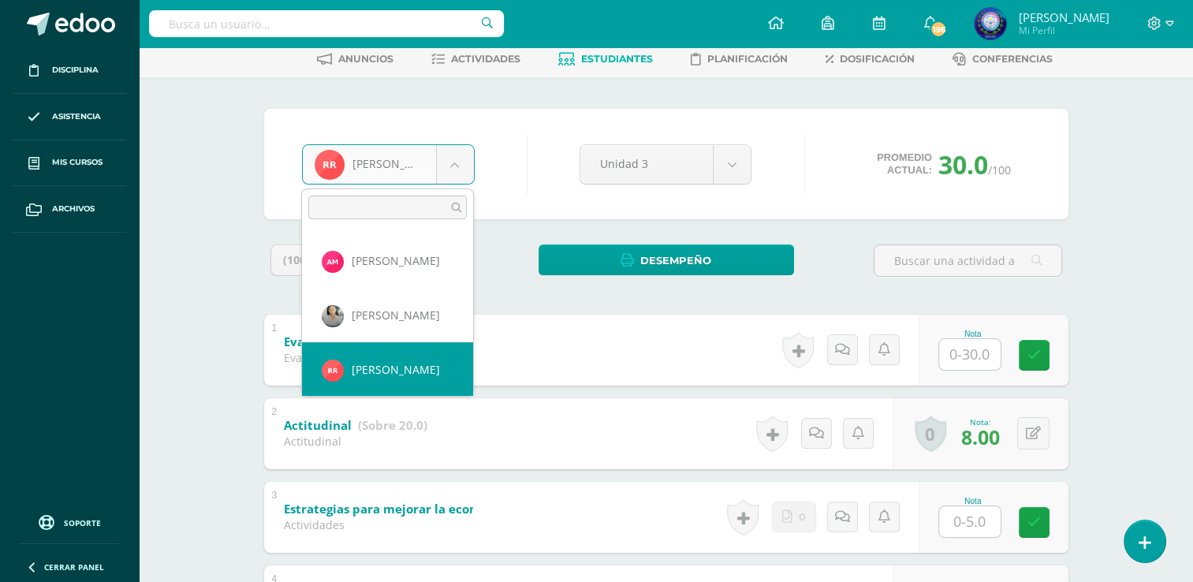
click at [457, 155] on body "Disciplina Asistencia Mis cursos Archivos Soporte Ayuda Reportar un problema Ce…" at bounding box center [596, 540] width 1193 height 1238
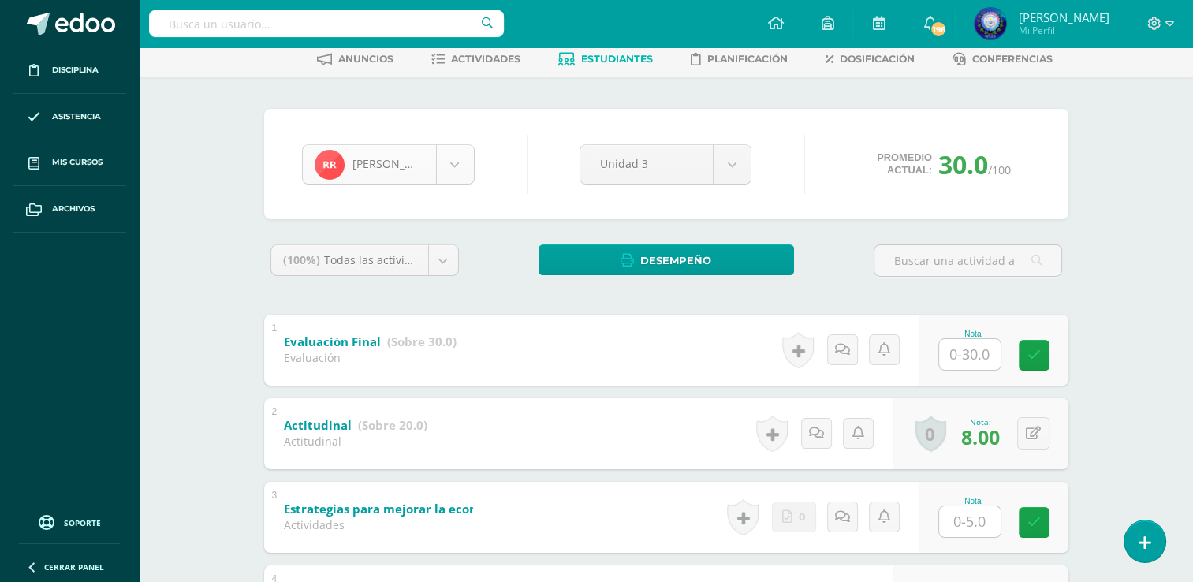
click at [460, 166] on body "Disciplina Asistencia Mis cursos Archivos Soporte Ayuda Reportar un problema Ce…" at bounding box center [596, 540] width 1193 height 1238
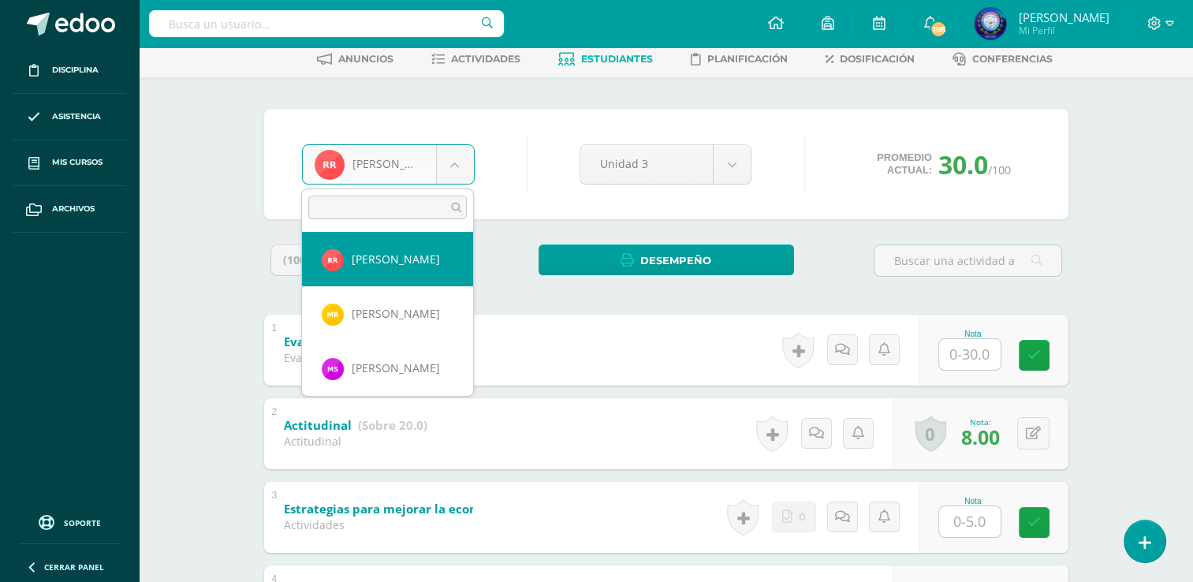
scroll to position [1040, 0]
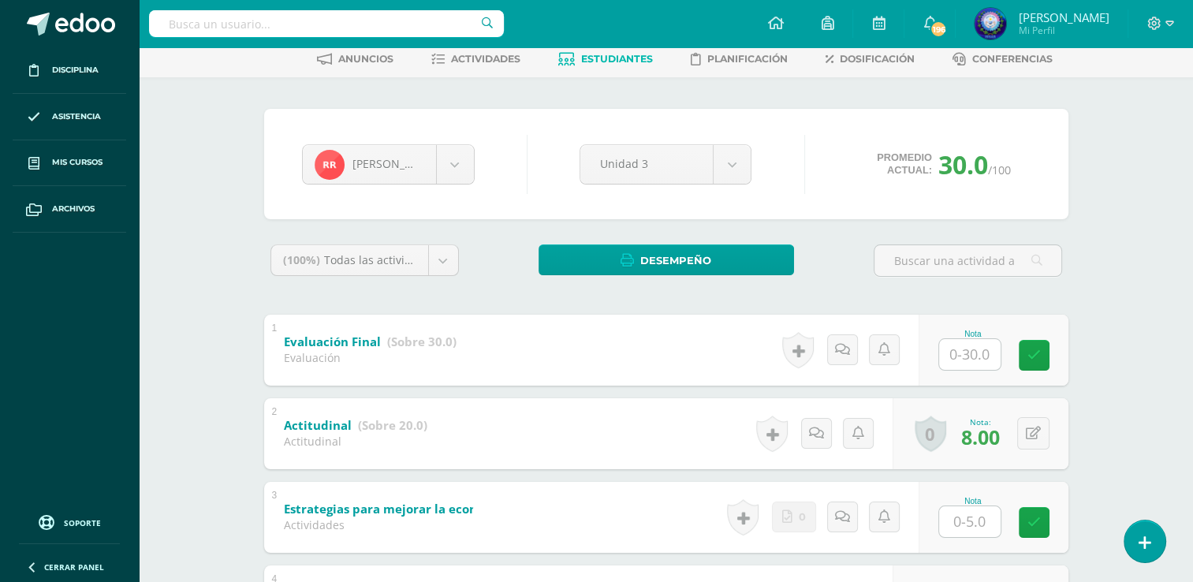
click at [617, 58] on body "Disciplina Asistencia Mis cursos Archivos Soporte Ayuda Reportar un problema Ce…" at bounding box center [596, 540] width 1193 height 1238
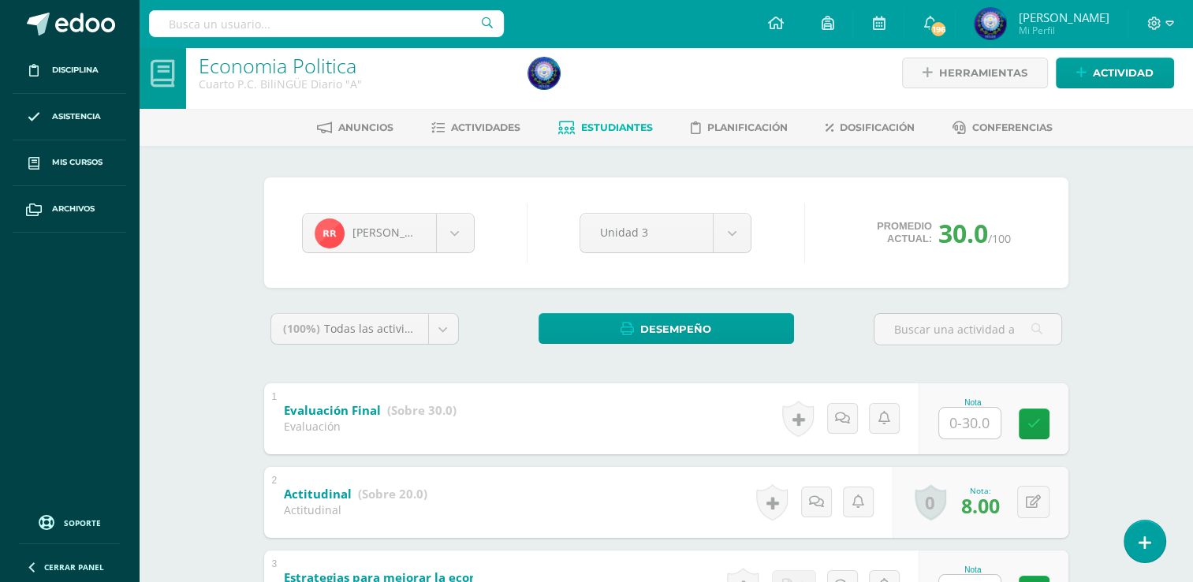
scroll to position [0, 0]
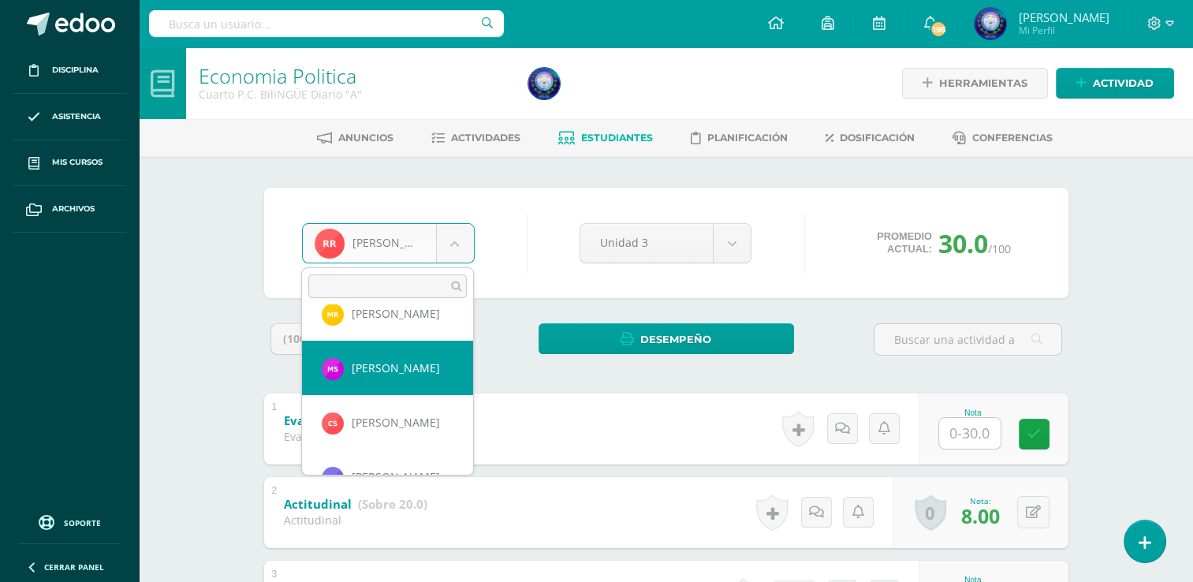
scroll to position [1148, 0]
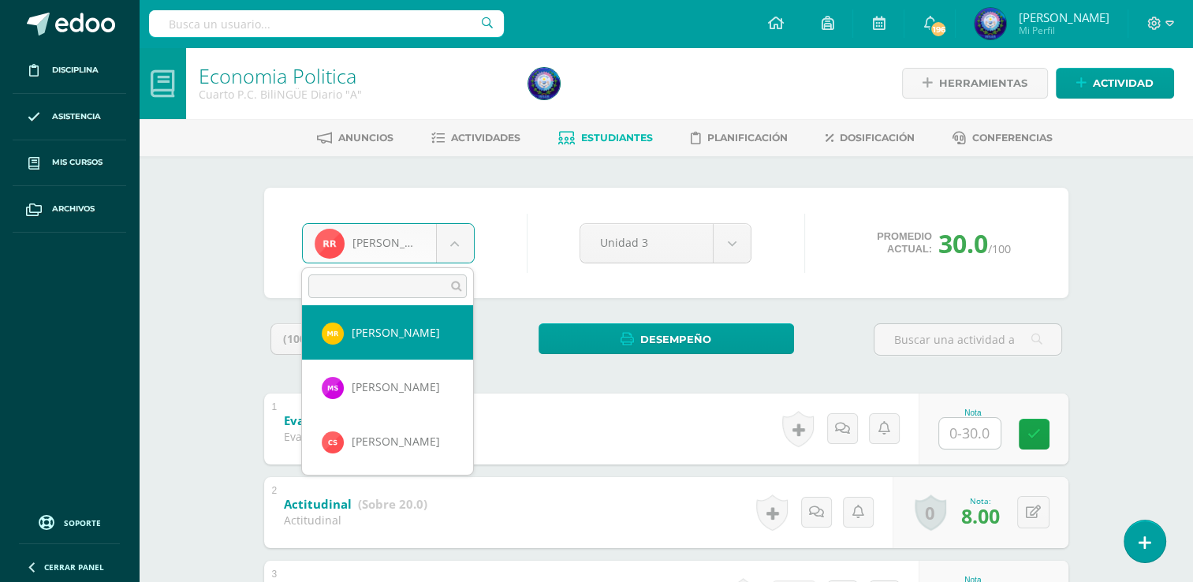
select select "8702"
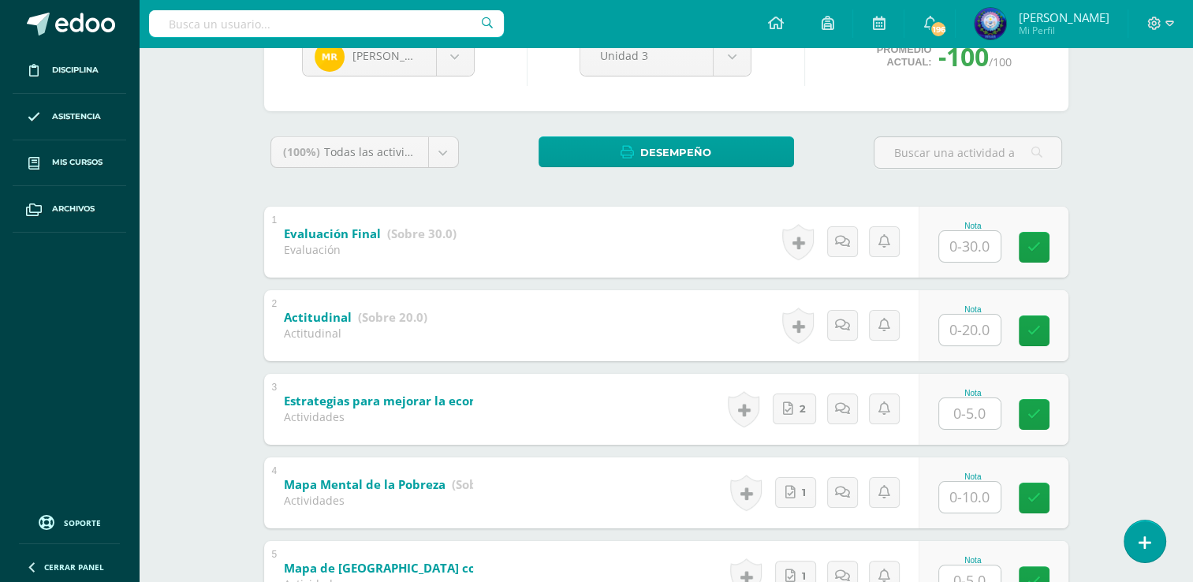
scroll to position [655, 0]
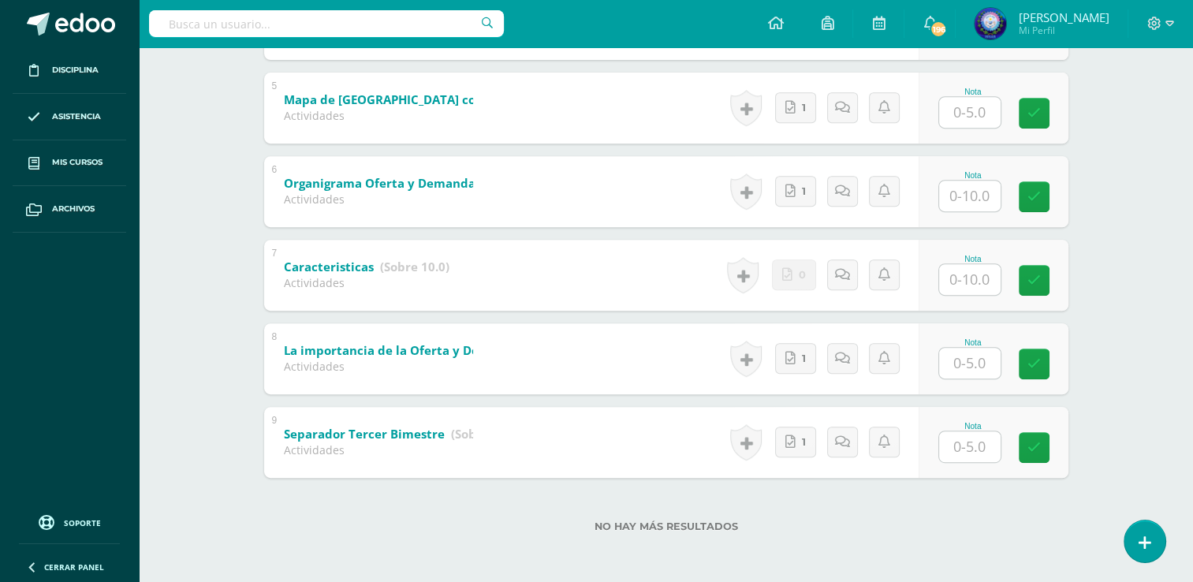
click at [984, 442] on input "text" at bounding box center [969, 446] width 61 height 31
type input "5"
click at [991, 348] on input "text" at bounding box center [969, 363] width 61 height 31
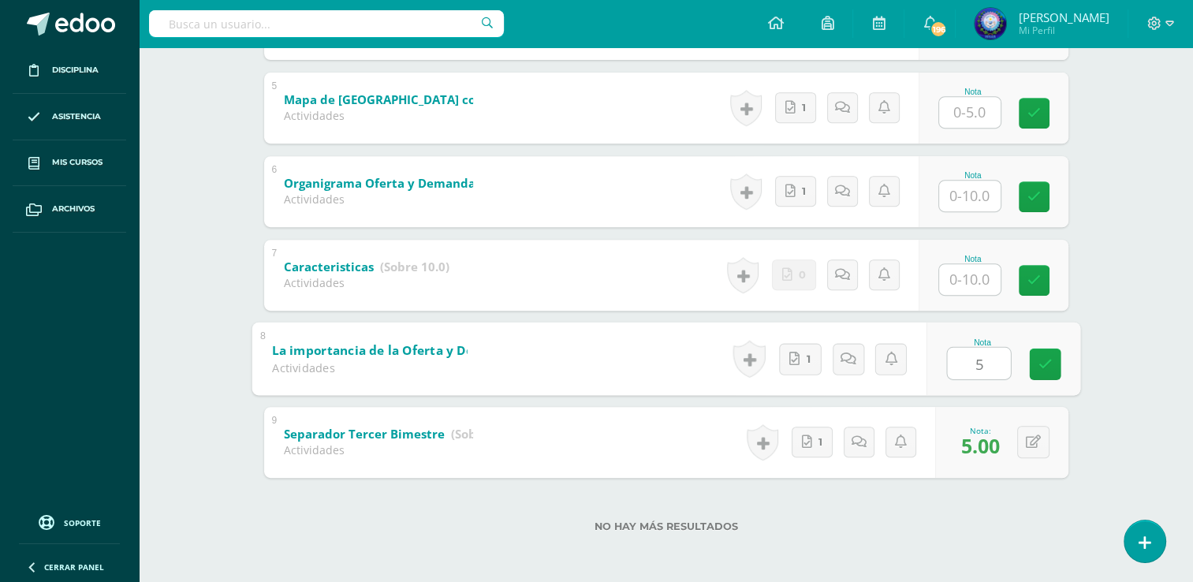
type input "5"
click at [971, 188] on input "text" at bounding box center [969, 196] width 61 height 31
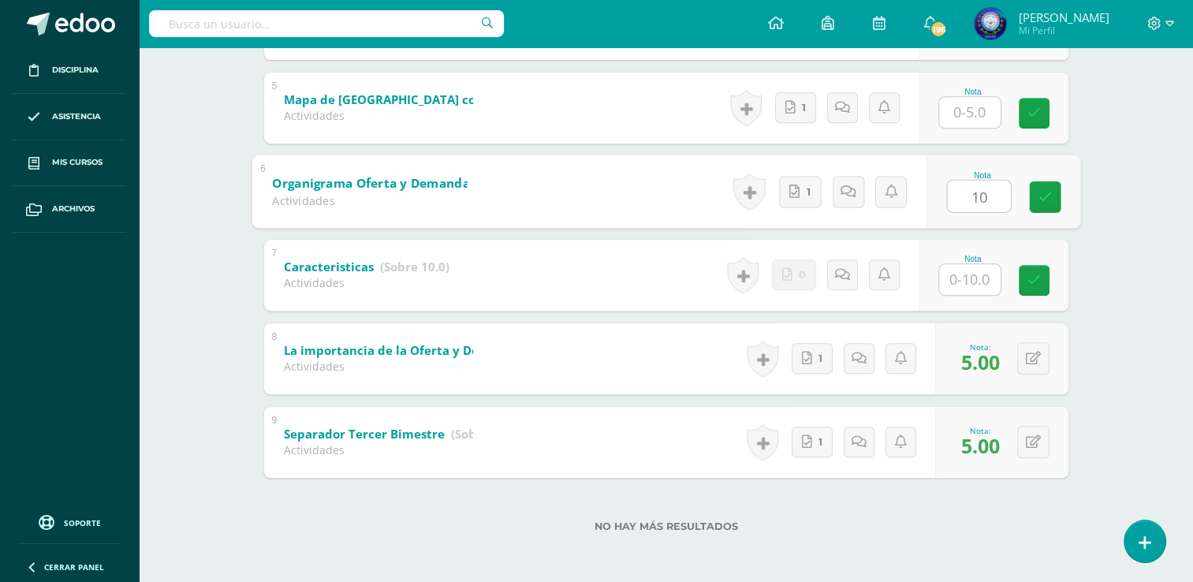
type input "10"
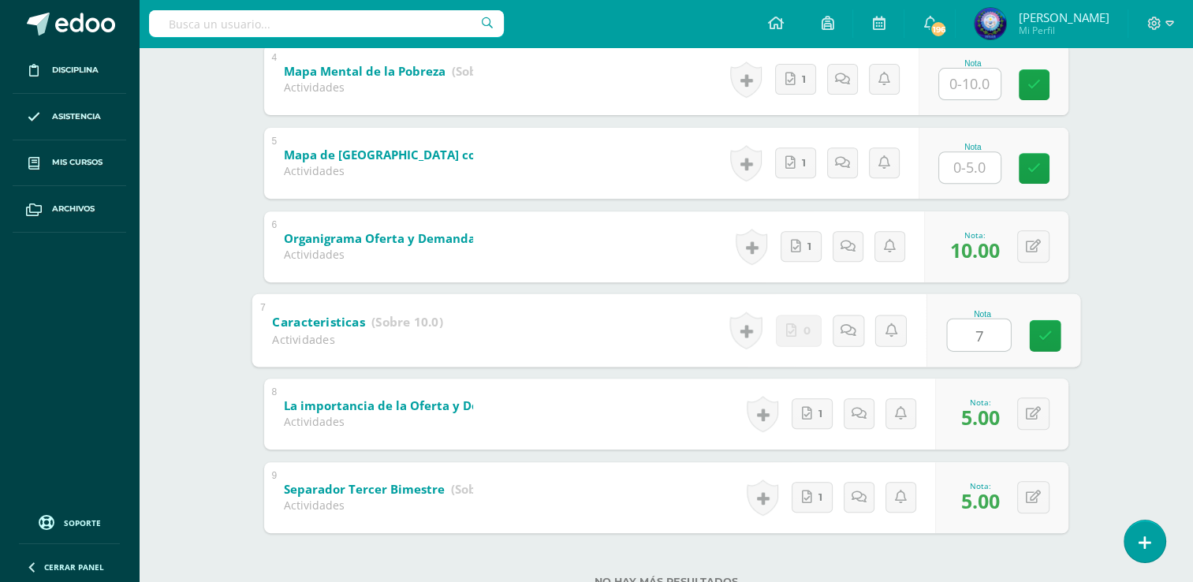
scroll to position [576, 0]
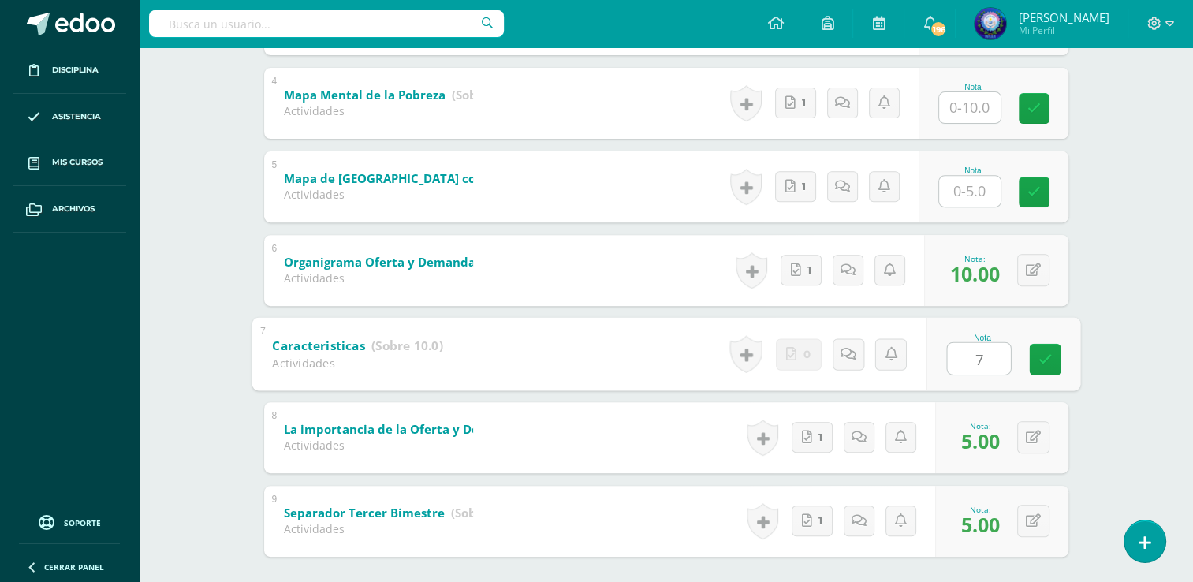
type input "7"
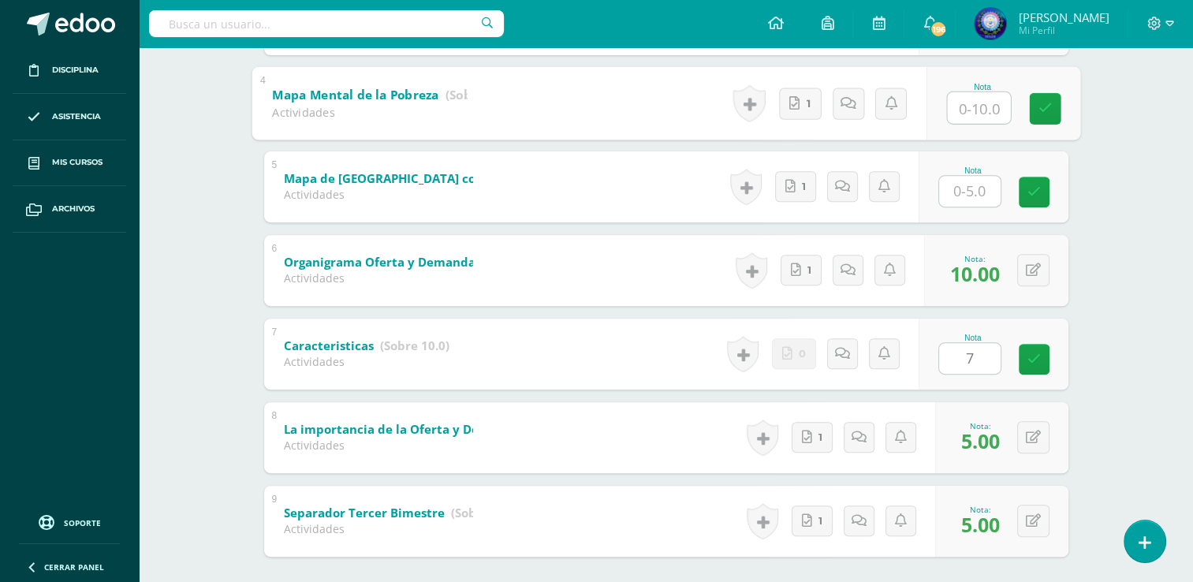
click at [974, 109] on input "text" at bounding box center [978, 107] width 63 height 32
type input "9"
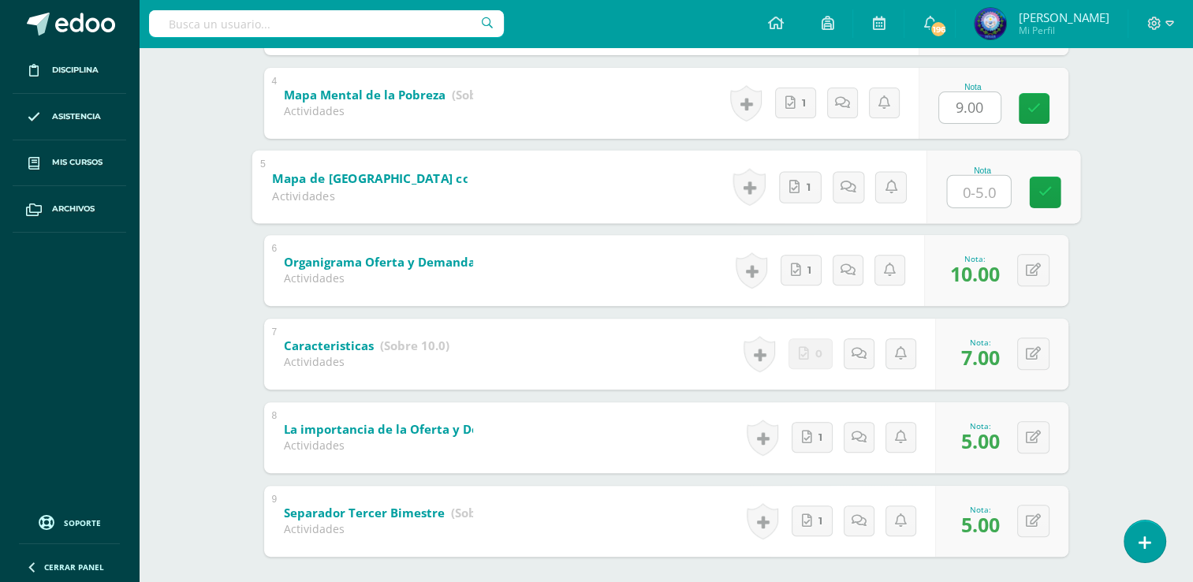
type input "5"
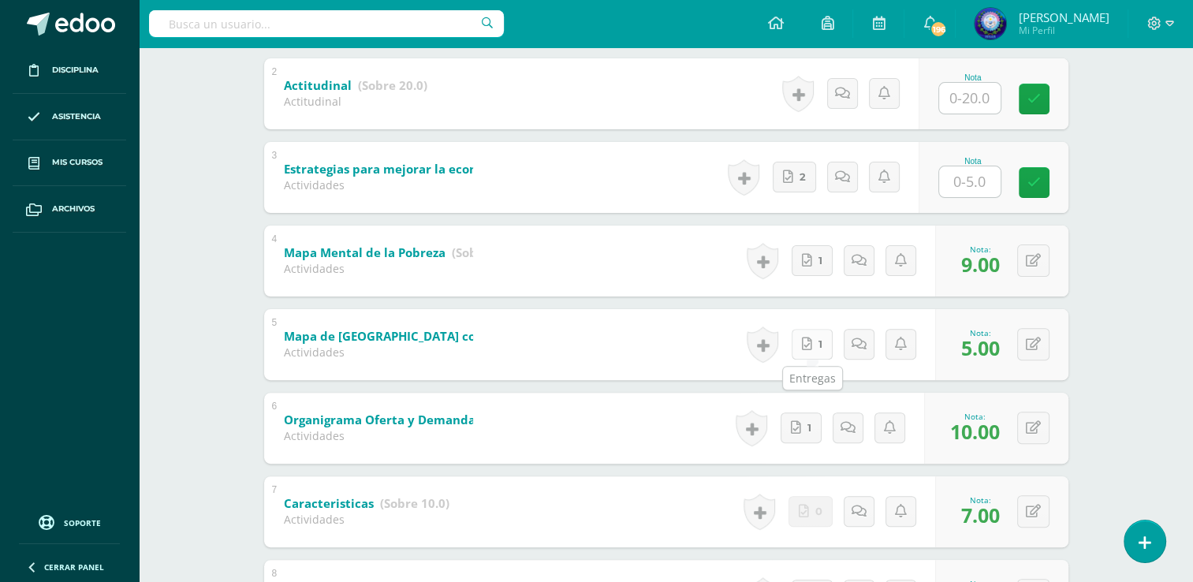
scroll to position [340, 0]
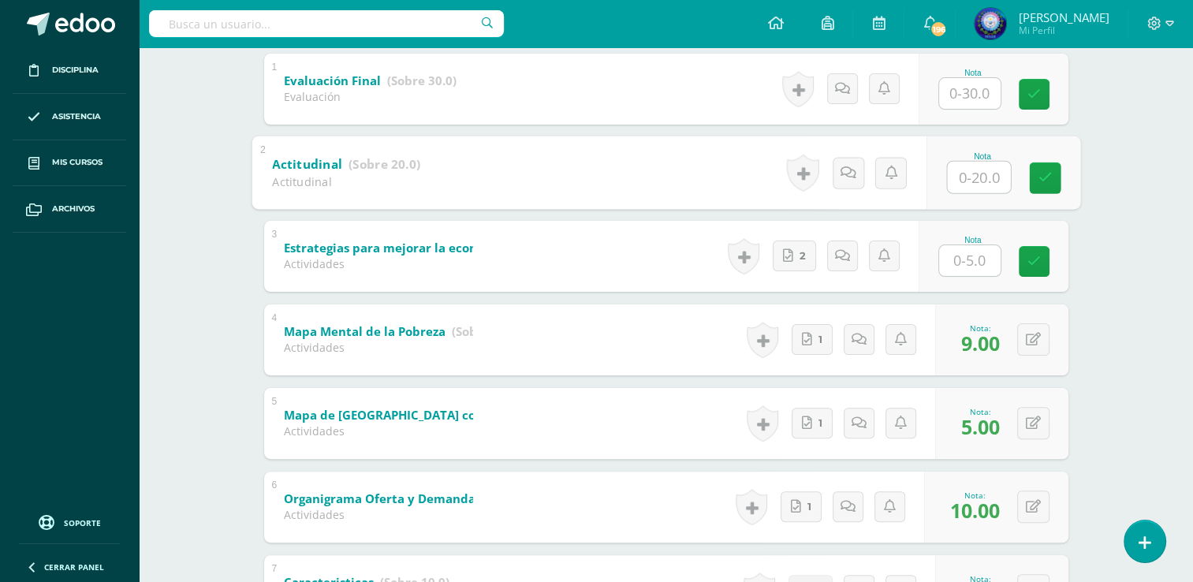
click at [973, 162] on input "text" at bounding box center [978, 177] width 63 height 32
type input "18"
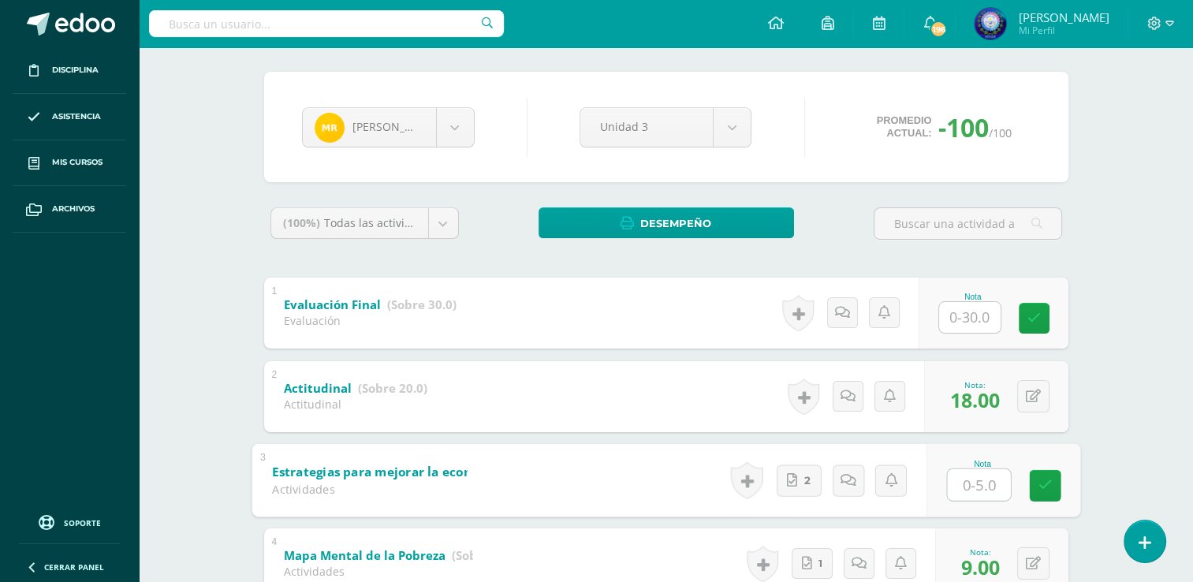
scroll to position [103, 0]
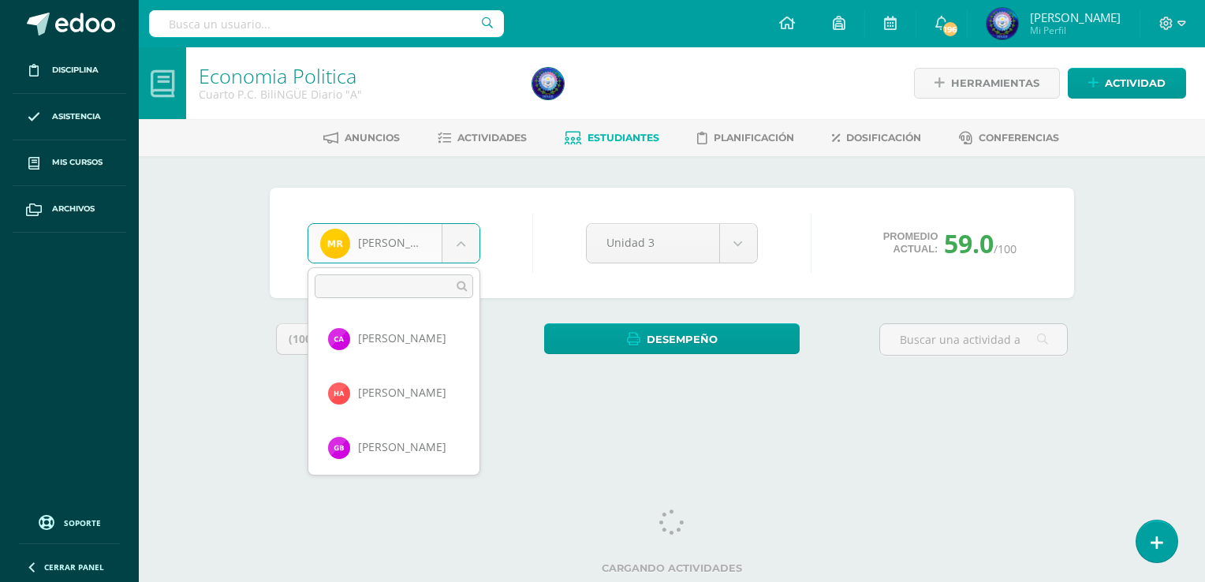
click at [462, 238] on body "Disciplina Asistencia Mis cursos Archivos Soporte Ayuda Reportar un problema Ce…" at bounding box center [602, 212] width 1205 height 425
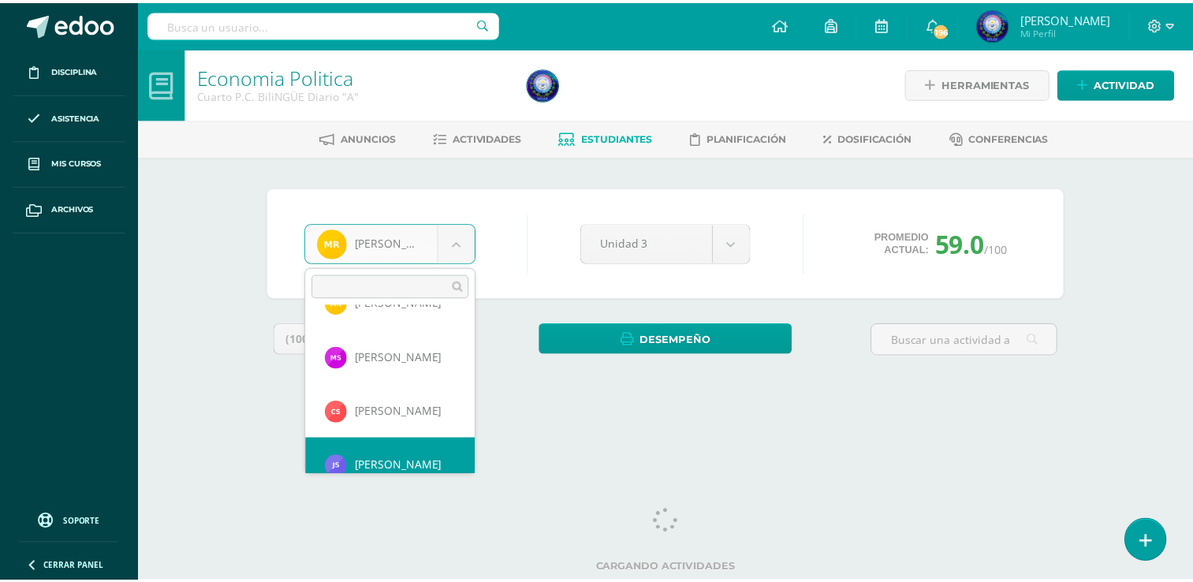
scroll to position [1153, 0]
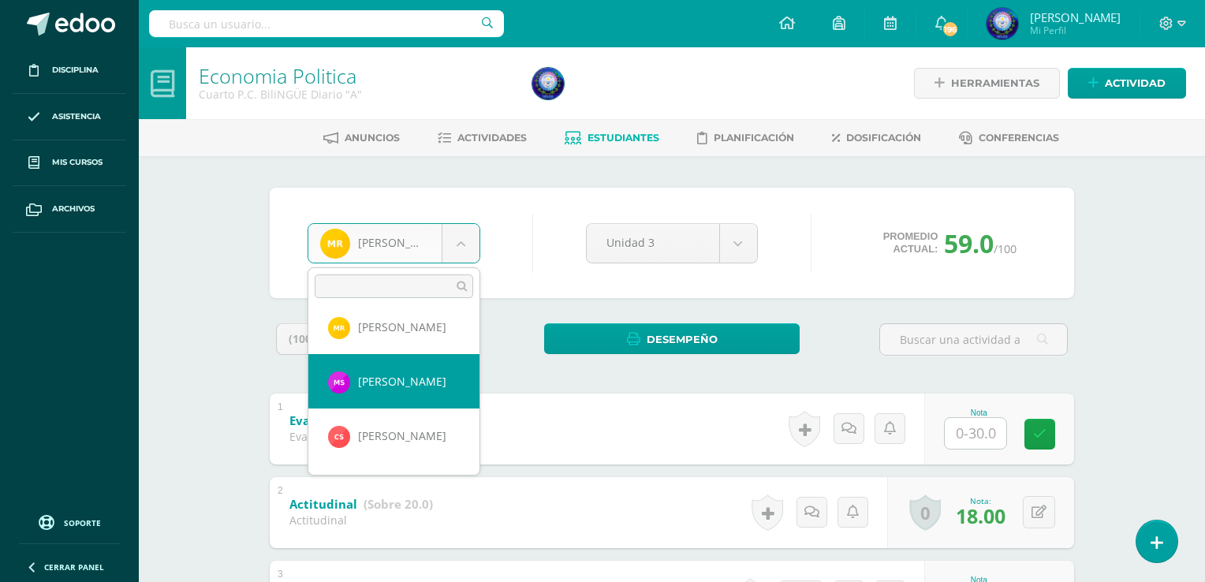
select select "8703"
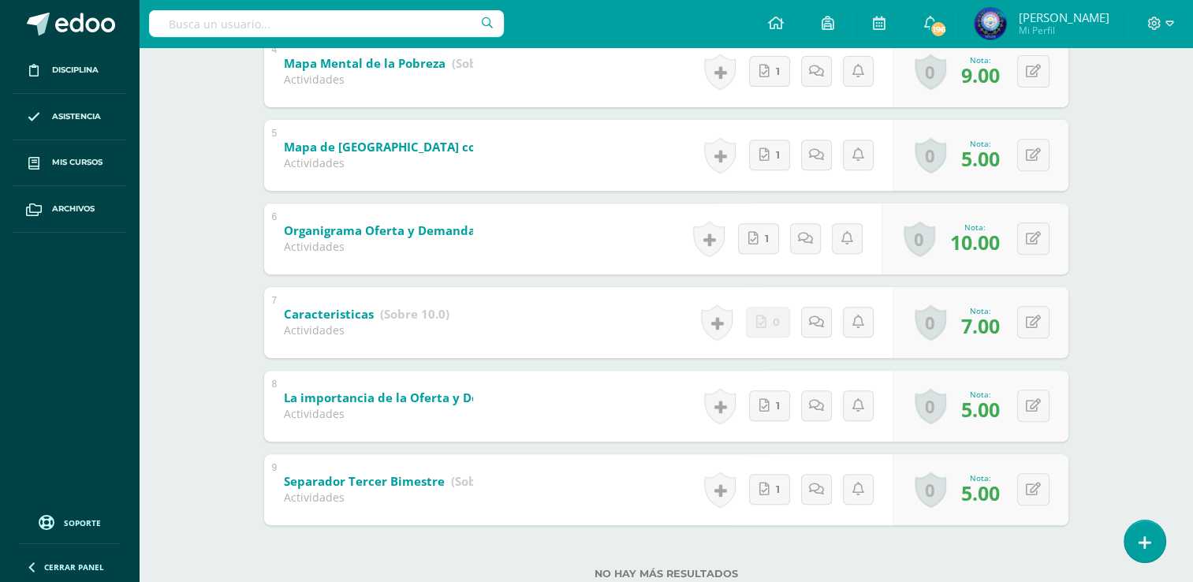
scroll to position [655, 0]
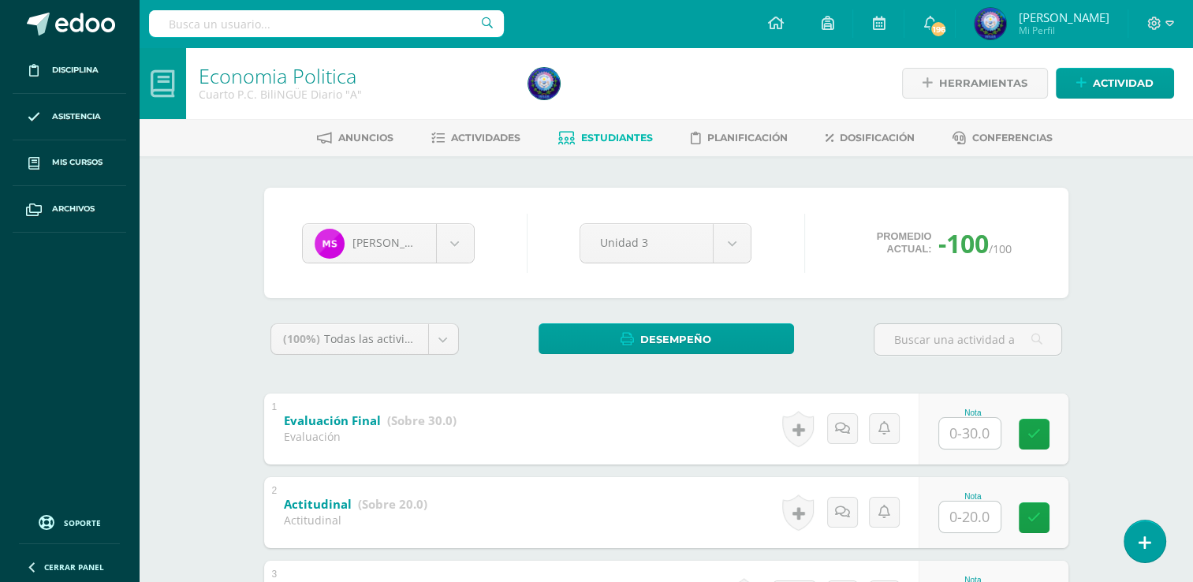
click at [950, 518] on input "text" at bounding box center [969, 516] width 61 height 31
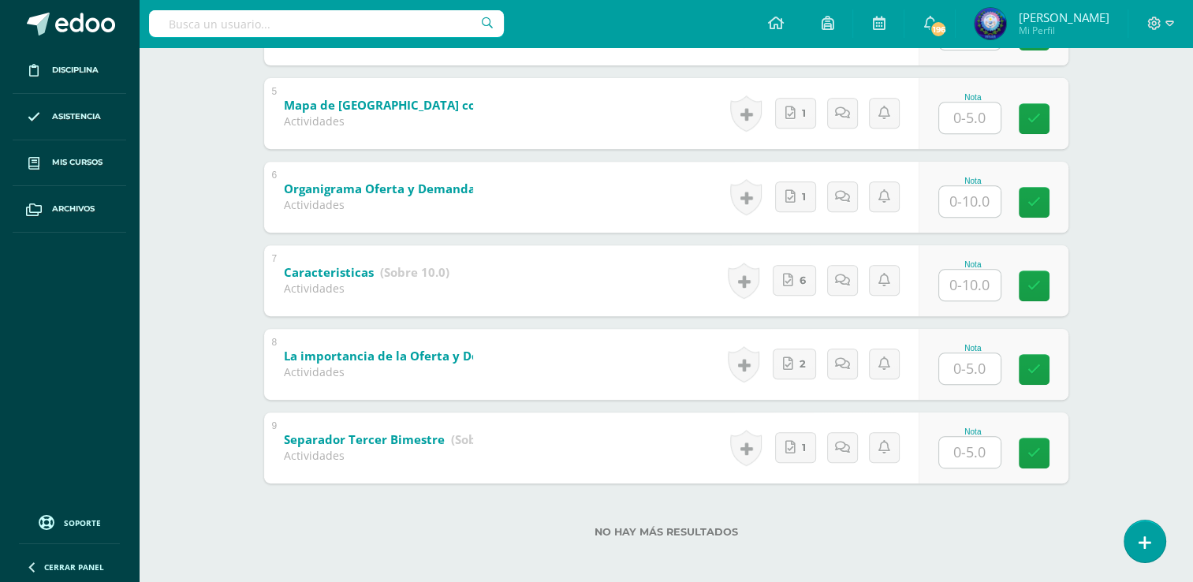
scroll to position [655, 0]
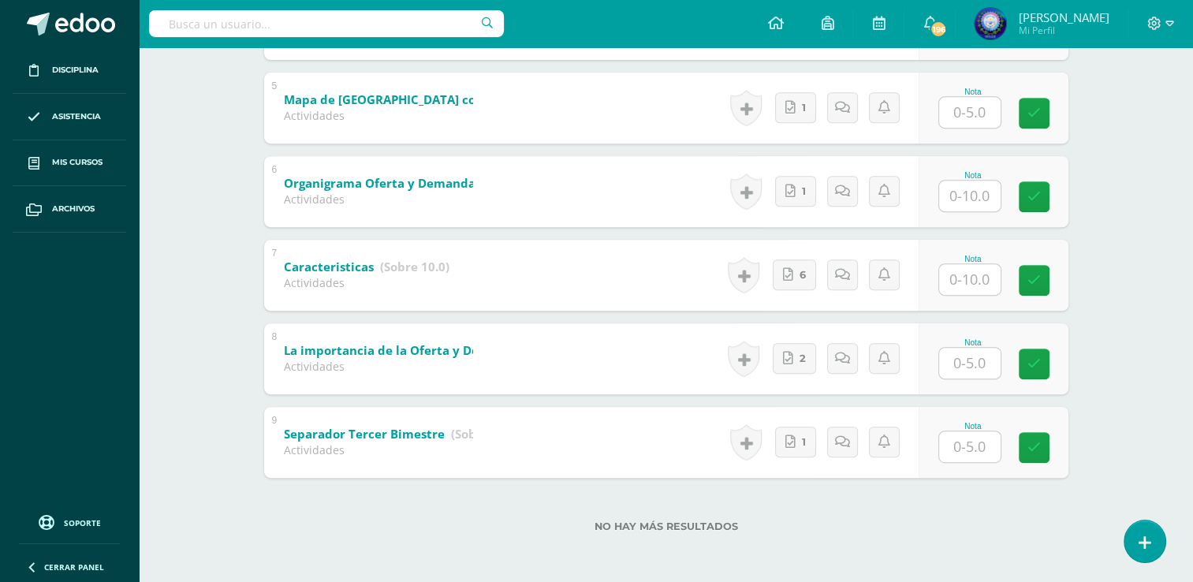
click at [968, 443] on input "text" at bounding box center [969, 446] width 61 height 31
type input "5"
click at [961, 369] on input "text" at bounding box center [978, 363] width 63 height 32
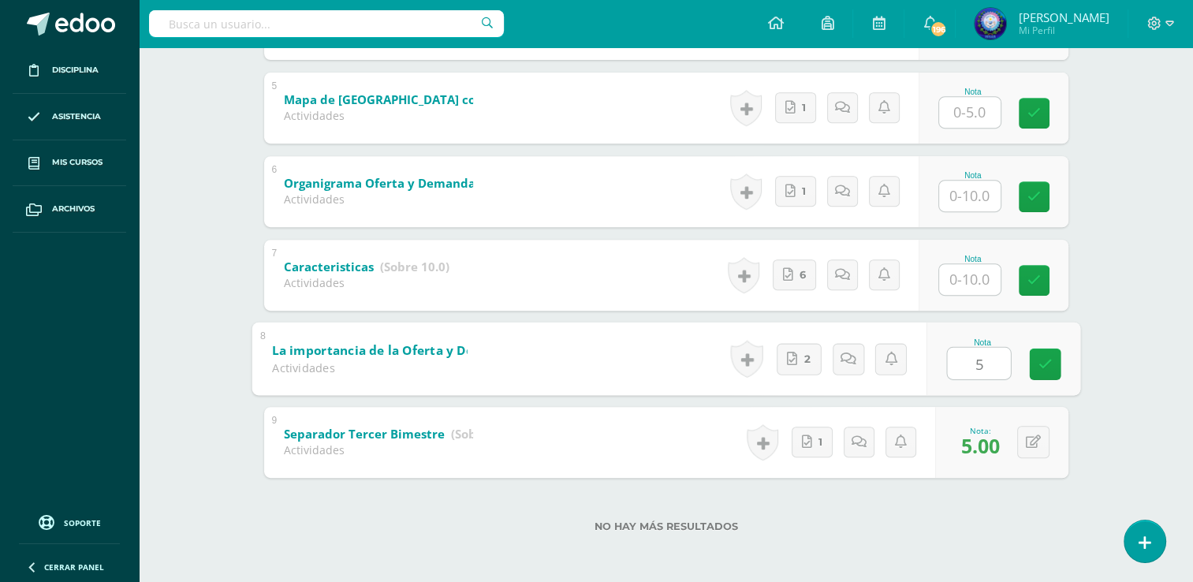
type input "5"
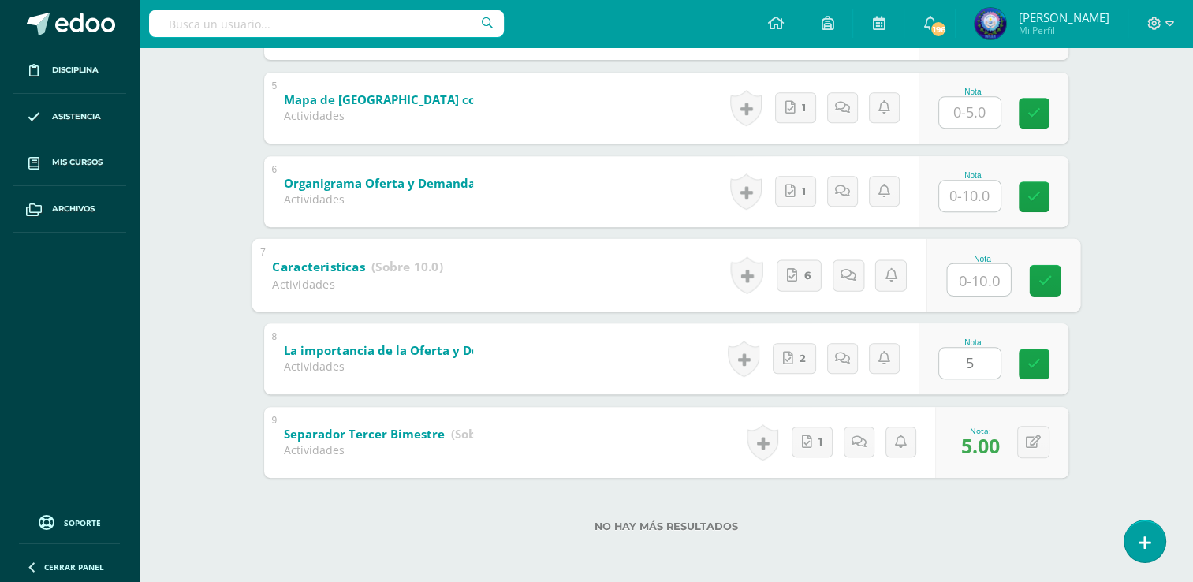
click at [948, 281] on input "text" at bounding box center [978, 279] width 63 height 32
type input "10"
click at [960, 191] on input "text" at bounding box center [969, 196] width 61 height 31
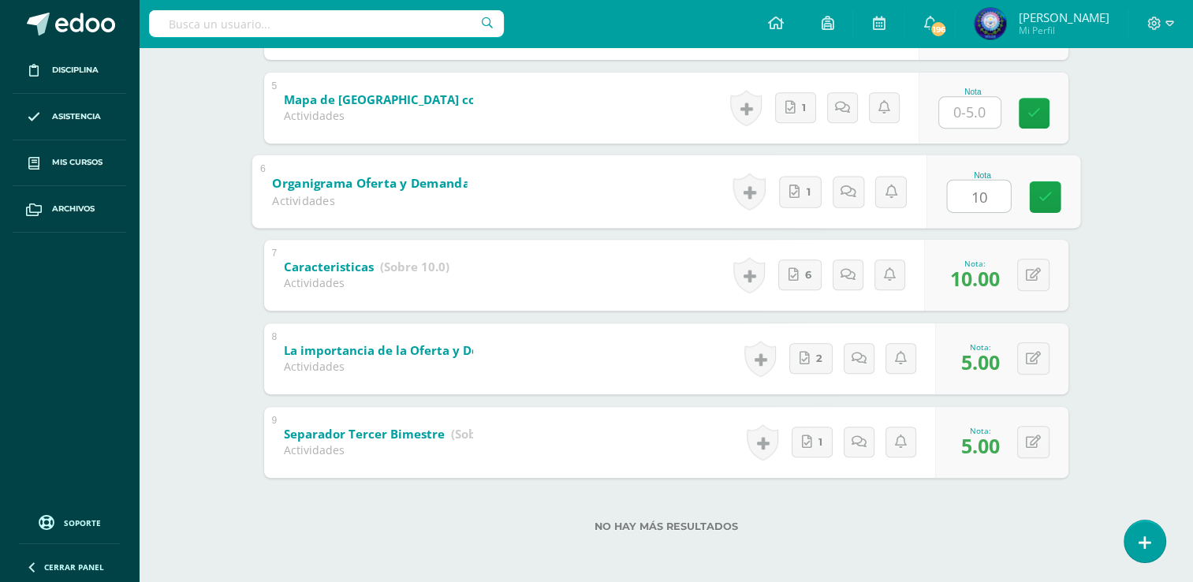
scroll to position [497, 0]
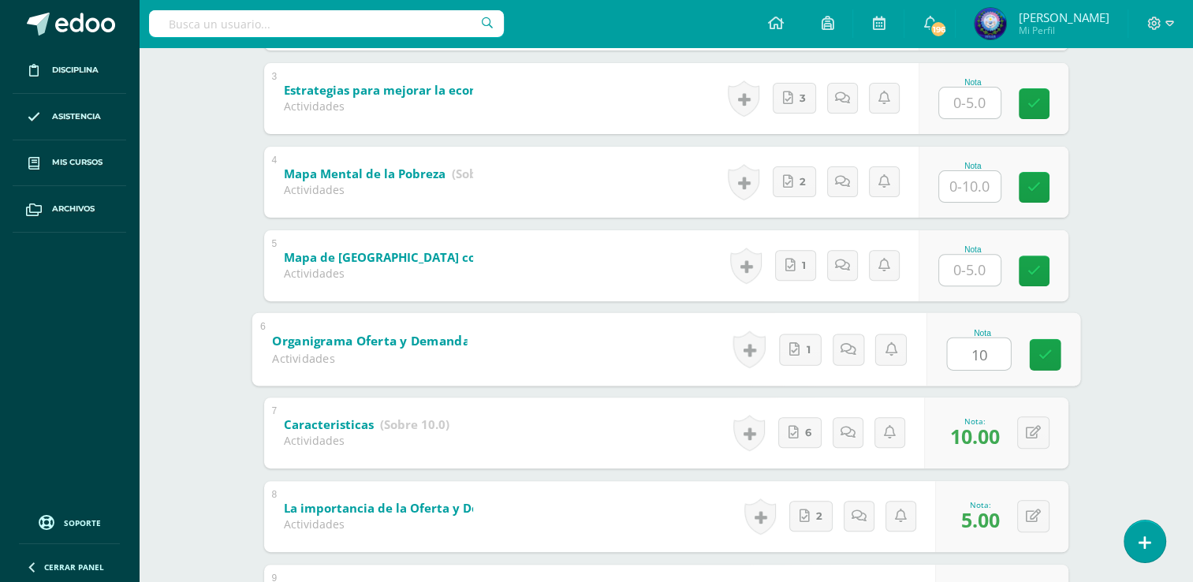
type input "10"
click at [959, 188] on input "text" at bounding box center [969, 186] width 61 height 31
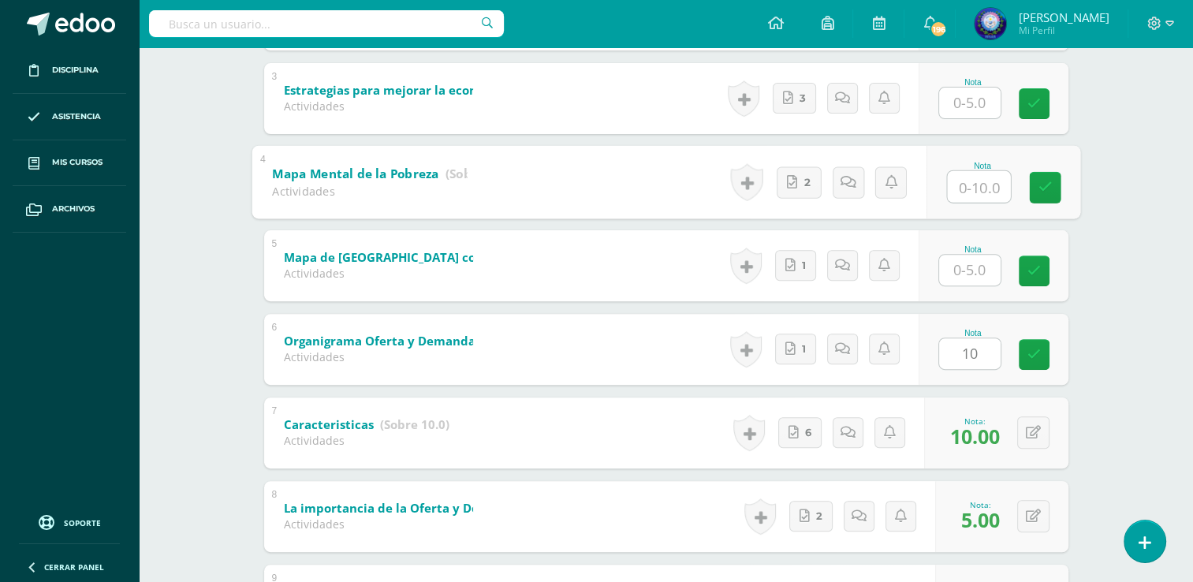
click at [968, 193] on input "text" at bounding box center [978, 186] width 63 height 32
type input "10"
click at [961, 255] on input "text" at bounding box center [969, 270] width 61 height 31
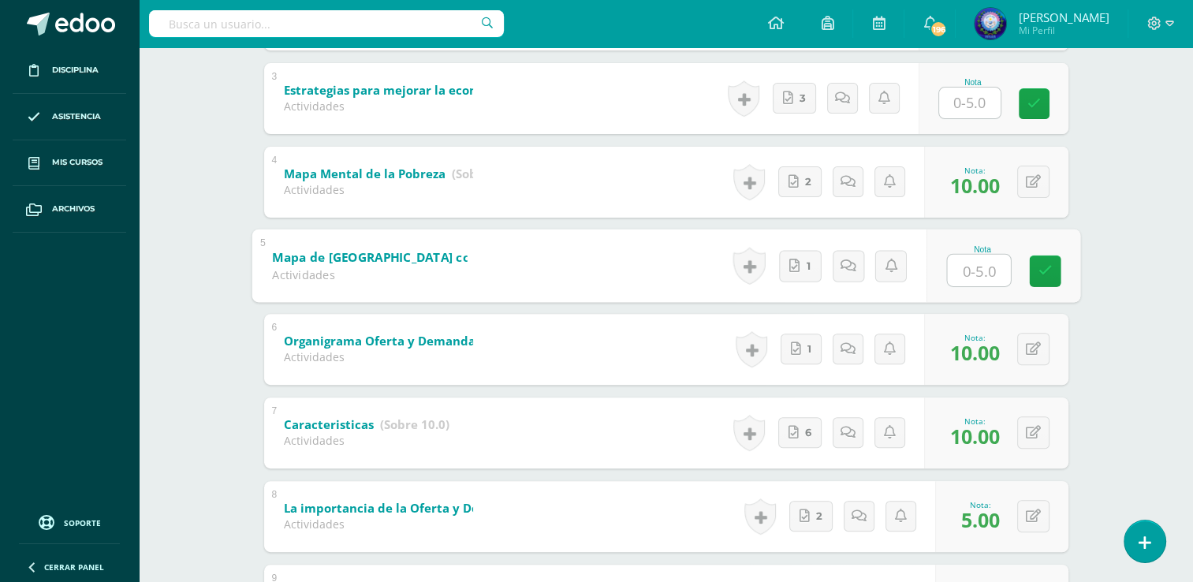
type input "5"
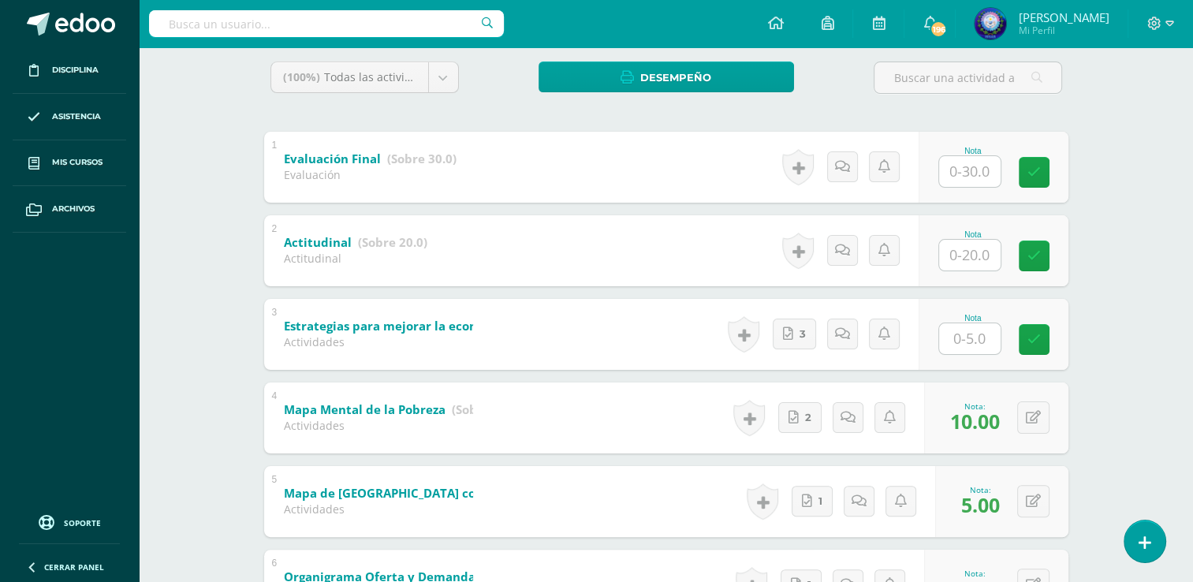
scroll to position [261, 0]
click at [981, 263] on input "text" at bounding box center [969, 255] width 61 height 31
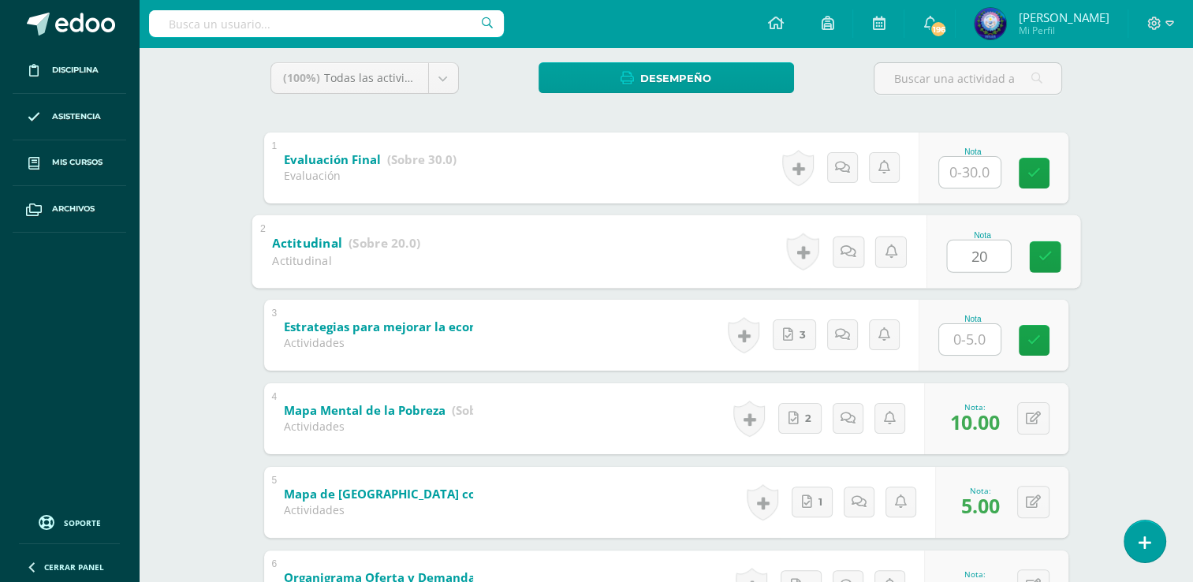
type input "20"
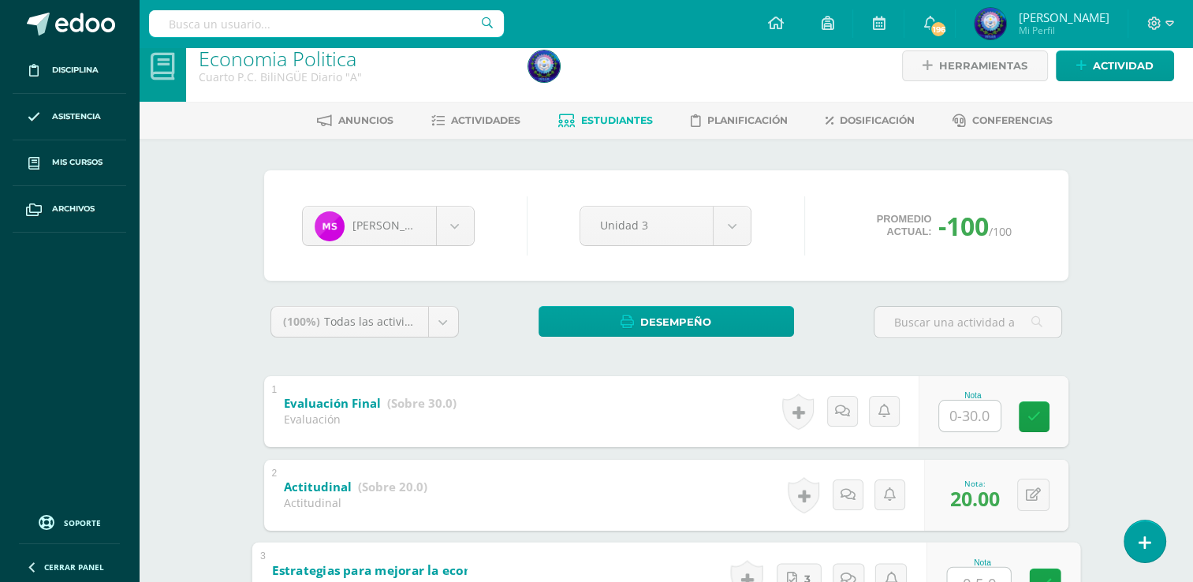
scroll to position [0, 0]
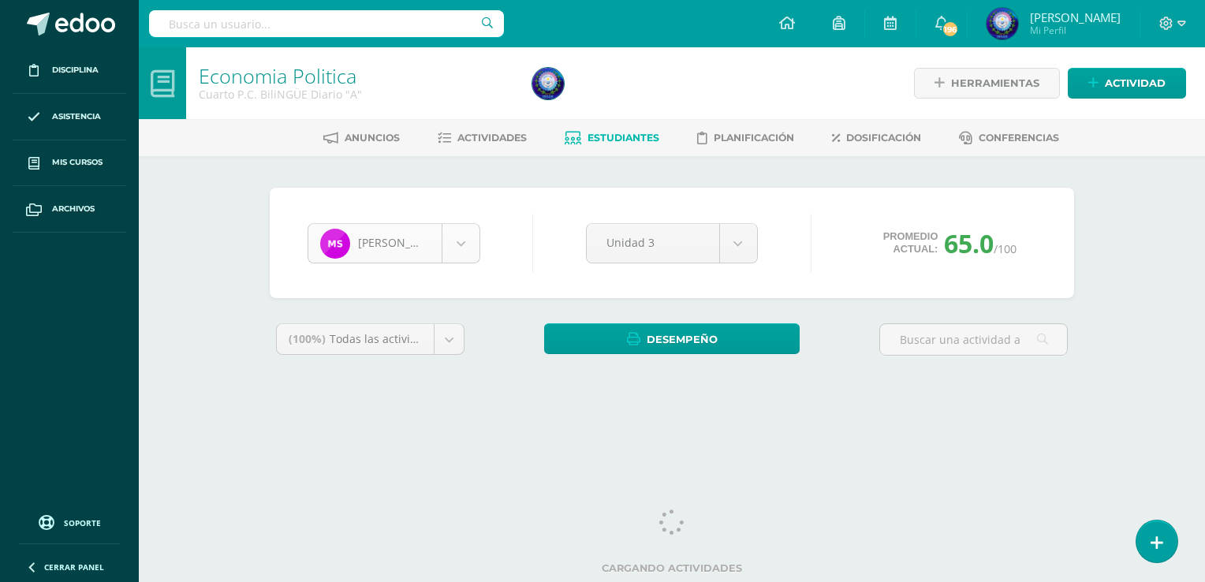
click at [478, 235] on body "Disciplina Asistencia Mis cursos Archivos Soporte Ayuda Reportar un problema Ce…" at bounding box center [602, 212] width 1205 height 425
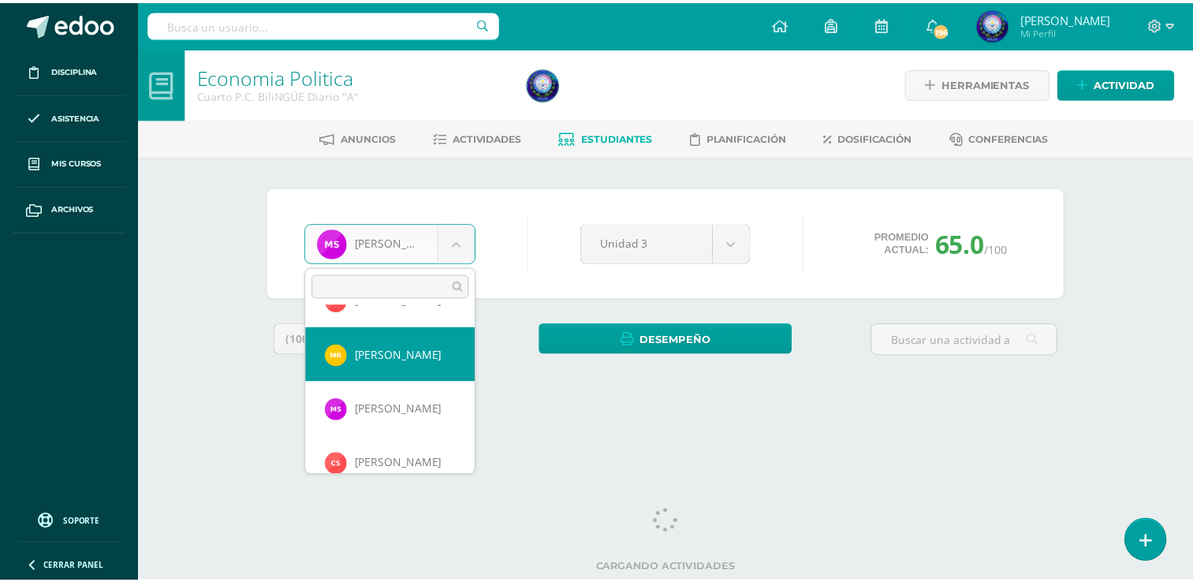
scroll to position [1198, 0]
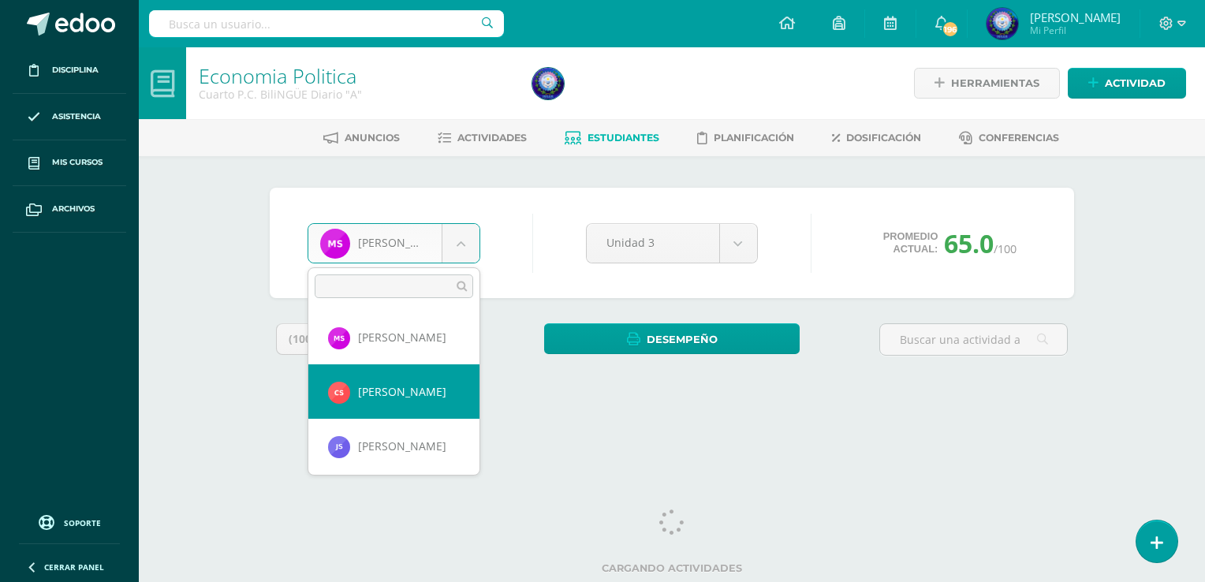
select select "8704"
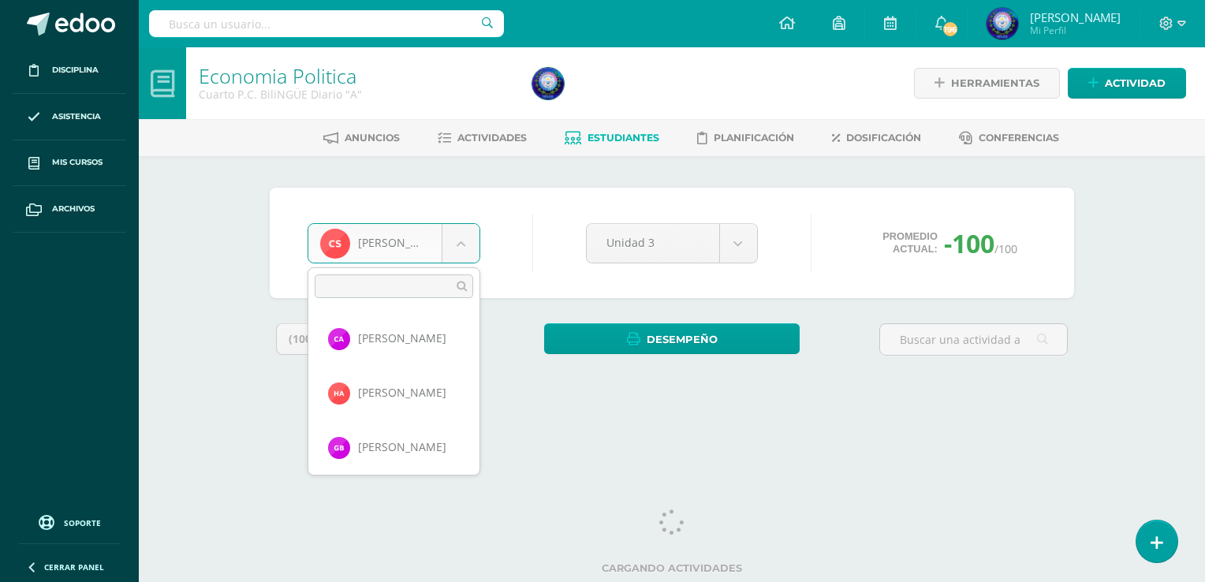
click at [464, 253] on body "Disciplina Asistencia Mis cursos Archivos Soporte Ayuda Reportar un problema Ce…" at bounding box center [602, 212] width 1205 height 425
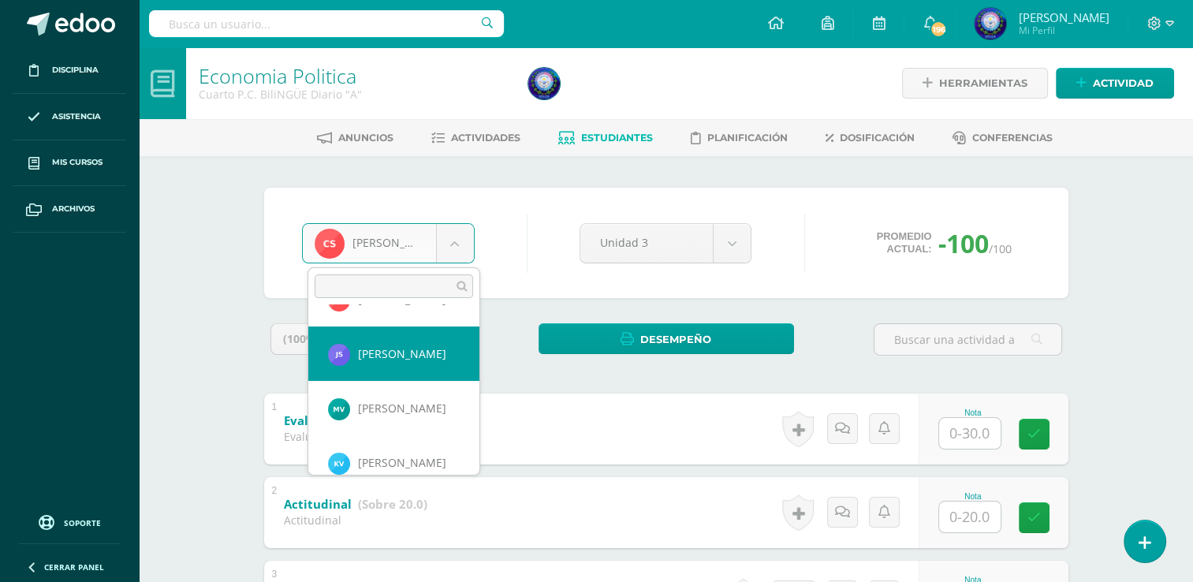
scroll to position [1311, 0]
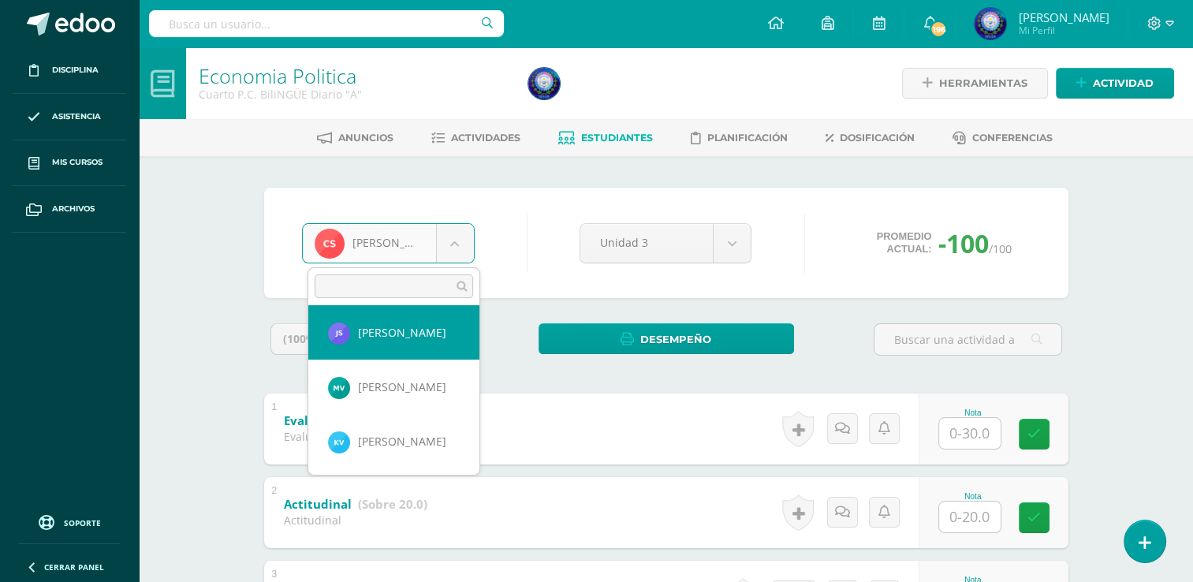
select select "8705"
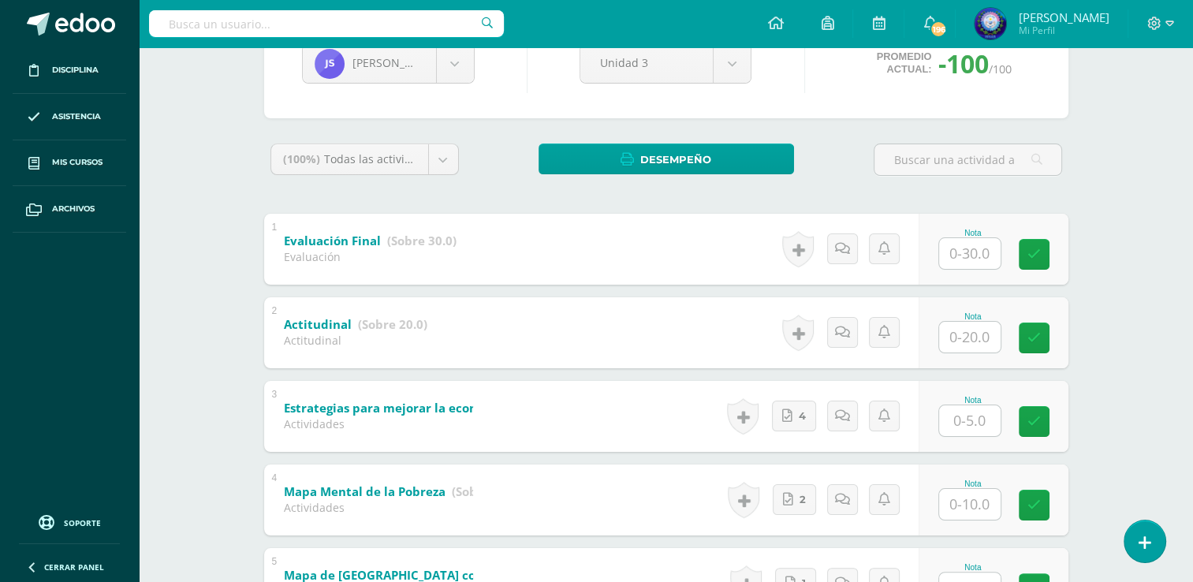
scroll to position [394, 0]
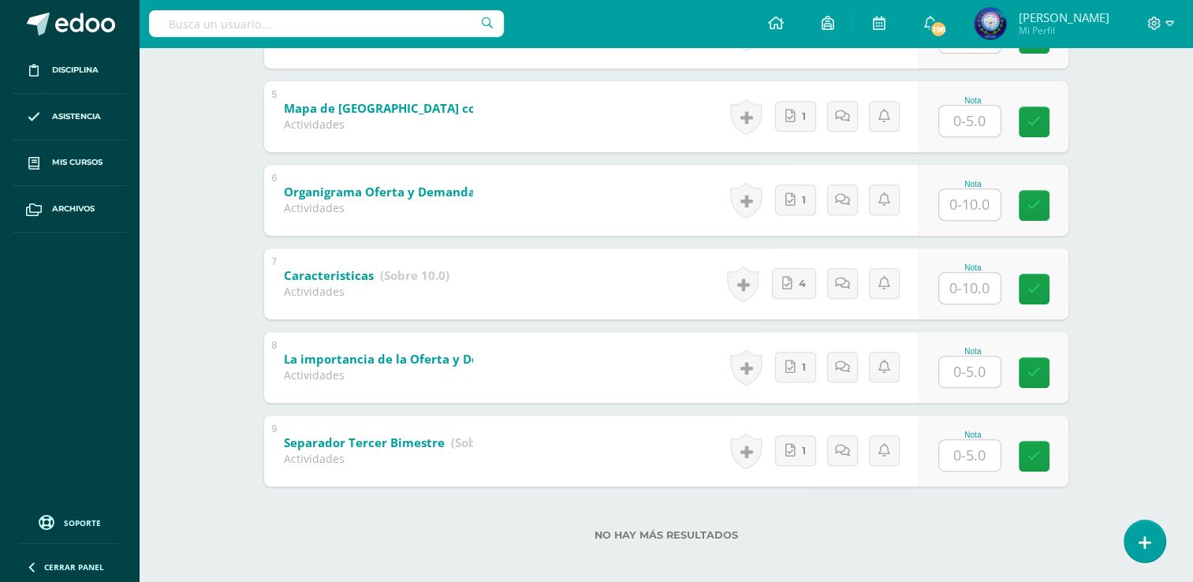
scroll to position [655, 0]
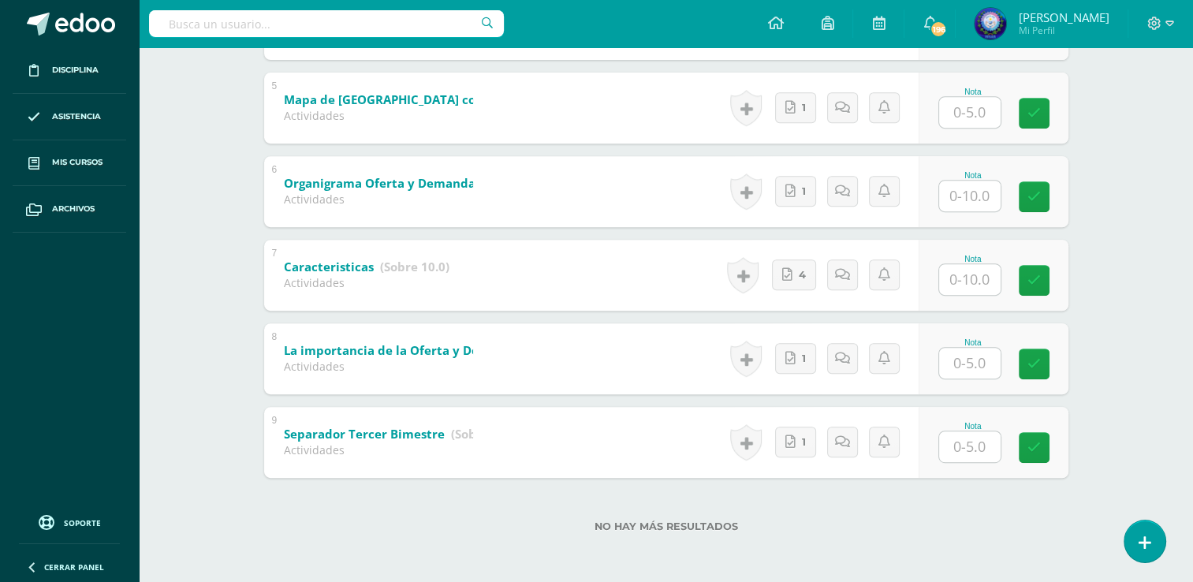
click at [979, 445] on input "text" at bounding box center [969, 446] width 61 height 31
type input "5"
click at [981, 367] on input "text" at bounding box center [969, 363] width 61 height 31
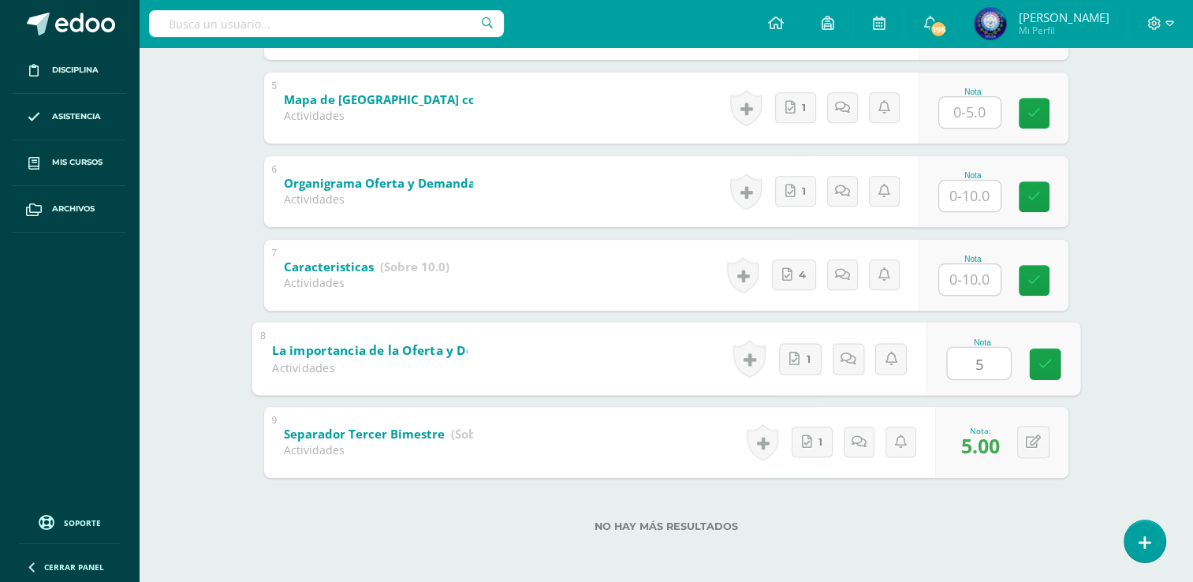
type input "5"
click at [965, 278] on input "text" at bounding box center [969, 279] width 61 height 31
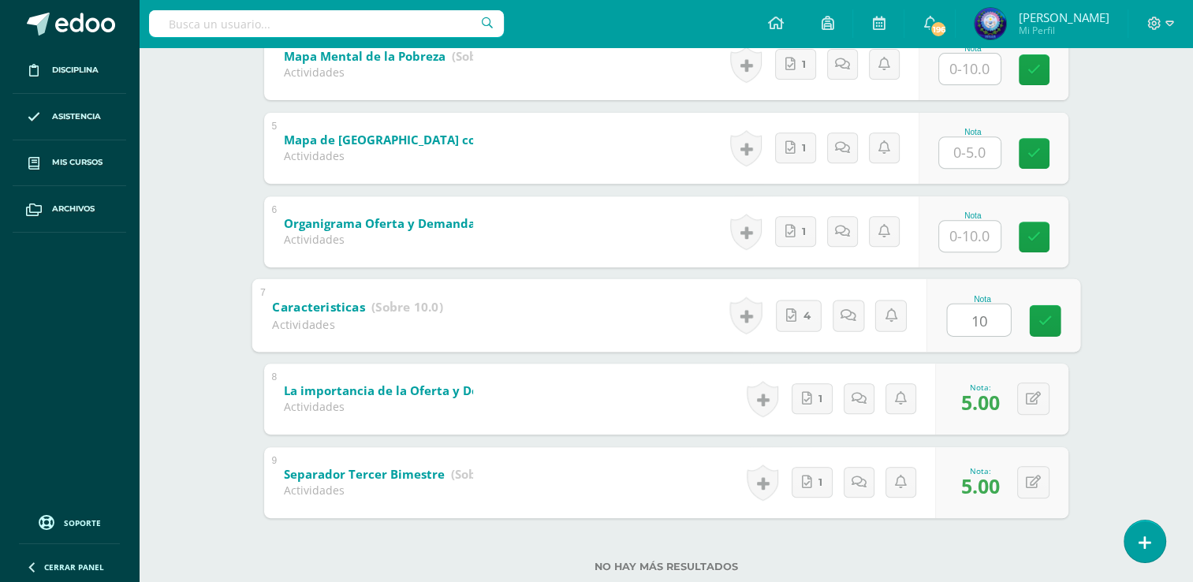
scroll to position [576, 0]
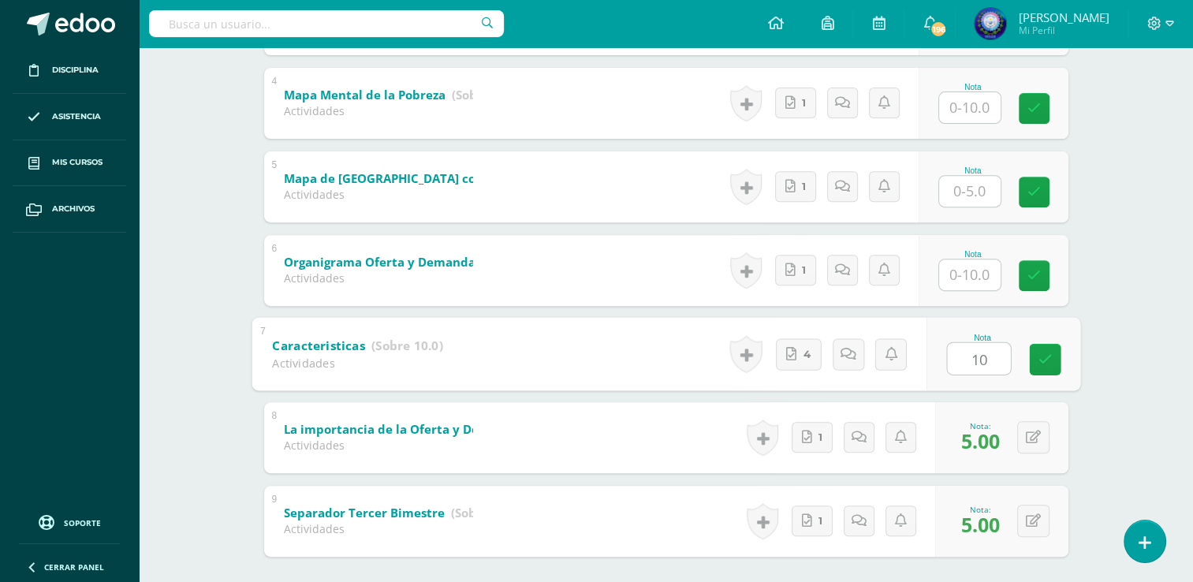
type input "10"
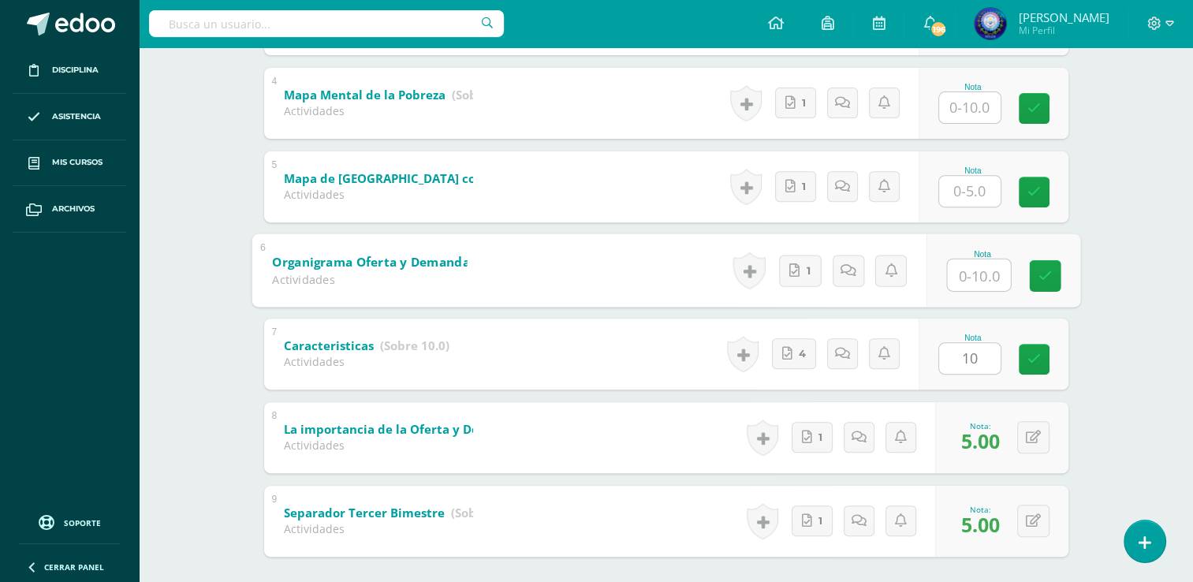
click at [977, 263] on input "text" at bounding box center [978, 275] width 63 height 32
type input "10"
click at [978, 110] on input "text" at bounding box center [969, 107] width 61 height 31
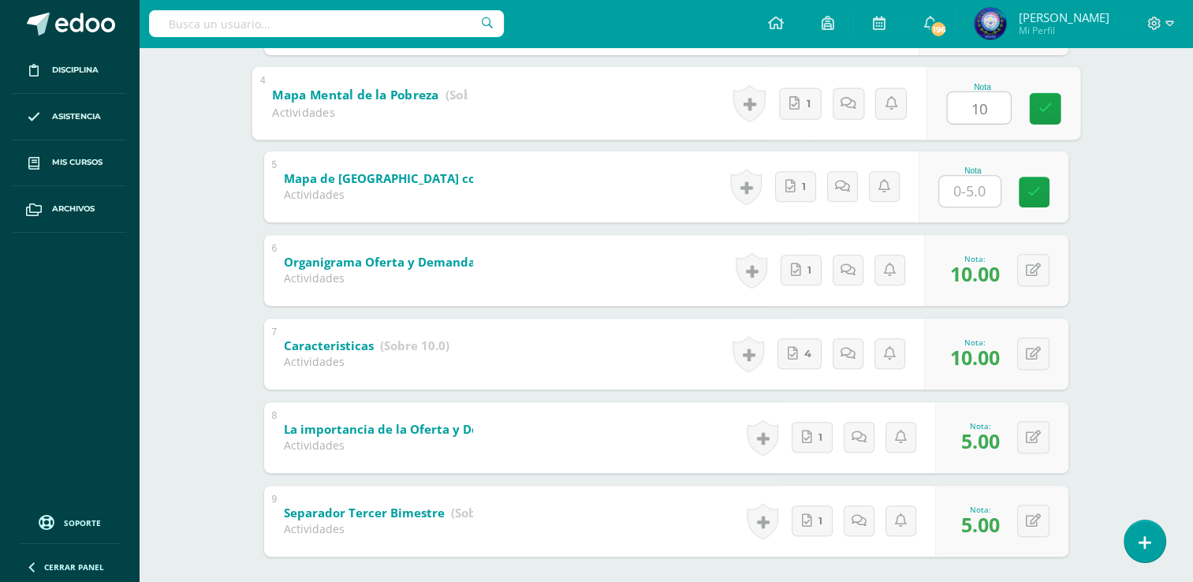
type input "10"
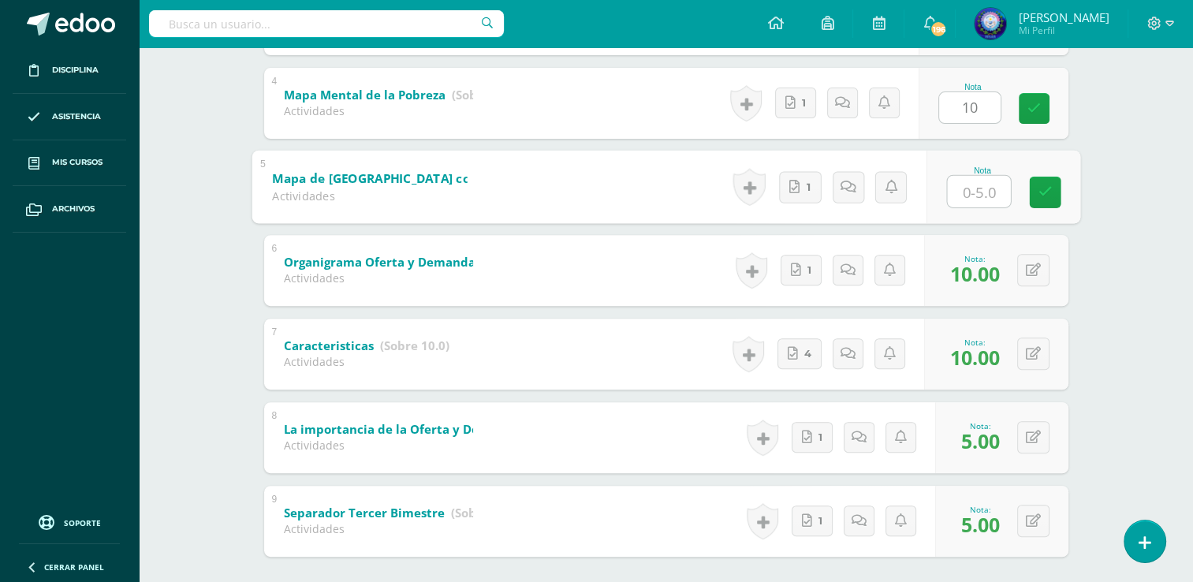
type input "5"
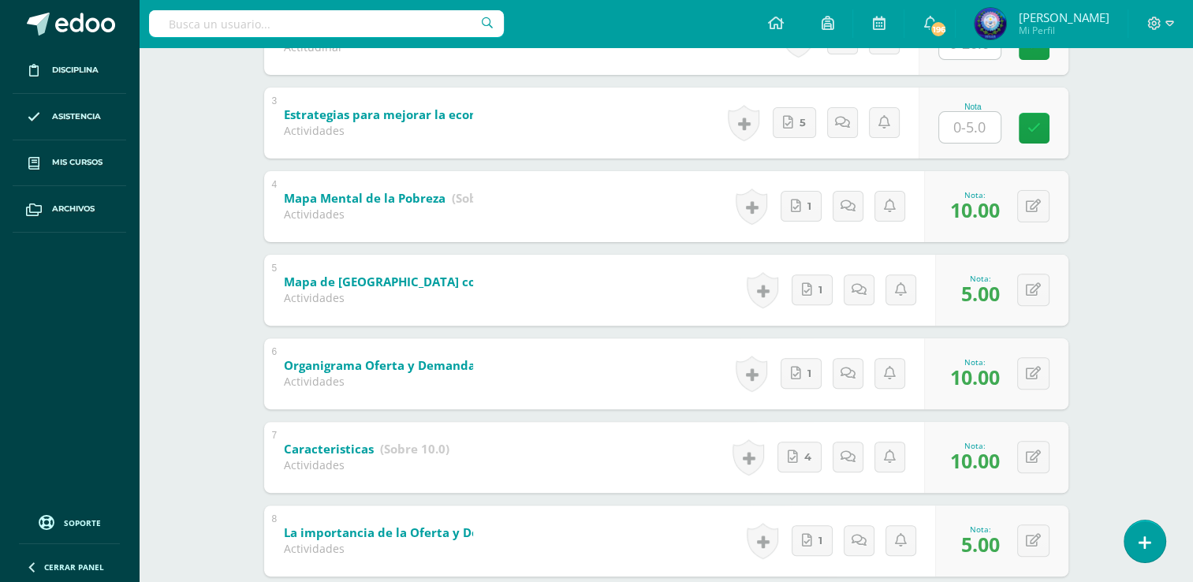
scroll to position [261, 0]
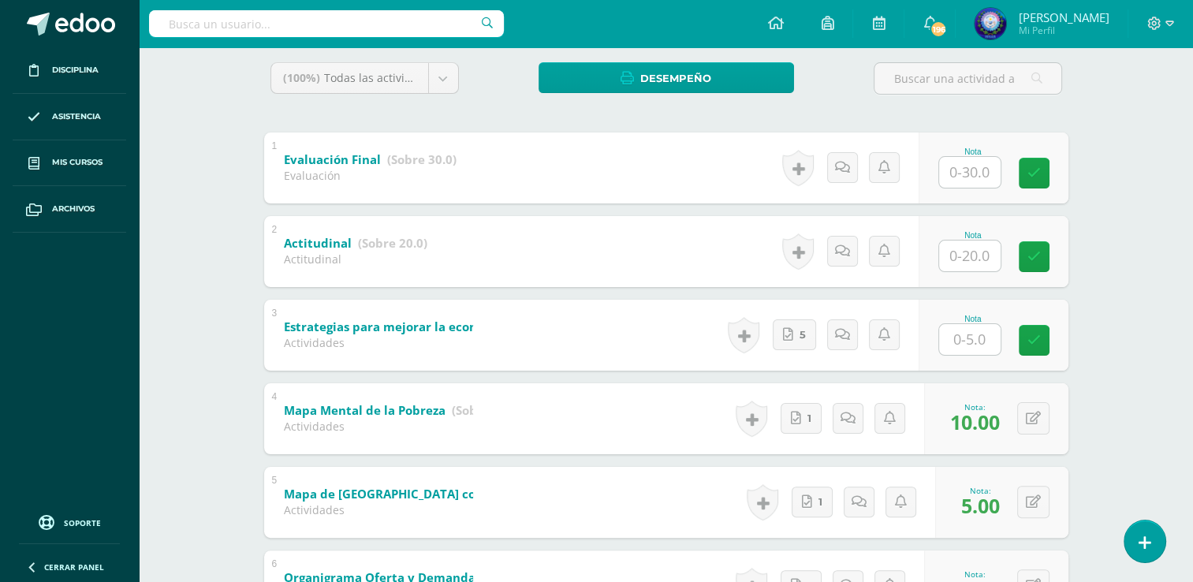
click at [966, 276] on div "Nota" at bounding box center [993, 251] width 150 height 71
click at [975, 253] on input "text" at bounding box center [969, 255] width 61 height 31
type input "19"
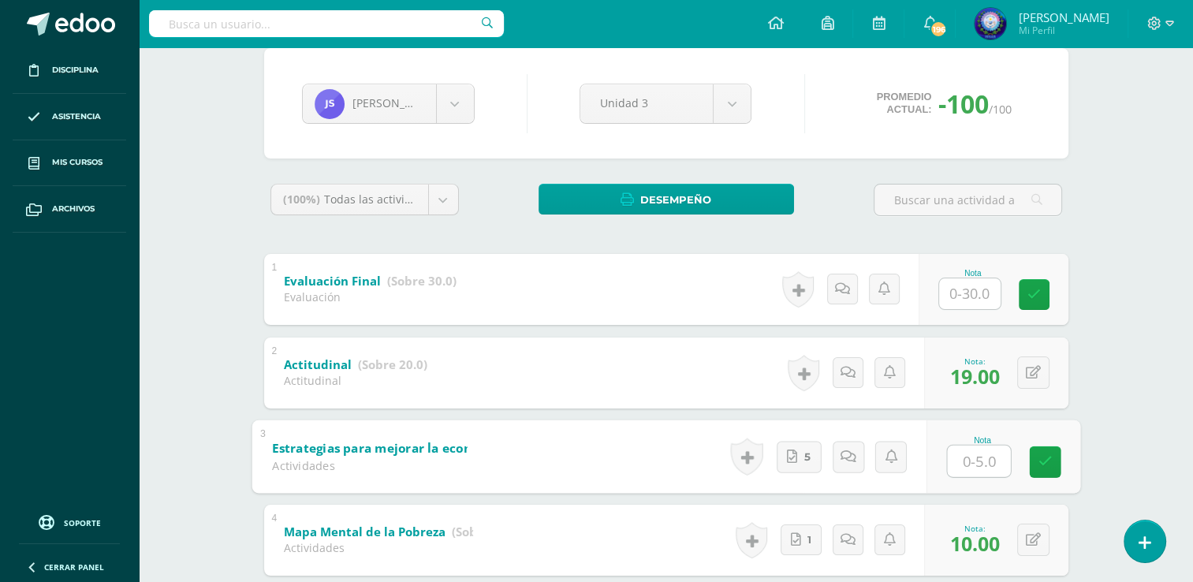
scroll to position [24, 0]
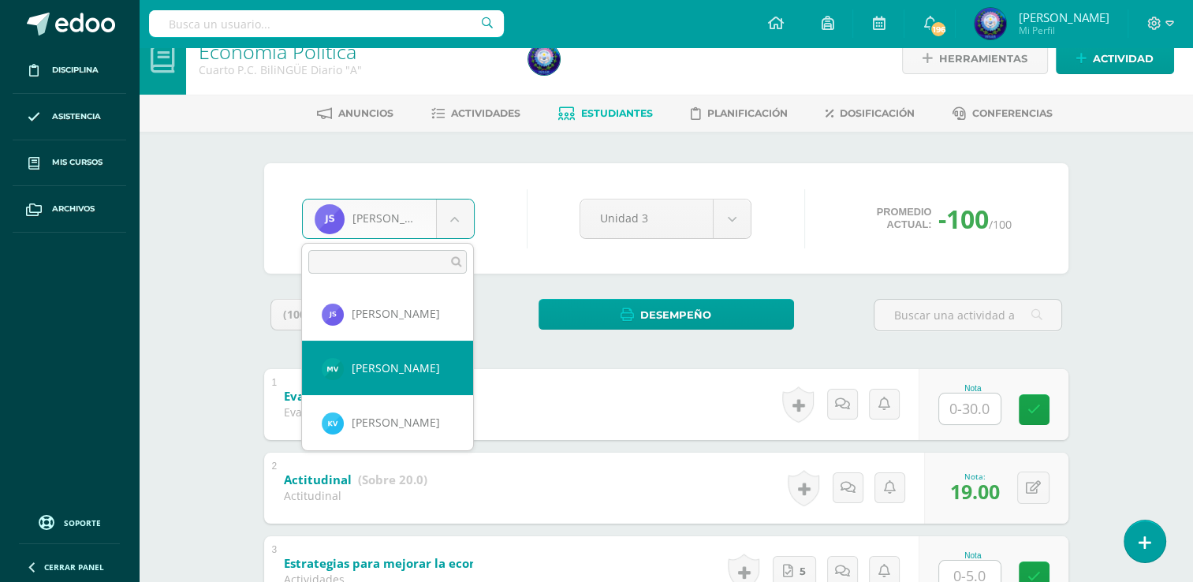
scroll to position [1311, 0]
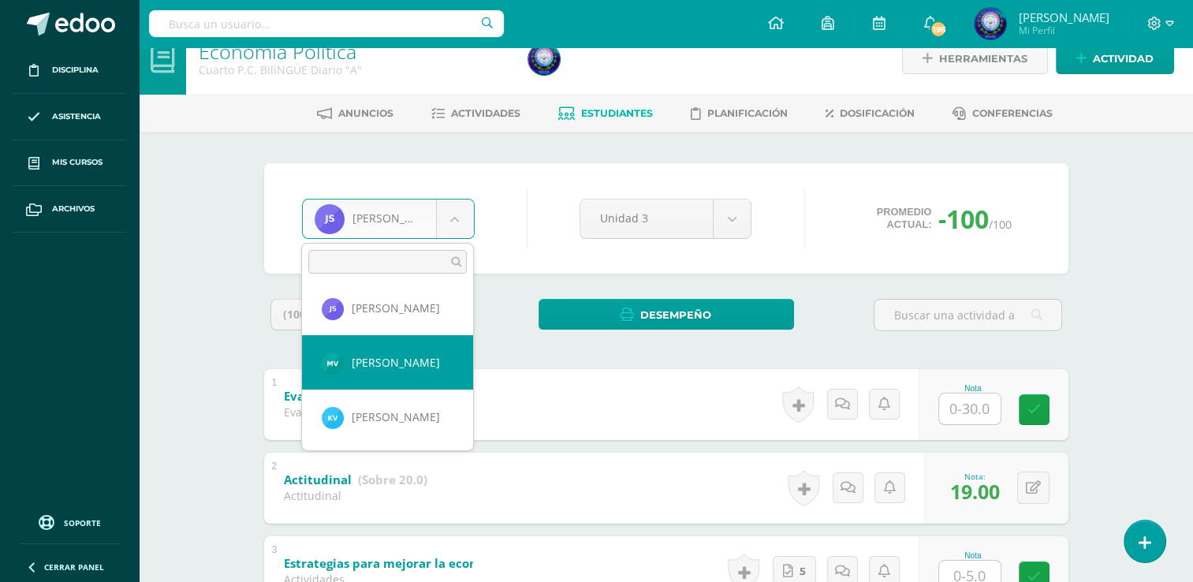
select select "8707"
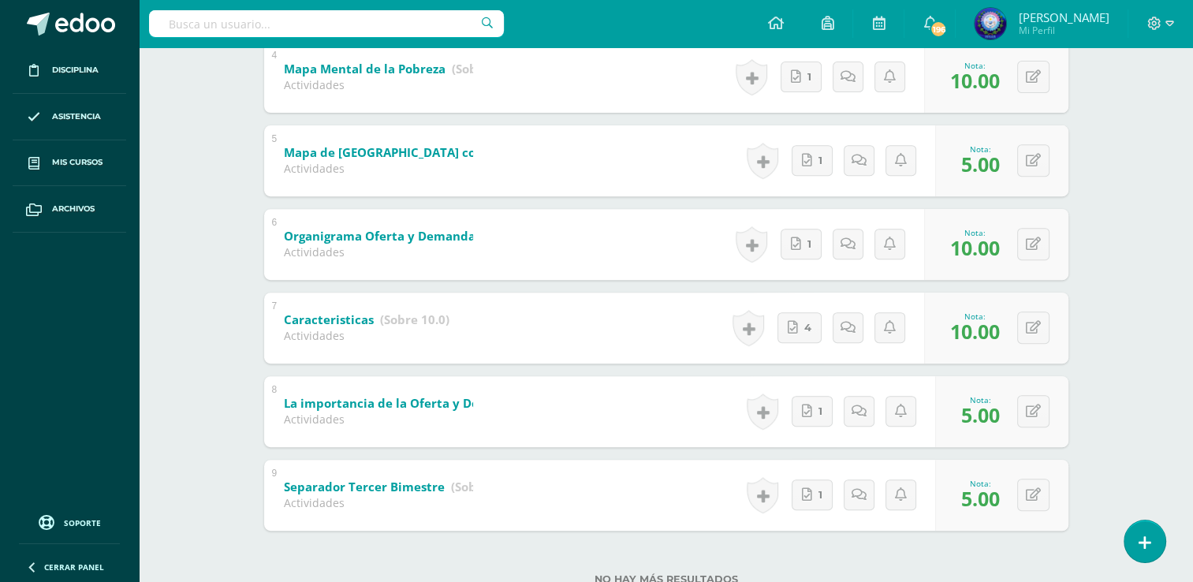
scroll to position [655, 0]
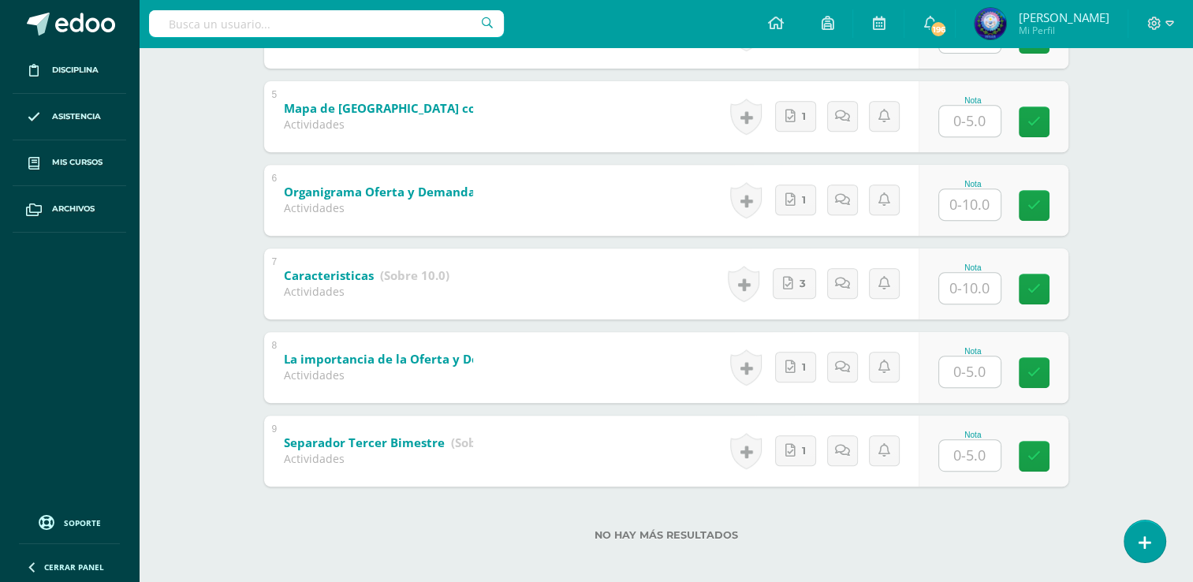
scroll to position [655, 0]
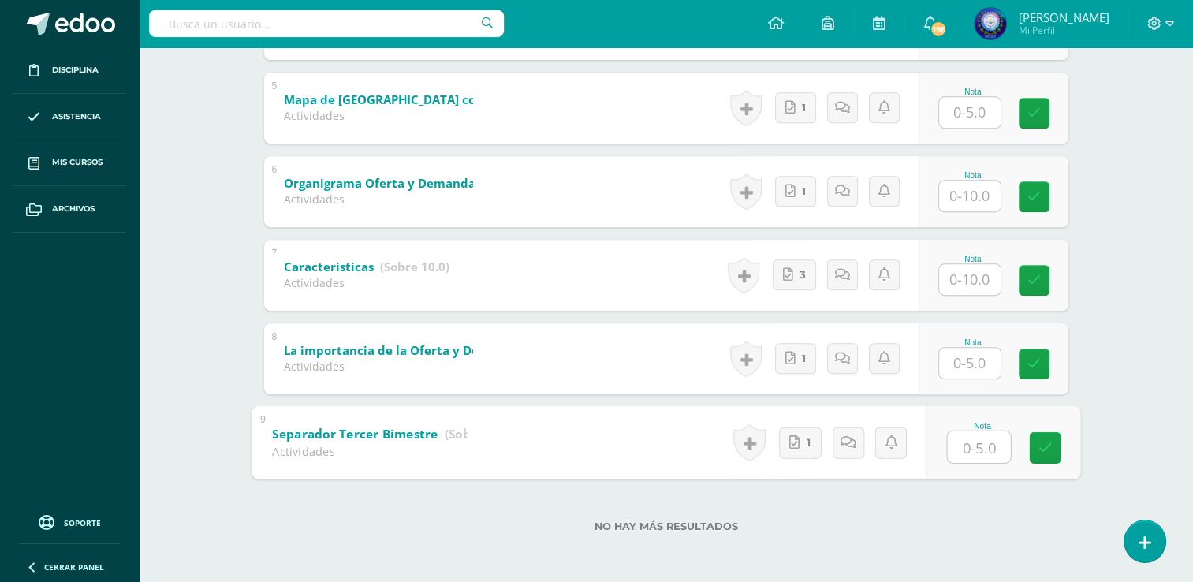
click at [978, 445] on input "text" at bounding box center [978, 446] width 63 height 32
type input "5"
click at [965, 374] on input "text" at bounding box center [969, 363] width 61 height 31
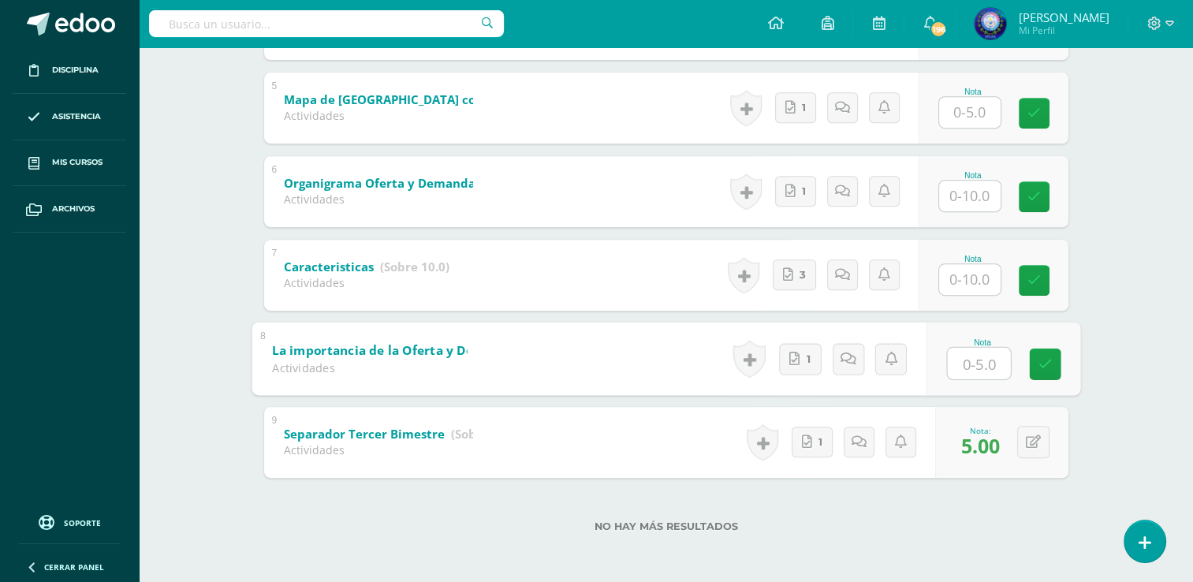
type input "5"
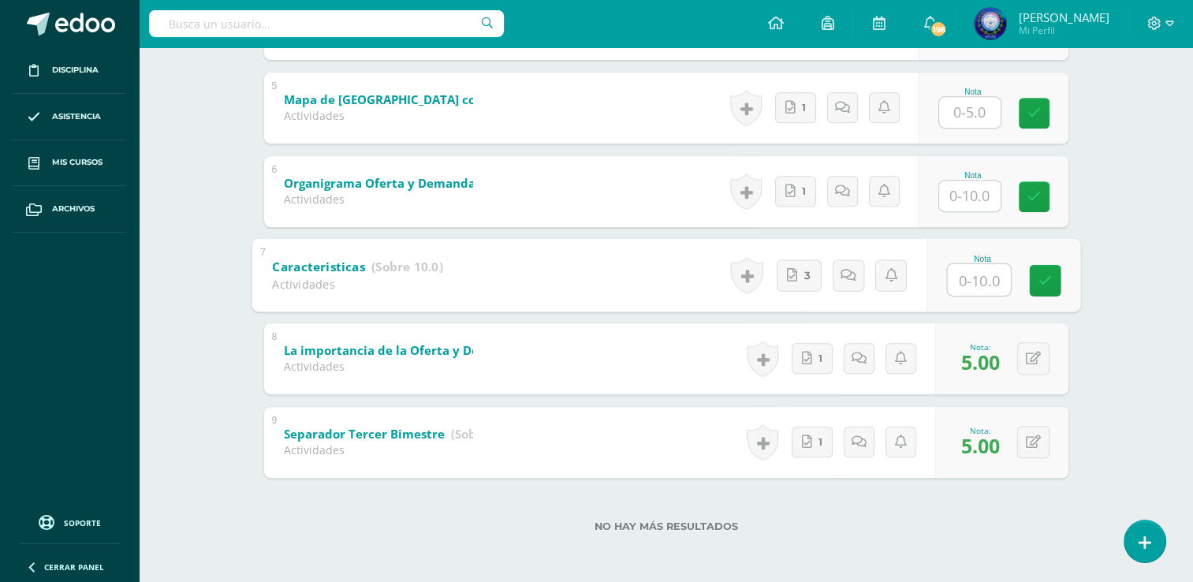
click at [965, 286] on input "text" at bounding box center [978, 279] width 63 height 32
type input "10"
click at [965, 182] on input "text" at bounding box center [969, 196] width 61 height 31
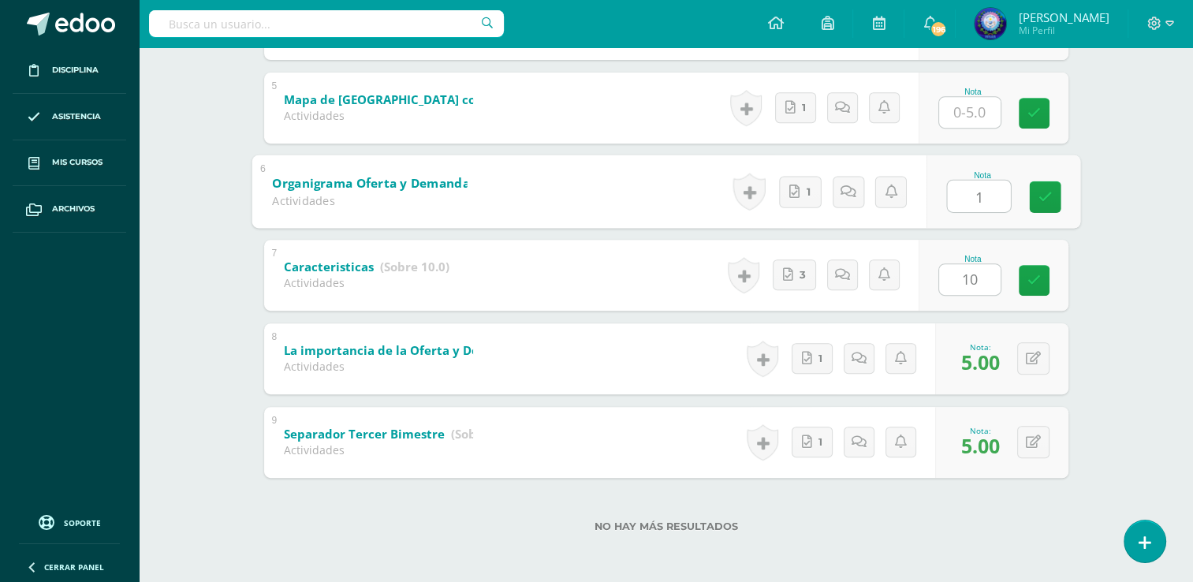
type input "10"
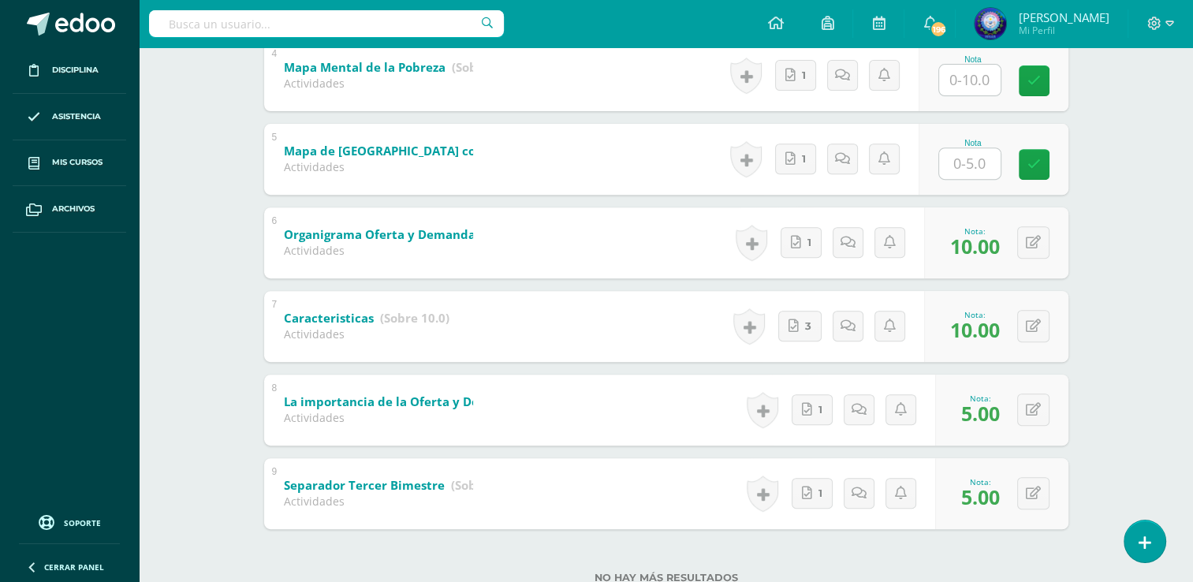
scroll to position [497, 0]
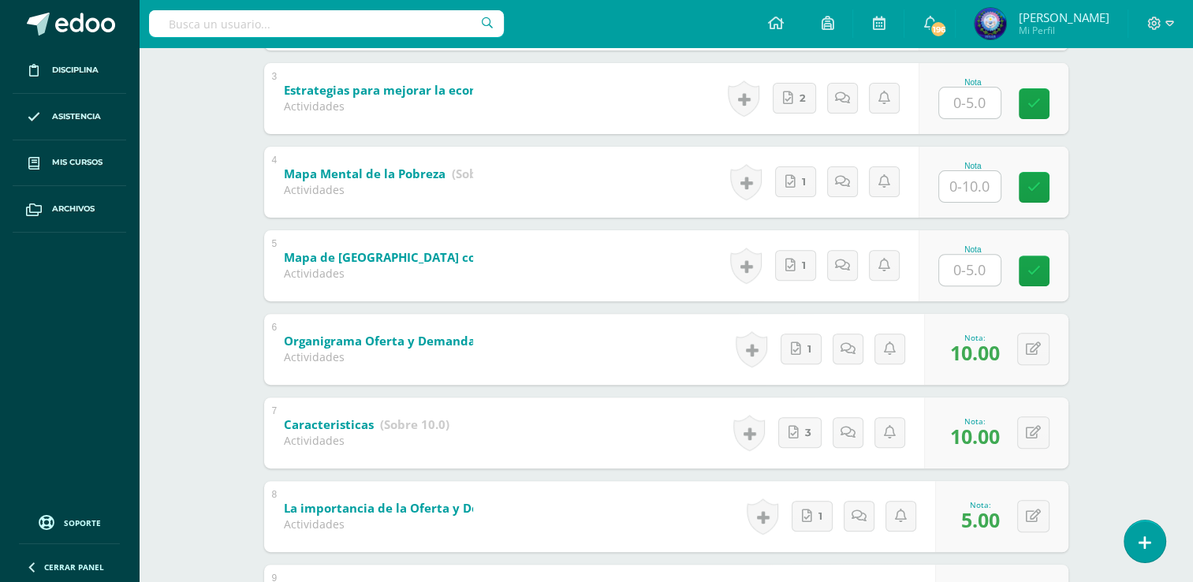
click at [959, 189] on input "text" at bounding box center [969, 186] width 61 height 31
type input "10"
type input "5"
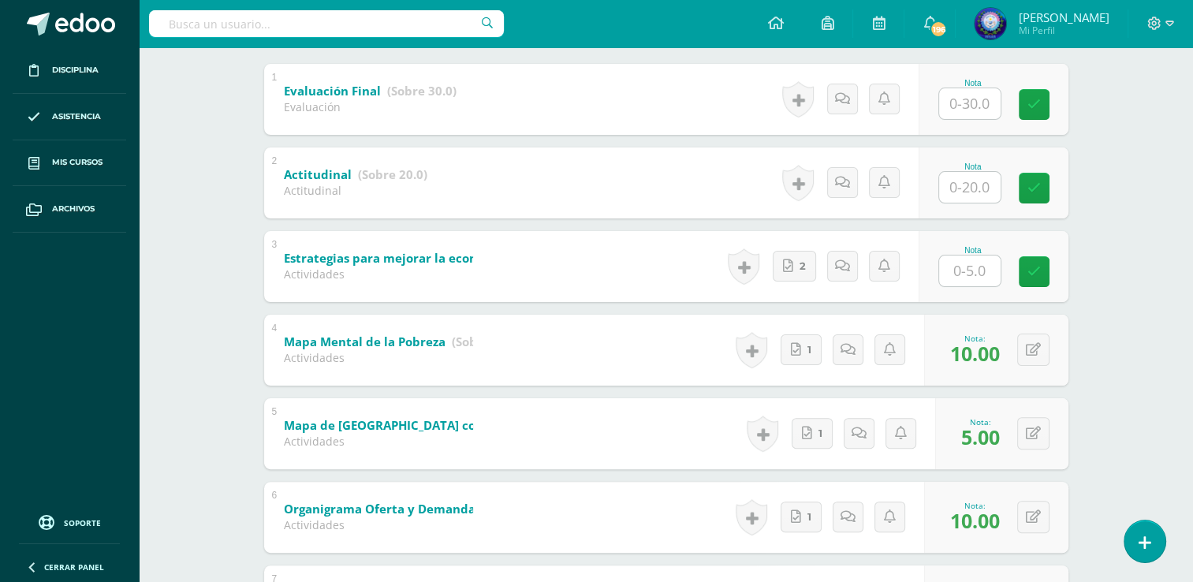
scroll to position [261, 0]
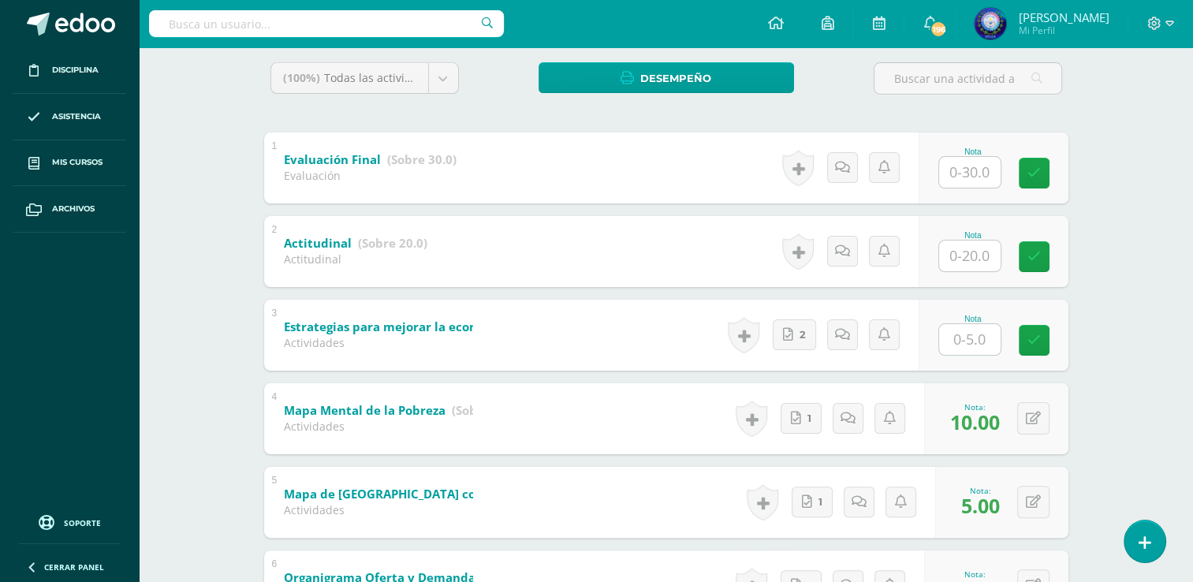
click at [968, 251] on input "text" at bounding box center [969, 255] width 61 height 31
type input "20"
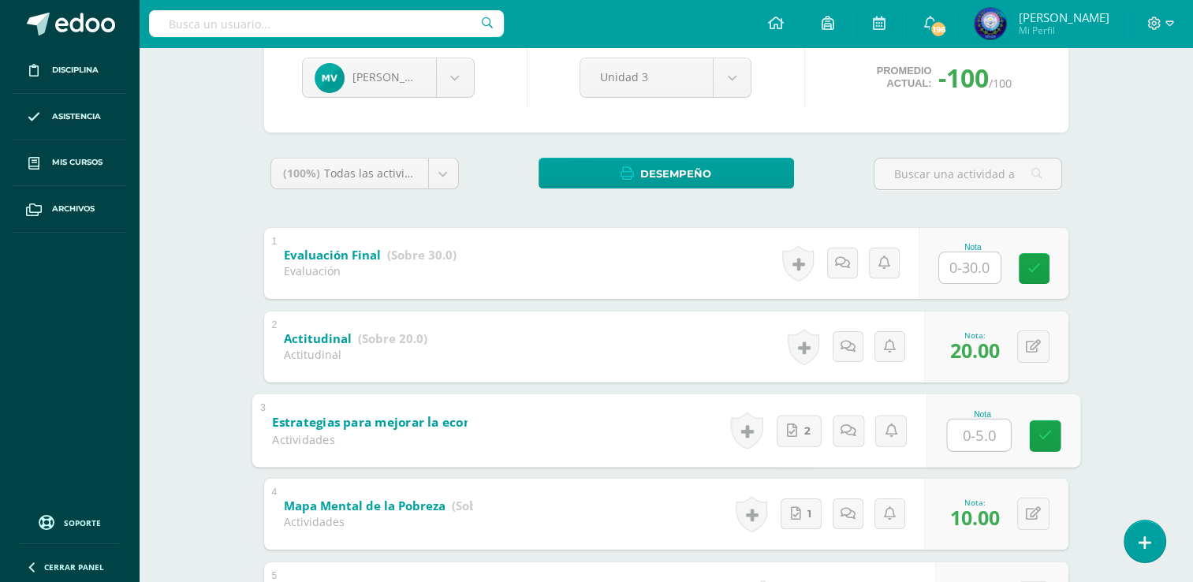
scroll to position [103, 0]
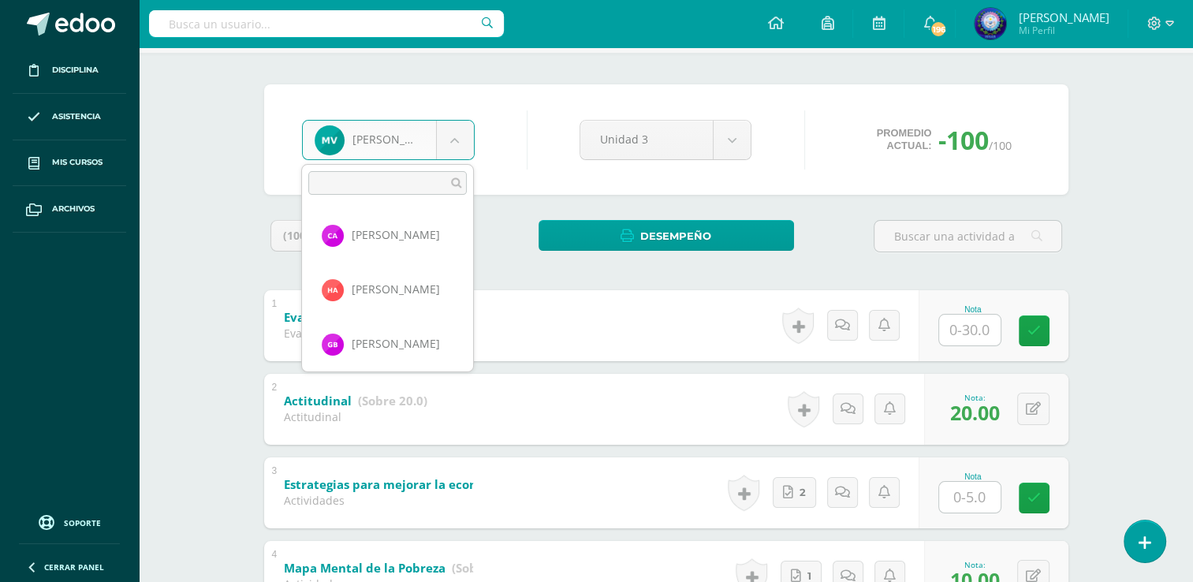
click at [445, 154] on body "Disciplina Asistencia Mis cursos Archivos Soporte Ayuda Reportar un problema Ce…" at bounding box center [596, 516] width 1193 height 1238
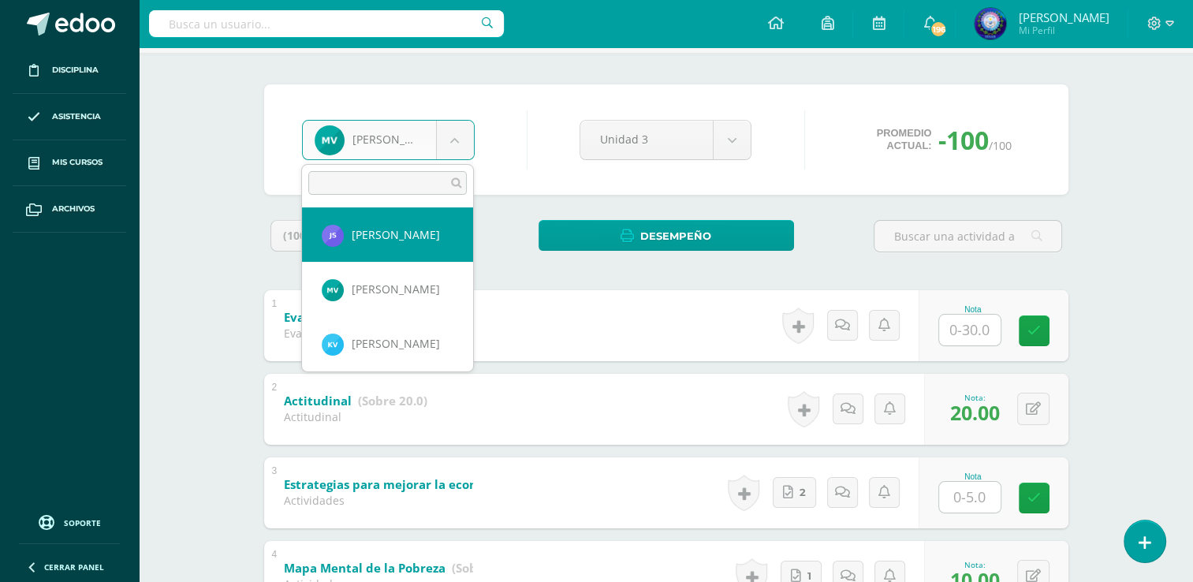
scroll to position [1311, 0]
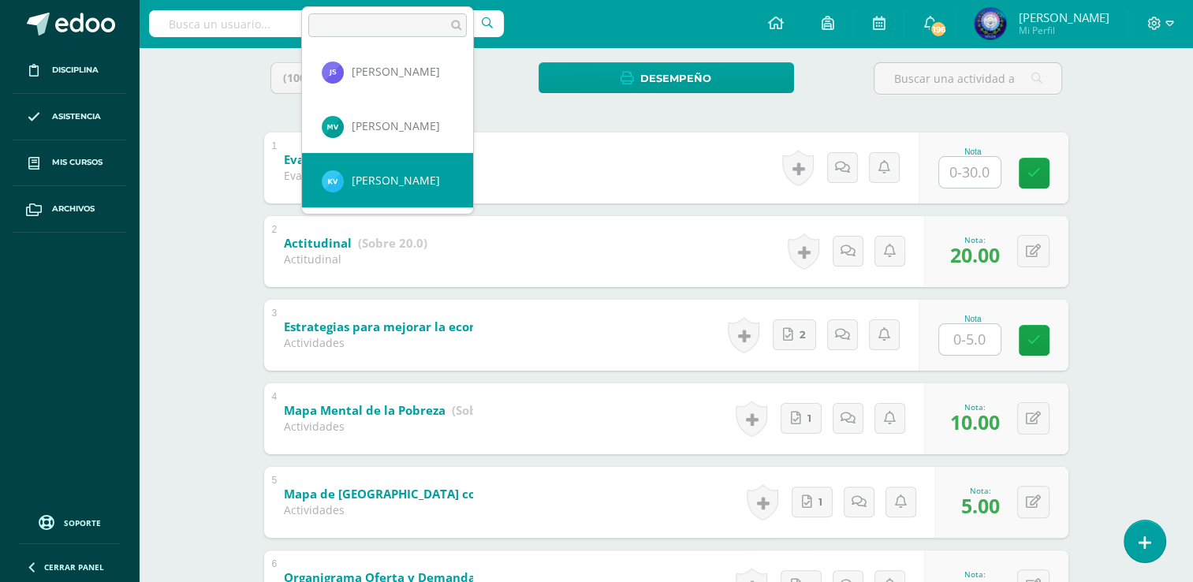
select select "8708"
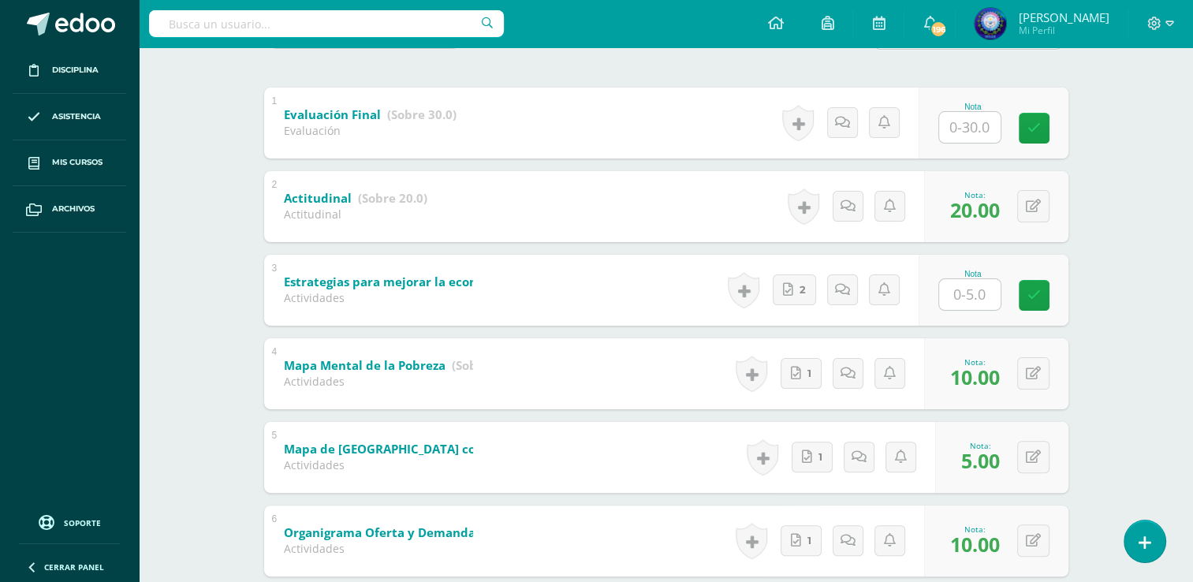
scroll to position [333, 0]
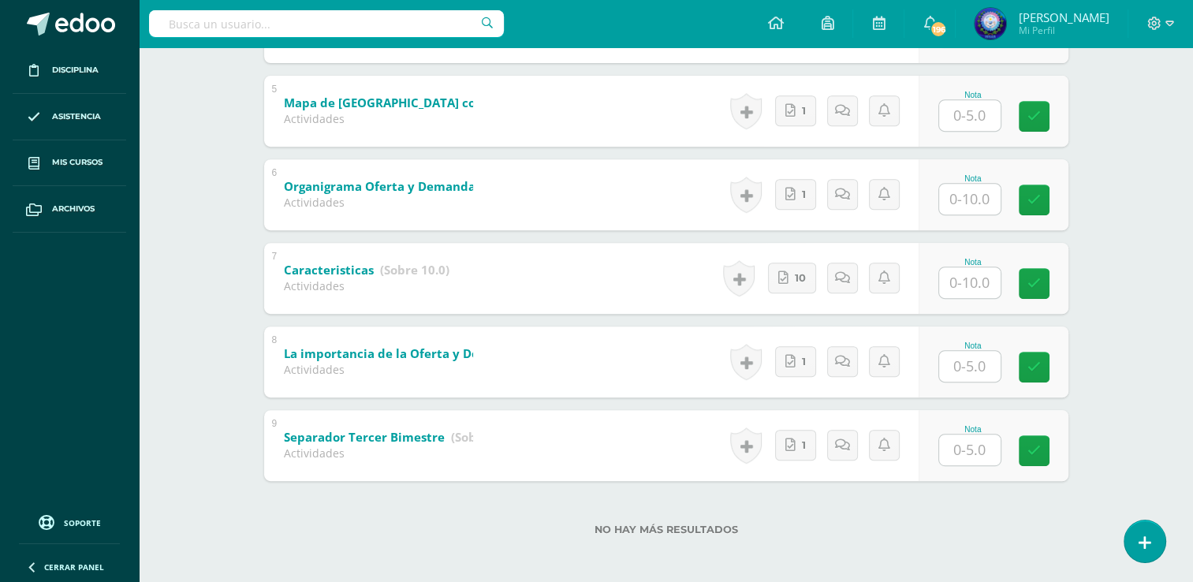
scroll to position [655, 0]
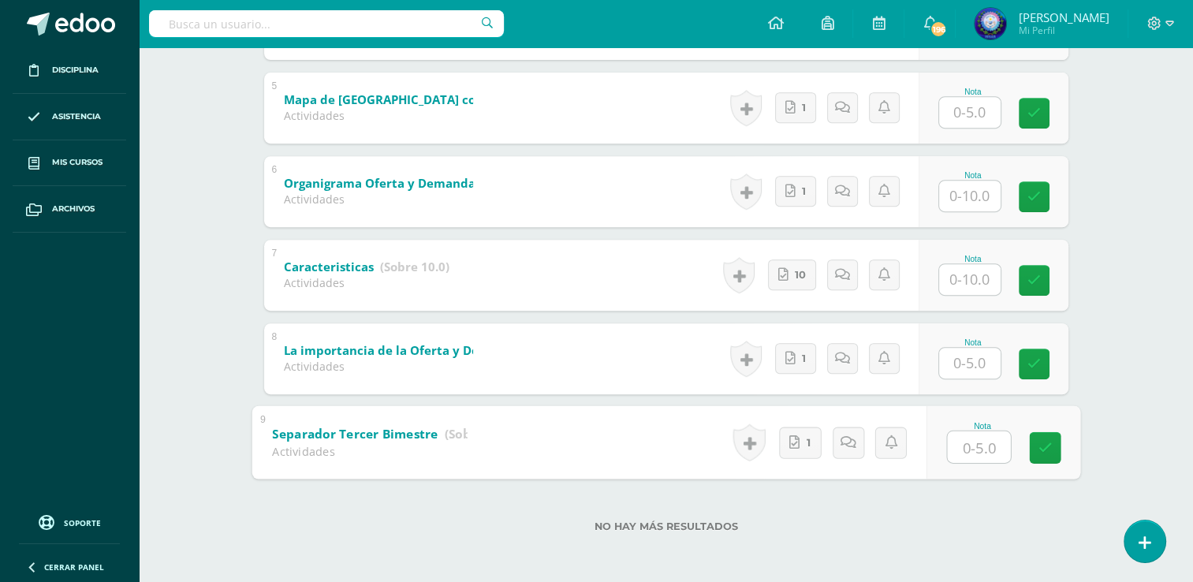
click at [959, 449] on input "text" at bounding box center [978, 446] width 63 height 32
type input "5"
click at [965, 348] on input "text" at bounding box center [969, 363] width 61 height 31
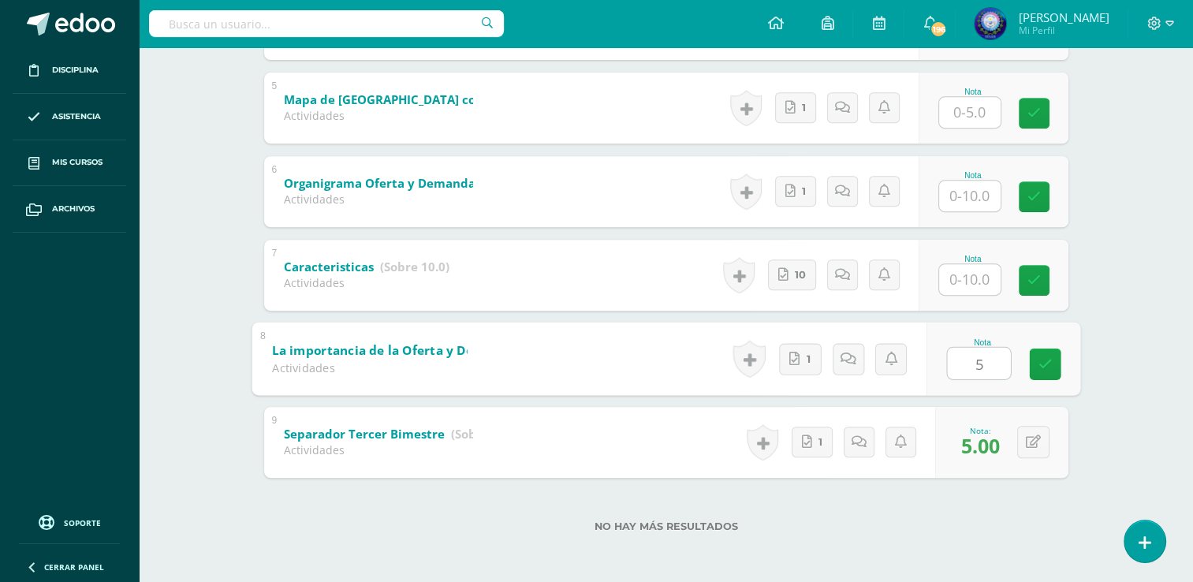
type input "5"
click at [967, 282] on input "text" at bounding box center [978, 279] width 63 height 32
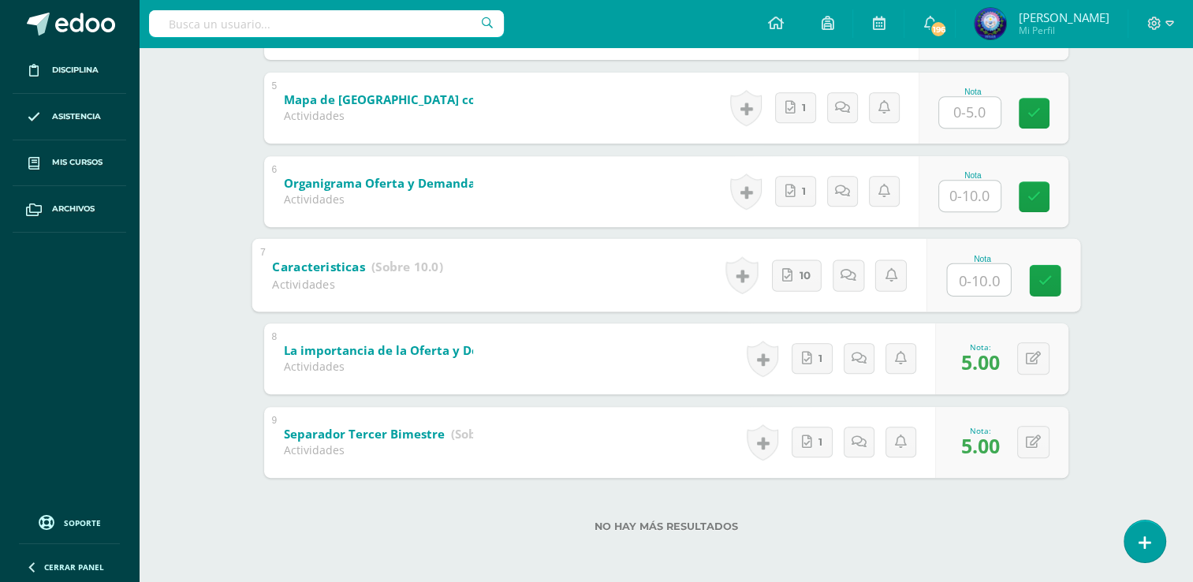
click at [981, 202] on input "text" at bounding box center [969, 196] width 61 height 31
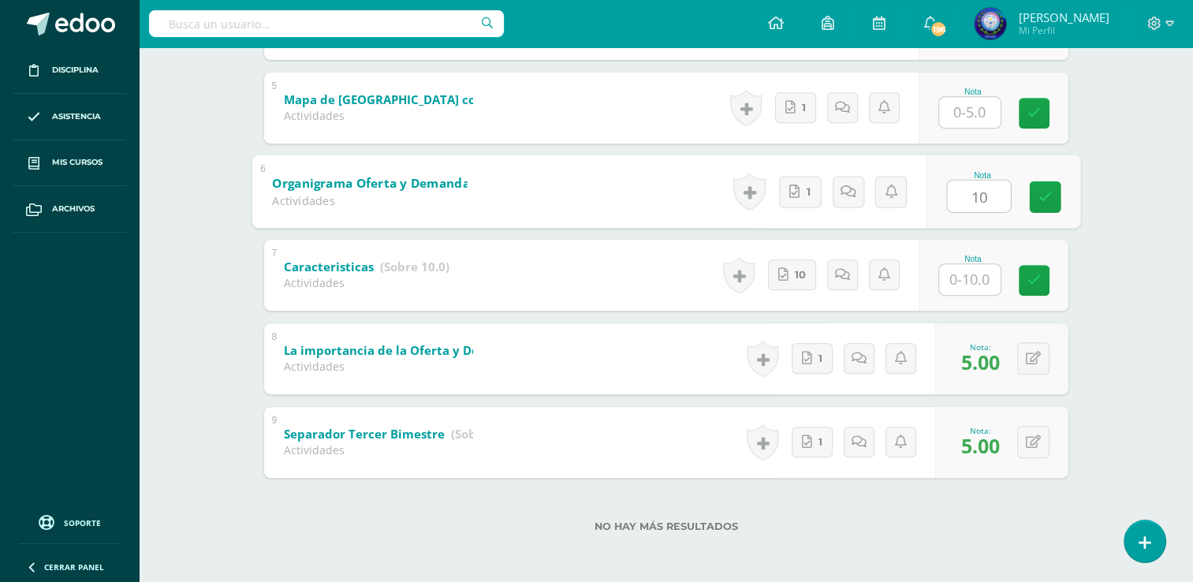
type input "10"
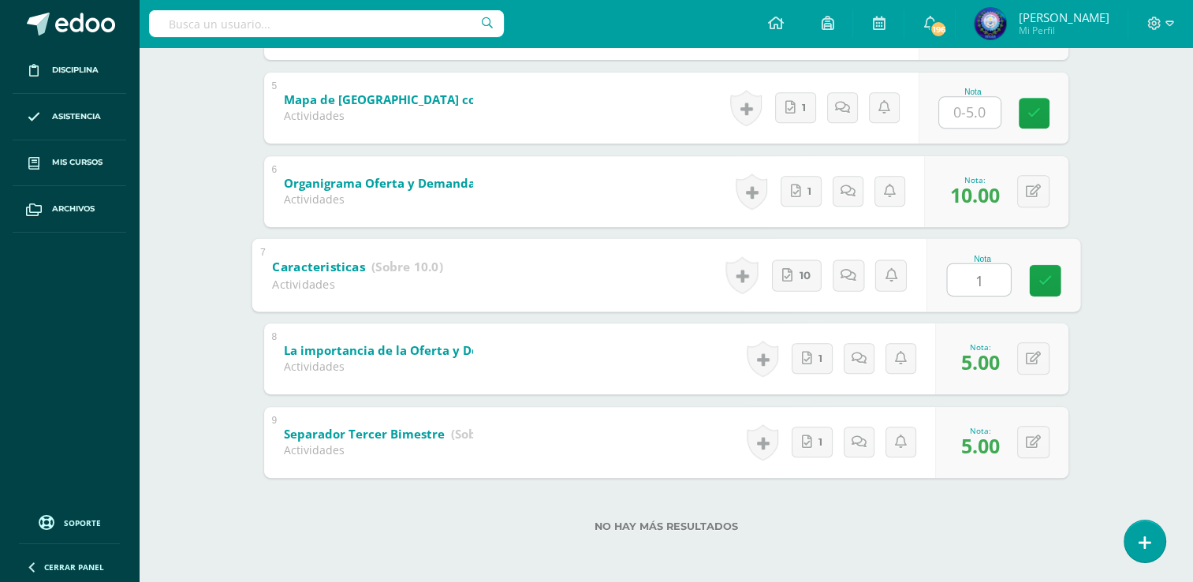
type input "10"
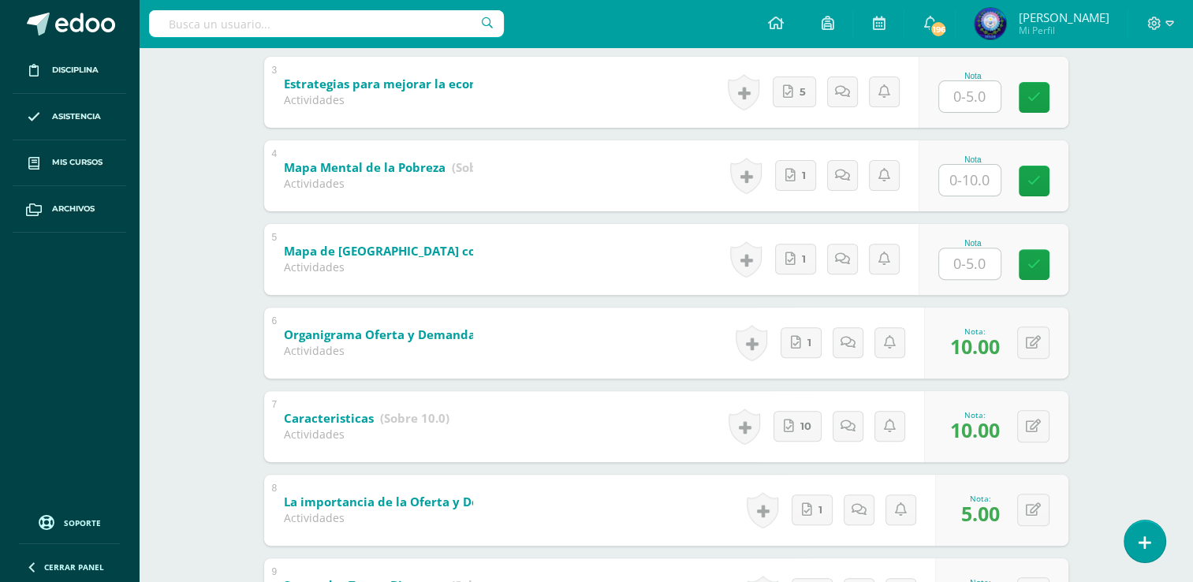
scroll to position [497, 0]
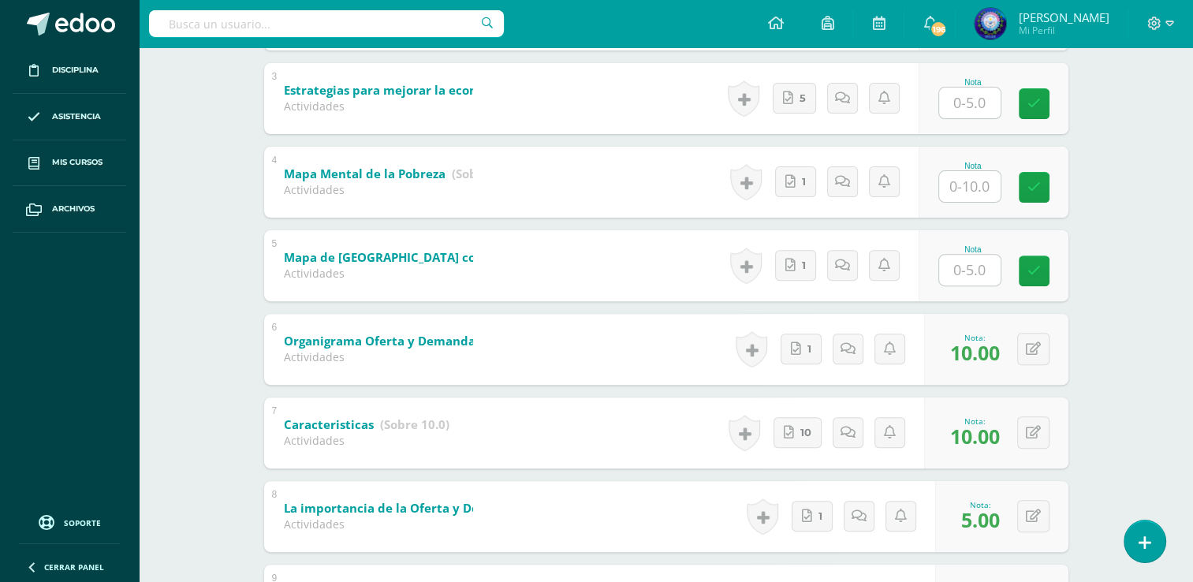
click at [968, 170] on div at bounding box center [969, 186] width 63 height 32
click at [959, 178] on input "text" at bounding box center [969, 186] width 61 height 31
type input "10"
type input "5"
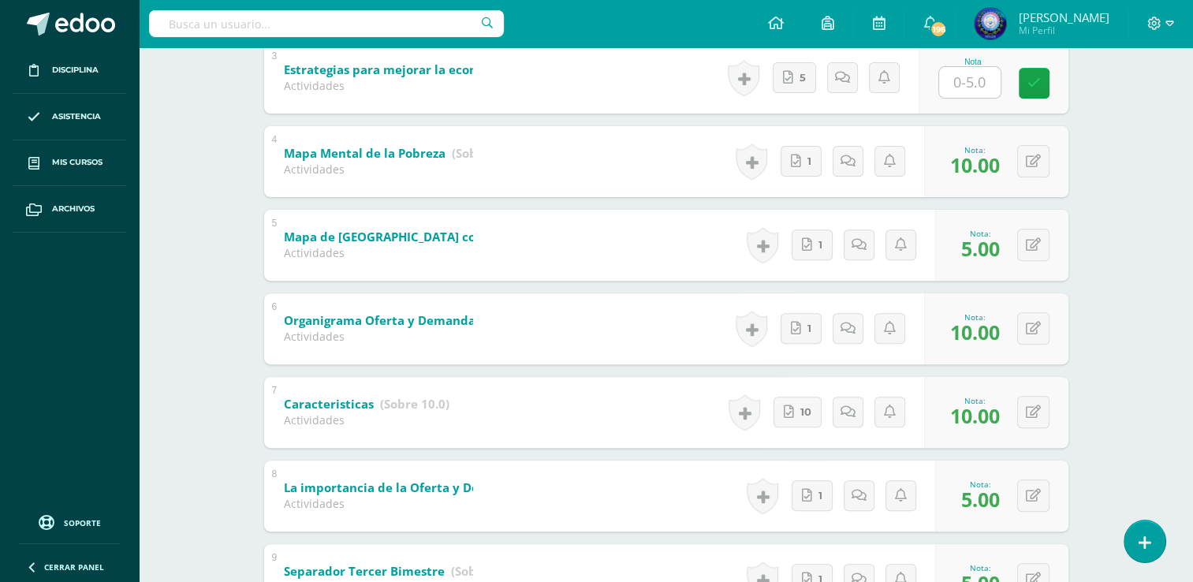
scroll to position [419, 0]
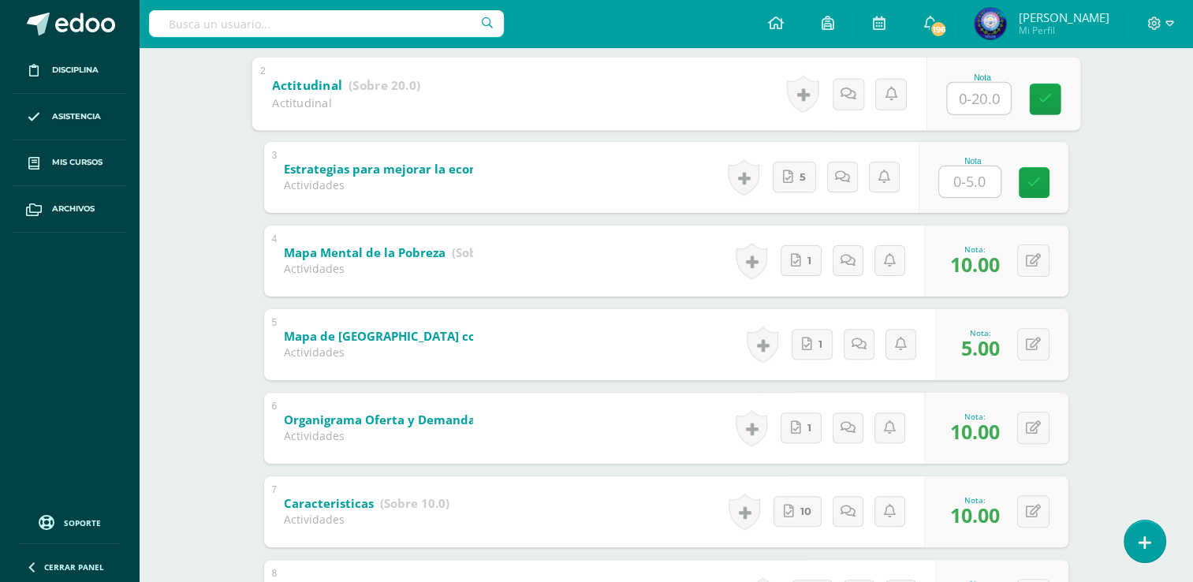
click at [968, 104] on input "text" at bounding box center [978, 98] width 63 height 32
type input "20"
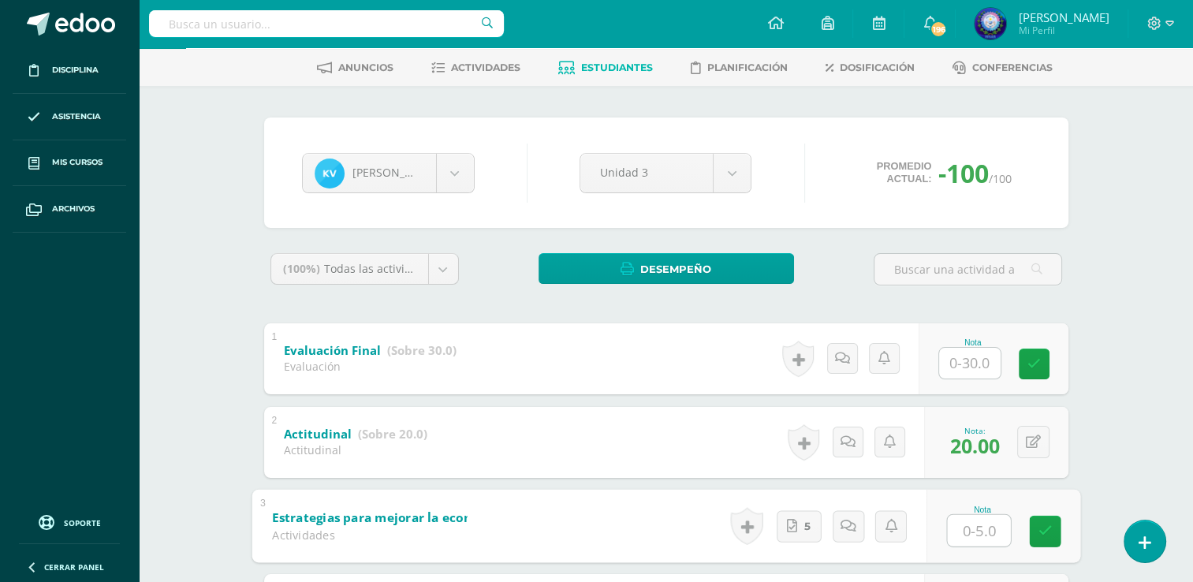
scroll to position [0, 0]
